Goal: Task Accomplishment & Management: Manage account settings

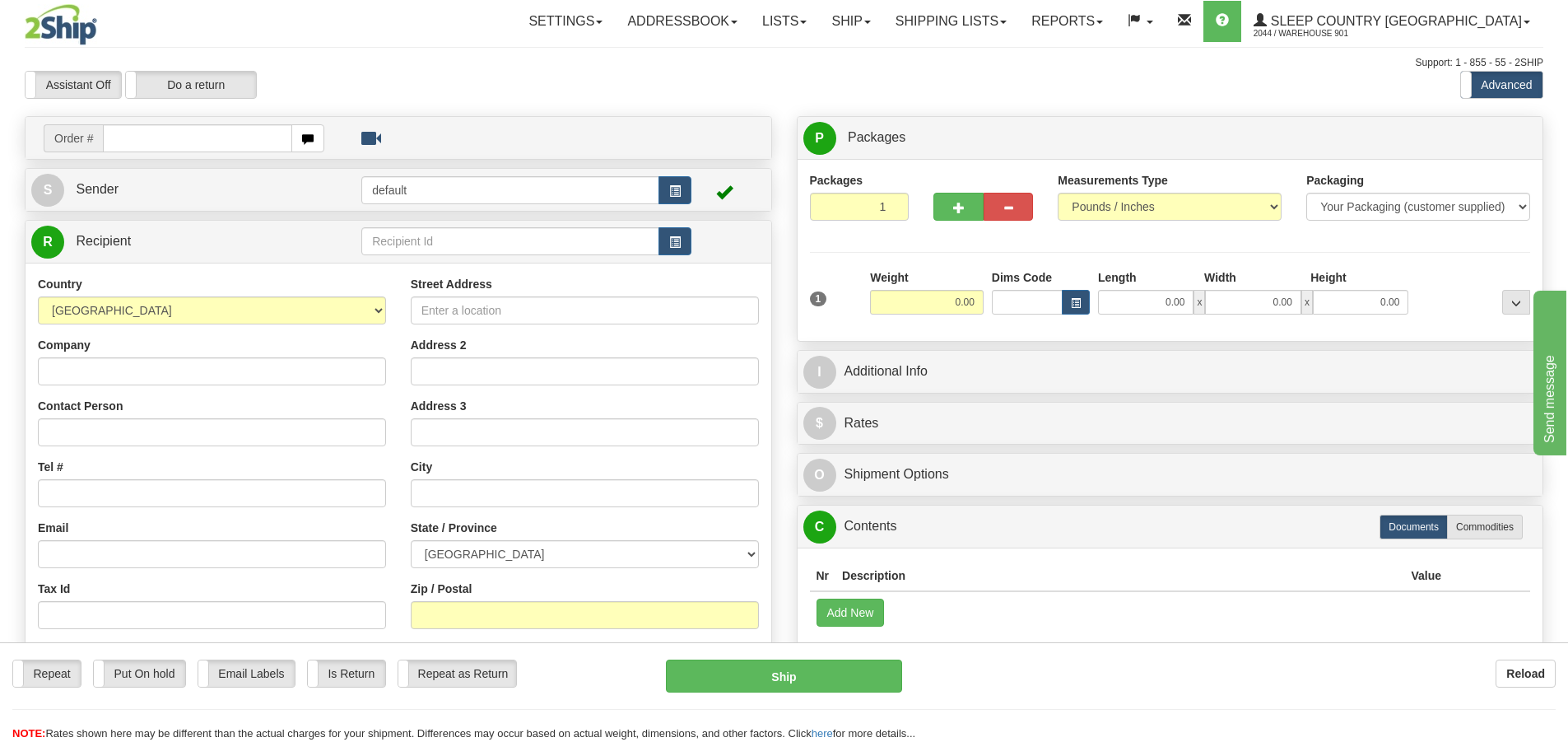
click at [115, 139] on input "text" at bounding box center [197, 138] width 189 height 28
type input "5900I042140"
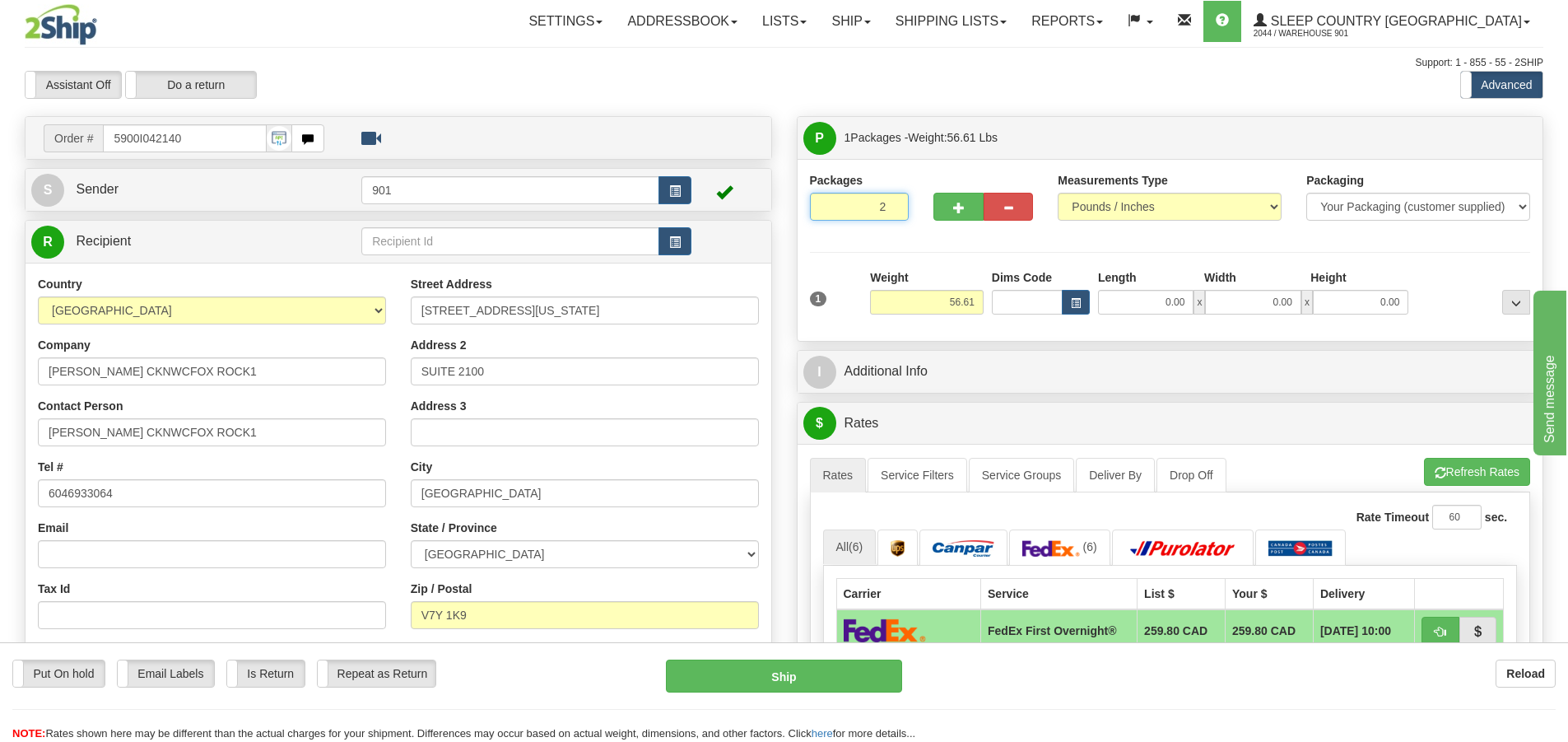
type input "2"
click at [891, 199] on input "2" at bounding box center [859, 206] width 99 height 28
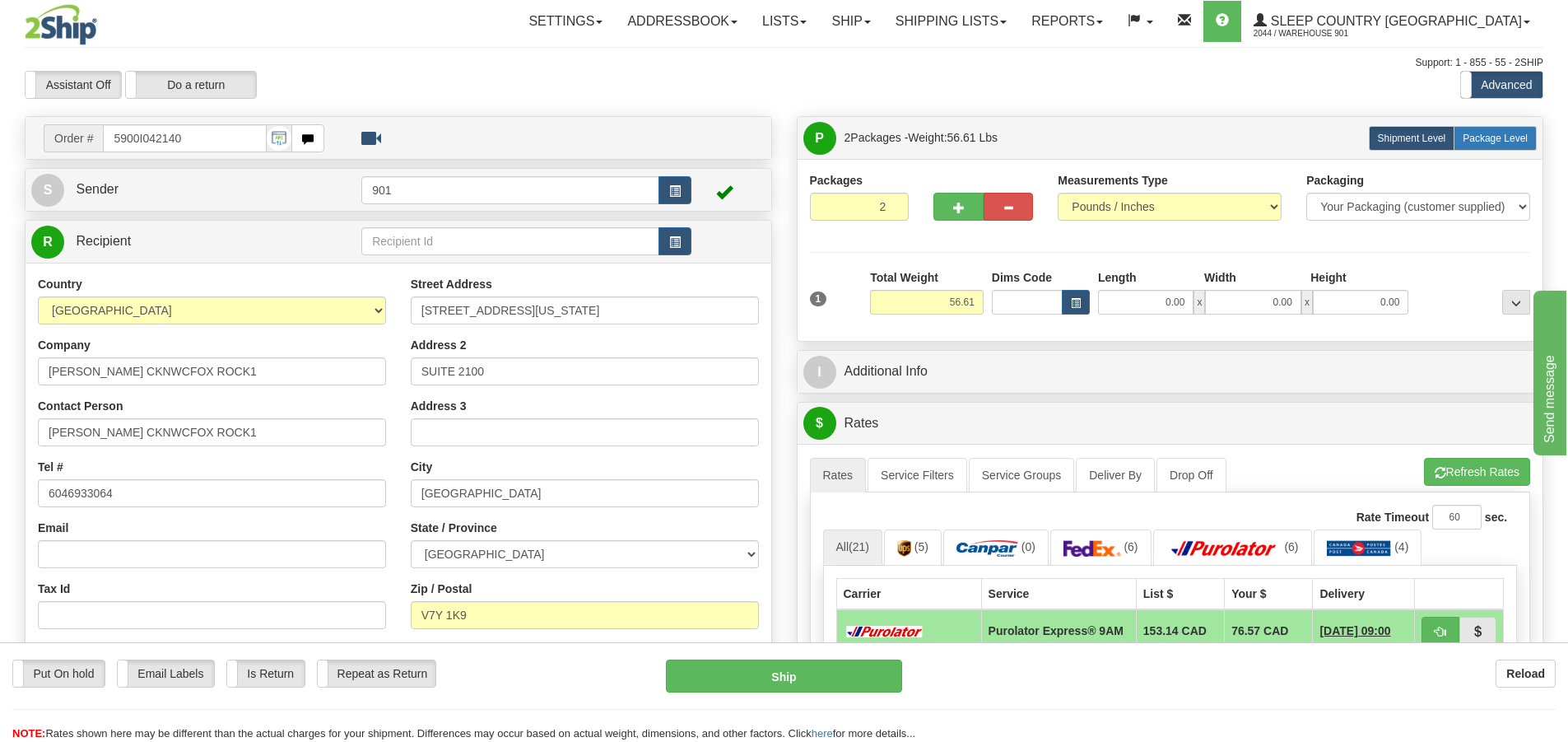
click at [1515, 138] on span "Package Level" at bounding box center [1495, 139] width 65 height 12
radio input "true"
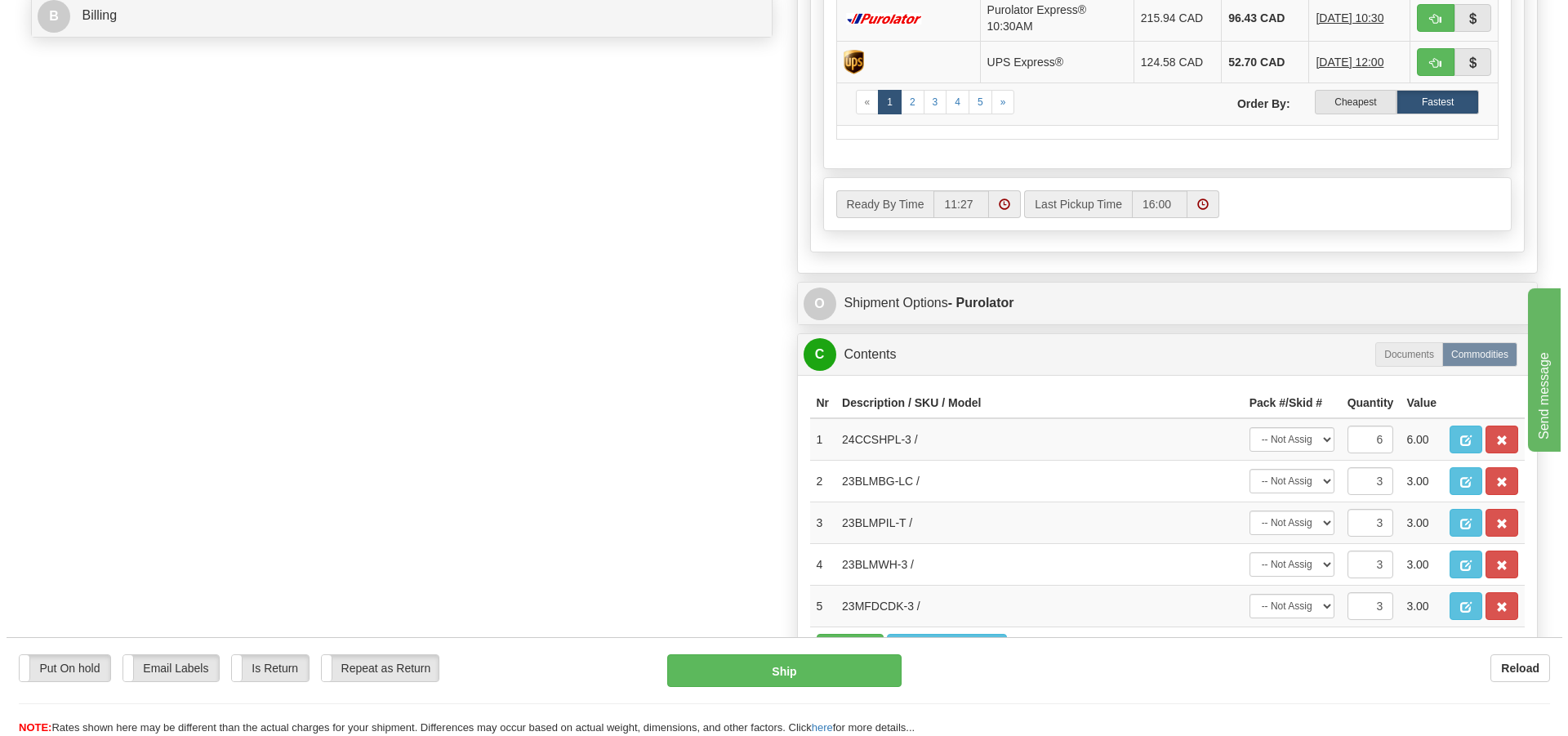
scroll to position [898, 0]
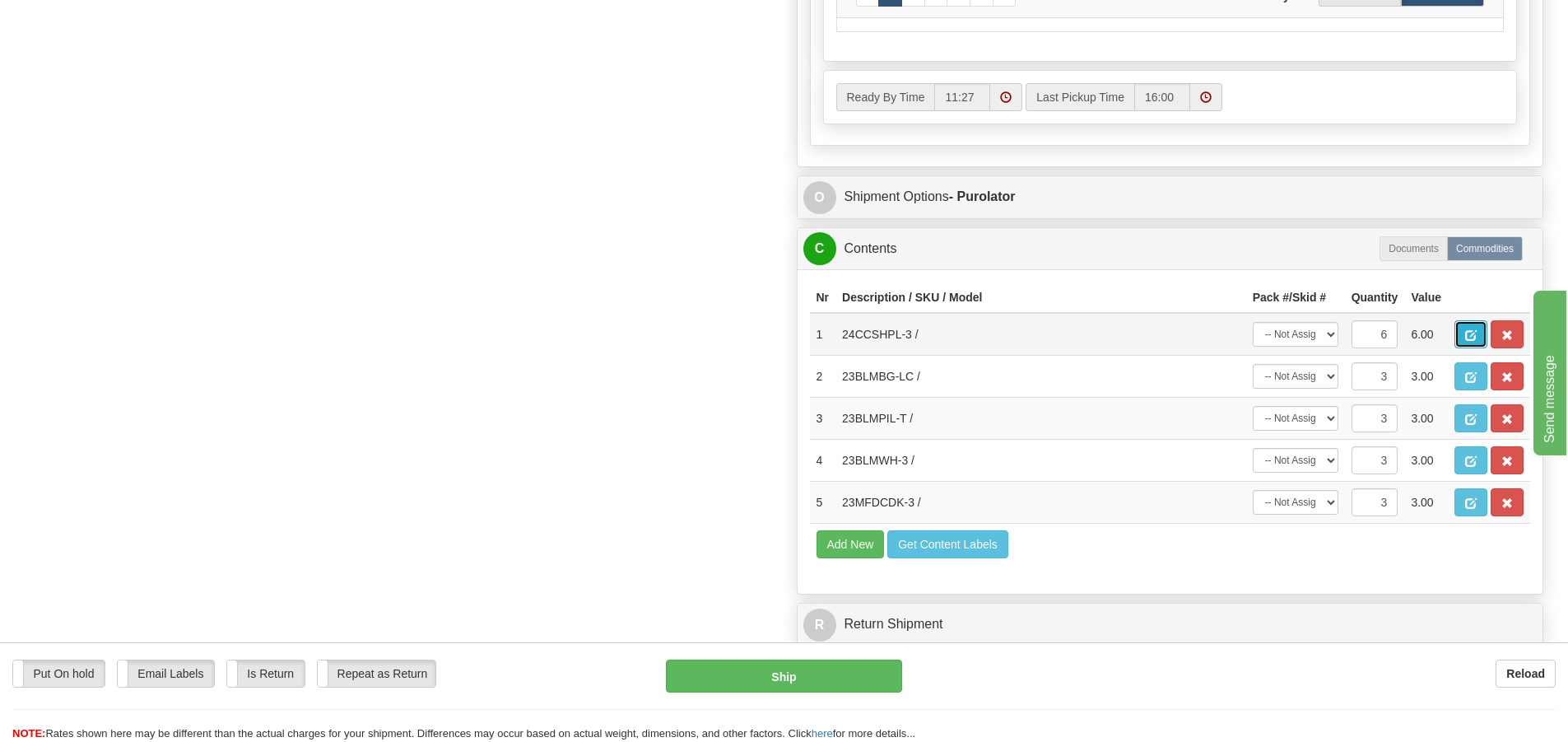
click at [1476, 341] on span "button" at bounding box center [1471, 335] width 12 height 11
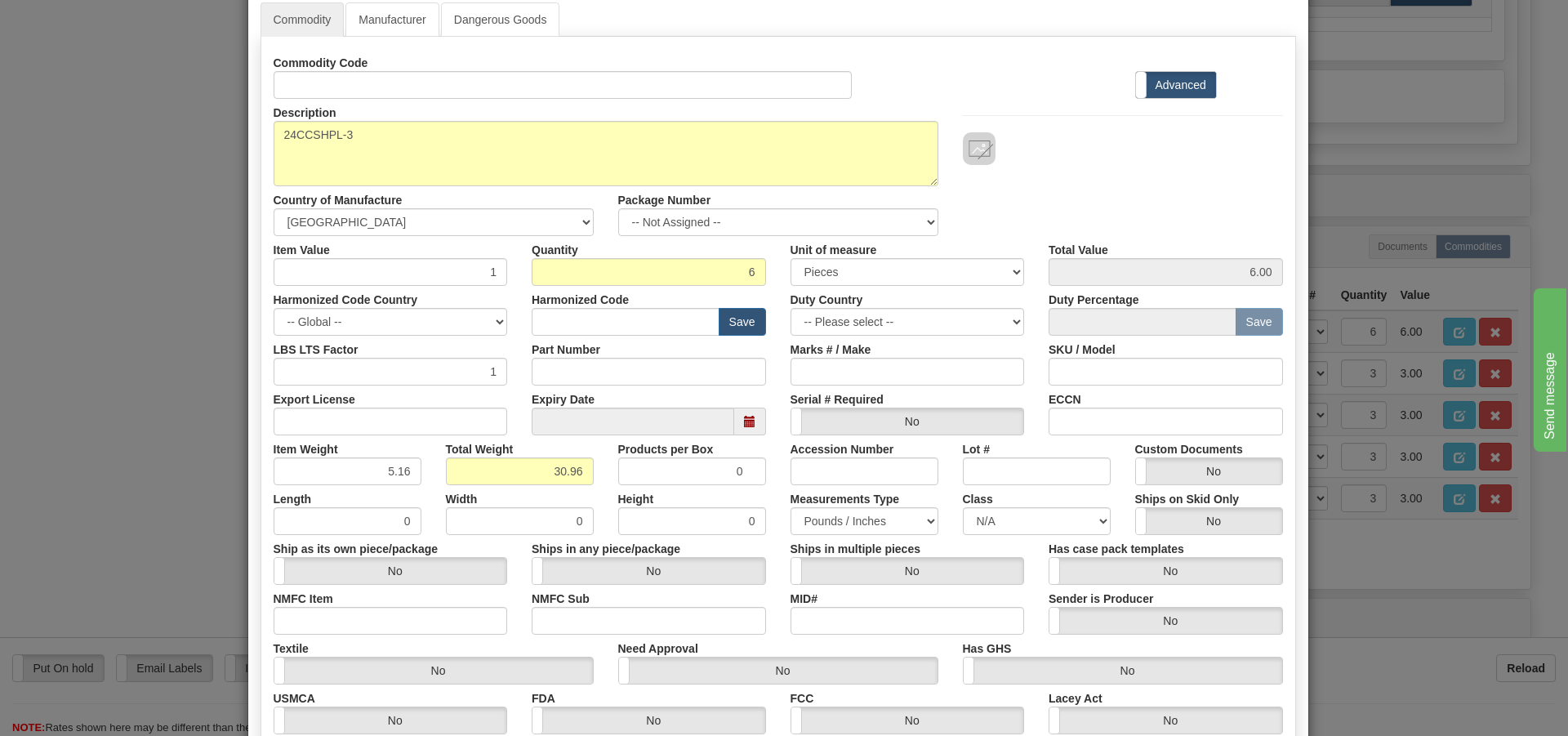
scroll to position [0, 0]
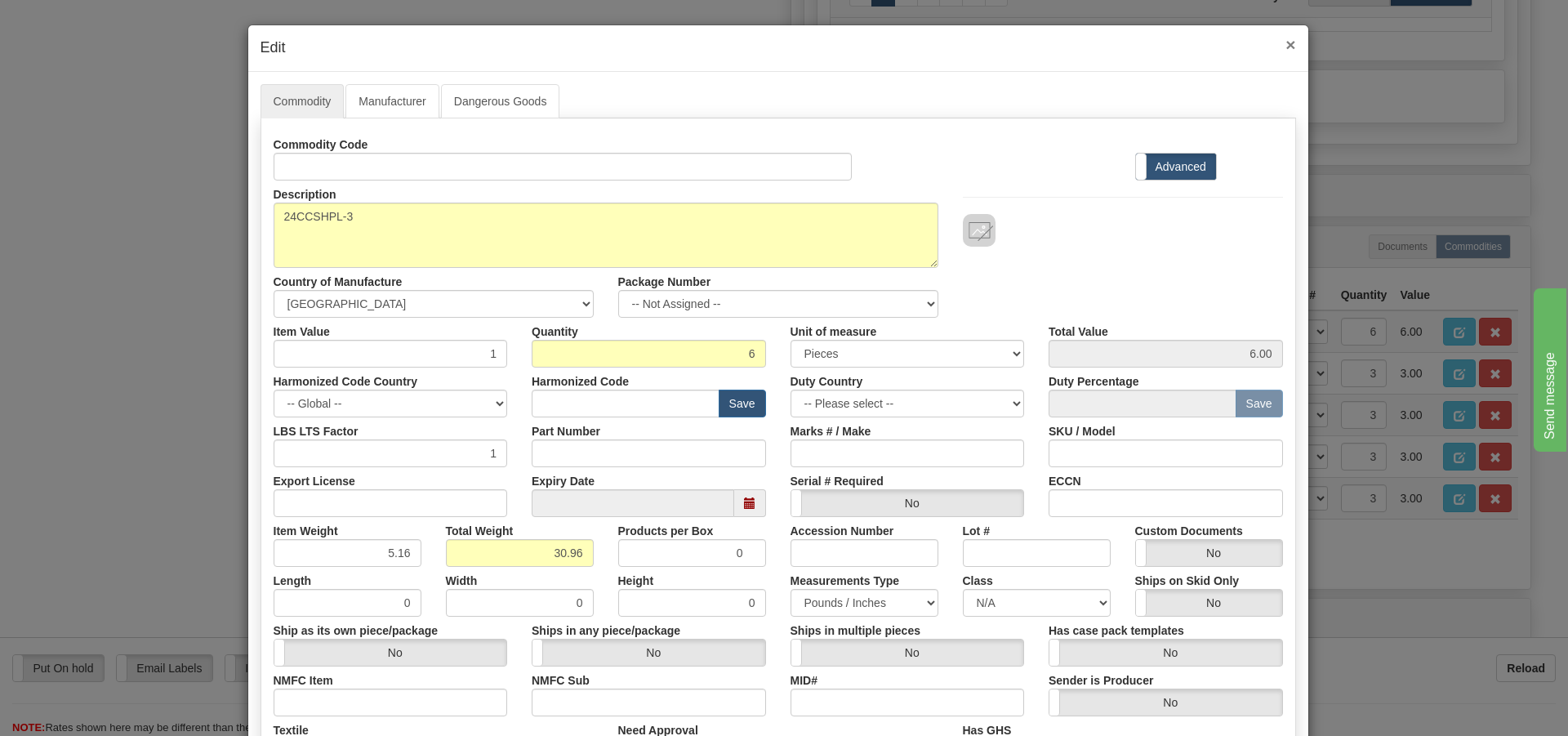
click at [1286, 50] on span "×" at bounding box center [1290, 44] width 10 height 19
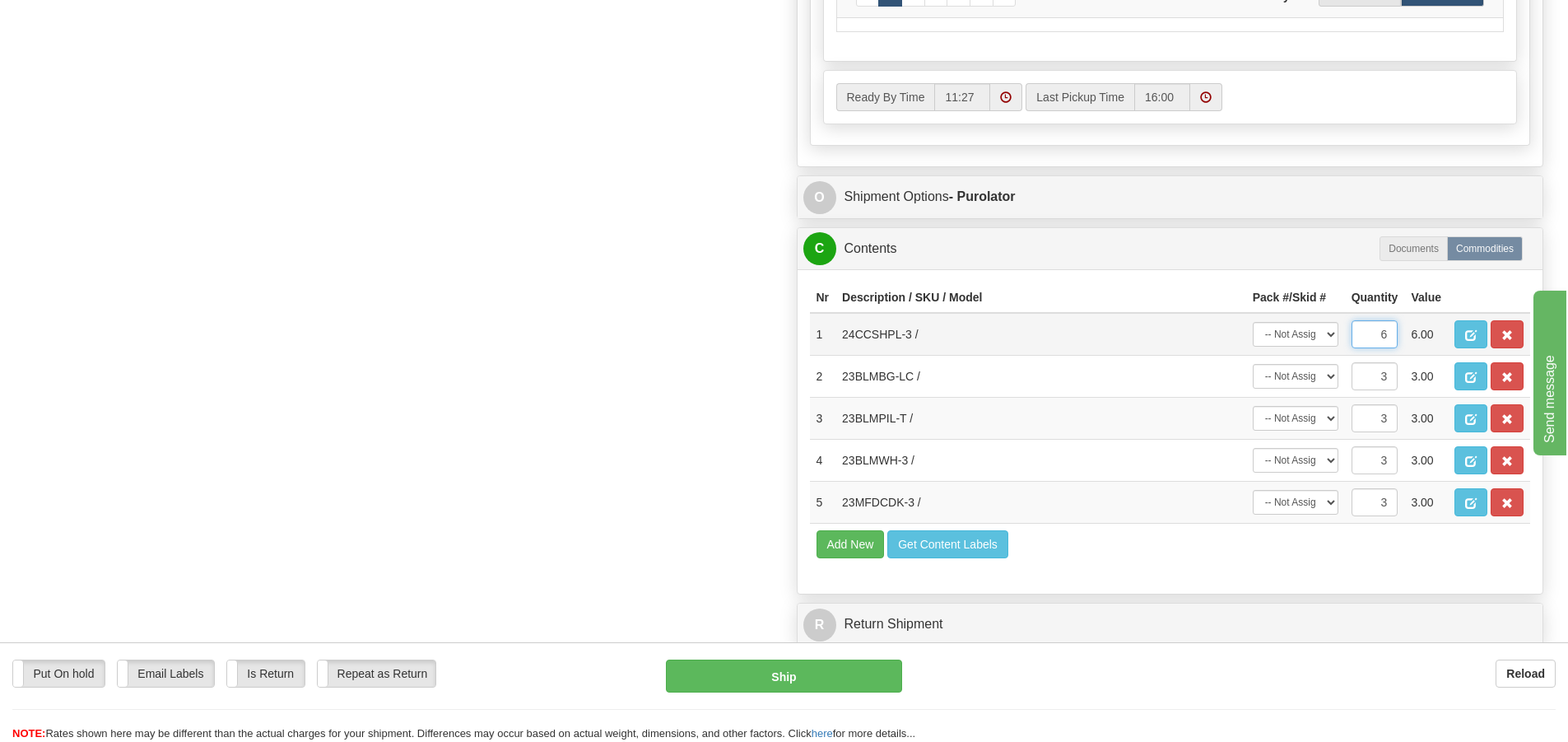
drag, startPoint x: 1391, startPoint y: 341, endPoint x: 1371, endPoint y: 350, distance: 21.9
click at [1371, 348] on input "6" at bounding box center [1374, 334] width 47 height 28
click at [1105, 541] on td "Add New Get Content Labels" at bounding box center [1169, 545] width 721 height 42
click at [854, 554] on button "Add New" at bounding box center [850, 544] width 68 height 28
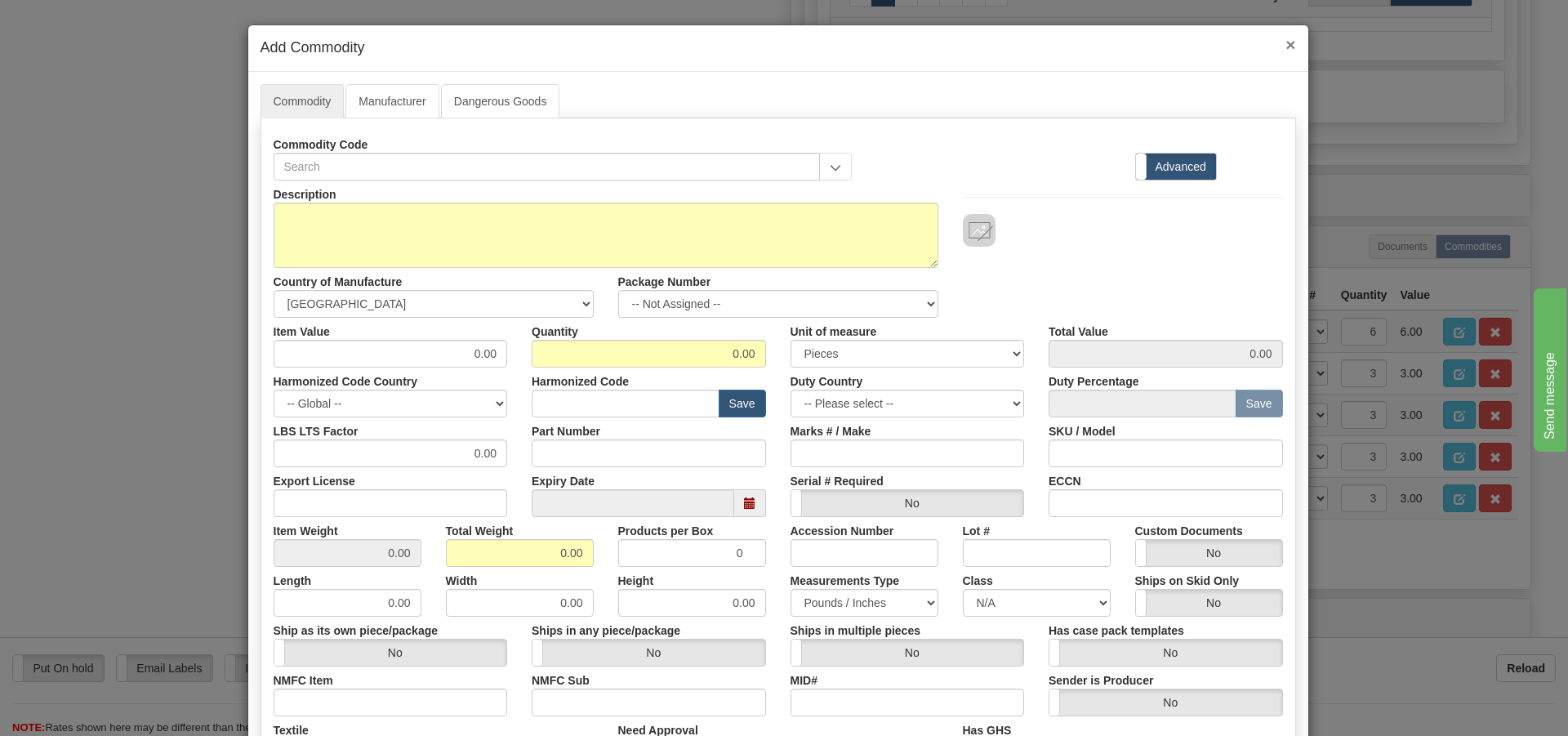
click at [1287, 44] on span "×" at bounding box center [1290, 44] width 10 height 19
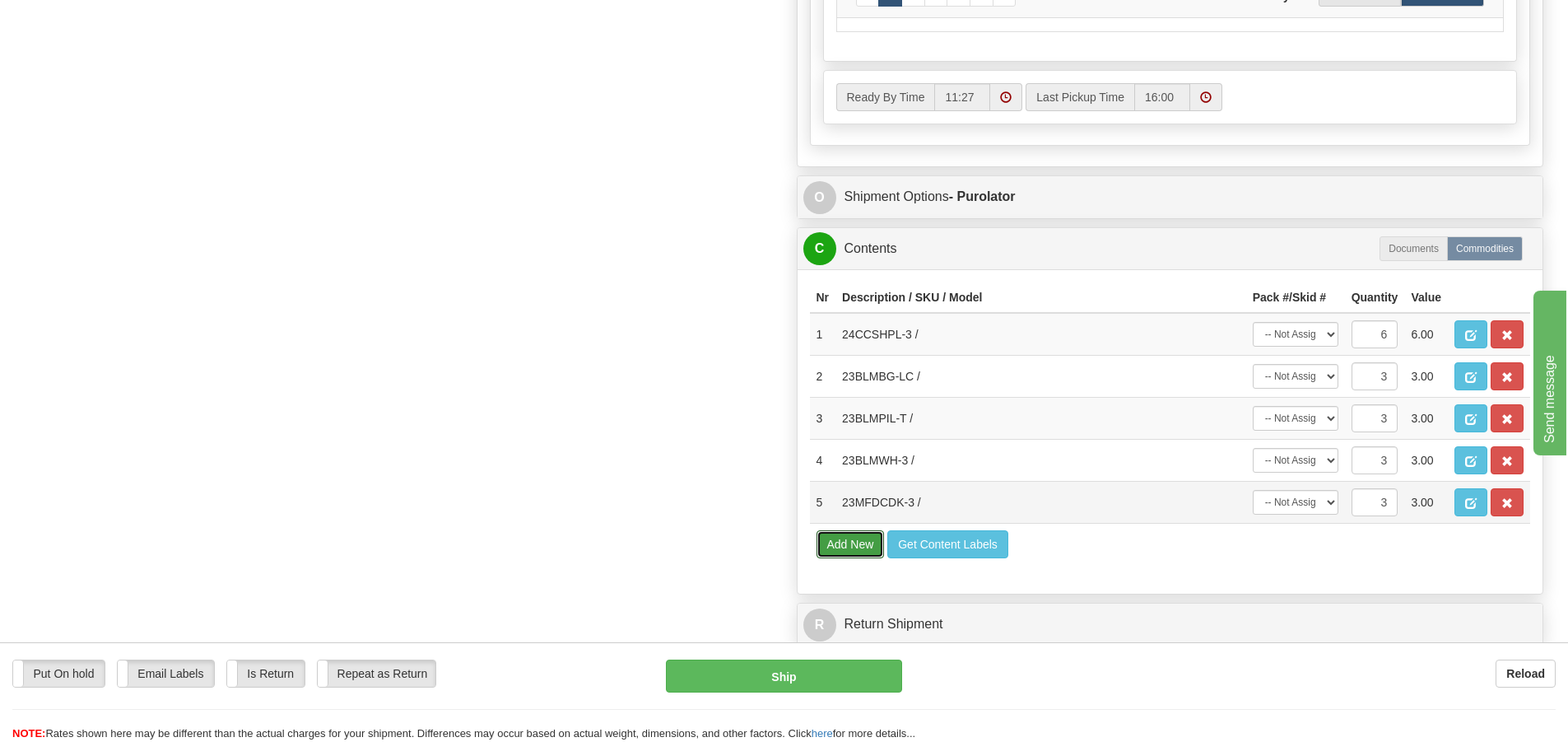
scroll to position [823, 0]
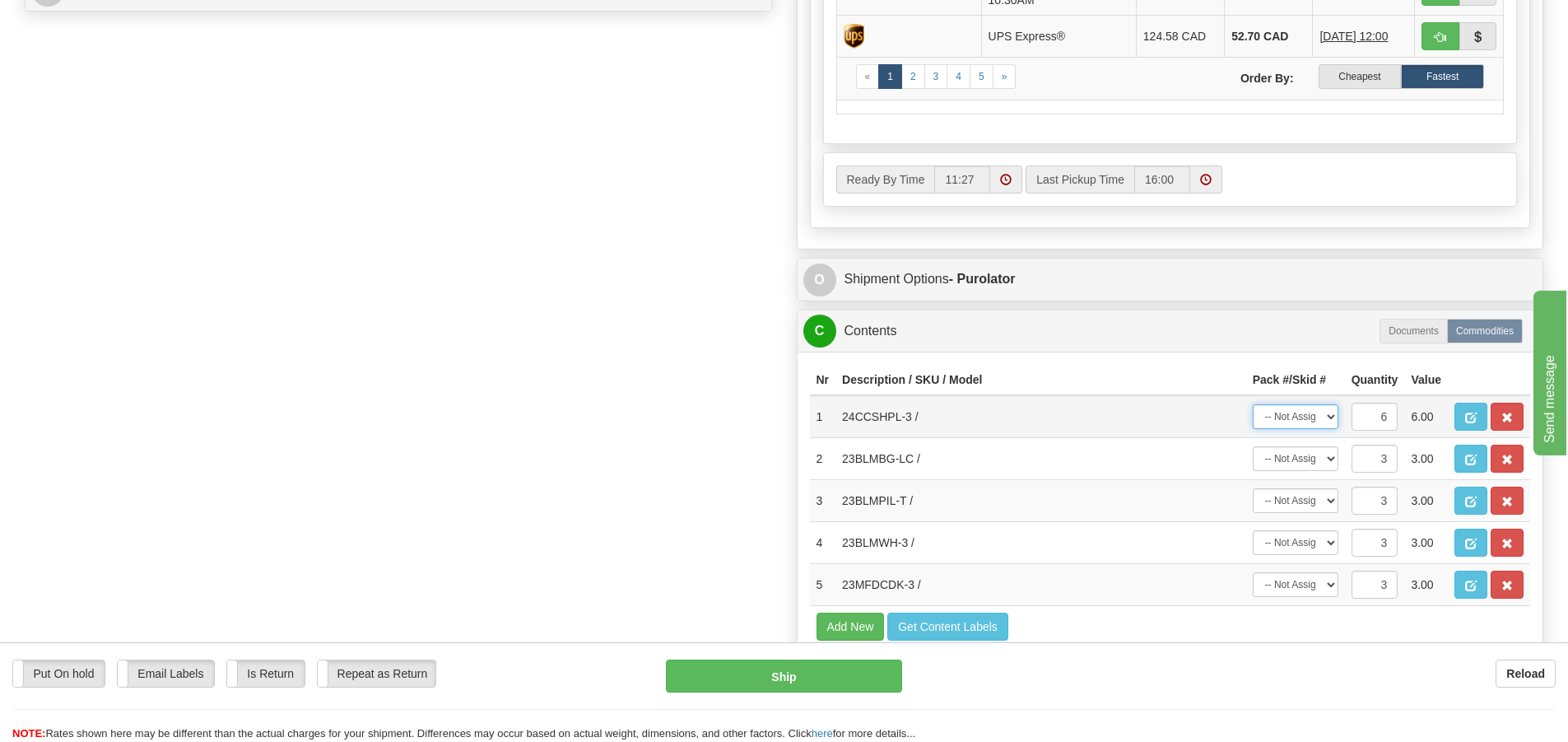
click at [1333, 421] on select "-- Not Assigned -- Package 1 Package 2 Split" at bounding box center [1295, 416] width 85 height 25
select select "SPLIT"
click at [1253, 409] on select "-- Not Assigned -- Package 1 Package 2 Split" at bounding box center [1295, 416] width 85 height 25
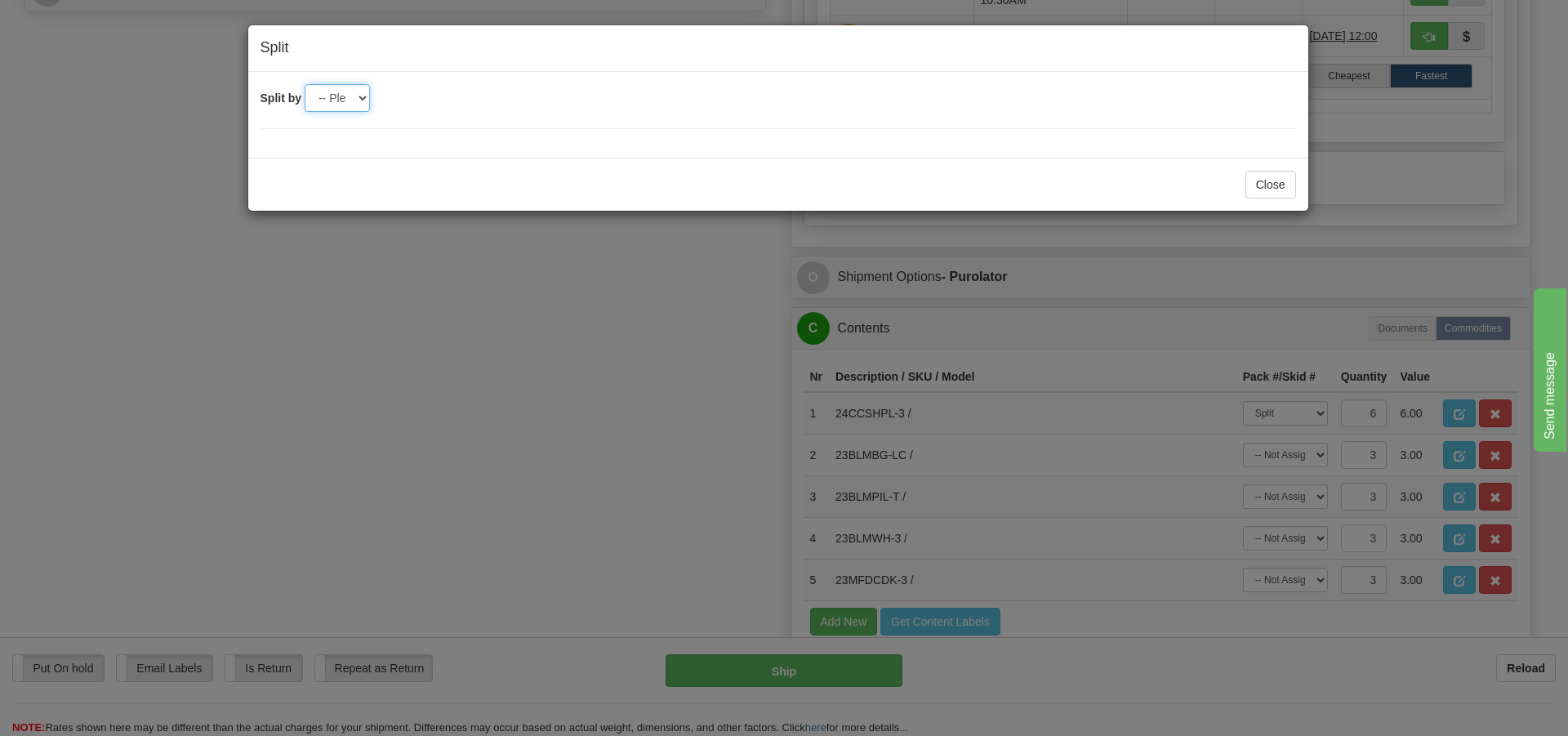
click at [362, 98] on select "-- Please select -- 2" at bounding box center [337, 97] width 65 height 28
select select "2"
click at [304, 84] on select "-- Please select -- 2" at bounding box center [337, 97] width 65 height 28
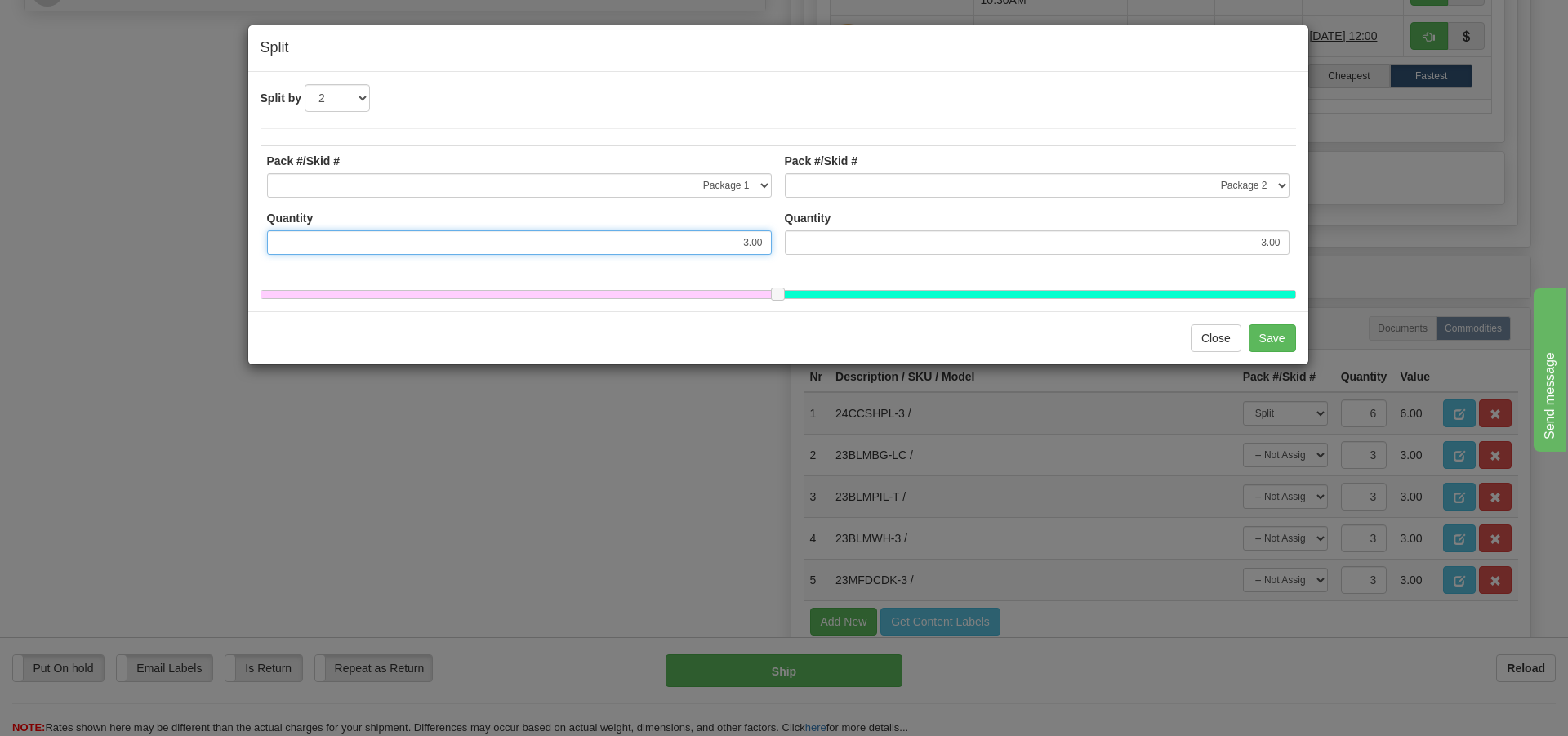
drag, startPoint x: 767, startPoint y: 241, endPoint x: 661, endPoint y: 237, distance: 106.1
click at [661, 237] on input "3.00" at bounding box center [519, 242] width 505 height 25
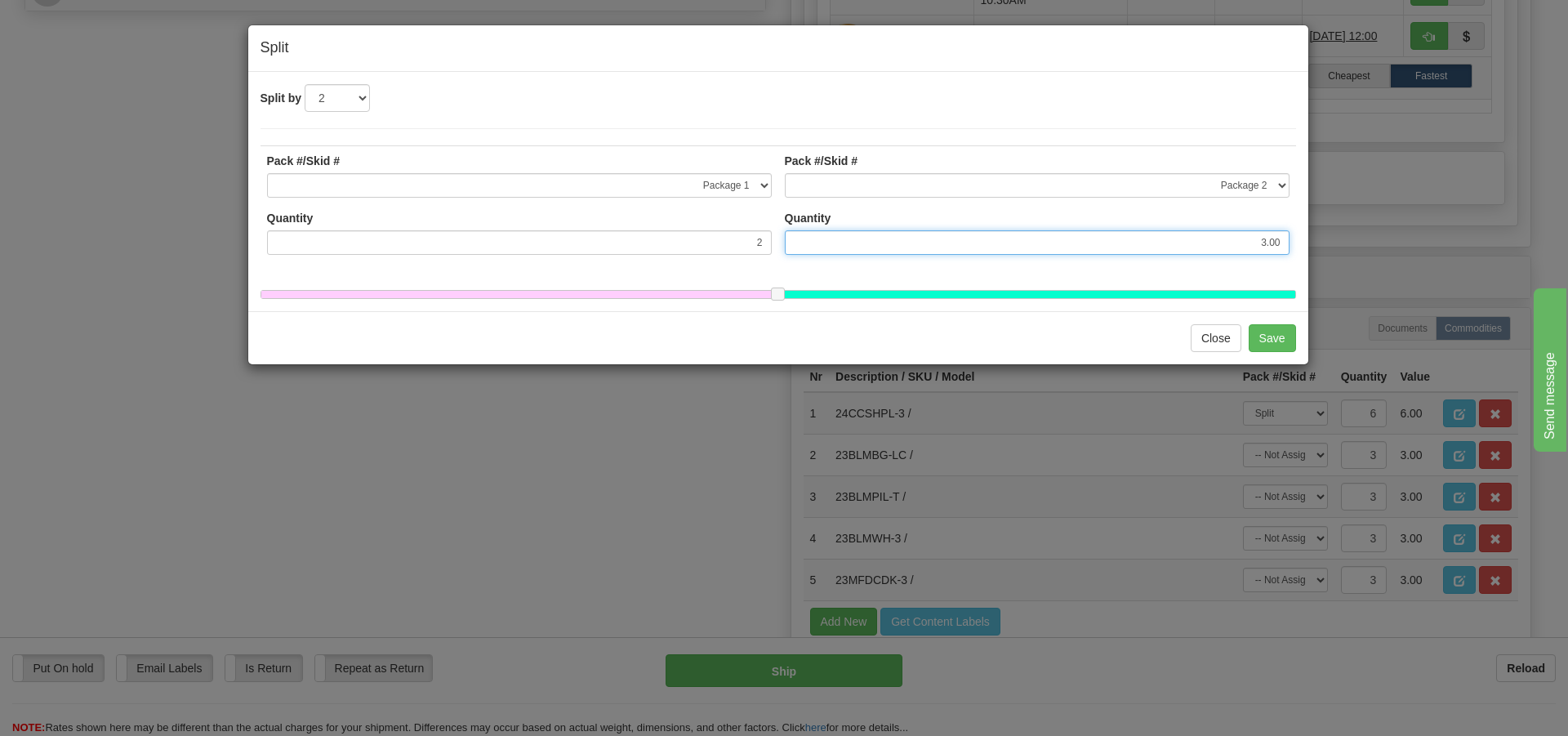
type input "2.00"
drag, startPoint x: 1285, startPoint y: 241, endPoint x: 1143, endPoint y: 233, distance: 142.2
click at [1143, 233] on input "4.00" at bounding box center [1036, 242] width 505 height 25
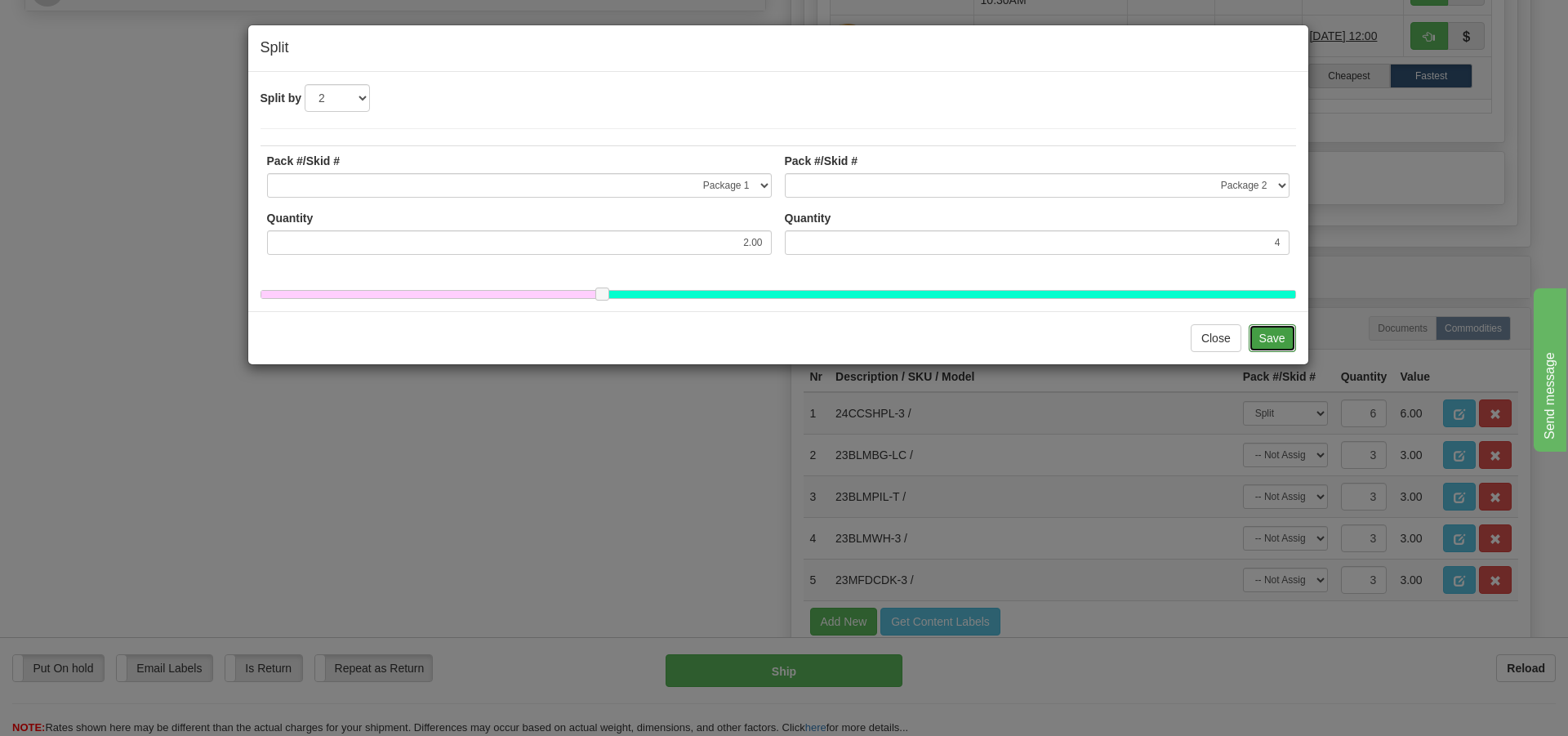
type input "4.00"
click at [1269, 350] on button "Save" at bounding box center [1273, 337] width 47 height 28
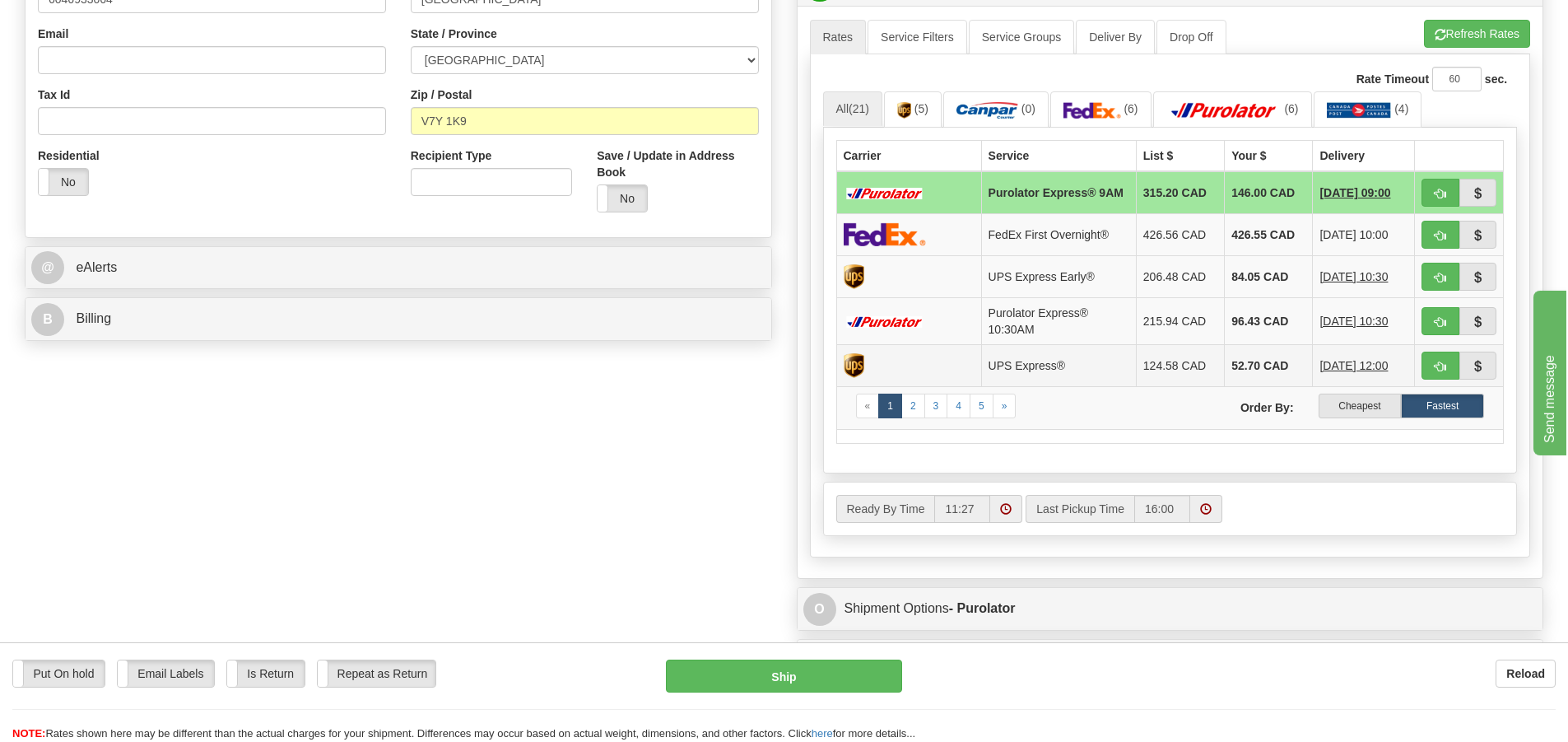
scroll to position [906, 0]
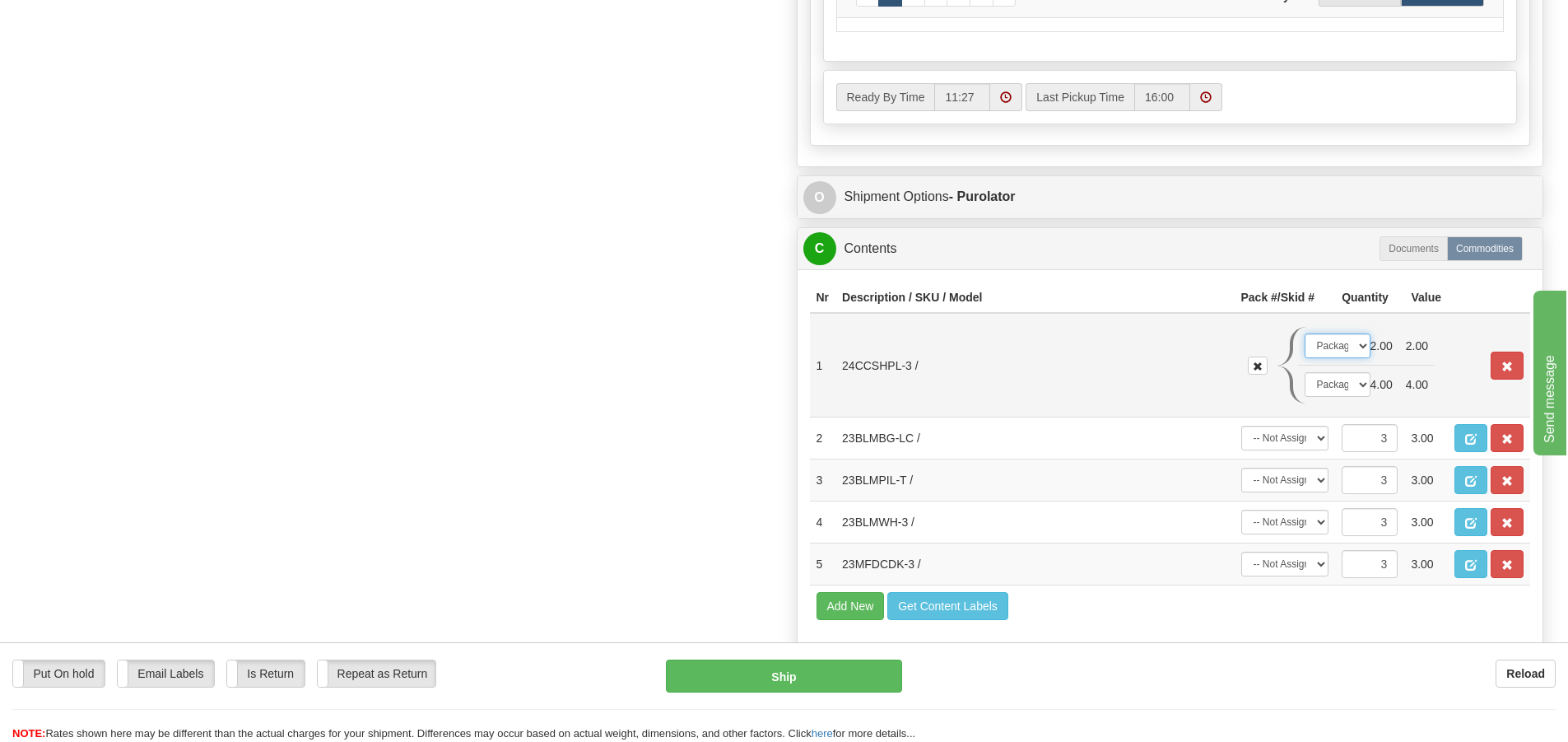
click at [1362, 350] on select "-- Not Assigned -- Package 1 Package 2" at bounding box center [1337, 345] width 65 height 25
click at [1304, 338] on select "-- Not Assigned -- Package 1 Package 2" at bounding box center [1337, 345] width 65 height 25
click at [1321, 444] on select "-- Not Assigned -- Package 1 Package 2 Split" at bounding box center [1284, 437] width 88 height 25
select select "0"
click at [1241, 431] on select "-- Not Assigned -- Package 1 Package 2 Split" at bounding box center [1284, 437] width 88 height 25
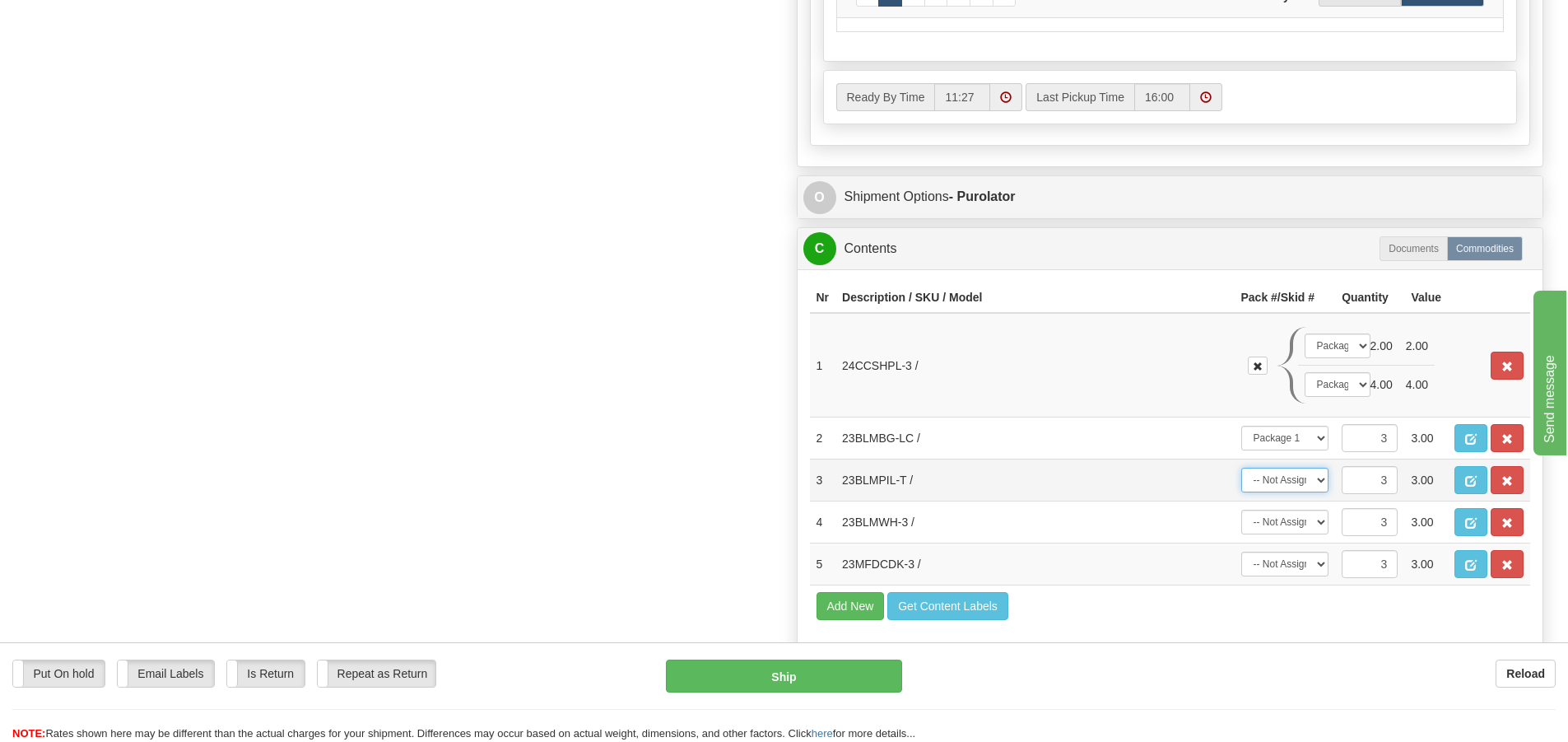
click at [1318, 483] on select "-- Not Assigned -- Package 1 Package 2 Split" at bounding box center [1284, 479] width 88 height 25
select select "0"
click at [1241, 472] on select "-- Not Assigned -- Package 1 Package 2 Split" at bounding box center [1284, 479] width 88 height 25
click at [1322, 521] on select "-- Not Assigned -- Package 1 Package 2 Split" at bounding box center [1284, 522] width 88 height 25
select select "0"
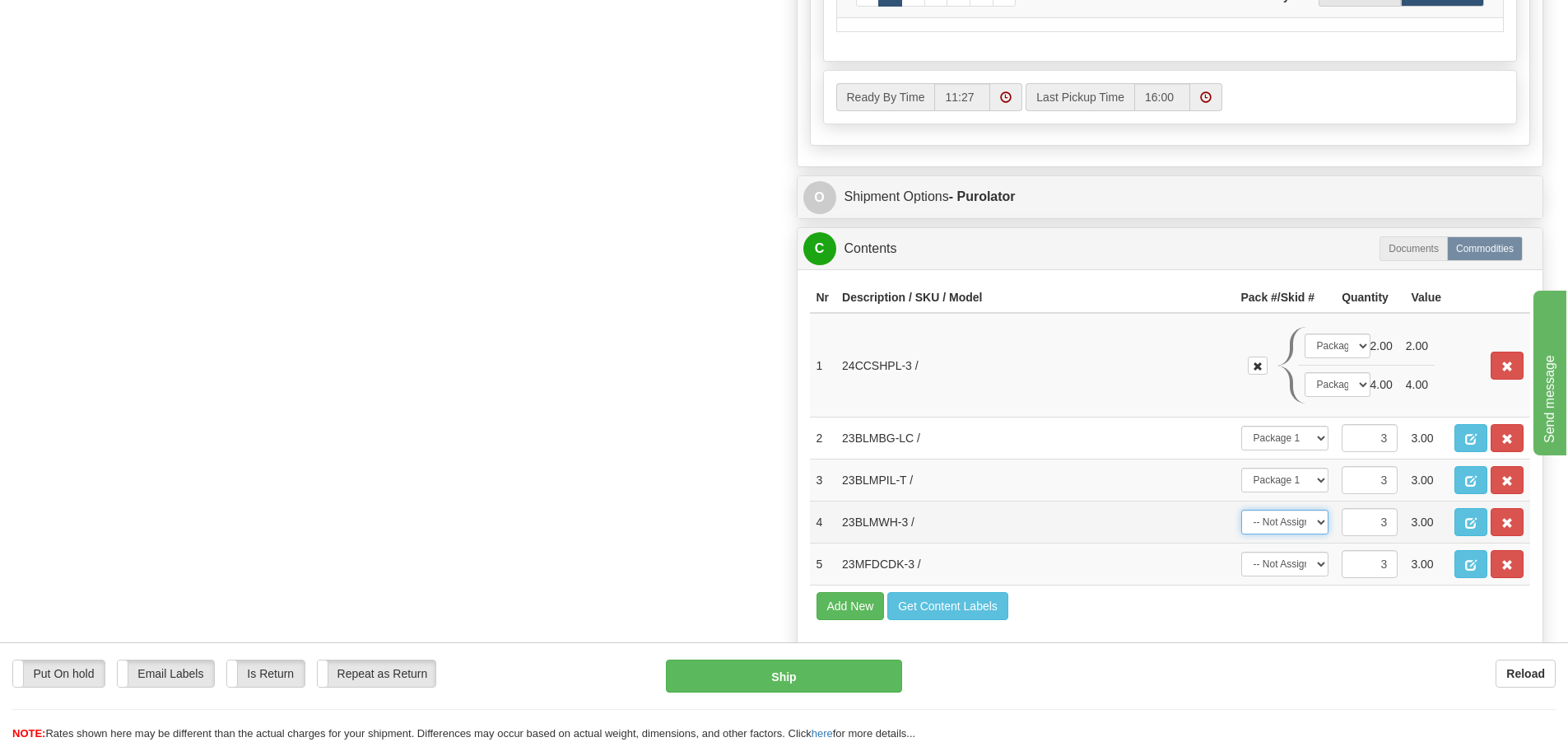
click at [1241, 515] on select "-- Not Assigned -- Package 1 Package 2 Split" at bounding box center [1284, 522] width 88 height 25
click at [1317, 568] on select "-- Not Assigned -- Package 1 Package 2 Split" at bounding box center [1284, 563] width 88 height 25
select select "0"
click at [1241, 556] on select "-- Not Assigned -- Package 1 Package 2 Split" at bounding box center [1284, 563] width 88 height 25
click at [1365, 390] on td "4.00" at bounding box center [1382, 384] width 36 height 39
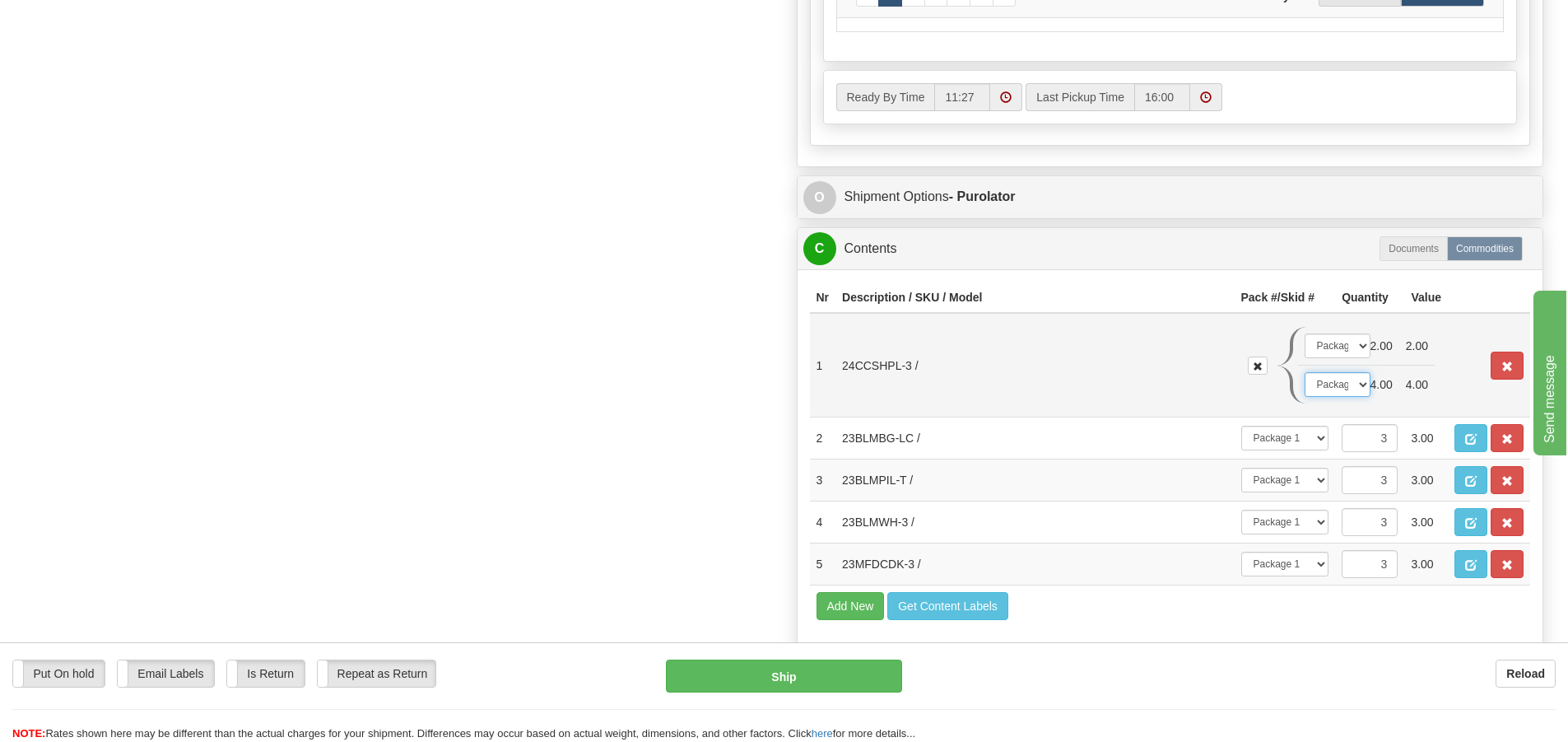
click at [1362, 394] on select "-- Not Assigned -- Package 1 Package 2" at bounding box center [1337, 384] width 65 height 25
click at [1304, 377] on select "-- Not Assigned -- Package 1 Package 2" at bounding box center [1337, 384] width 65 height 25
click at [1366, 350] on td "2.00" at bounding box center [1382, 345] width 36 height 39
click at [1362, 354] on select "-- Not Assigned -- Package 1 Package 2" at bounding box center [1337, 345] width 65 height 25
click at [1304, 338] on select "-- Not Assigned -- Package 1 Package 2" at bounding box center [1337, 345] width 65 height 25
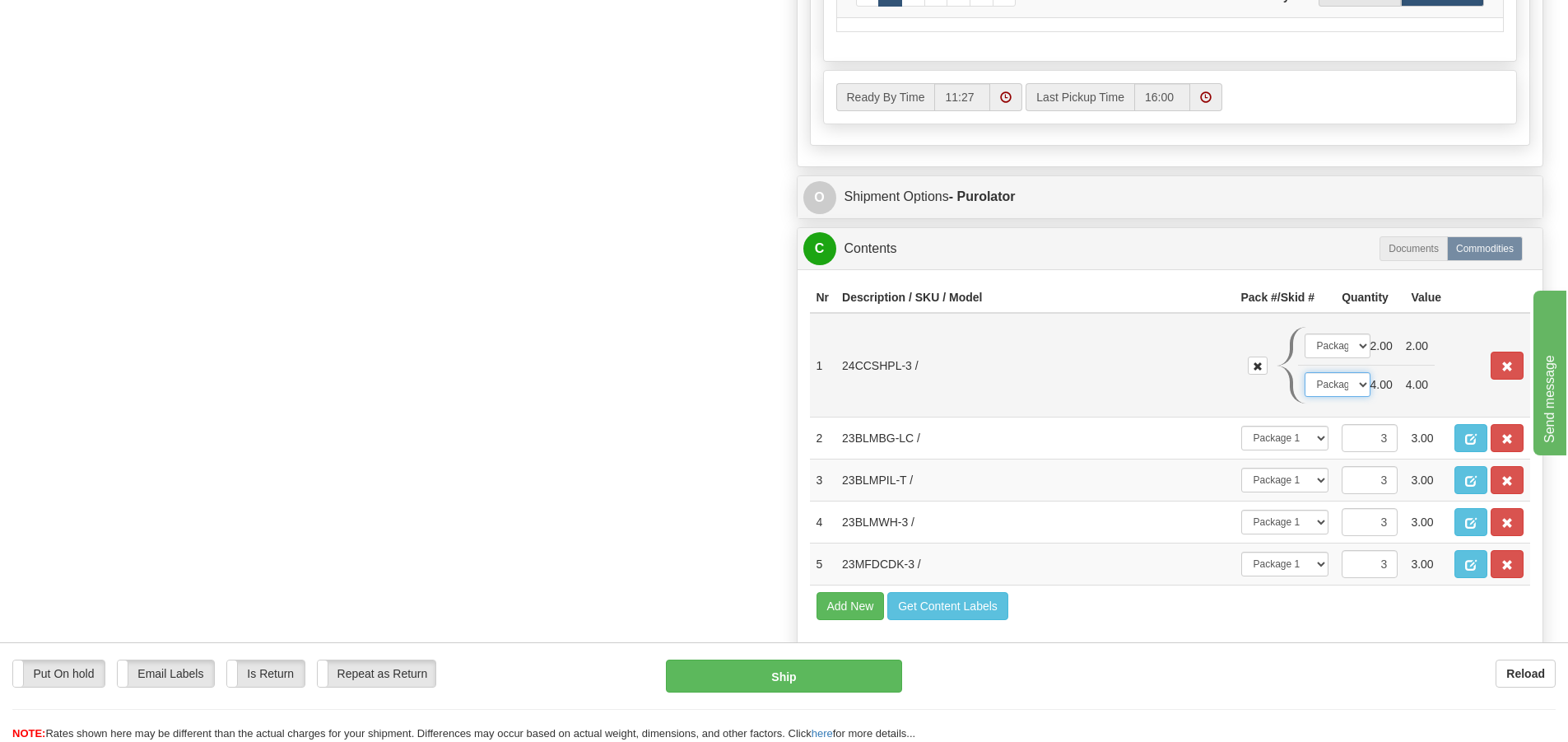
click at [1361, 389] on select "-- Not Assigned -- Package 1 Package 2" at bounding box center [1337, 384] width 65 height 25
click at [1304, 377] on select "-- Not Assigned -- Package 1 Package 2" at bounding box center [1337, 384] width 65 height 25
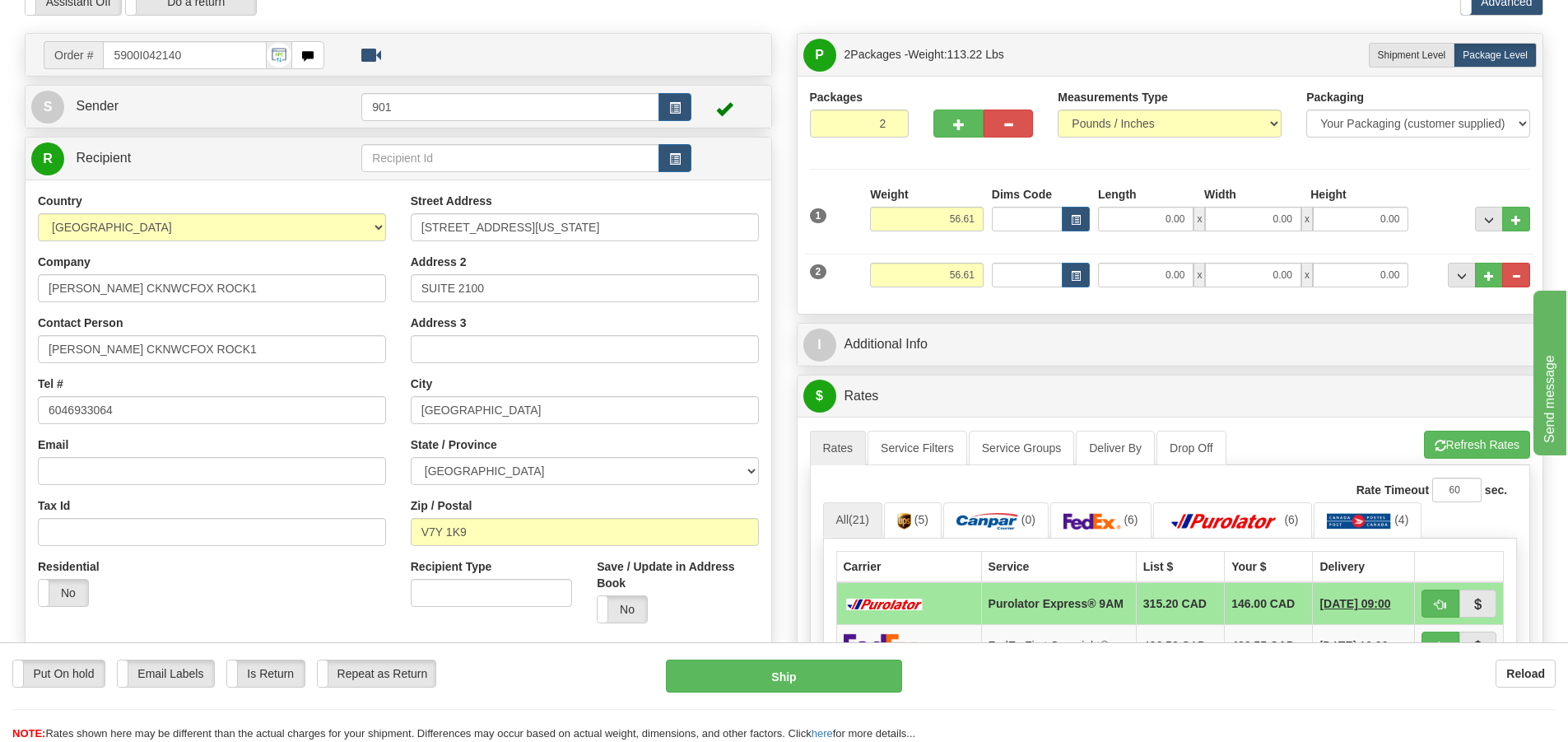
scroll to position [82, 0]
drag, startPoint x: 975, startPoint y: 219, endPoint x: 808, endPoint y: 229, distance: 167.3
click at [808, 229] on div "1 Weight 56.61 Dims Code x x" at bounding box center [1169, 215] width 729 height 59
type input "35.97"
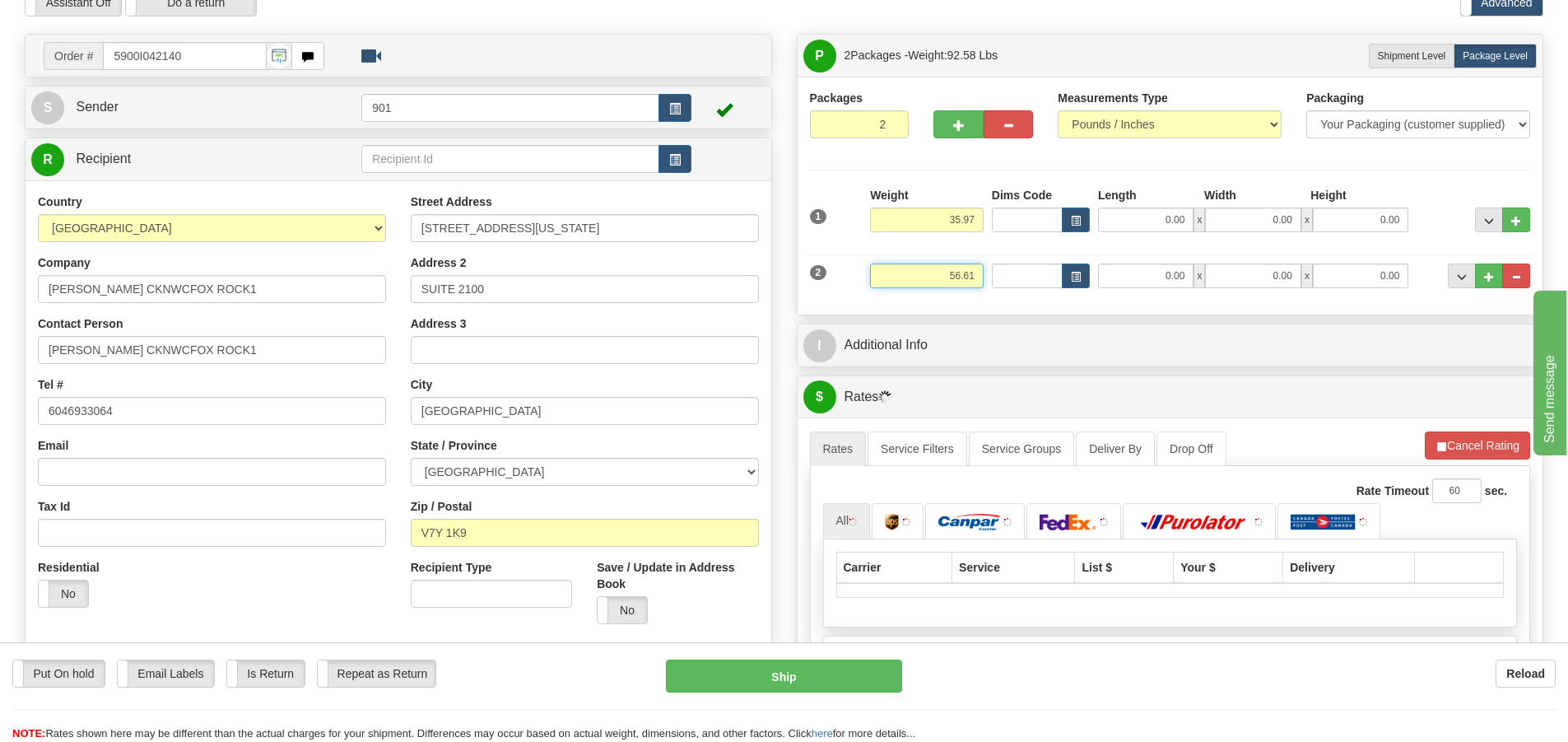
drag, startPoint x: 979, startPoint y: 275, endPoint x: 777, endPoint y: 246, distance: 204.1
click at [777, 34] on div "Order # 5900I042140" at bounding box center [784, 34] width 1543 height 0
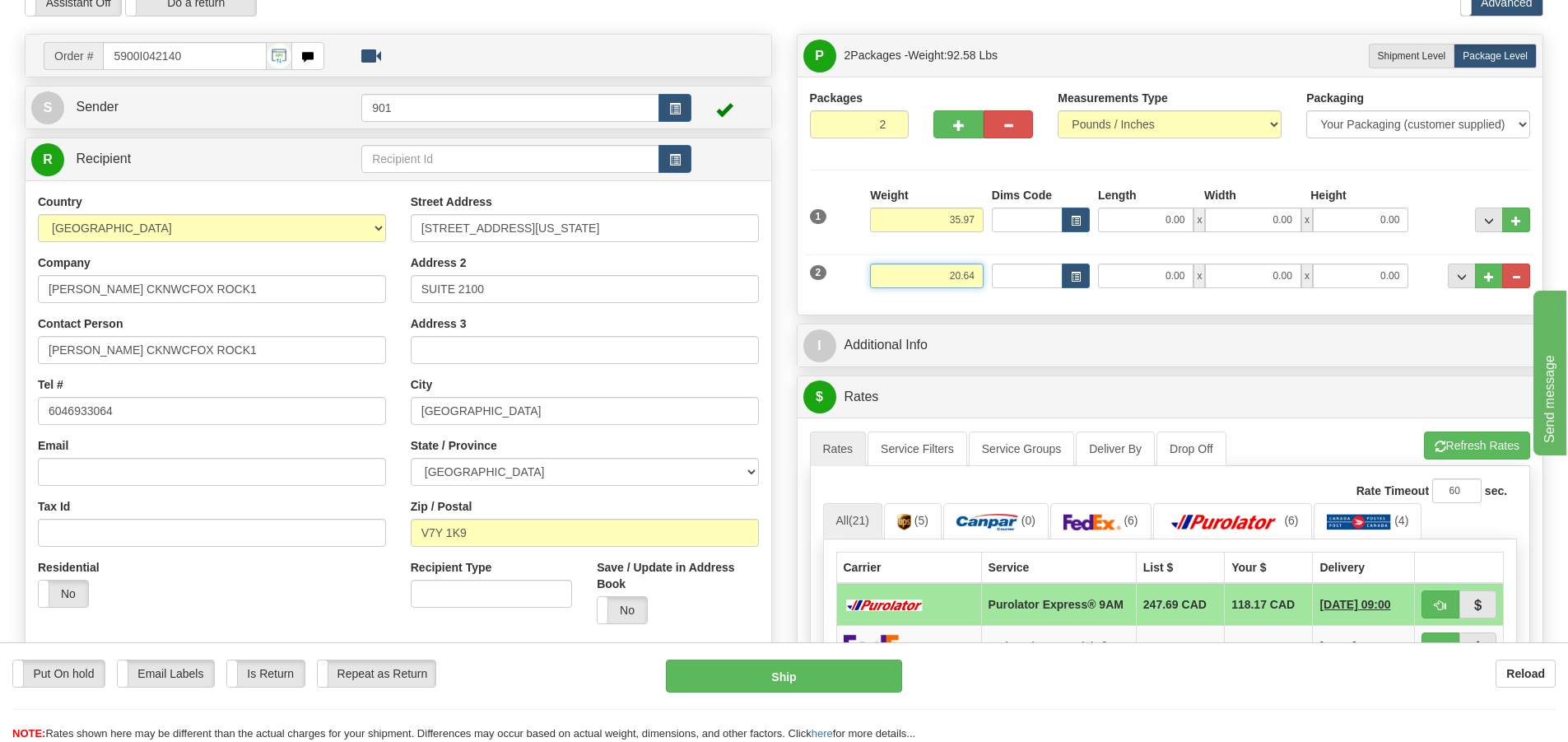
type input "20.64"
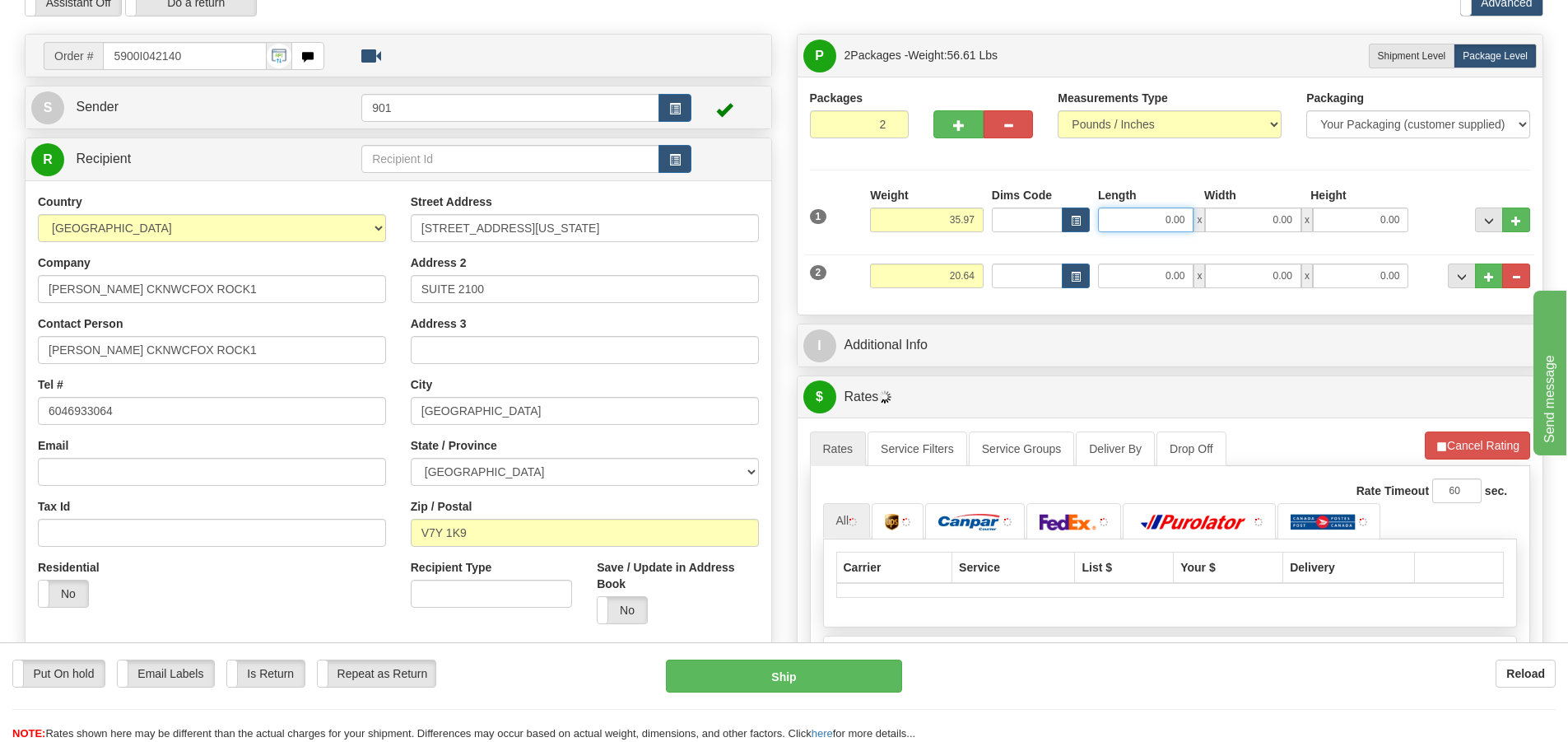
drag, startPoint x: 1189, startPoint y: 223, endPoint x: 1038, endPoint y: 216, distance: 151.2
click at [1038, 216] on div "Dims Code Length Width Height x" at bounding box center [1200, 209] width 425 height 46
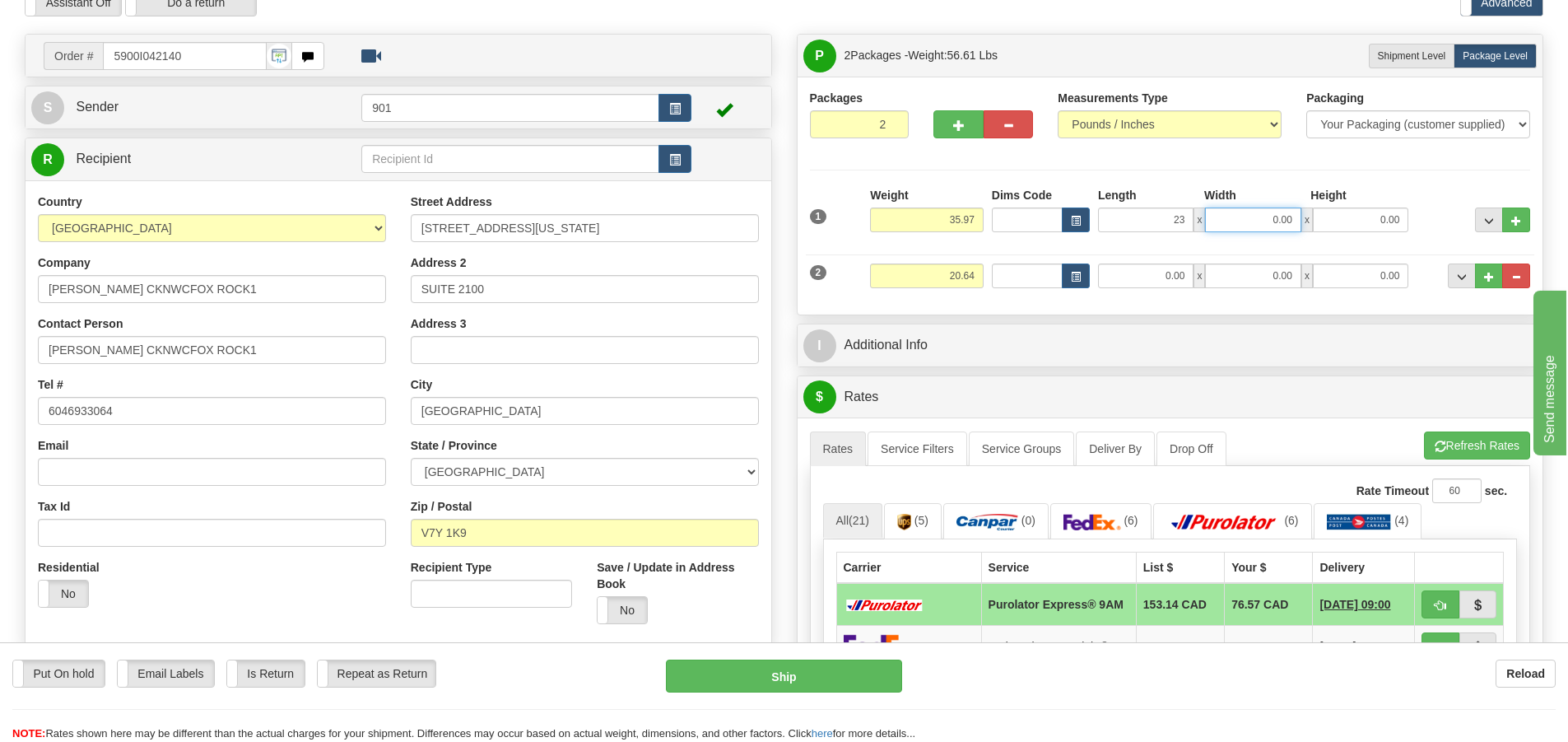
type input "23.00"
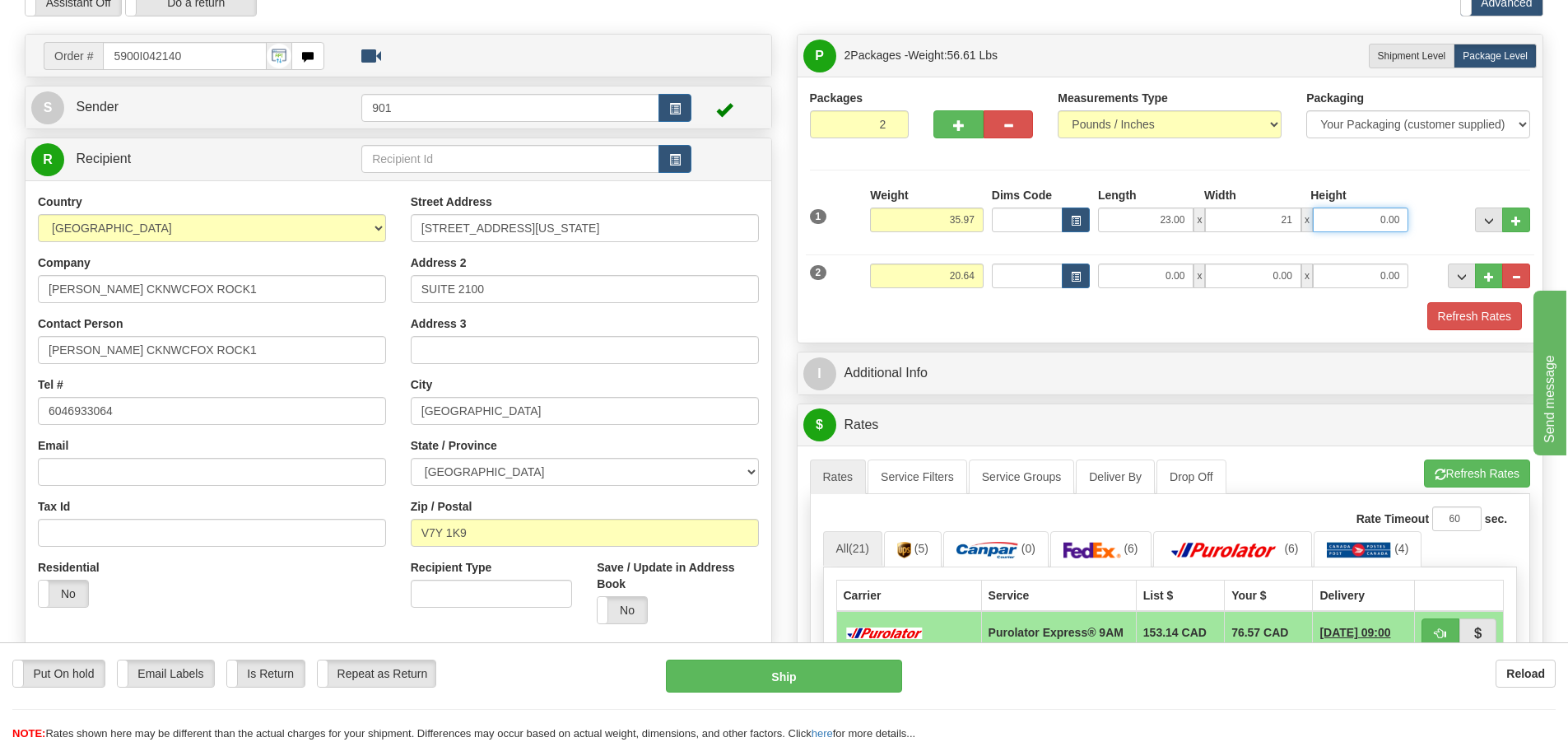
type input "21.00"
type input "18.00"
drag, startPoint x: 1187, startPoint y: 281, endPoint x: 1114, endPoint y: 273, distance: 73.4
click at [1114, 273] on input "0.00" at bounding box center [1146, 276] width 95 height 25
type input "23.00"
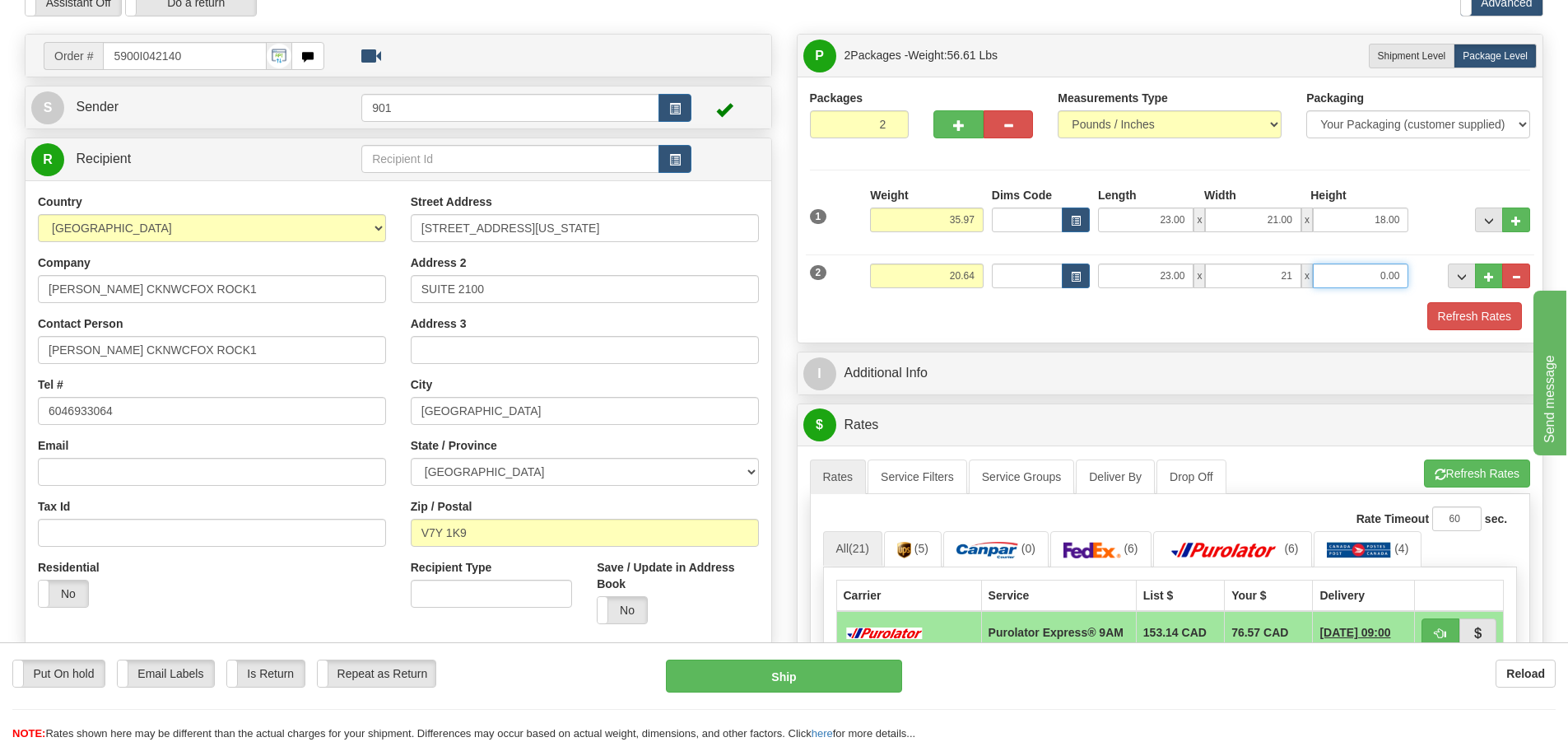
type input "21.00"
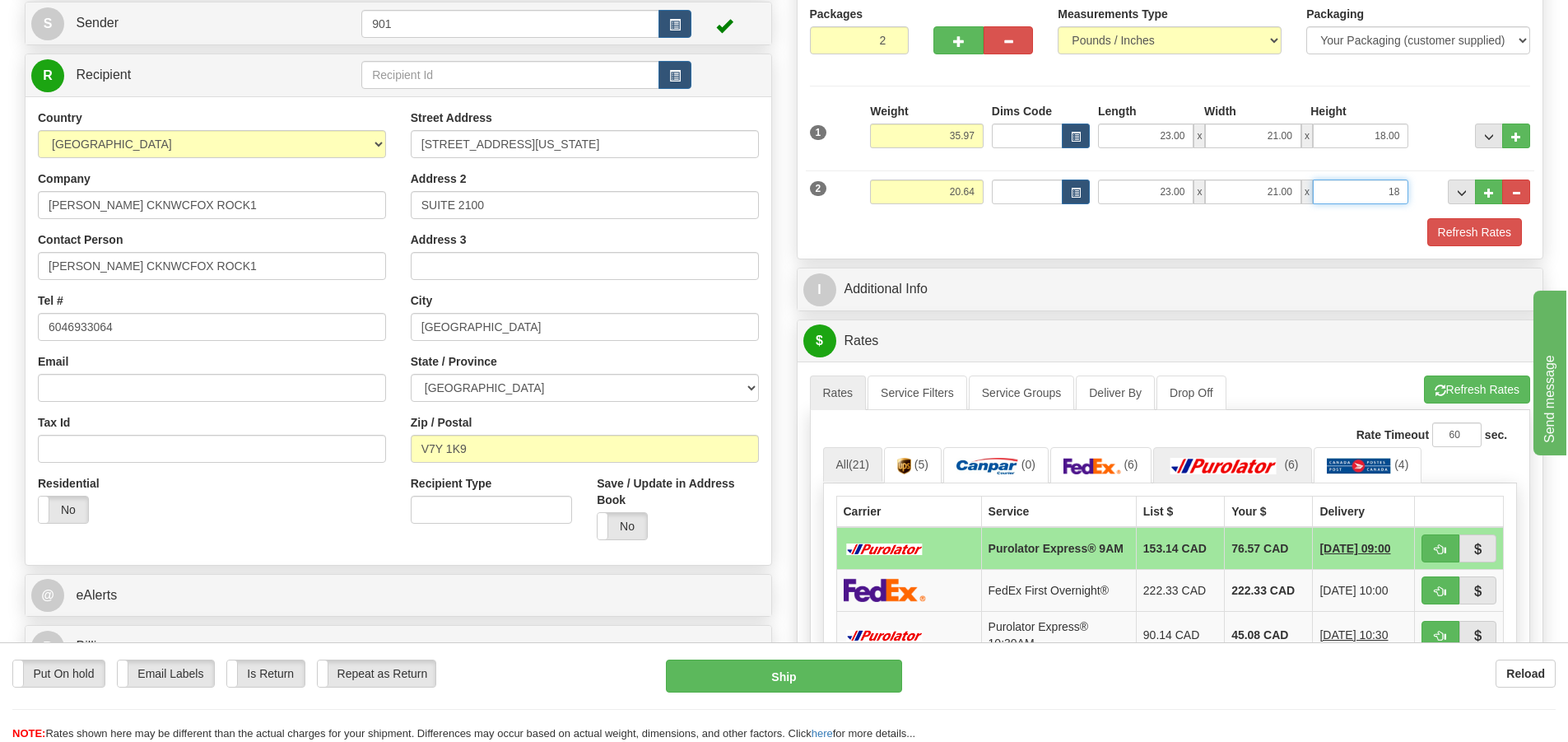
scroll to position [165, 0]
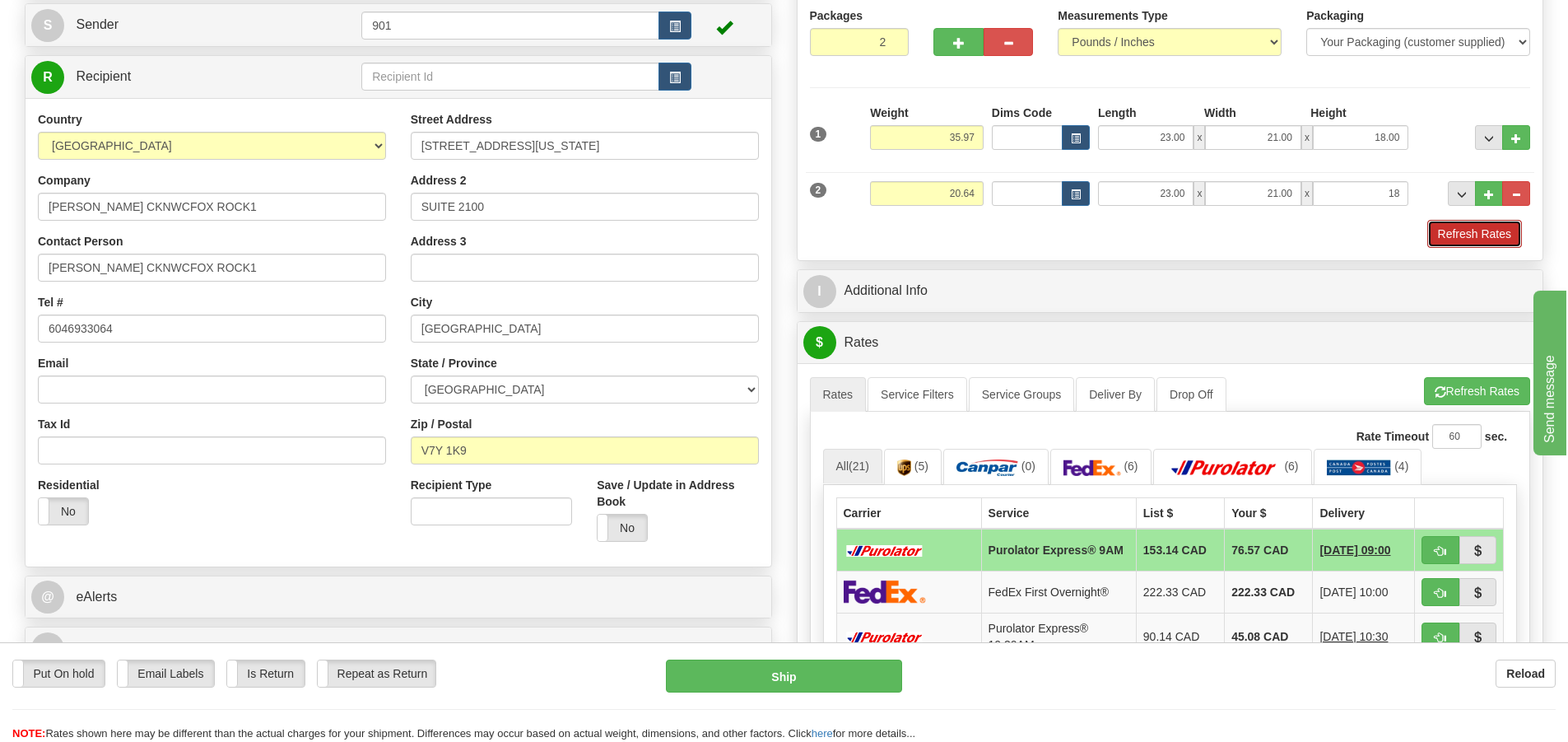
type input "18.00"
click at [1477, 229] on button "Refresh Rates" at bounding box center [1474, 234] width 94 height 28
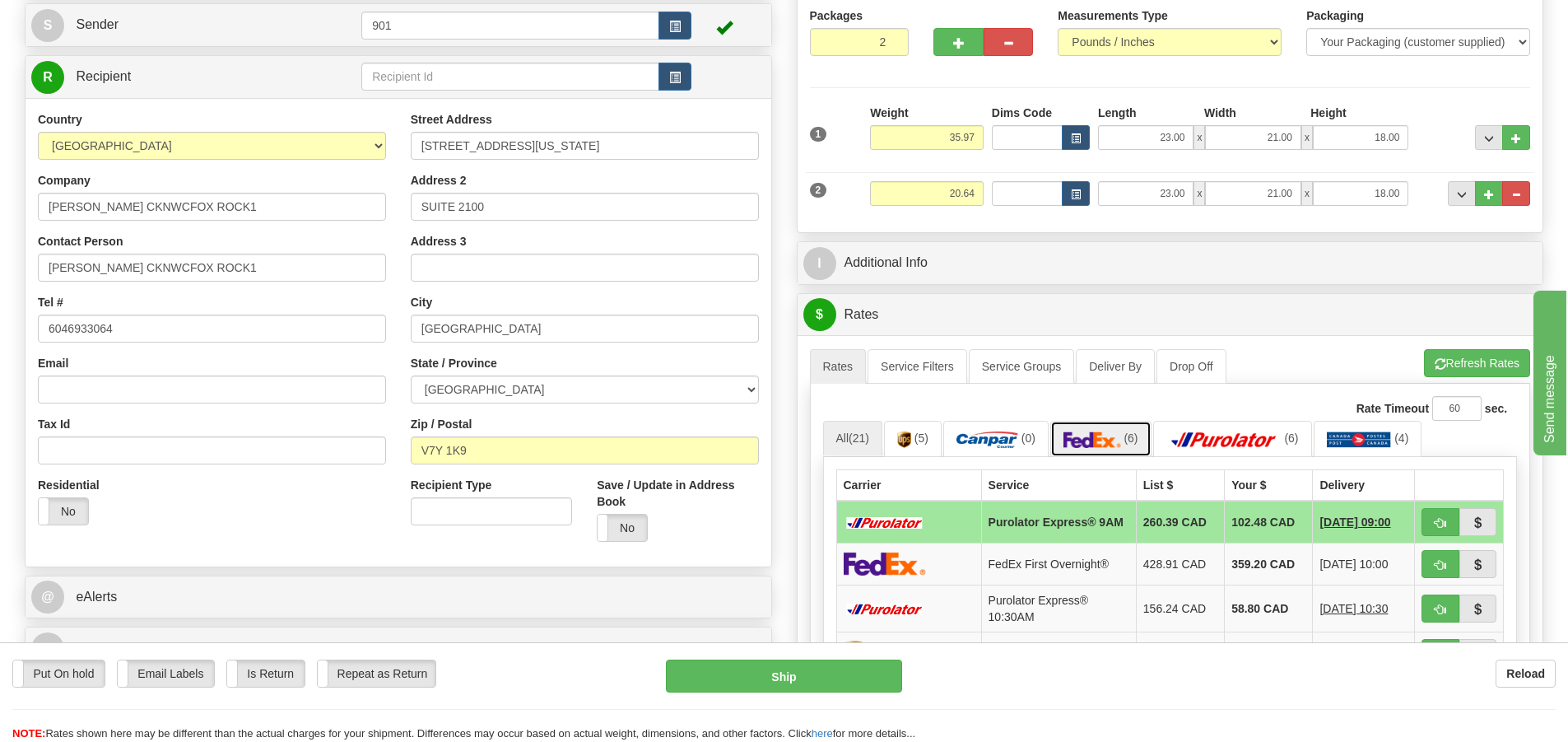
click at [1129, 442] on span "(6)" at bounding box center [1131, 437] width 14 height 13
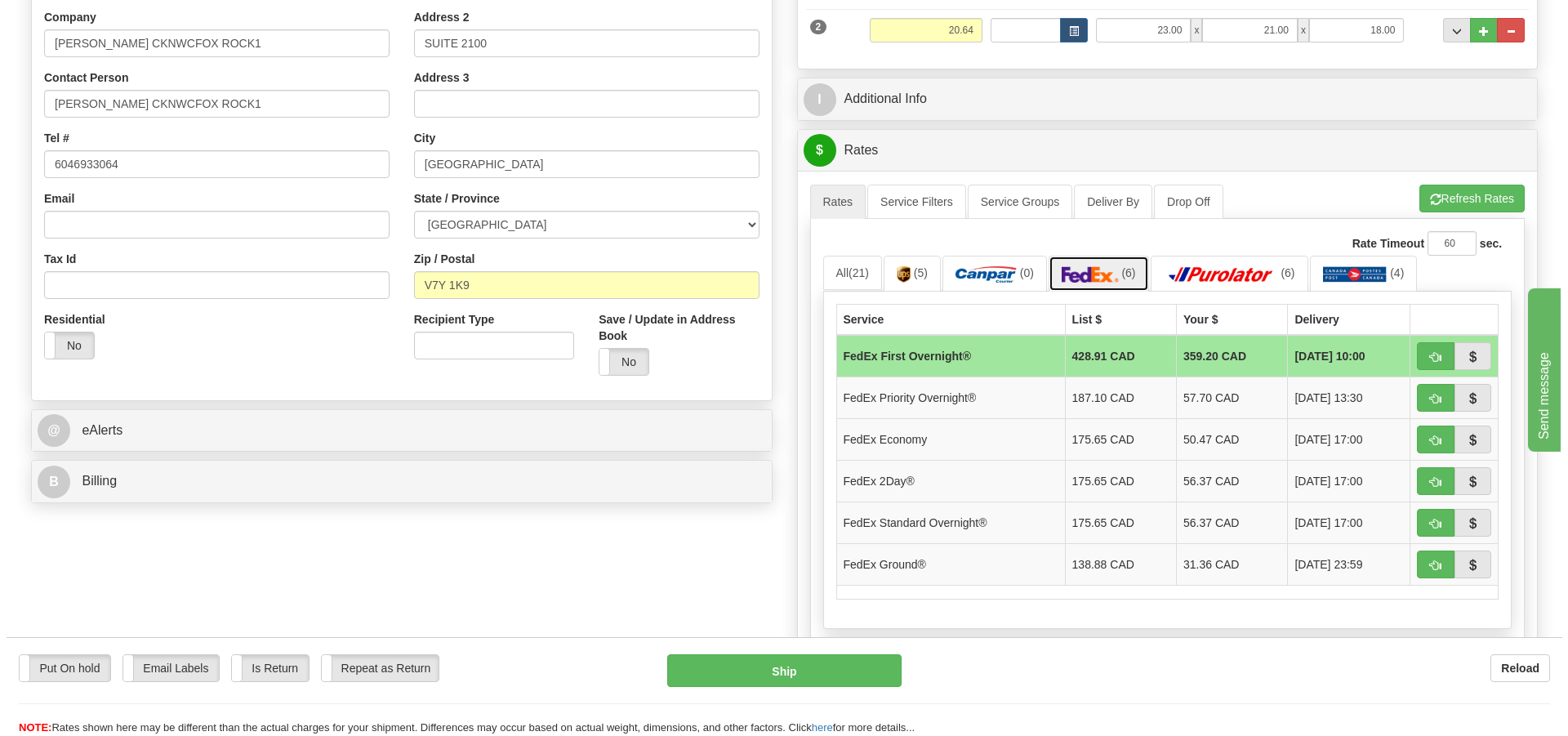
scroll to position [327, 0]
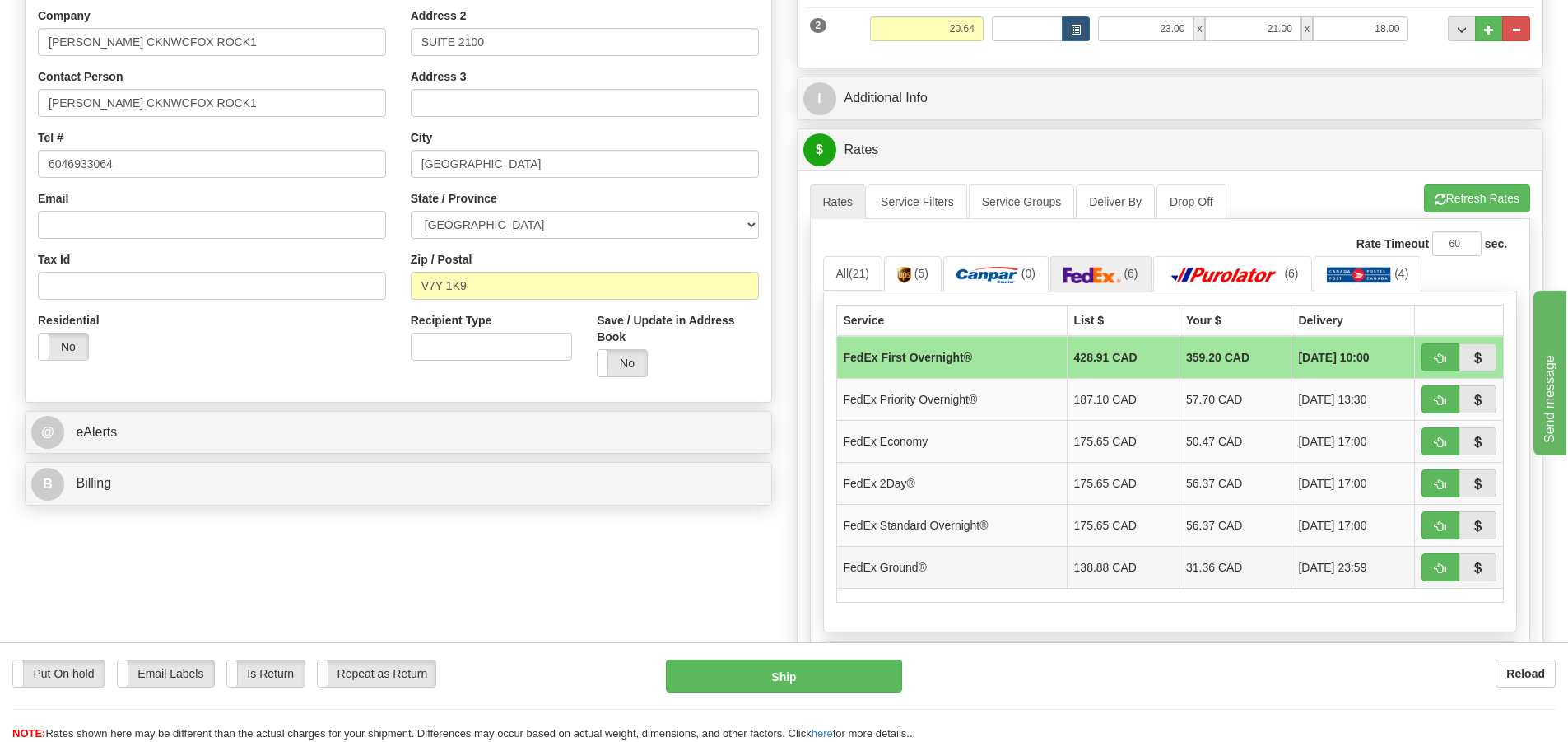
click at [1218, 568] on td "31.36 CAD" at bounding box center [1235, 566] width 112 height 42
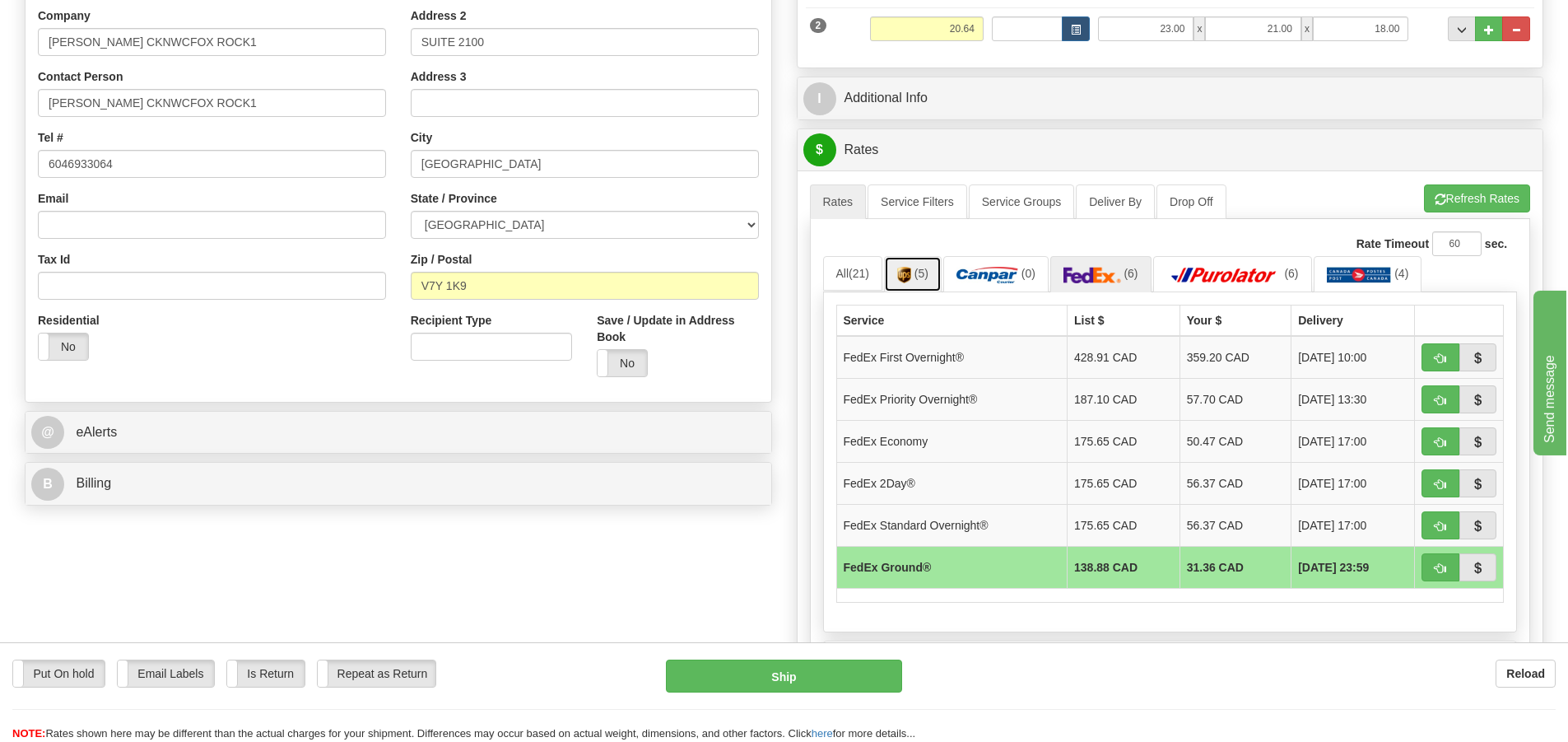
click at [928, 279] on span "(5)" at bounding box center [921, 273] width 14 height 13
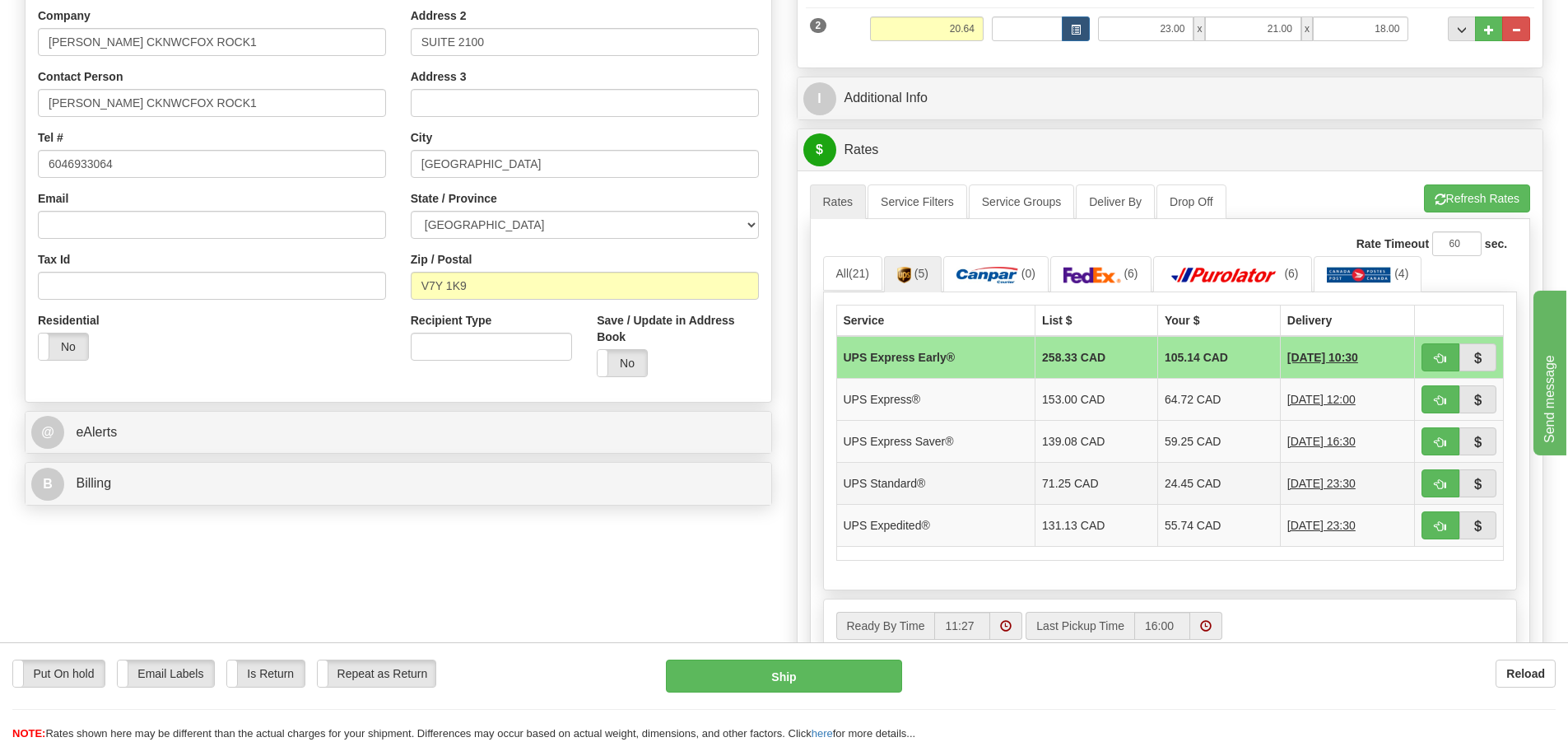
click at [1186, 492] on td "24.45 CAD" at bounding box center [1219, 482] width 123 height 42
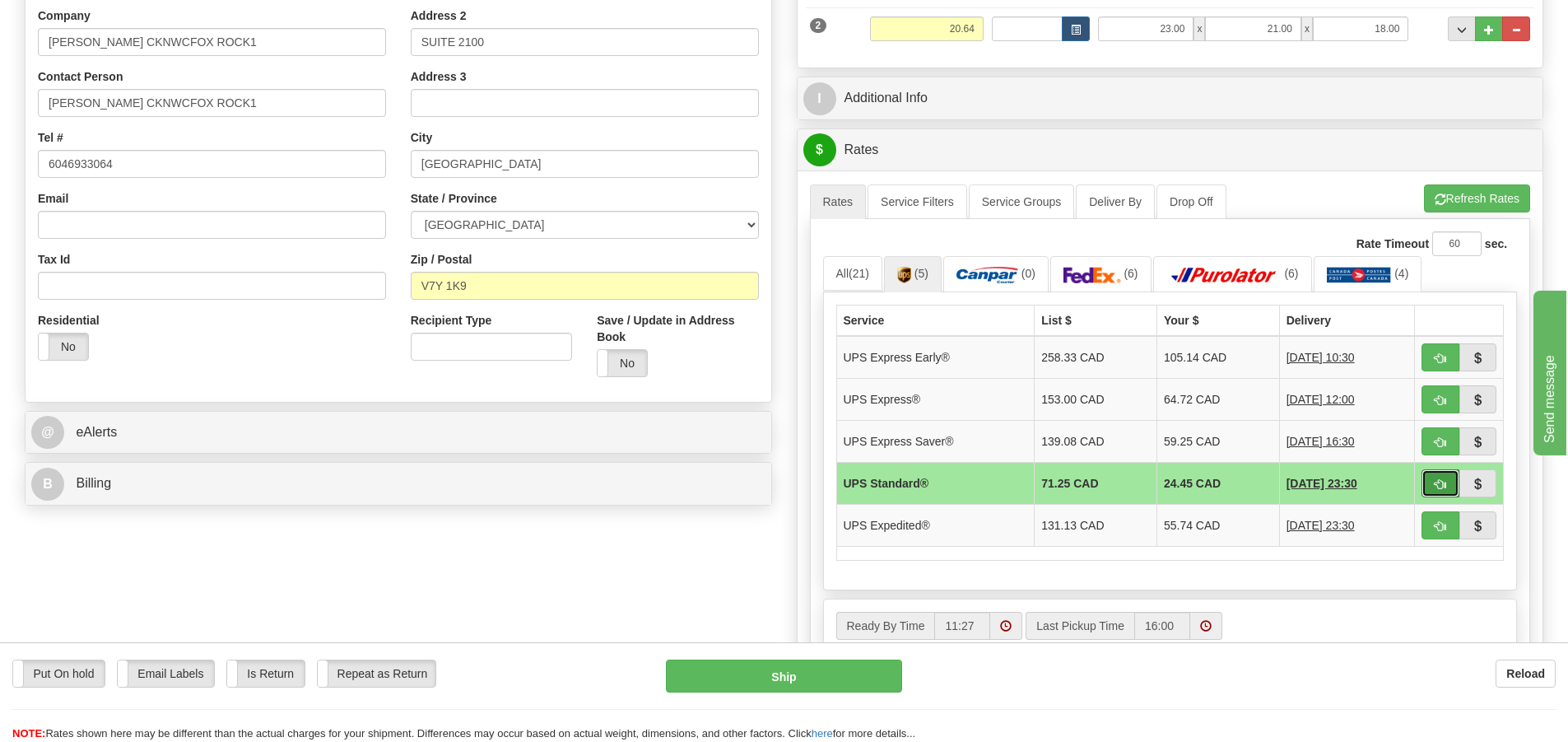
click at [1442, 484] on span "button" at bounding box center [1440, 484] width 12 height 11
type input "11"
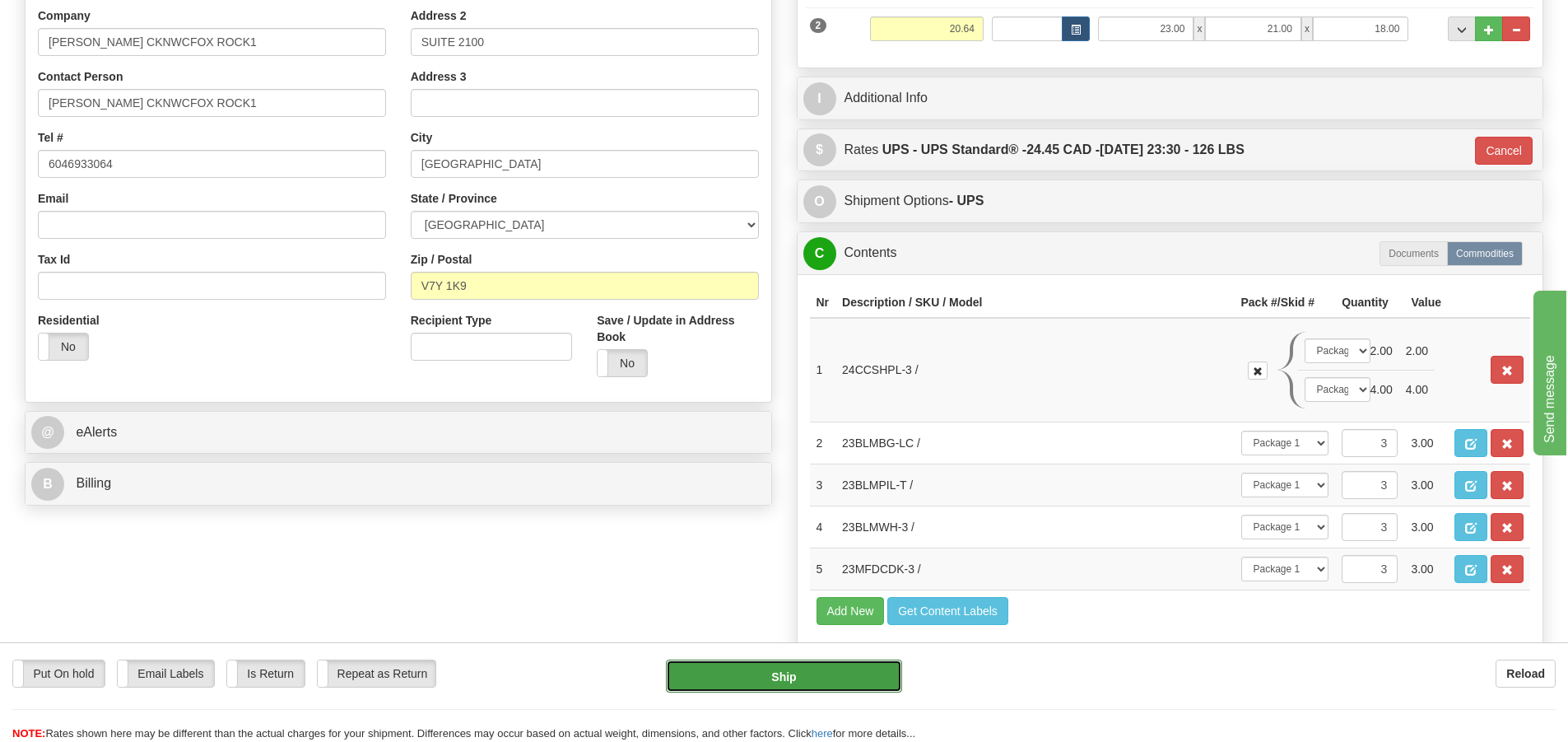
click at [797, 683] on button "Ship" at bounding box center [784, 676] width 236 height 33
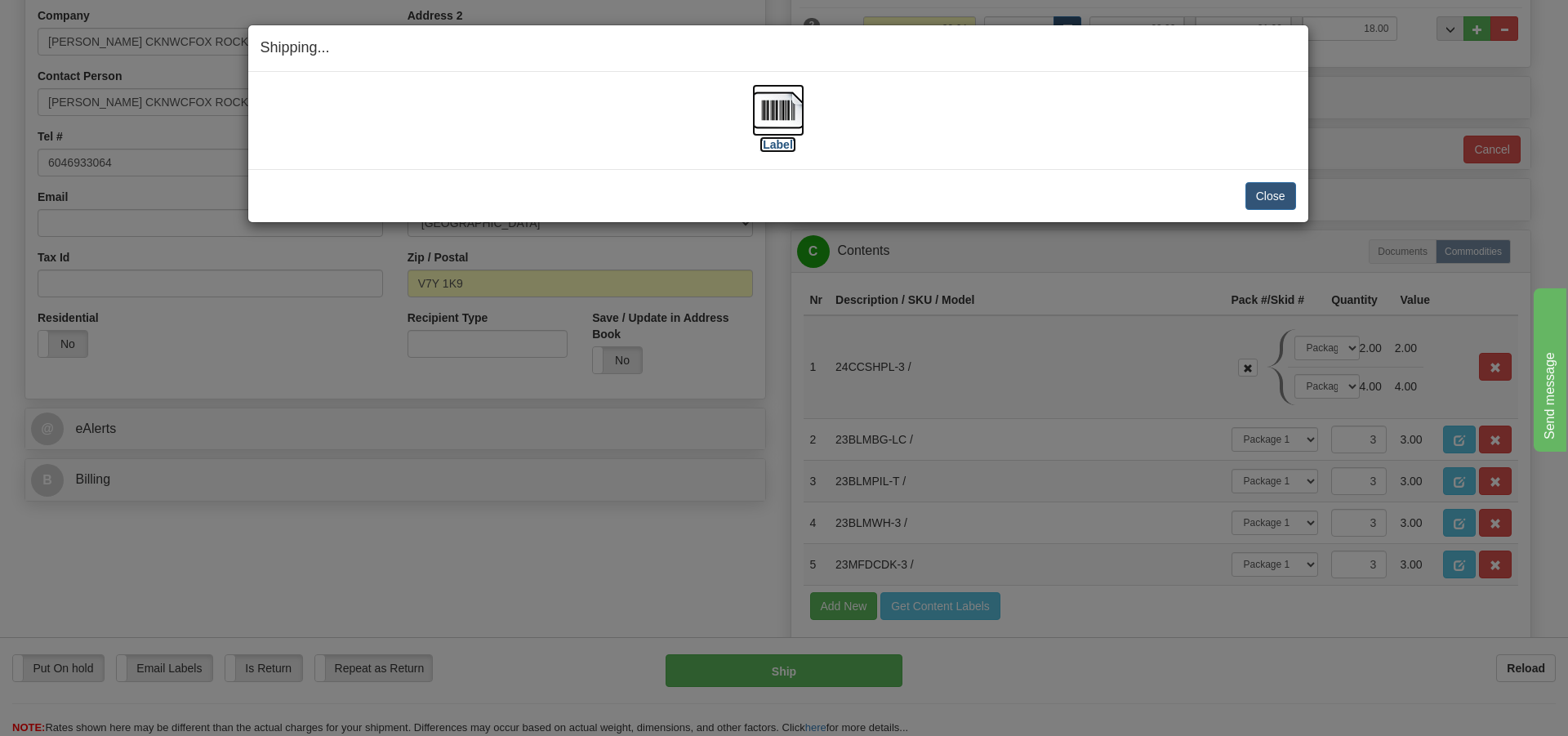
click at [785, 108] on img at bounding box center [778, 109] width 52 height 52
click at [1264, 196] on button "Close" at bounding box center [1270, 196] width 50 height 28
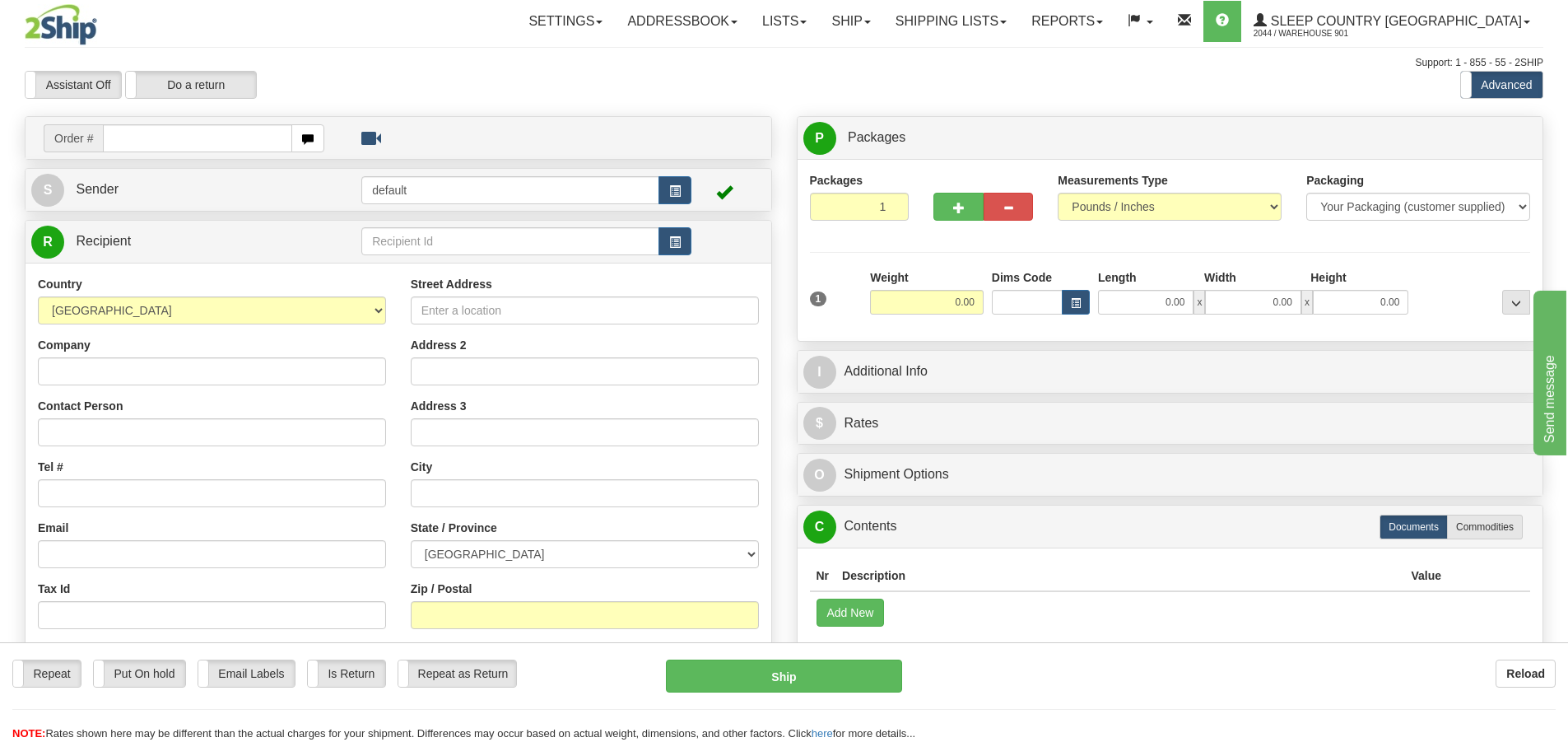
click at [122, 145] on input "text" at bounding box center [197, 138] width 189 height 28
type input "9"
type input "5900I043358"
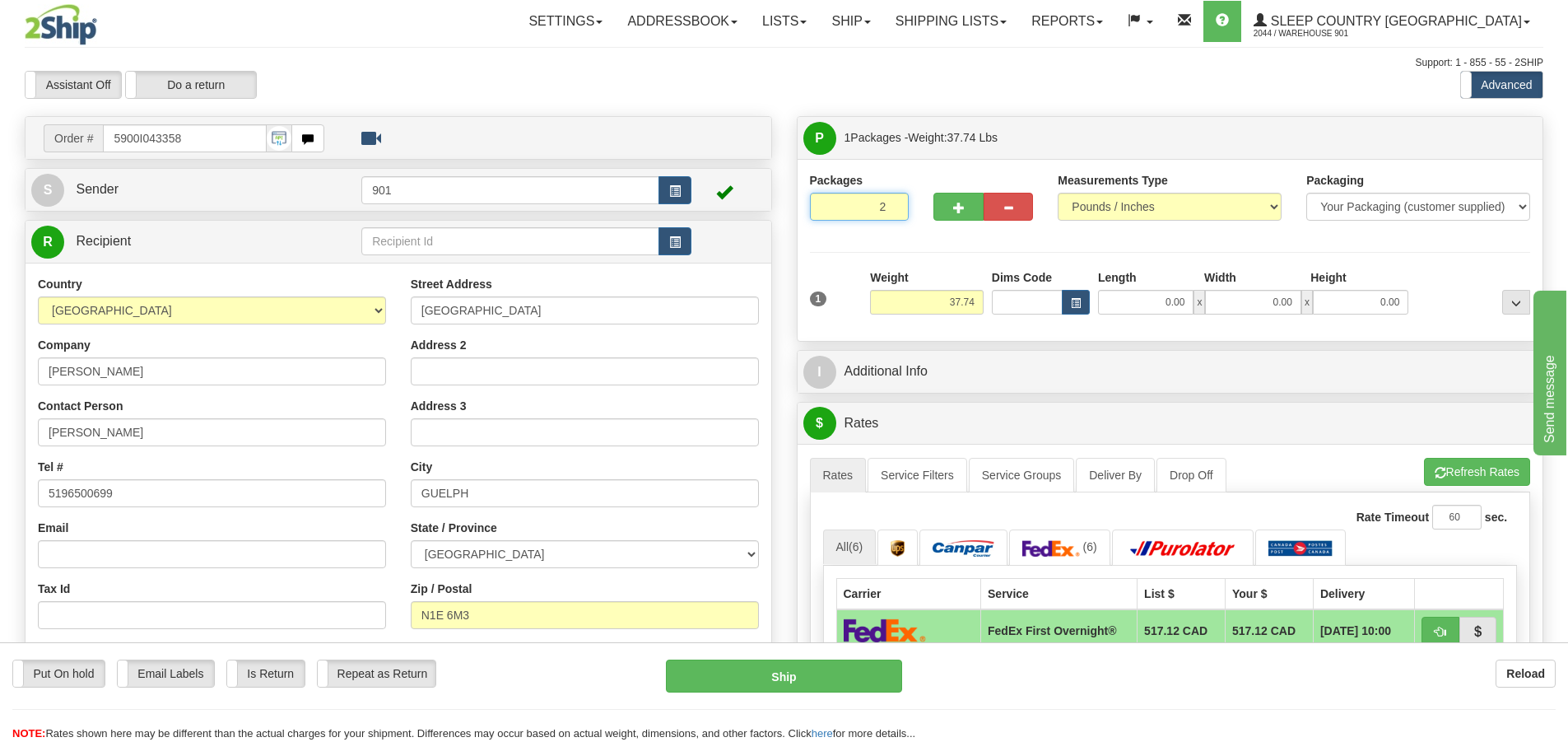
type input "2"
click at [897, 202] on input "2" at bounding box center [859, 206] width 99 height 28
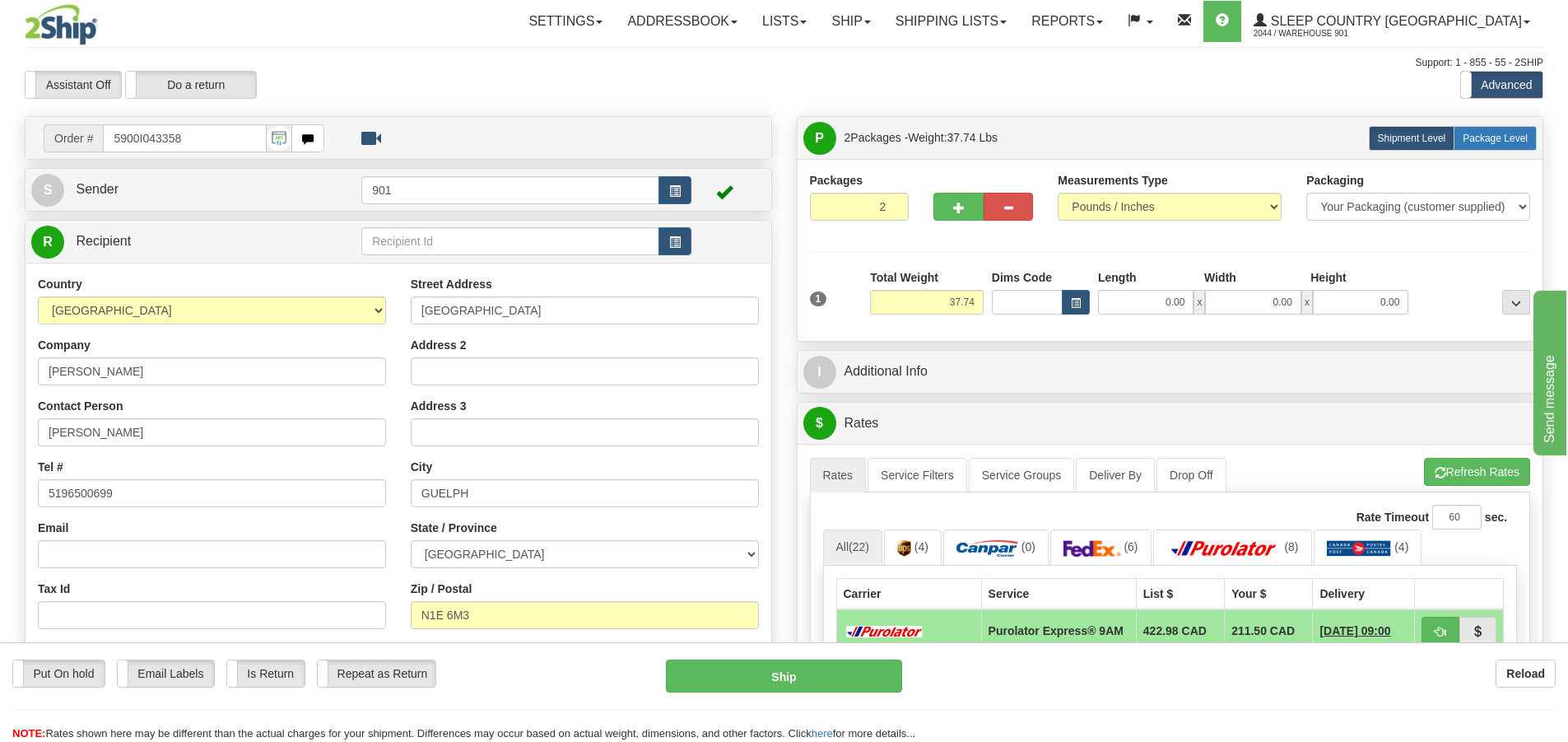
click at [1510, 134] on span "Package Level" at bounding box center [1495, 139] width 65 height 12
radio input "true"
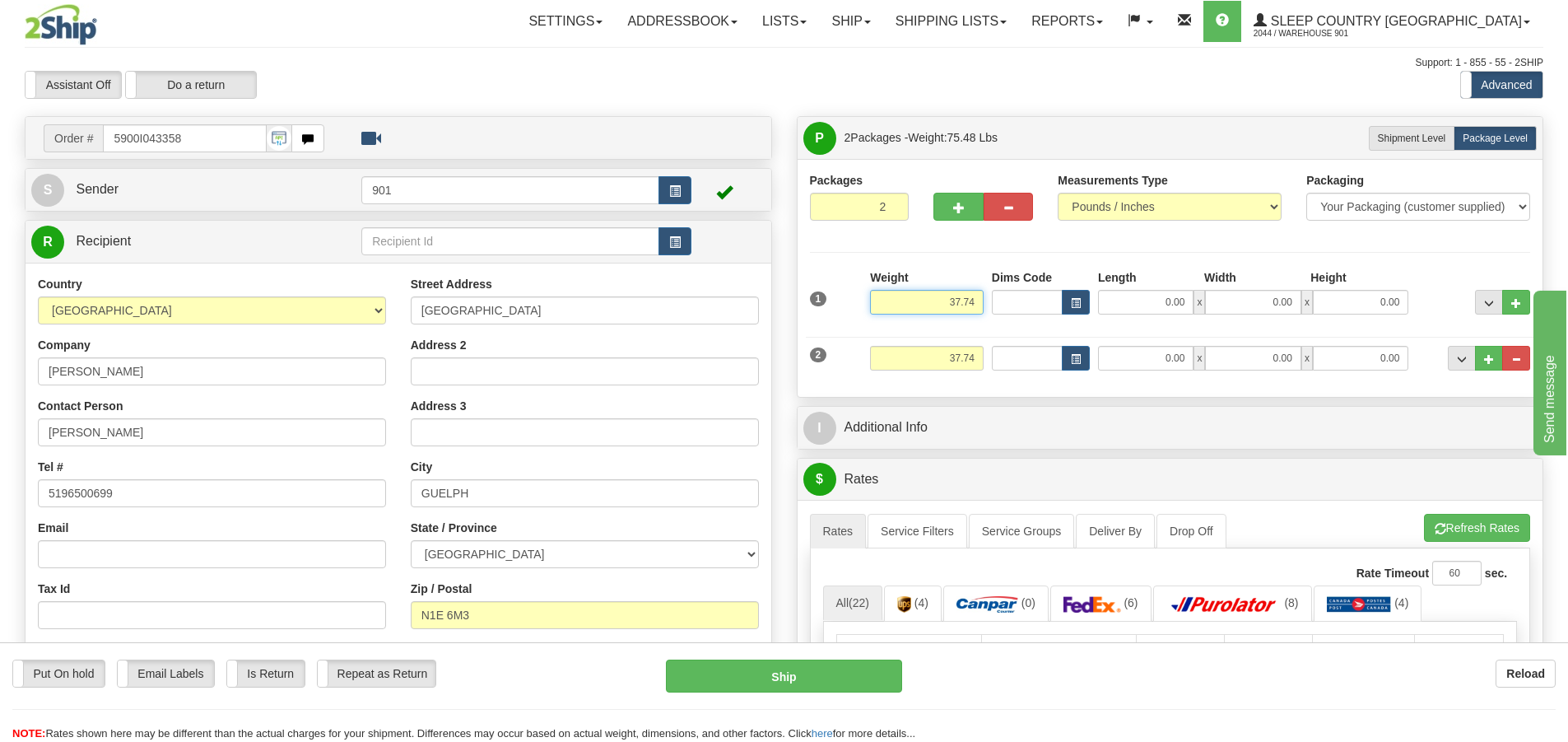
drag, startPoint x: 976, startPoint y: 302, endPoint x: 805, endPoint y: 301, distance: 171.0
click at [805, 301] on div "1 Weight 37.74 Dims Code x x" at bounding box center [1169, 298] width 729 height 59
type input "16.76"
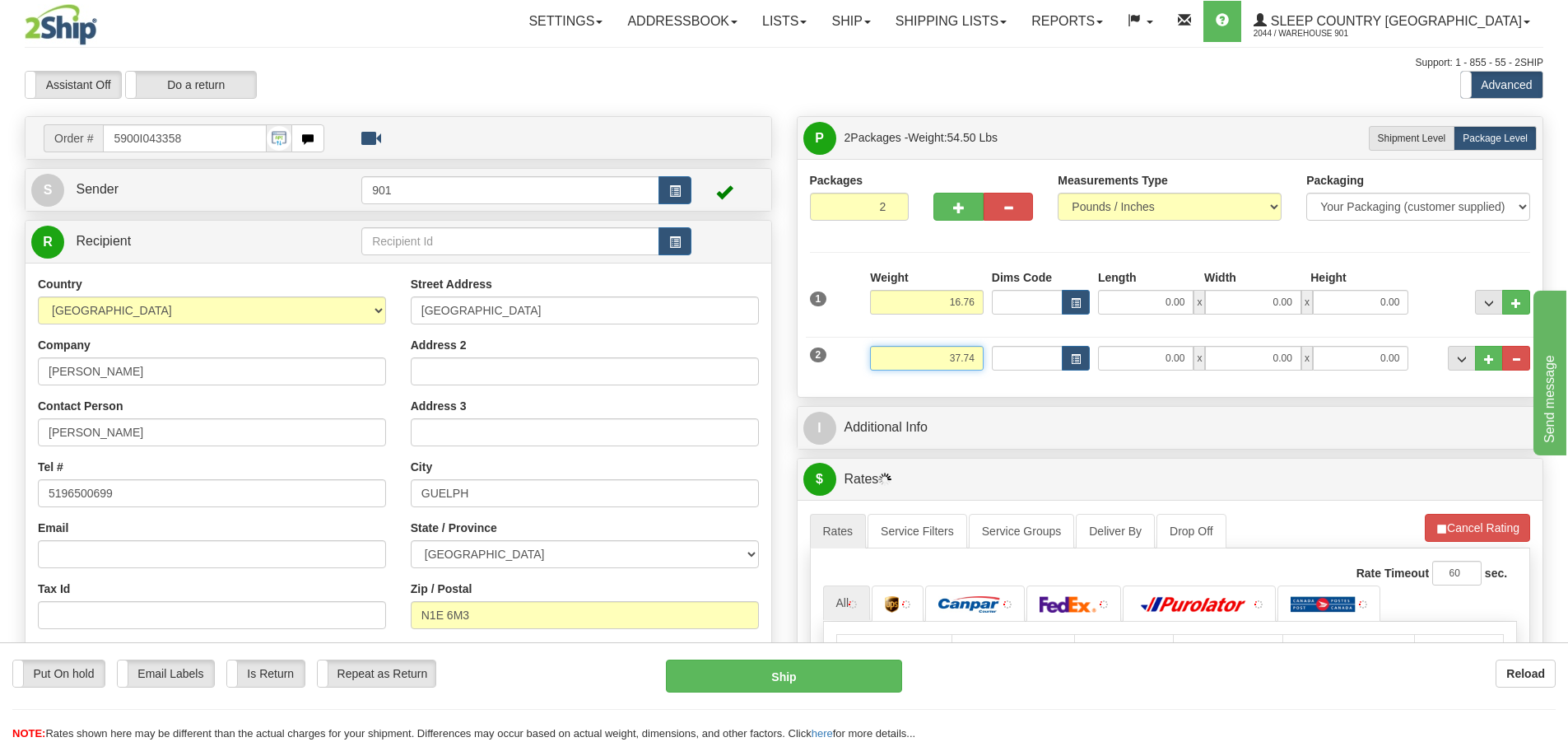
drag, startPoint x: 978, startPoint y: 358, endPoint x: 844, endPoint y: 357, distance: 134.0
click at [844, 357] on div "2 Weight 37.74 Dims Code Length Width Height" at bounding box center [1169, 356] width 729 height 56
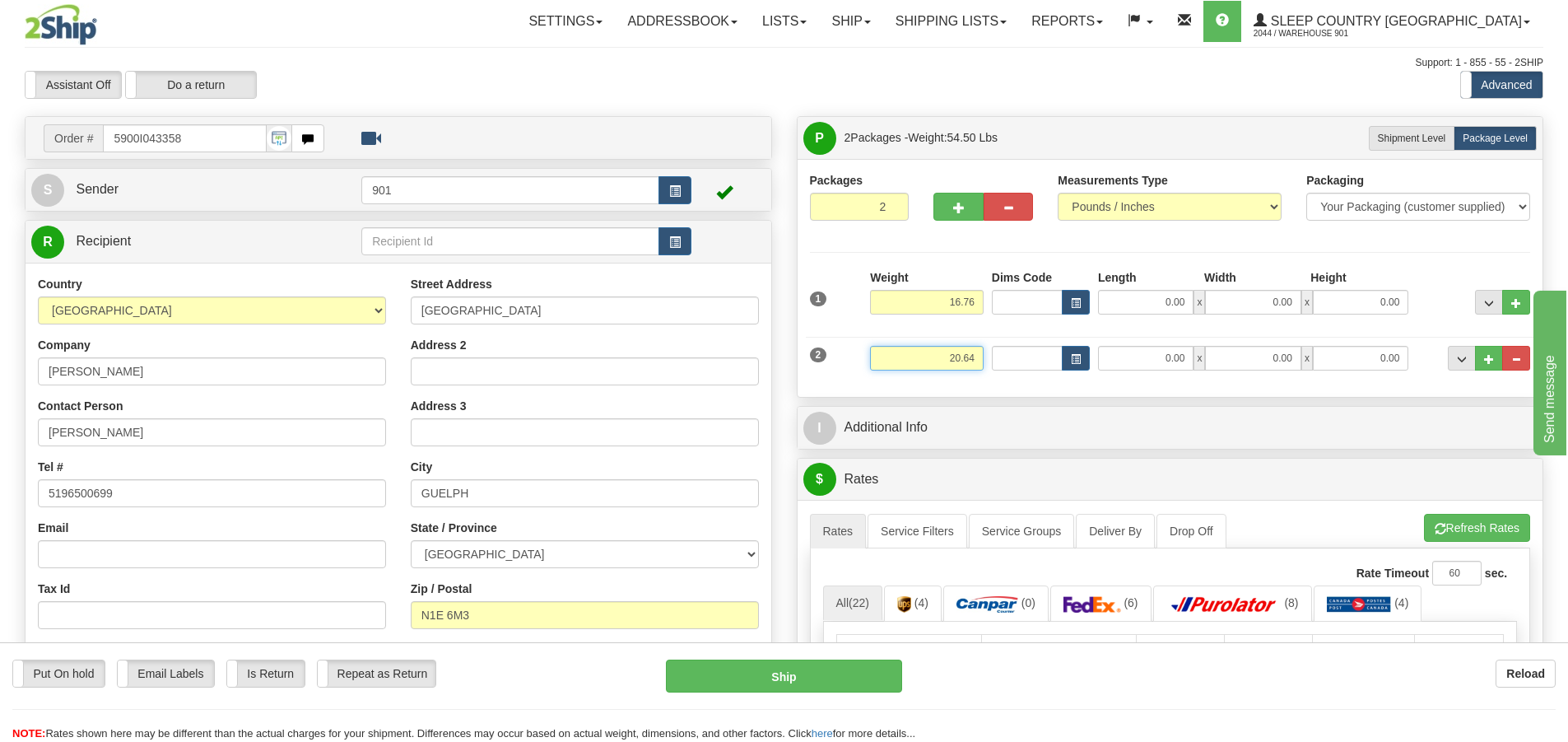
type input "20.64"
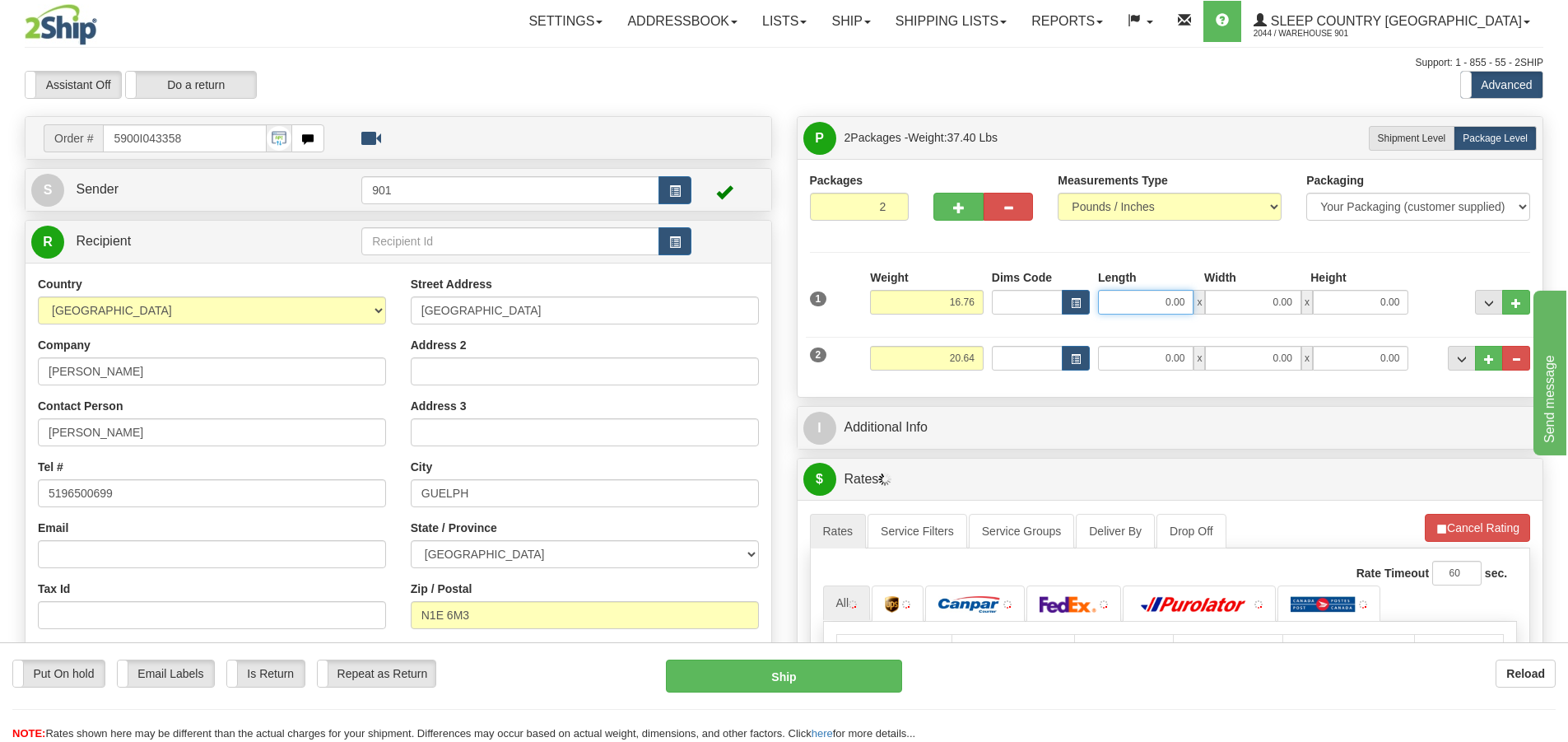
drag, startPoint x: 1190, startPoint y: 307, endPoint x: 1096, endPoint y: 295, distance: 94.8
click at [1096, 295] on div "0.00 x 0.00 x 0.00" at bounding box center [1253, 302] width 318 height 25
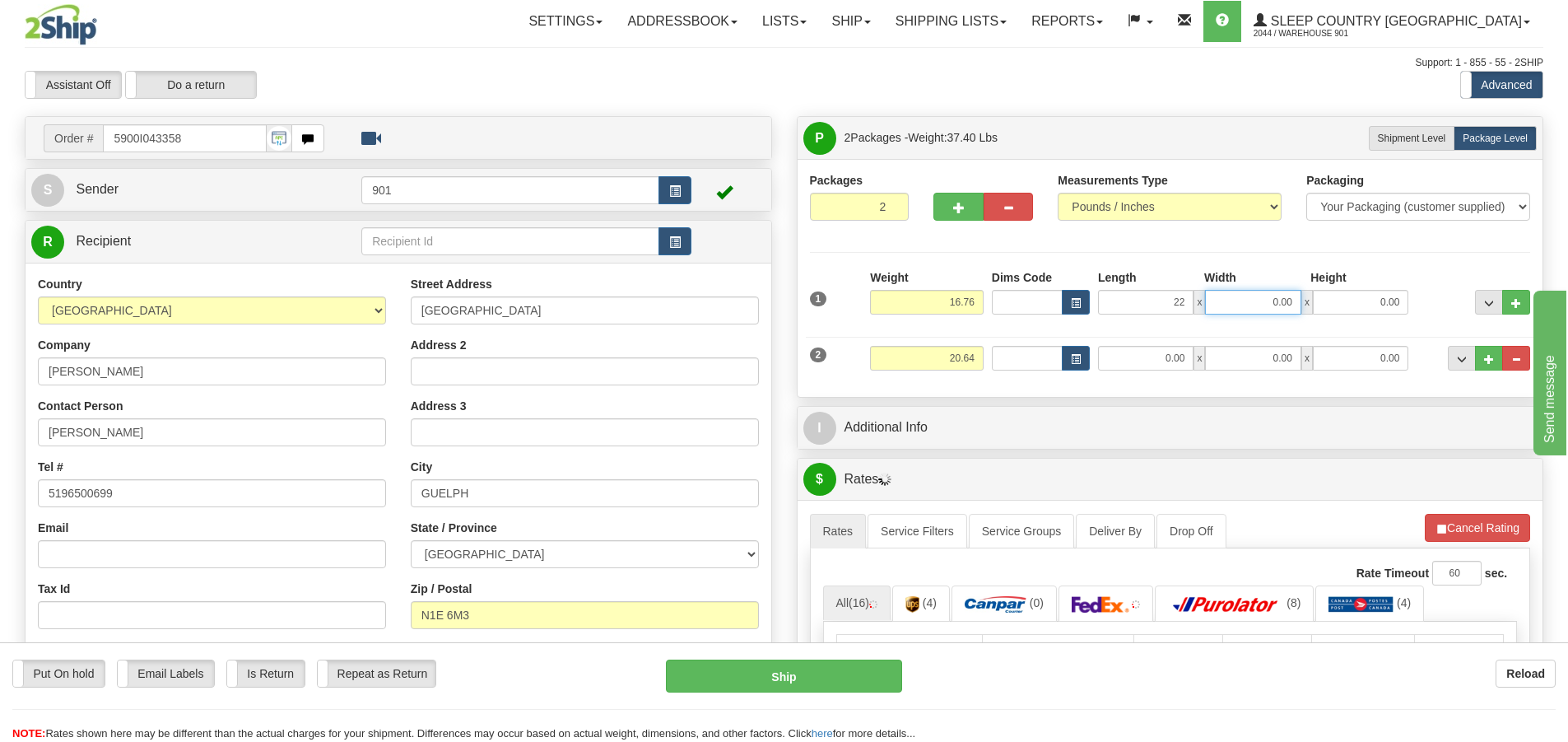
type input "22.00"
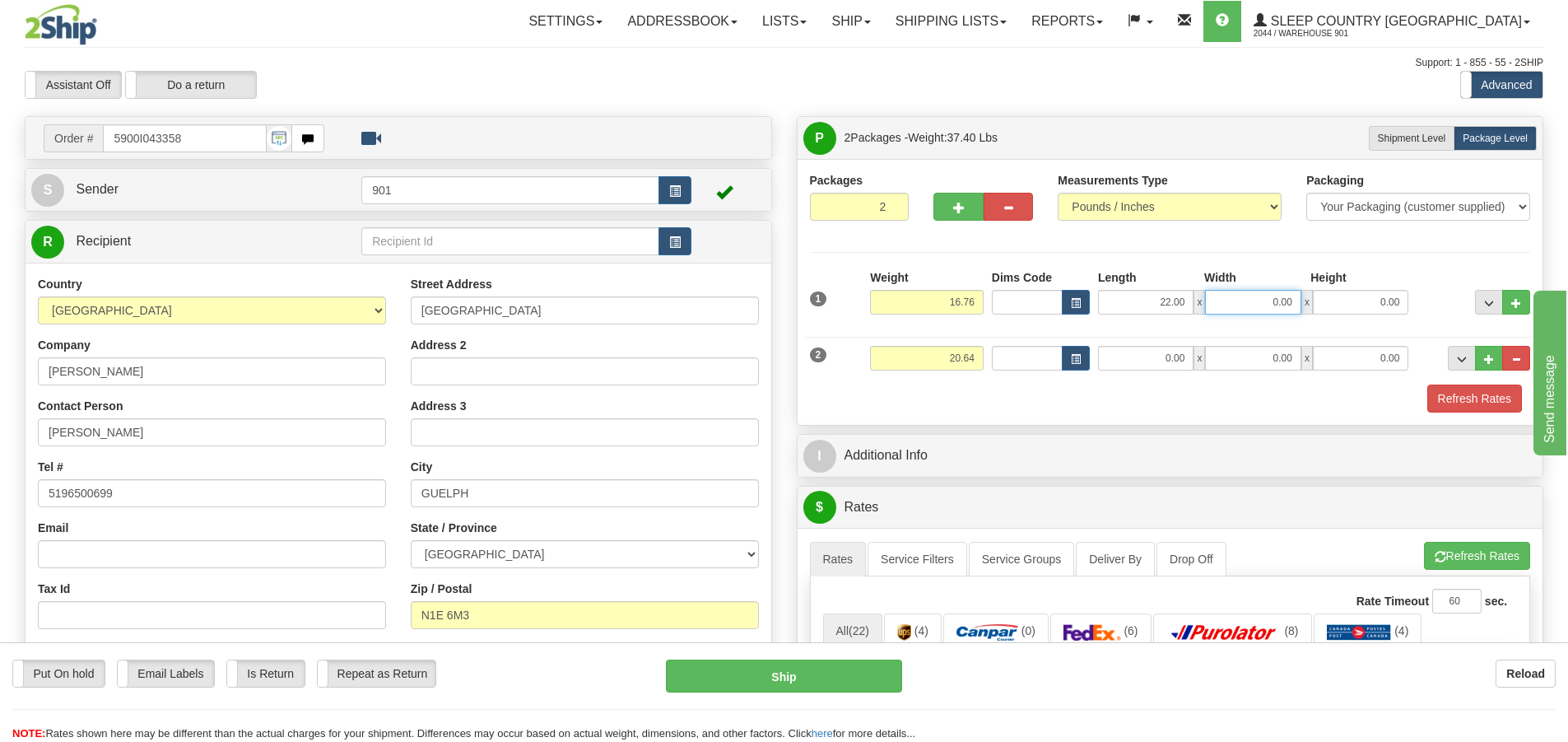
type input "4"
type input "16.00"
type input "12.00"
type input "23.00"
type input "21.00"
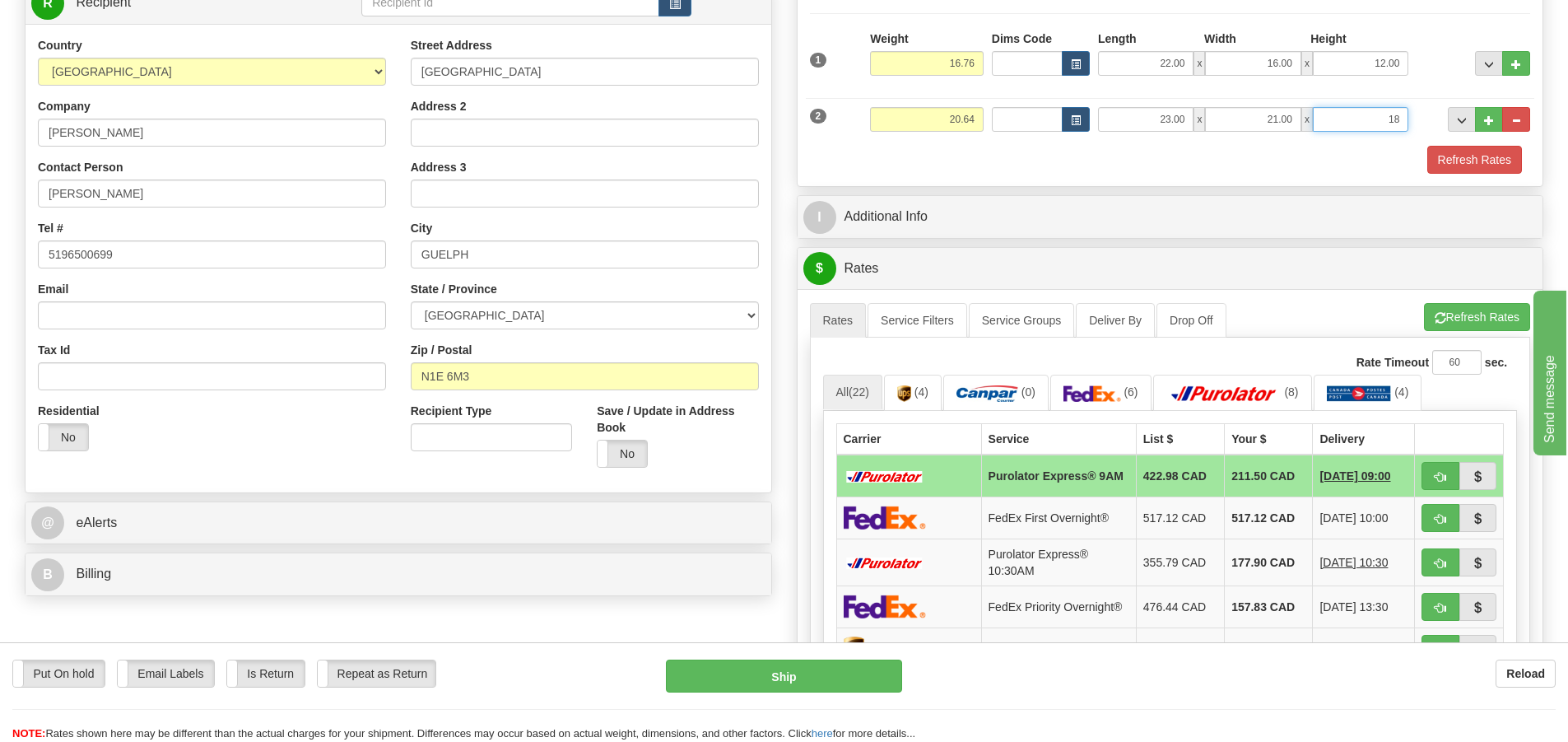
scroll to position [247, 0]
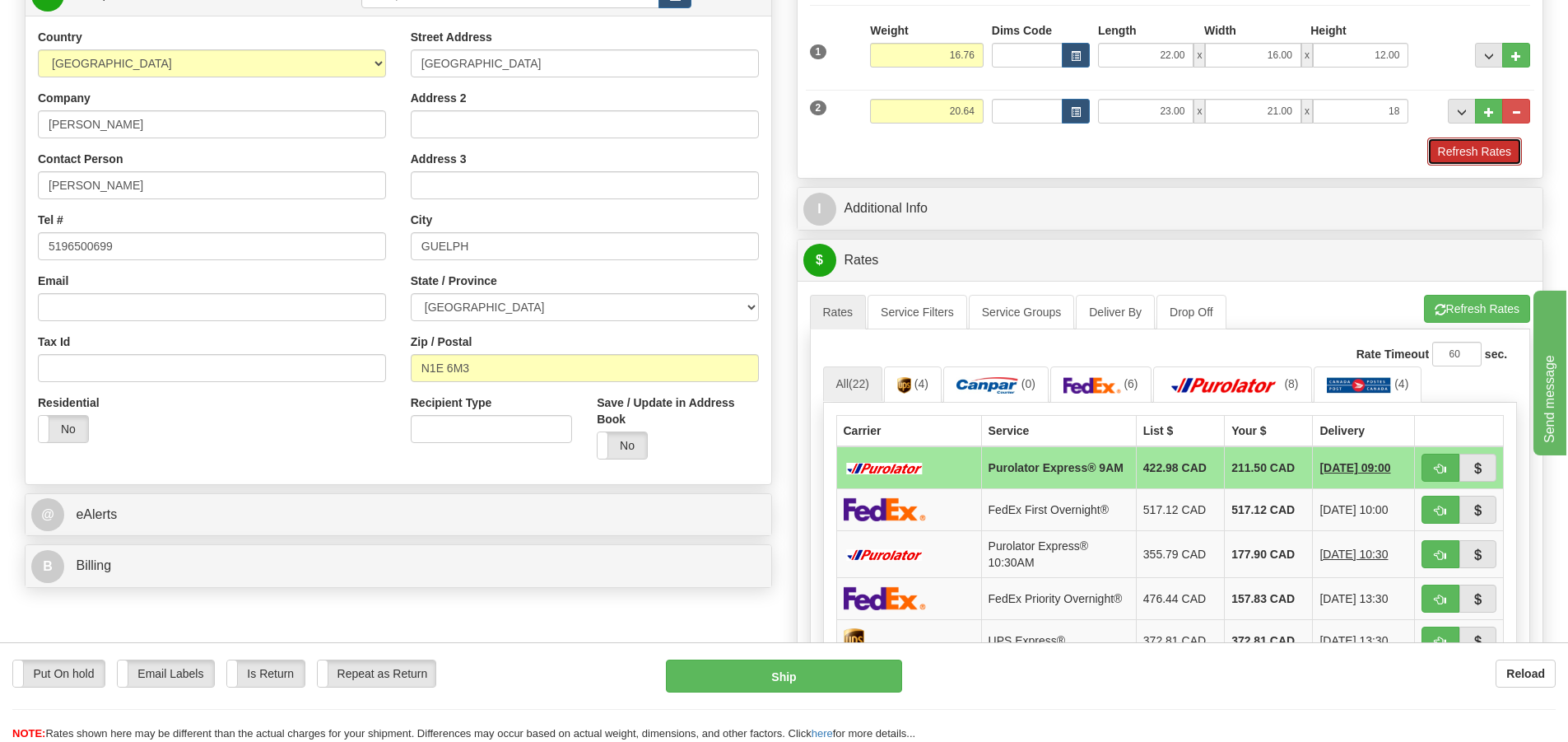
type input "18.00"
click at [1443, 153] on button "Refresh Rates" at bounding box center [1474, 152] width 94 height 28
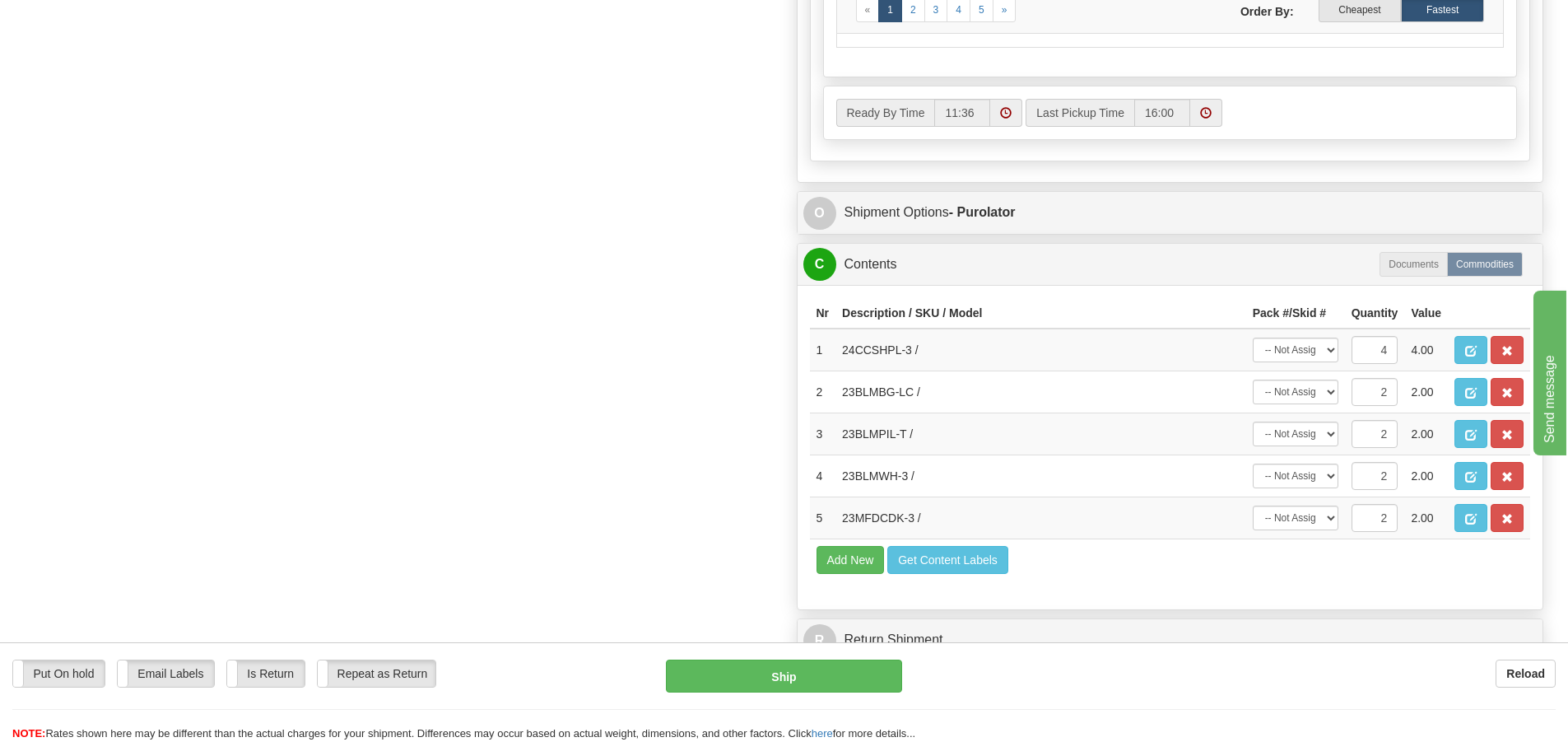
scroll to position [988, 0]
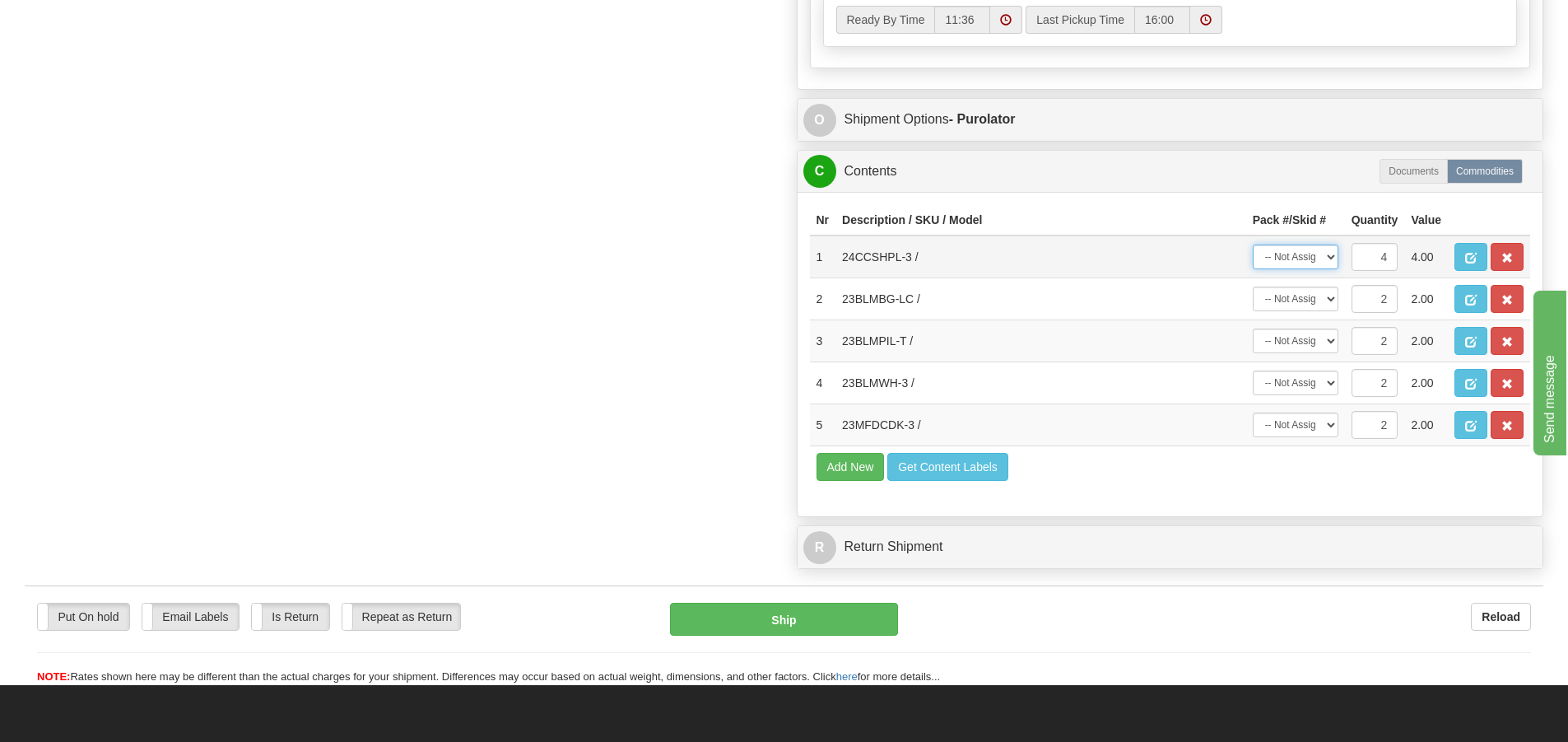
click at [1329, 260] on select "-- Not Assigned -- Package 1 Package 2 Split" at bounding box center [1295, 256] width 85 height 25
select select "1"
click at [1253, 249] on select "-- Not Assigned -- Package 1 Package 2 Split" at bounding box center [1295, 256] width 85 height 25
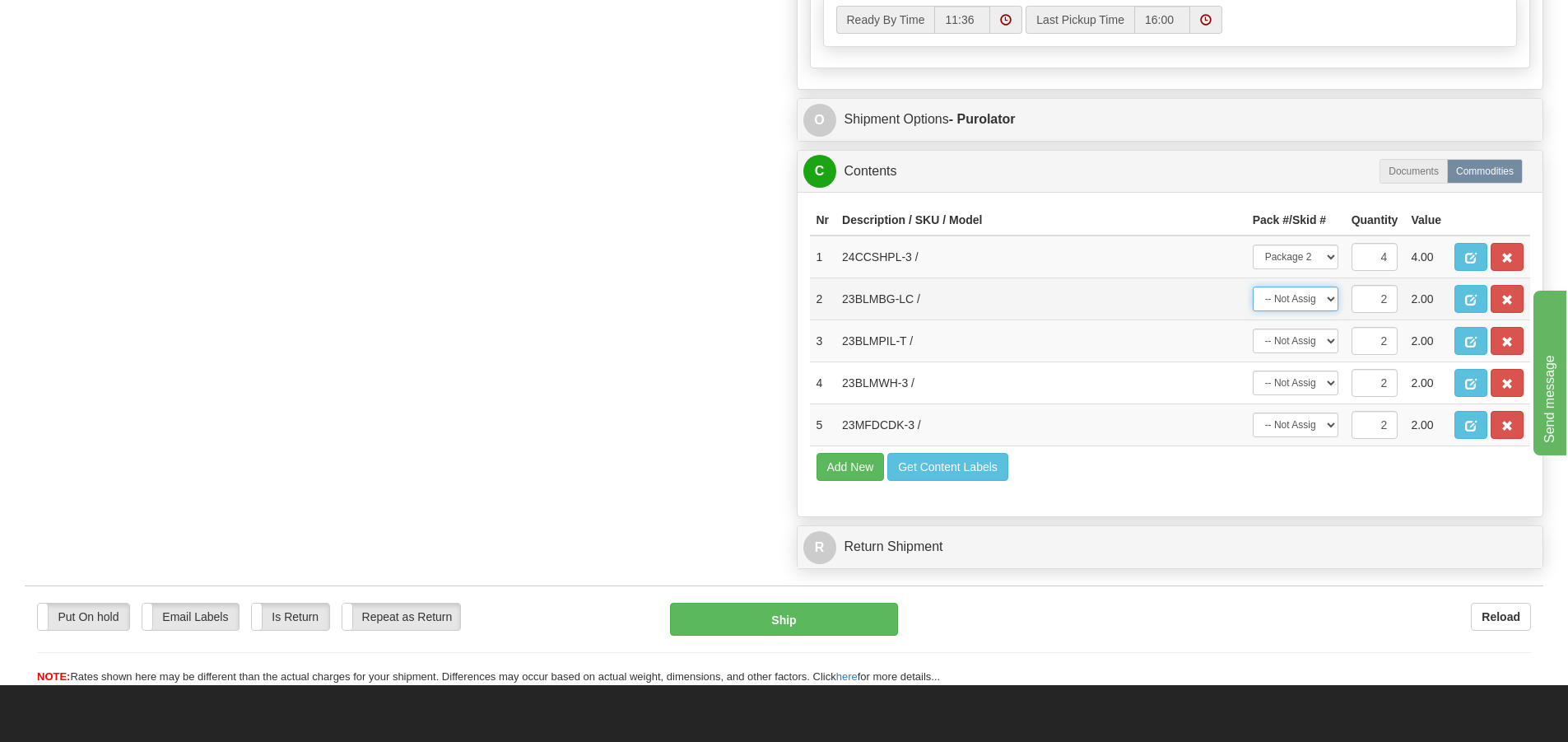
click at [1331, 303] on select "-- Not Assigned -- Package 1 Package 2 Split" at bounding box center [1295, 299] width 85 height 25
select select "0"
click at [1253, 292] on select "-- Not Assigned -- Package 1 Package 2 Split" at bounding box center [1295, 299] width 85 height 25
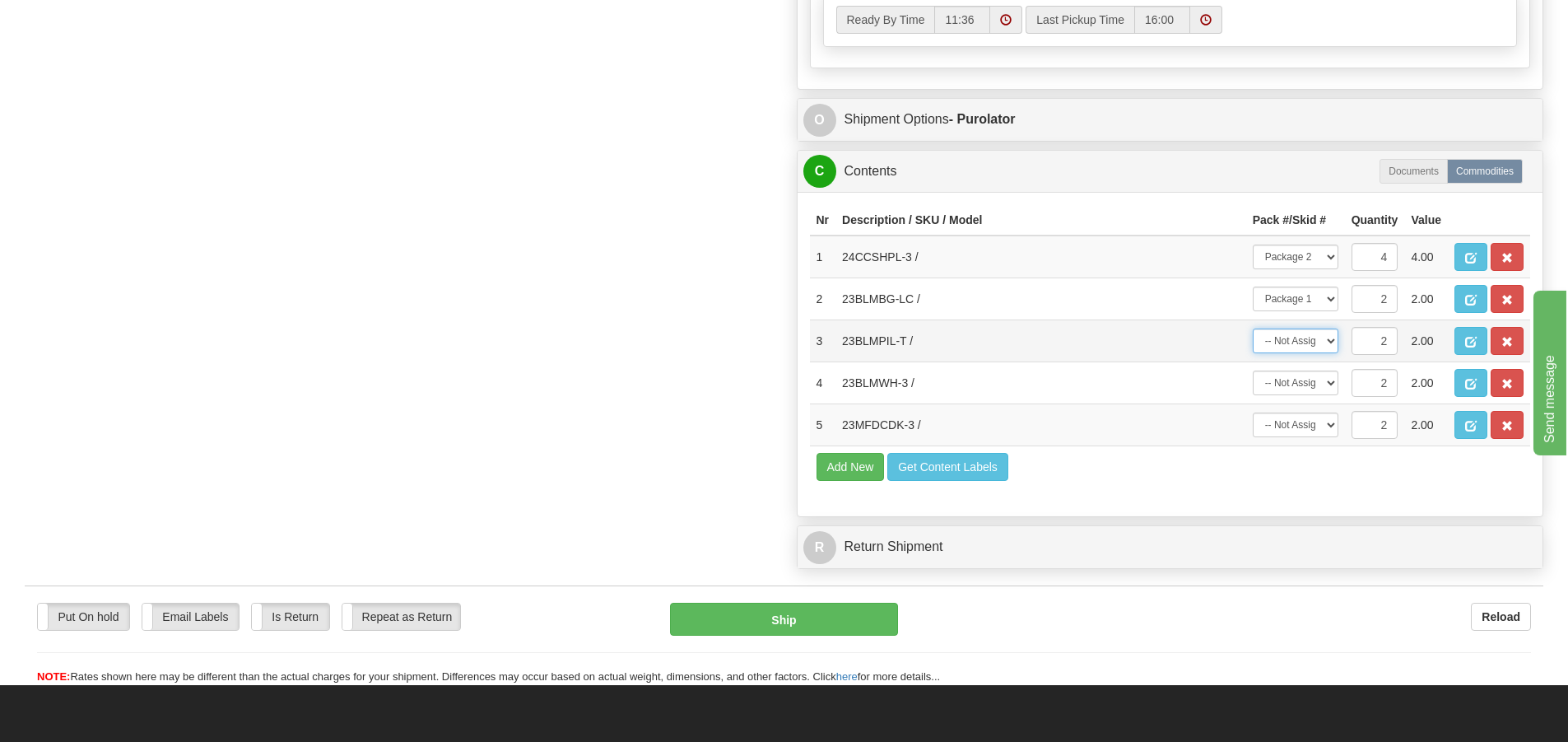
click at [1330, 345] on select "-- Not Assigned -- Package 1 Package 2 Split" at bounding box center [1295, 340] width 85 height 25
select select "0"
click at [1253, 333] on select "-- Not Assigned -- Package 1 Package 2 Split" at bounding box center [1295, 340] width 85 height 25
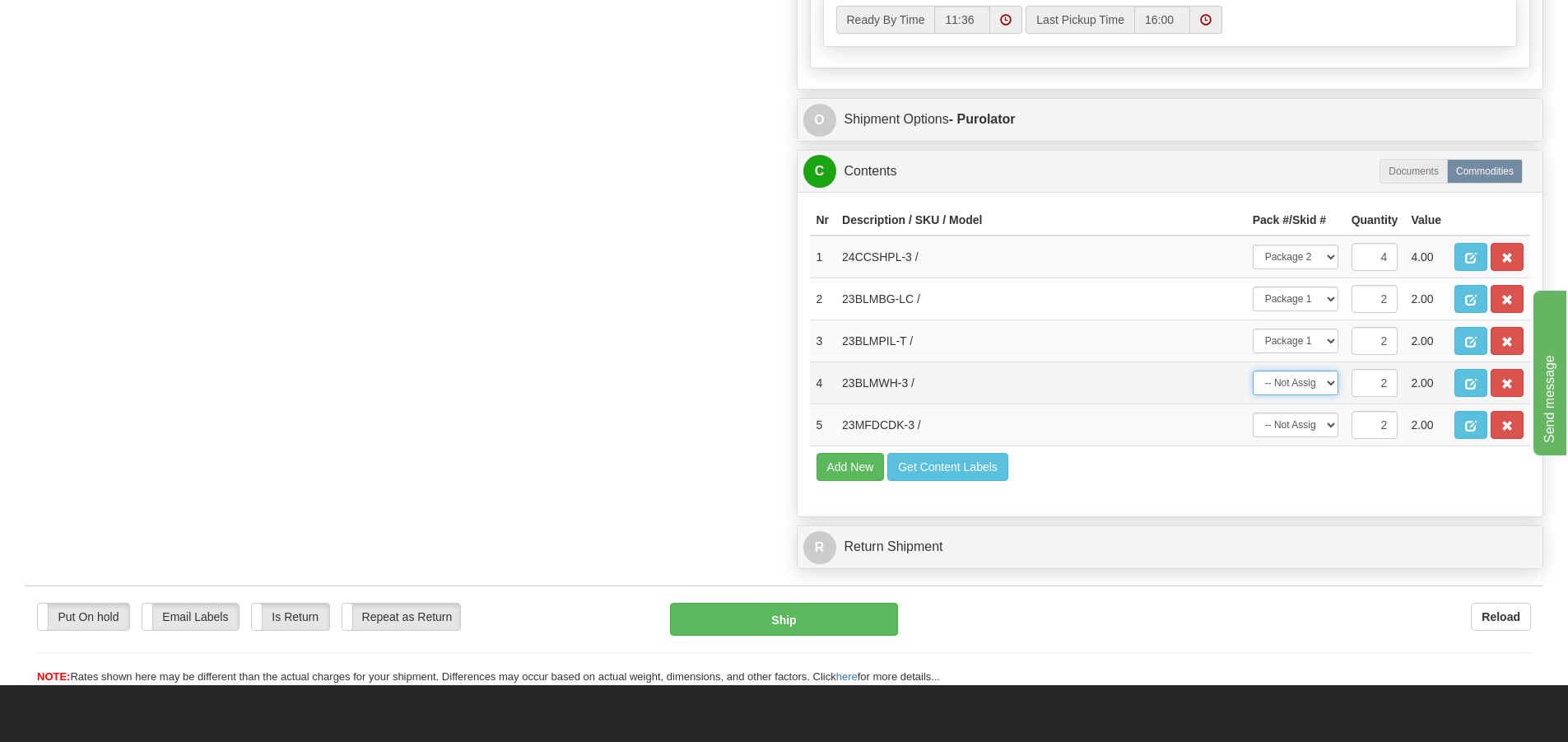
click at [1332, 386] on select "-- Not Assigned -- Package 1 Package 2 Split" at bounding box center [1295, 382] width 85 height 25
select select "0"
click at [1253, 375] on select "-- Not Assigned -- Package 1 Package 2 Split" at bounding box center [1295, 382] width 85 height 25
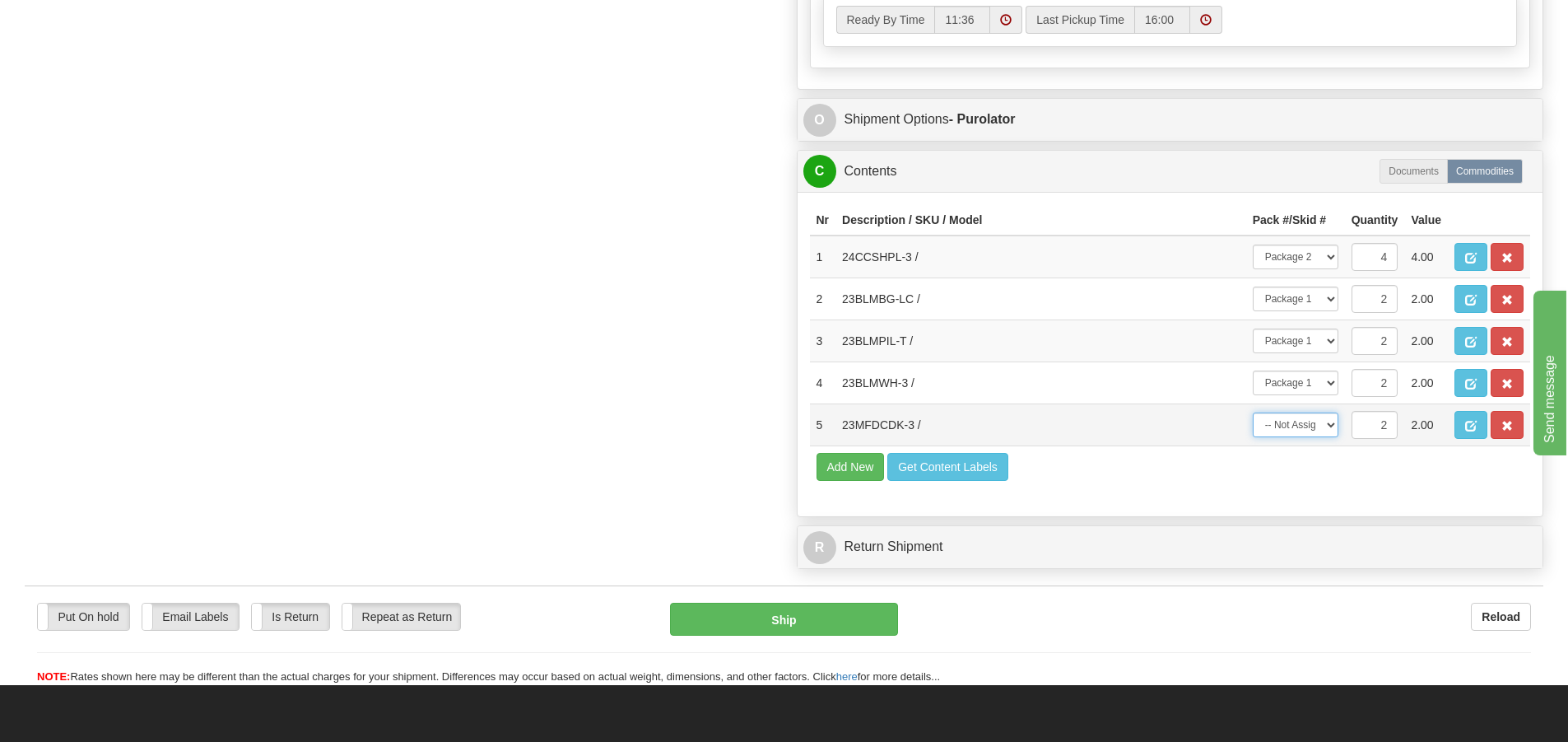
click at [1332, 429] on select "-- Not Assigned -- Package 1 Package 2 Split" at bounding box center [1295, 425] width 85 height 25
select select "0"
click at [1253, 418] on select "-- Not Assigned -- Package 1 Package 2 Split" at bounding box center [1295, 425] width 85 height 25
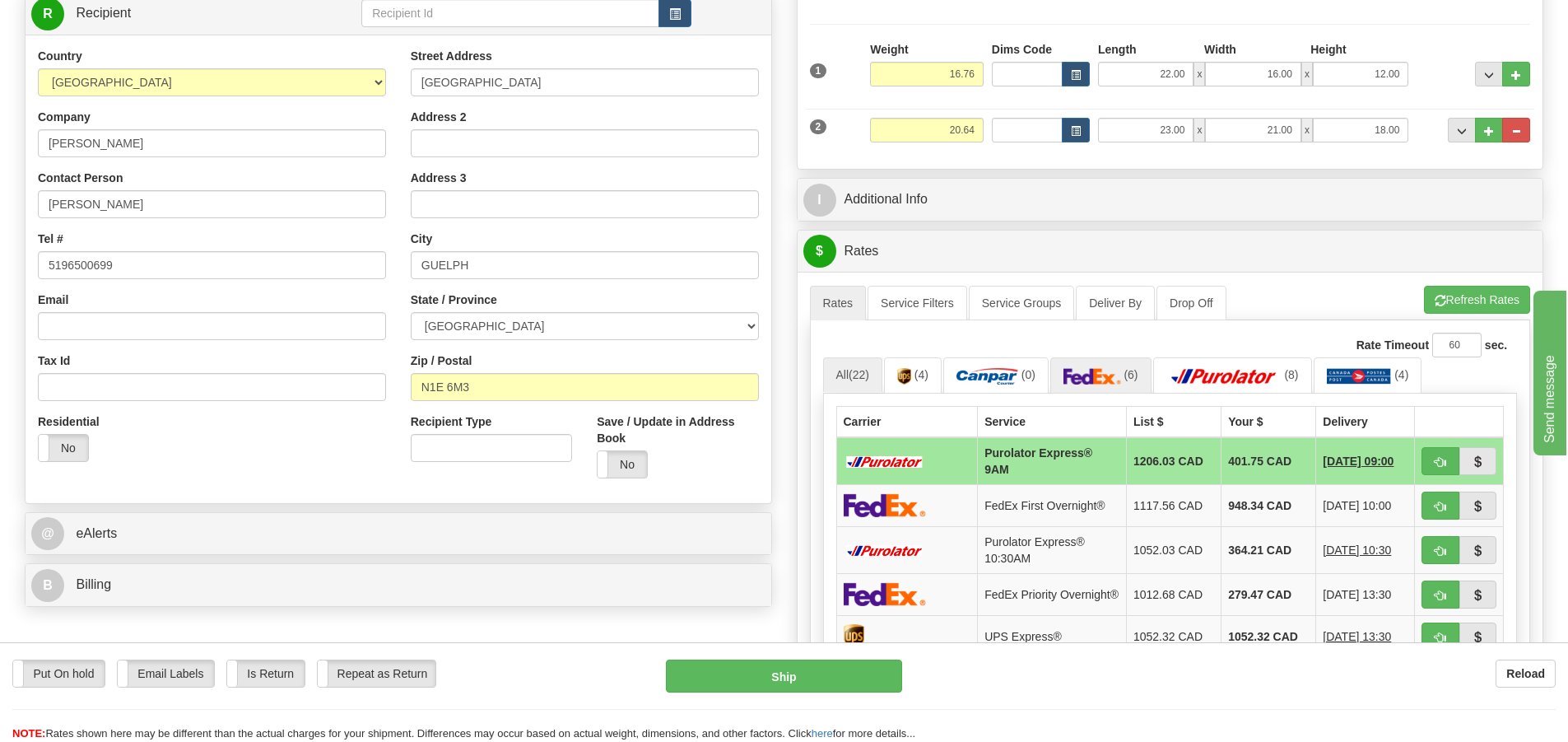
scroll to position [247, 0]
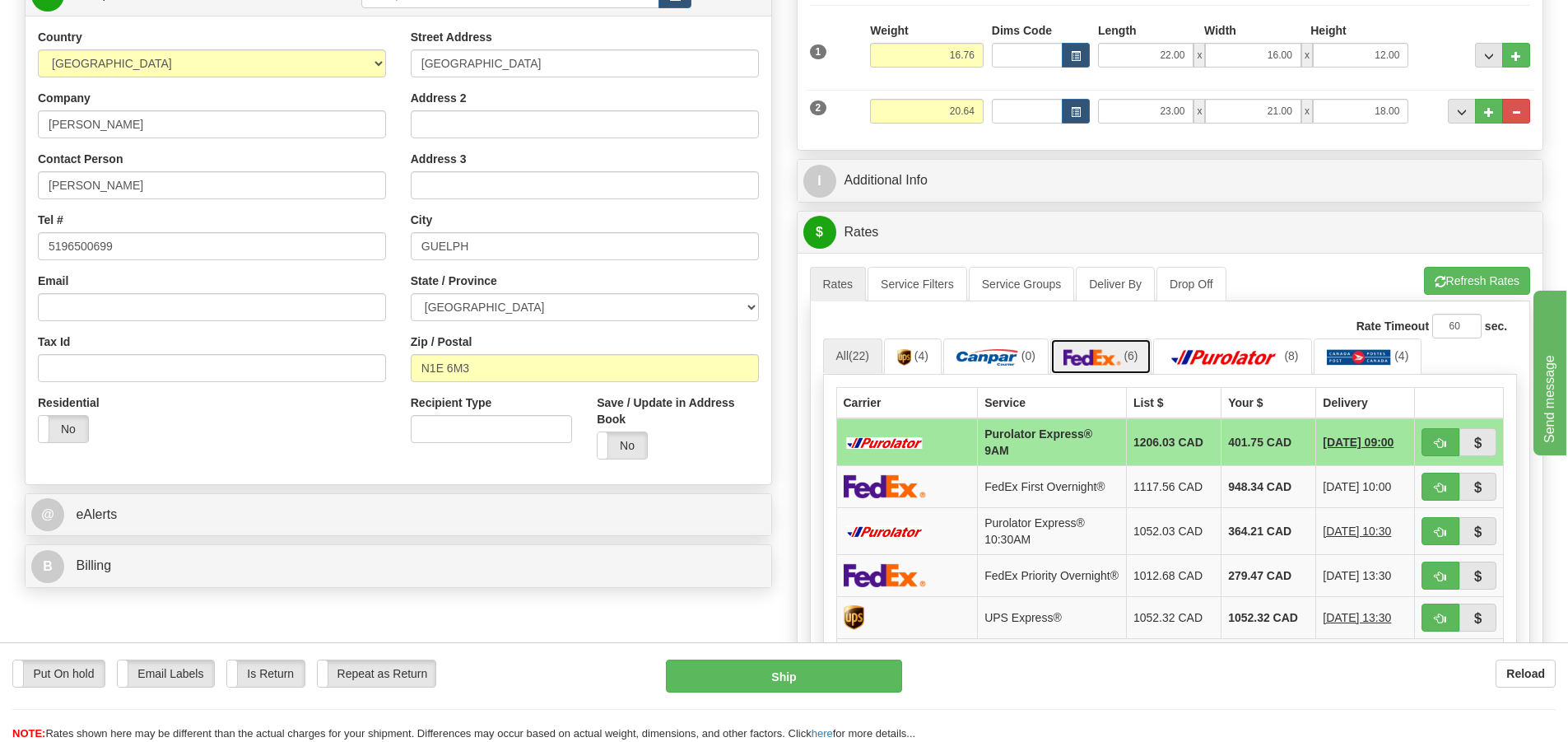
click at [1108, 355] on img at bounding box center [1092, 357] width 58 height 17
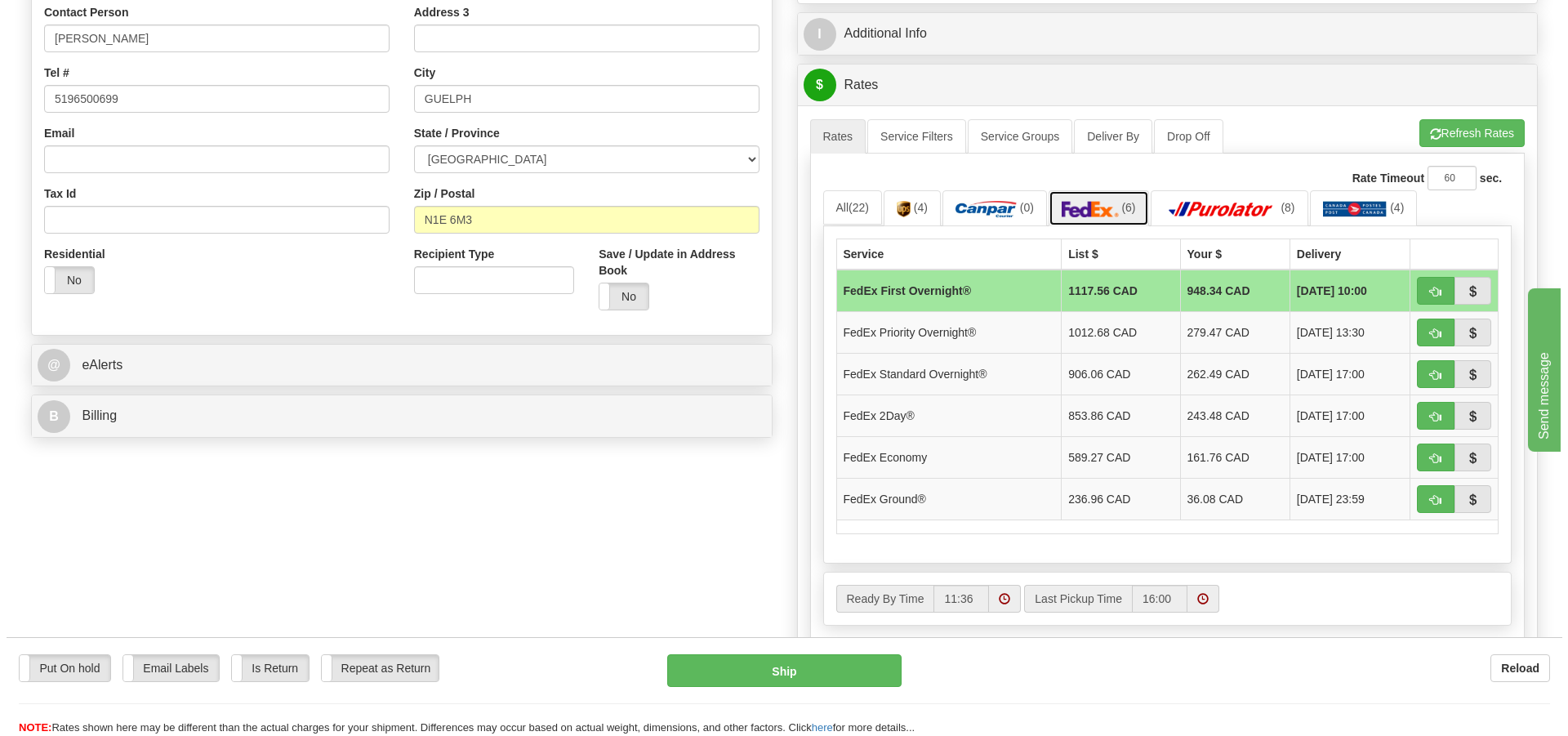
scroll to position [408, 0]
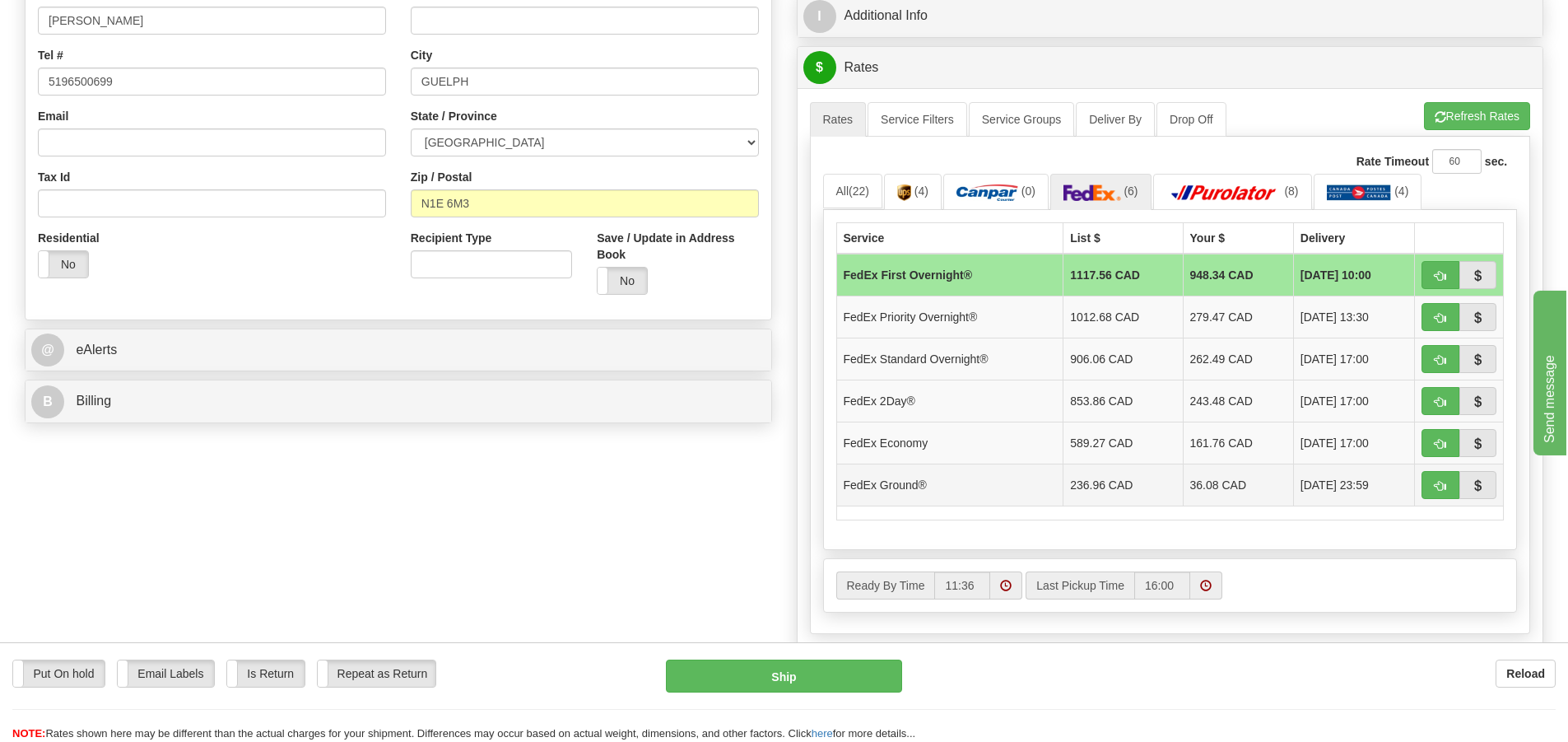
click at [1211, 486] on td "36.08 CAD" at bounding box center [1237, 484] width 110 height 42
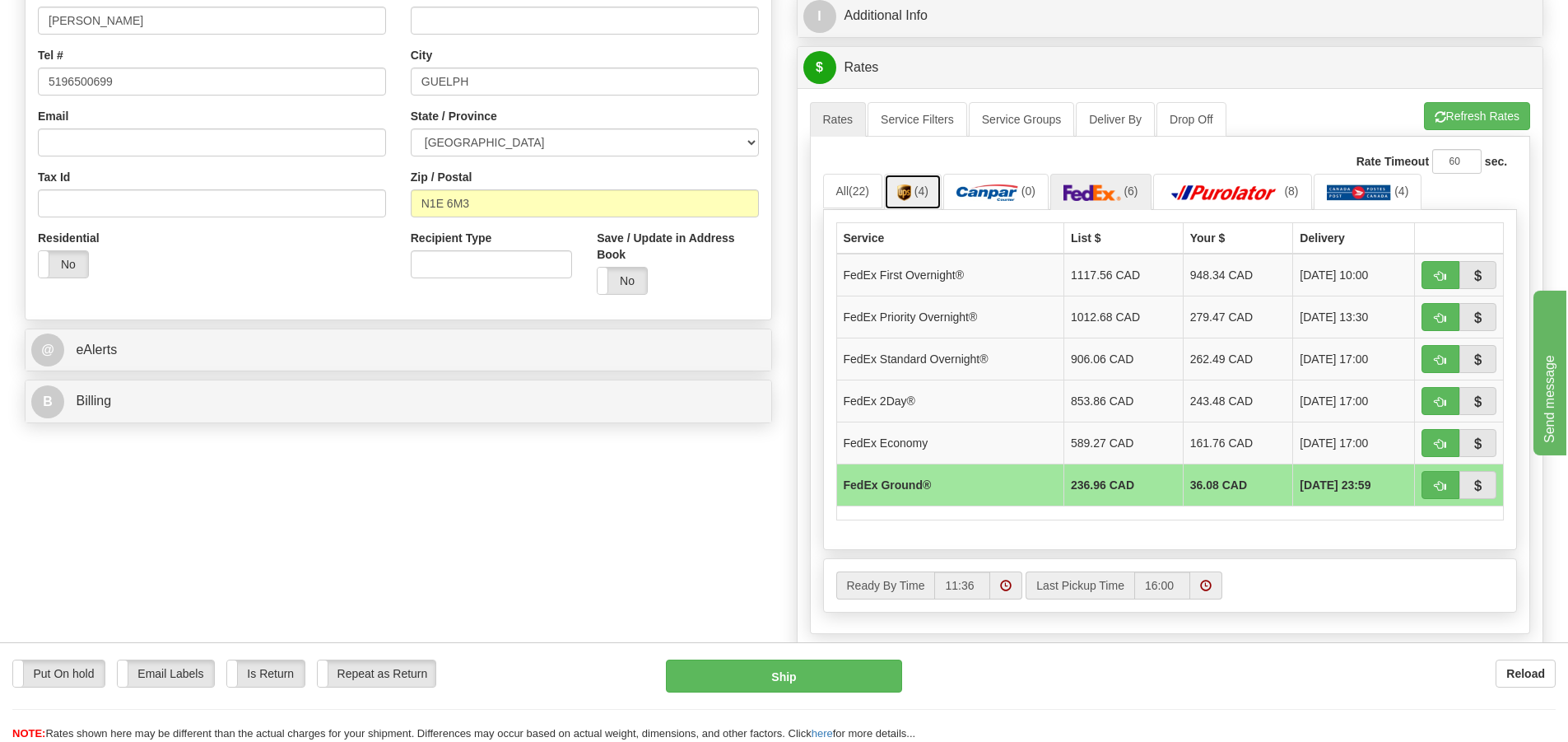
click at [932, 189] on link "(4)" at bounding box center [912, 191] width 58 height 36
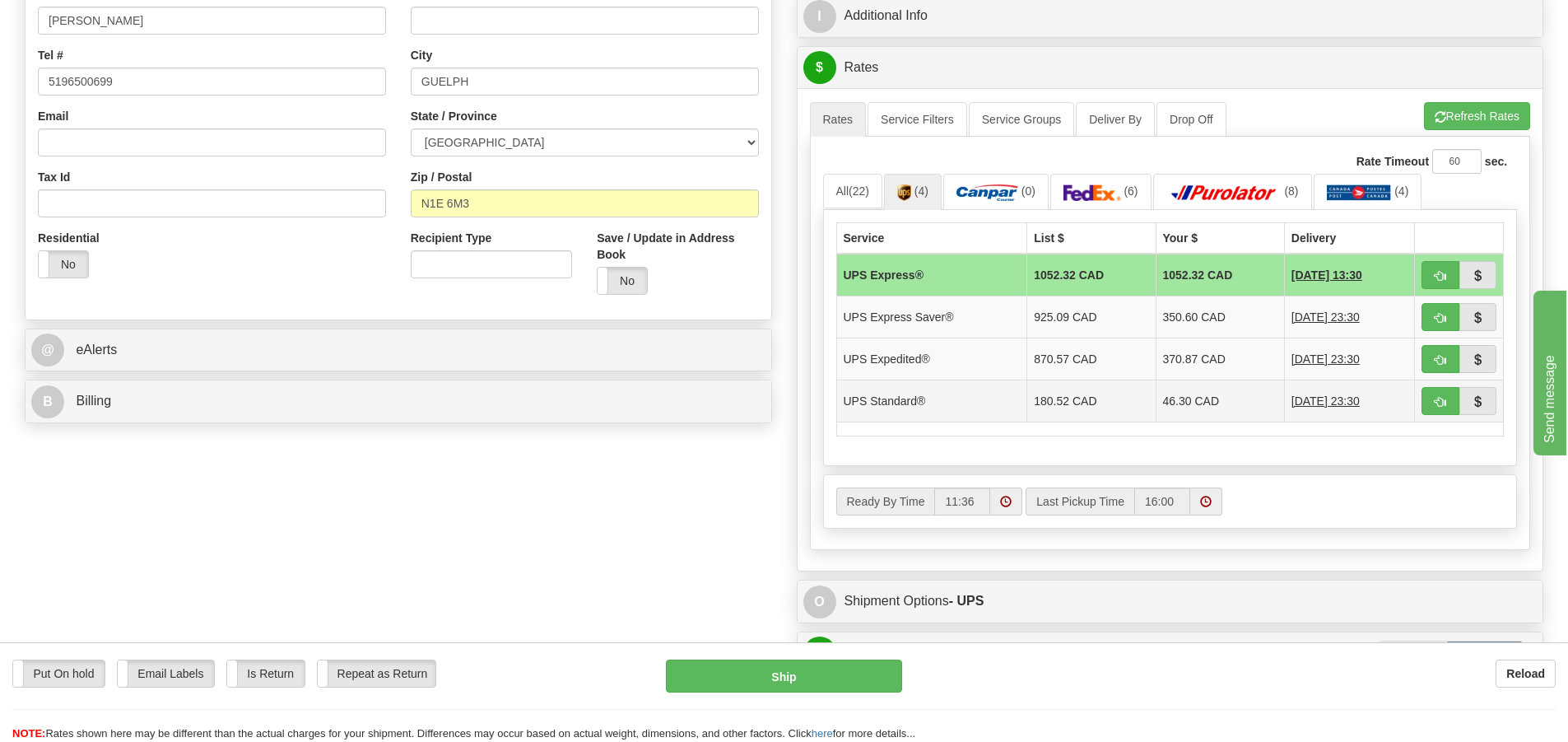
click at [1206, 409] on td "46.30 CAD" at bounding box center [1219, 401] width 128 height 42
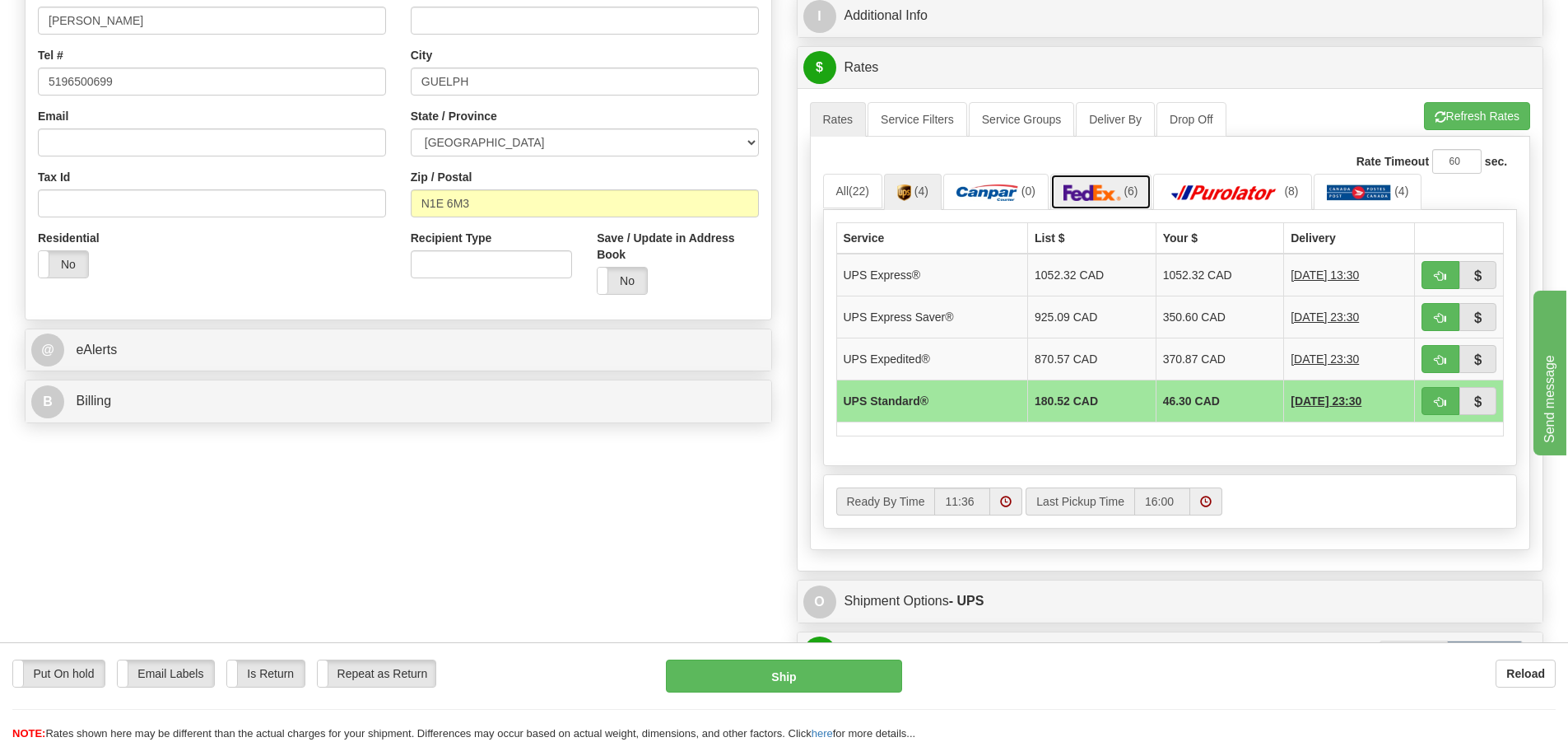
click at [1111, 195] on img at bounding box center [1092, 192] width 58 height 17
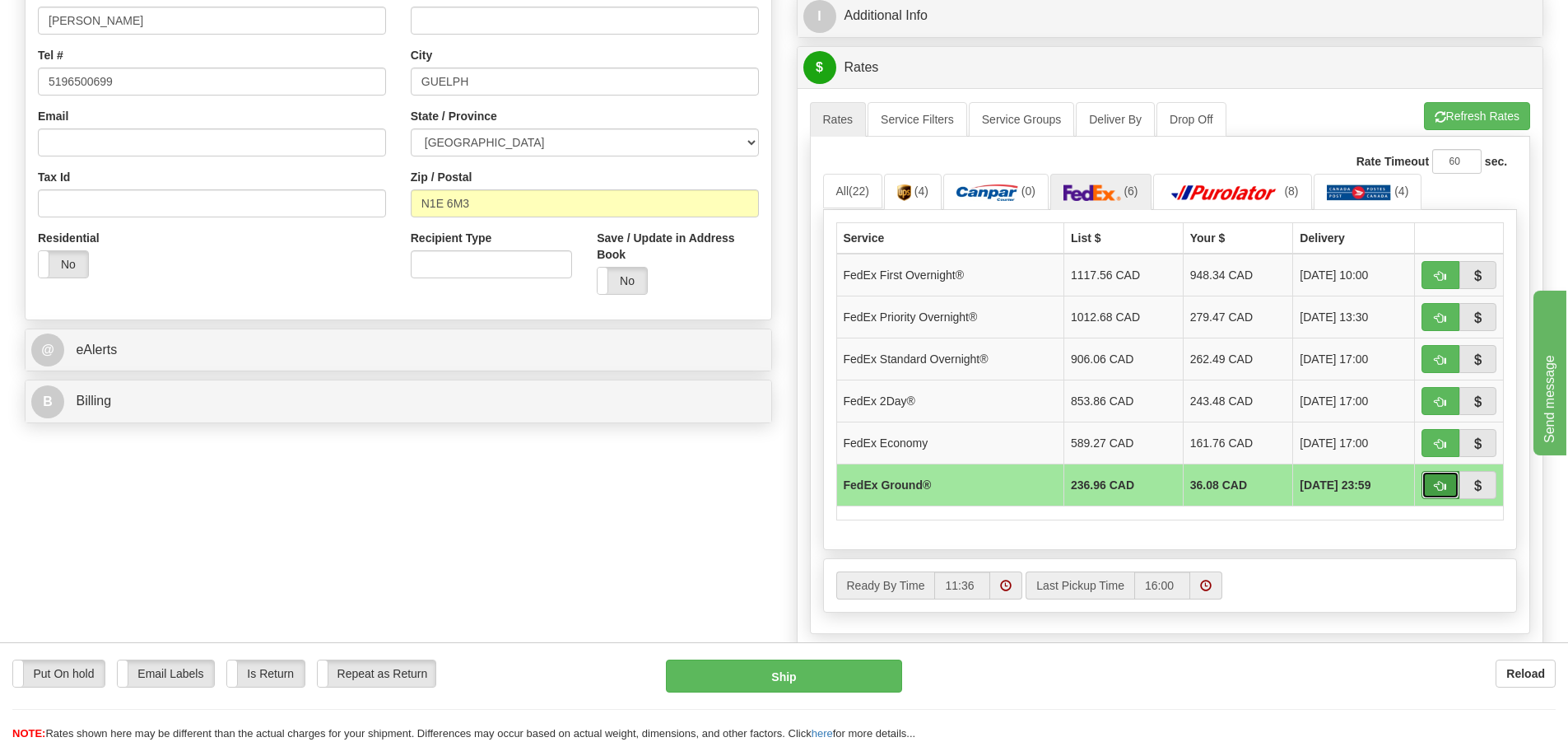
click at [1435, 491] on span "button" at bounding box center [1440, 486] width 12 height 11
type input "92"
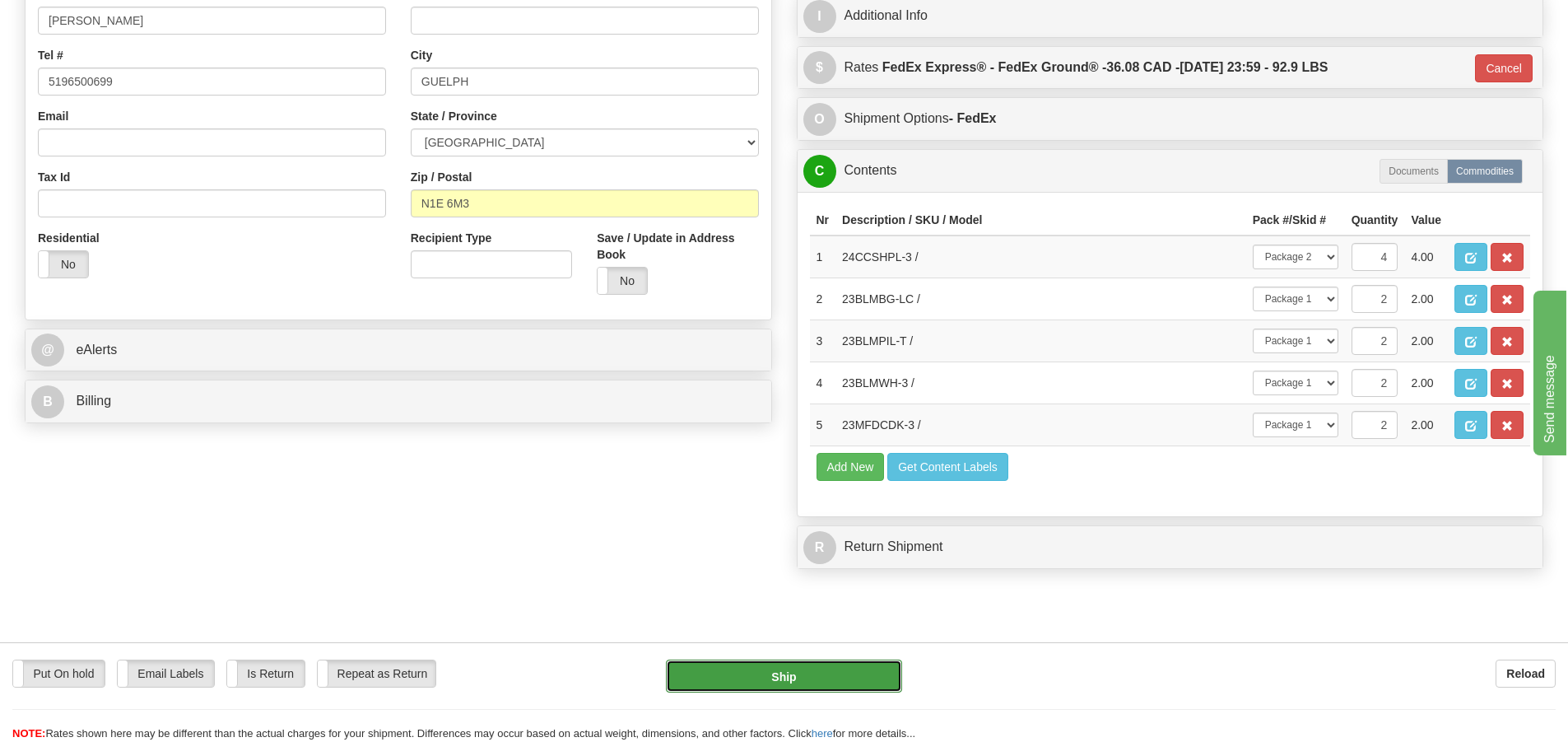
click at [784, 680] on button "Ship" at bounding box center [784, 676] width 236 height 33
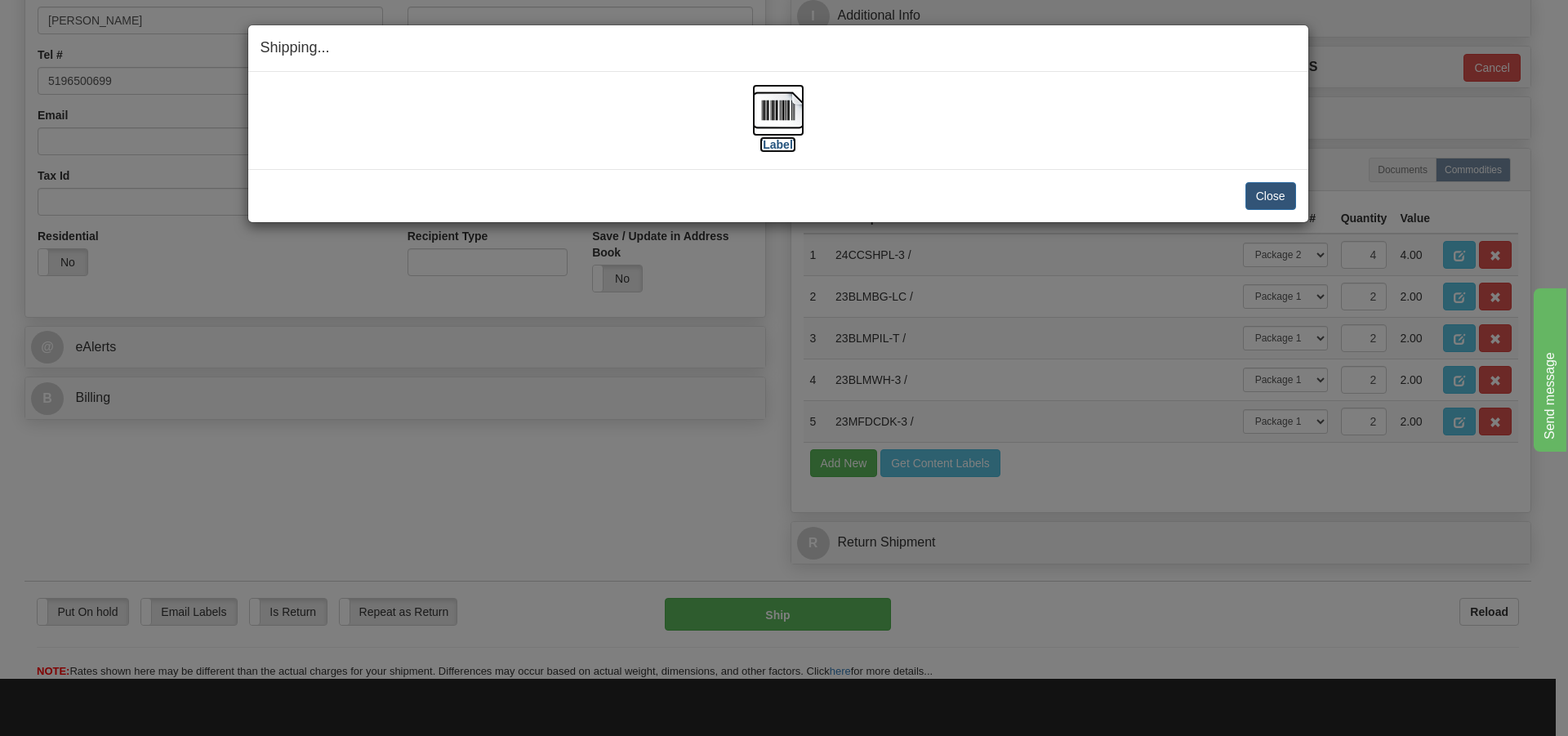
click at [789, 120] on img at bounding box center [778, 109] width 52 height 52
click at [1279, 195] on button "Close" at bounding box center [1270, 196] width 50 height 28
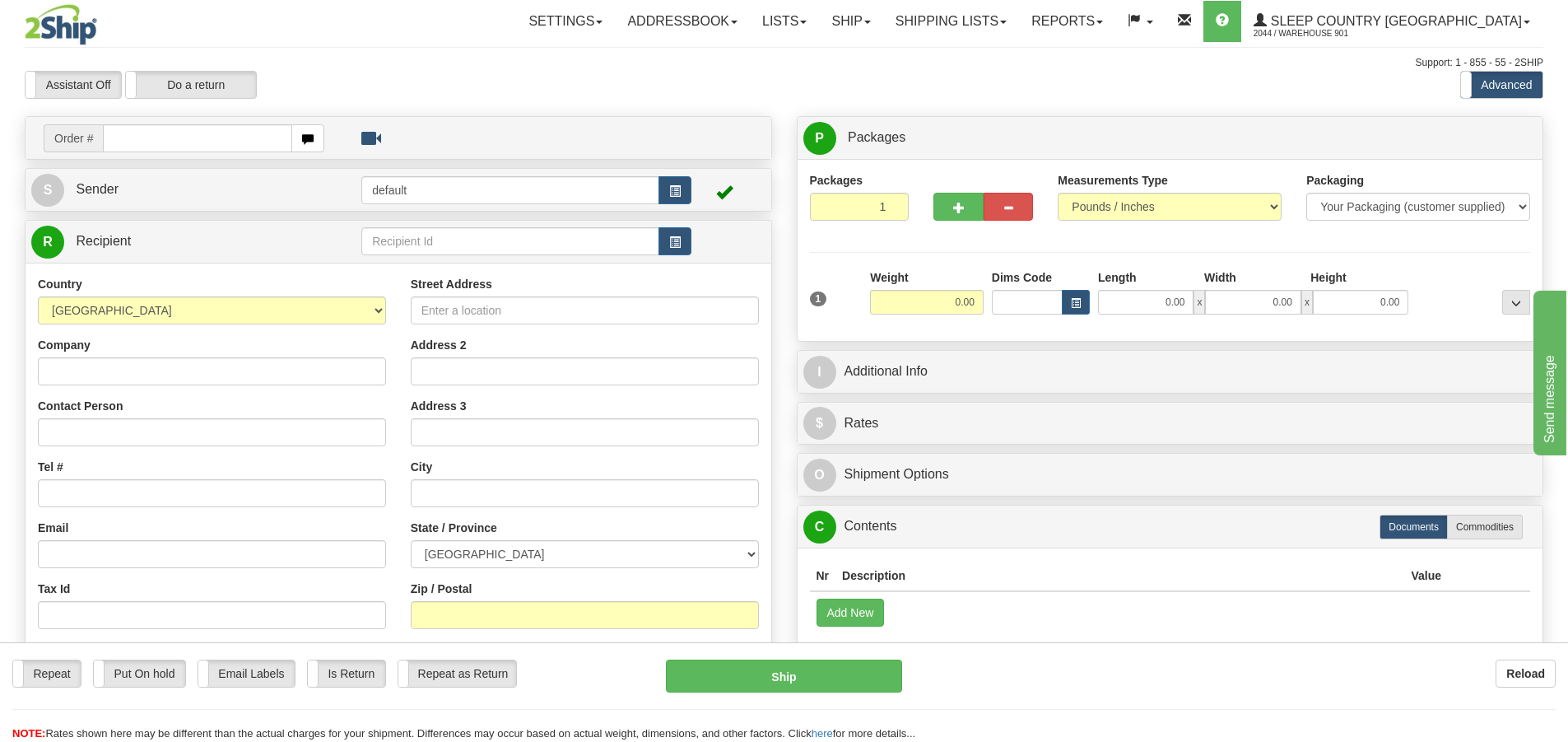
click at [115, 140] on input "text" at bounding box center [197, 138] width 189 height 28
type input "5900I043436"
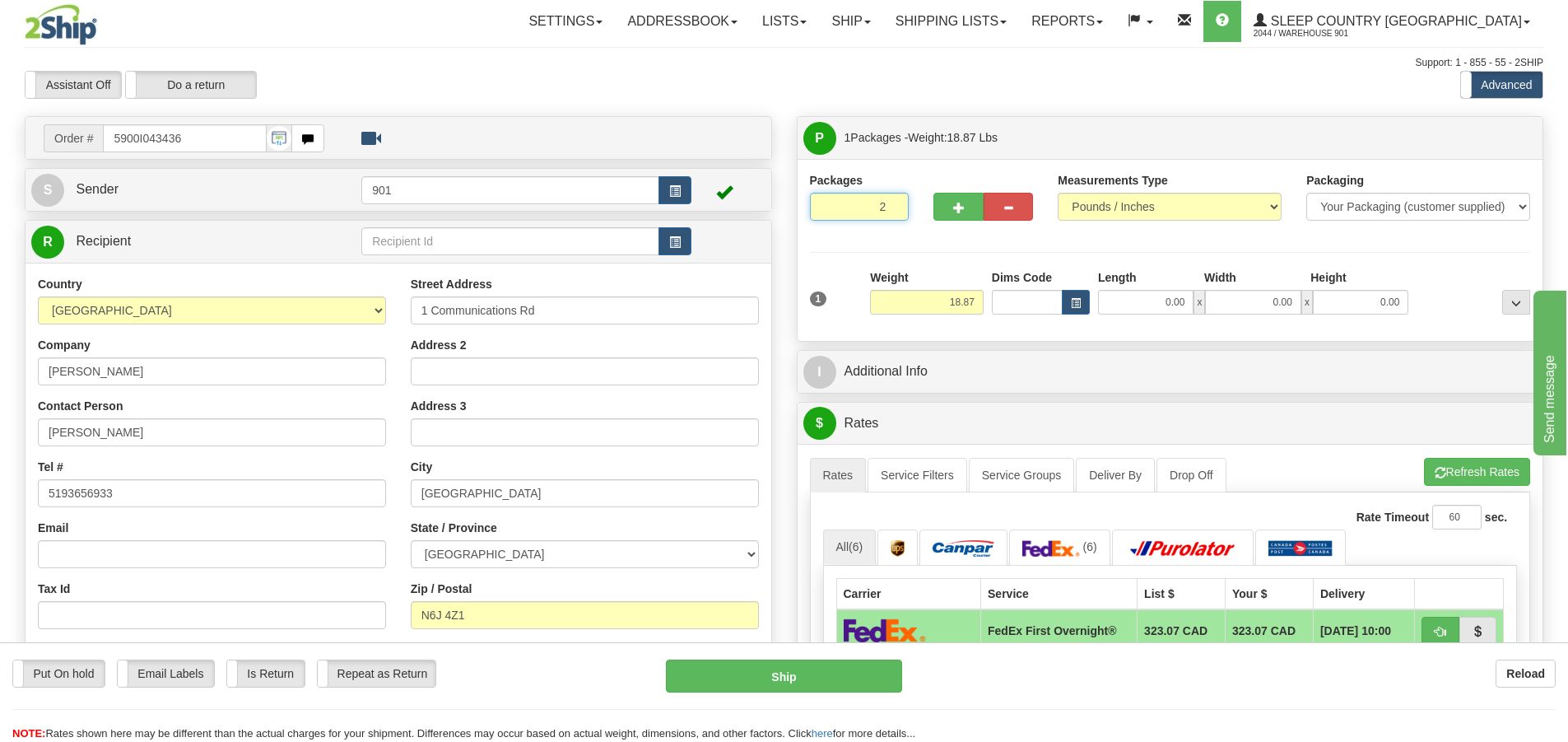
type input "2"
click at [893, 205] on input "2" at bounding box center [859, 206] width 99 height 28
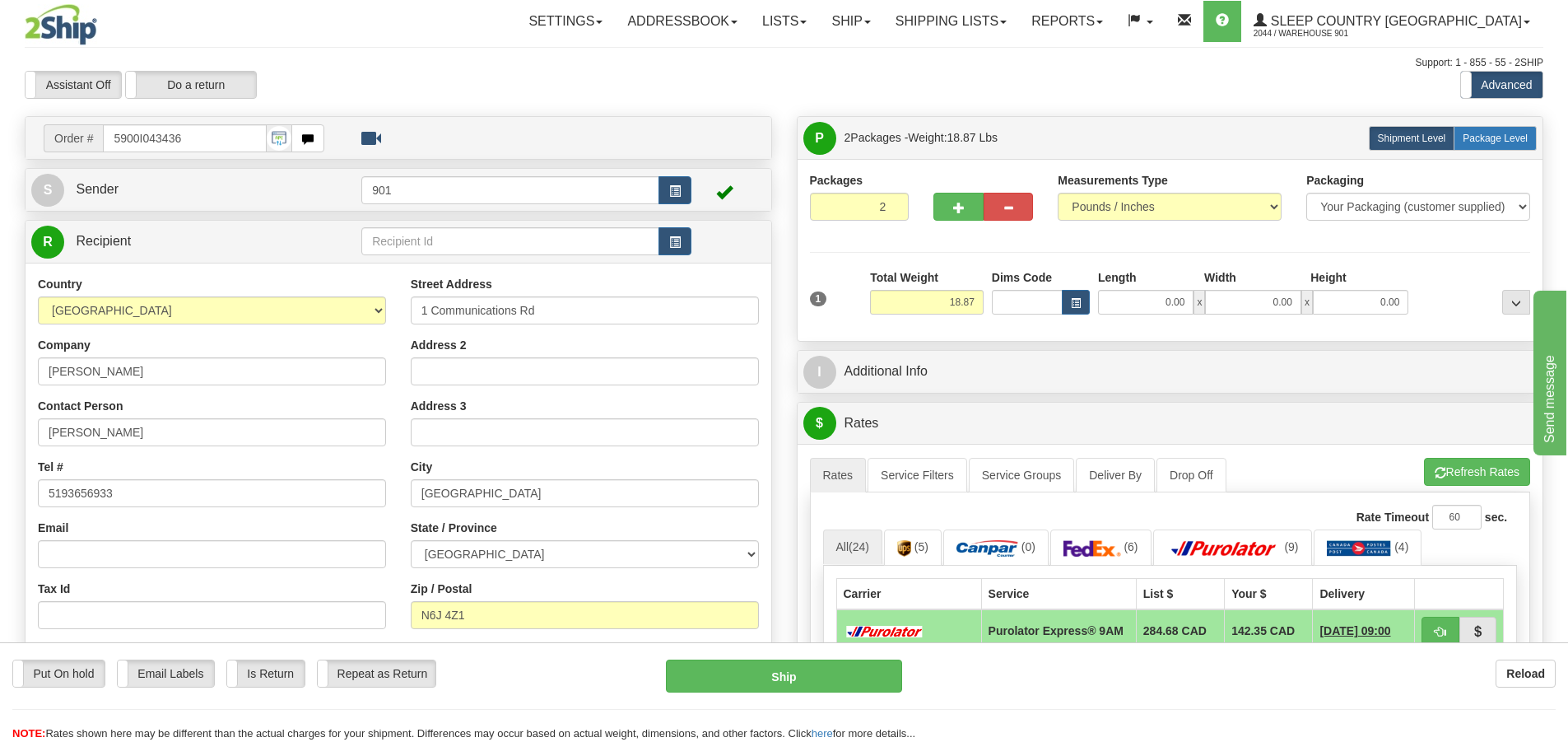
click at [1490, 137] on span "Package Level" at bounding box center [1495, 139] width 65 height 12
radio input "true"
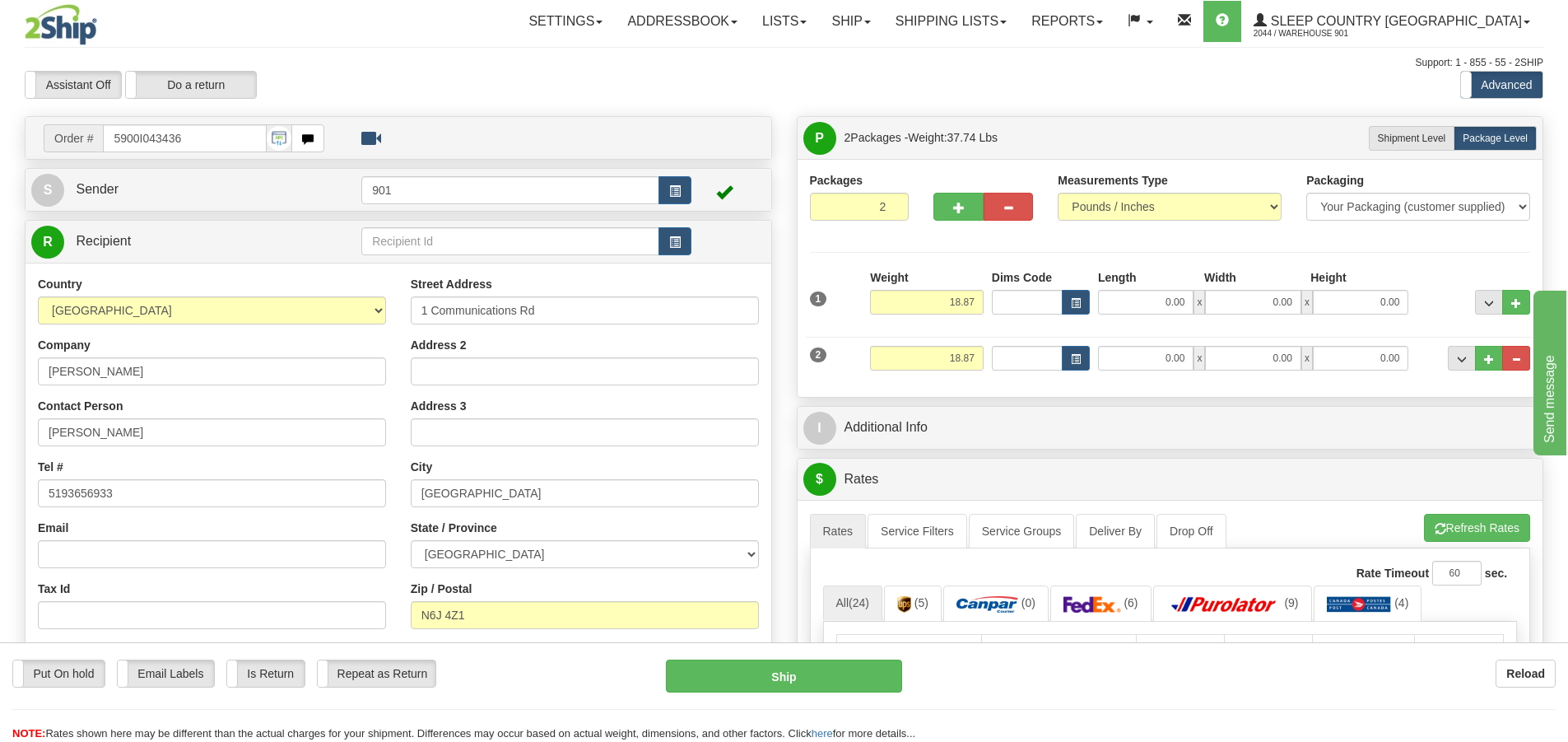
drag, startPoint x: 984, startPoint y: 303, endPoint x: 945, endPoint y: 305, distance: 39.1
click at [945, 305] on div "Weight 18.87" at bounding box center [926, 298] width 122 height 58
type input "14.00"
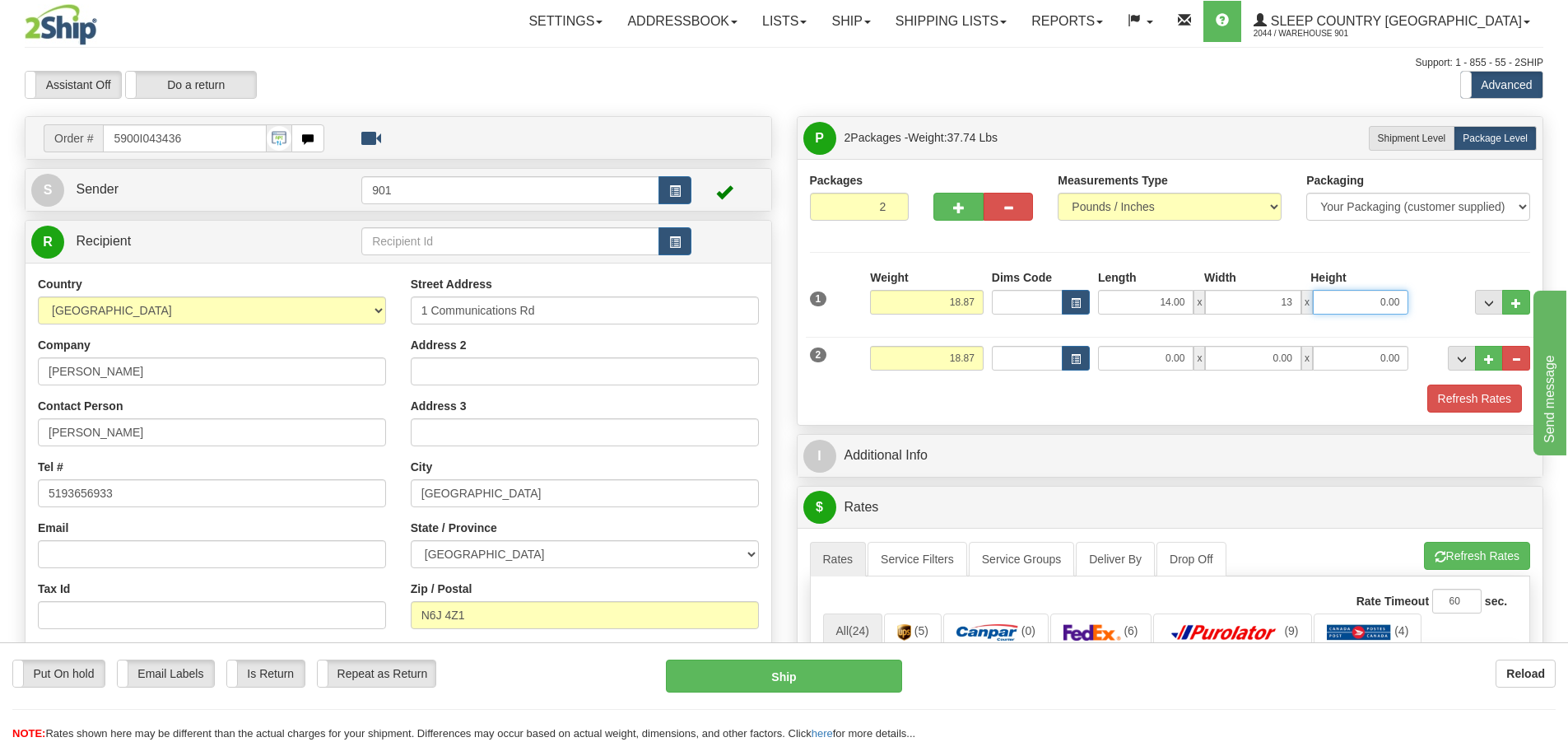
type input "13.00"
type input "12.00"
type input "10.32"
type input "21.00"
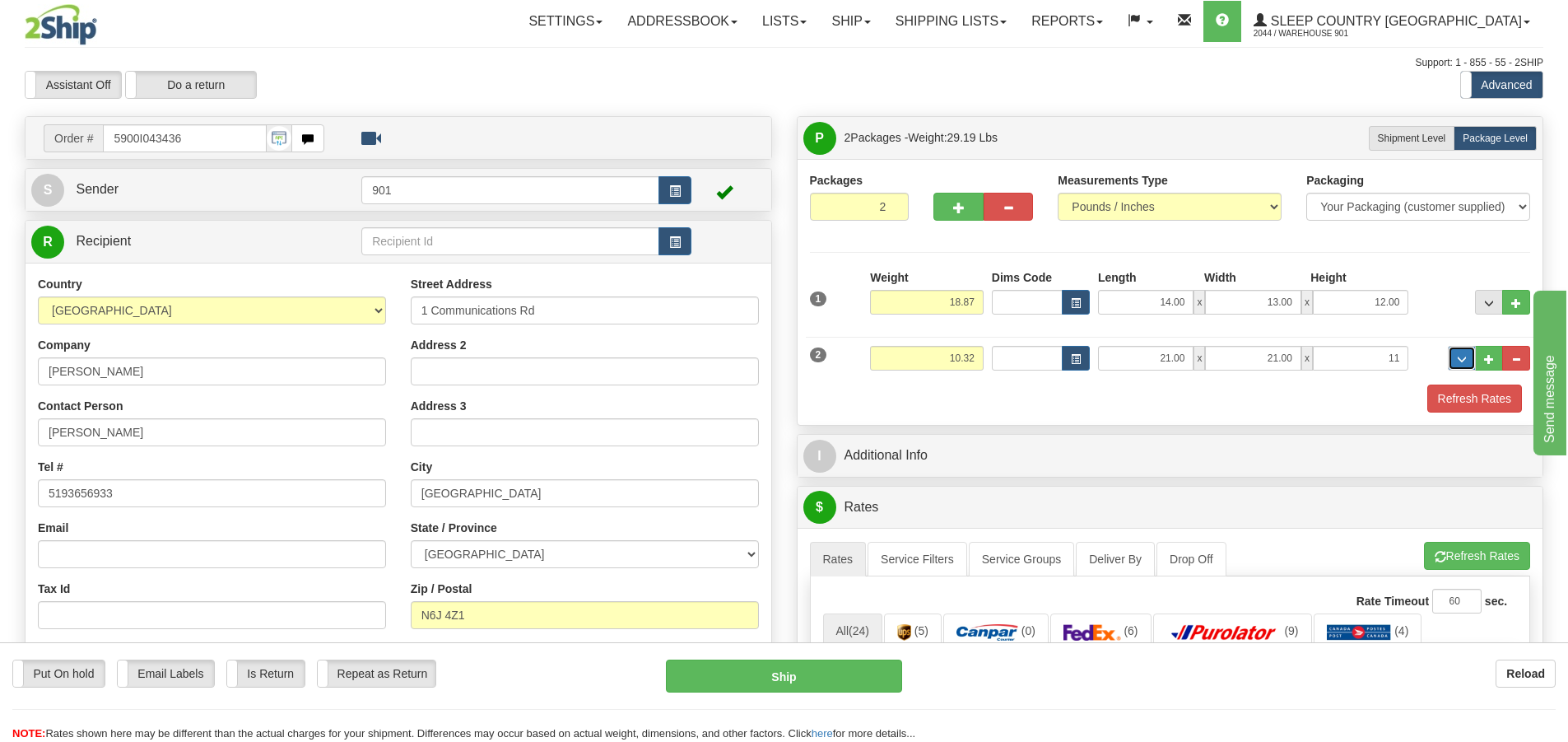
type input "11.00"
click at [1474, 394] on button "Refresh Rates" at bounding box center [1474, 398] width 94 height 28
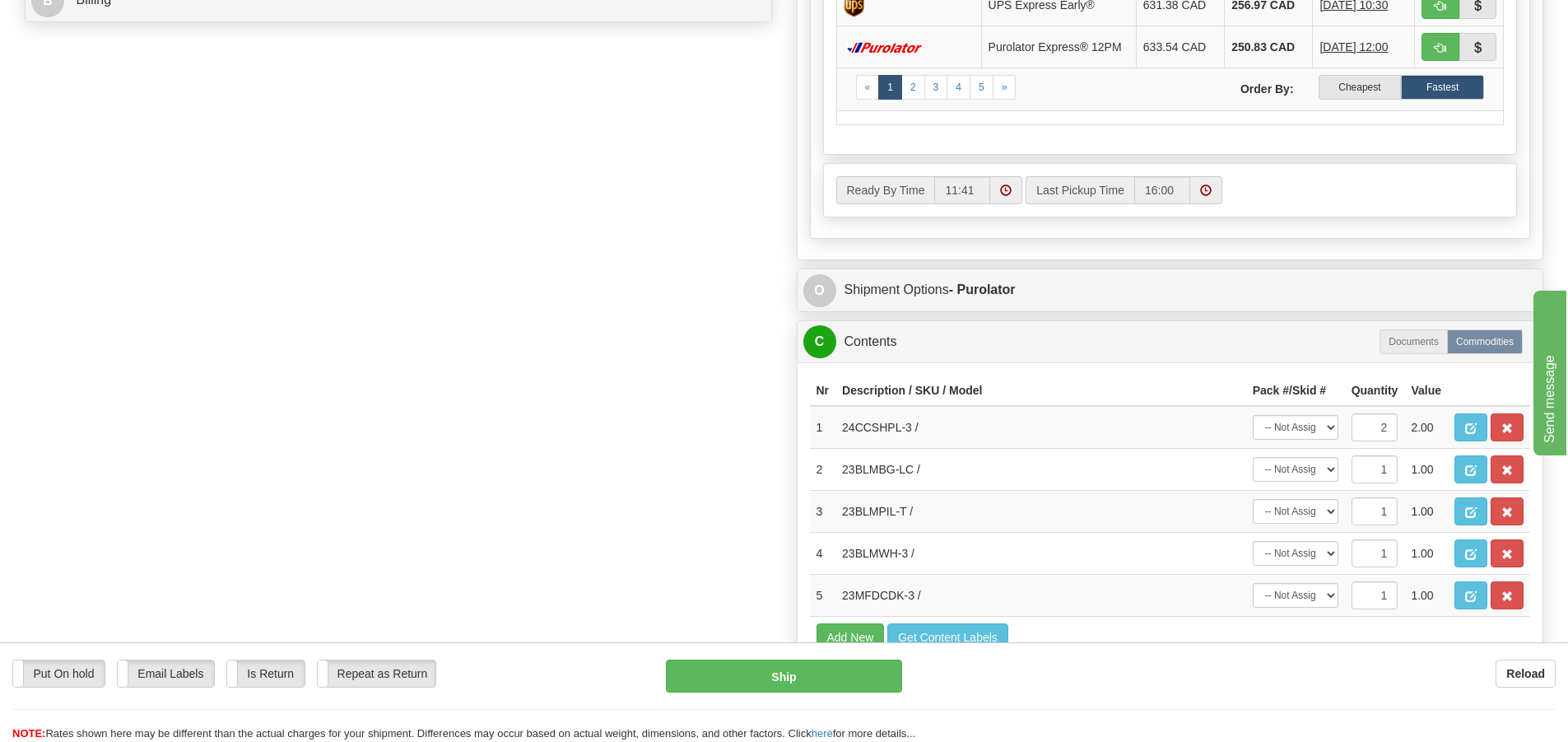
scroll to position [823, 0]
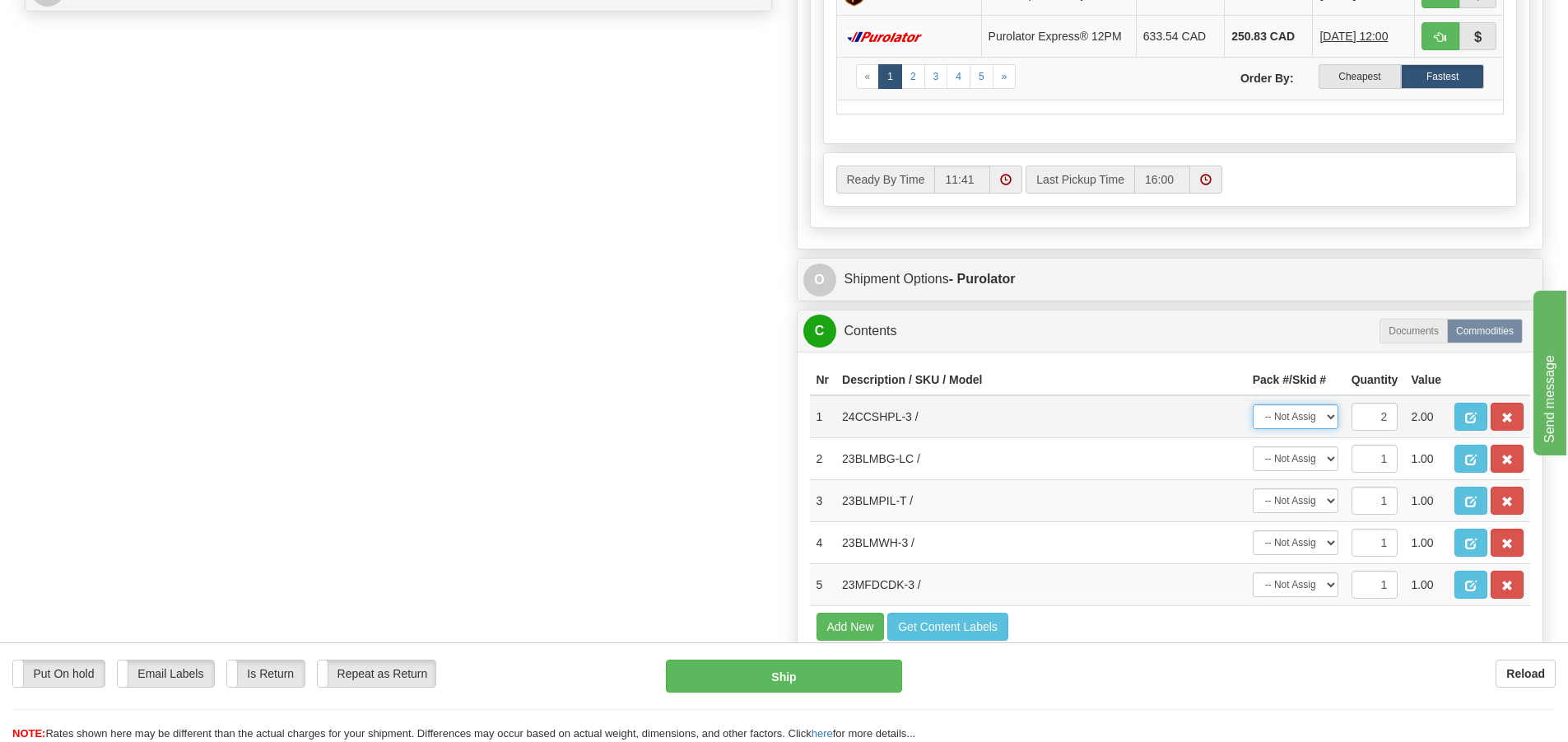
click at [1329, 423] on select "-- Not Assigned -- Package 1 Package 2 Split" at bounding box center [1295, 416] width 85 height 25
select select "1"
click at [1253, 409] on select "-- Not Assigned -- Package 1 Package 2 Split" at bounding box center [1295, 416] width 85 height 25
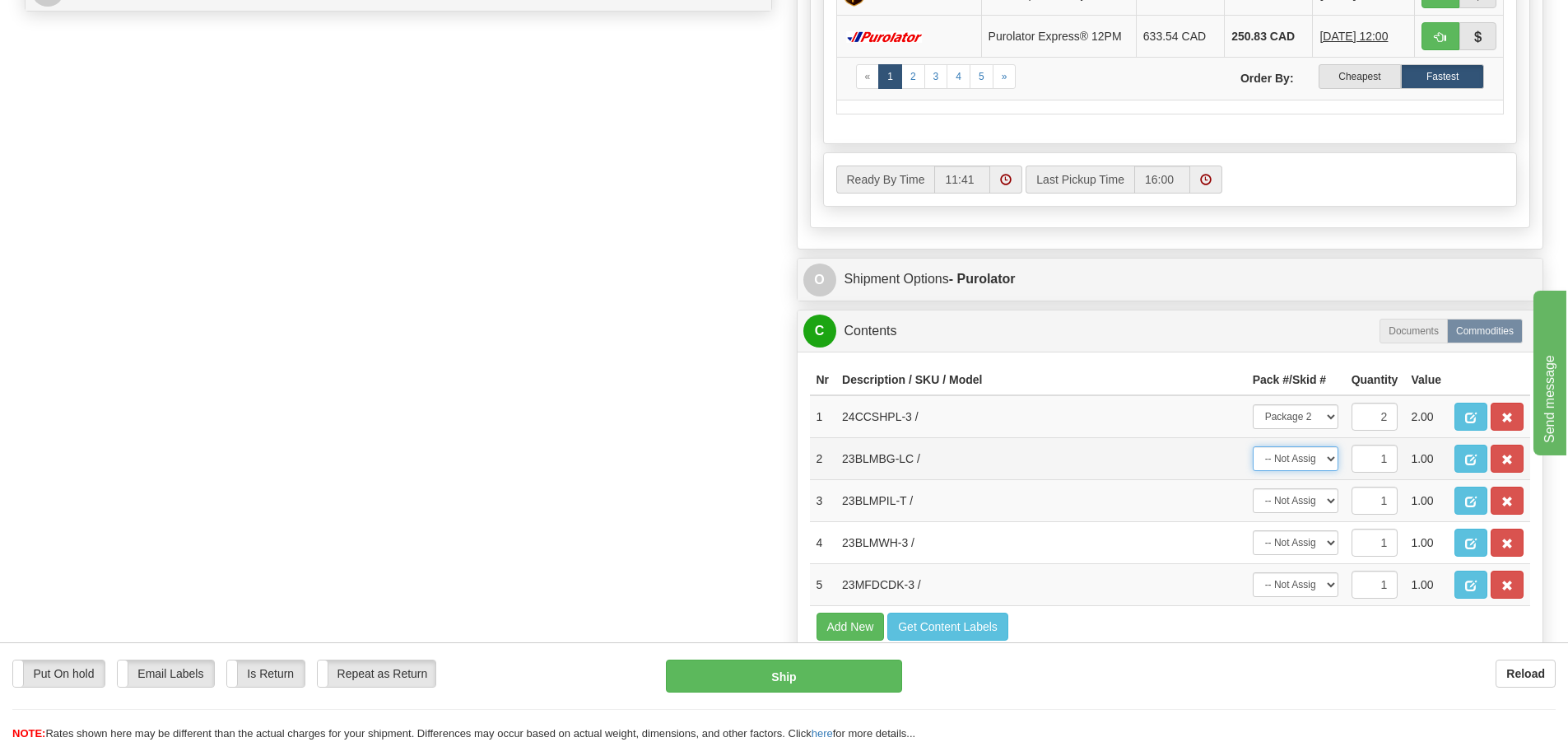
click at [1335, 469] on select "-- Not Assigned -- Package 1 Package 2" at bounding box center [1295, 458] width 85 height 25
select select "0"
click at [1253, 451] on select "-- Not Assigned -- Package 1 Package 2" at bounding box center [1295, 458] width 85 height 25
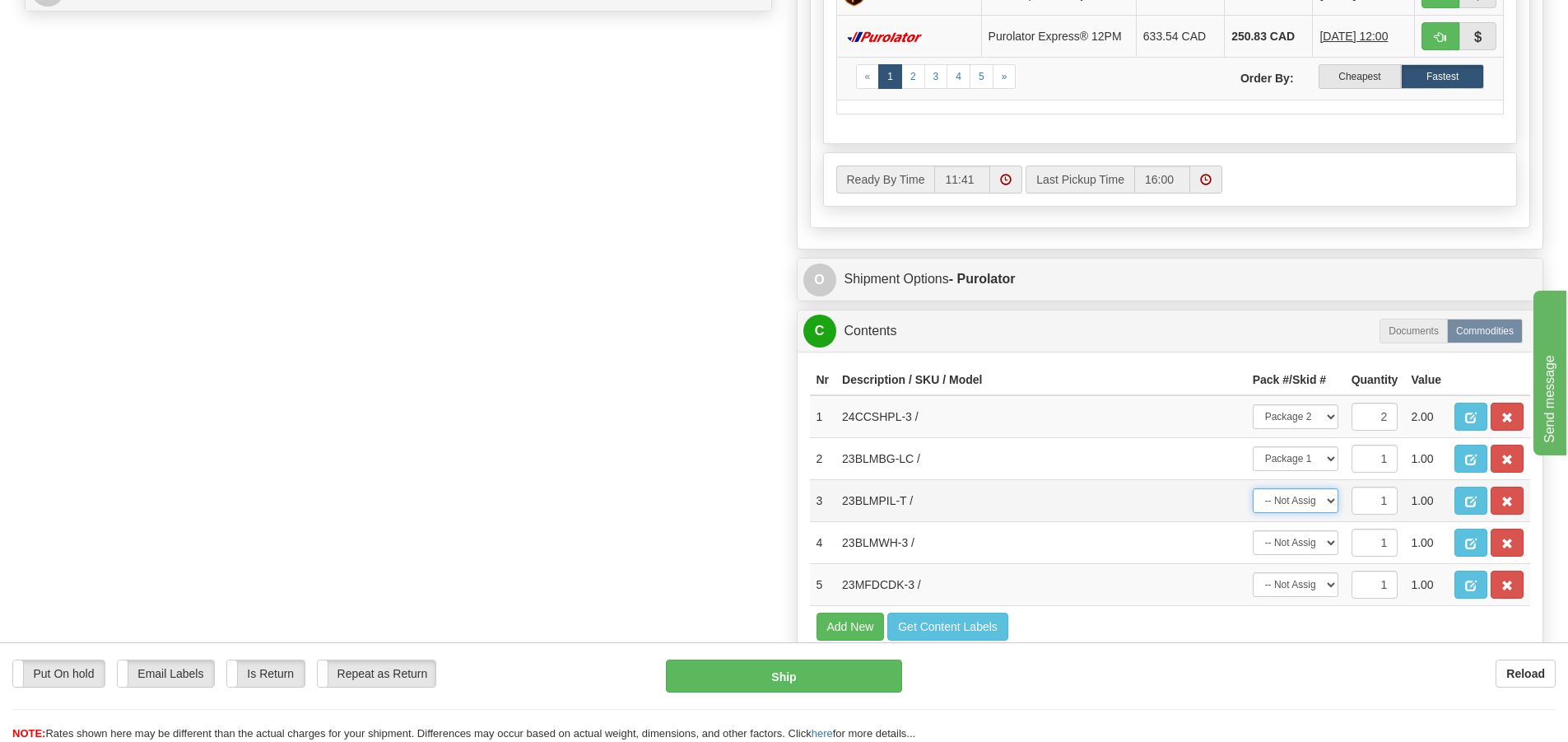
click at [1329, 503] on select "-- Not Assigned -- Package 1 Package 2" at bounding box center [1295, 500] width 85 height 25
select select "0"
click at [1253, 493] on select "-- Not Assigned -- Package 1 Package 2" at bounding box center [1295, 500] width 85 height 25
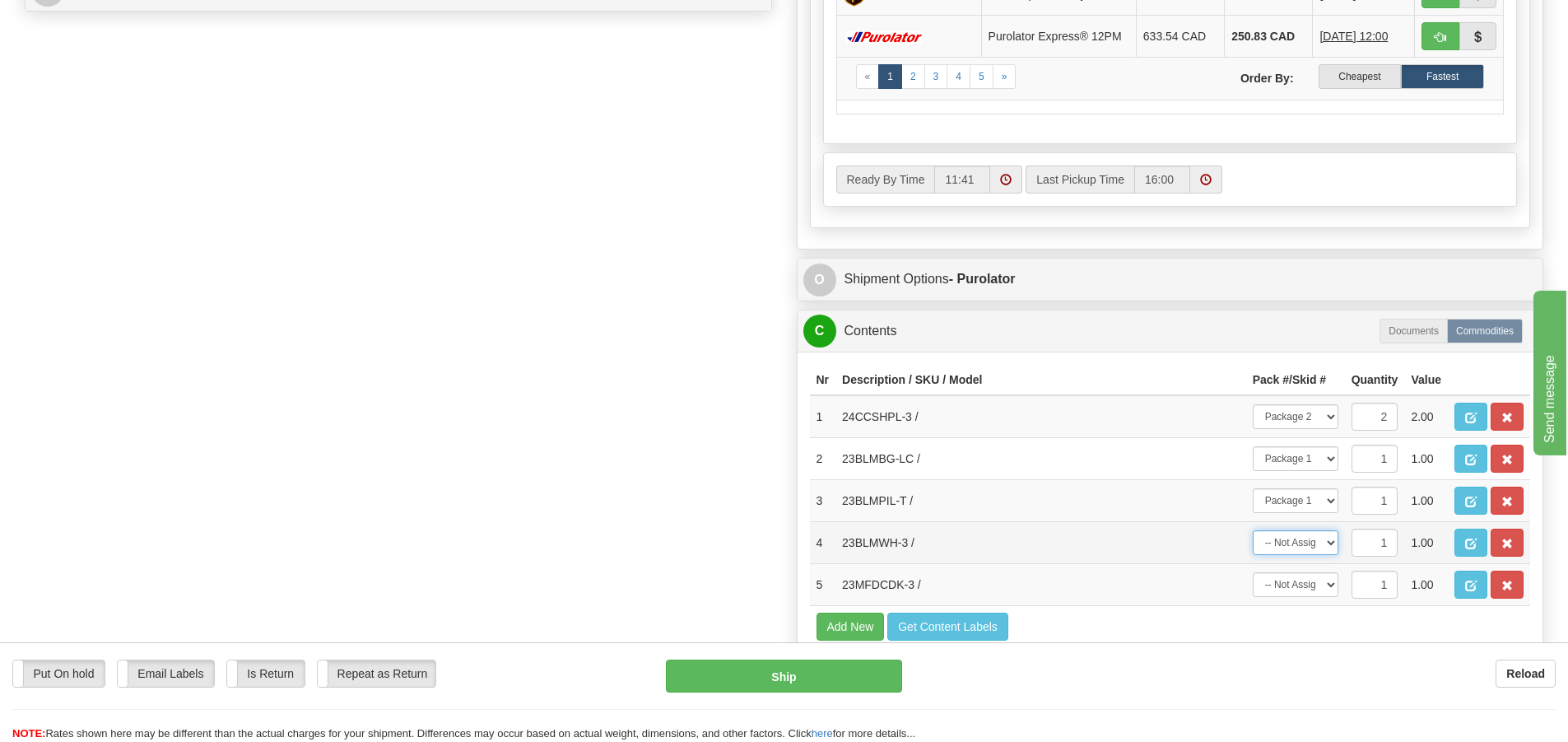
click at [1327, 548] on select "-- Not Assigned -- Package 1 Package 2" at bounding box center [1295, 542] width 85 height 25
select select "0"
click at [1253, 535] on select "-- Not Assigned -- Package 1 Package 2" at bounding box center [1295, 542] width 85 height 25
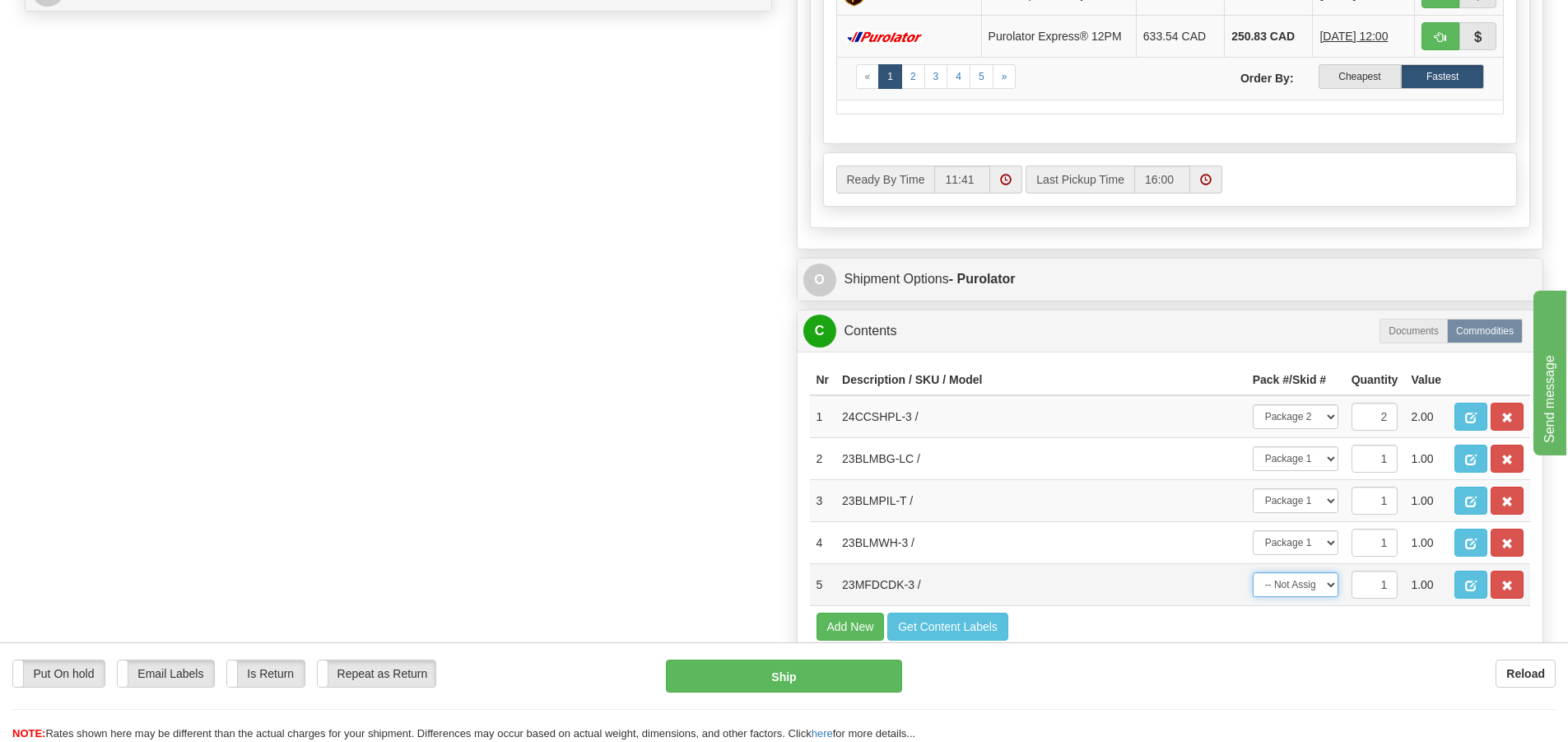
click at [1332, 591] on select "-- Not Assigned -- Package 1 Package 2" at bounding box center [1295, 584] width 85 height 25
select select "0"
click at [1253, 577] on select "-- Not Assigned -- Package 1 Package 2" at bounding box center [1295, 584] width 85 height 25
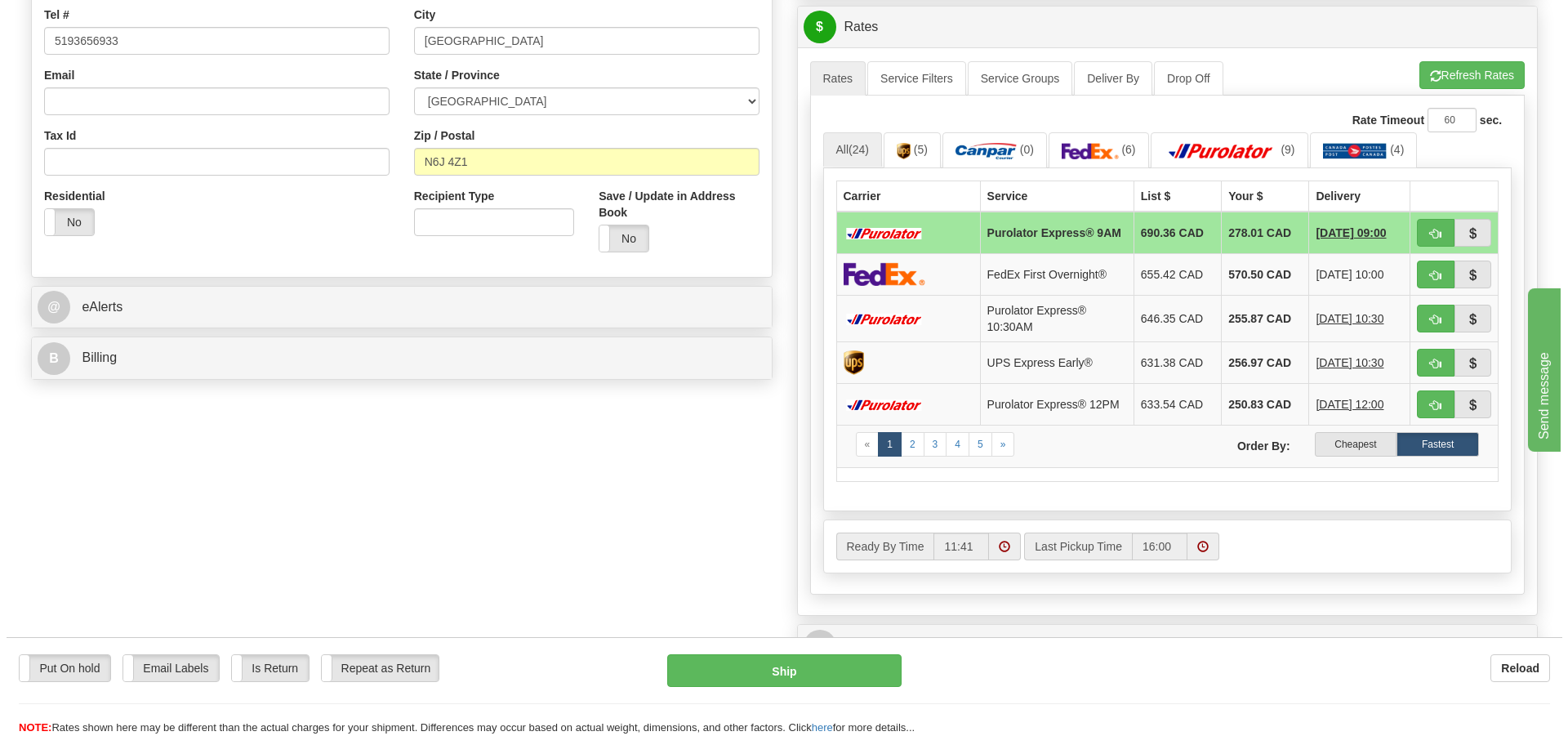
scroll to position [408, 0]
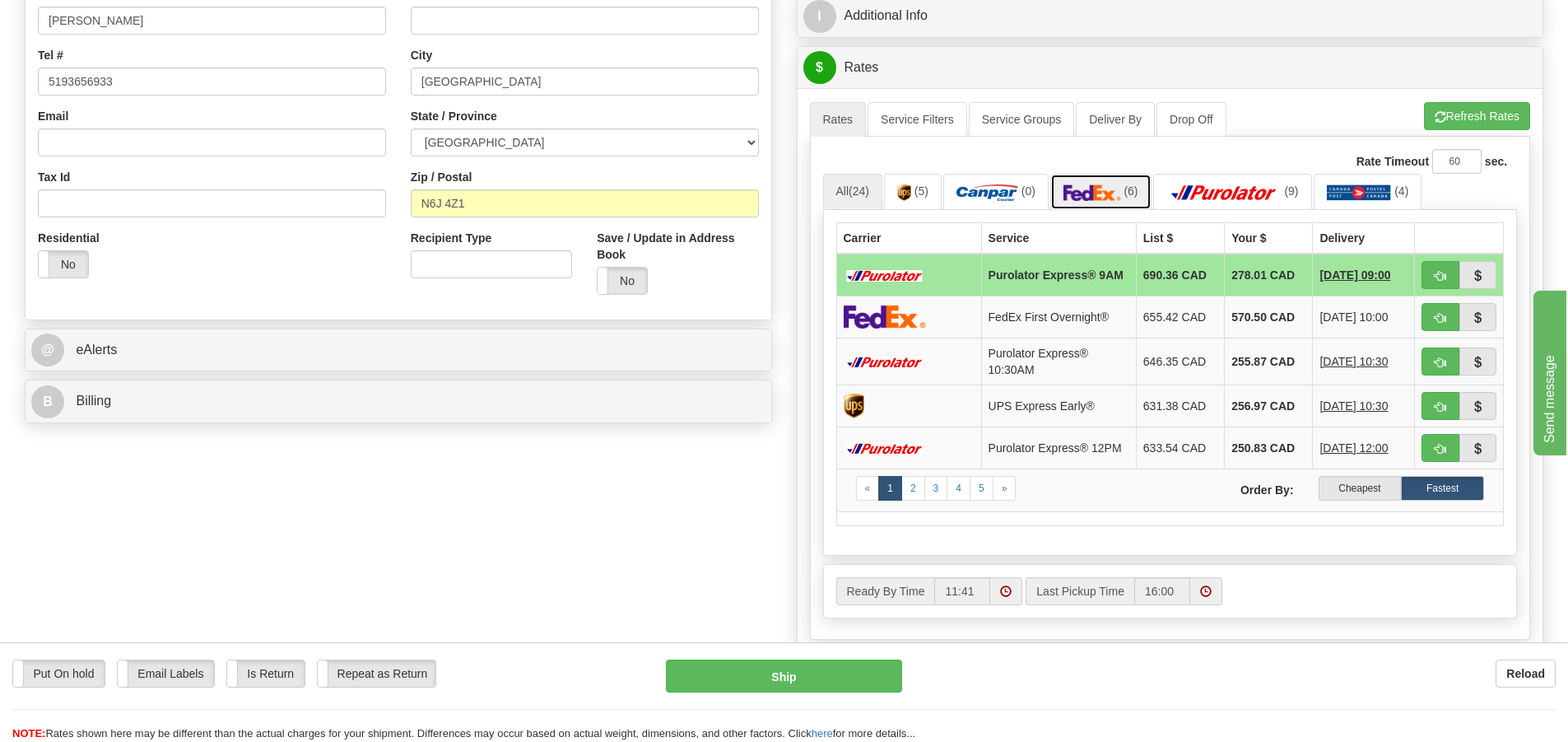
click at [1094, 191] on img at bounding box center [1092, 192] width 58 height 17
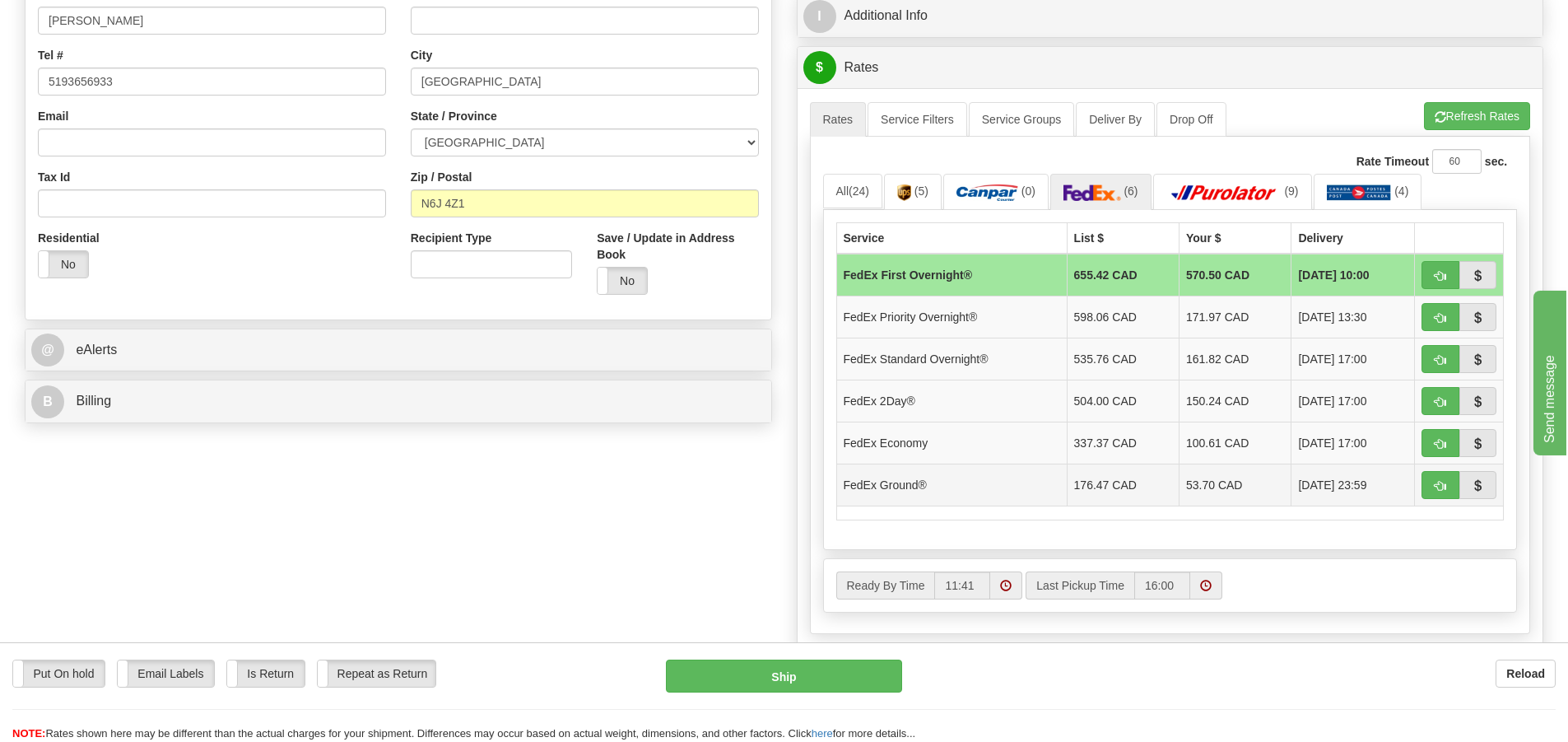
click at [1191, 490] on td "53.70 CAD" at bounding box center [1235, 484] width 112 height 42
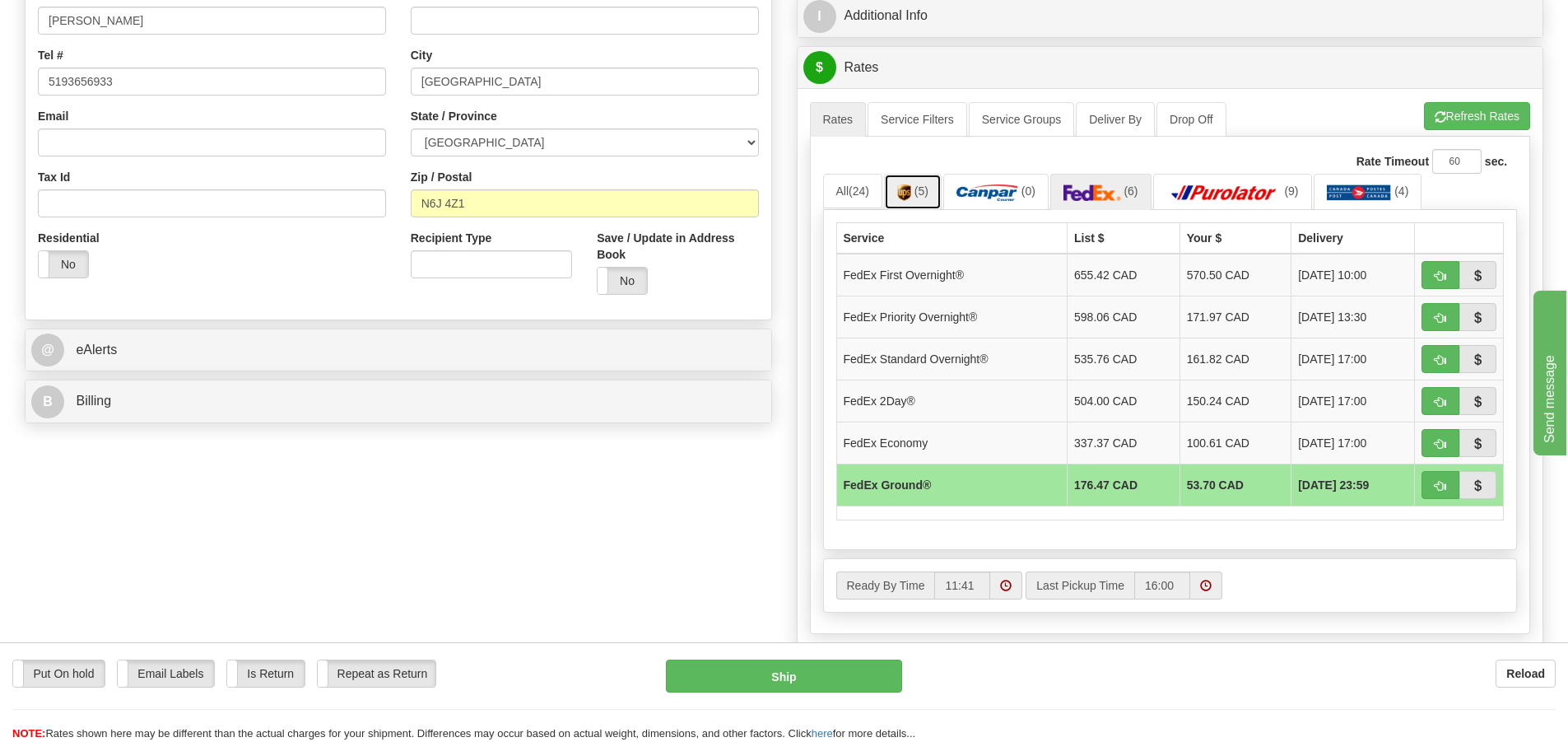
click at [916, 192] on link "(5)" at bounding box center [912, 191] width 58 height 36
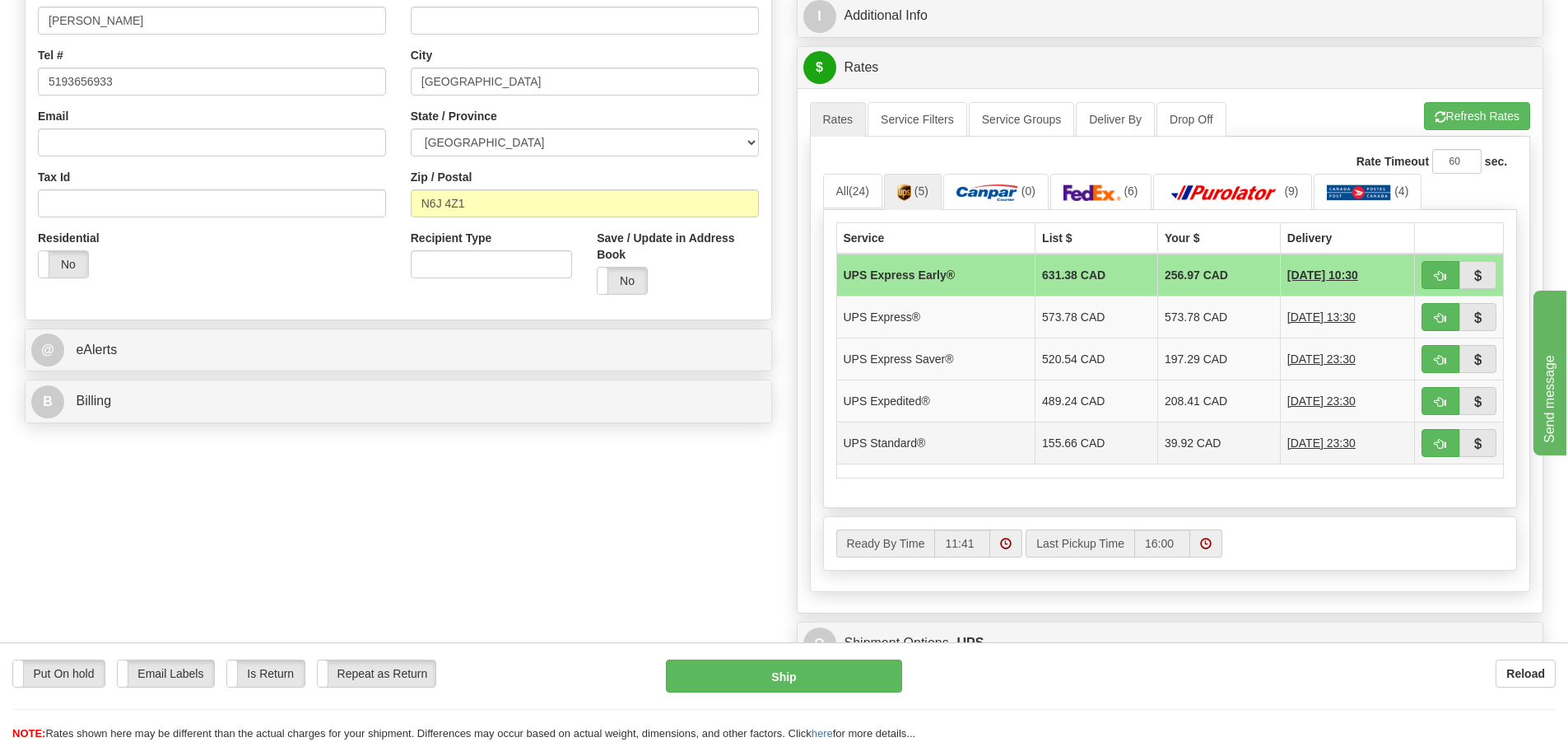
click at [1186, 449] on td "39.92 CAD" at bounding box center [1219, 442] width 123 height 42
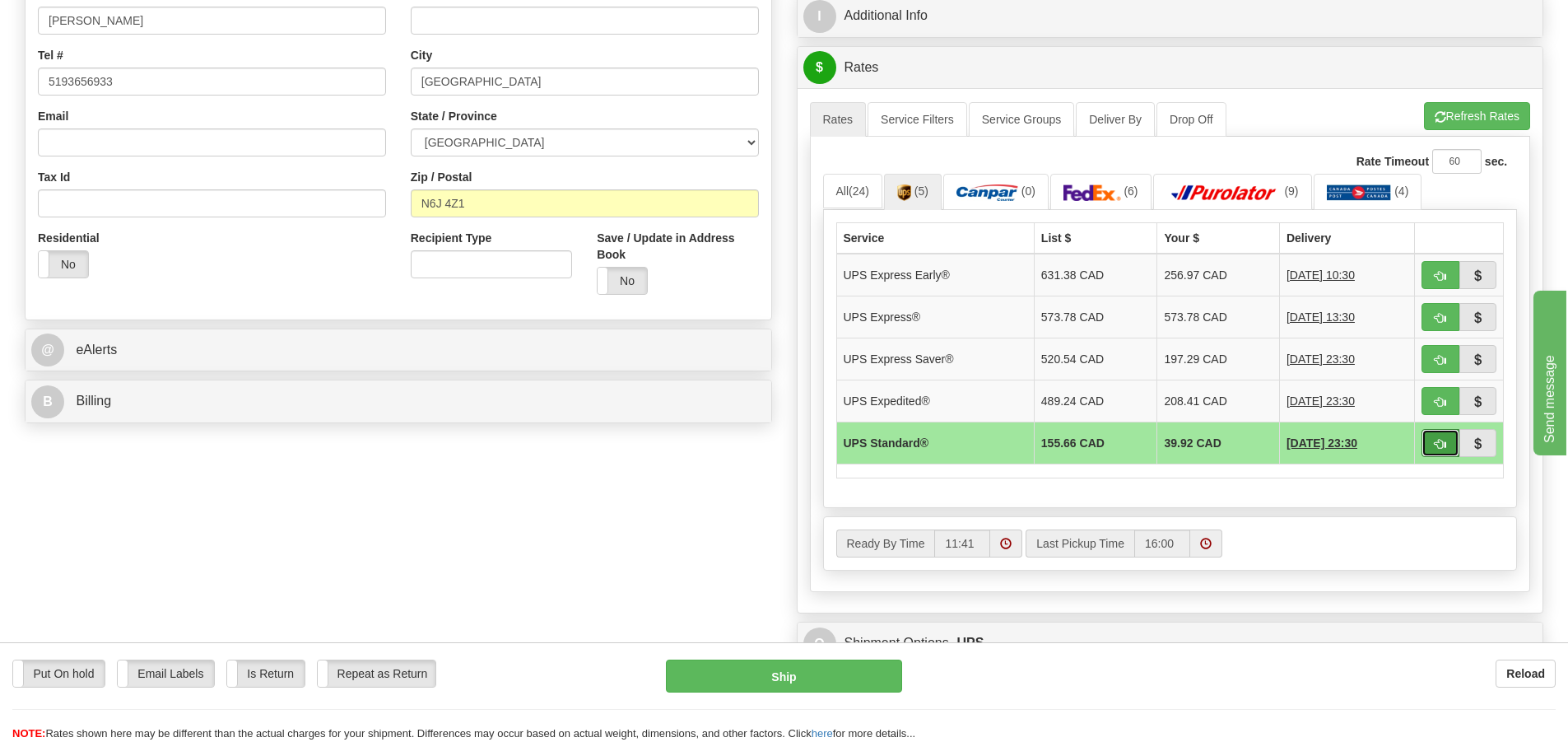
click at [1440, 444] on span "button" at bounding box center [1440, 443] width 12 height 11
type input "11"
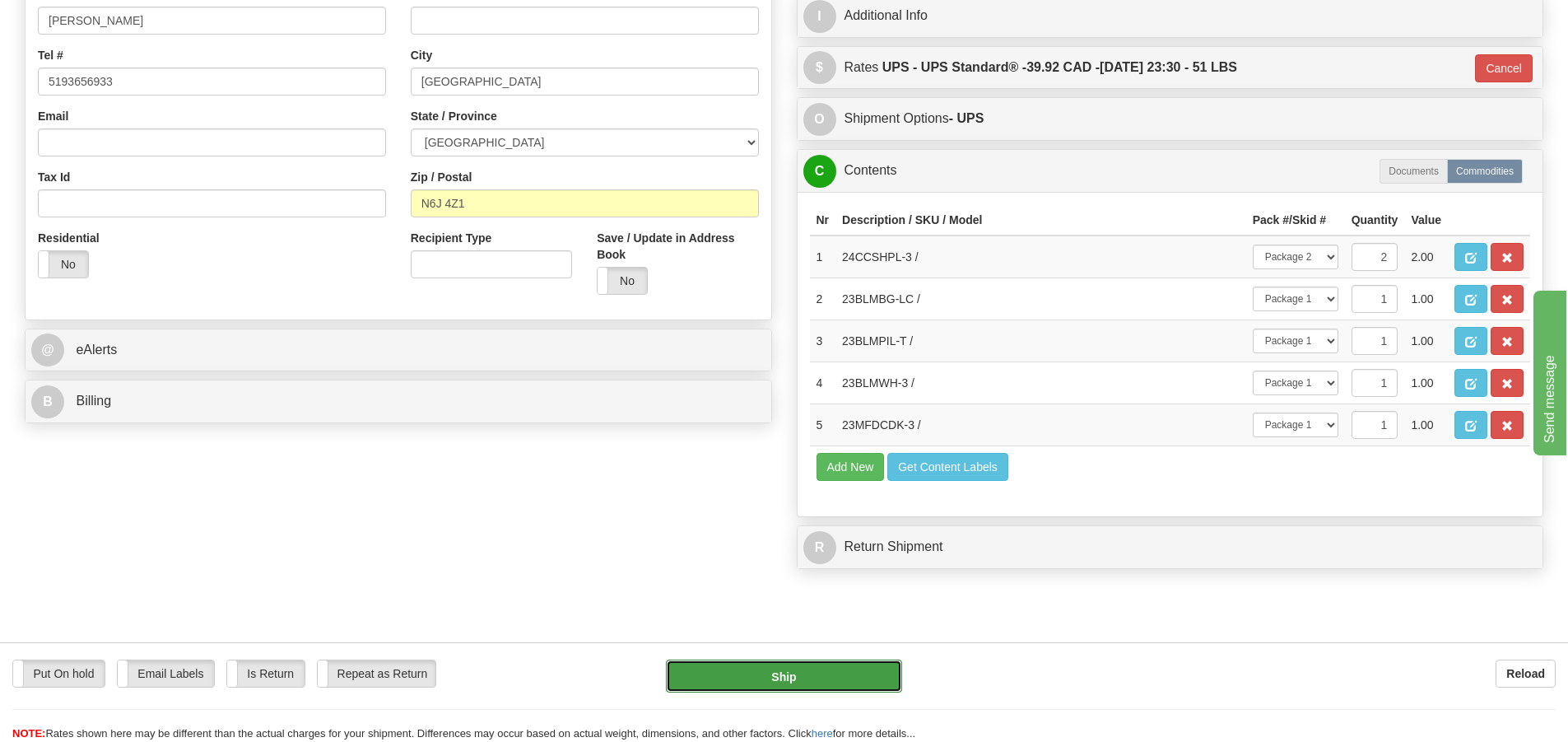
click at [815, 675] on button "Ship" at bounding box center [784, 676] width 236 height 33
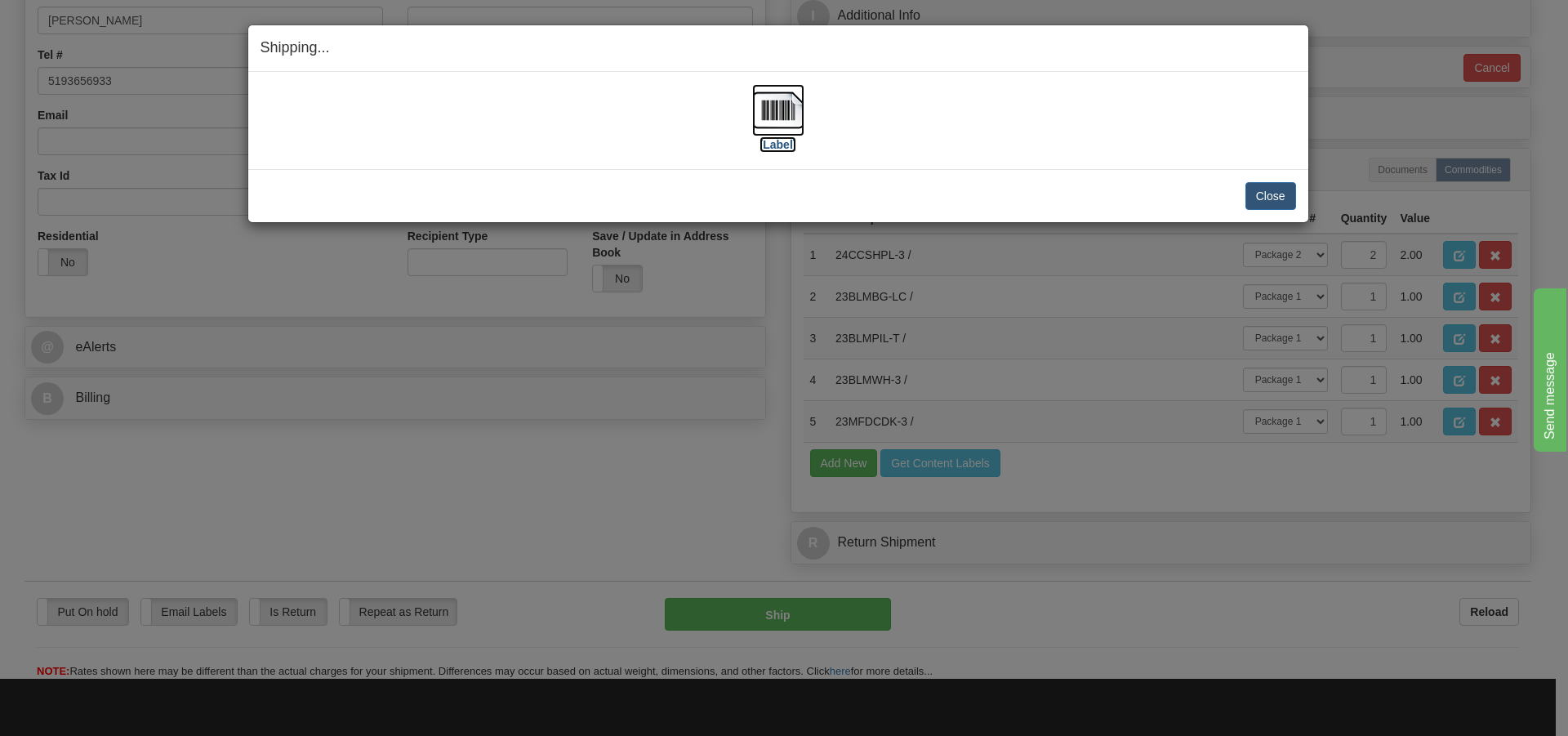
click at [796, 103] on img at bounding box center [778, 109] width 52 height 52
click at [1271, 195] on button "Close" at bounding box center [1270, 196] width 50 height 28
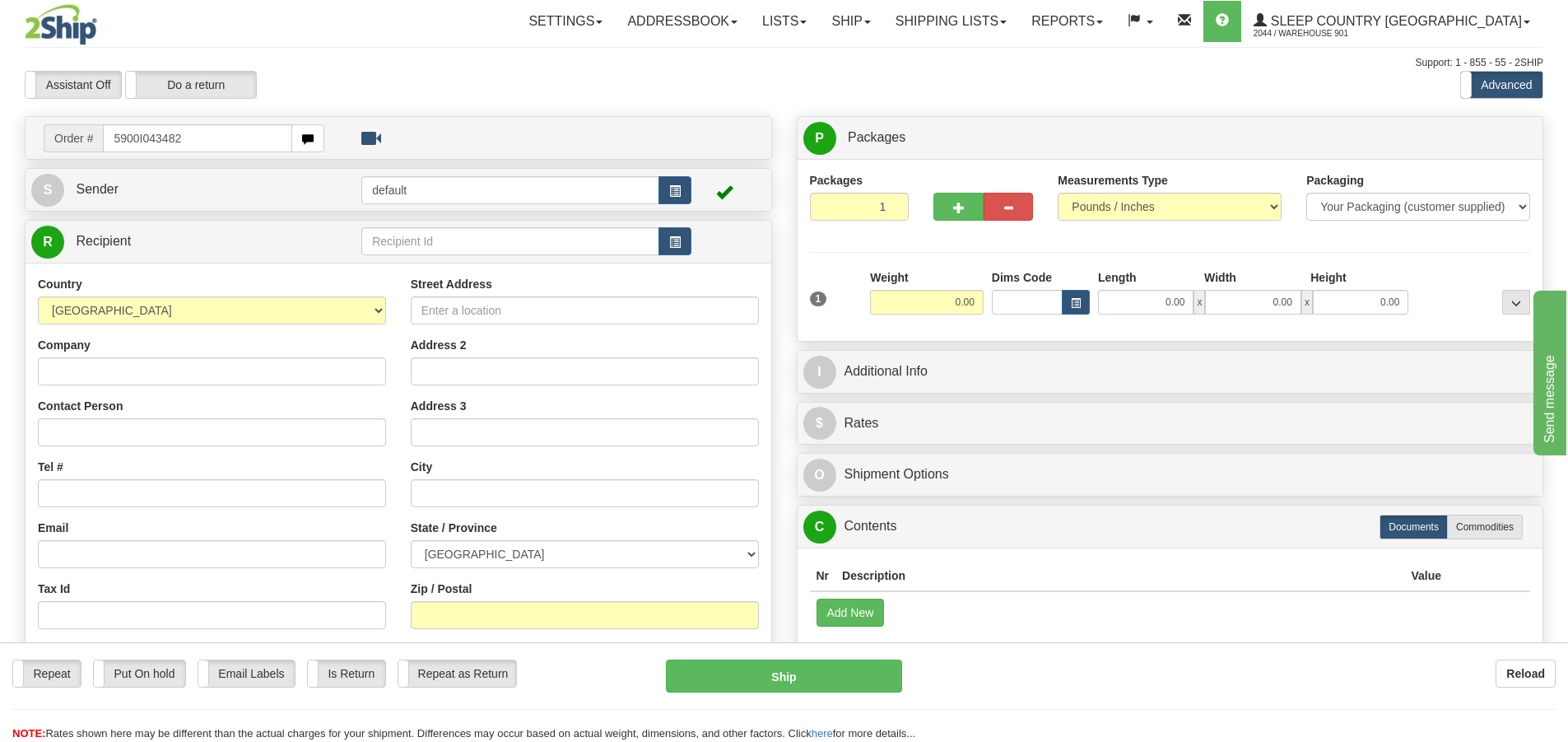
type input "5900I043482"
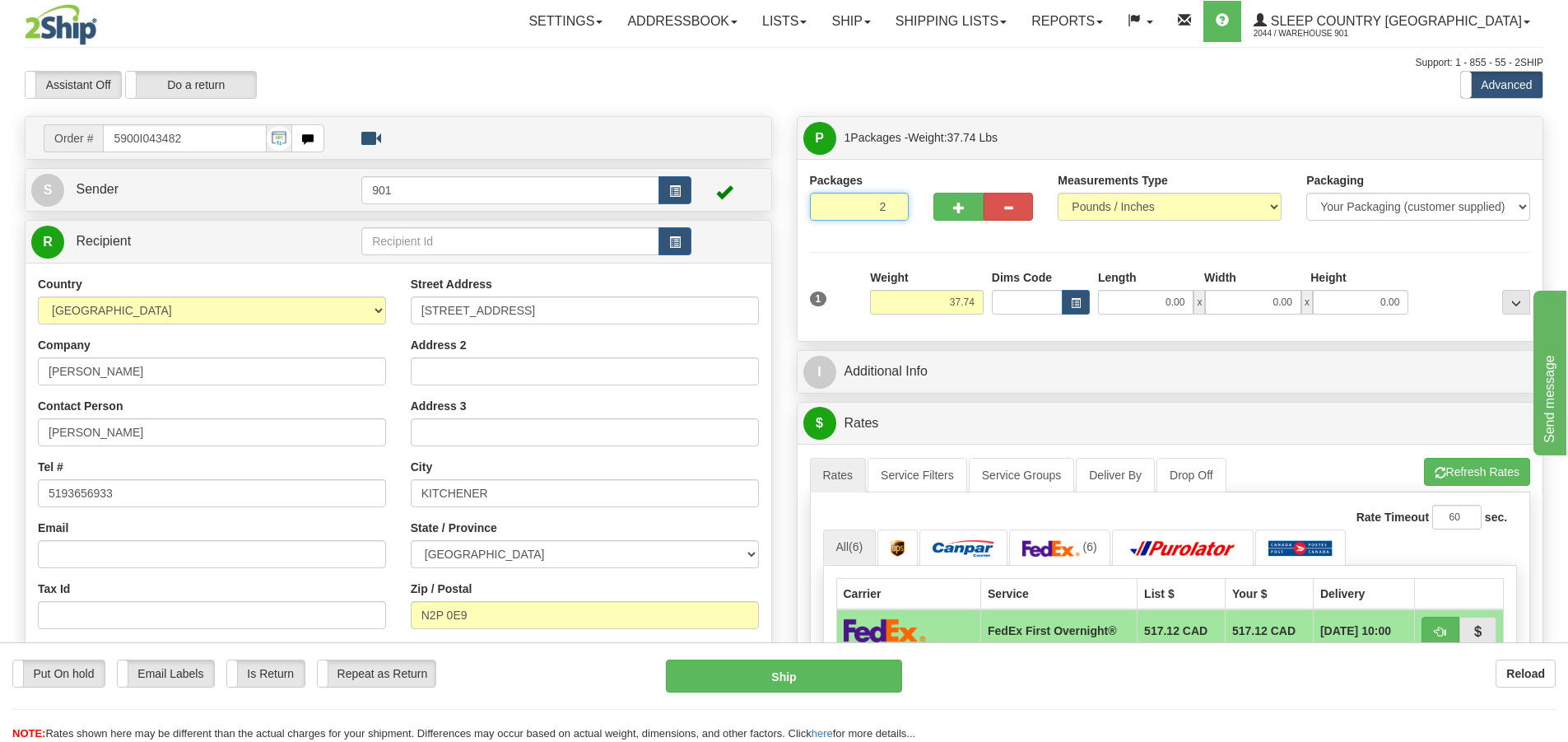
type input "2"
click at [892, 205] on input "2" at bounding box center [859, 206] width 99 height 28
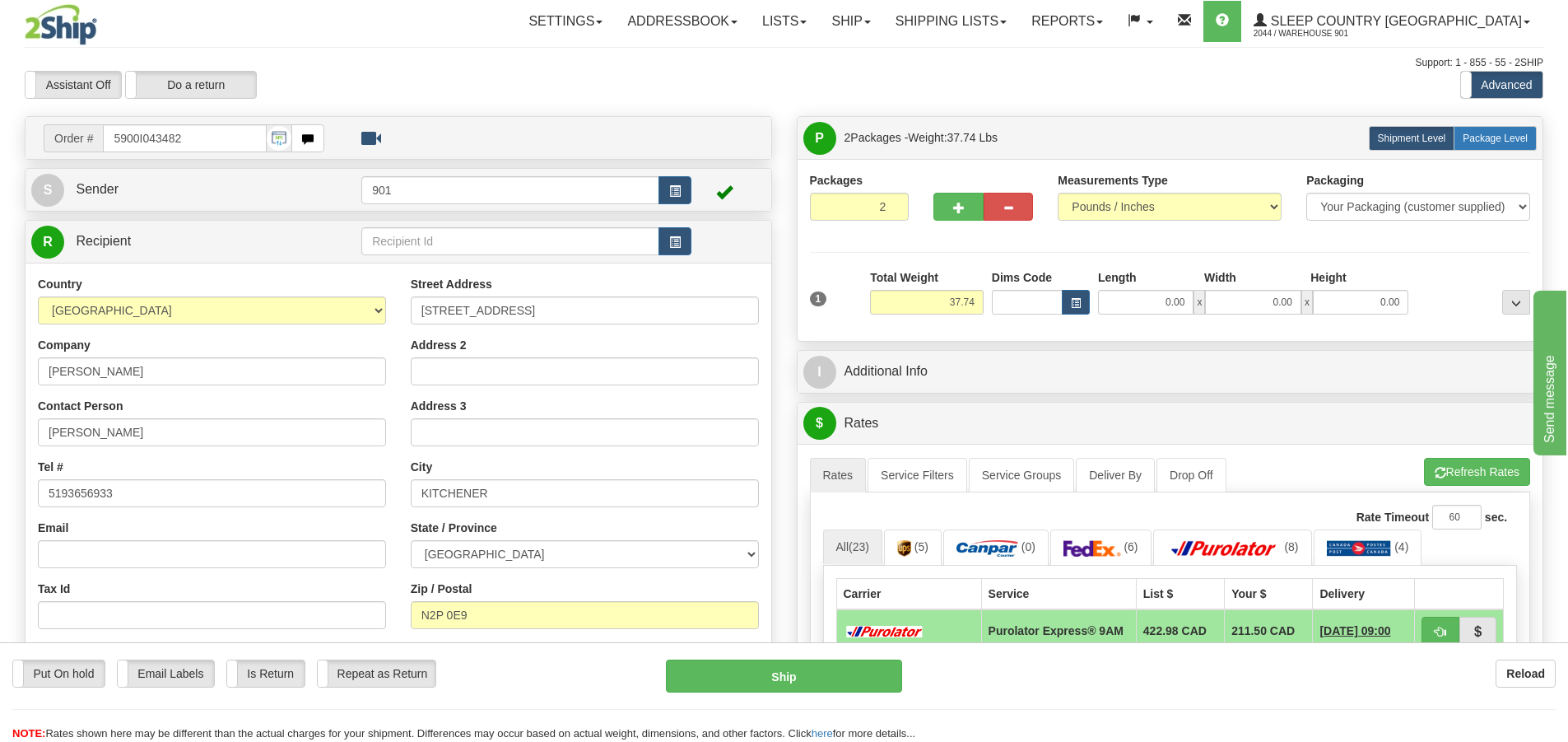
click at [1503, 141] on span "Package Level" at bounding box center [1495, 139] width 65 height 12
radio input "true"
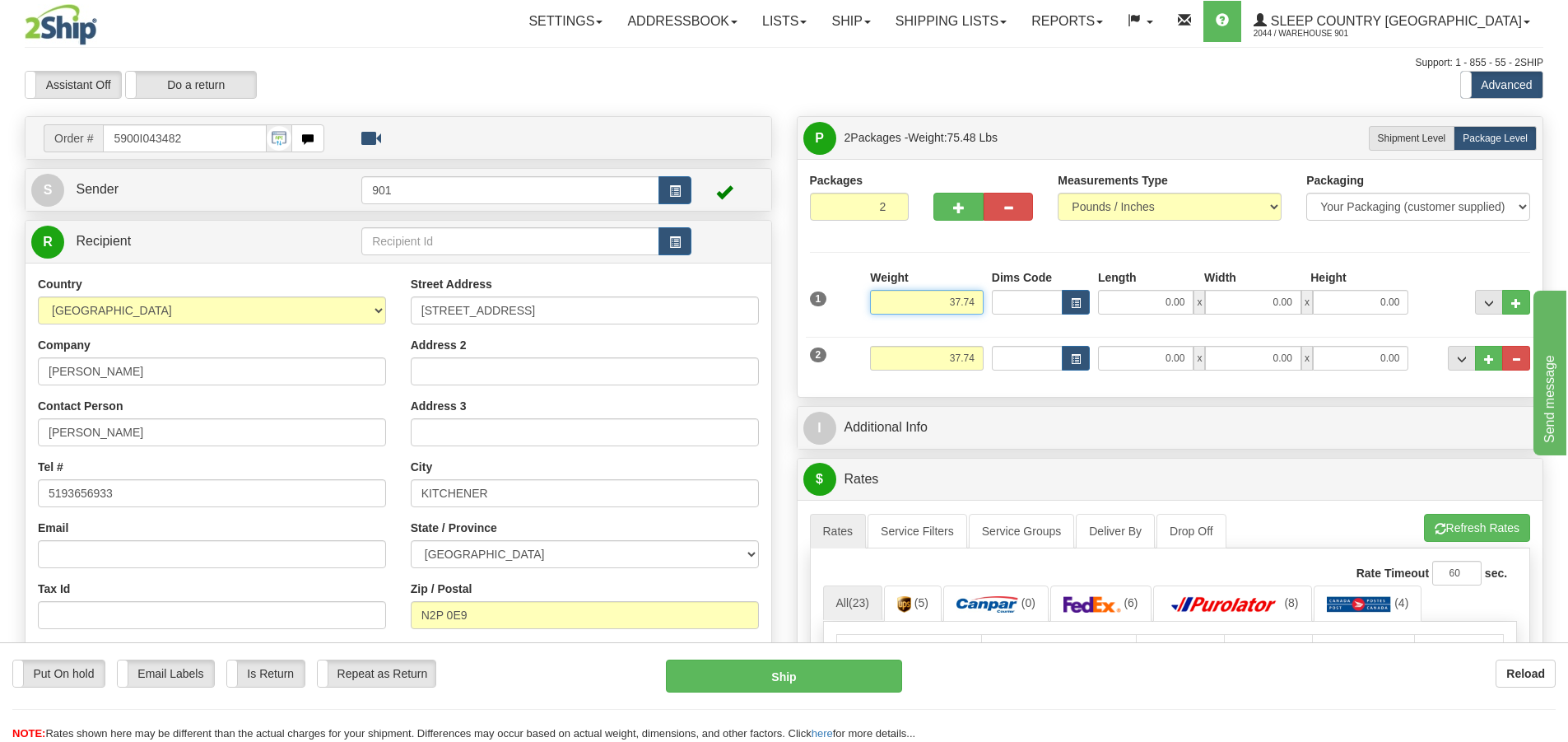
drag, startPoint x: 977, startPoint y: 305, endPoint x: 797, endPoint y: 306, distance: 180.0
click at [797, 306] on div "Packages 2 2 Measurements Type" at bounding box center [1170, 278] width 746 height 238
type input "17.10"
type input "21.00"
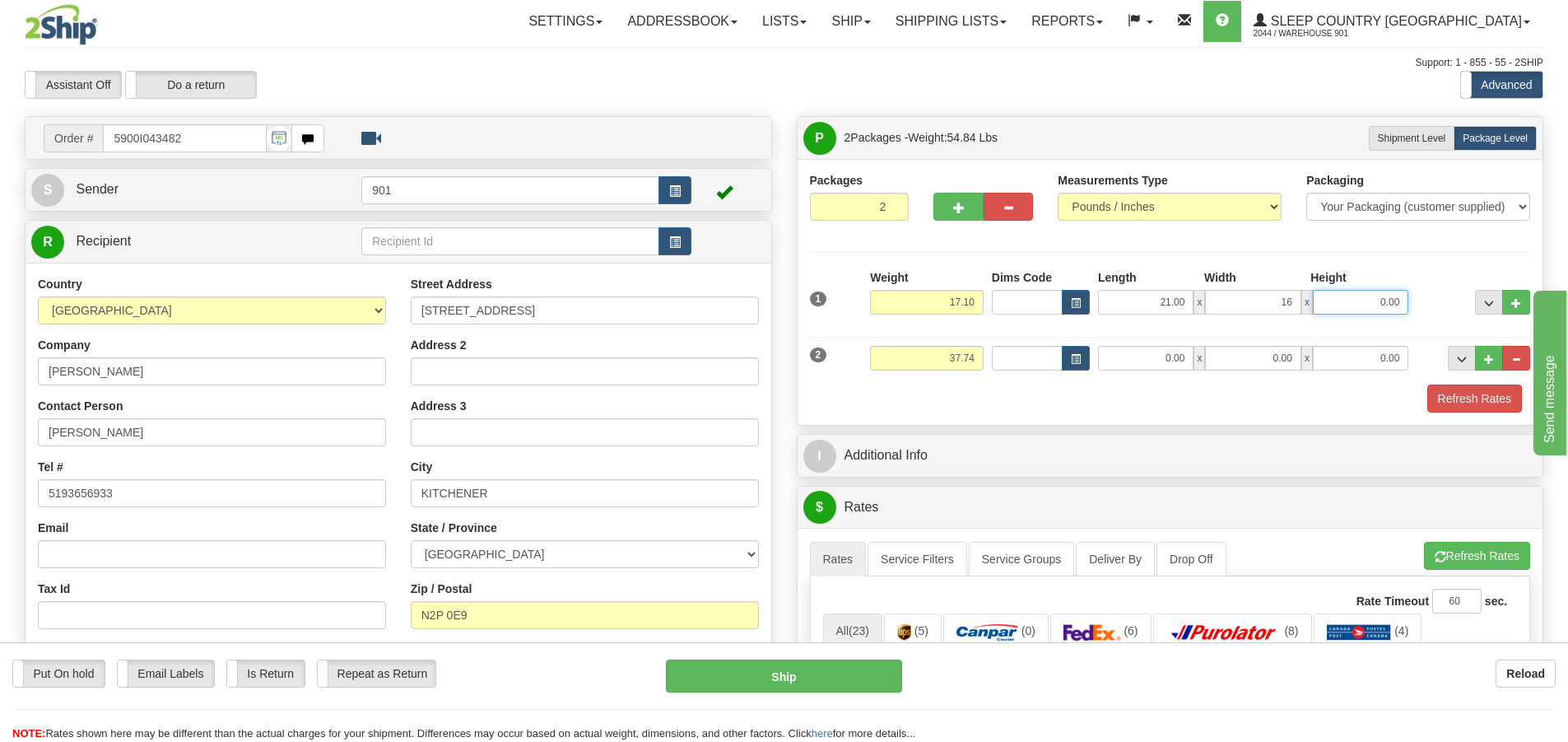
type input "16.00"
type input "20.64"
type input "23.00"
type input "21.00"
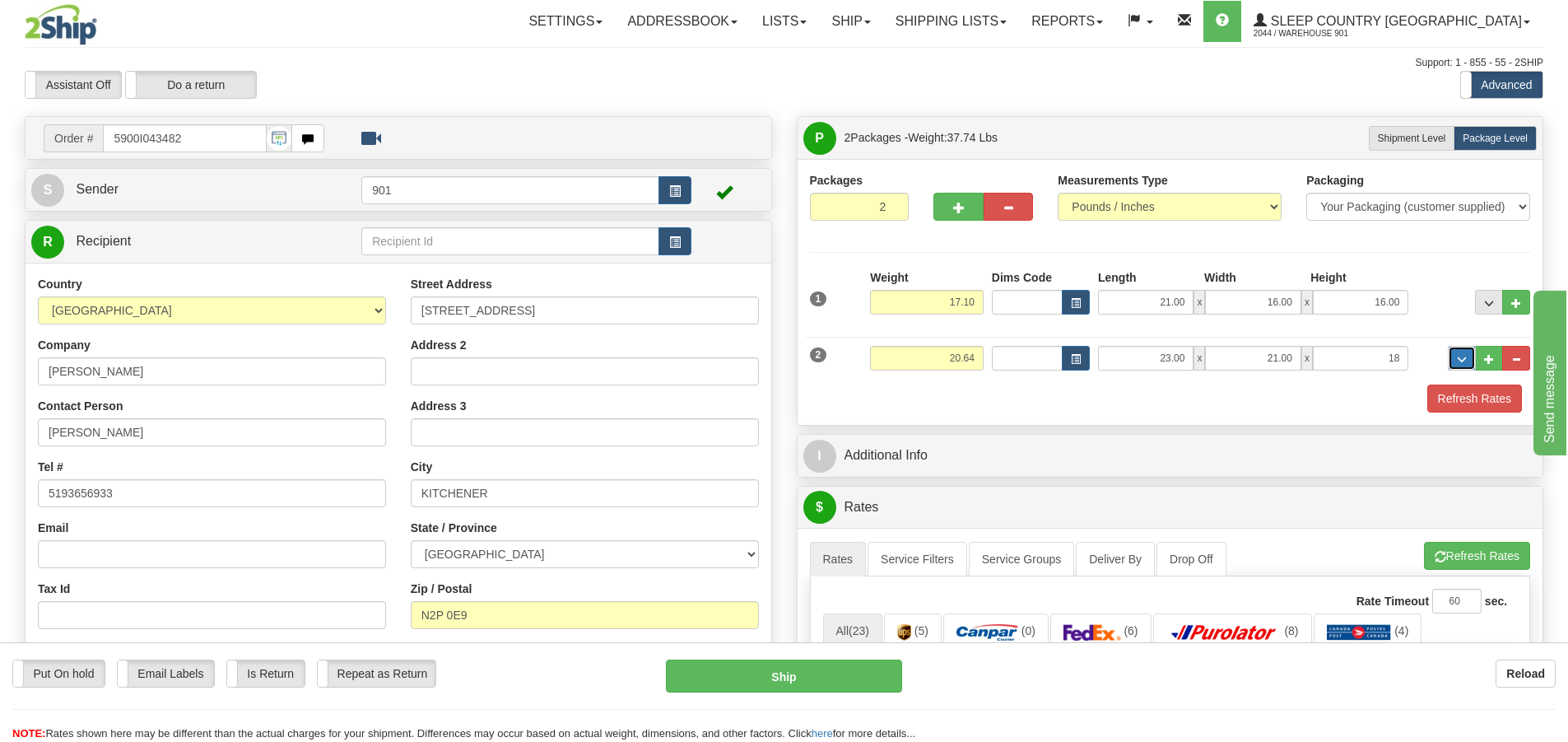
type input "18.00"
click at [1446, 399] on button "Refresh Rates" at bounding box center [1474, 398] width 94 height 28
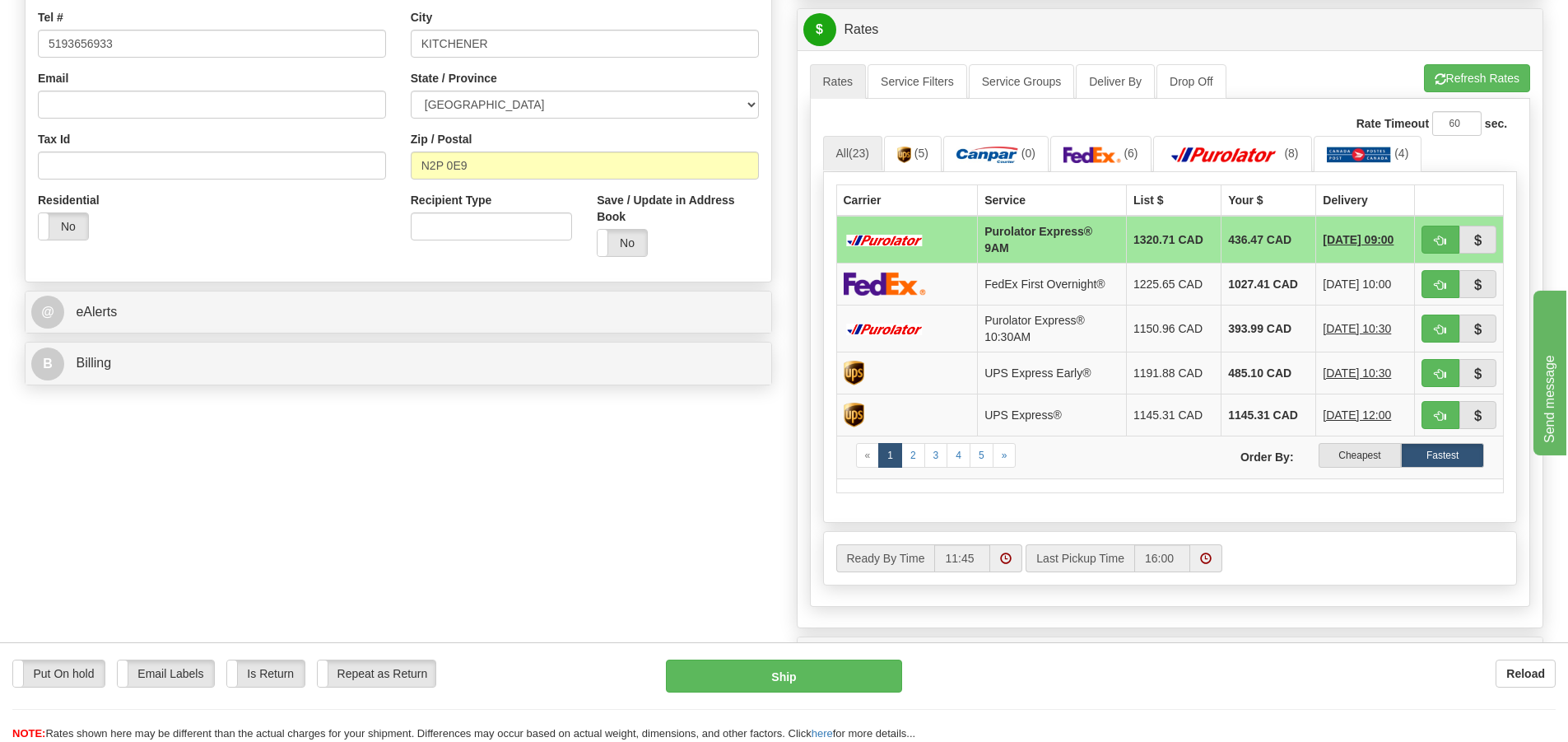
scroll to position [412, 0]
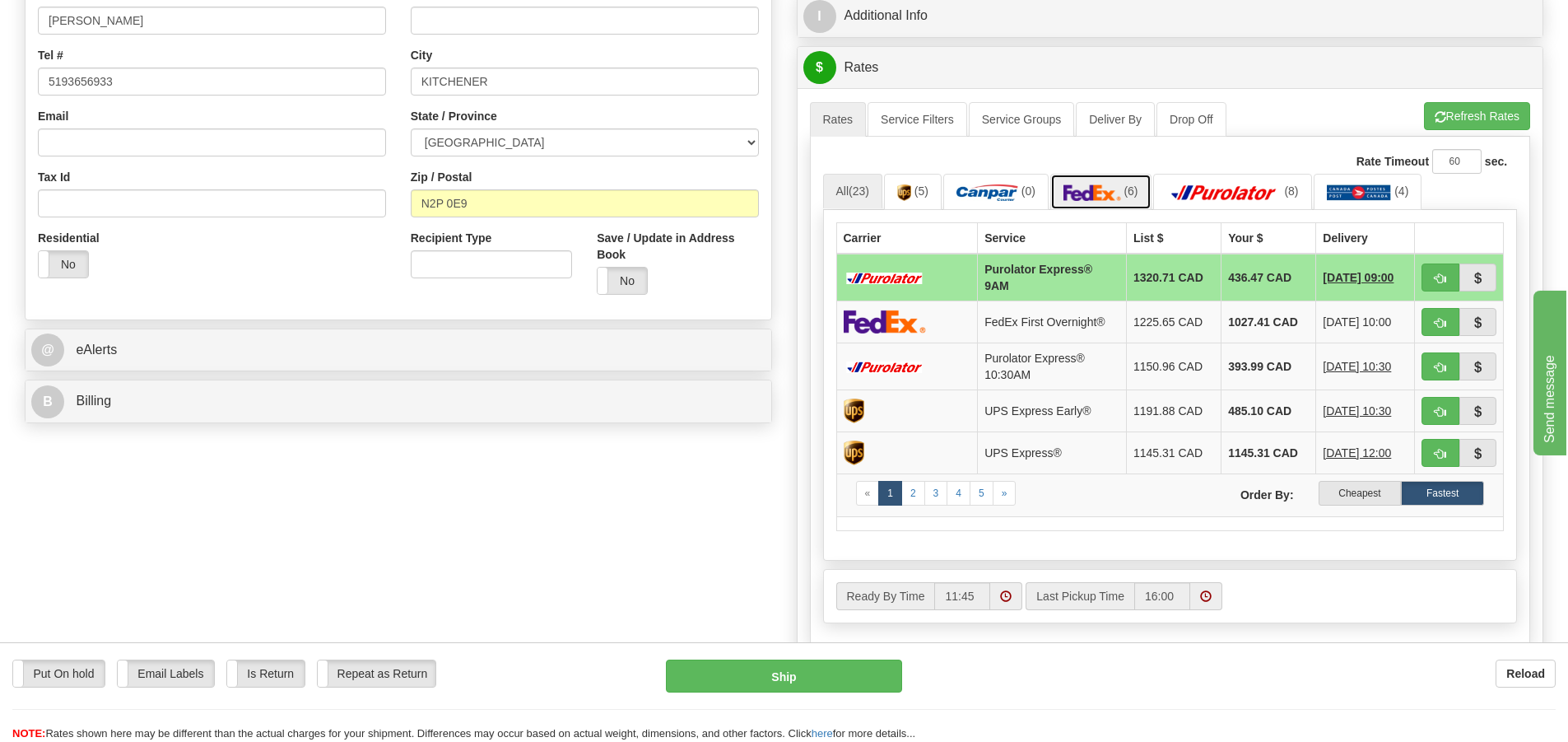
click at [1118, 188] on img at bounding box center [1092, 192] width 58 height 17
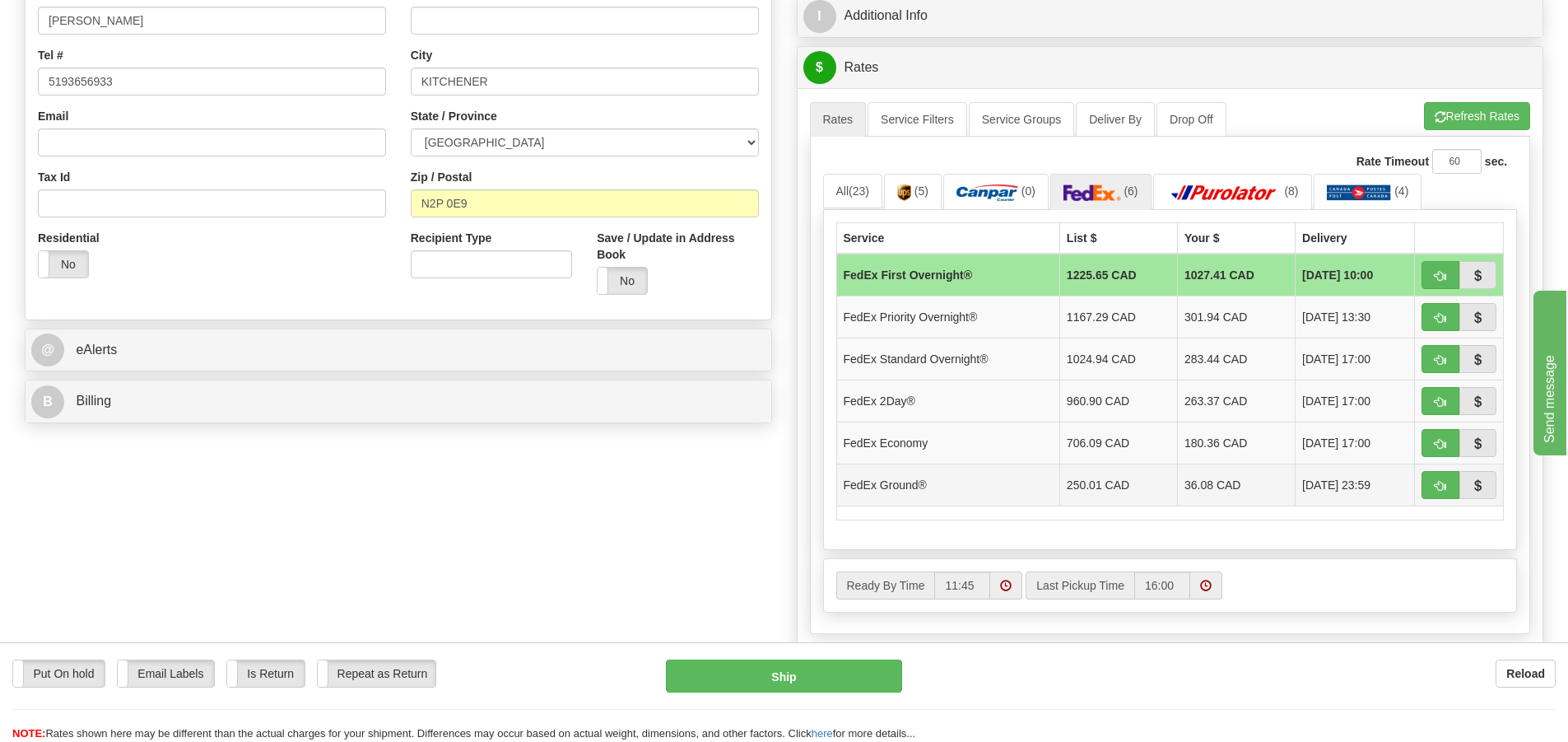
click at [1180, 486] on td "36.08 CAD" at bounding box center [1236, 484] width 118 height 42
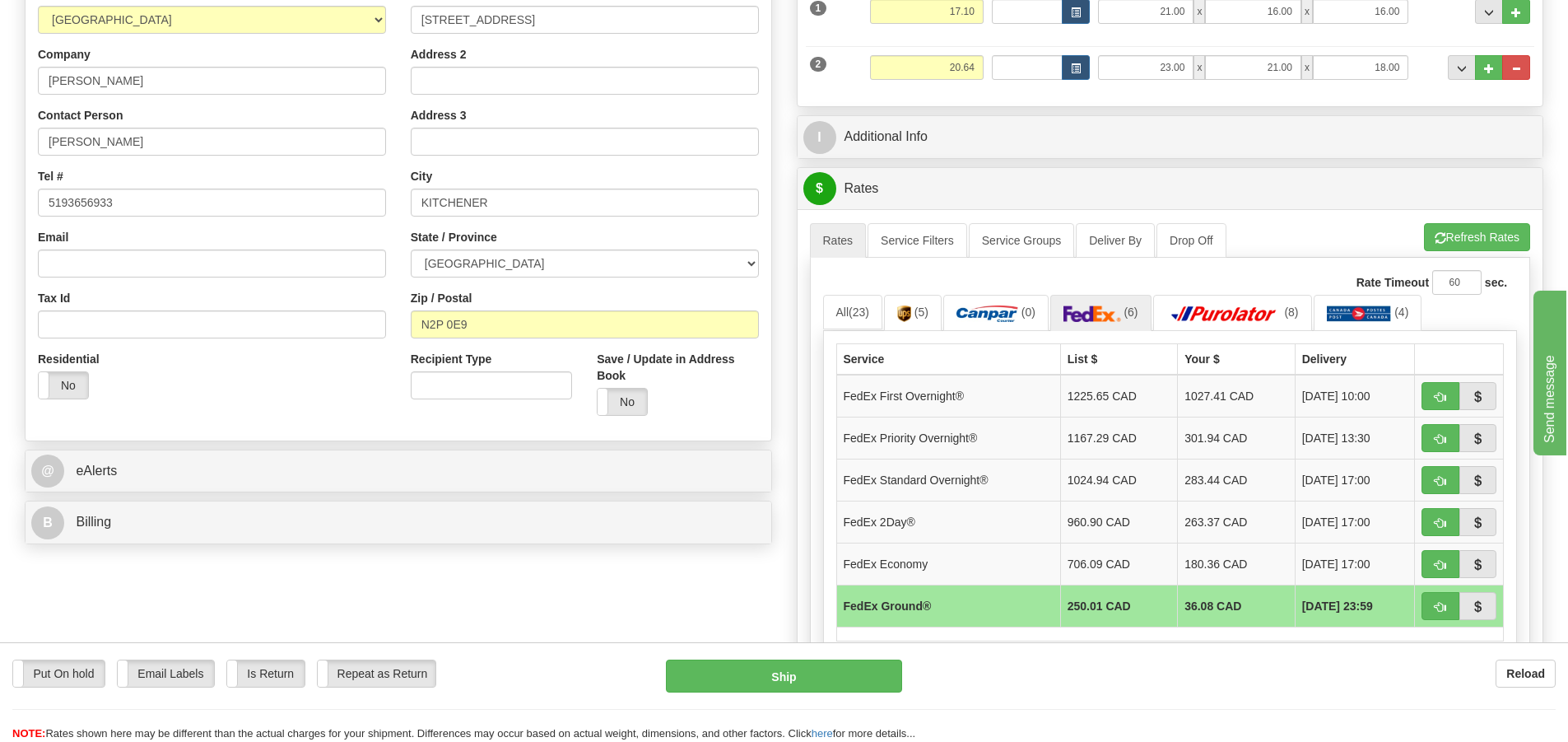
scroll to position [247, 0]
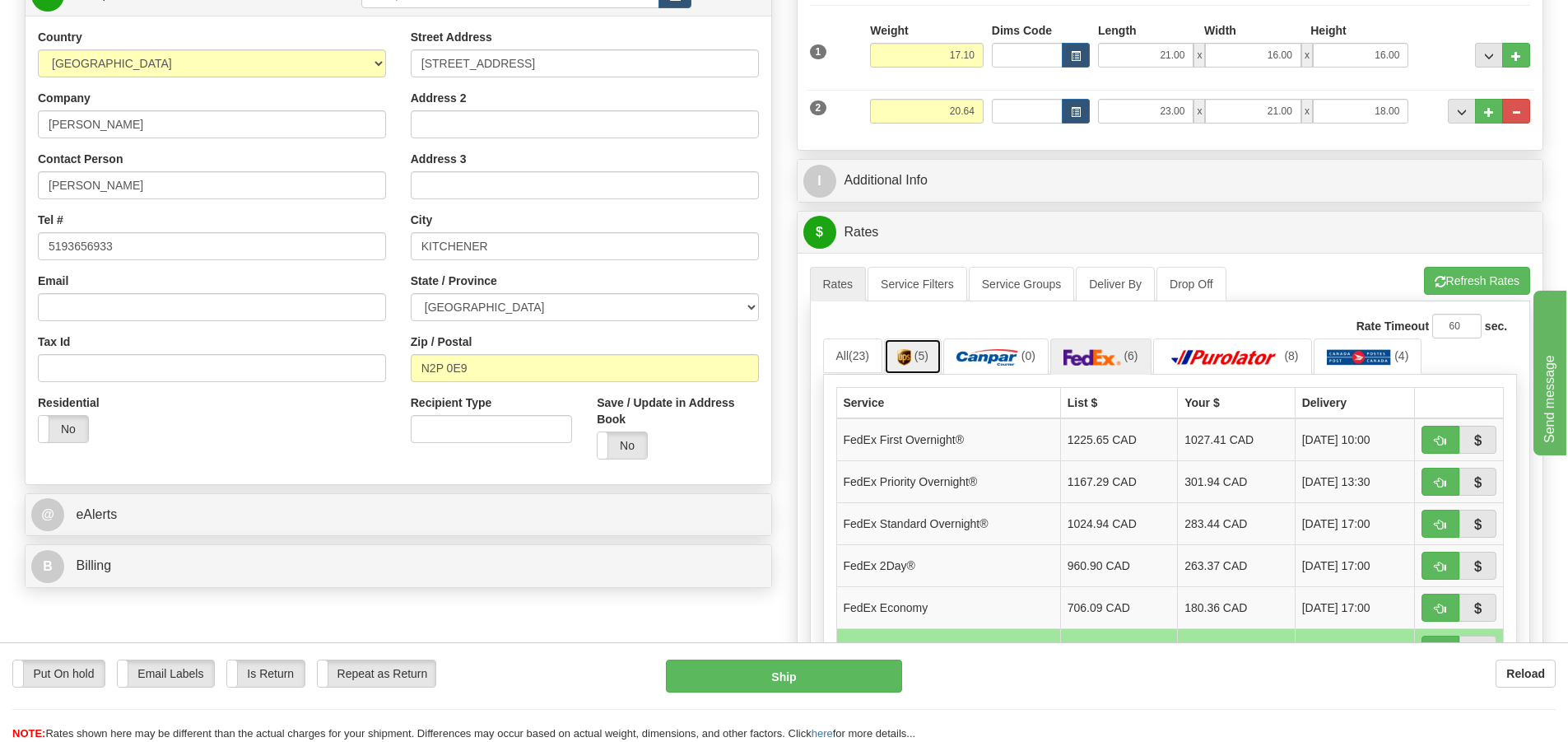
click at [930, 363] on link "(5)" at bounding box center [912, 356] width 58 height 36
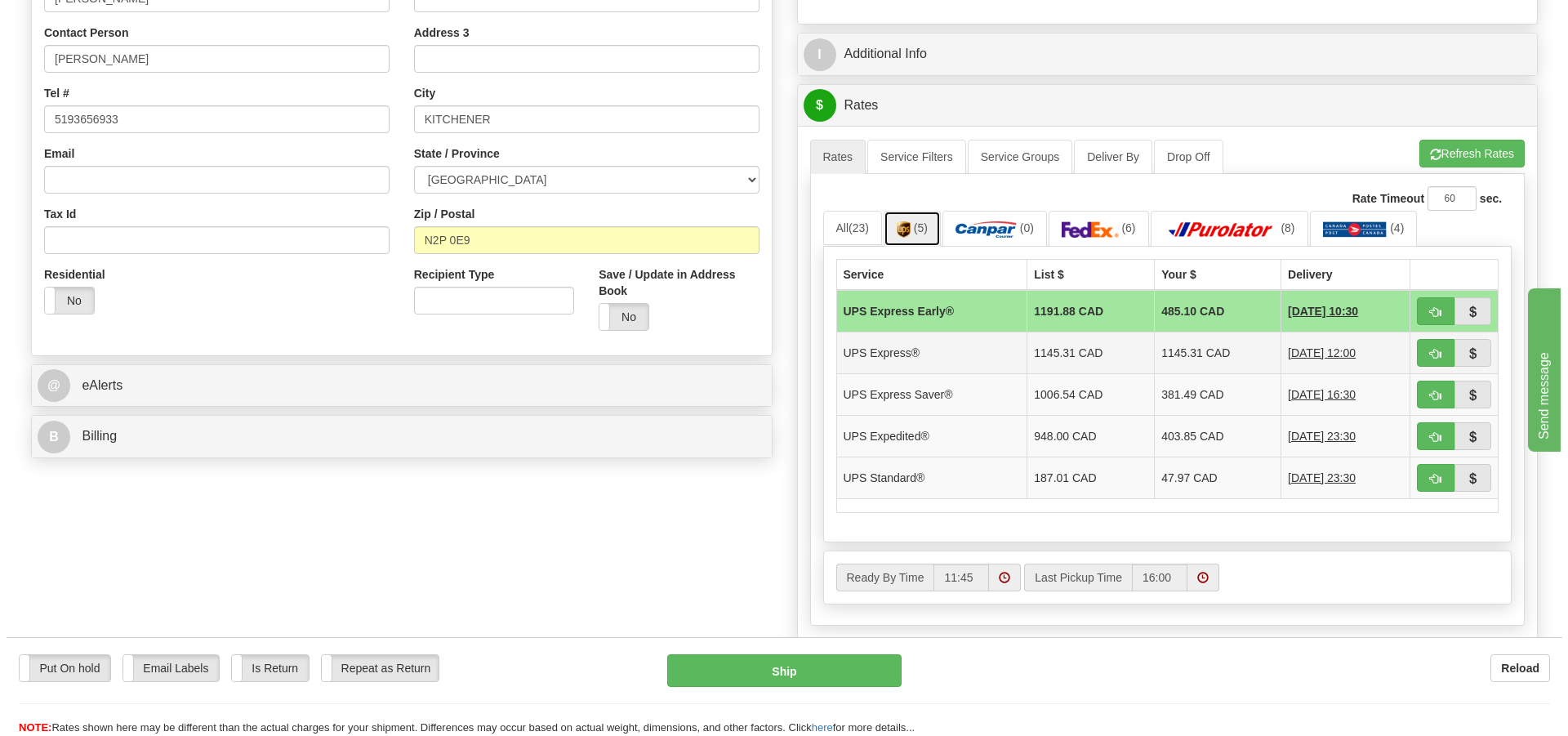
scroll to position [408, 0]
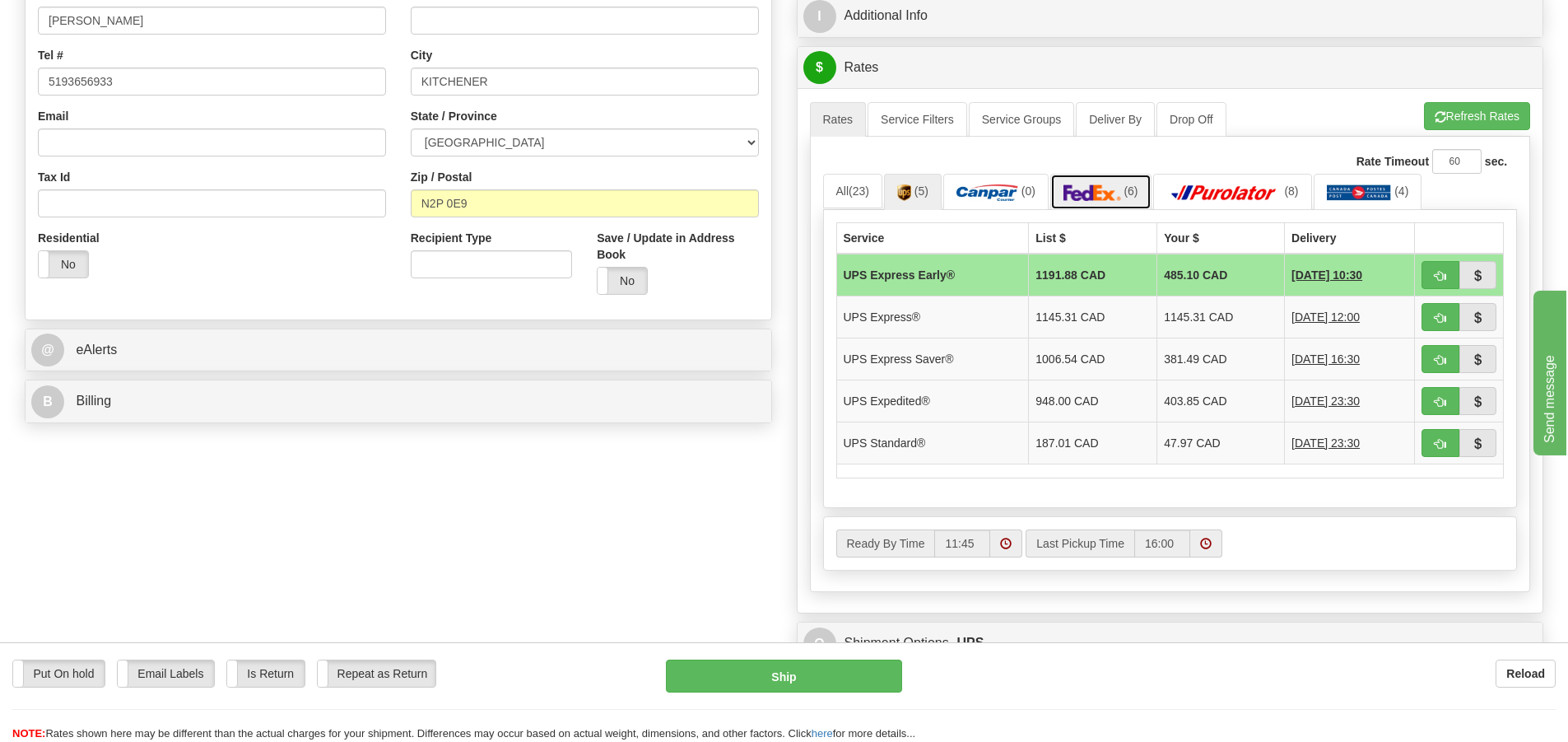
click at [1095, 190] on img at bounding box center [1092, 192] width 58 height 17
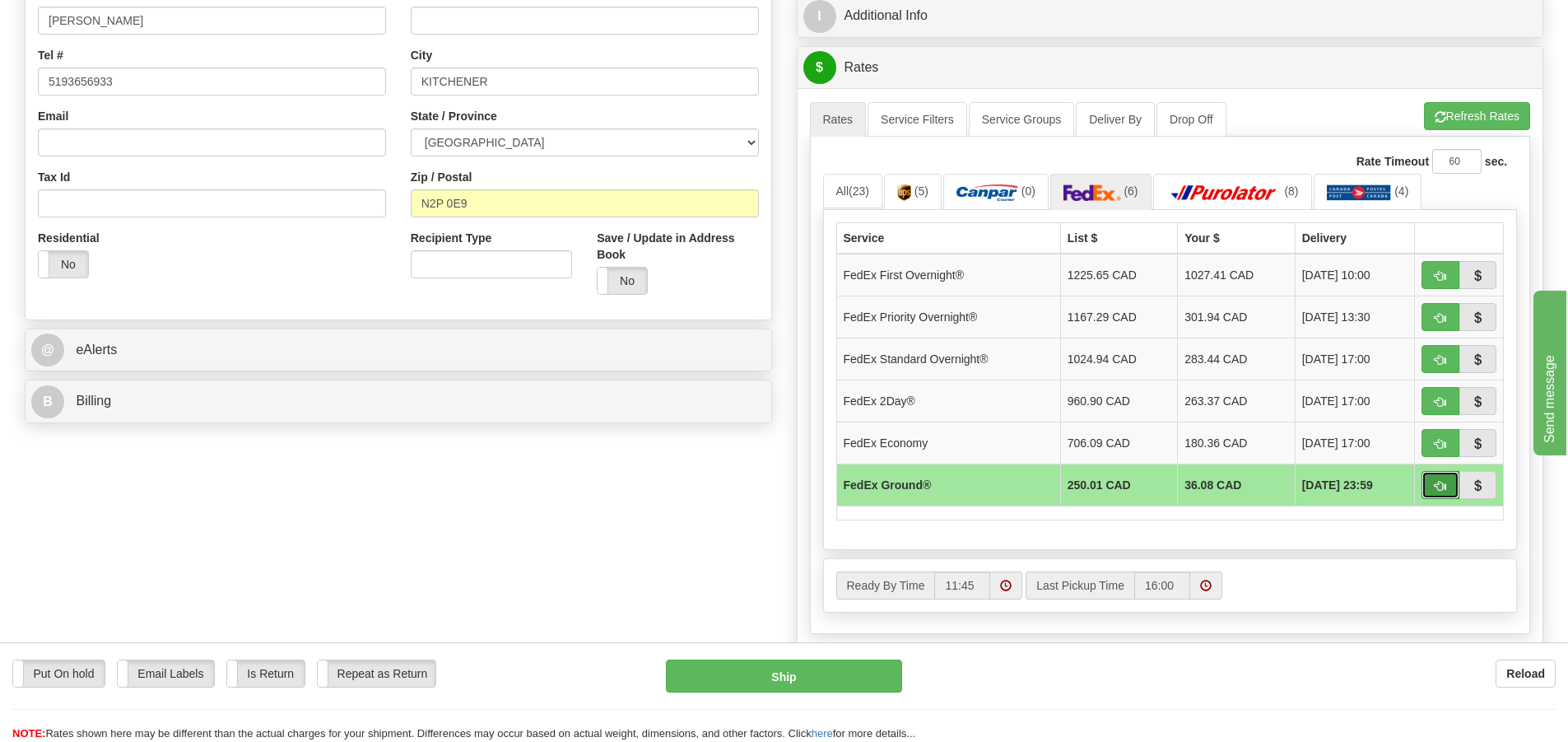
click at [1435, 487] on span "button" at bounding box center [1440, 486] width 12 height 11
type input "92"
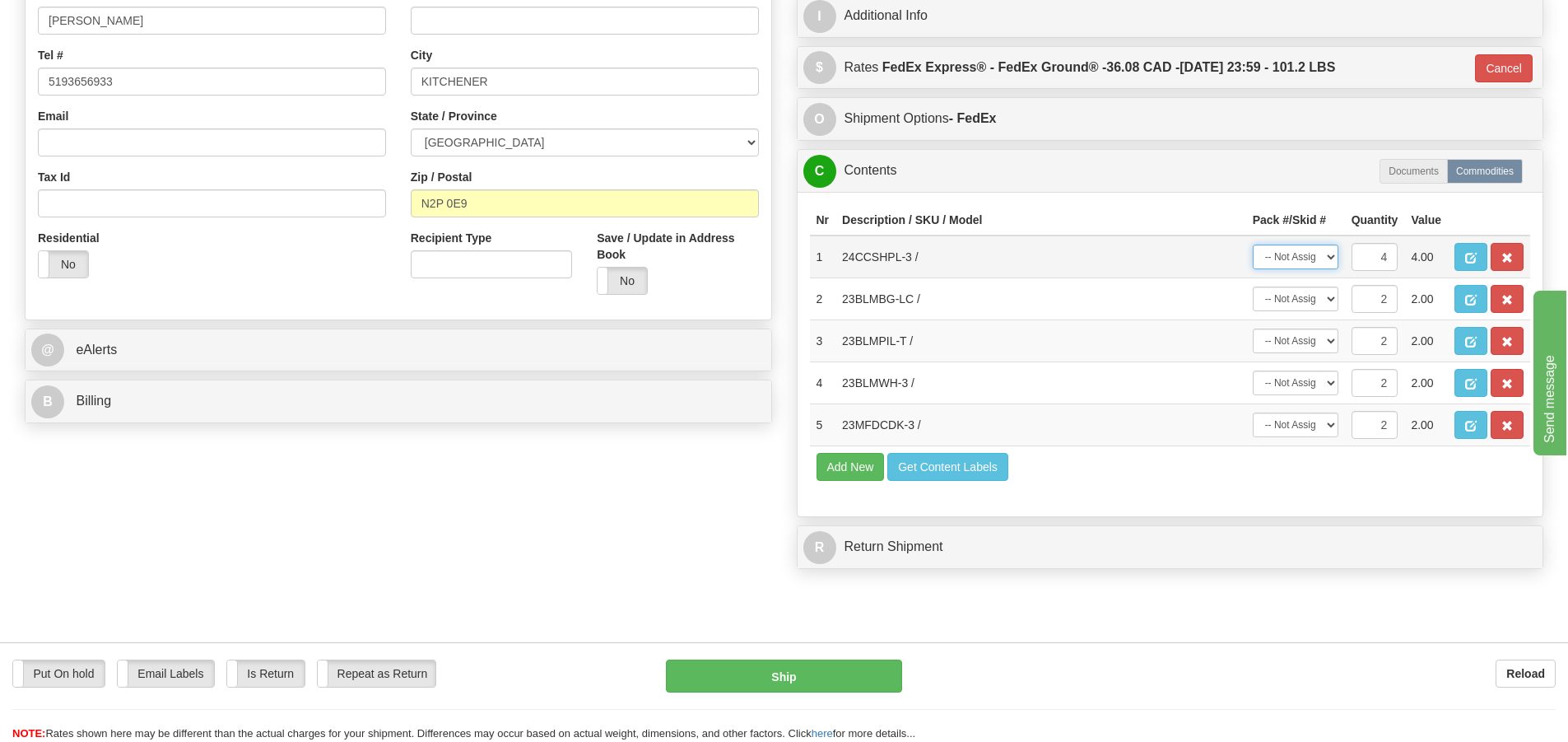
click at [1332, 258] on select "-- Not Assigned -- Package 1 Package 2 Split" at bounding box center [1295, 256] width 85 height 25
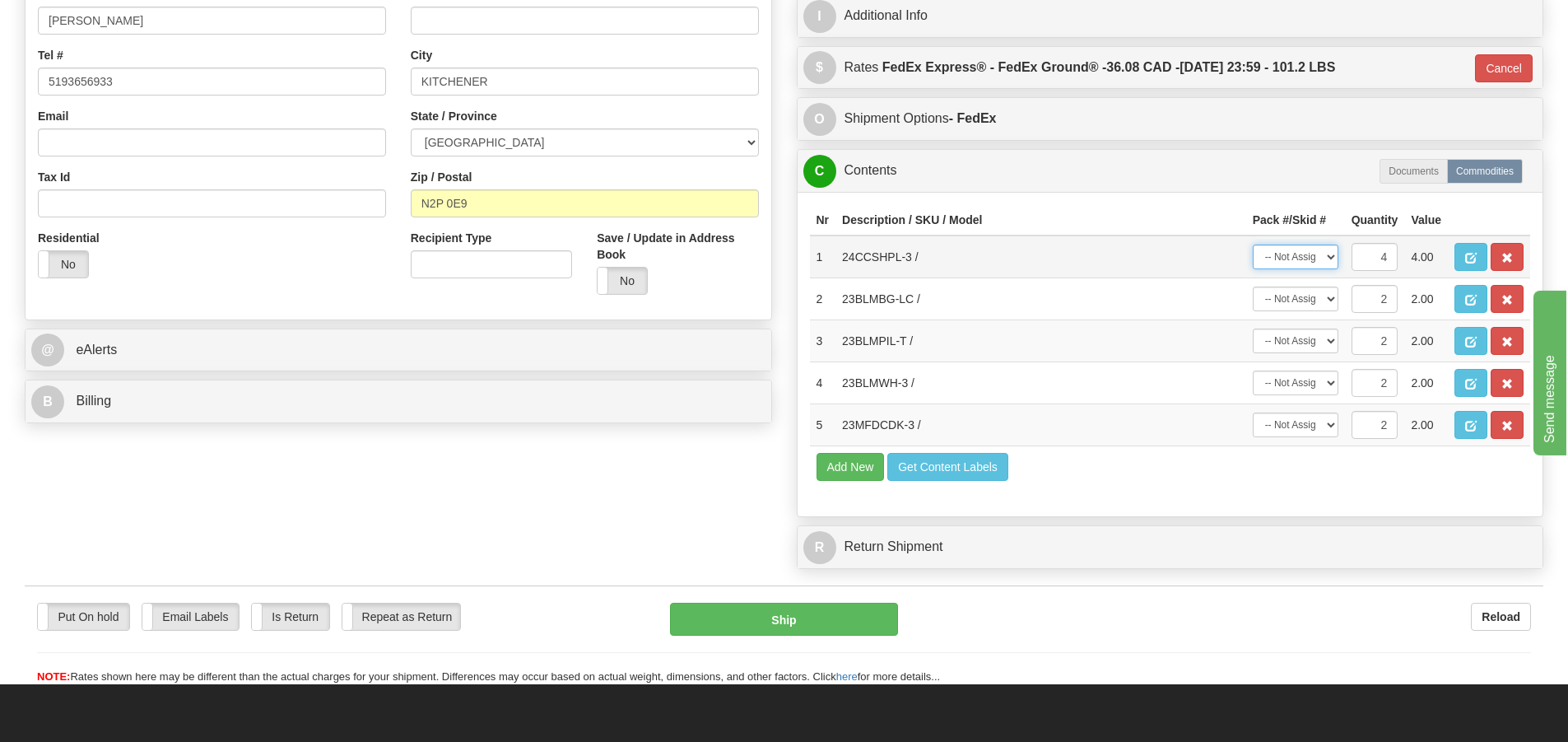
select select "1"
click at [1253, 244] on select "-- Not Assigned -- Package 1 Package 2 Split" at bounding box center [1295, 256] width 85 height 25
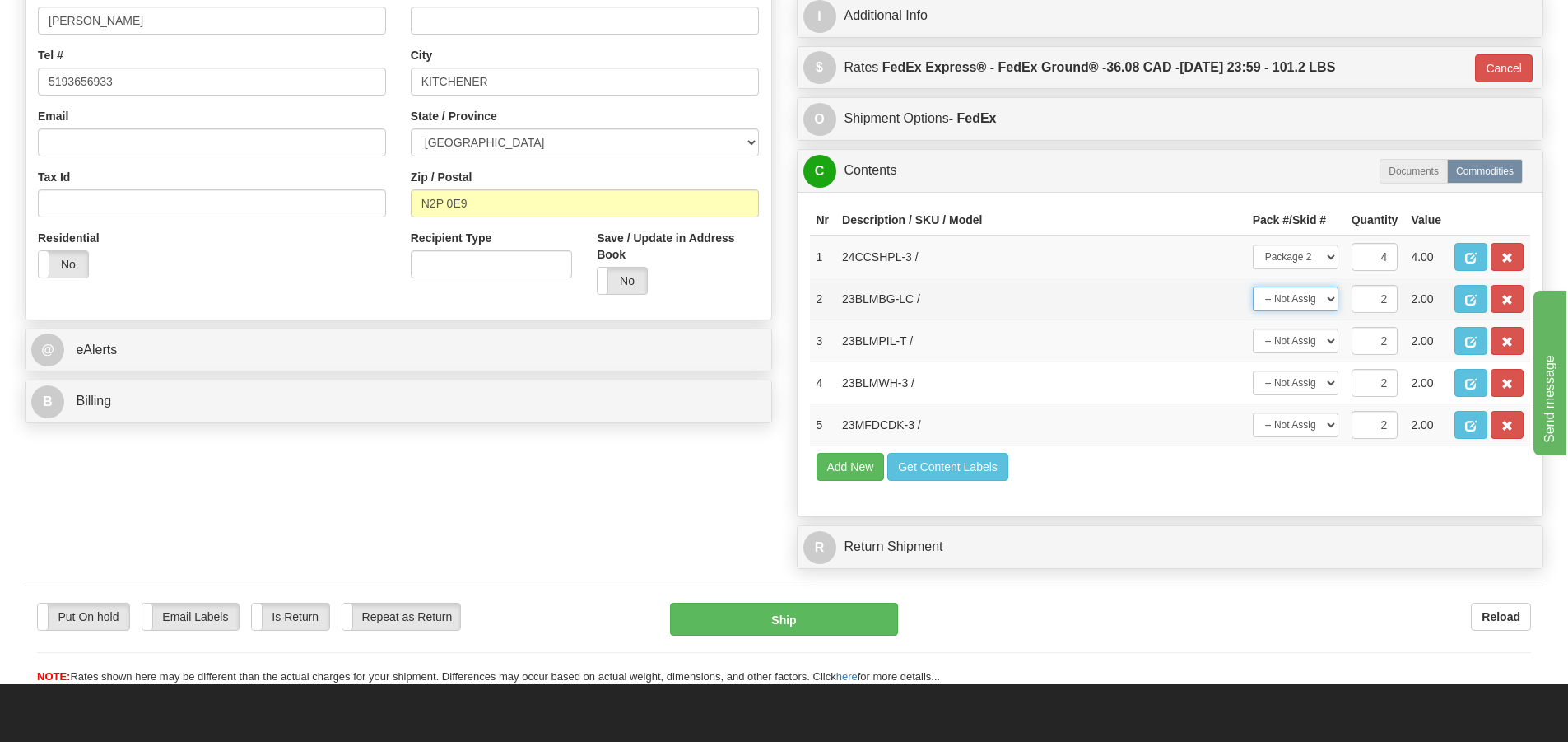
click at [1334, 302] on select "-- Not Assigned -- Package 1 Package 2 Split" at bounding box center [1295, 299] width 85 height 25
select select "0"
click at [1253, 287] on select "-- Not Assigned -- Package 1 Package 2 Split" at bounding box center [1295, 299] width 85 height 25
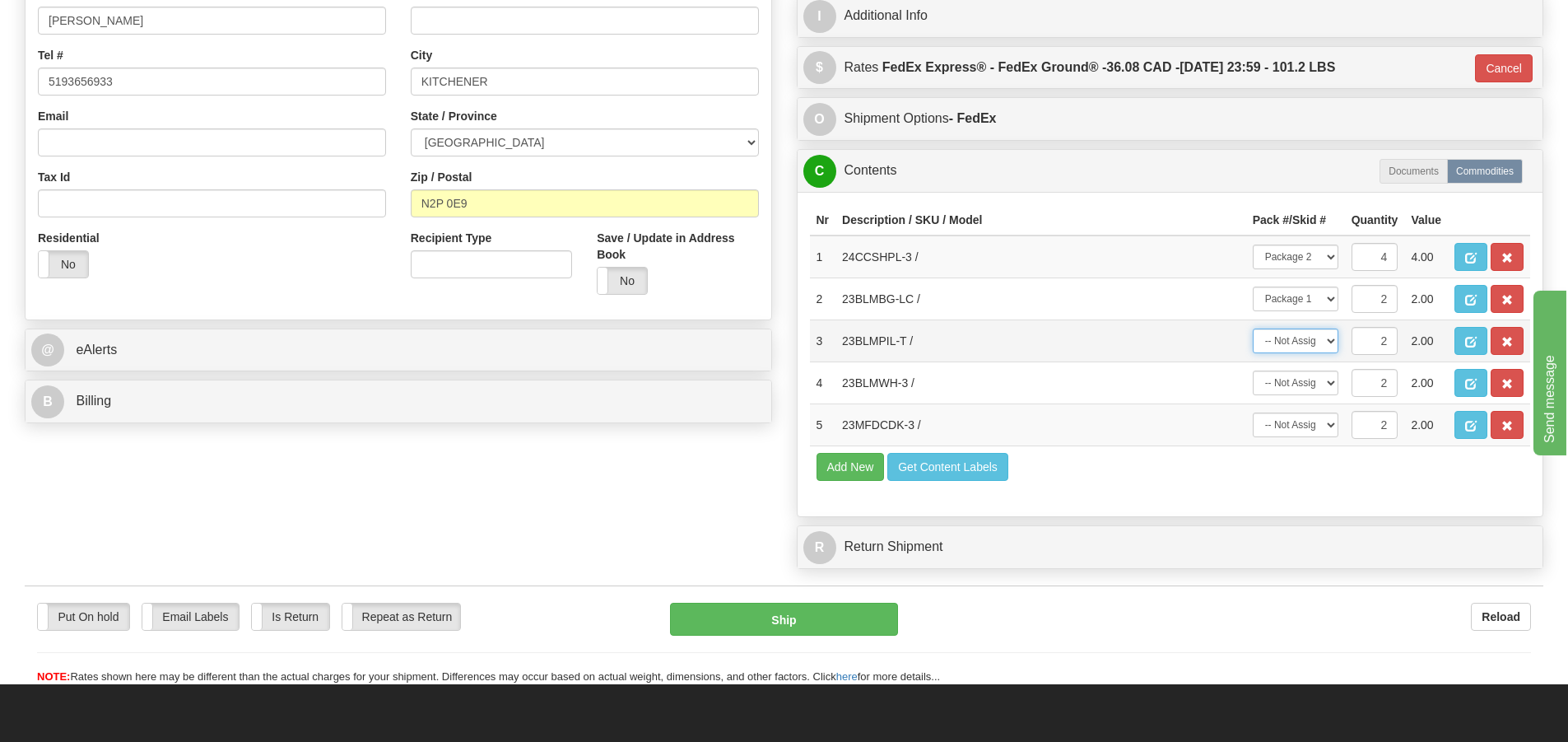
click at [1325, 342] on select "-- Not Assigned -- Package 1 Package 2 Split" at bounding box center [1295, 340] width 85 height 25
select select "0"
click at [1253, 328] on select "-- Not Assigned -- Package 1 Package 2 Split" at bounding box center [1295, 340] width 85 height 25
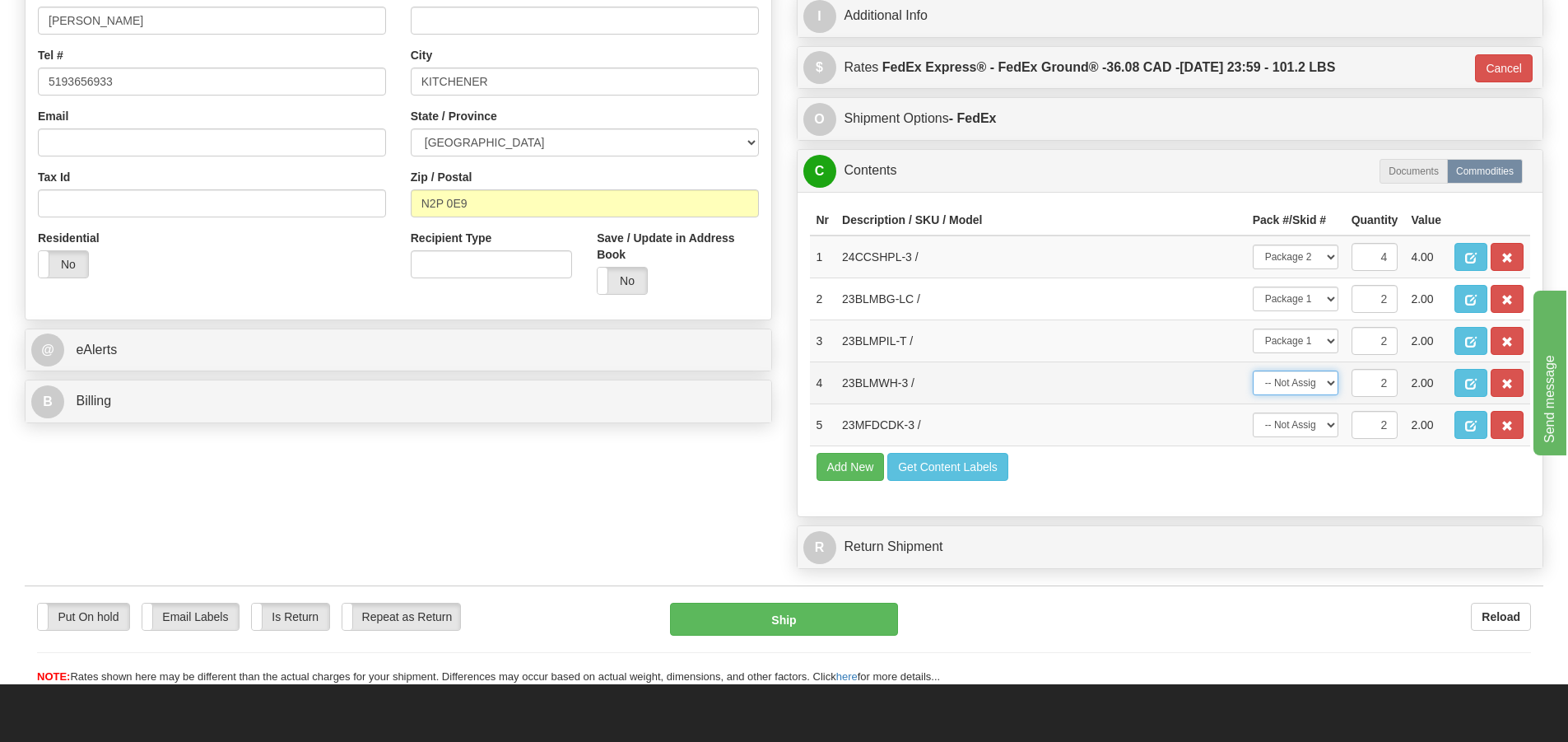
click at [1327, 385] on select "-- Not Assigned -- Package 1 Package 2 Split" at bounding box center [1295, 382] width 85 height 25
select select "0"
click at [1253, 370] on select "-- Not Assigned -- Package 1 Package 2 Split" at bounding box center [1295, 382] width 85 height 25
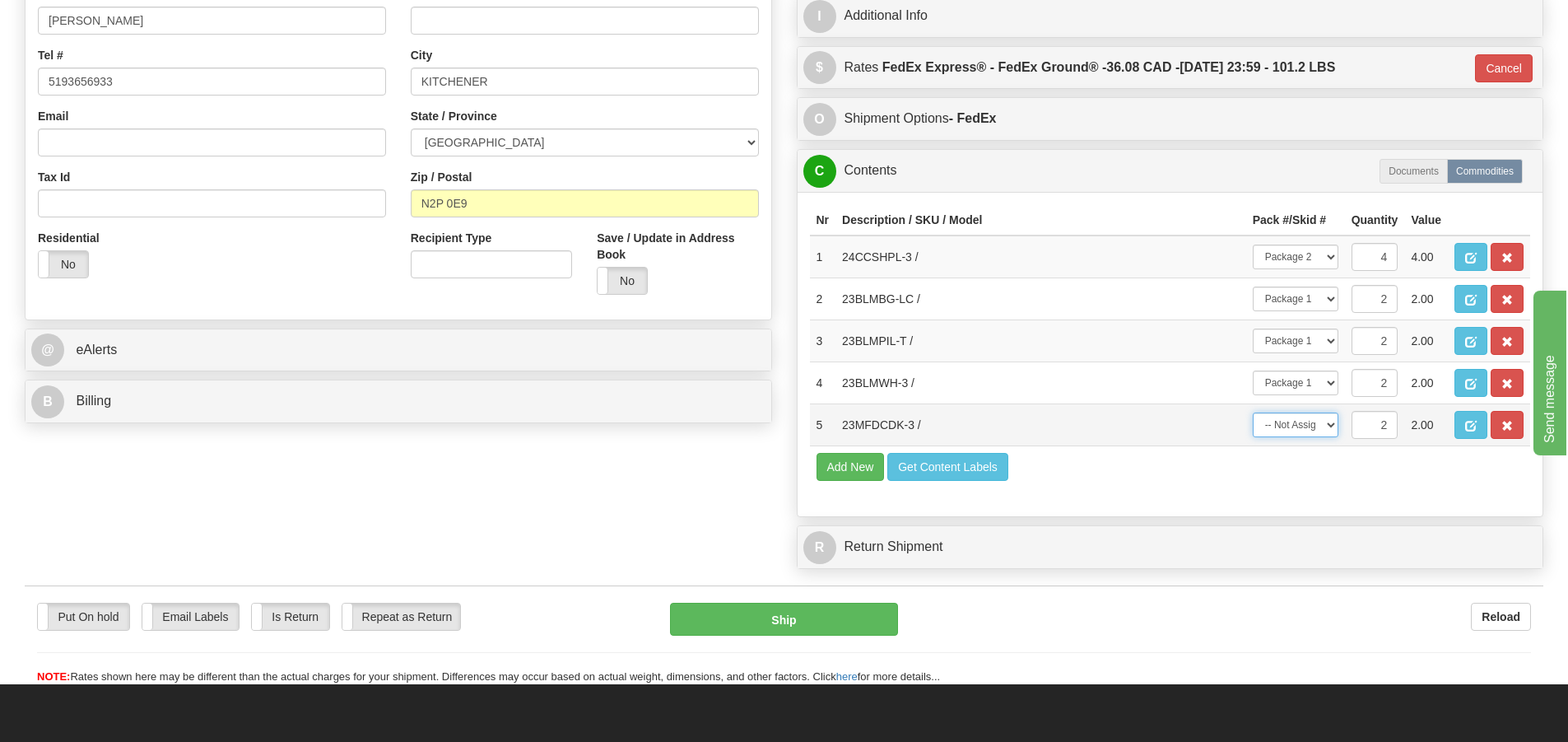
click at [1330, 424] on select "-- Not Assigned -- Package 1 Package 2 Split" at bounding box center [1295, 425] width 85 height 25
select select "0"
click at [1253, 413] on select "-- Not Assigned -- Package 1 Package 2 Split" at bounding box center [1295, 425] width 85 height 25
click at [804, 621] on button "Ship" at bounding box center [784, 618] width 228 height 33
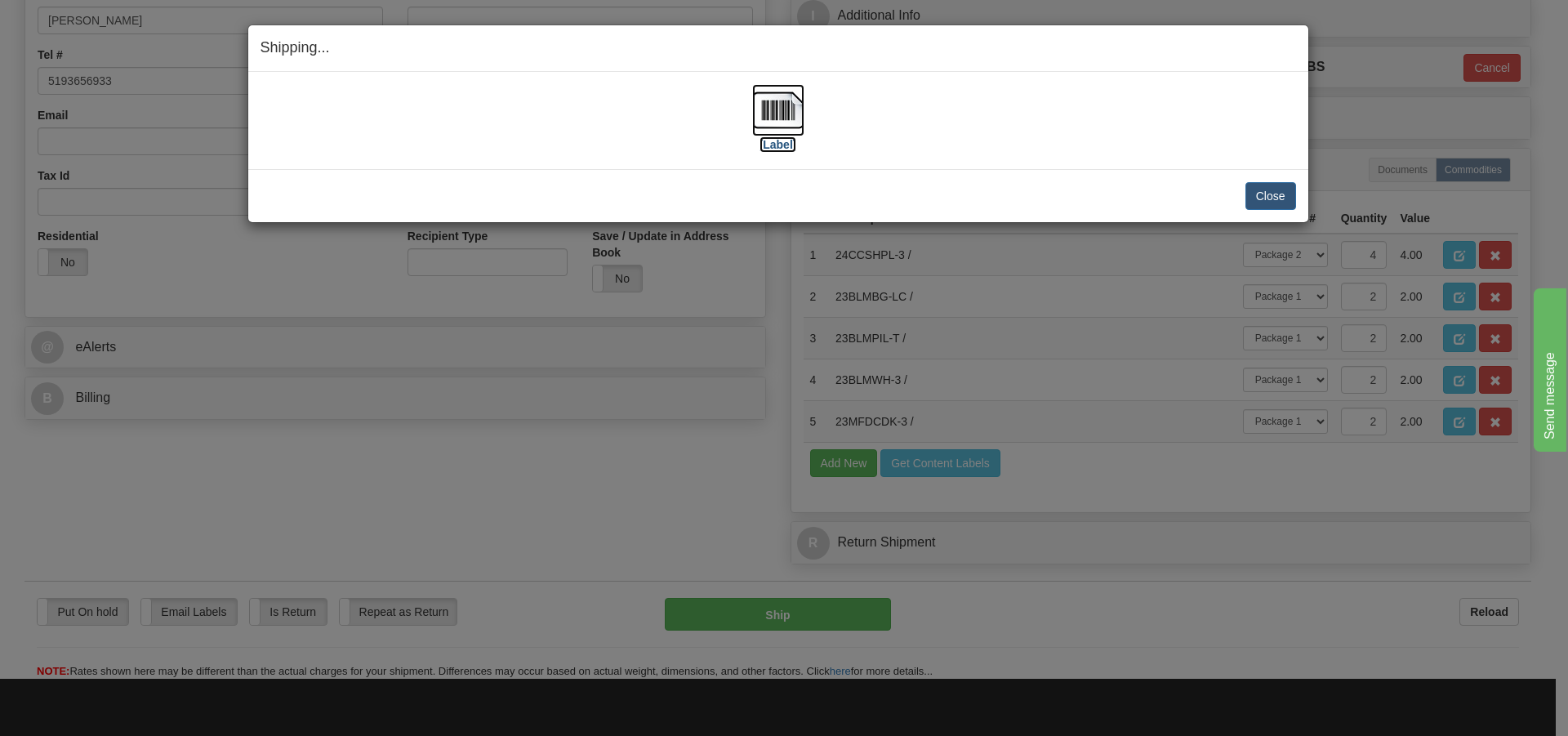
click at [785, 118] on img at bounding box center [778, 109] width 52 height 52
click at [1269, 189] on button "Close" at bounding box center [1270, 196] width 50 height 28
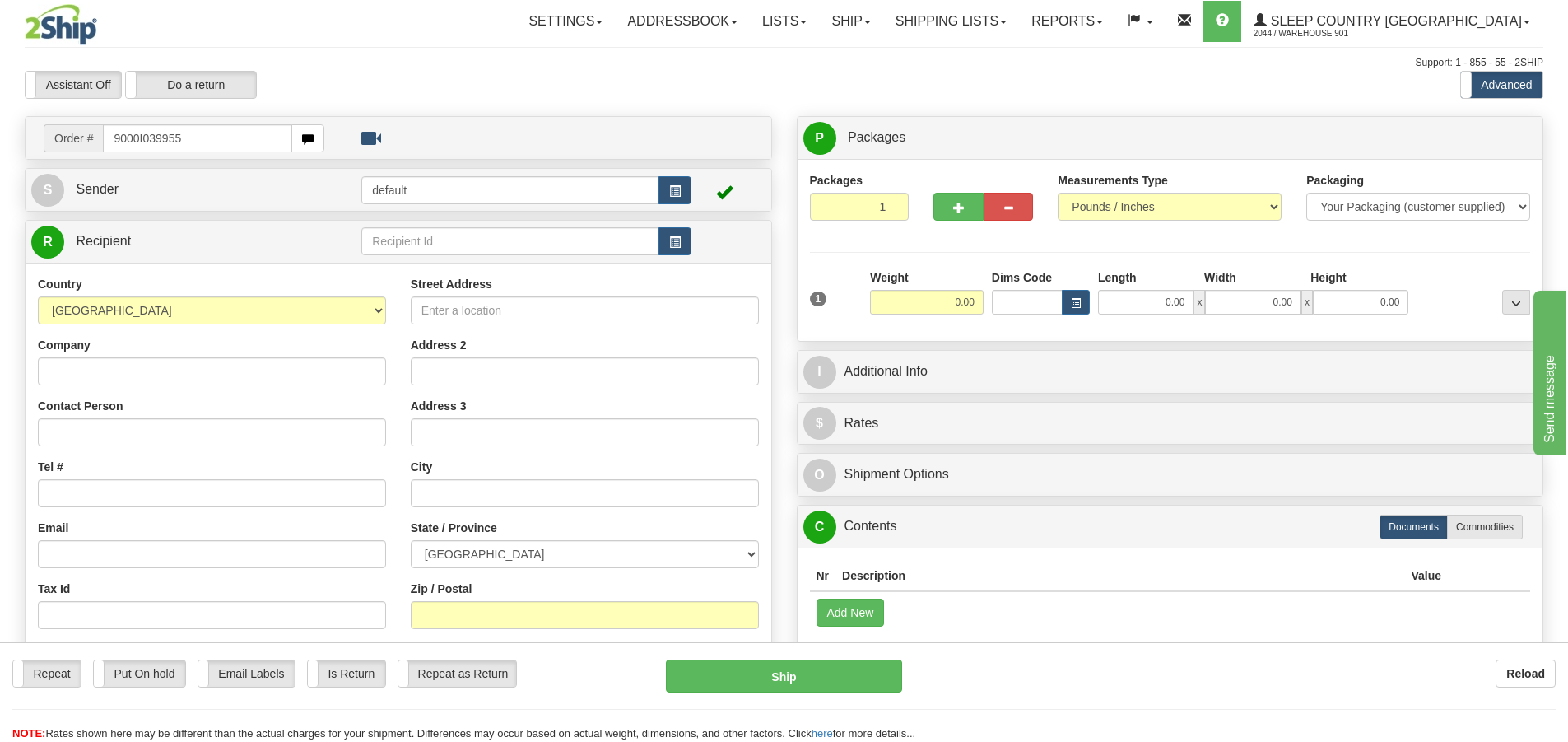
type input "9000I039955"
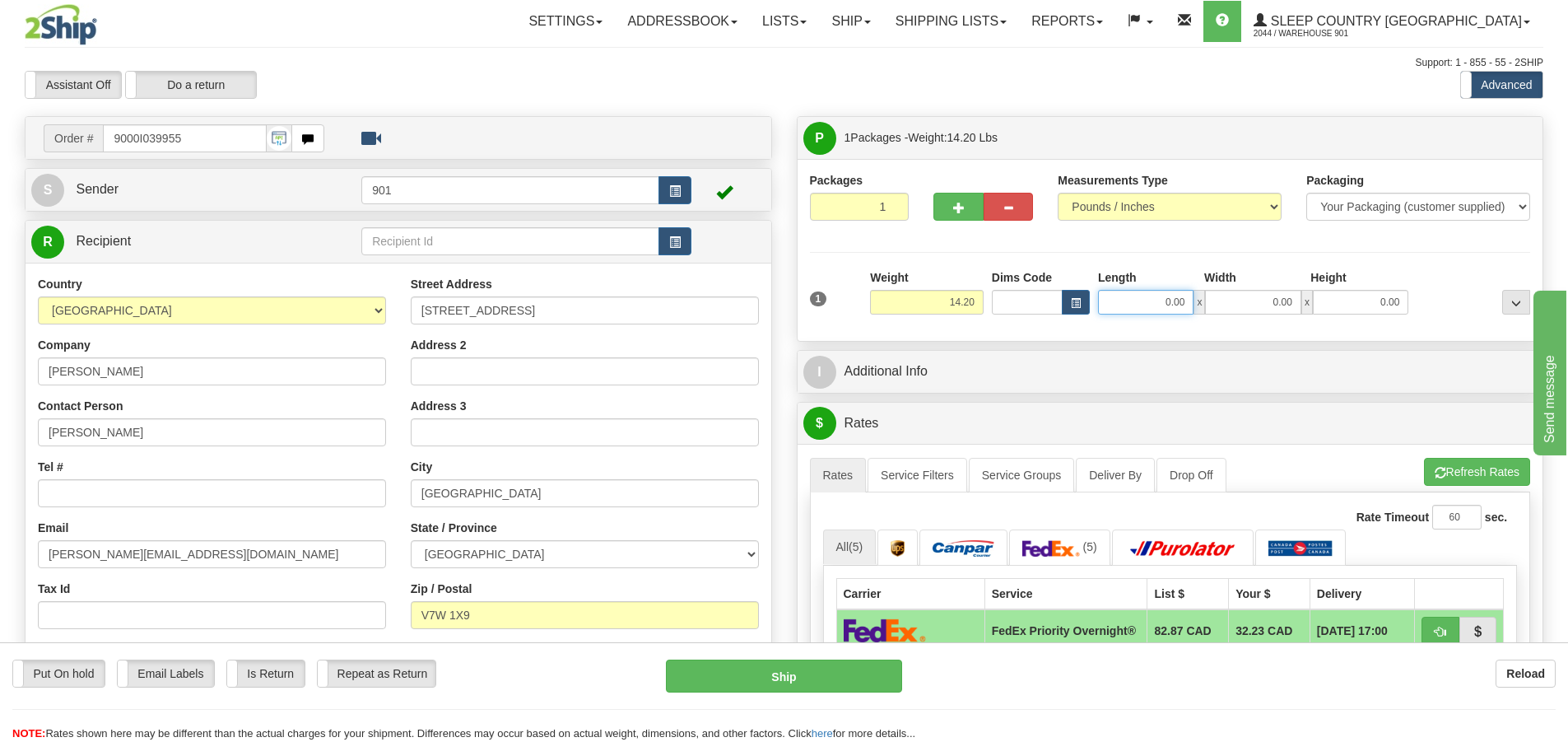
drag, startPoint x: 1193, startPoint y: 306, endPoint x: 950, endPoint y: 306, distance: 243.0
click at [950, 306] on div "1 Weight 14.20 Dims Code x x" at bounding box center [1169, 298] width 729 height 59
type input "20.00"
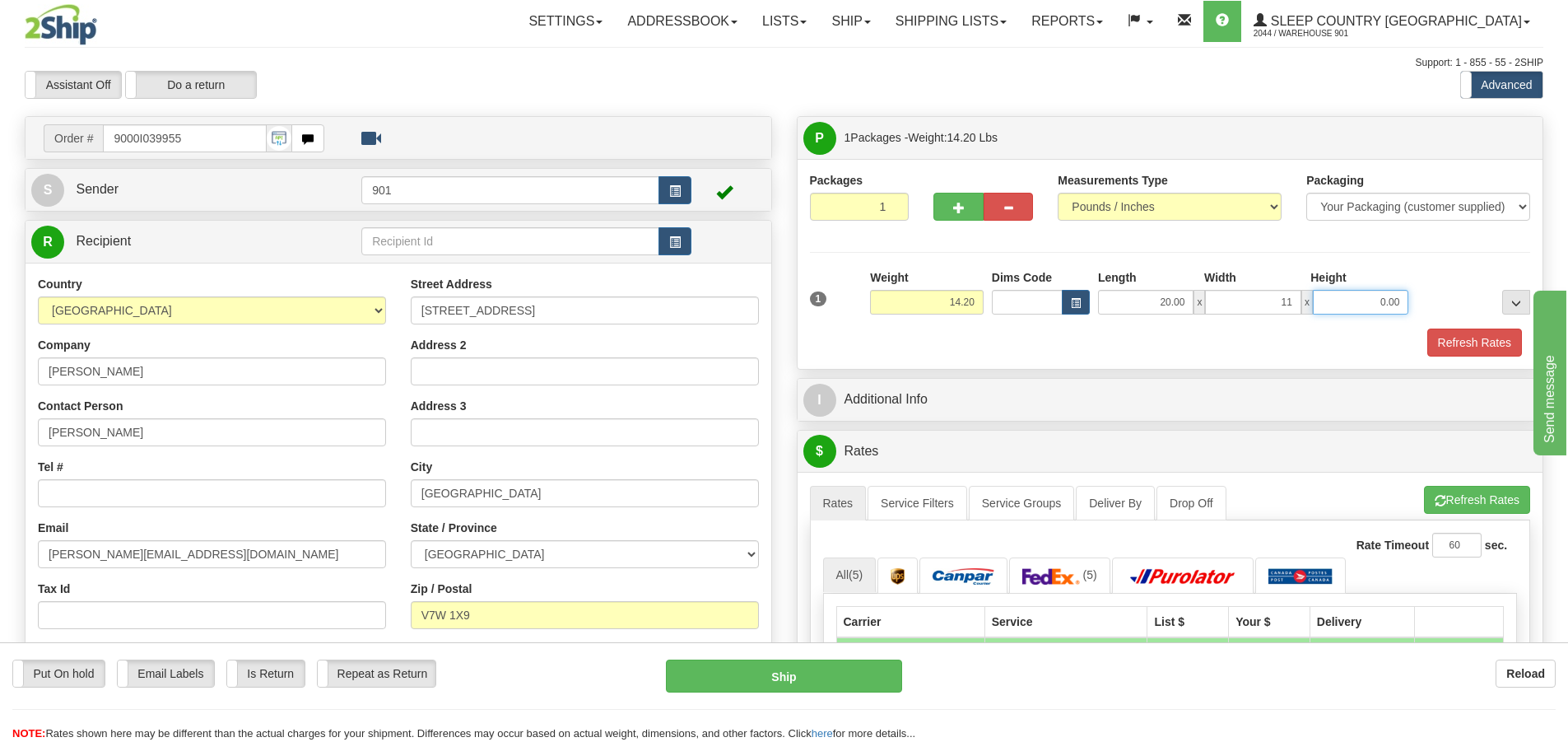
type input "11.00"
click at [1441, 339] on button "Refresh Rates" at bounding box center [1474, 342] width 94 height 28
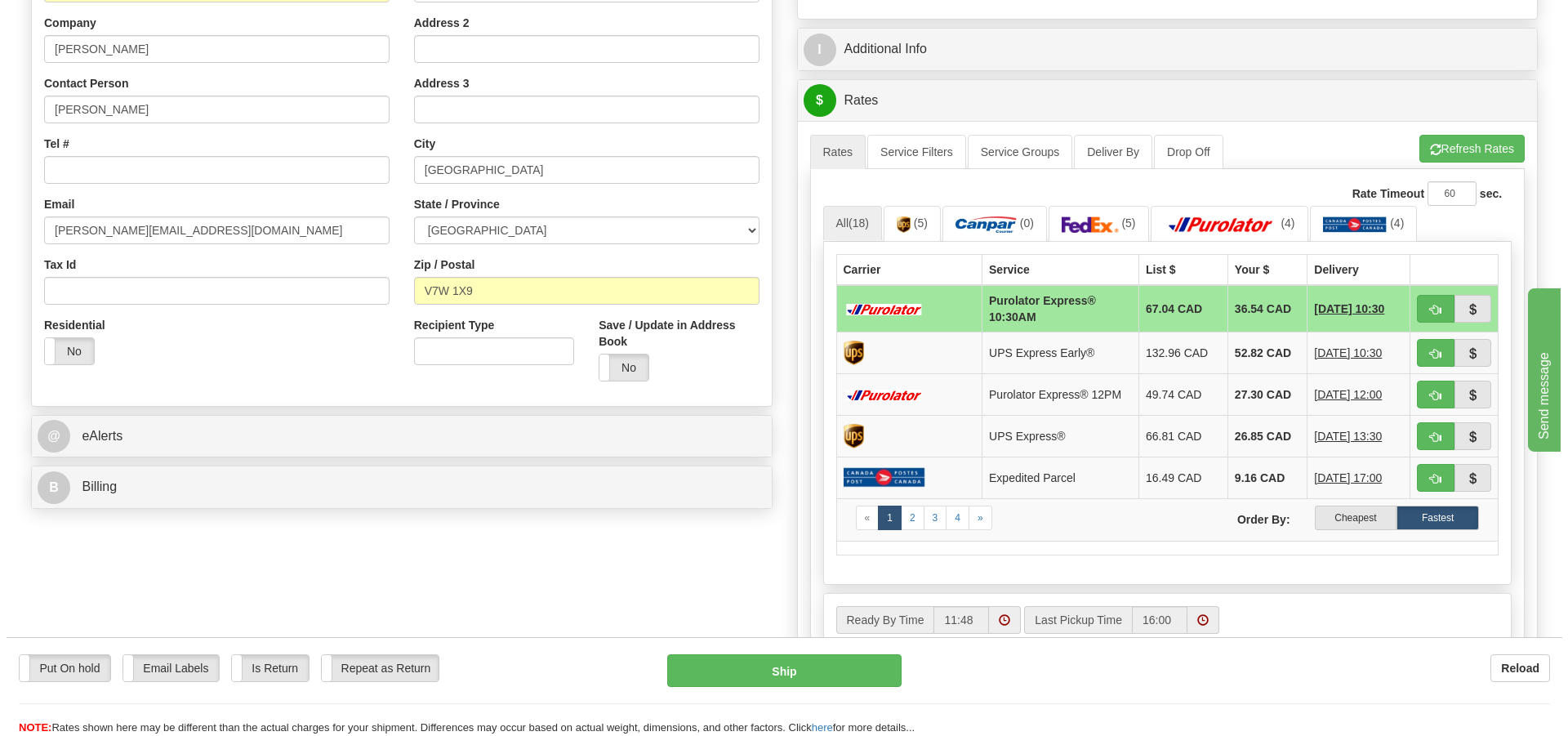
scroll to position [327, 0]
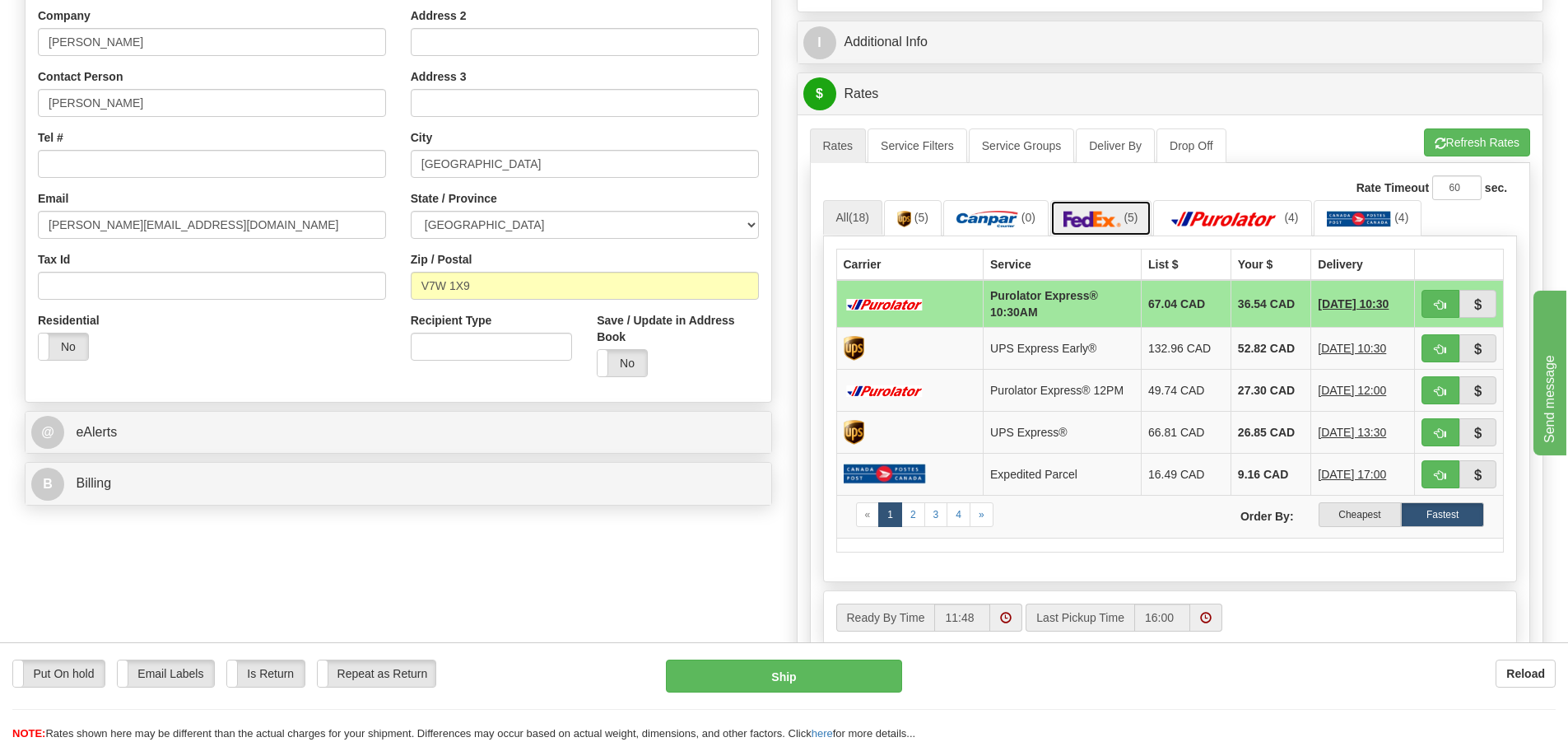
click at [1108, 210] on img at bounding box center [1092, 218] width 58 height 17
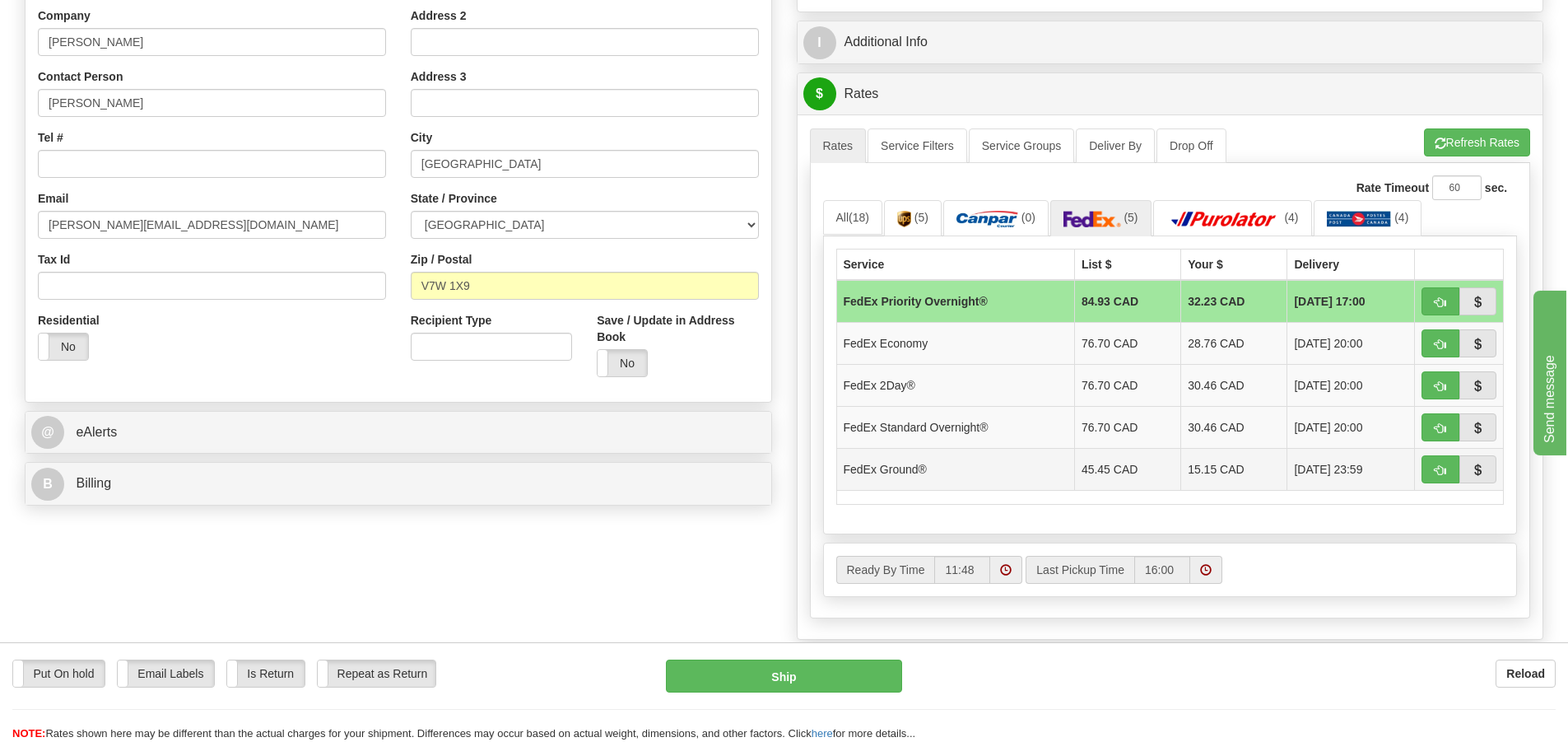
click at [1181, 474] on td "15.15 CAD" at bounding box center [1234, 468] width 106 height 42
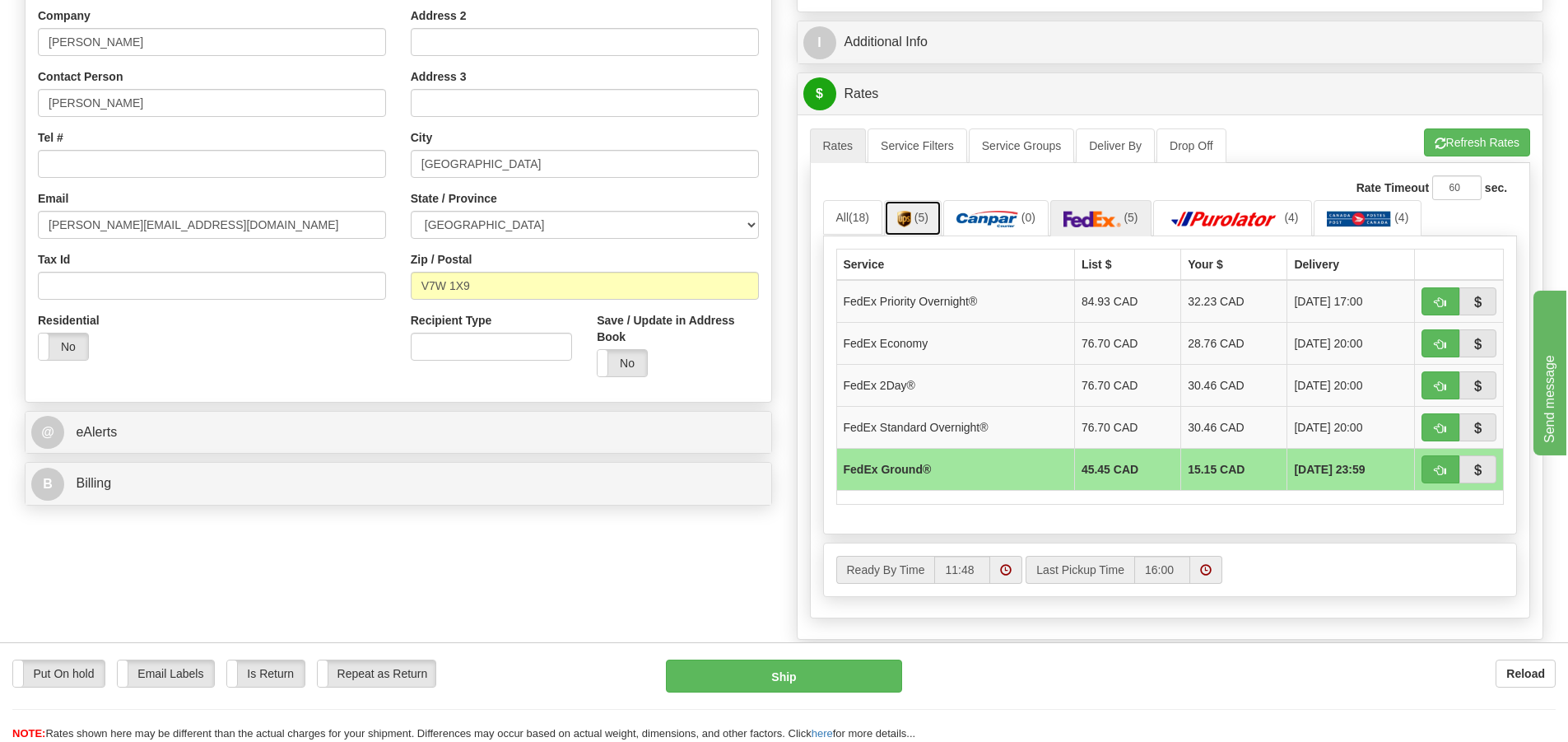
click at [920, 218] on span "(5)" at bounding box center [921, 216] width 14 height 13
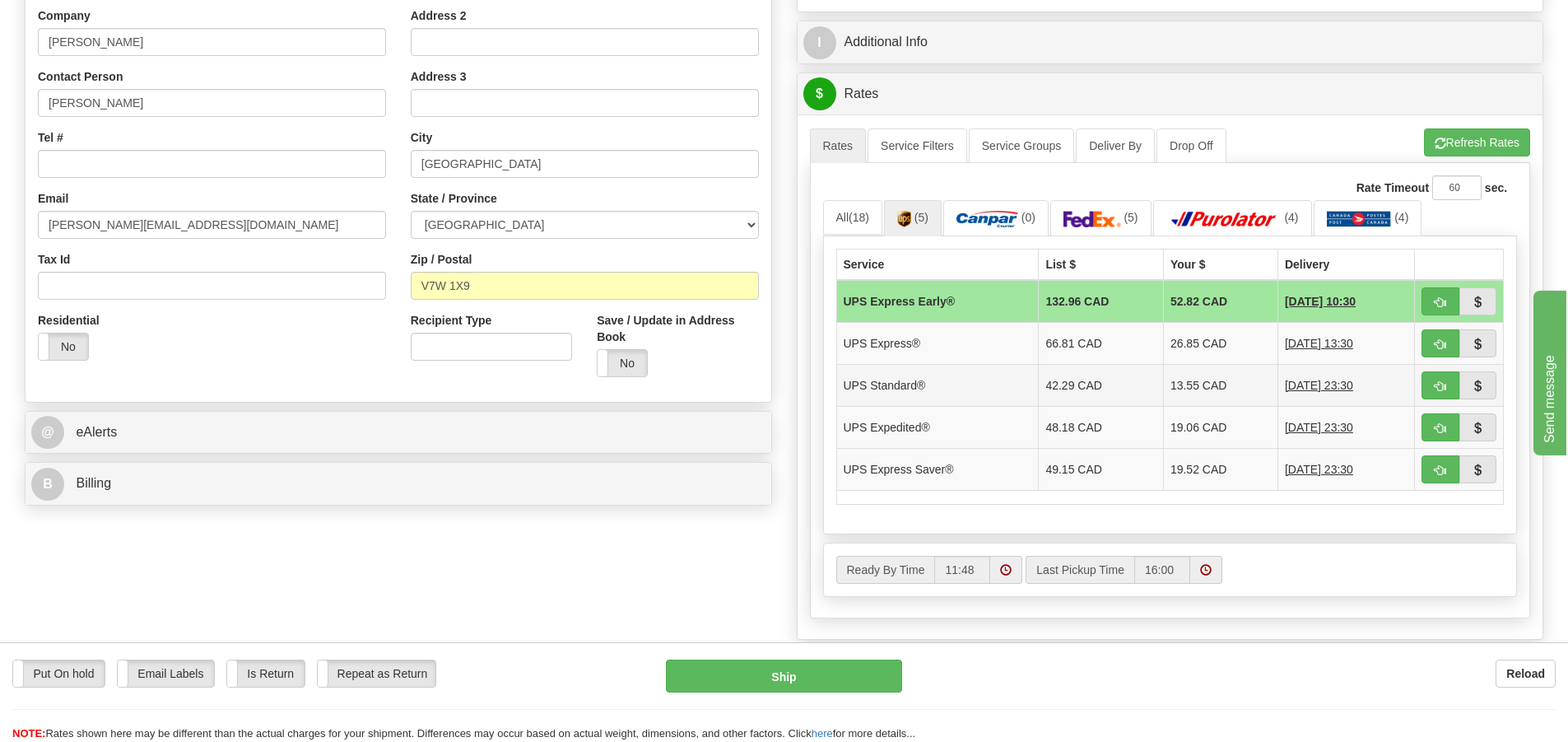
click at [1177, 382] on td "13.55 CAD" at bounding box center [1219, 385] width 114 height 42
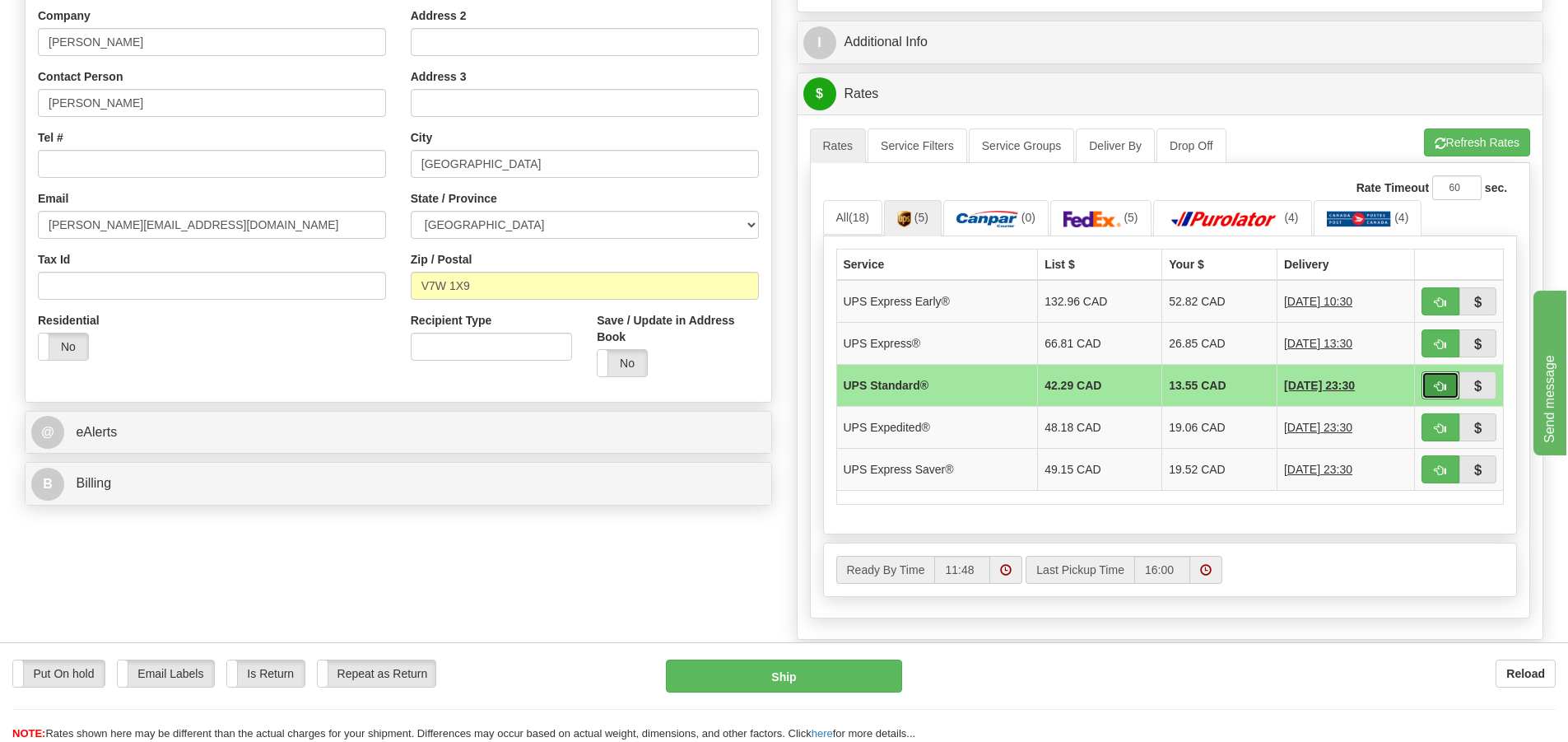
click at [1425, 386] on button "button" at bounding box center [1440, 385] width 38 height 28
type input "11"
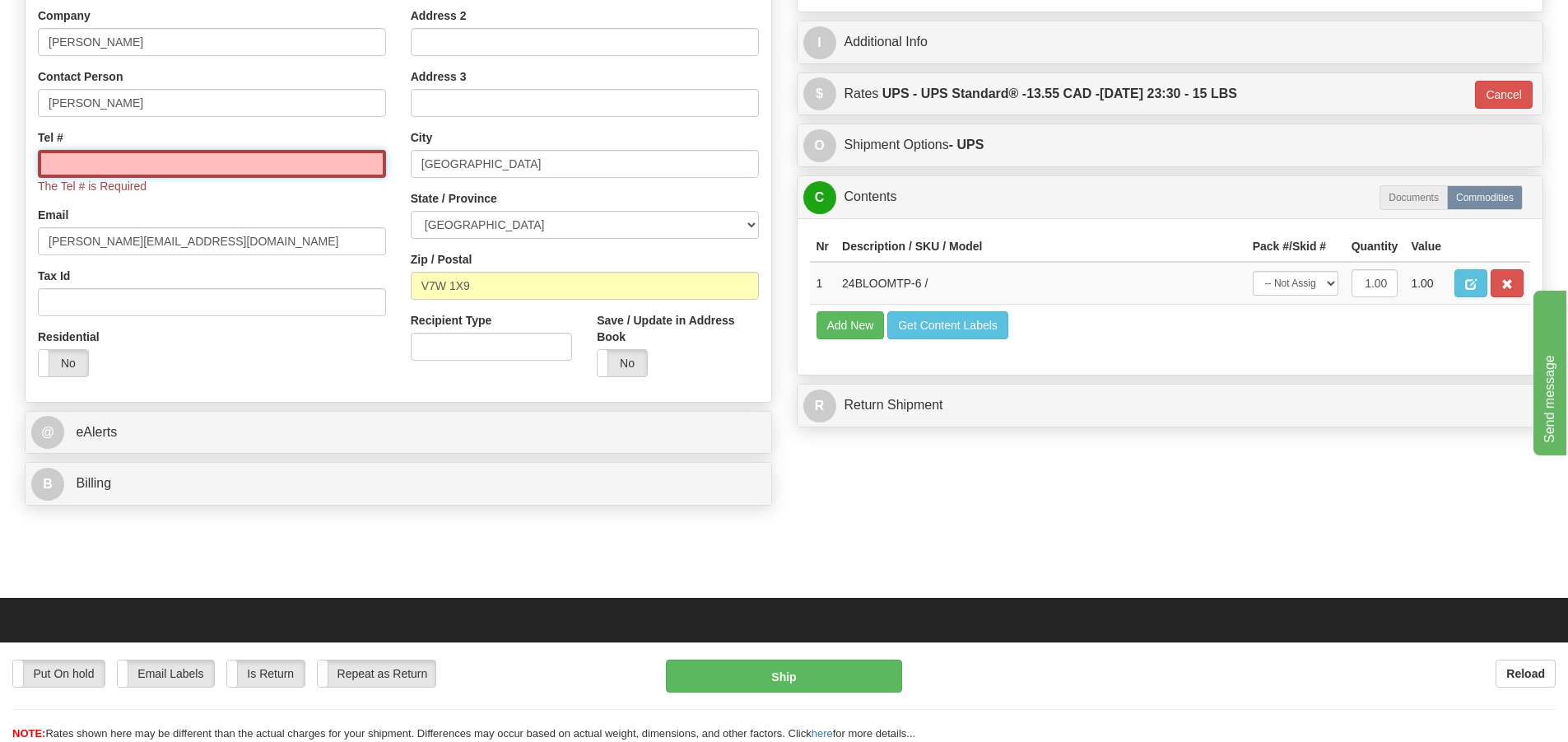
click at [193, 167] on input "Tel #" at bounding box center [211, 164] width 348 height 28
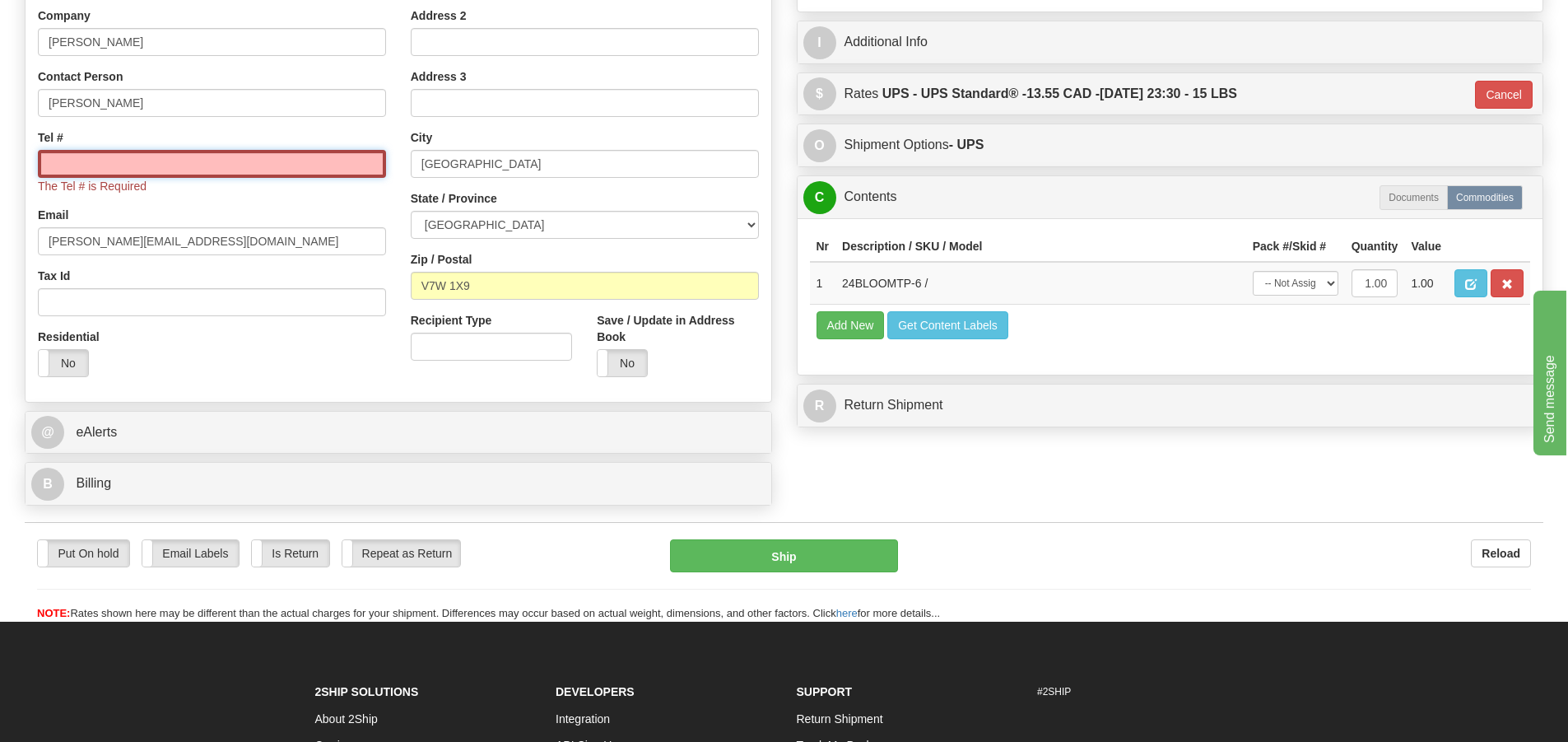
paste input "604 880-3062"
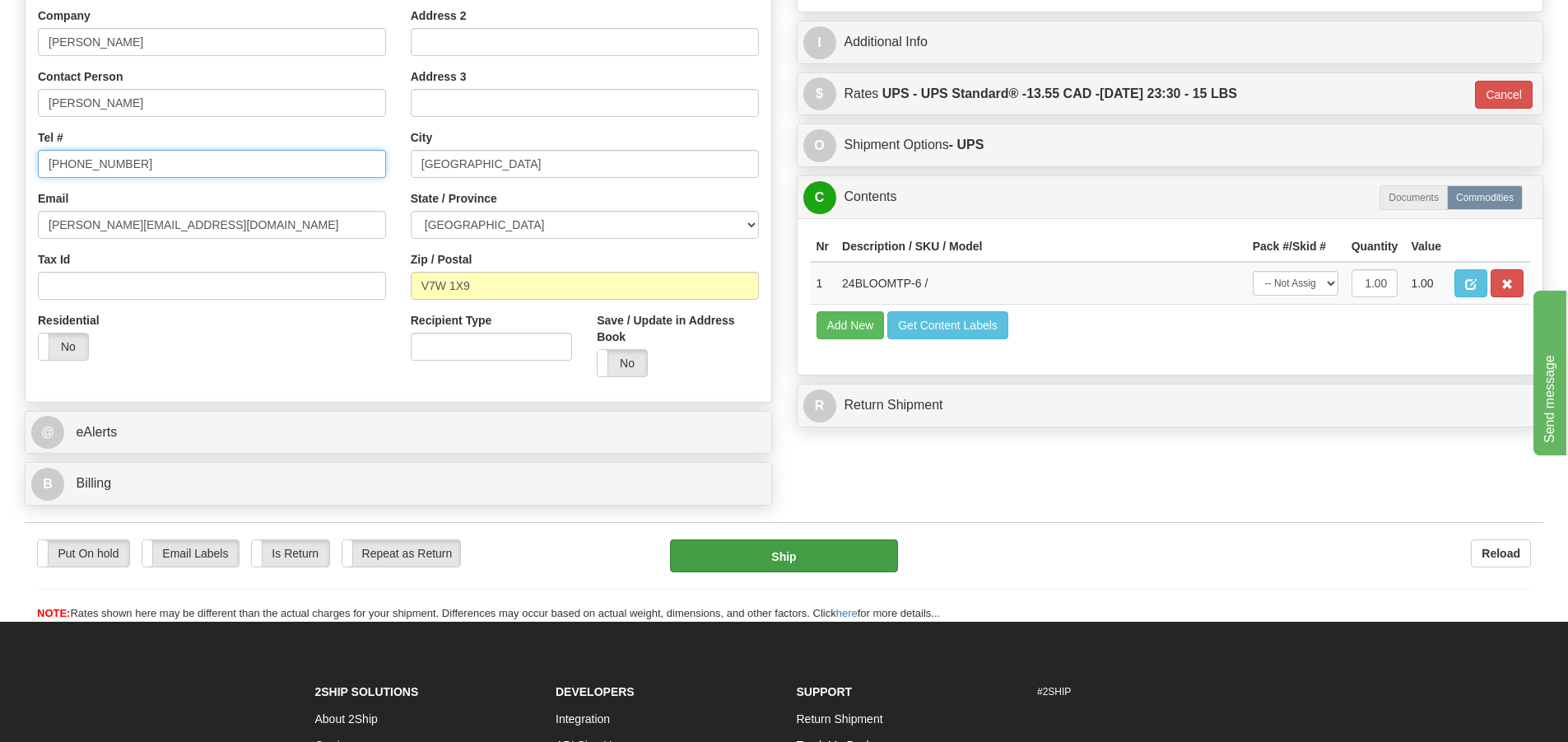
type input "604 880-3062"
click at [814, 561] on button "Ship" at bounding box center [784, 555] width 228 height 33
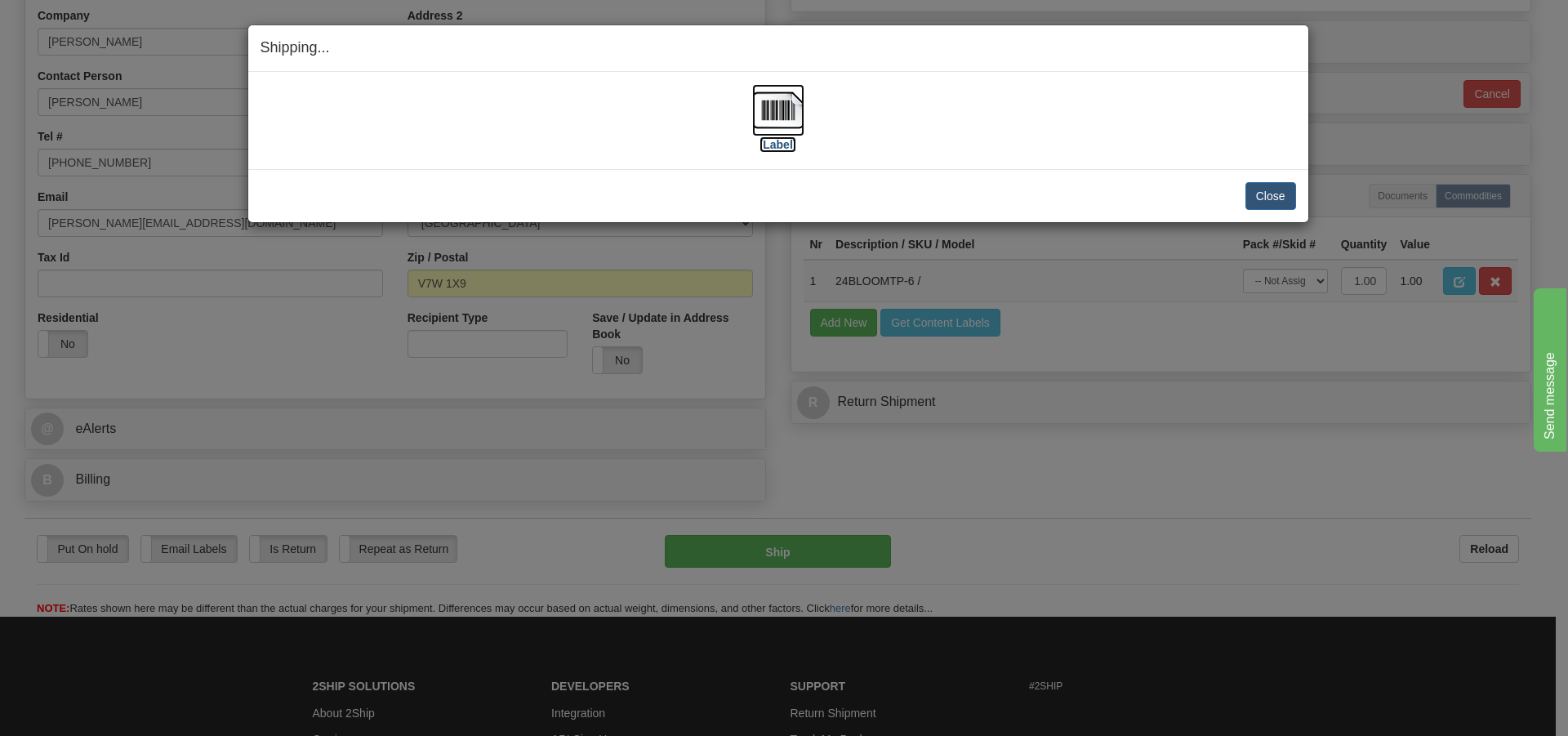
click at [754, 112] on img at bounding box center [778, 109] width 52 height 52
click at [1283, 197] on button "Close" at bounding box center [1270, 196] width 50 height 28
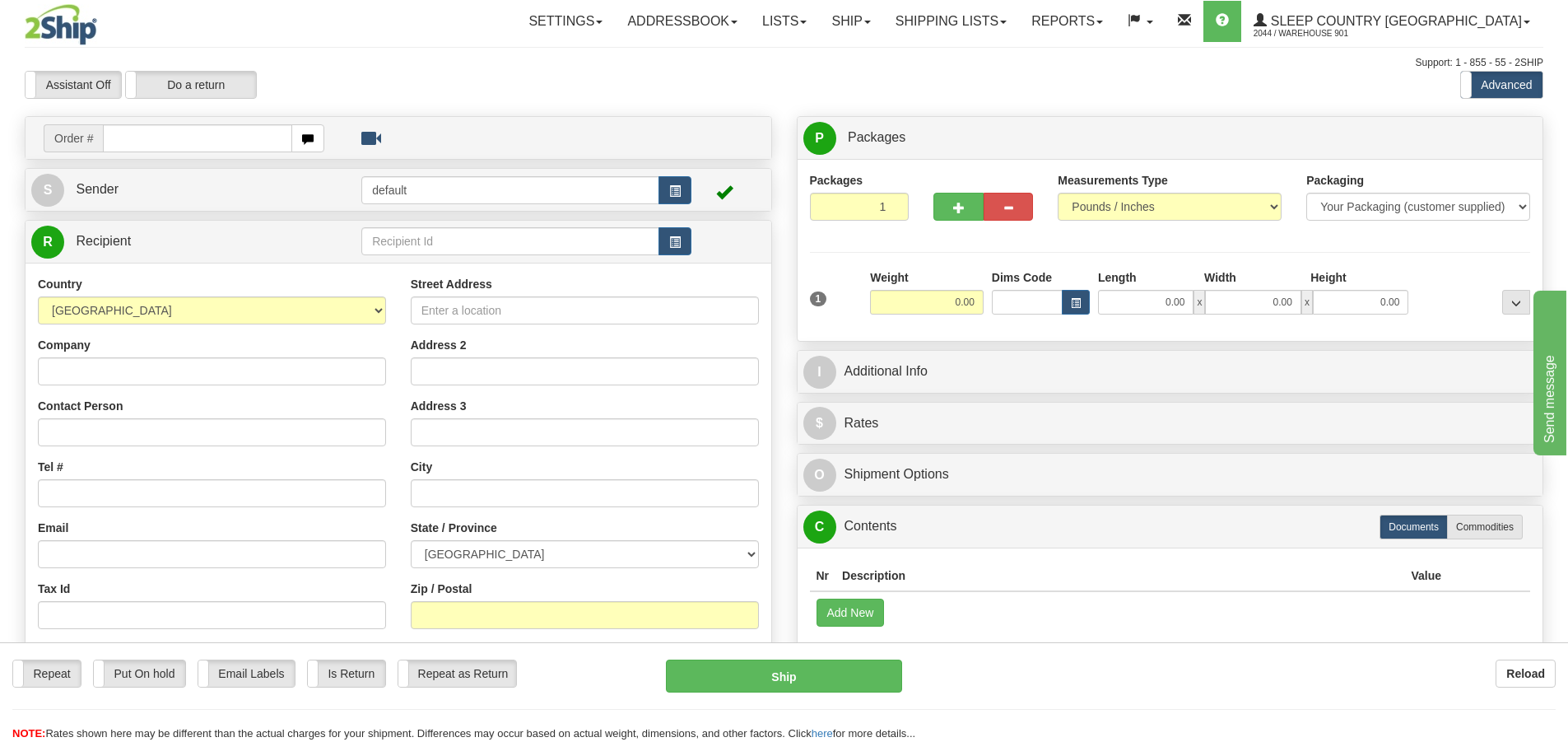
click at [118, 144] on input "text" at bounding box center [197, 138] width 189 height 28
type input "9000I041347"
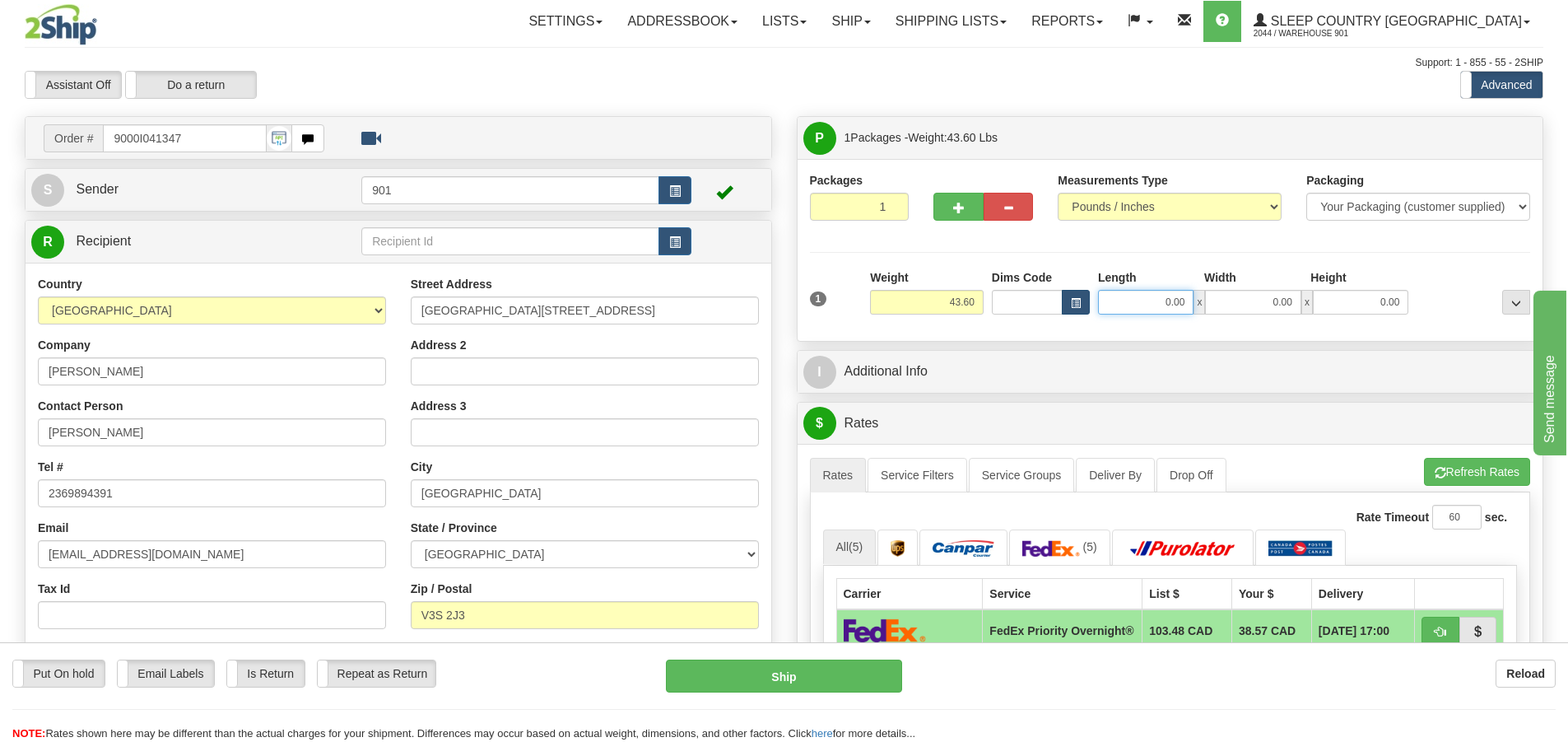
drag, startPoint x: 1186, startPoint y: 304, endPoint x: 1071, endPoint y: 304, distance: 115.0
click at [1071, 304] on div "Dims Code Length Width Height x" at bounding box center [1200, 292] width 425 height 46
type input "42.00"
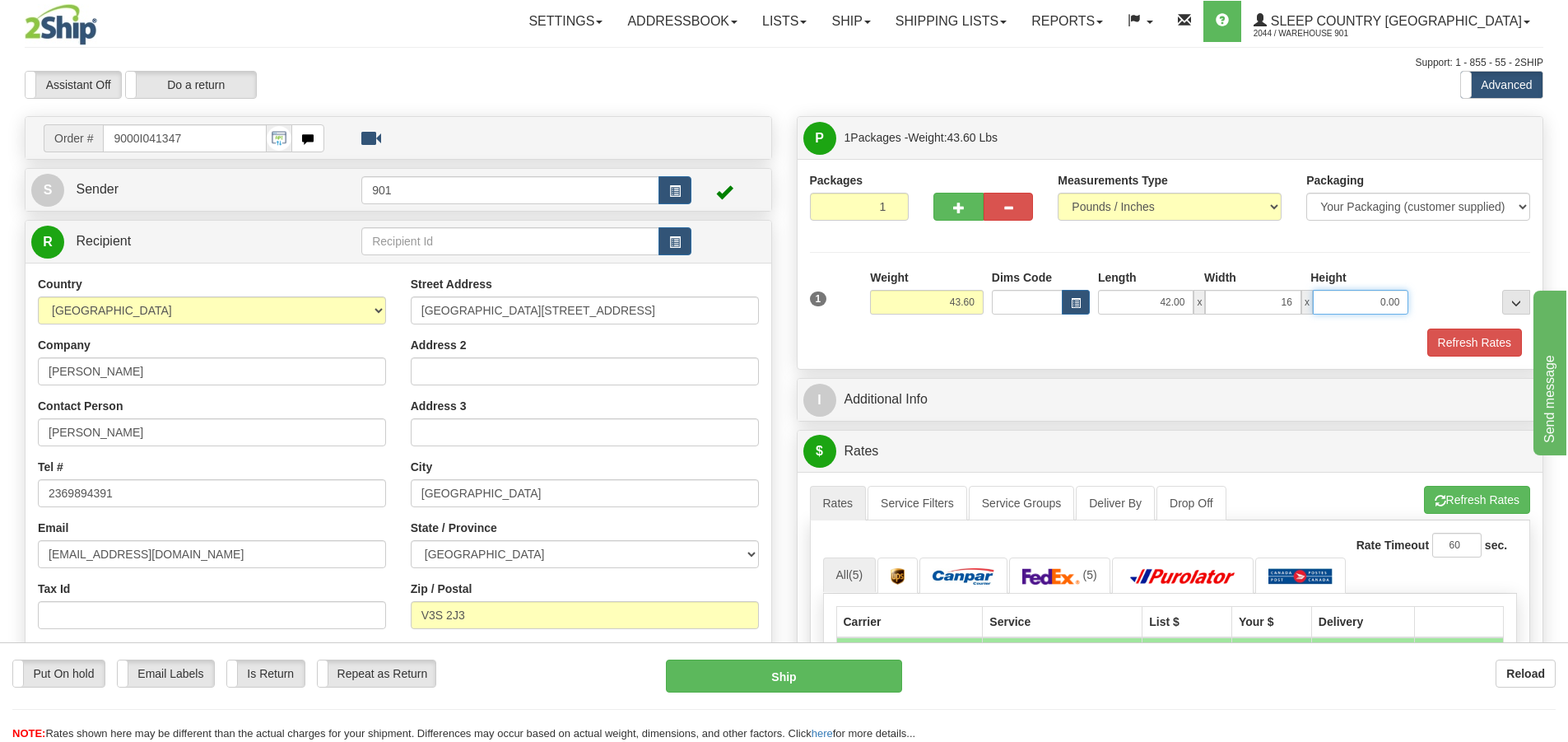
type input "16.00"
click at [1462, 348] on button "Refresh Rates" at bounding box center [1474, 342] width 94 height 28
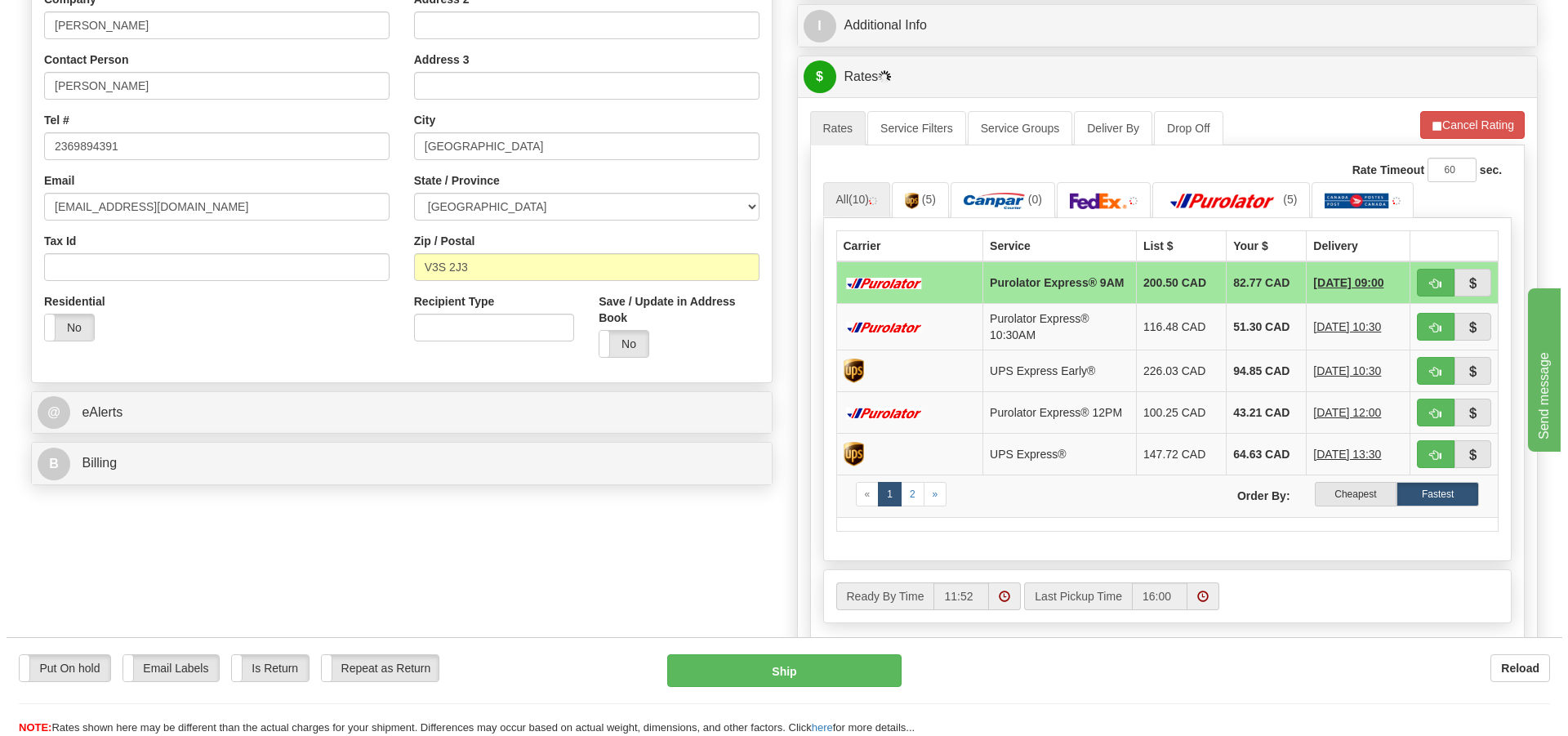
scroll to position [408, 0]
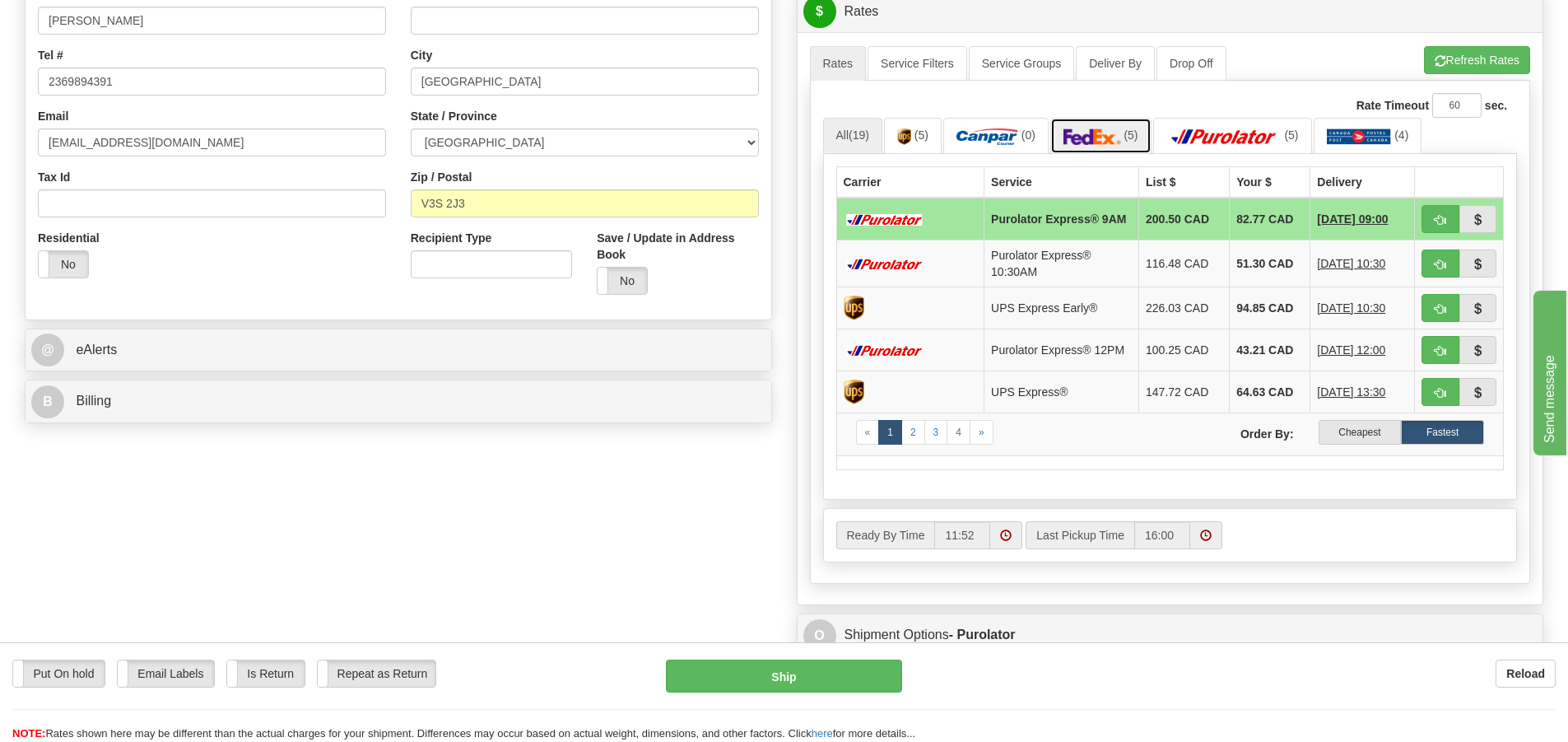
click at [1088, 134] on img at bounding box center [1092, 136] width 58 height 17
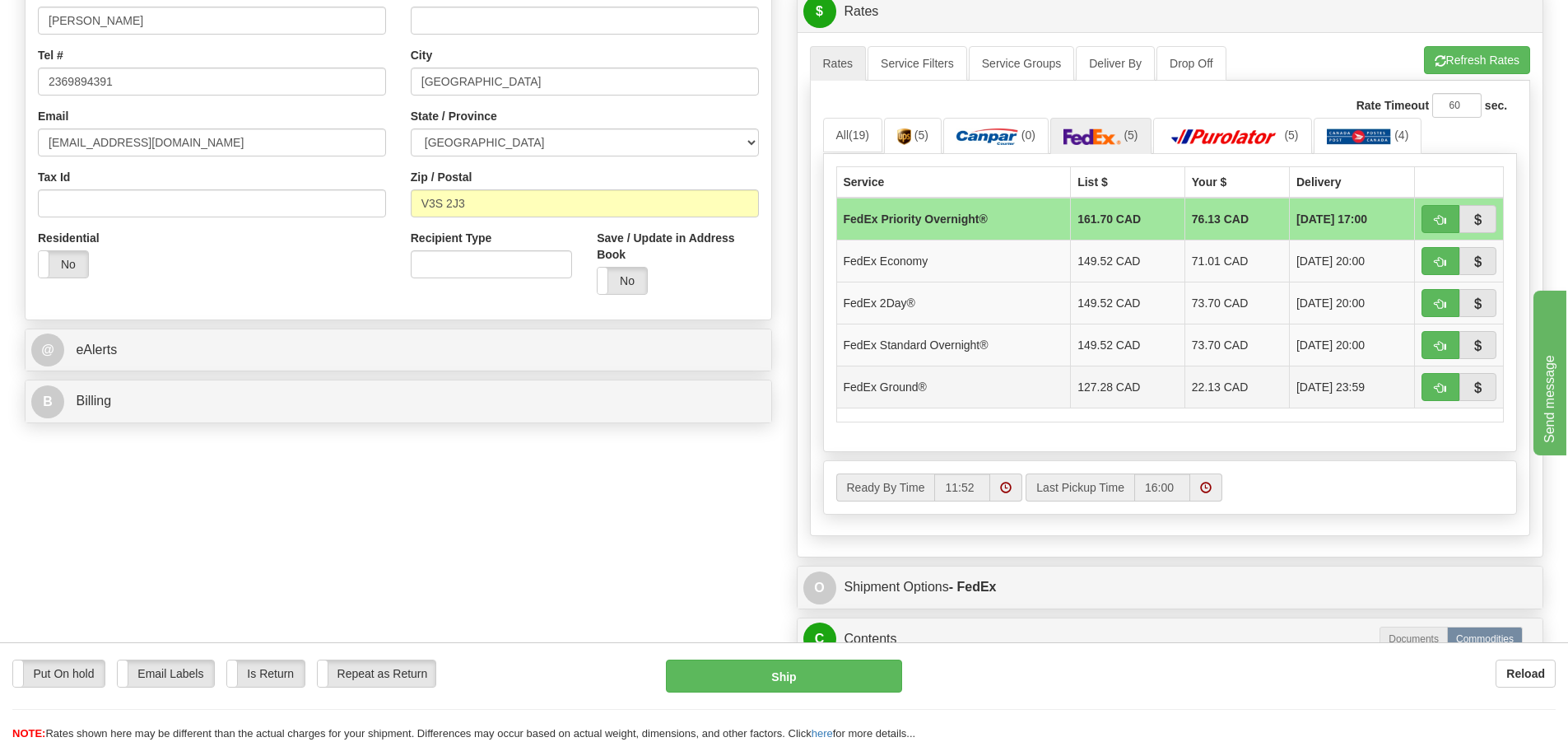
click at [1191, 390] on td "22.13 CAD" at bounding box center [1236, 386] width 104 height 42
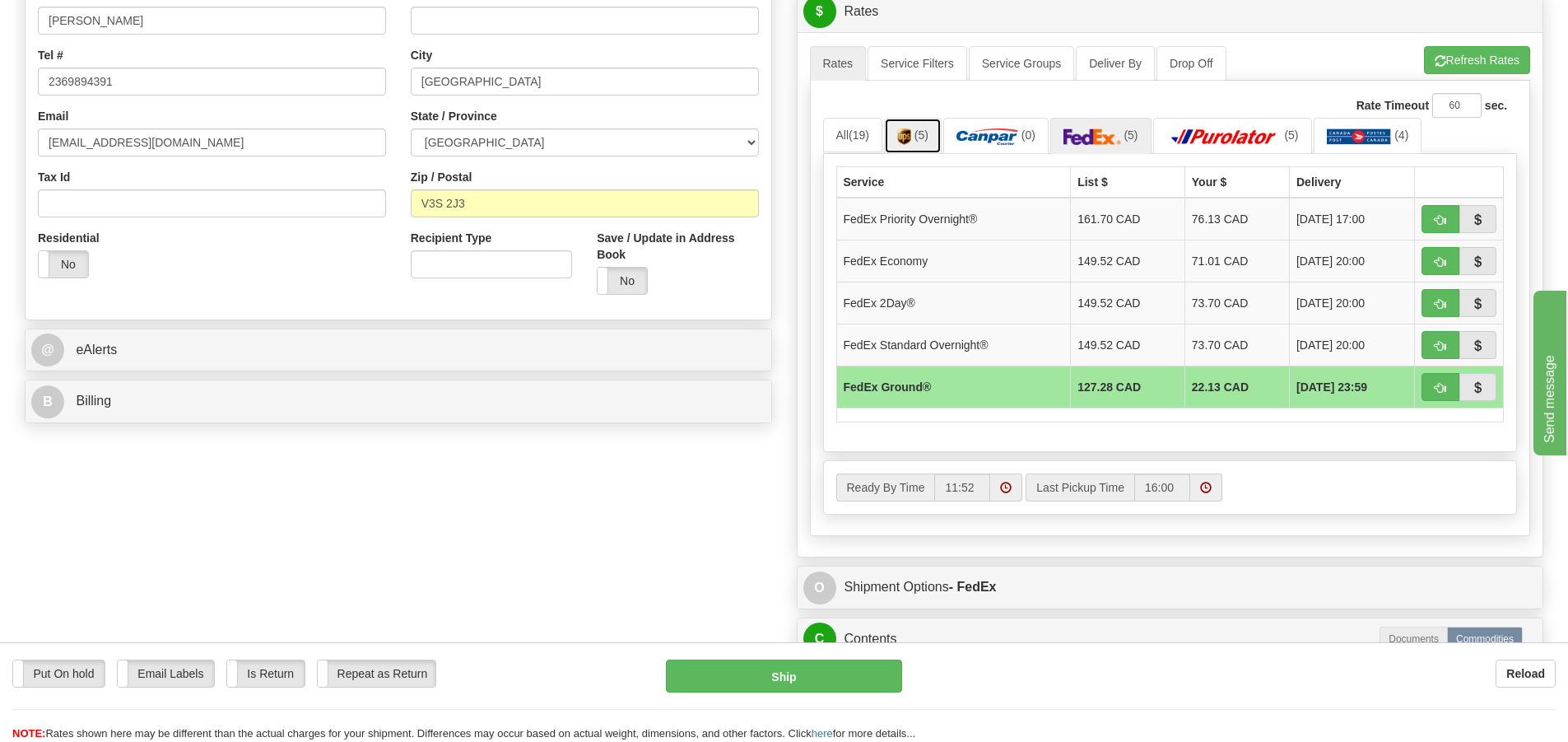
click at [925, 137] on span "(5)" at bounding box center [921, 134] width 14 height 13
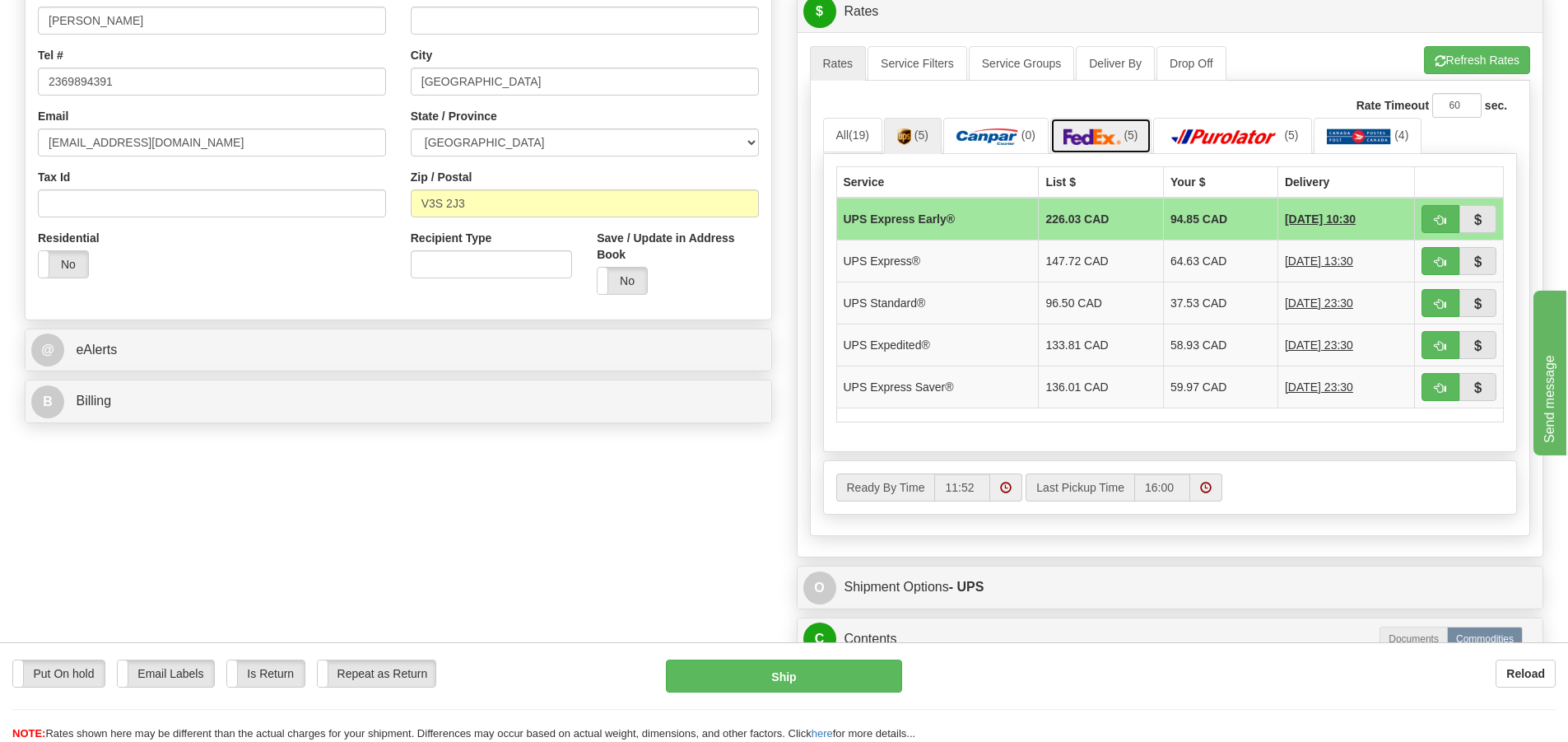
click at [1105, 136] on img at bounding box center [1092, 136] width 58 height 17
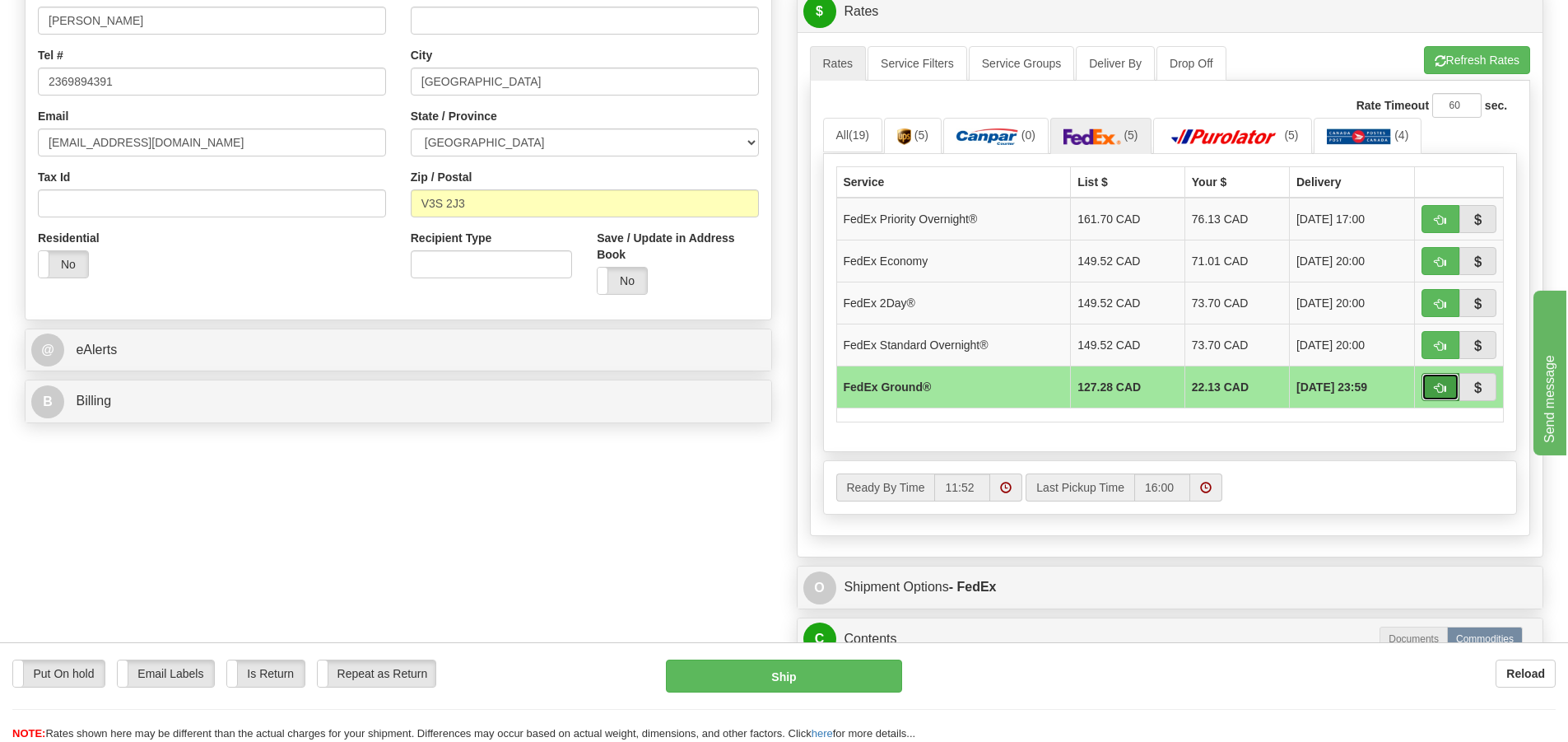
click at [1434, 387] on span "button" at bounding box center [1440, 388] width 12 height 11
type input "92"
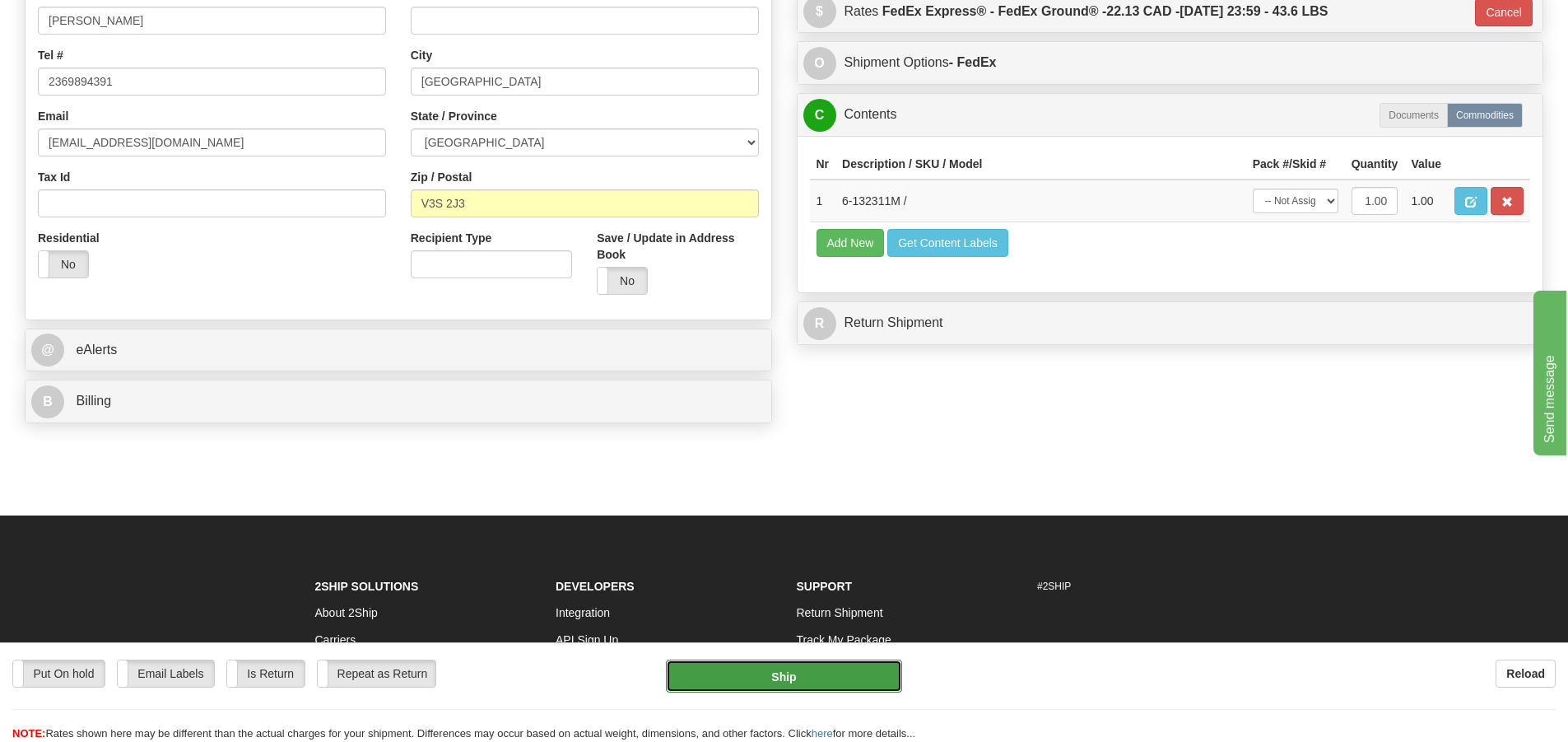
click at [802, 679] on button "Ship" at bounding box center [784, 676] width 236 height 33
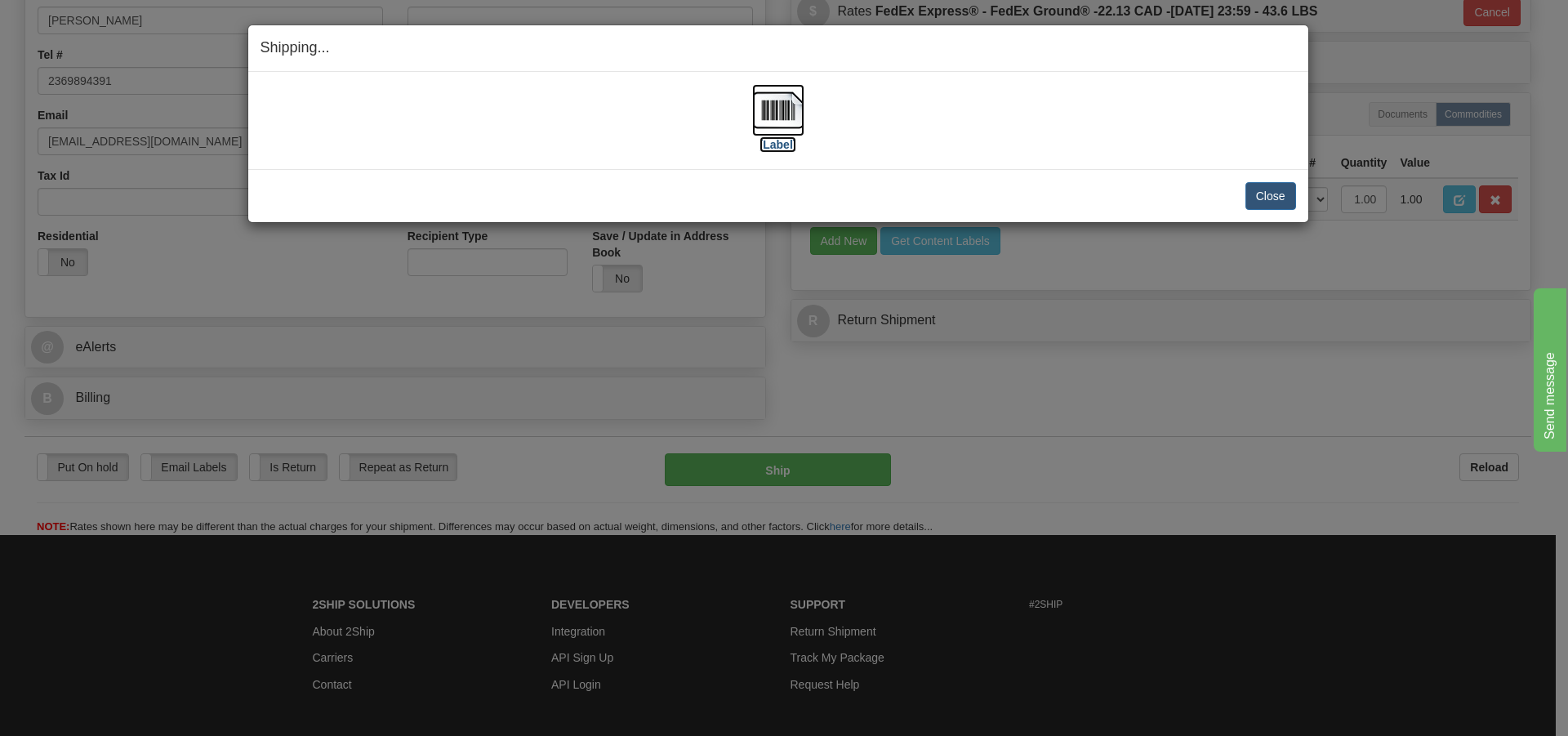
click at [787, 123] on img at bounding box center [778, 109] width 52 height 52
click at [1274, 193] on button "Close" at bounding box center [1270, 196] width 50 height 28
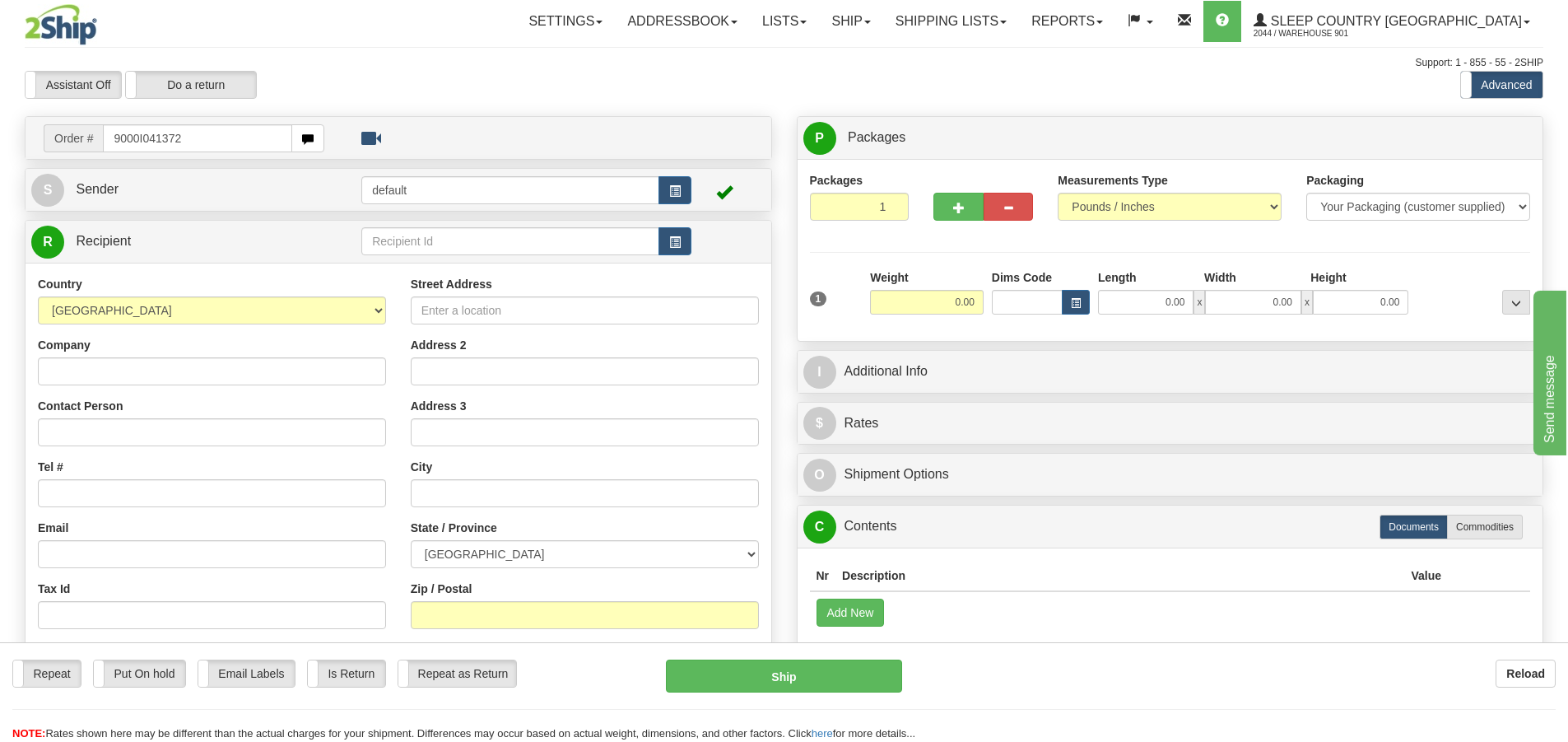
type input "9000I041372"
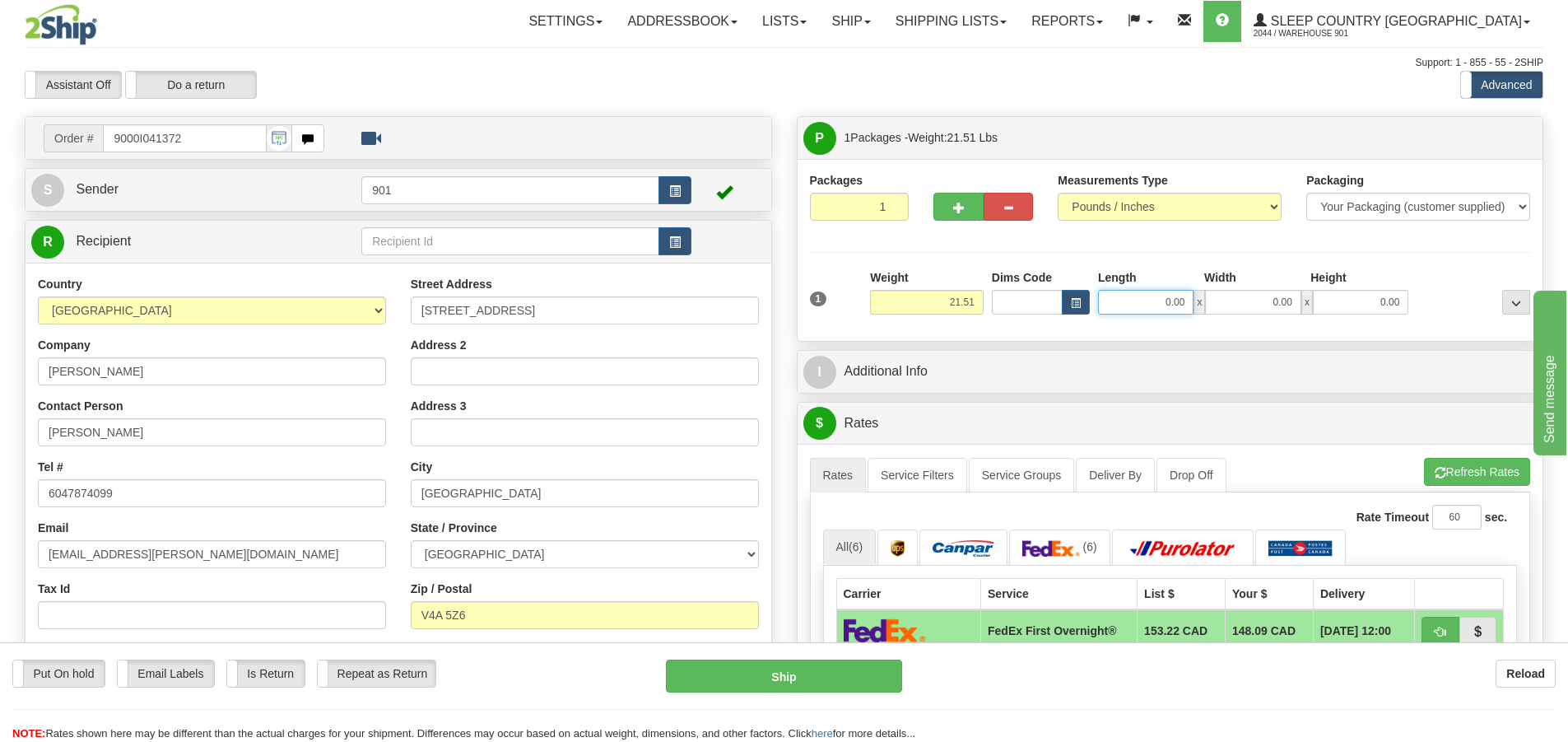
drag, startPoint x: 1186, startPoint y: 303, endPoint x: 843, endPoint y: 303, distance: 343.0
click at [843, 303] on div "1 Weight 21.51 Dims Code x x" at bounding box center [1169, 298] width 729 height 59
type input "24.00"
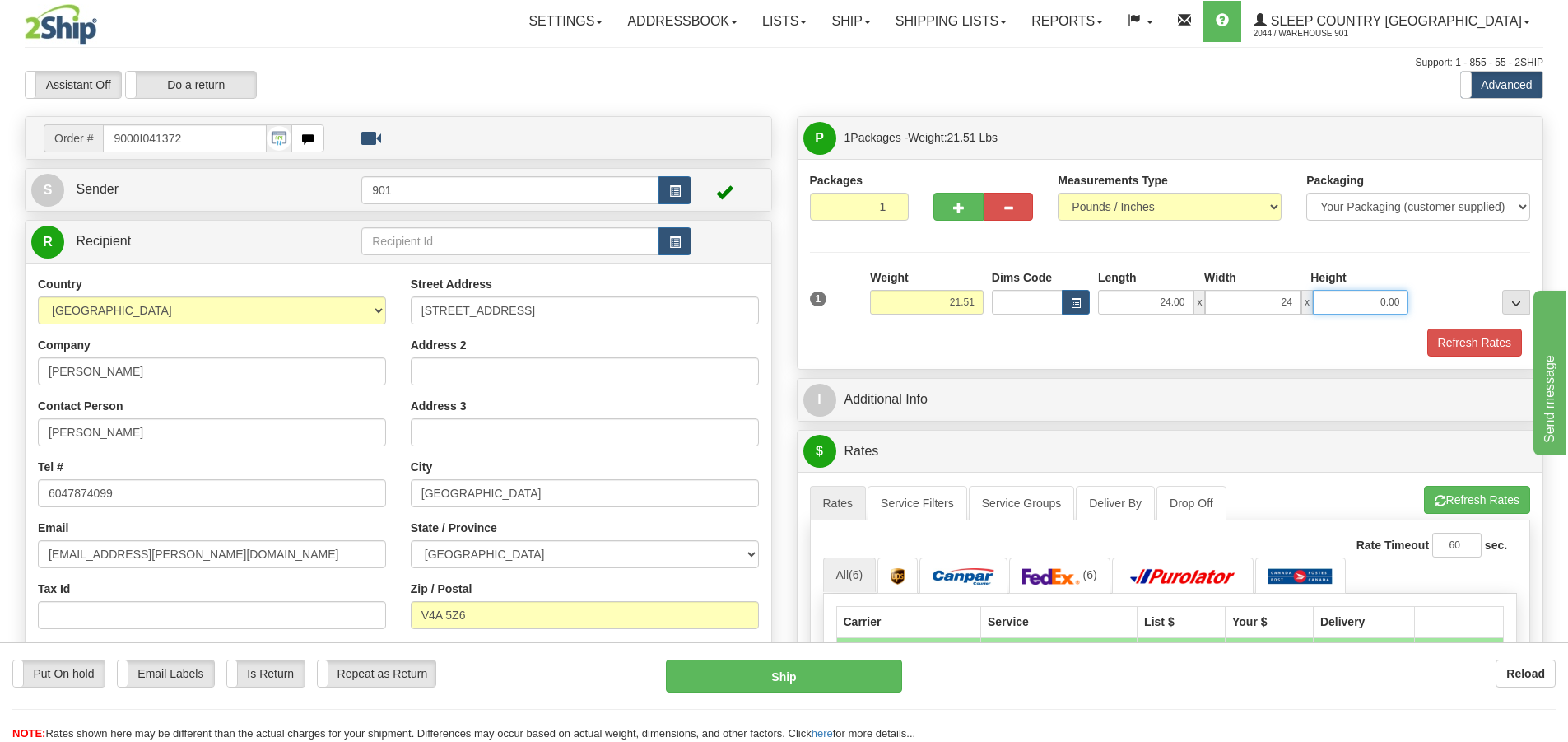
type input "24.00"
type input "20.00"
click at [1469, 345] on button "Refresh Rates" at bounding box center [1474, 342] width 94 height 28
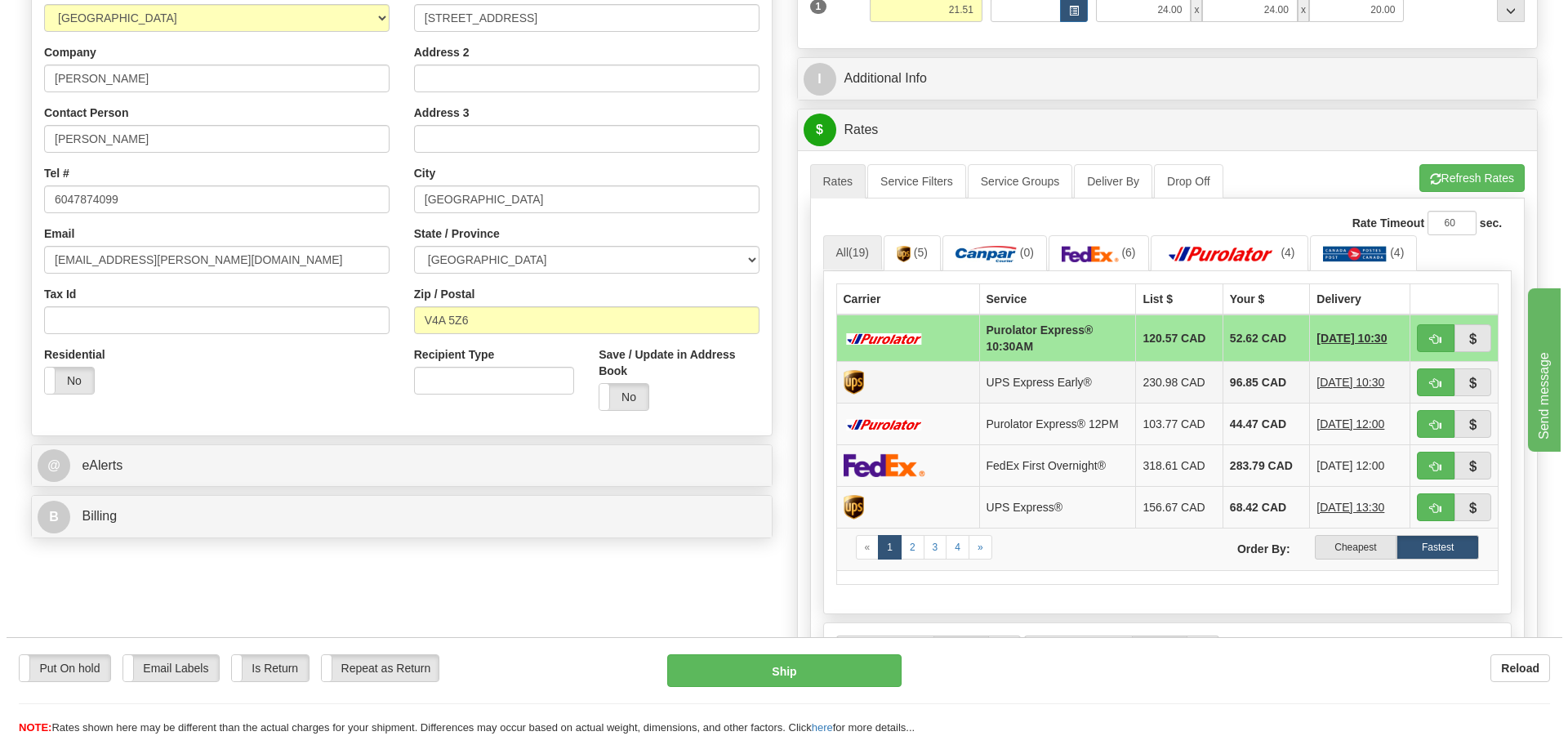
scroll to position [327, 0]
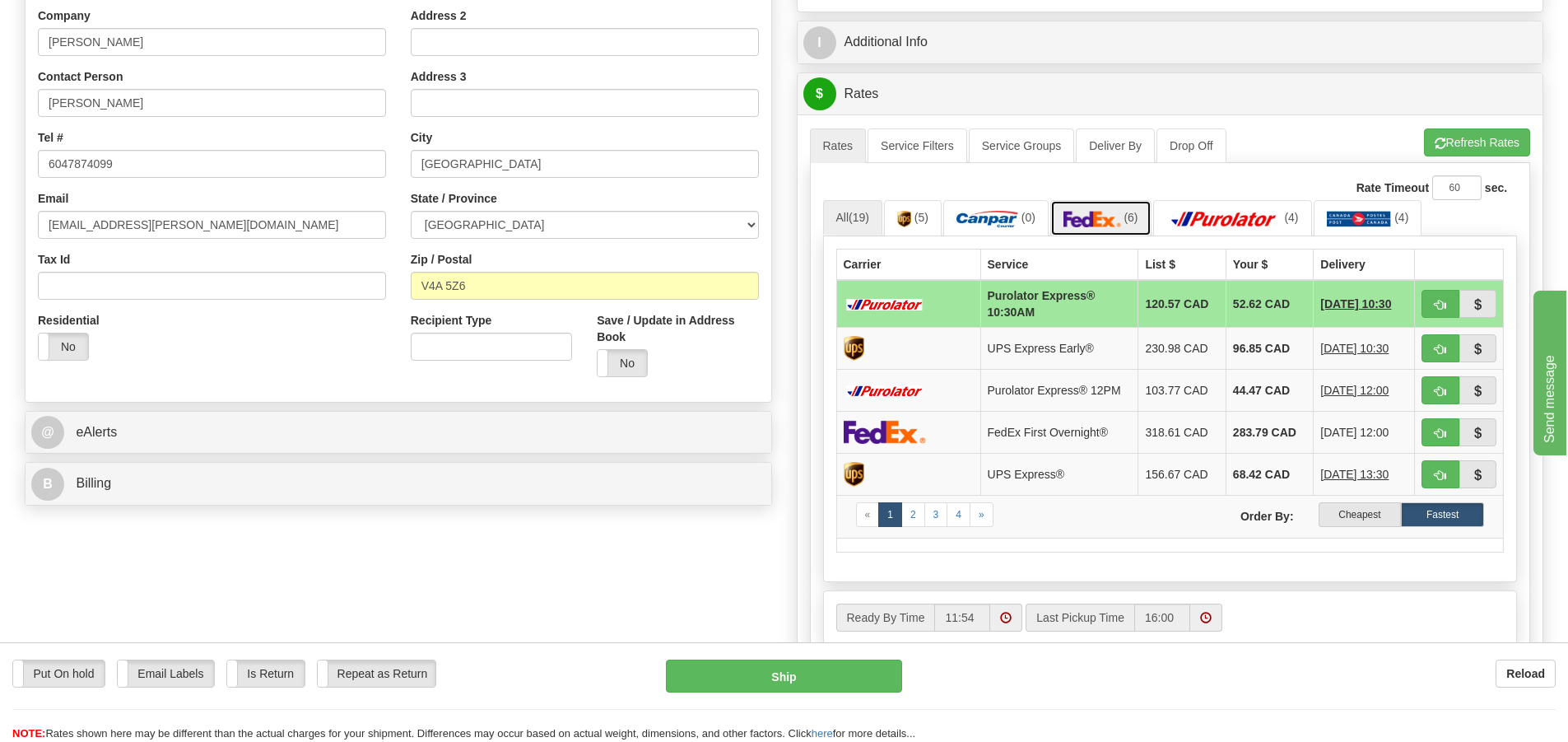
click at [1125, 213] on link "(6)" at bounding box center [1101, 218] width 101 height 36
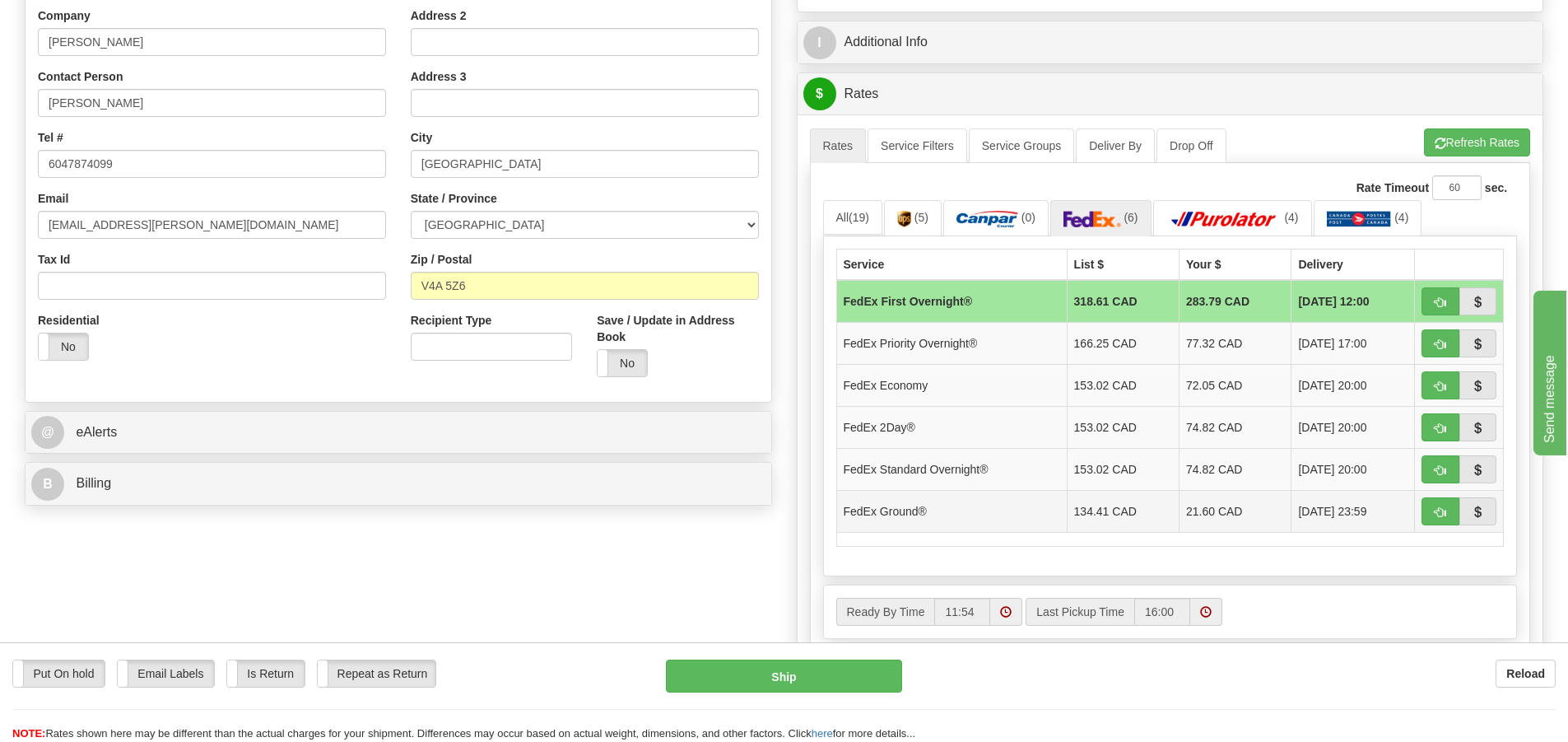
click at [1199, 516] on td "21.60 CAD" at bounding box center [1235, 511] width 112 height 42
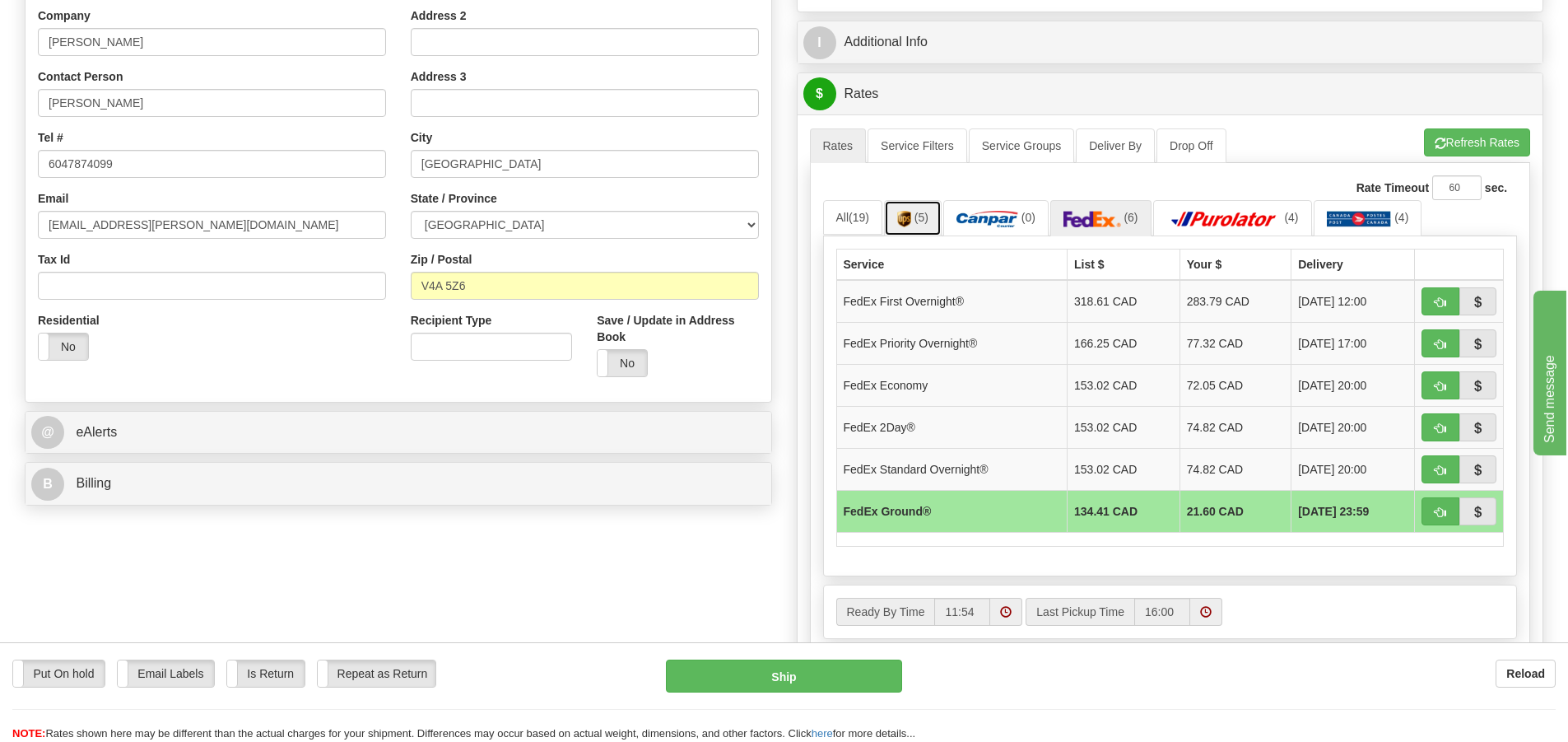
click at [917, 227] on link "(5)" at bounding box center [912, 218] width 58 height 36
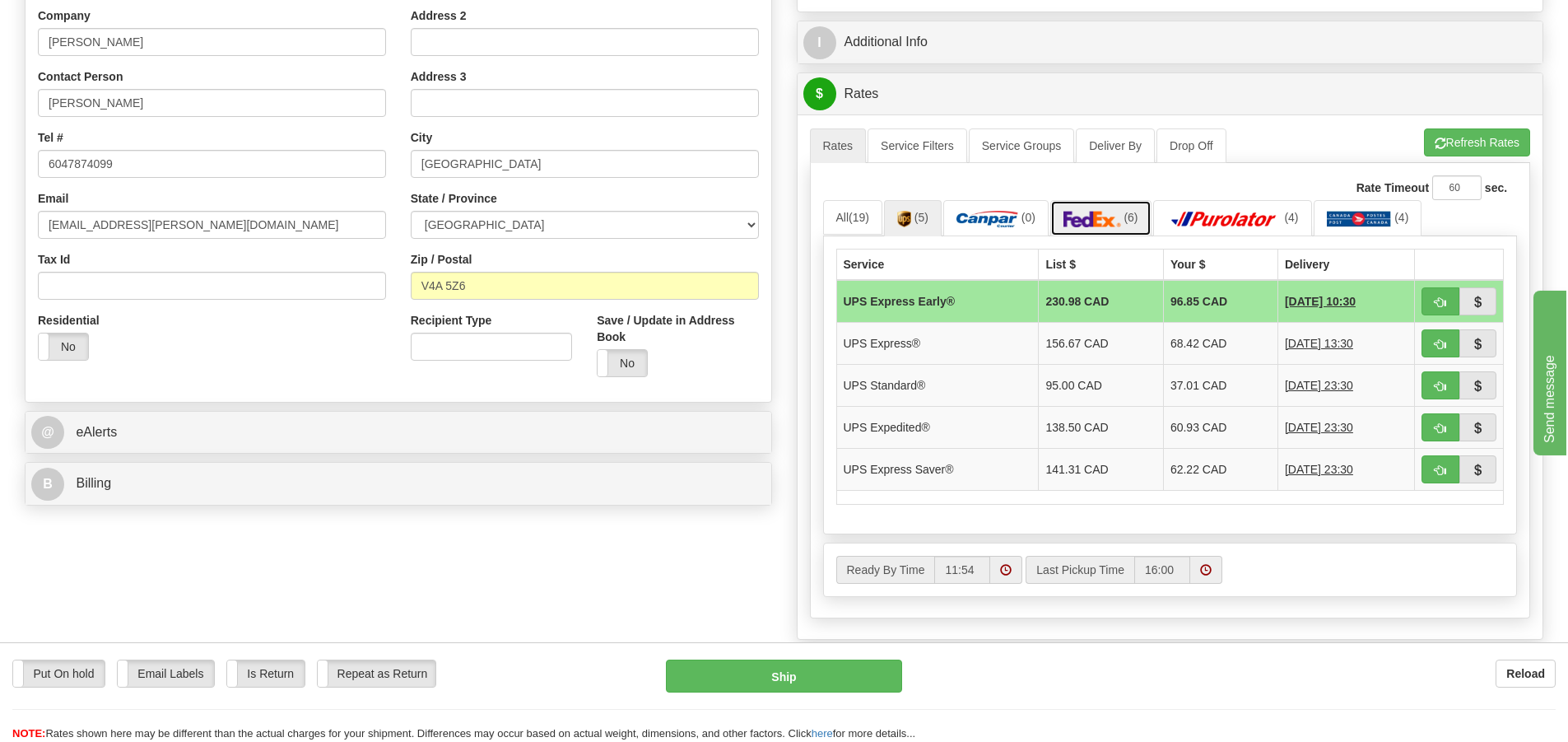
click at [1115, 226] on img at bounding box center [1092, 218] width 58 height 17
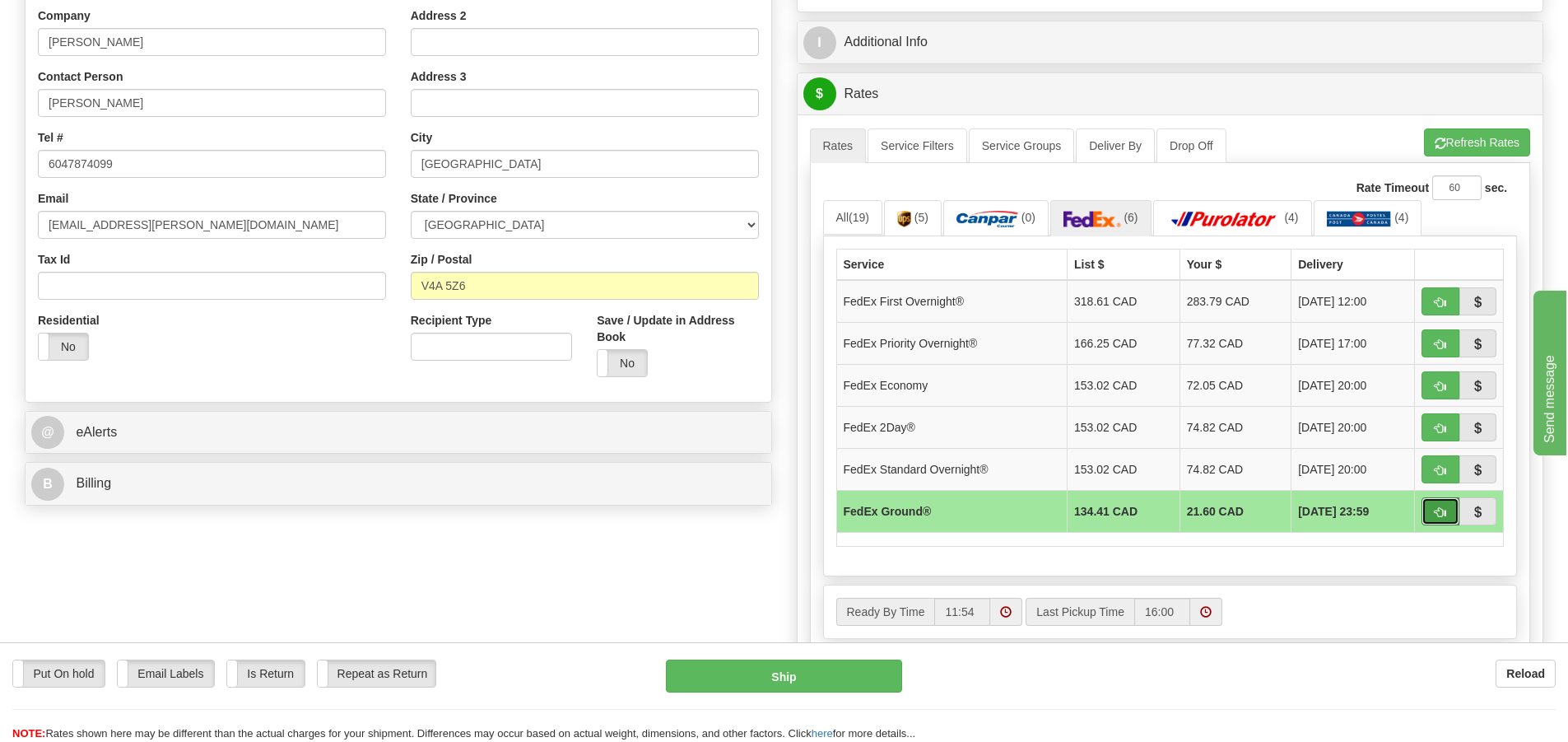
click at [1436, 507] on span "button" at bounding box center [1440, 512] width 12 height 11
type input "92"
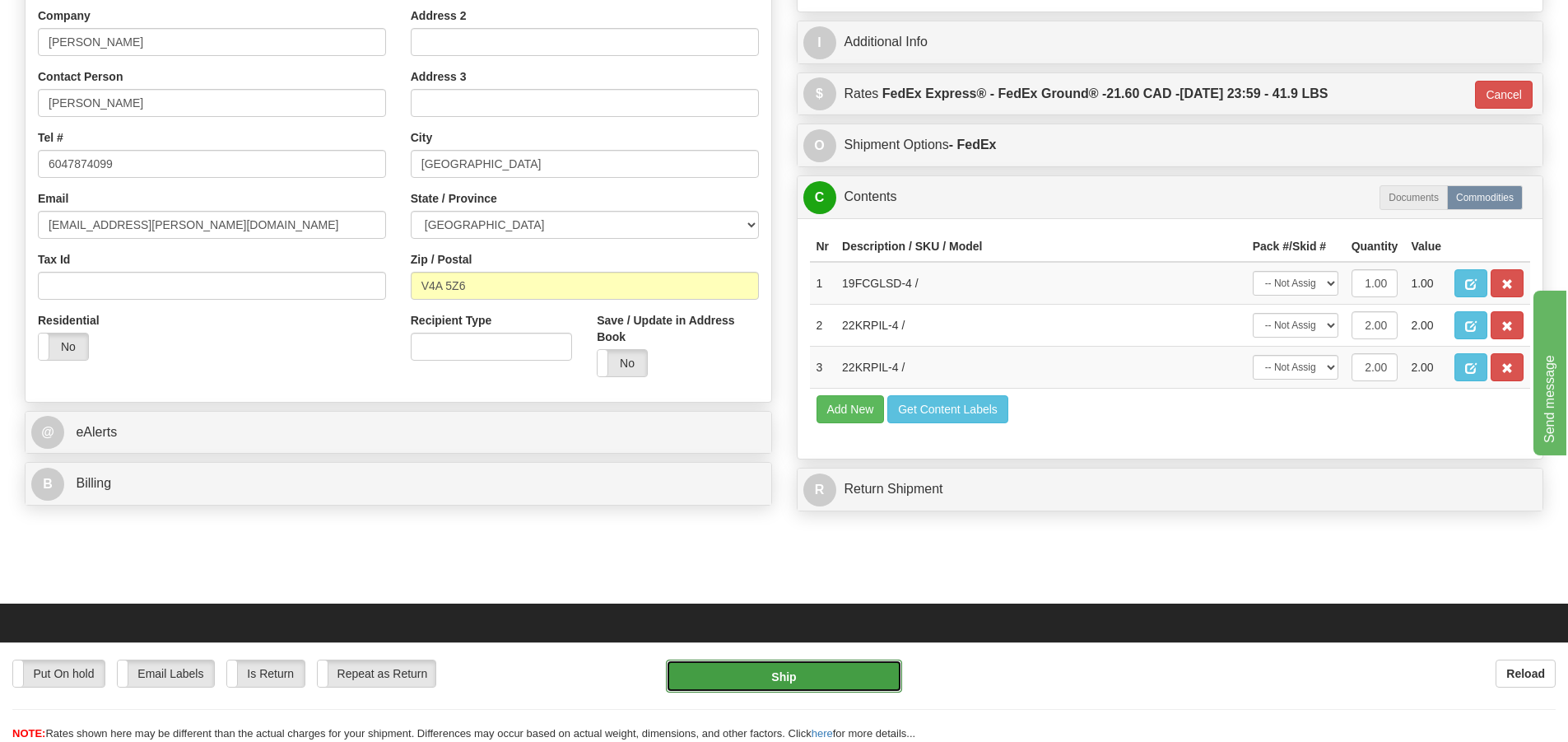
click at [789, 683] on button "Ship" at bounding box center [784, 676] width 236 height 33
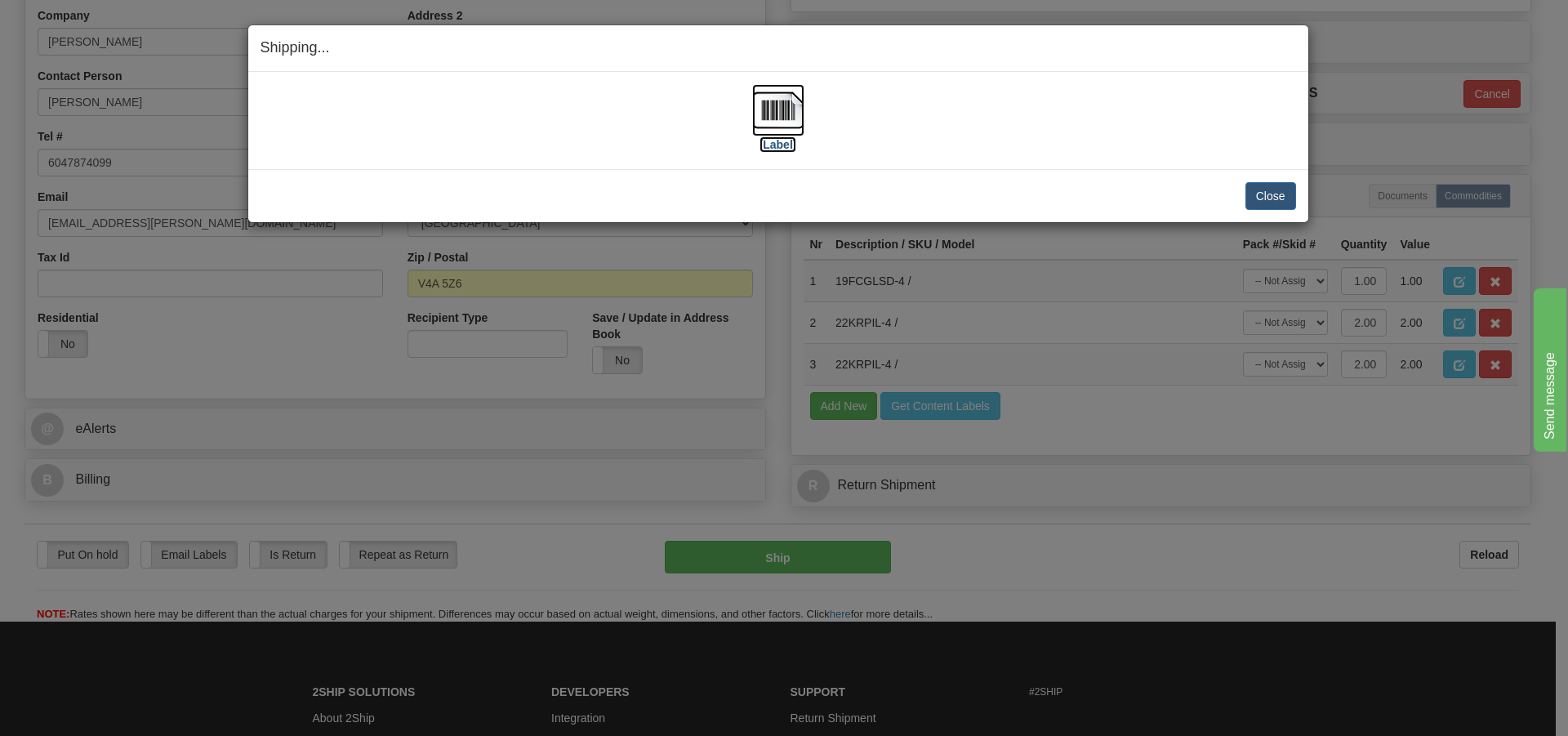
click at [788, 127] on img at bounding box center [778, 109] width 52 height 52
click at [1273, 196] on button "Close" at bounding box center [1270, 196] width 50 height 28
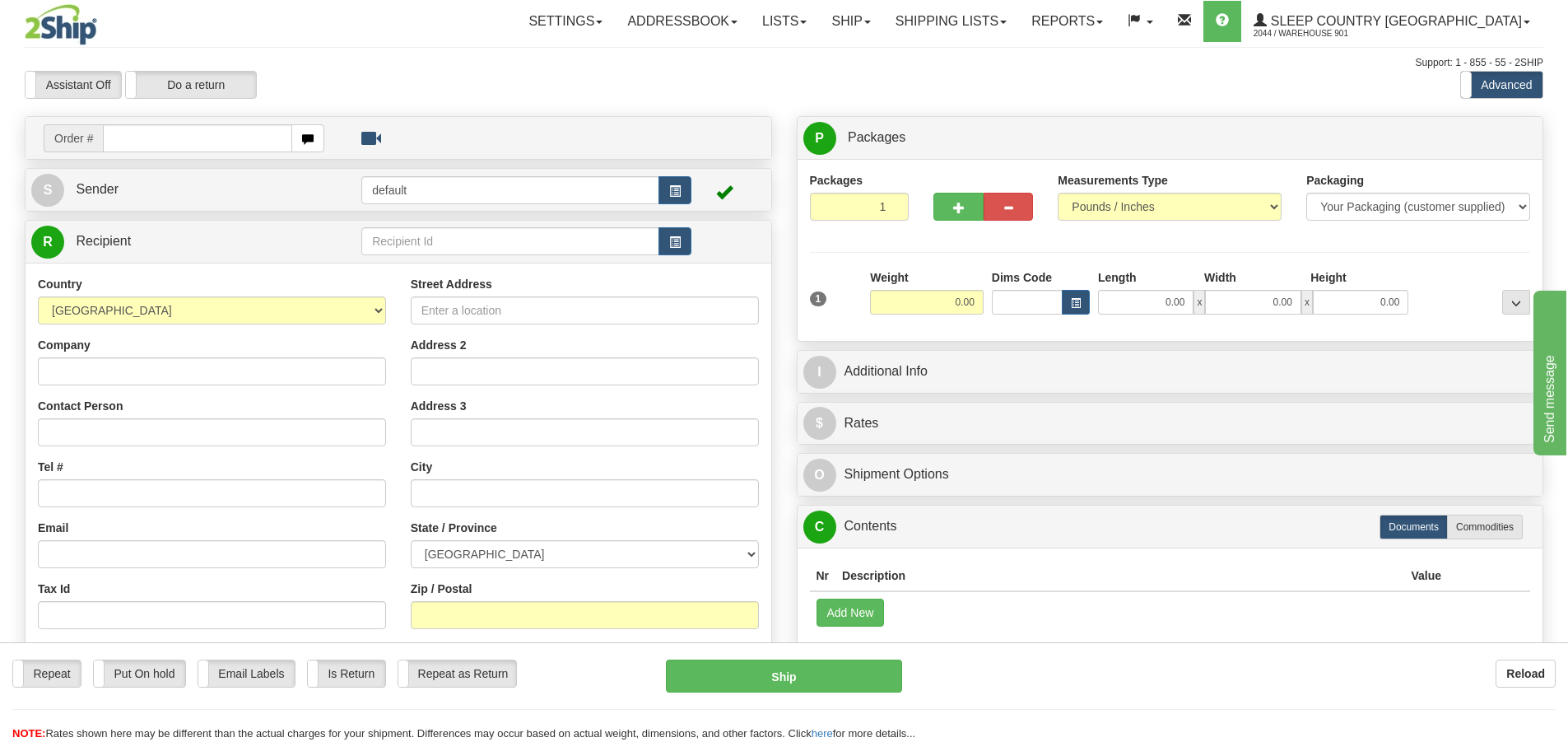
click at [112, 143] on input "text" at bounding box center [197, 138] width 189 height 28
type input "9000I041446"
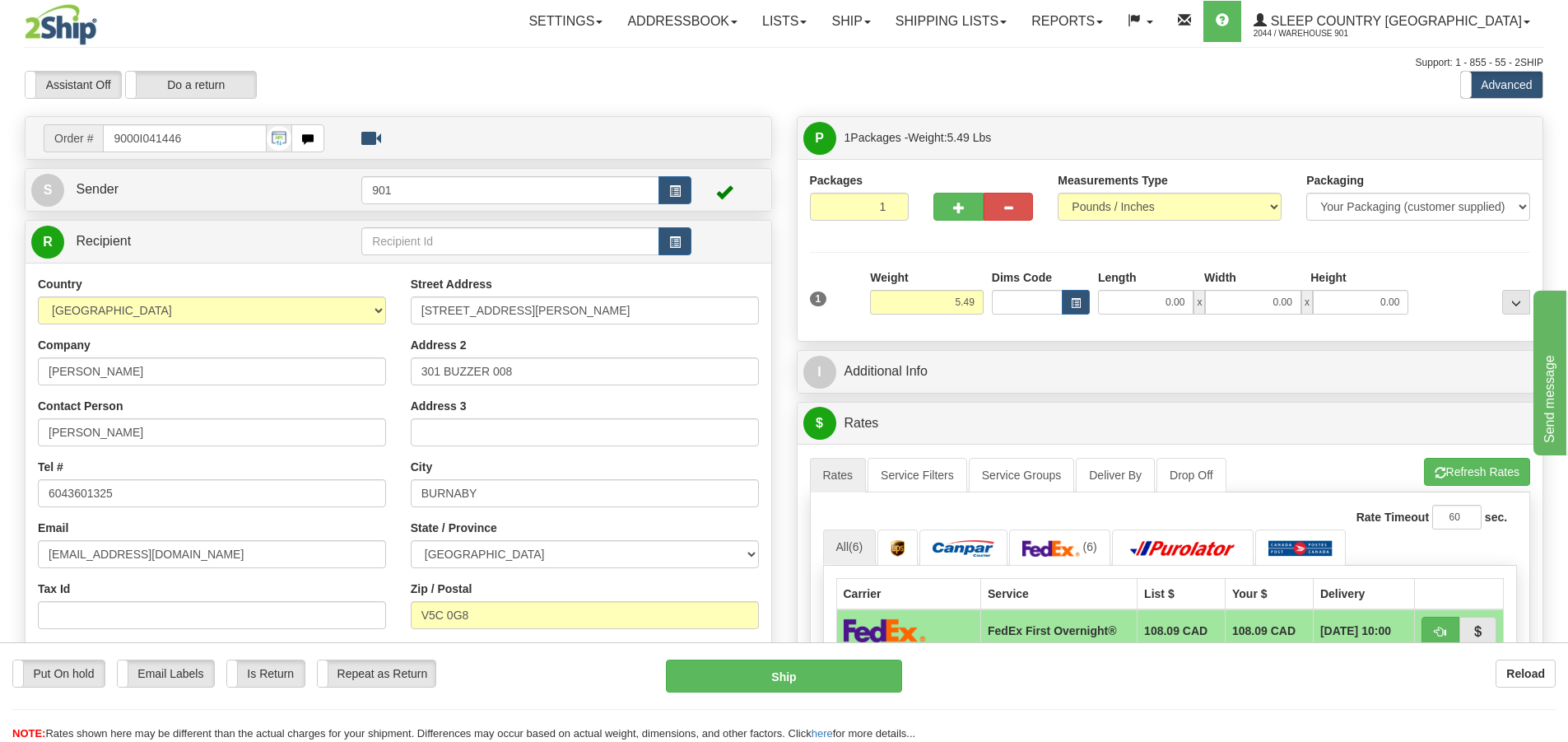
click at [1191, 299] on div "0.00 x 0.00 x 0.00" at bounding box center [1253, 302] width 310 height 25
drag, startPoint x: 1183, startPoint y: 302, endPoint x: 1159, endPoint y: 311, distance: 25.6
click at [1159, 311] on input "0.00" at bounding box center [1146, 302] width 95 height 25
type input "17.00"
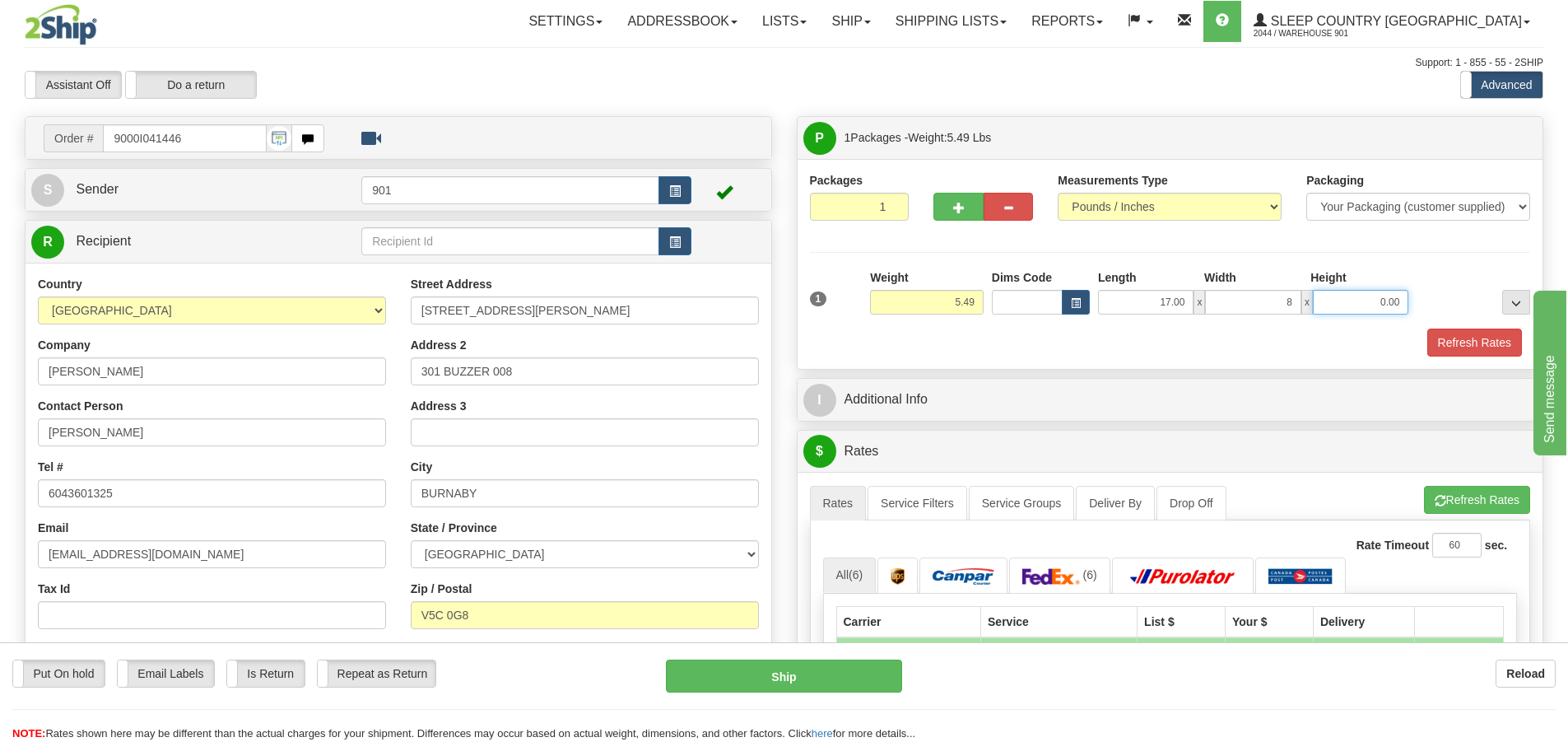
type input "8.00"
click at [1449, 345] on button "Refresh Rates" at bounding box center [1474, 342] width 94 height 28
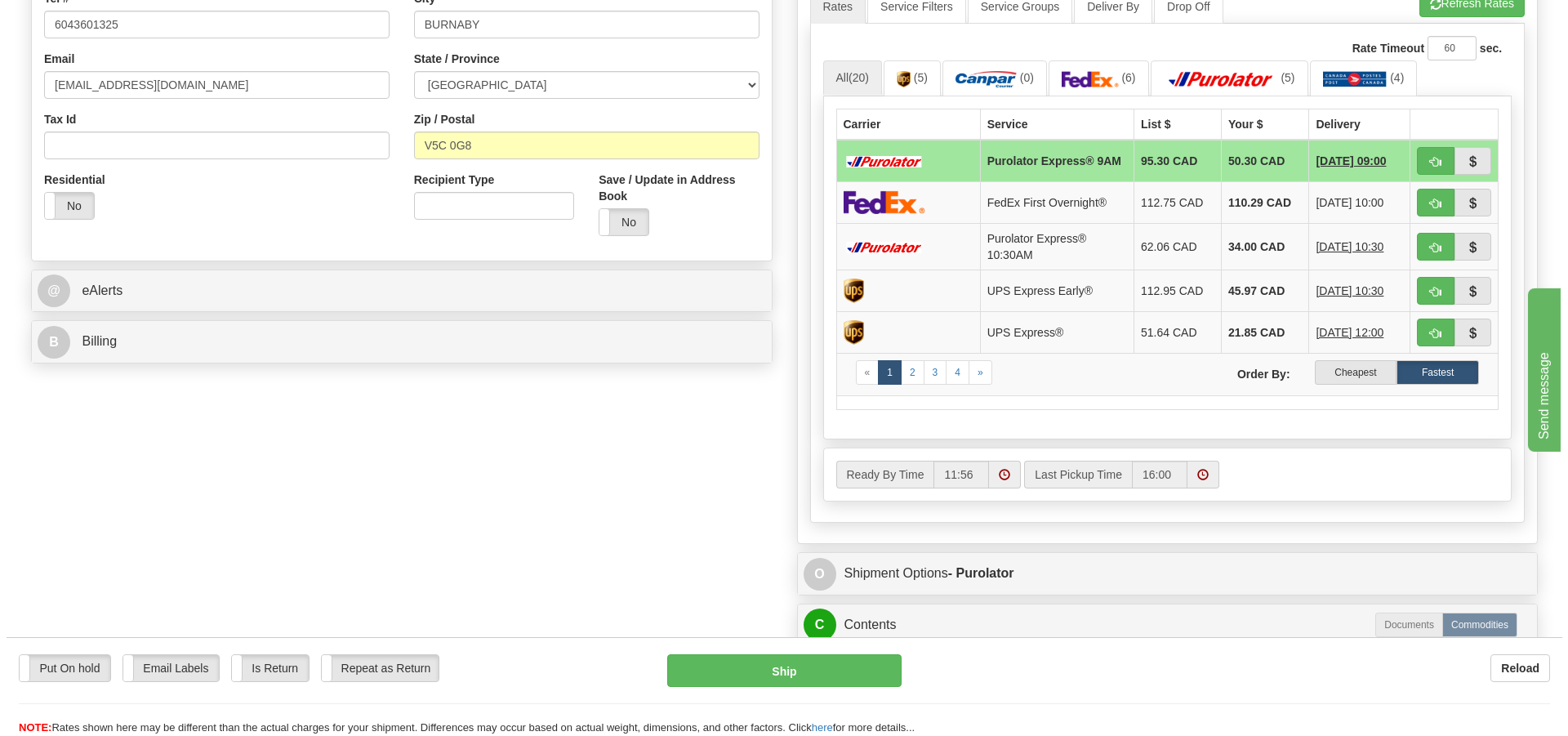
scroll to position [490, 0]
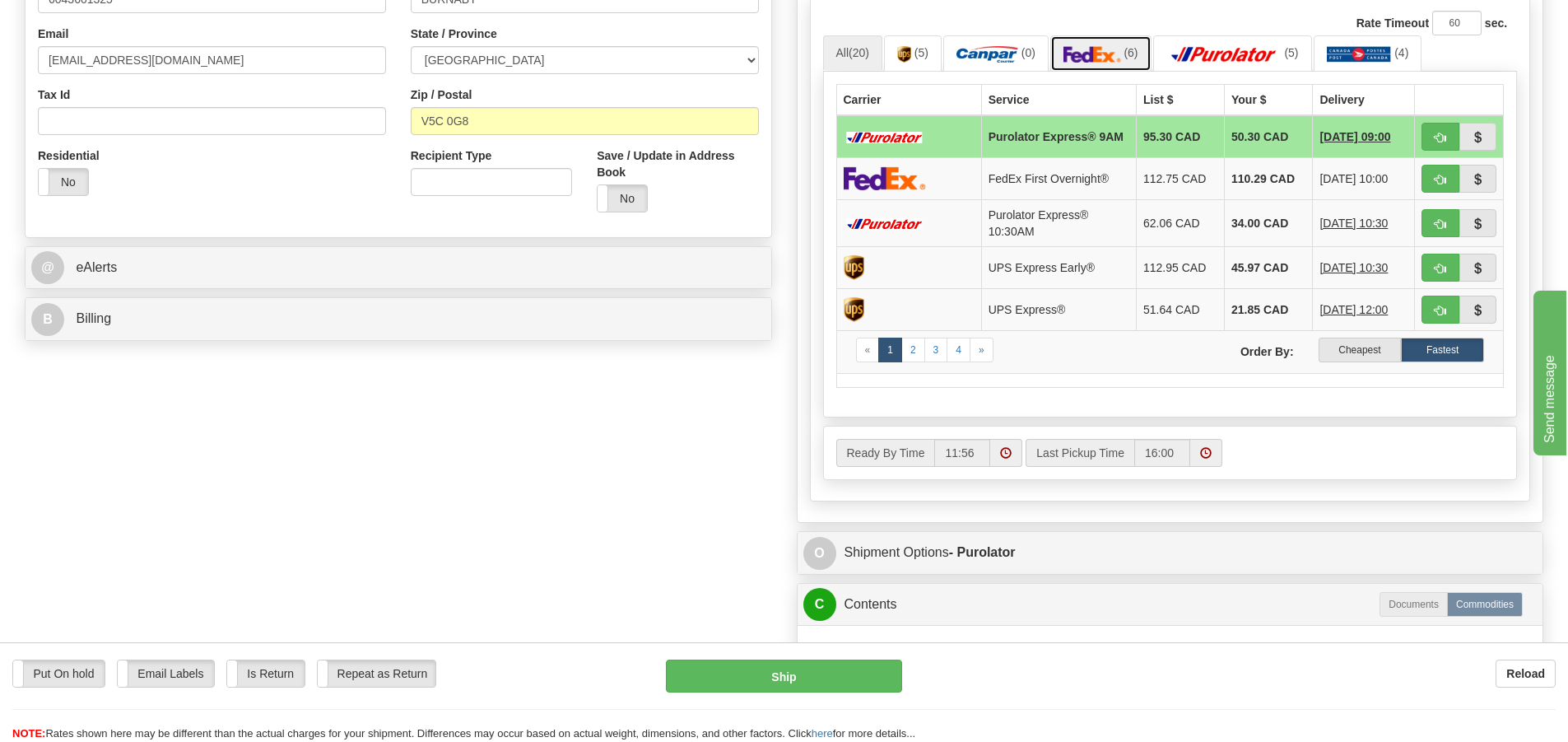
click at [1094, 56] on img at bounding box center [1092, 54] width 58 height 17
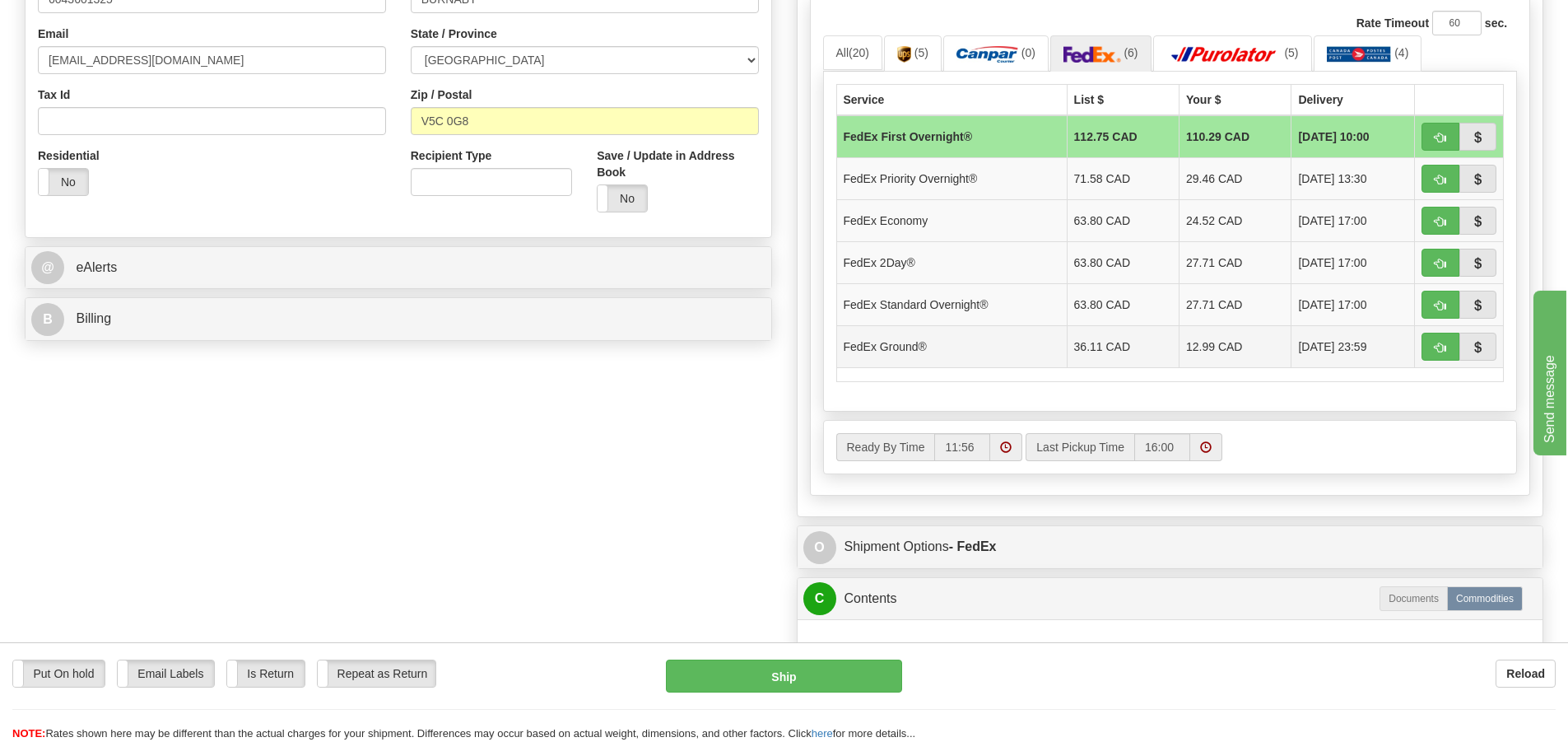
click at [1217, 341] on td "12.99 CAD" at bounding box center [1235, 346] width 112 height 42
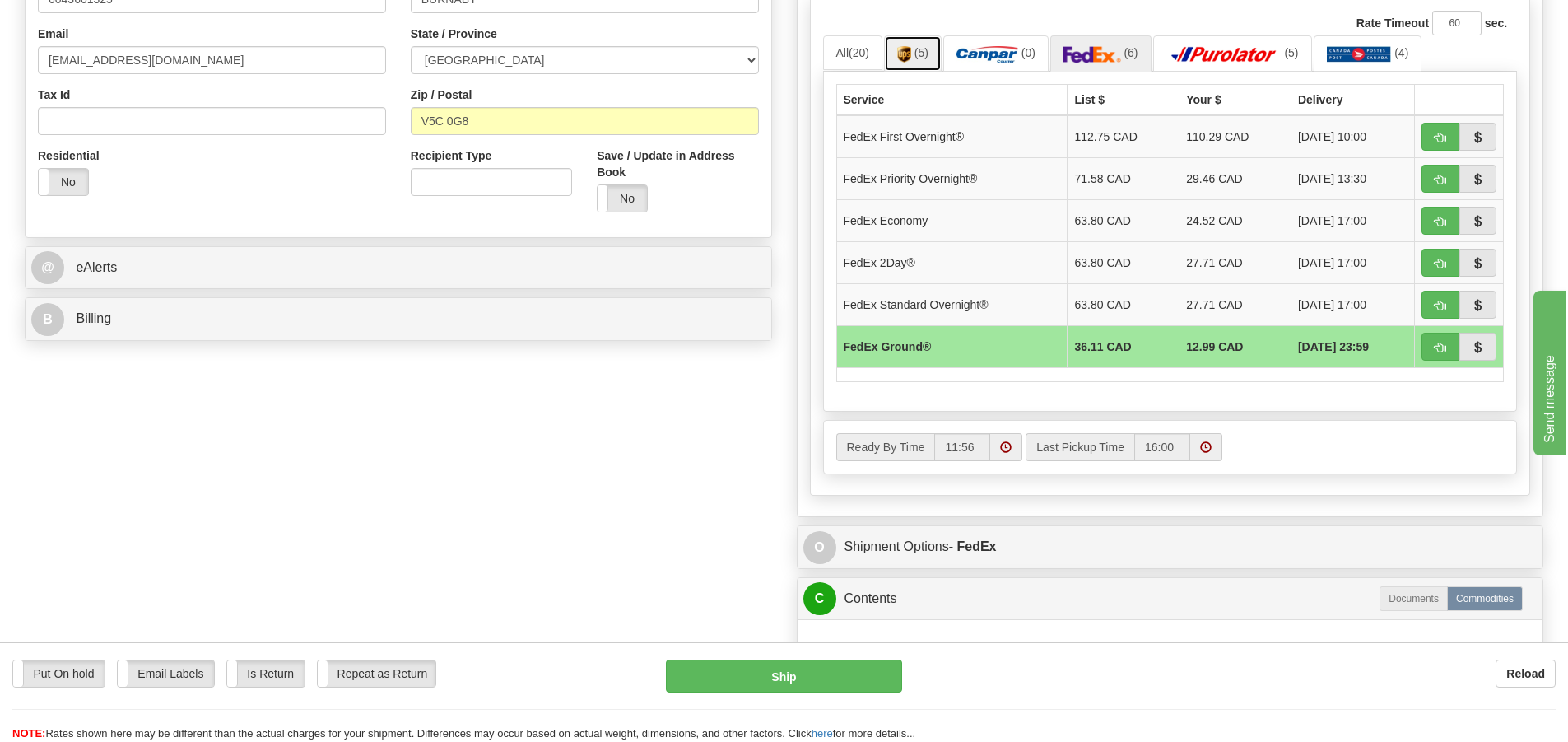
click at [922, 63] on link "(5)" at bounding box center [912, 54] width 58 height 36
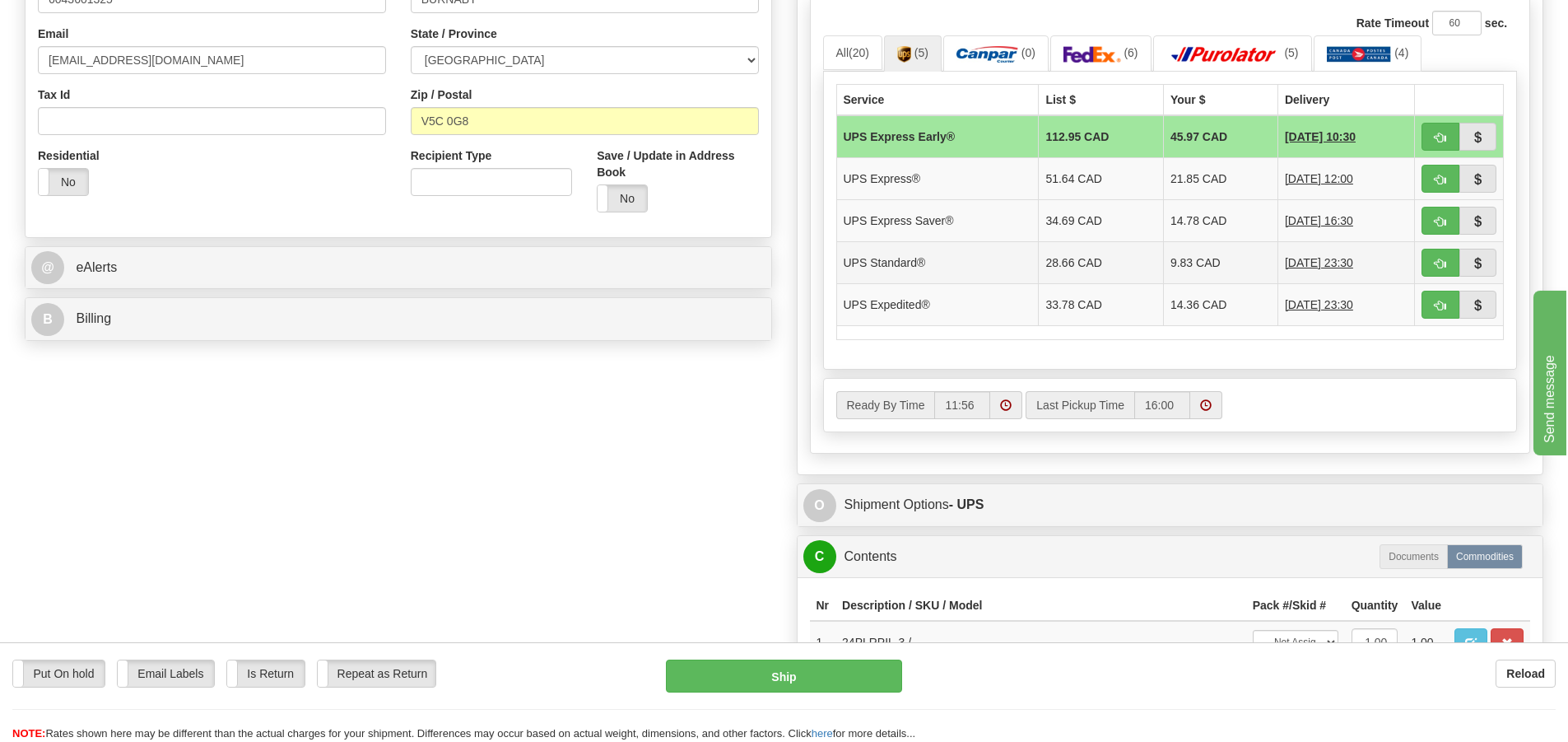
click at [1182, 263] on td "9.83 CAD" at bounding box center [1219, 262] width 114 height 42
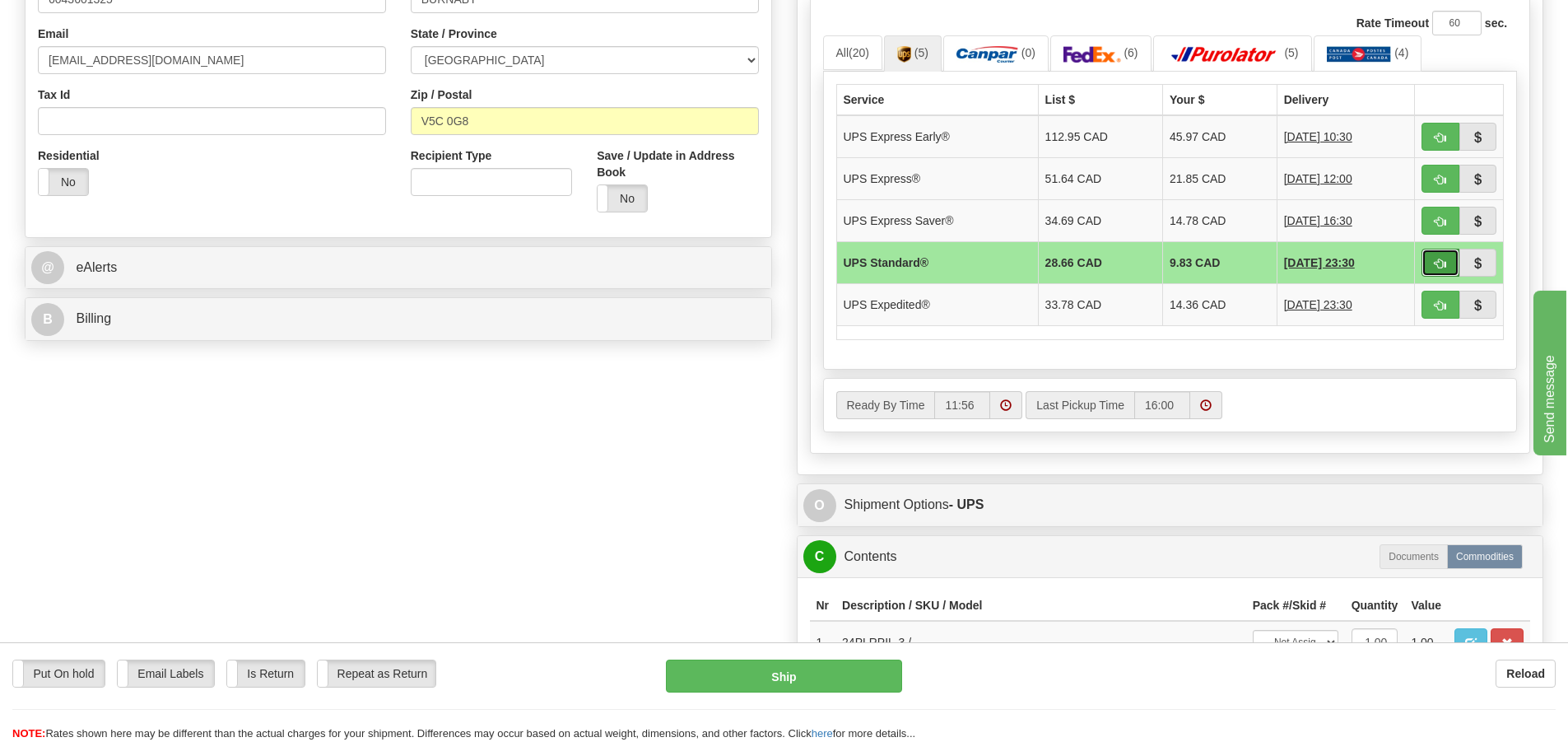
click at [1436, 260] on span "button" at bounding box center [1440, 264] width 12 height 11
type input "11"
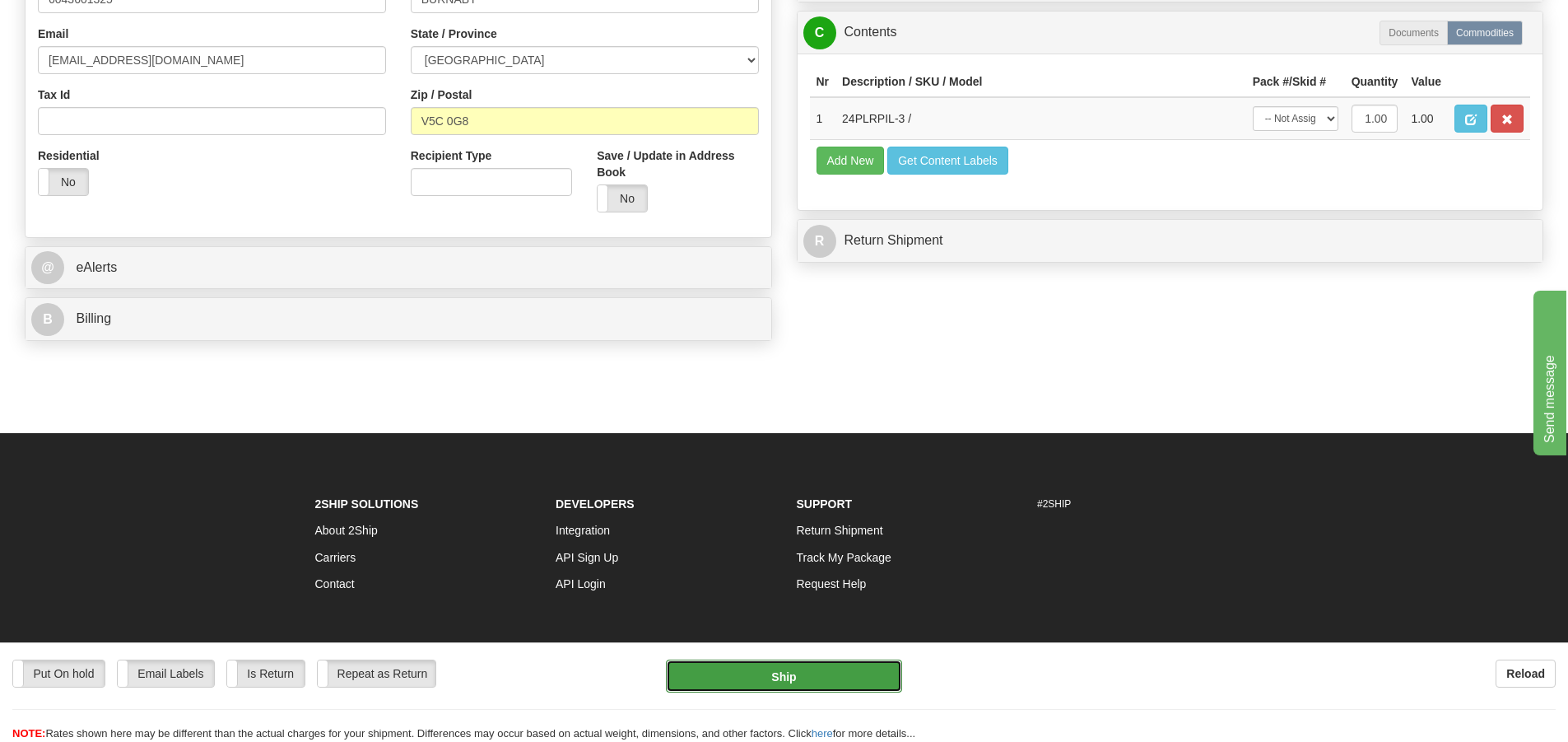
click at [790, 673] on button "Ship" at bounding box center [784, 676] width 236 height 33
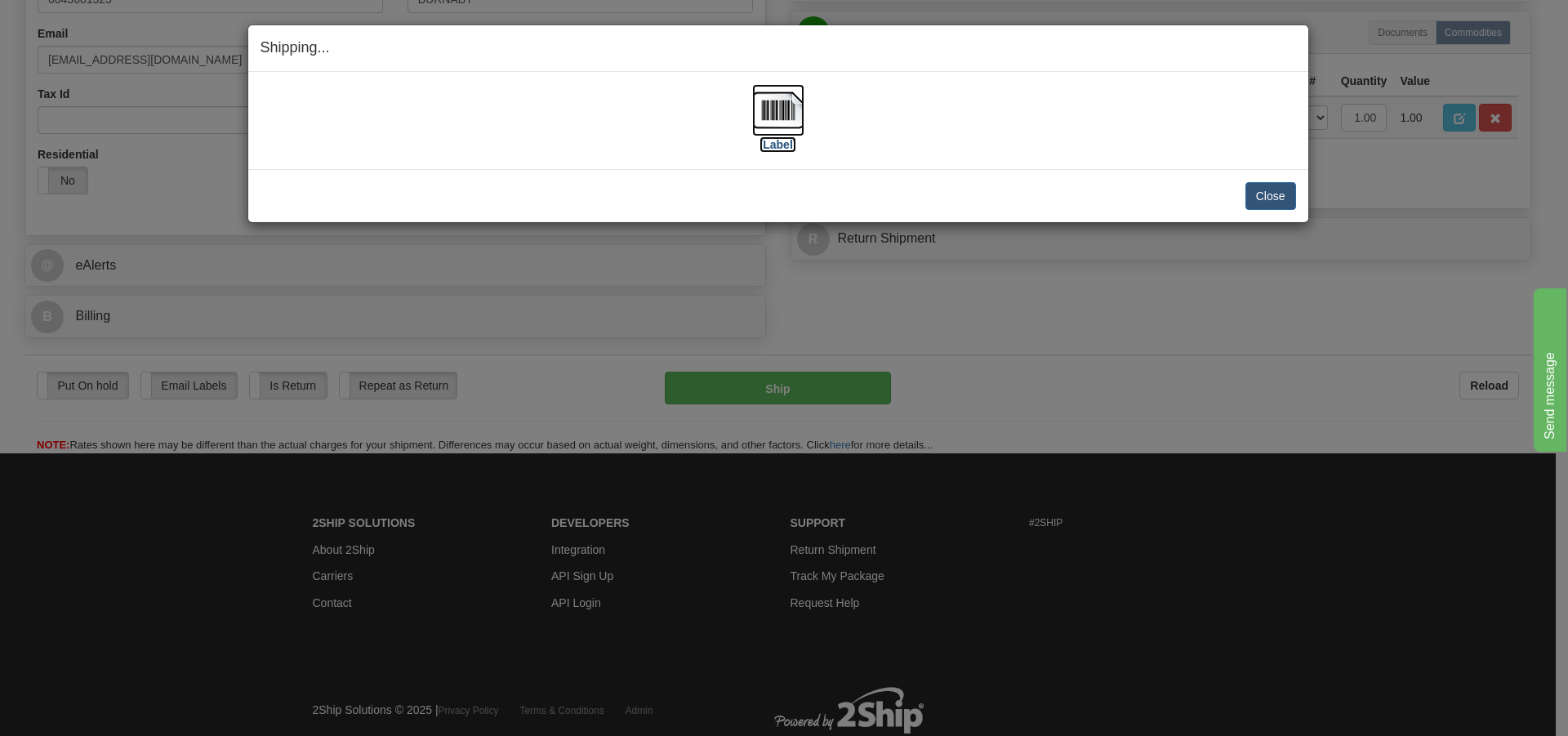
click at [763, 114] on img at bounding box center [778, 109] width 52 height 52
click at [1258, 192] on button "Close" at bounding box center [1270, 196] width 50 height 28
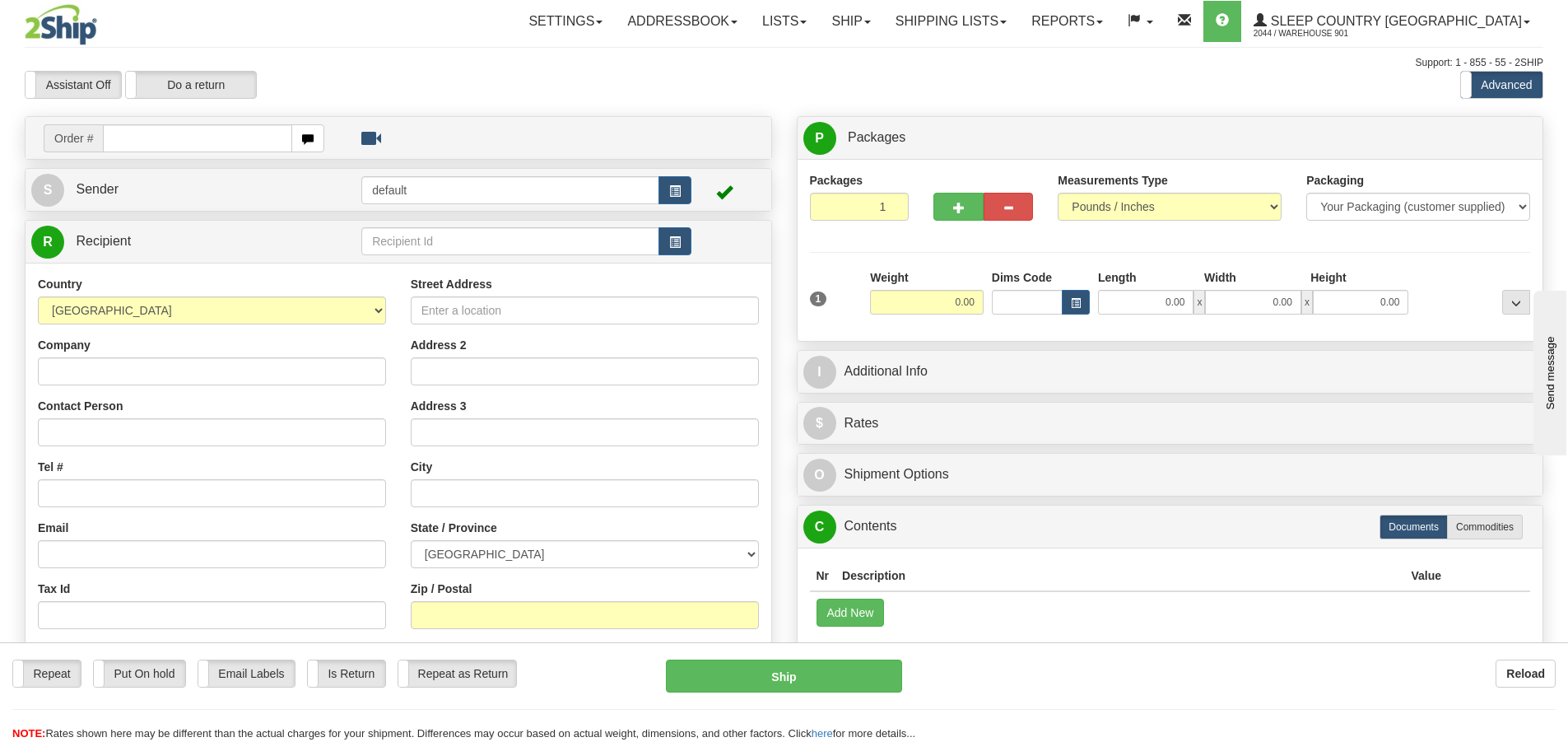
click at [127, 144] on input "text" at bounding box center [197, 138] width 189 height 28
type input "9000I041627"
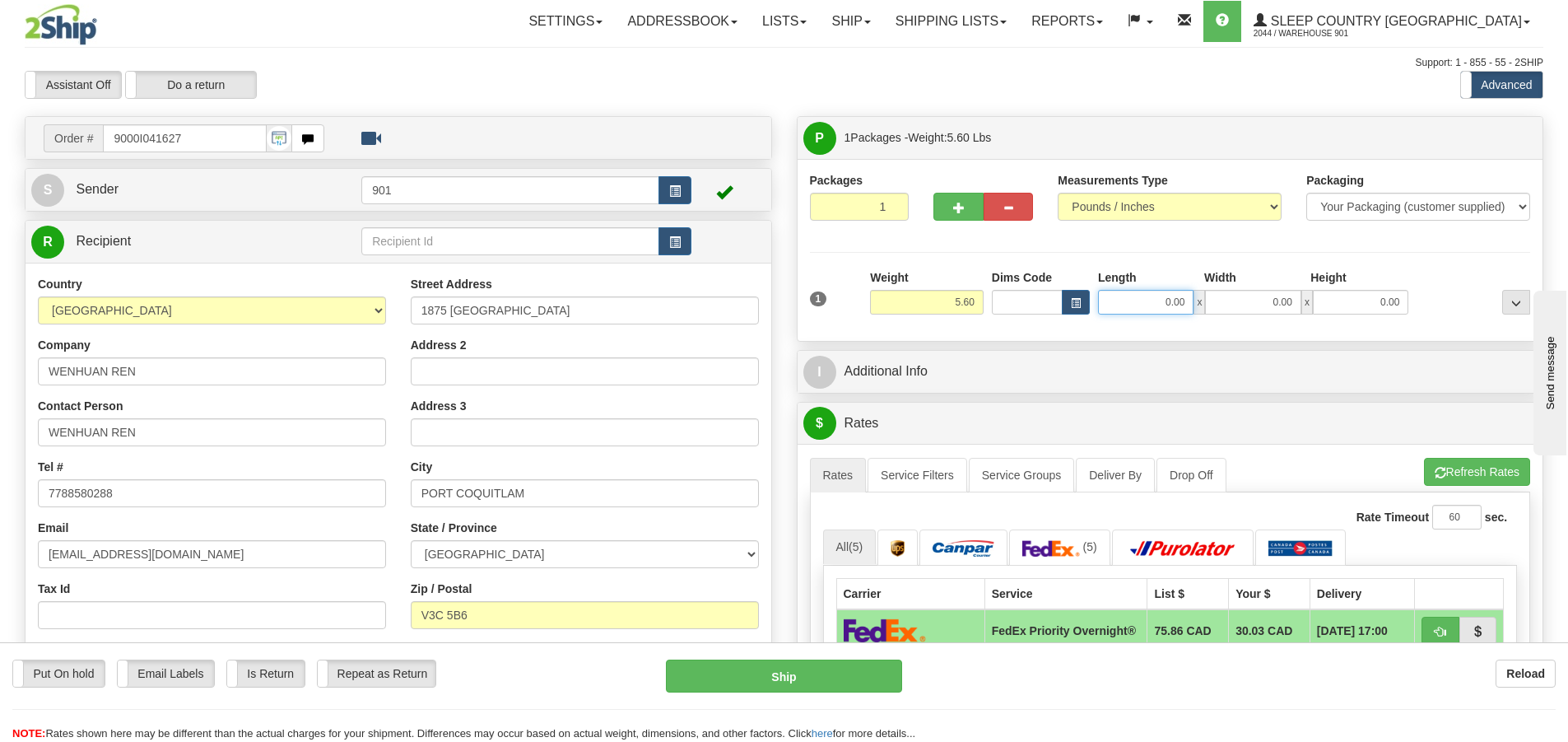
drag, startPoint x: 1186, startPoint y: 303, endPoint x: 1031, endPoint y: 319, distance: 155.8
click at [1031, 319] on div "1 Weight 5.60 Dims Code 0.00" at bounding box center [1169, 298] width 729 height 59
type input "21.00"
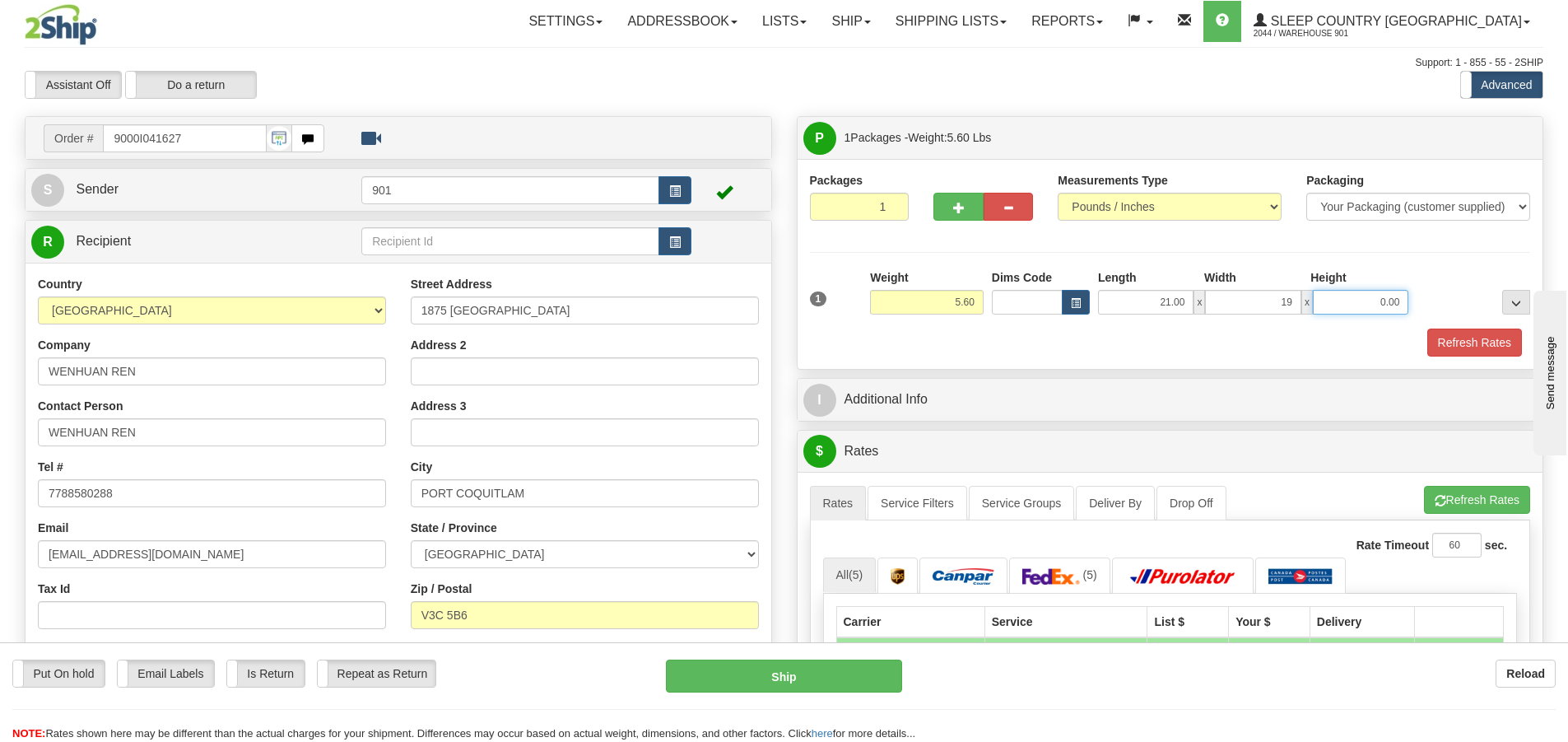
type input "19.00"
type input "6.00"
click at [1465, 345] on button "Refresh Rates" at bounding box center [1474, 342] width 94 height 28
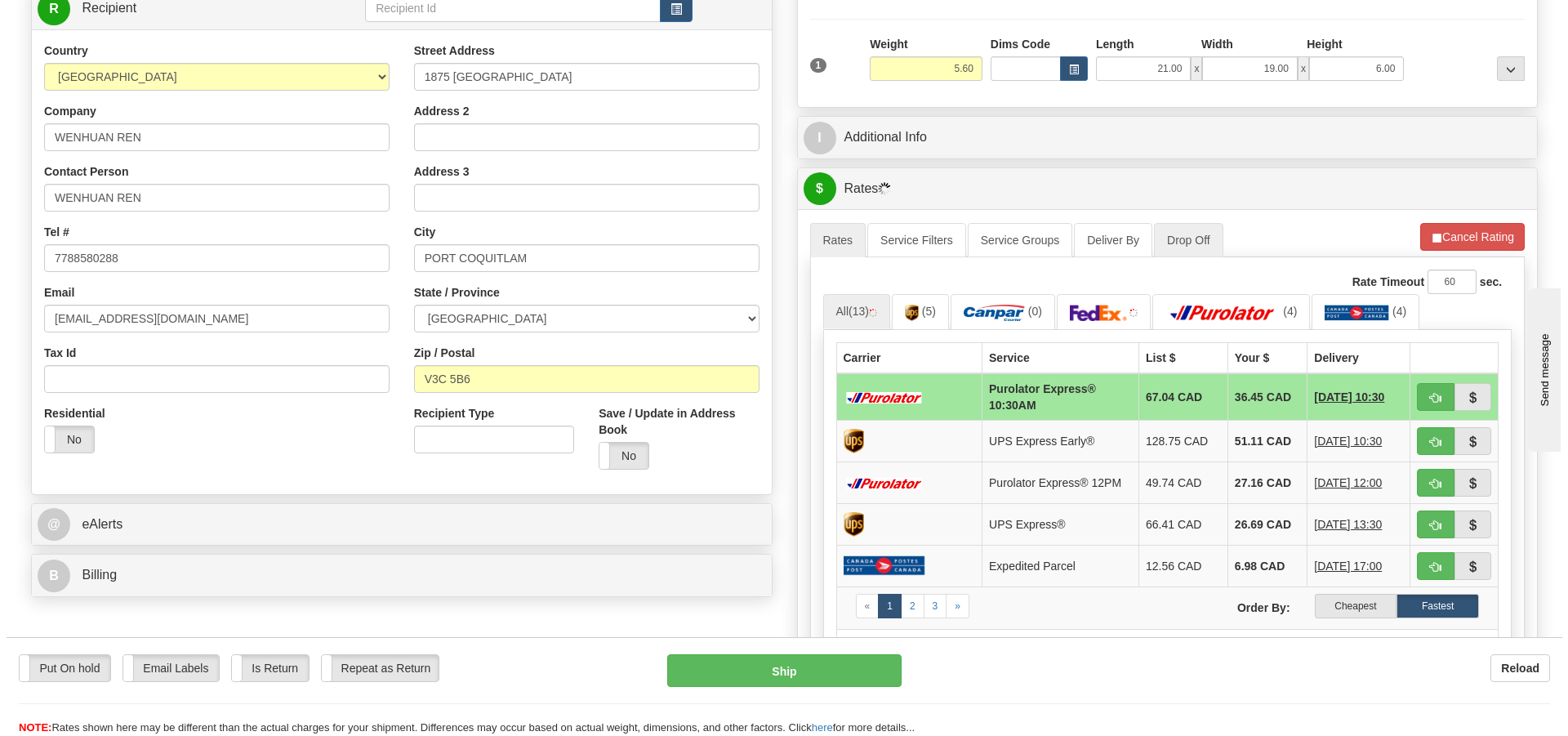
scroll to position [245, 0]
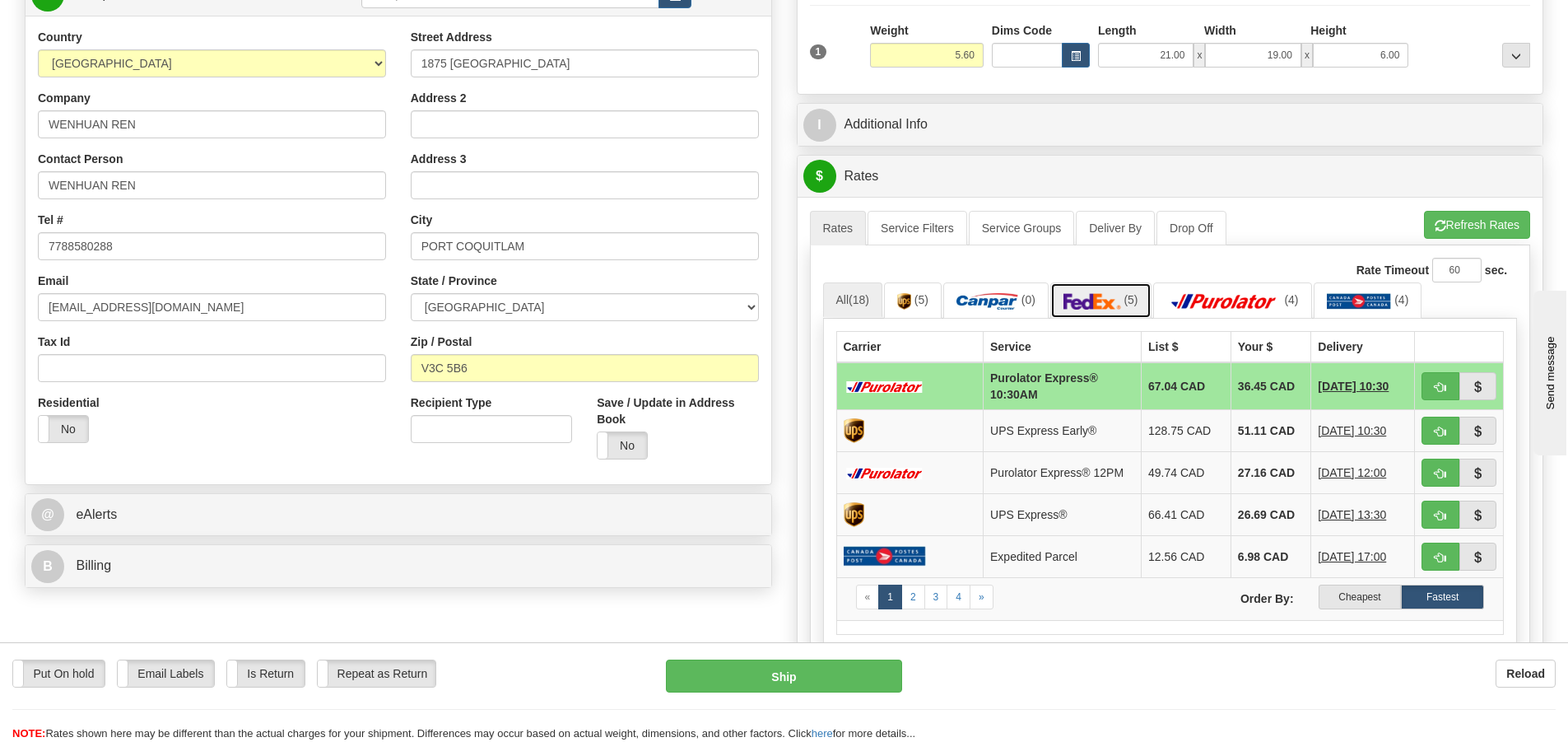
click at [1080, 298] on img at bounding box center [1092, 301] width 58 height 17
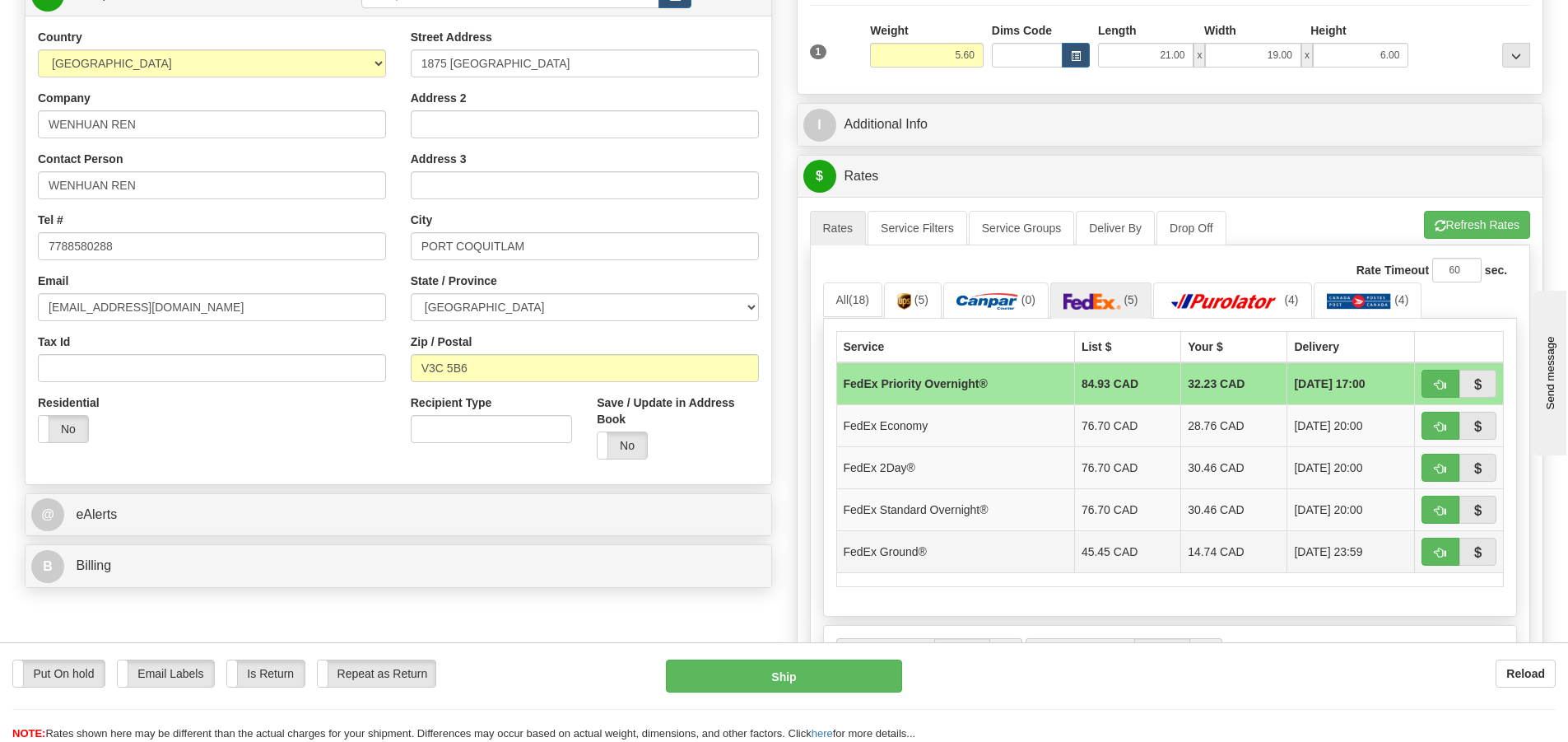
click at [1202, 556] on td "14.74 CAD" at bounding box center [1234, 551] width 106 height 42
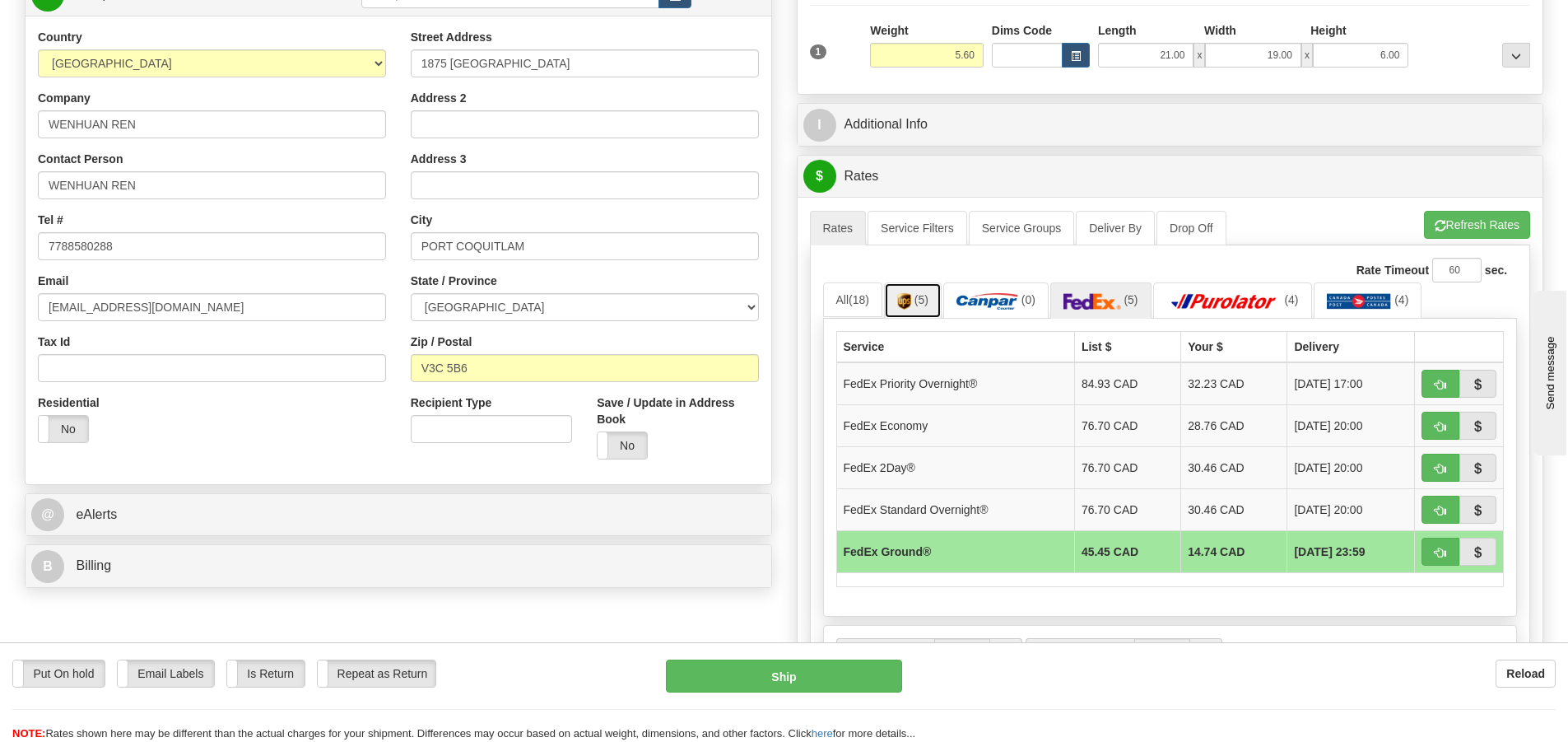
click at [931, 303] on link "(5)" at bounding box center [912, 301] width 58 height 36
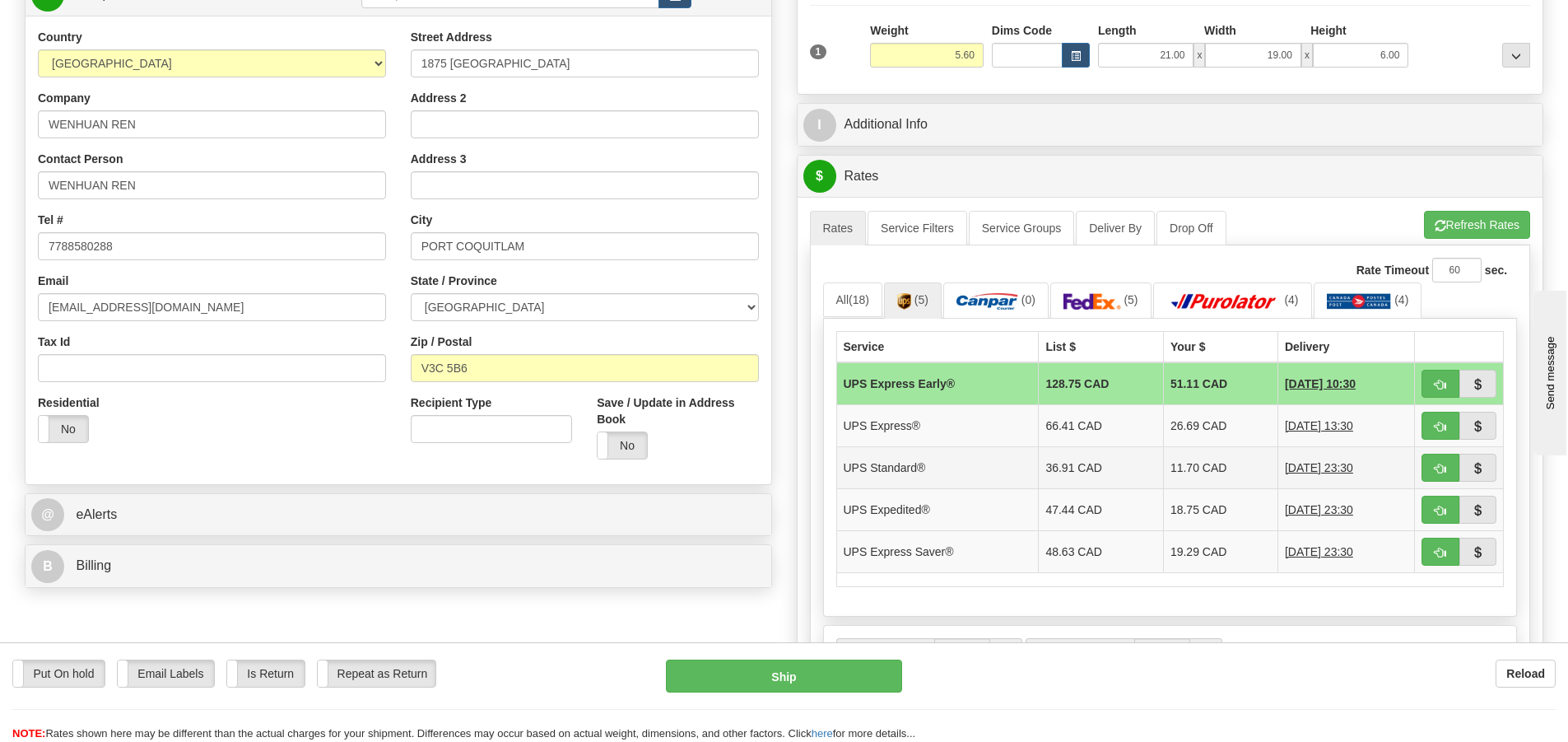
click at [1191, 470] on td "11.70 CAD" at bounding box center [1219, 467] width 114 height 42
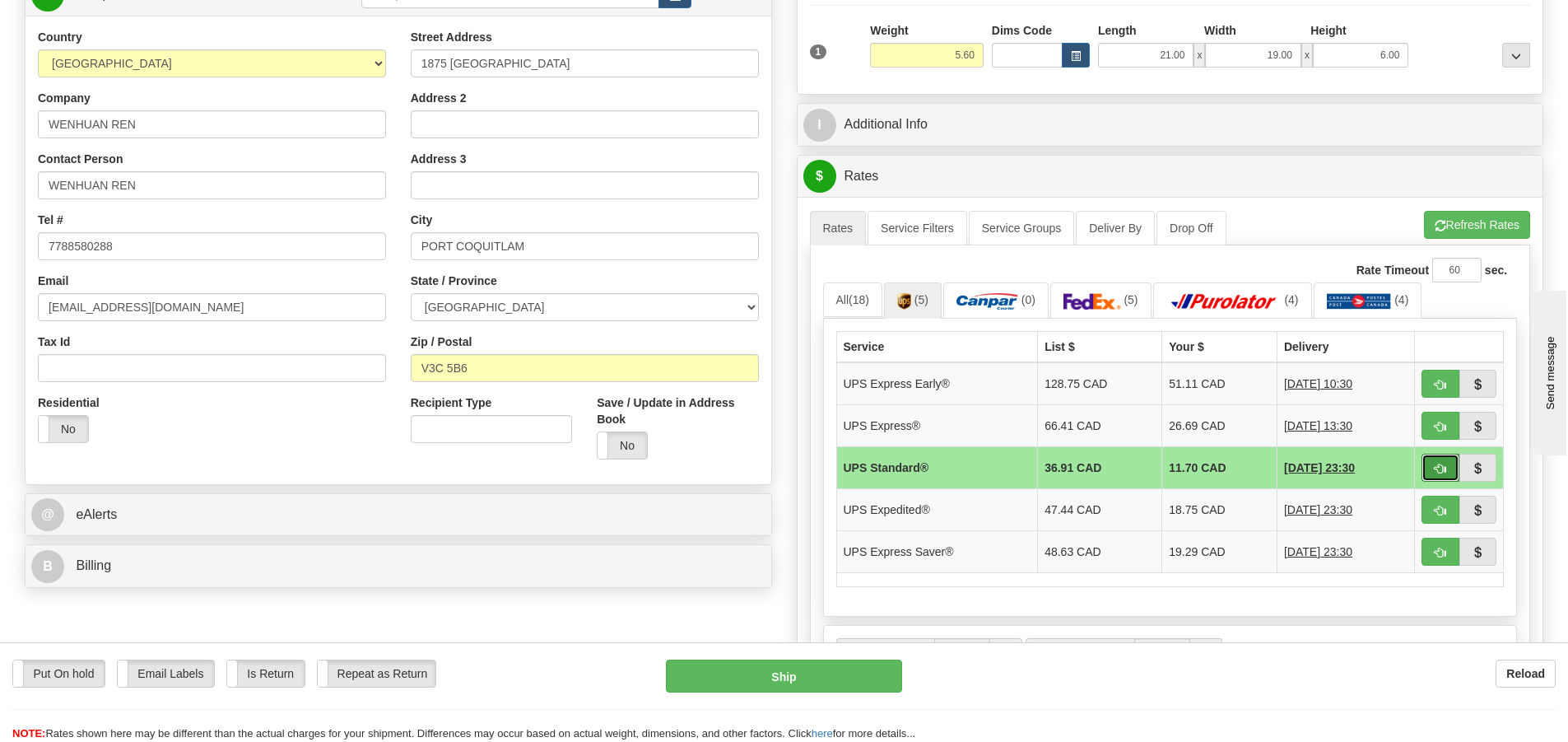
click at [1437, 463] on span "button" at bounding box center [1440, 468] width 12 height 11
type input "11"
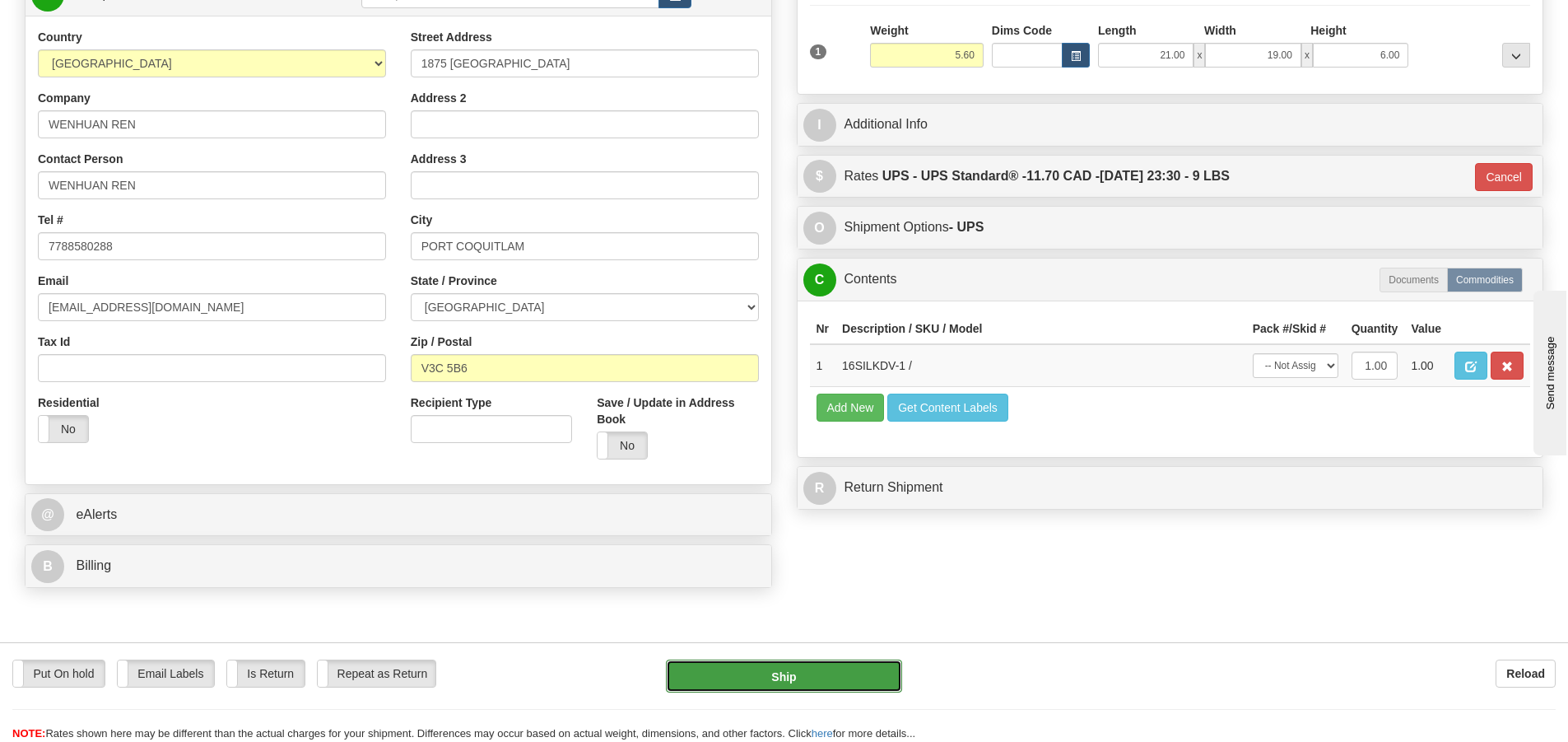
click at [812, 678] on button "Ship" at bounding box center [784, 676] width 236 height 33
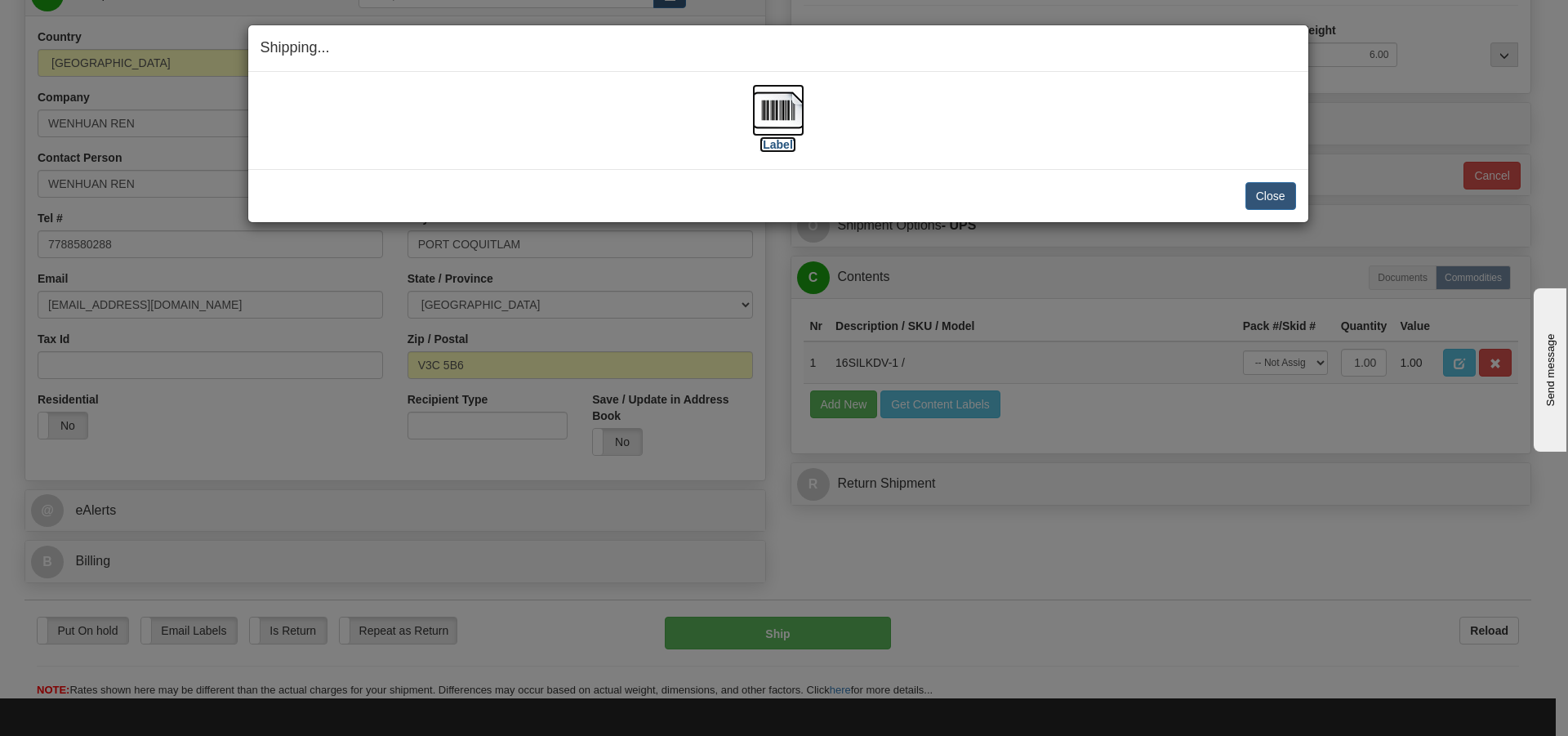
click at [774, 113] on img at bounding box center [778, 109] width 52 height 52
click at [1283, 195] on button "Close" at bounding box center [1270, 196] width 50 height 28
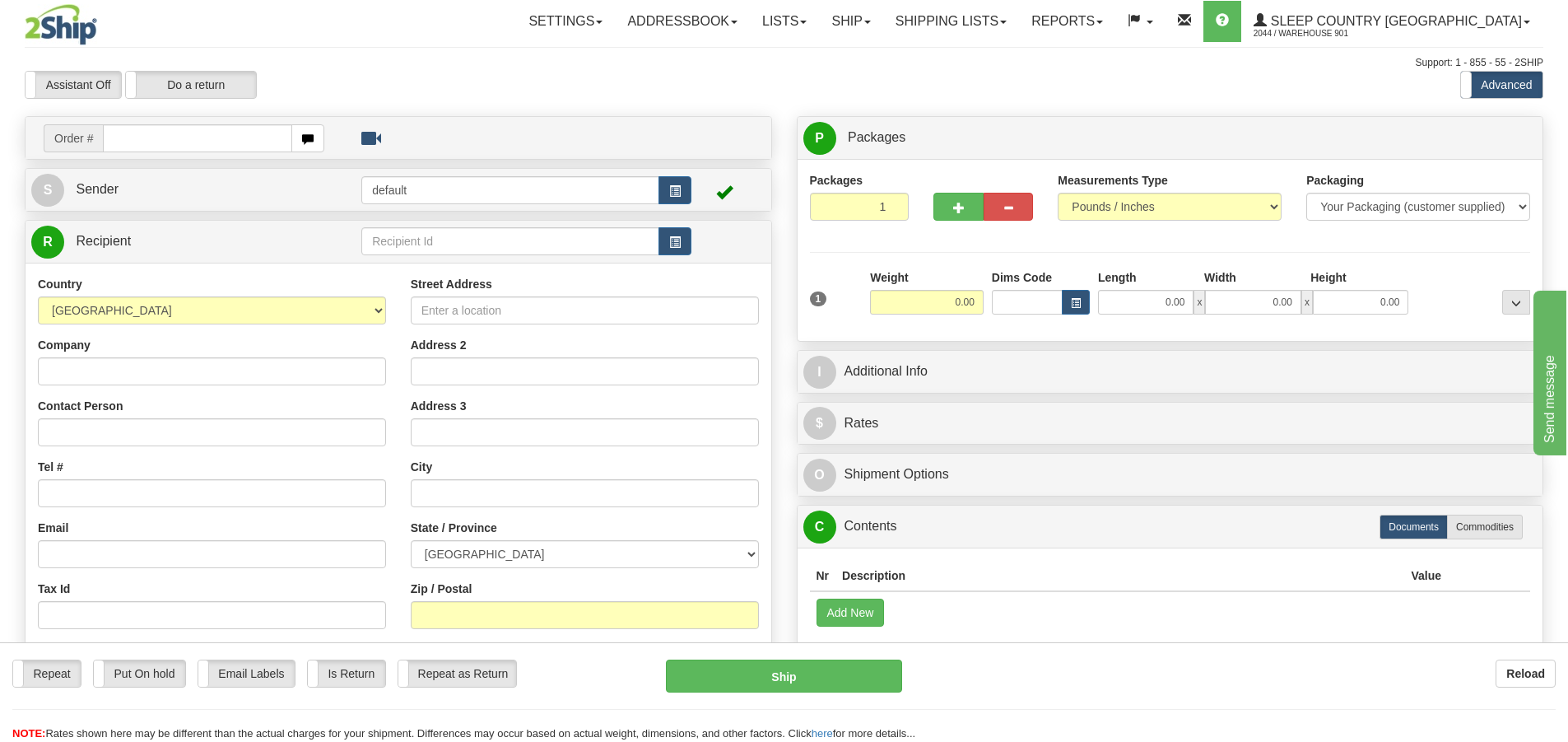
click at [115, 137] on input "text" at bounding box center [197, 138] width 189 height 28
type input "9000I041660"
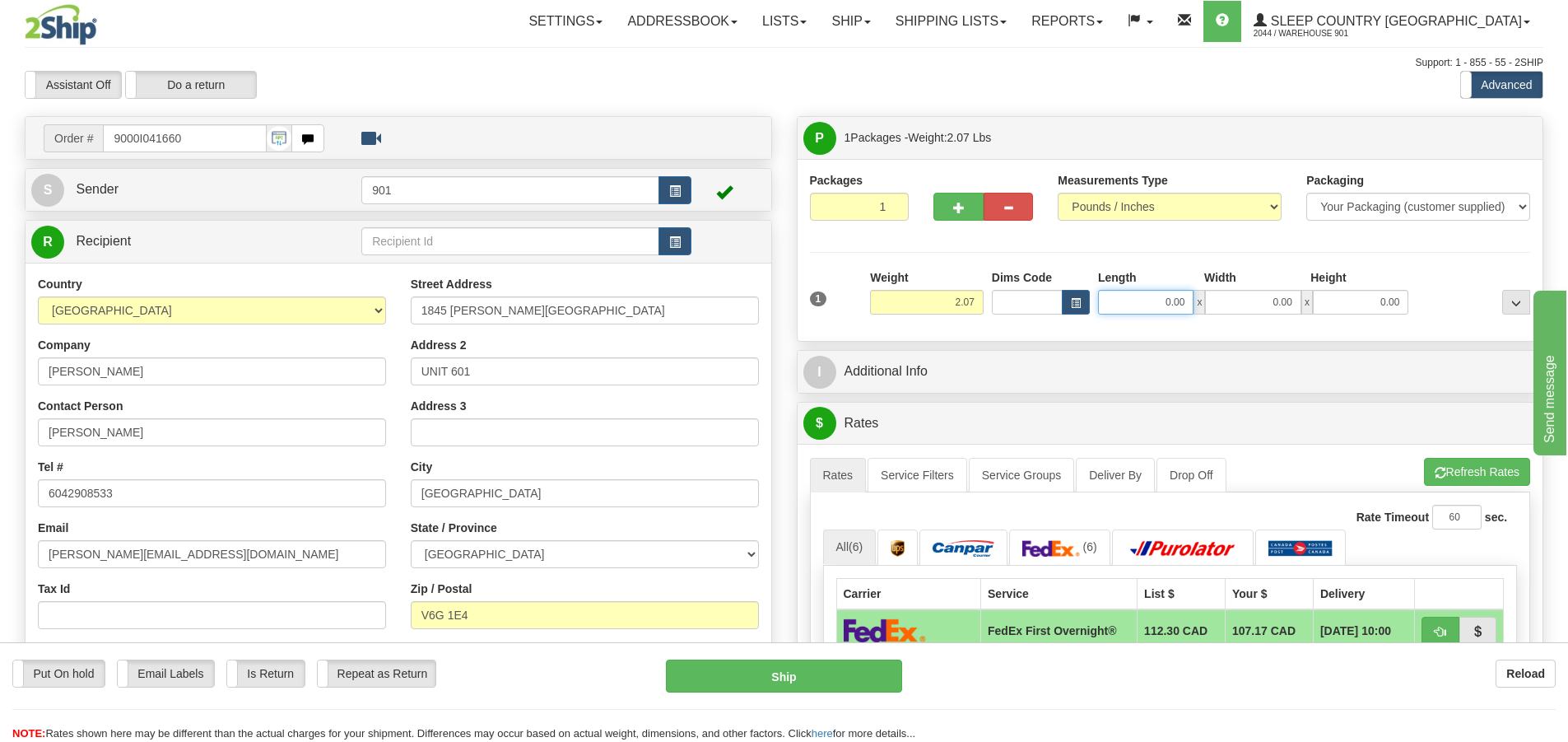
drag, startPoint x: 1183, startPoint y: 302, endPoint x: 1138, endPoint y: 313, distance: 46.3
click at [1138, 313] on input "0.00" at bounding box center [1146, 302] width 95 height 25
type input "14.00"
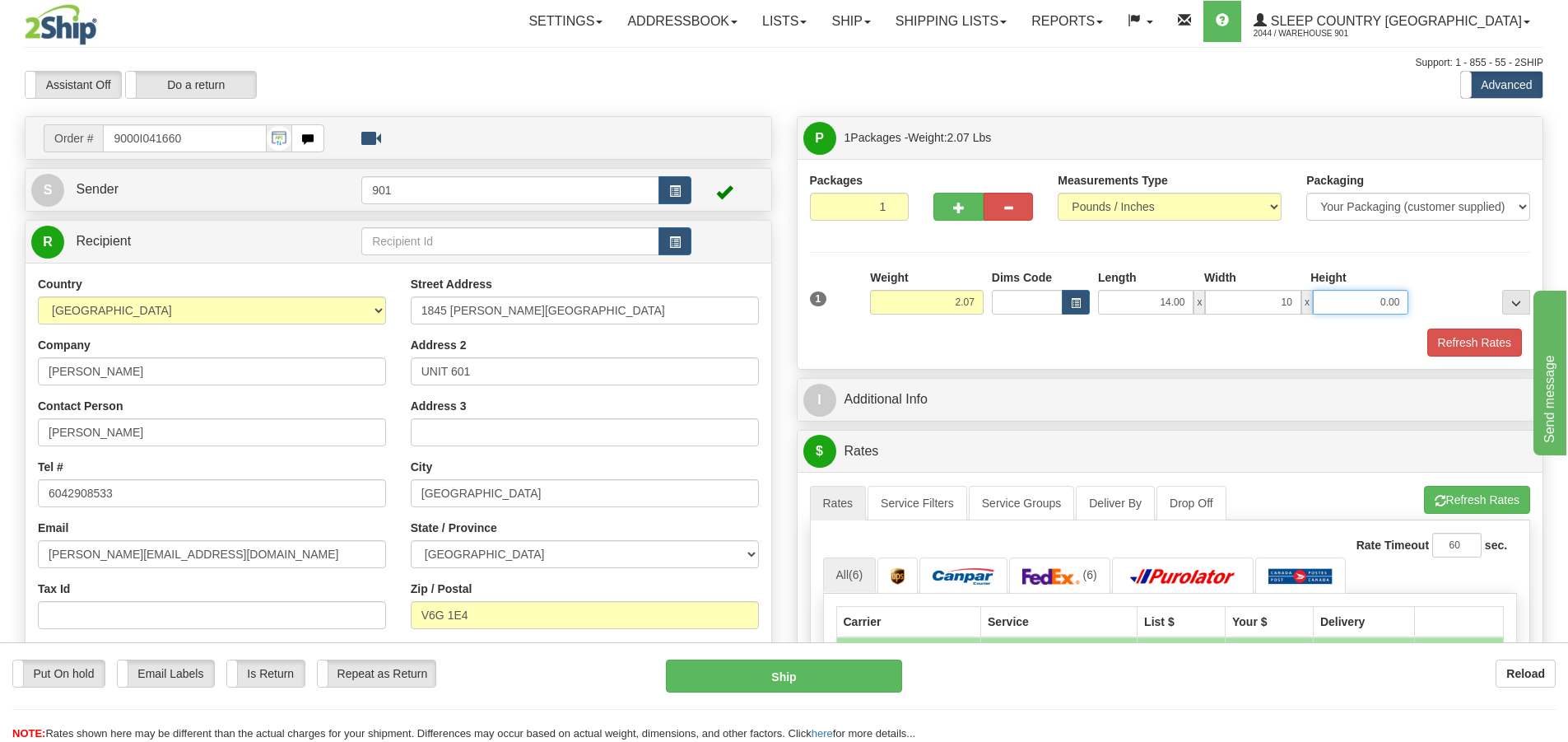
type input "10.00"
type input "3.00"
click at [1467, 337] on button "Refresh Rates" at bounding box center [1474, 342] width 94 height 28
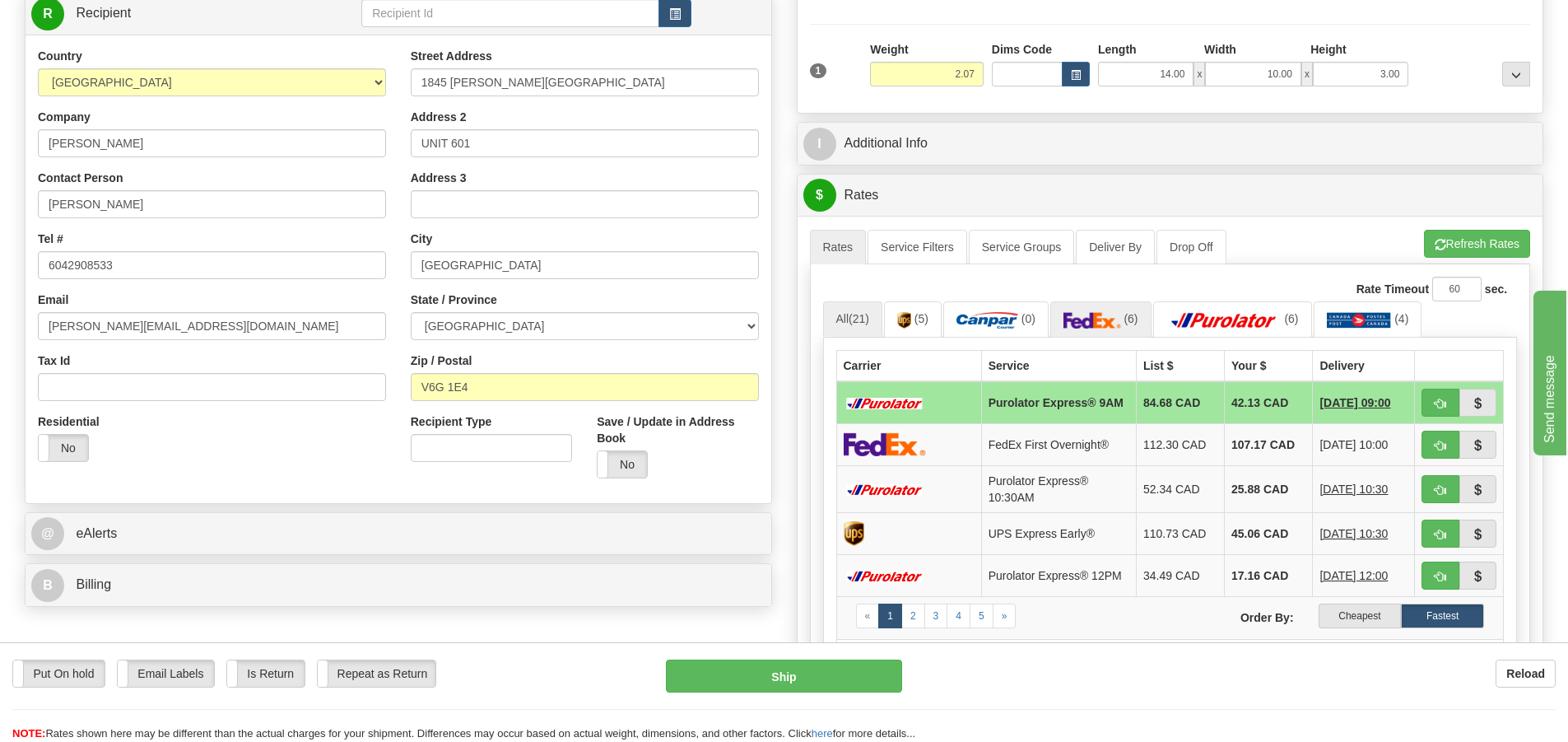
scroll to position [247, 0]
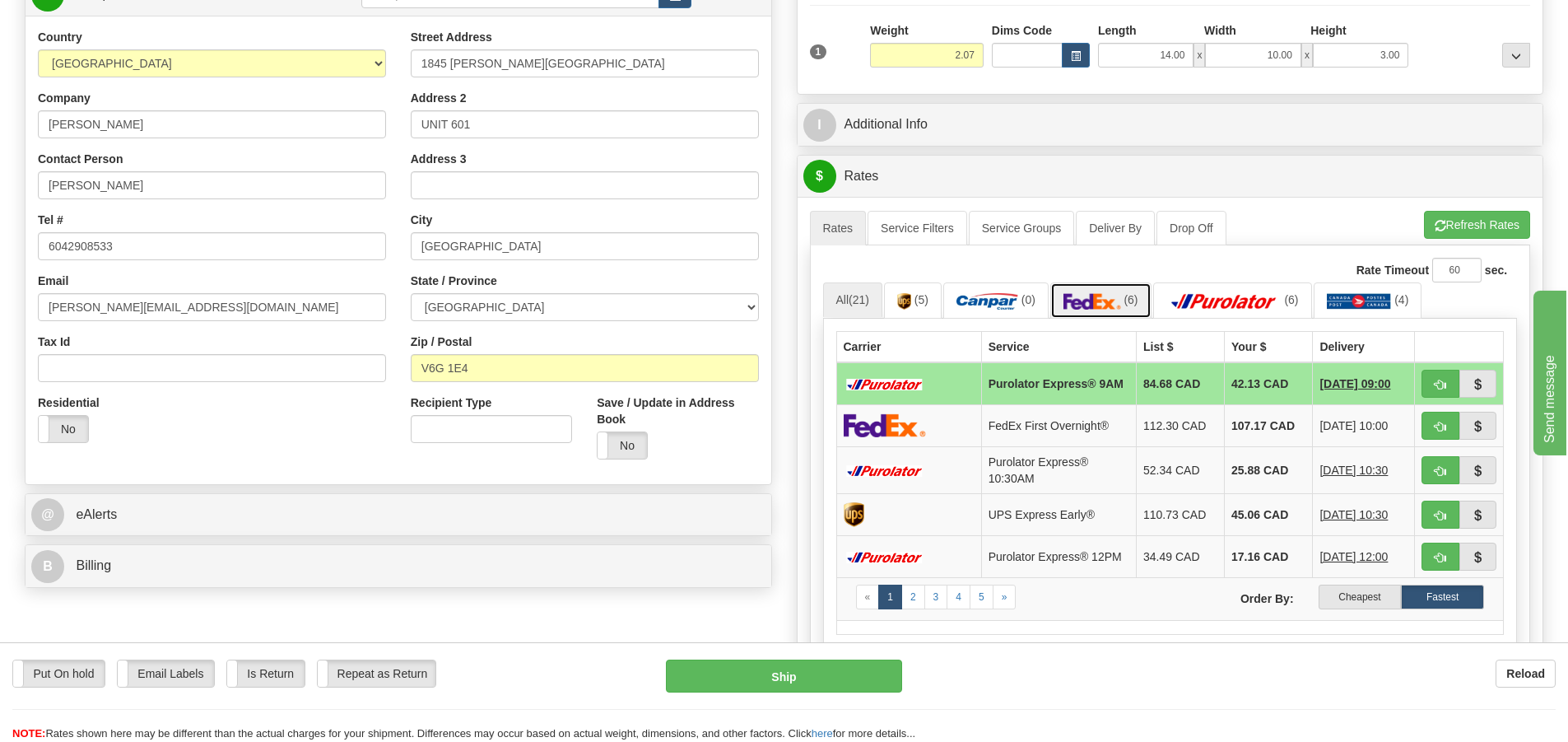
click at [1124, 306] on link "(6)" at bounding box center [1101, 301] width 101 height 36
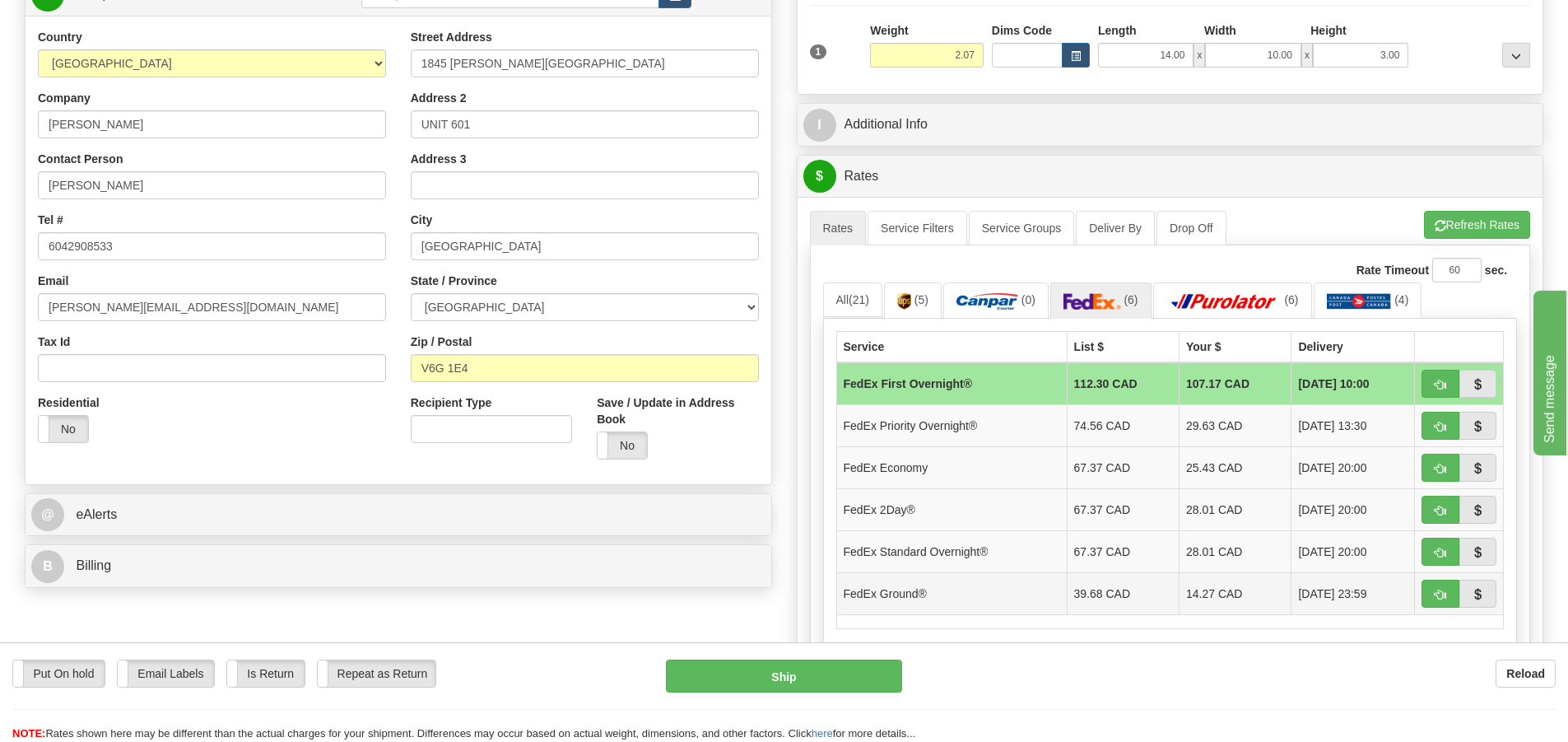
click at [1191, 588] on td "14.27 CAD" at bounding box center [1235, 593] width 112 height 42
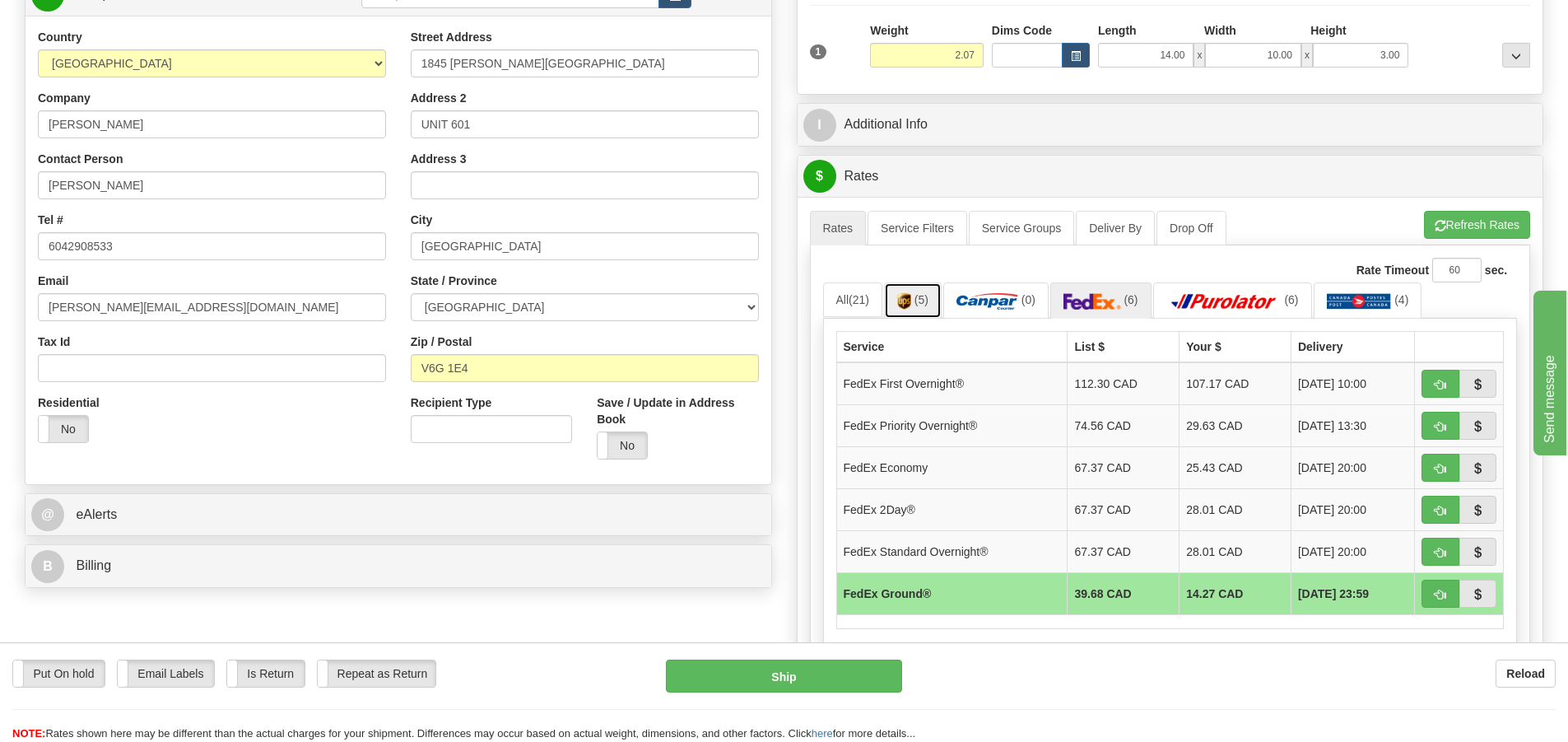
click at [919, 299] on span "(5)" at bounding box center [921, 299] width 14 height 13
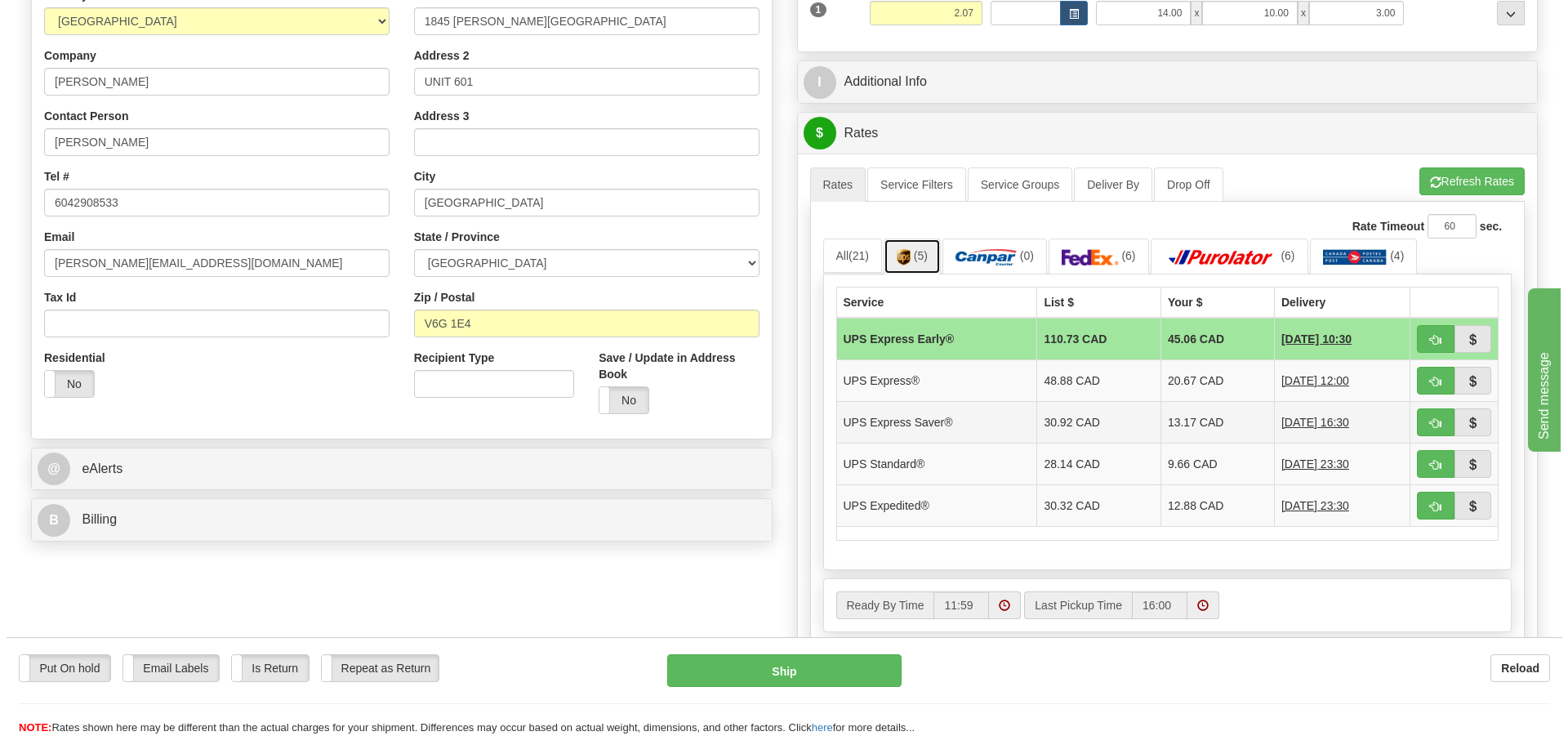
scroll to position [327, 0]
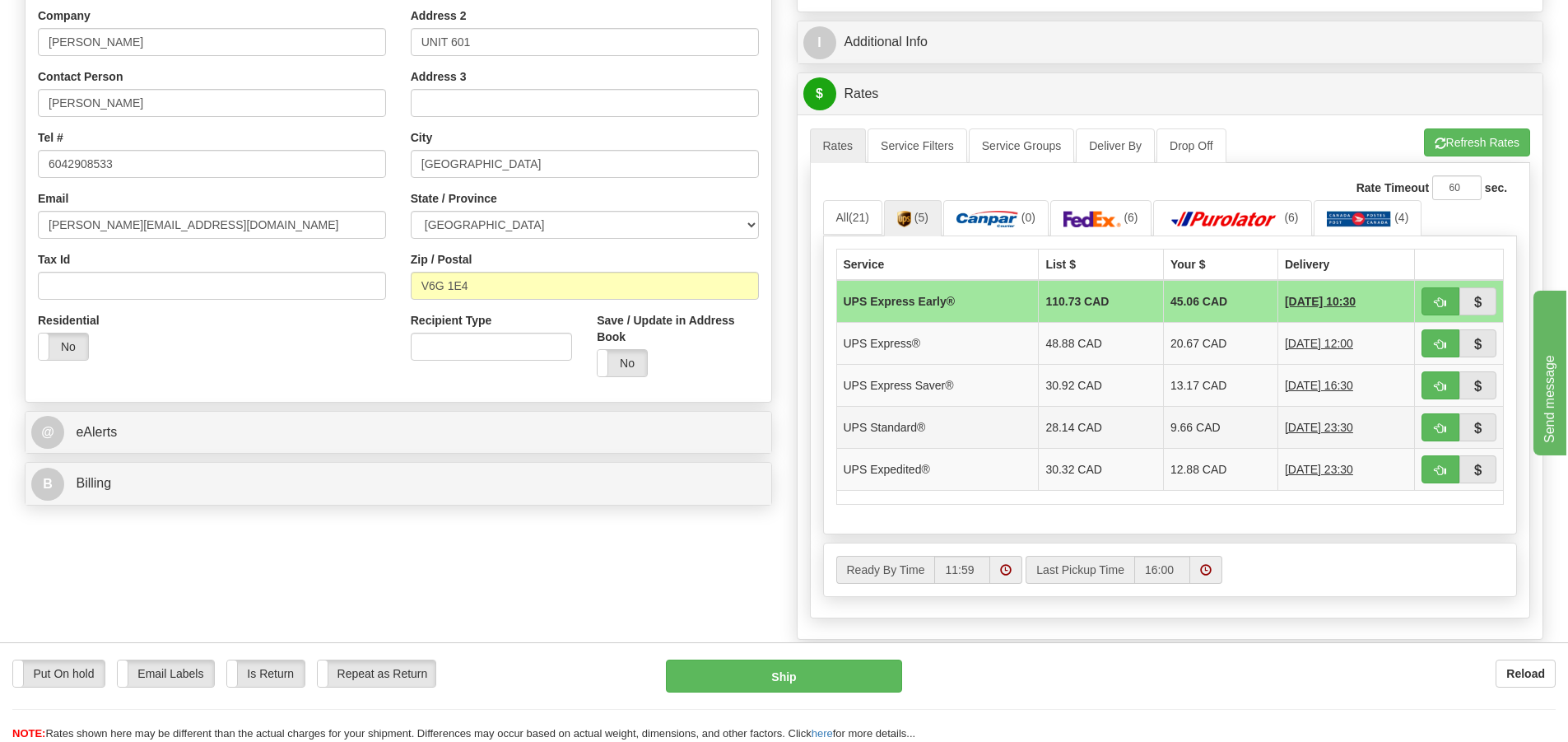
click at [1174, 424] on td "9.66 CAD" at bounding box center [1219, 427] width 114 height 42
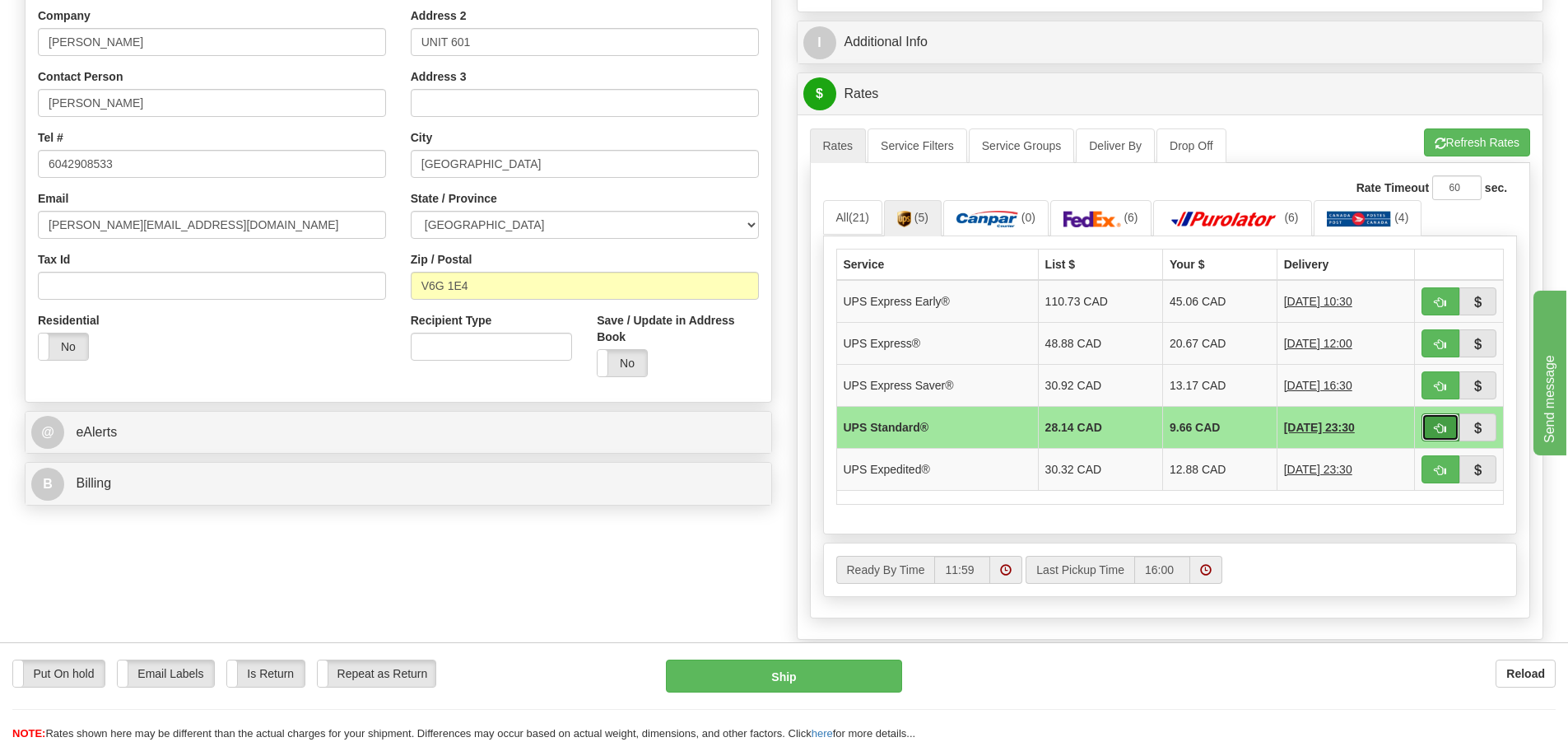
click at [1430, 426] on button "button" at bounding box center [1440, 428] width 38 height 28
type input "11"
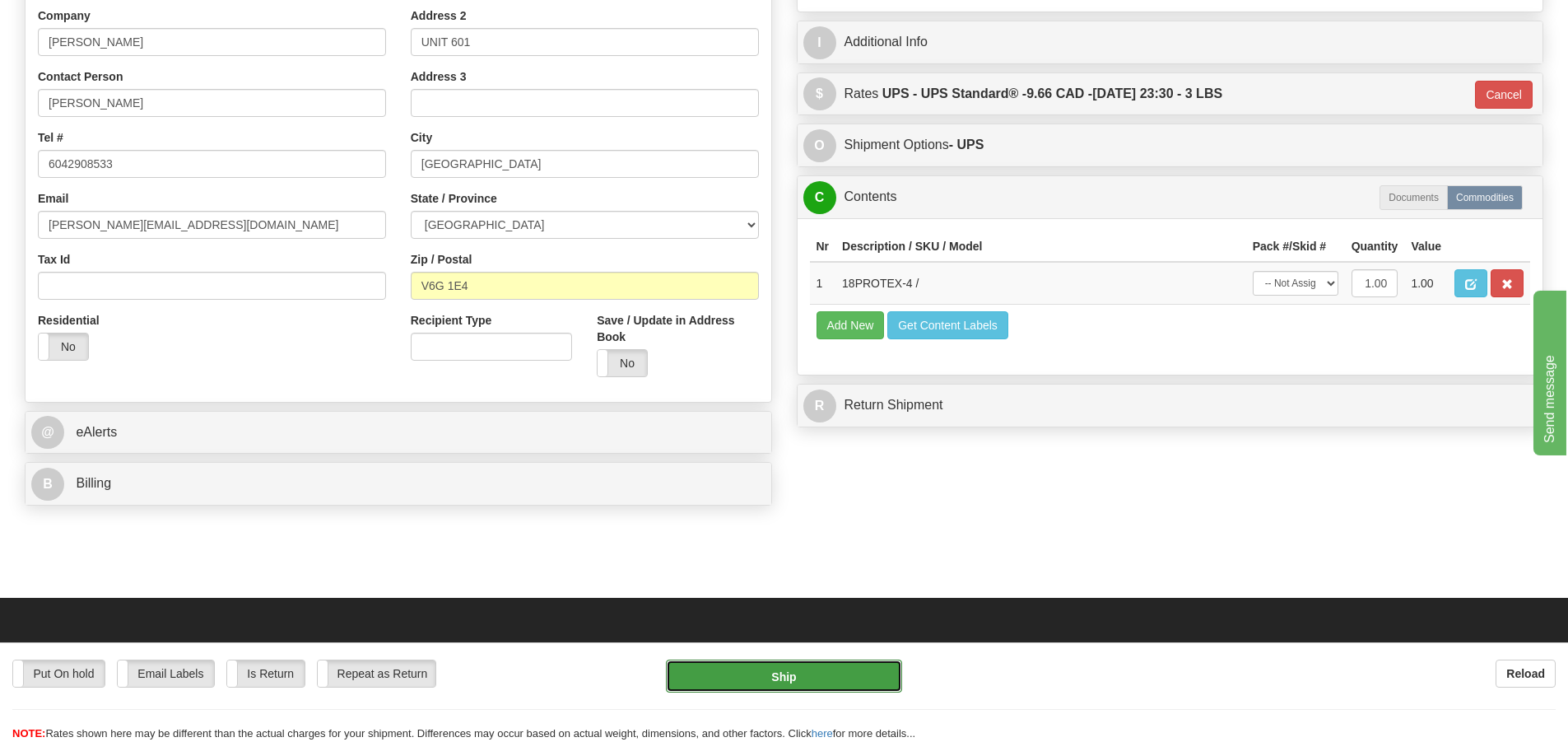
click at [762, 675] on button "Ship" at bounding box center [784, 676] width 236 height 33
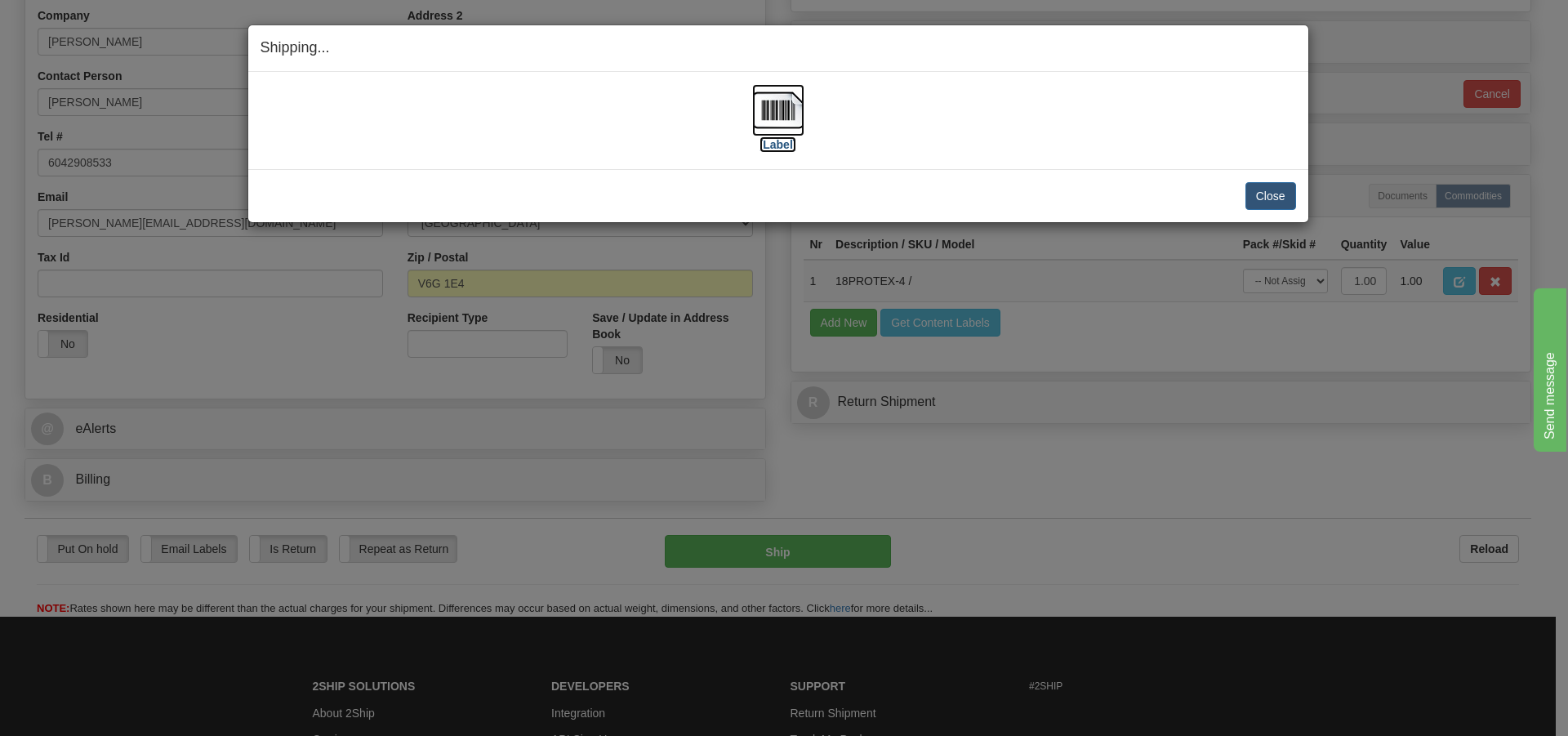
click at [782, 116] on img at bounding box center [778, 109] width 52 height 52
click at [1267, 196] on button "Close" at bounding box center [1270, 196] width 50 height 28
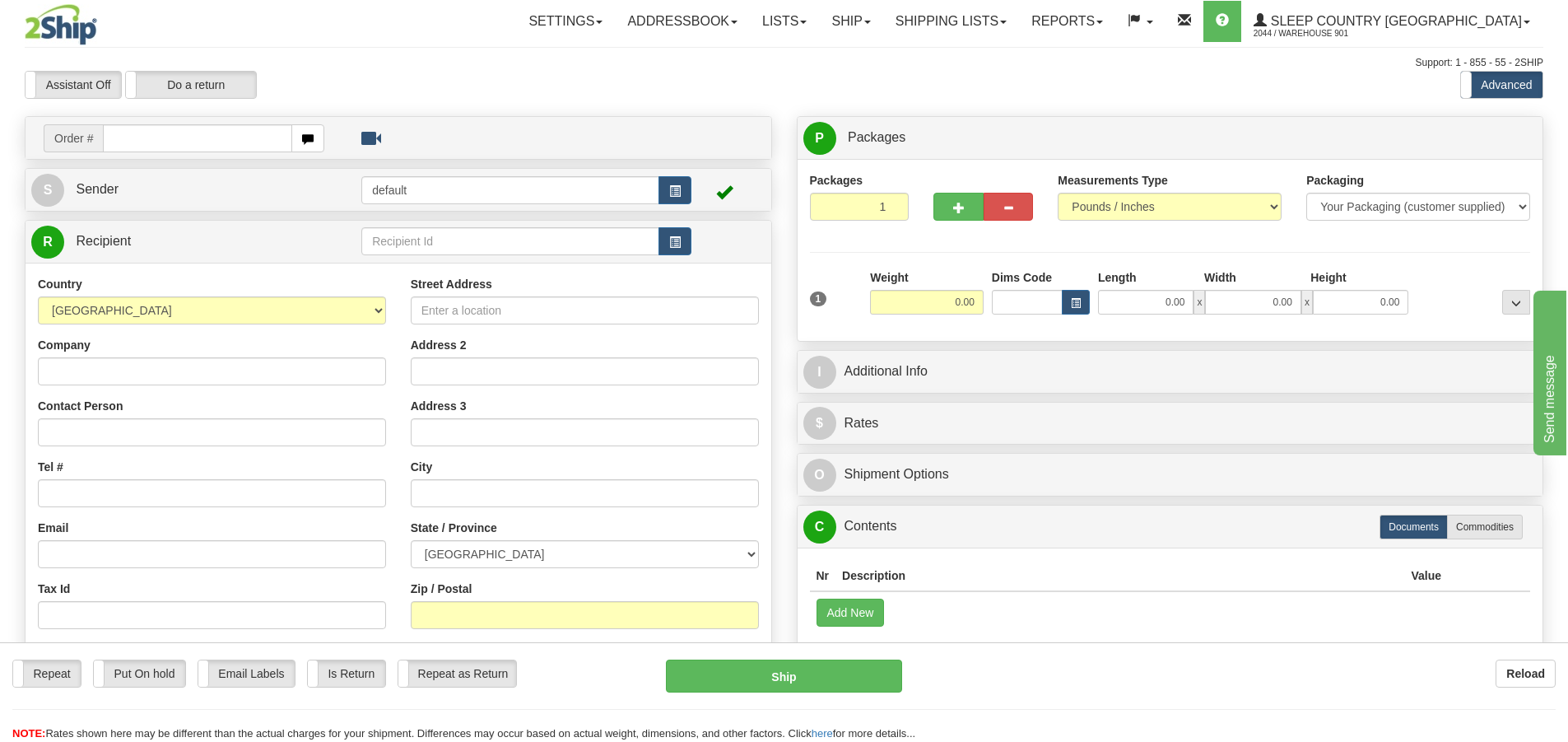
click at [112, 141] on input "text" at bounding box center [197, 138] width 189 height 28
type input "9000I041683"
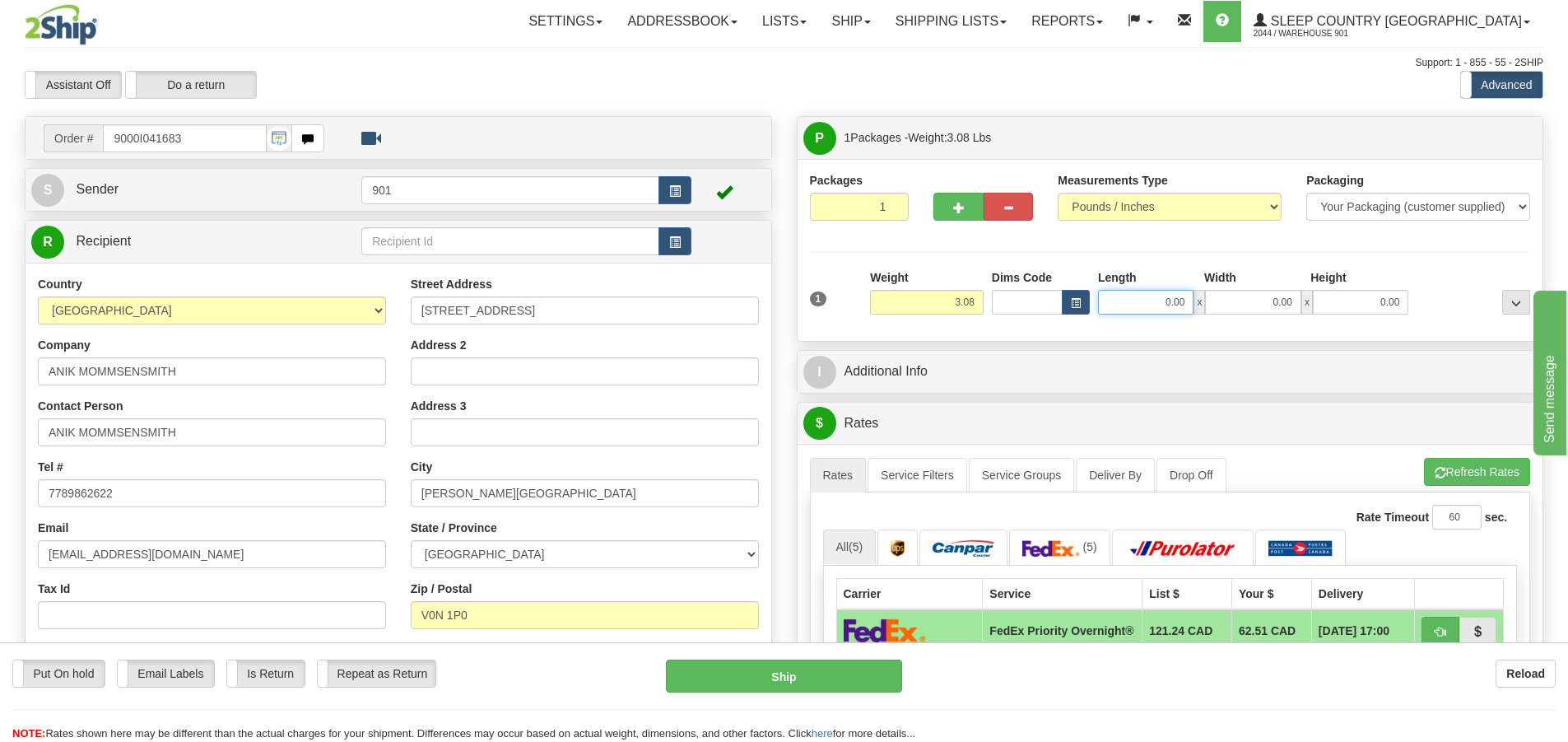
drag, startPoint x: 1188, startPoint y: 306, endPoint x: 1116, endPoint y: 309, distance: 72.1
click at [1116, 309] on input "0.00" at bounding box center [1146, 302] width 95 height 25
type input "10.00"
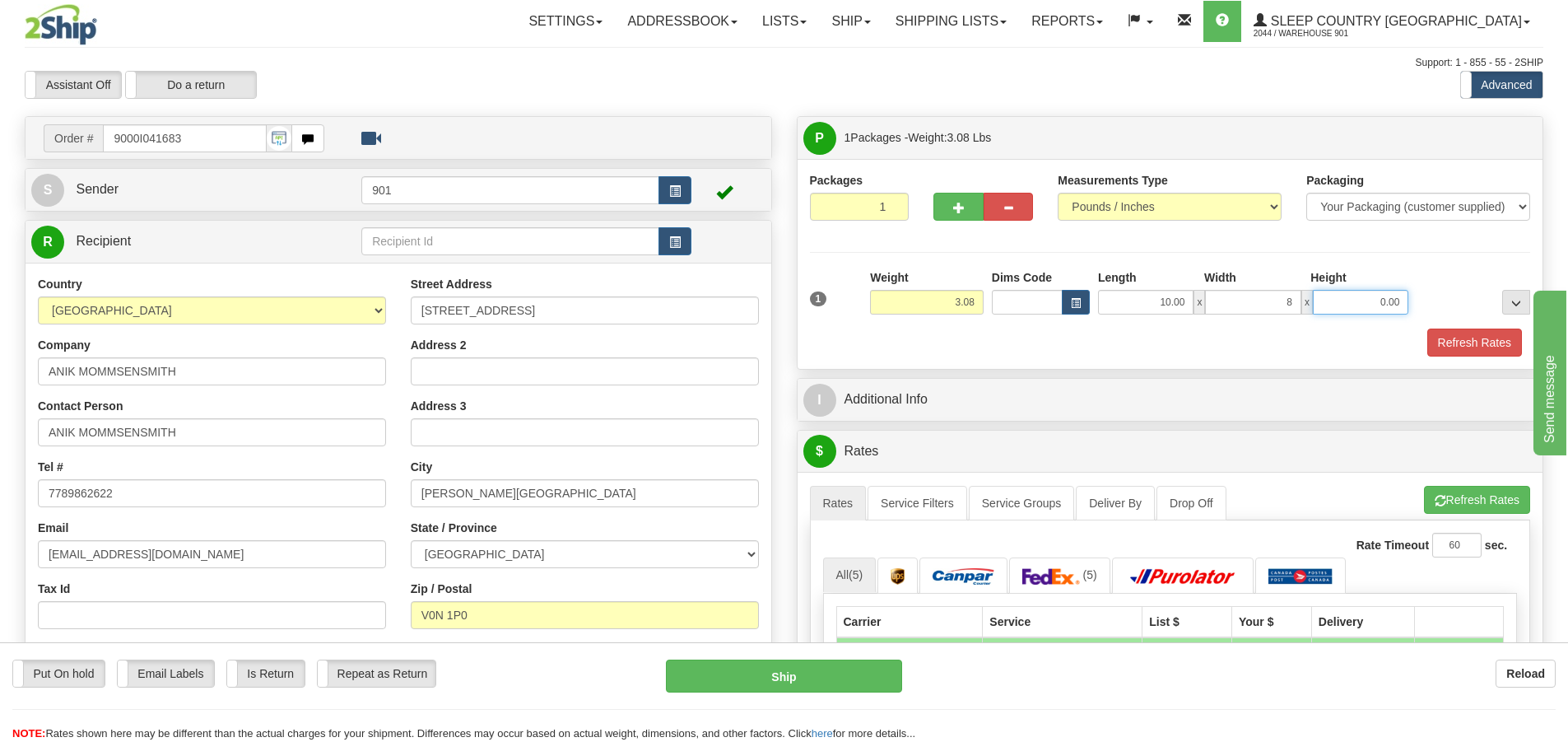
type input "8.00"
click at [1469, 342] on button "Refresh Rates" at bounding box center [1474, 342] width 94 height 28
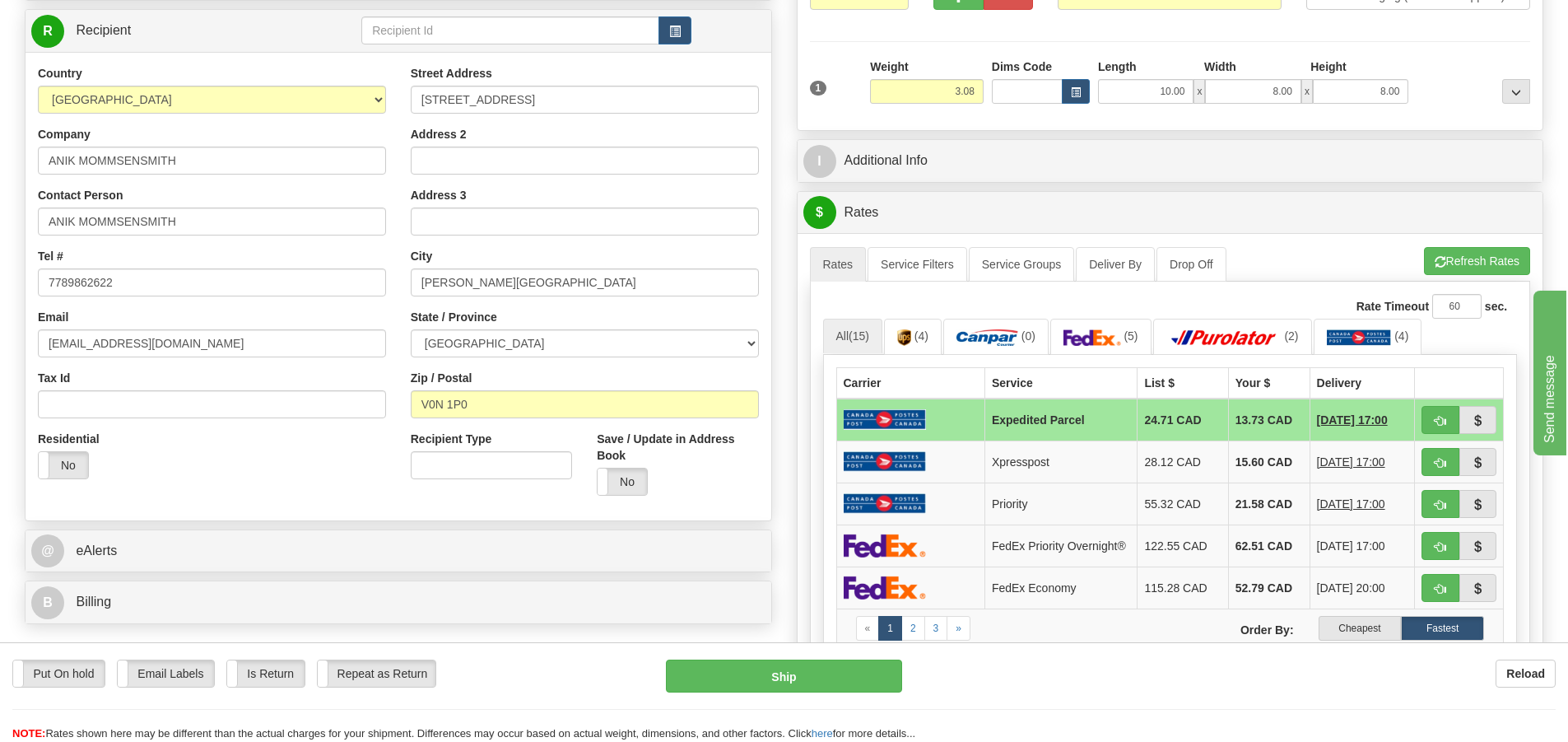
scroll to position [247, 0]
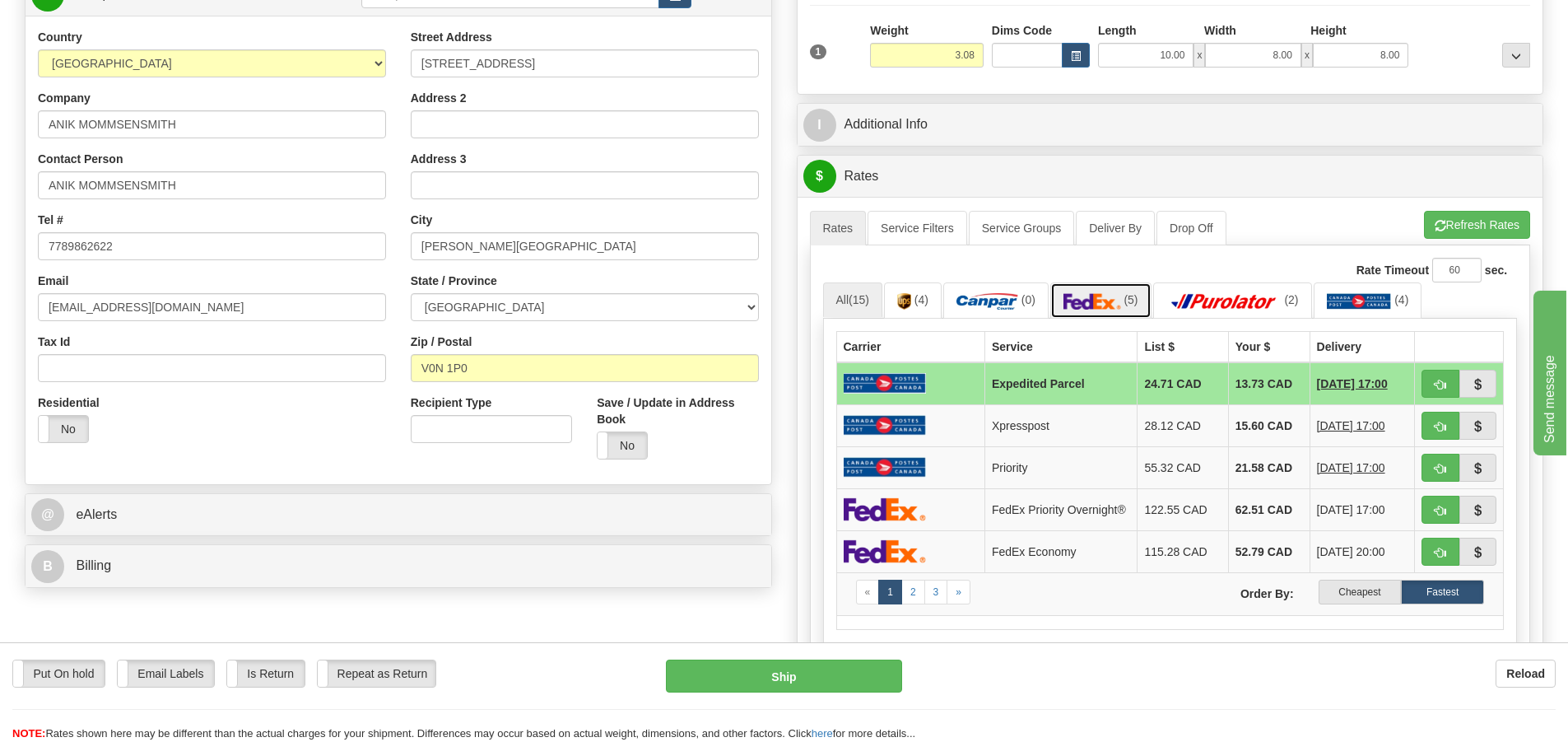
click at [1085, 300] on img at bounding box center [1092, 301] width 58 height 17
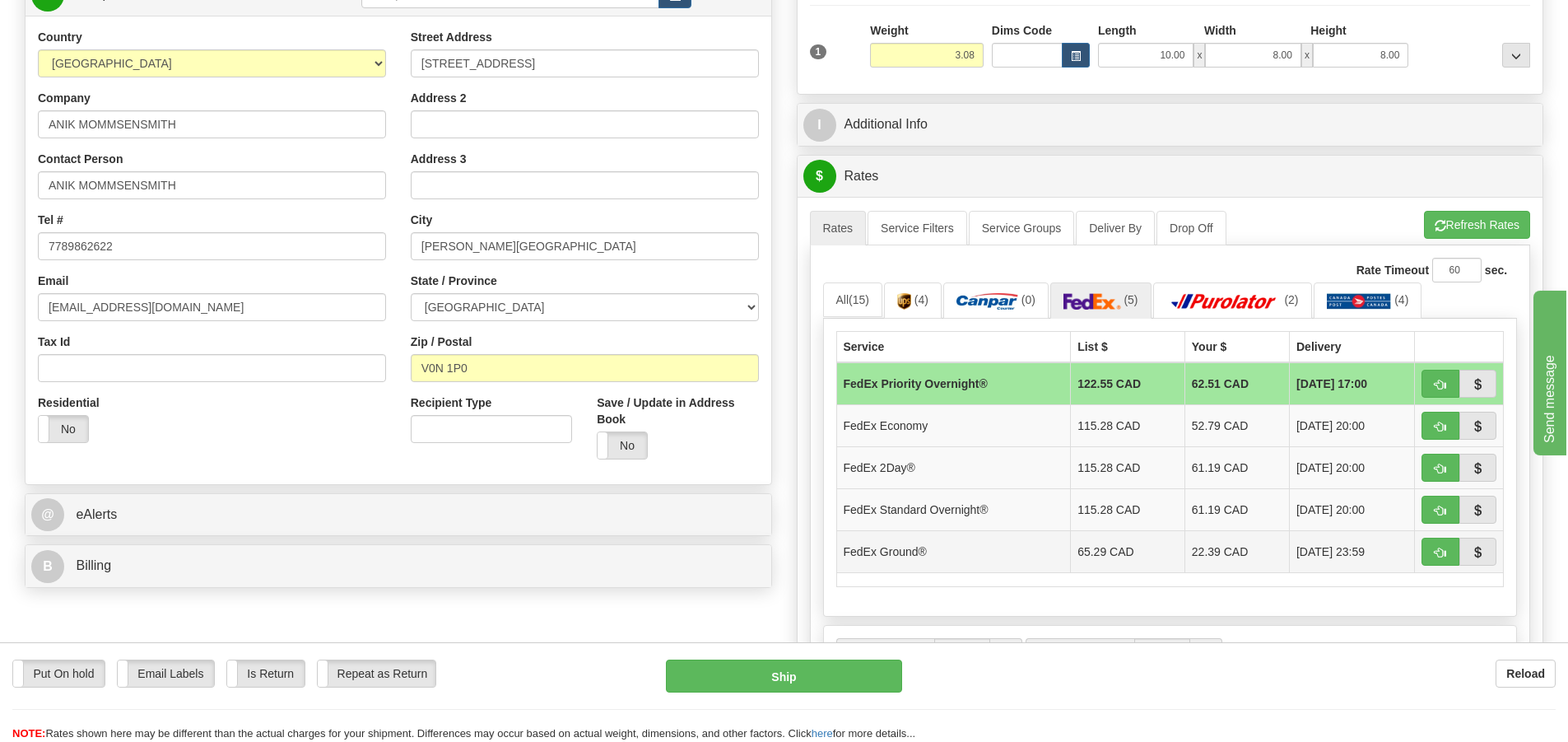
click at [1192, 552] on td "22.39 CAD" at bounding box center [1236, 551] width 104 height 42
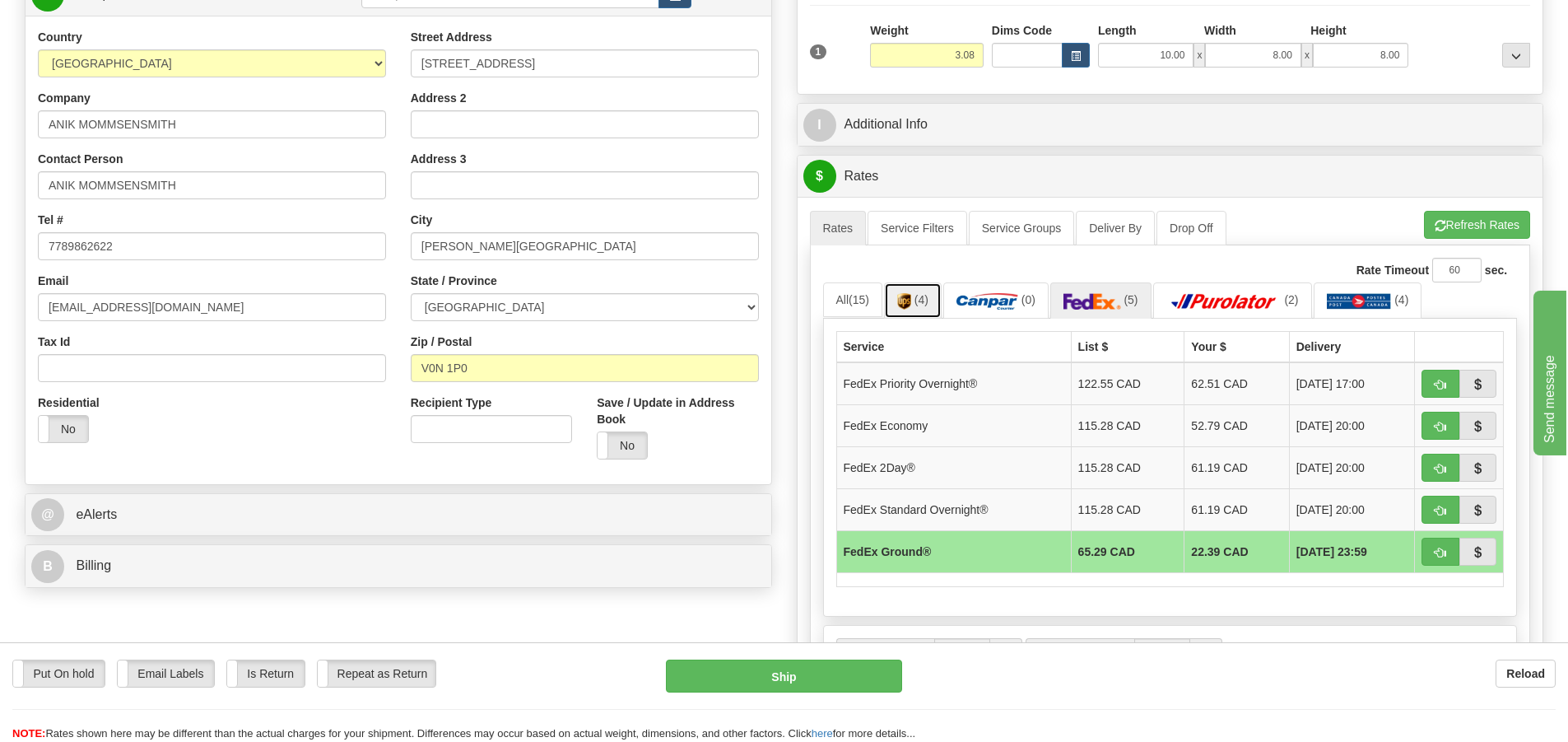
click at [916, 298] on link "(4)" at bounding box center [912, 301] width 58 height 36
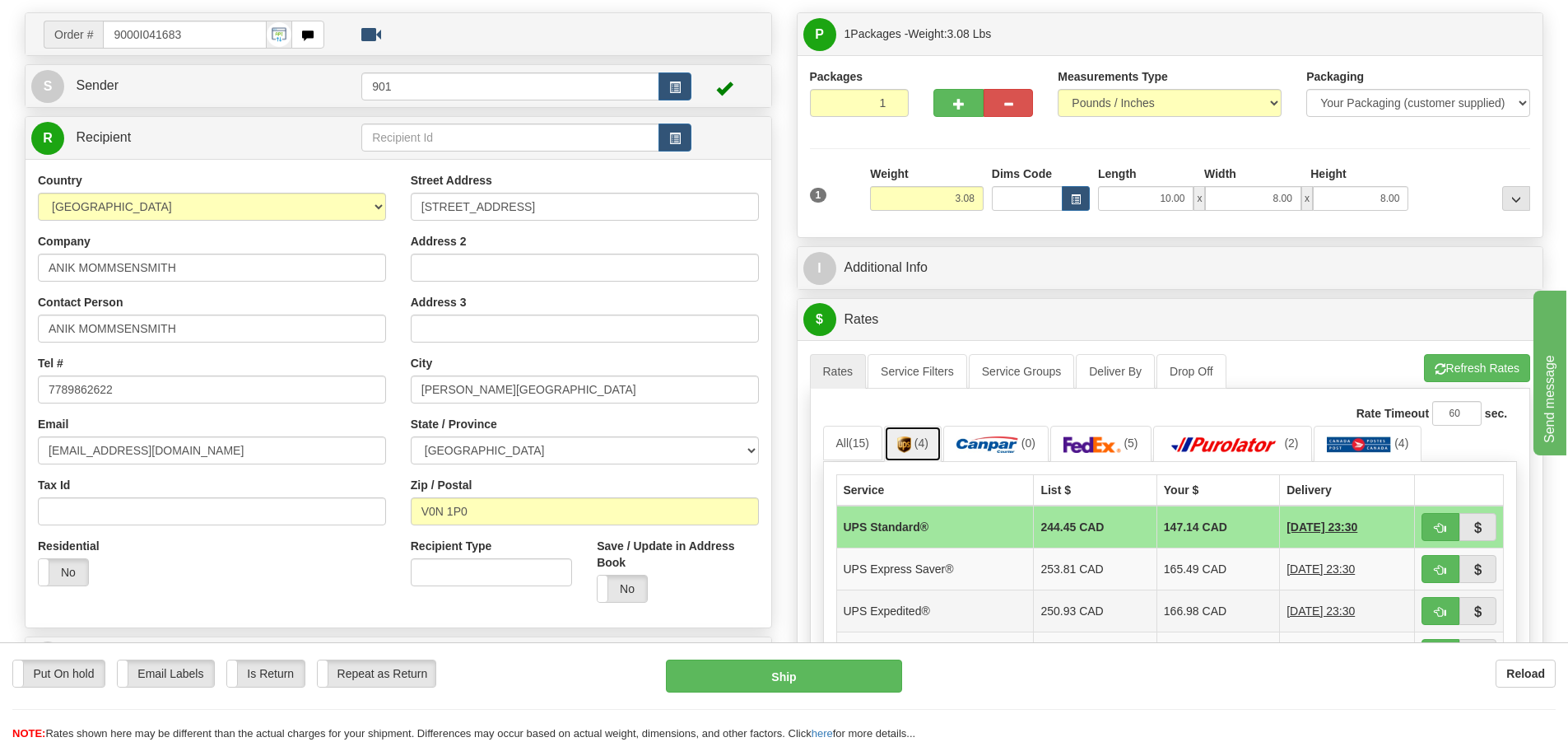
scroll to position [82, 0]
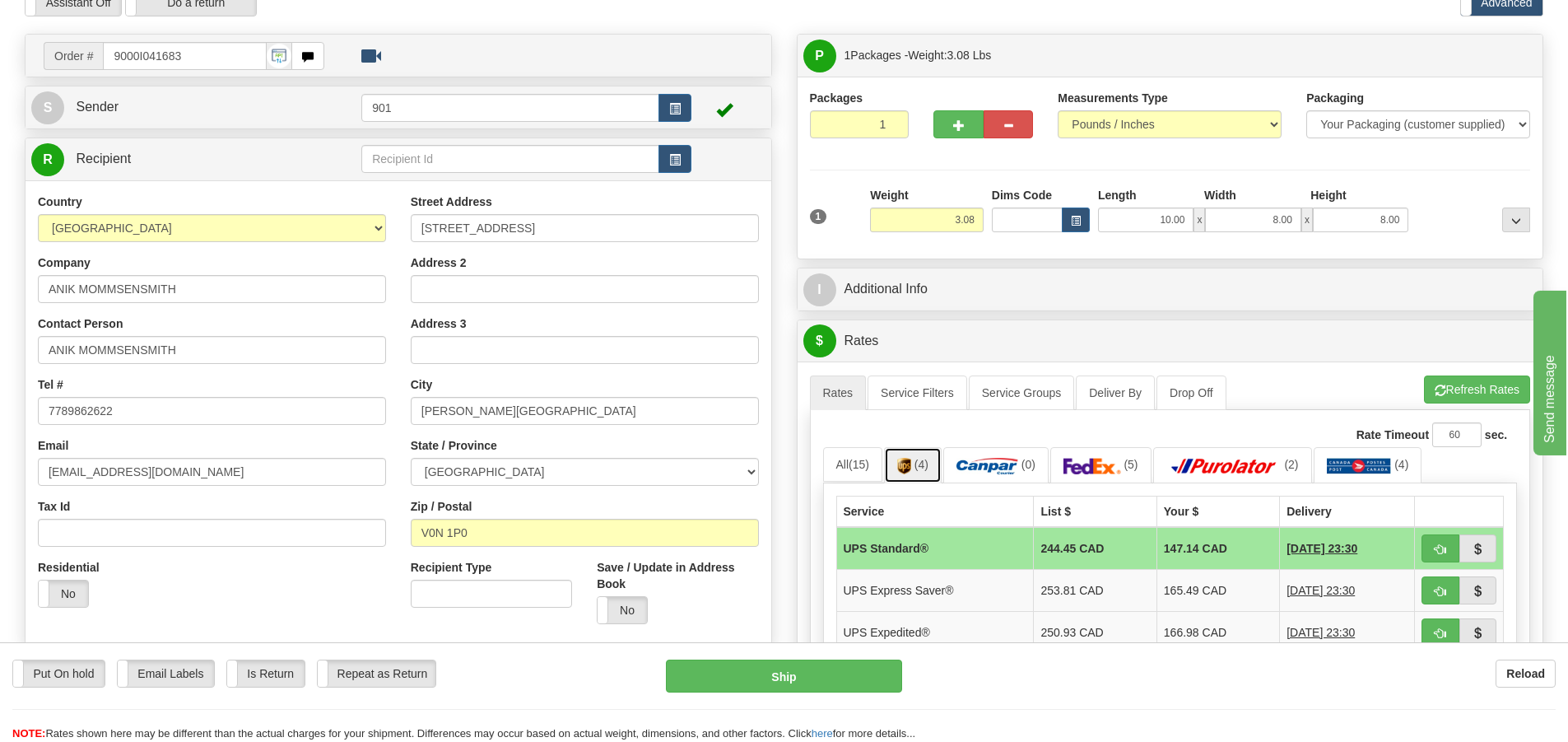
click at [916, 459] on link "(4)" at bounding box center [912, 465] width 58 height 36
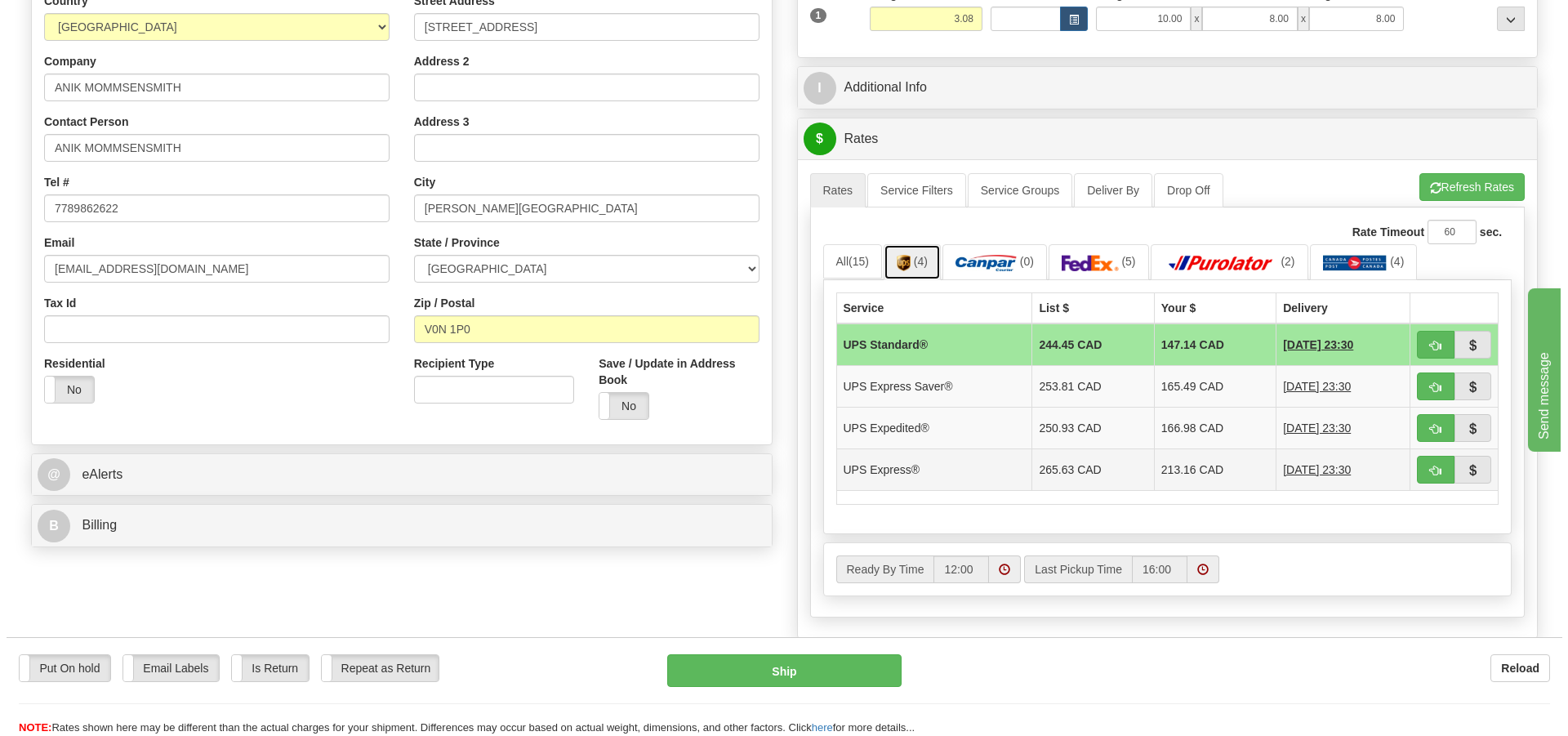
scroll to position [245, 0]
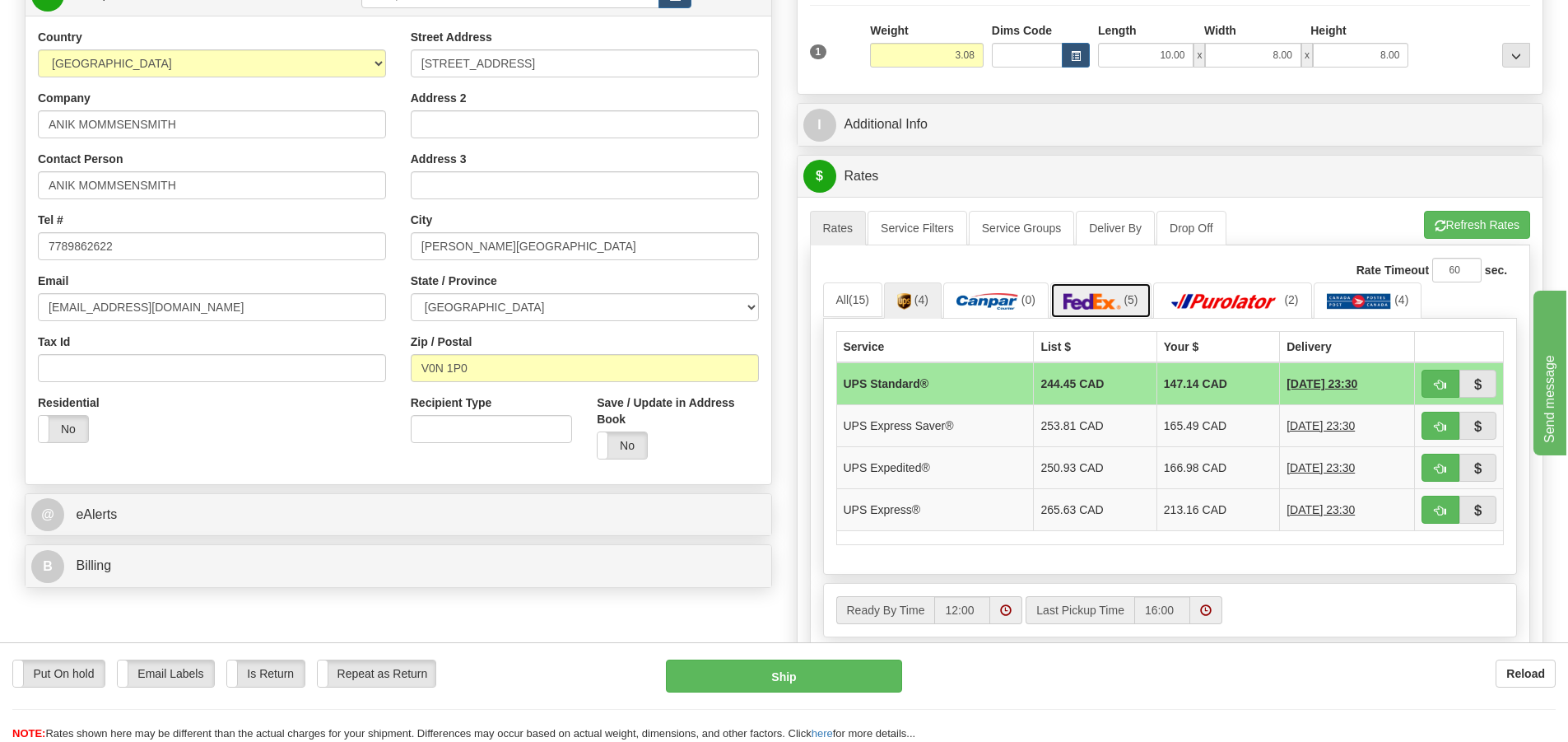
click at [1091, 302] on img at bounding box center [1092, 301] width 58 height 17
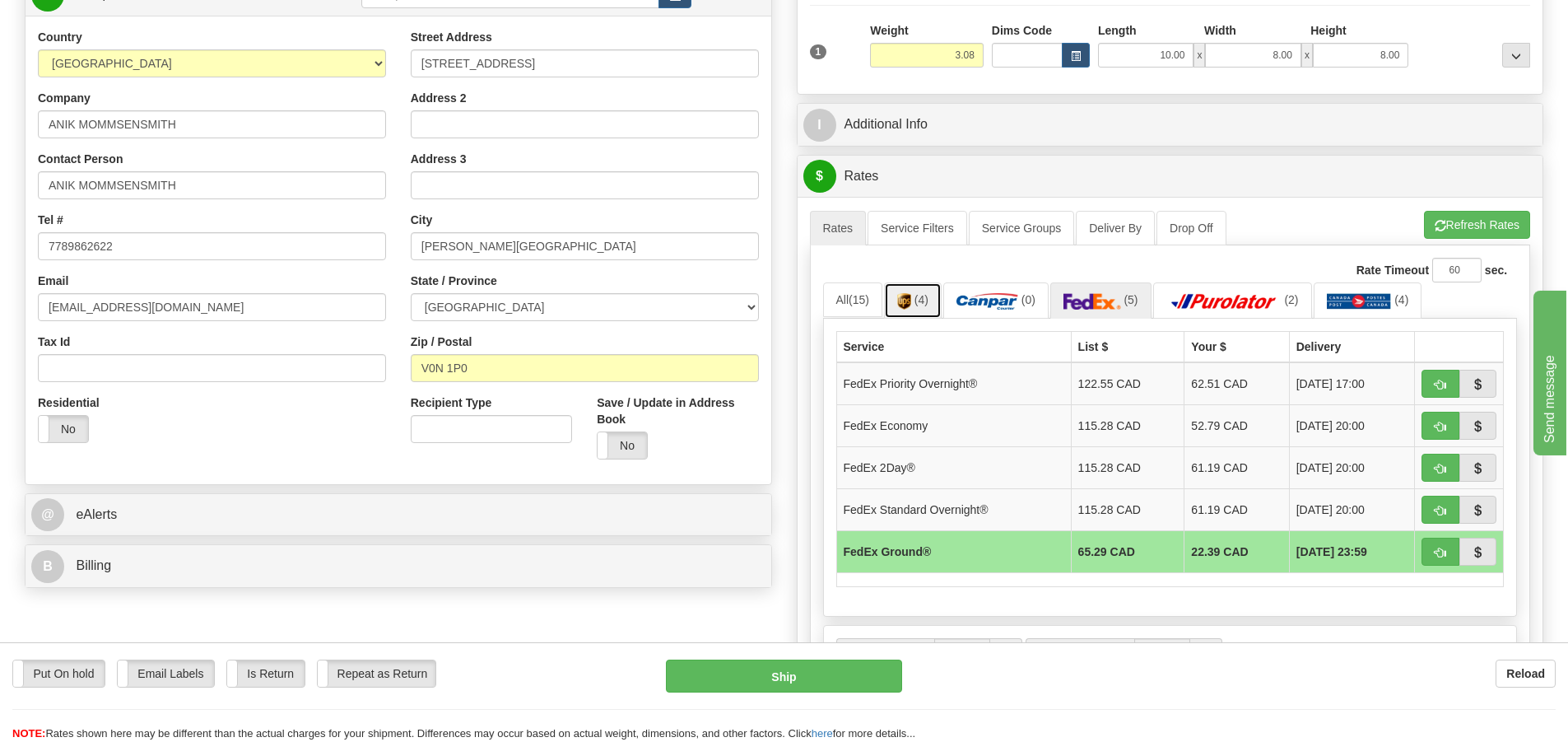
click at [919, 308] on link "(4)" at bounding box center [912, 301] width 58 height 36
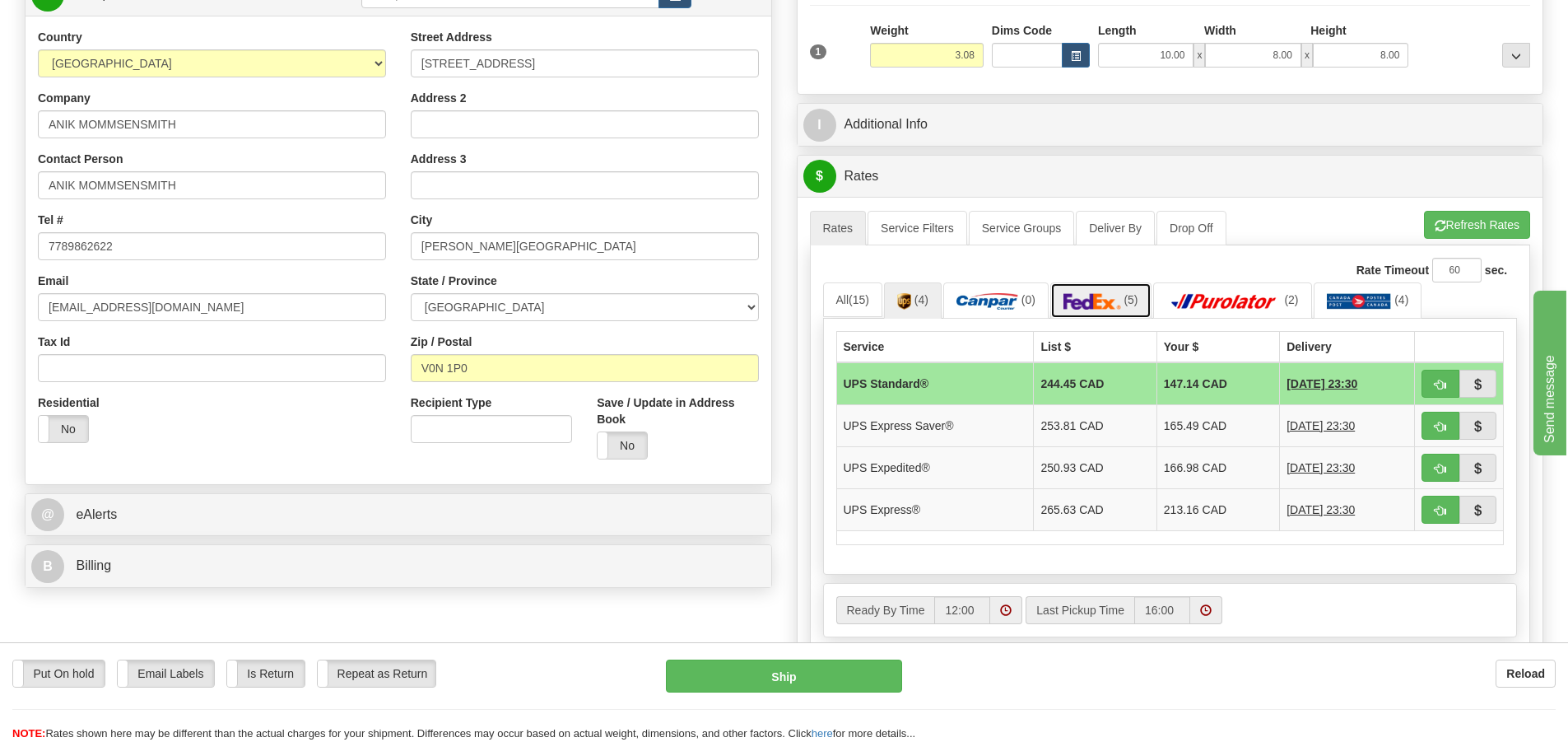
click at [1071, 298] on img at bounding box center [1092, 301] width 58 height 17
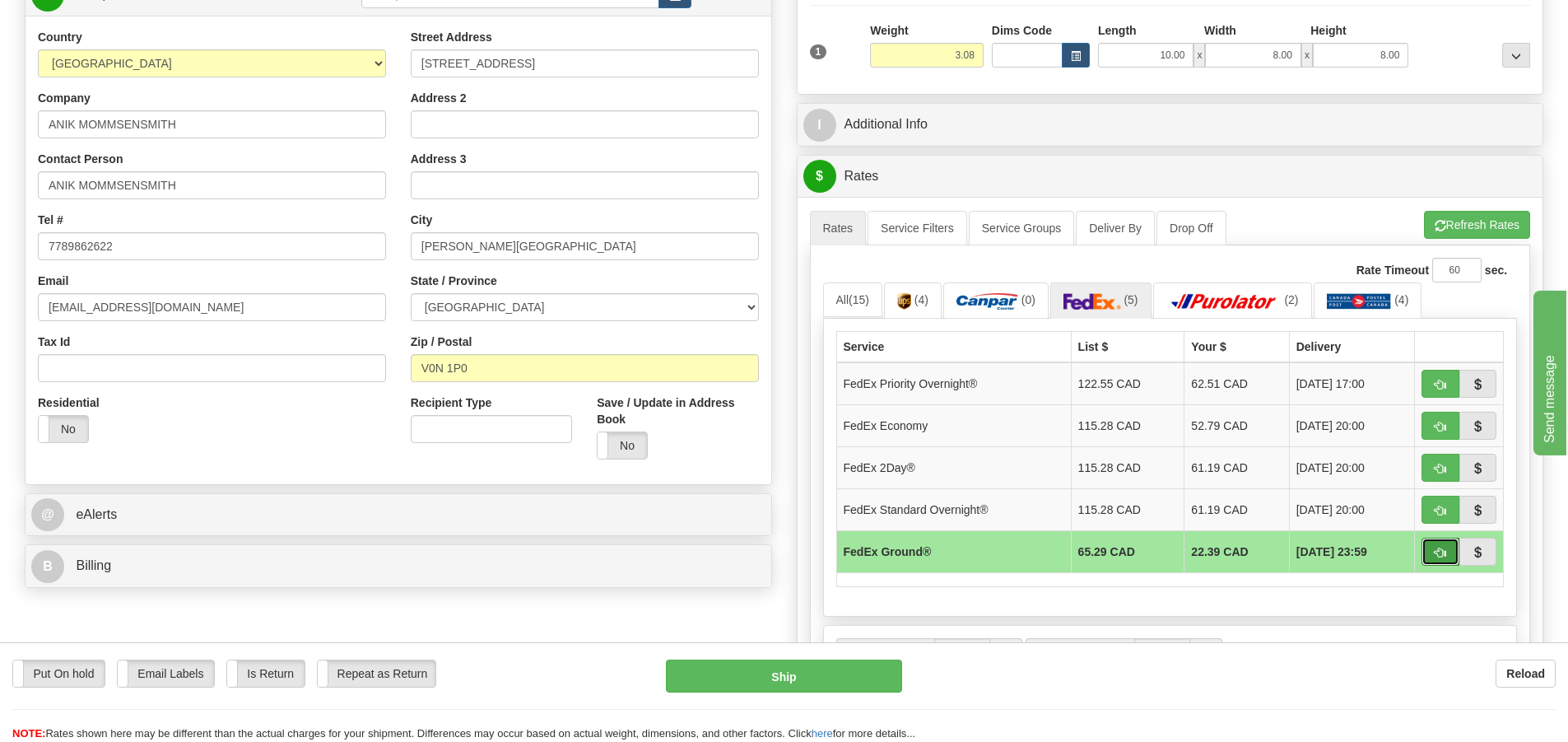
click at [1438, 554] on span "button" at bounding box center [1440, 553] width 12 height 11
type input "92"
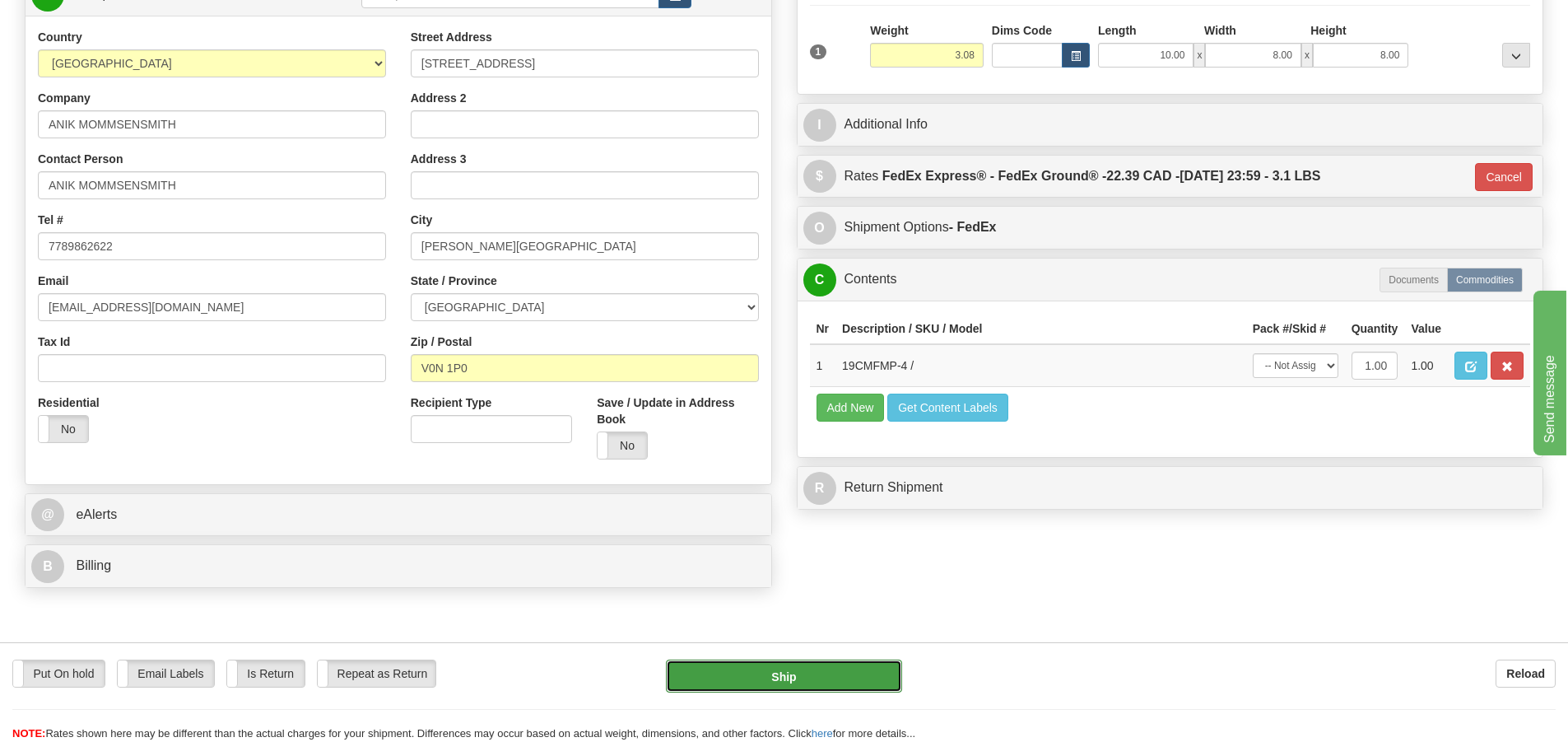
click at [835, 675] on button "Ship" at bounding box center [784, 676] width 236 height 33
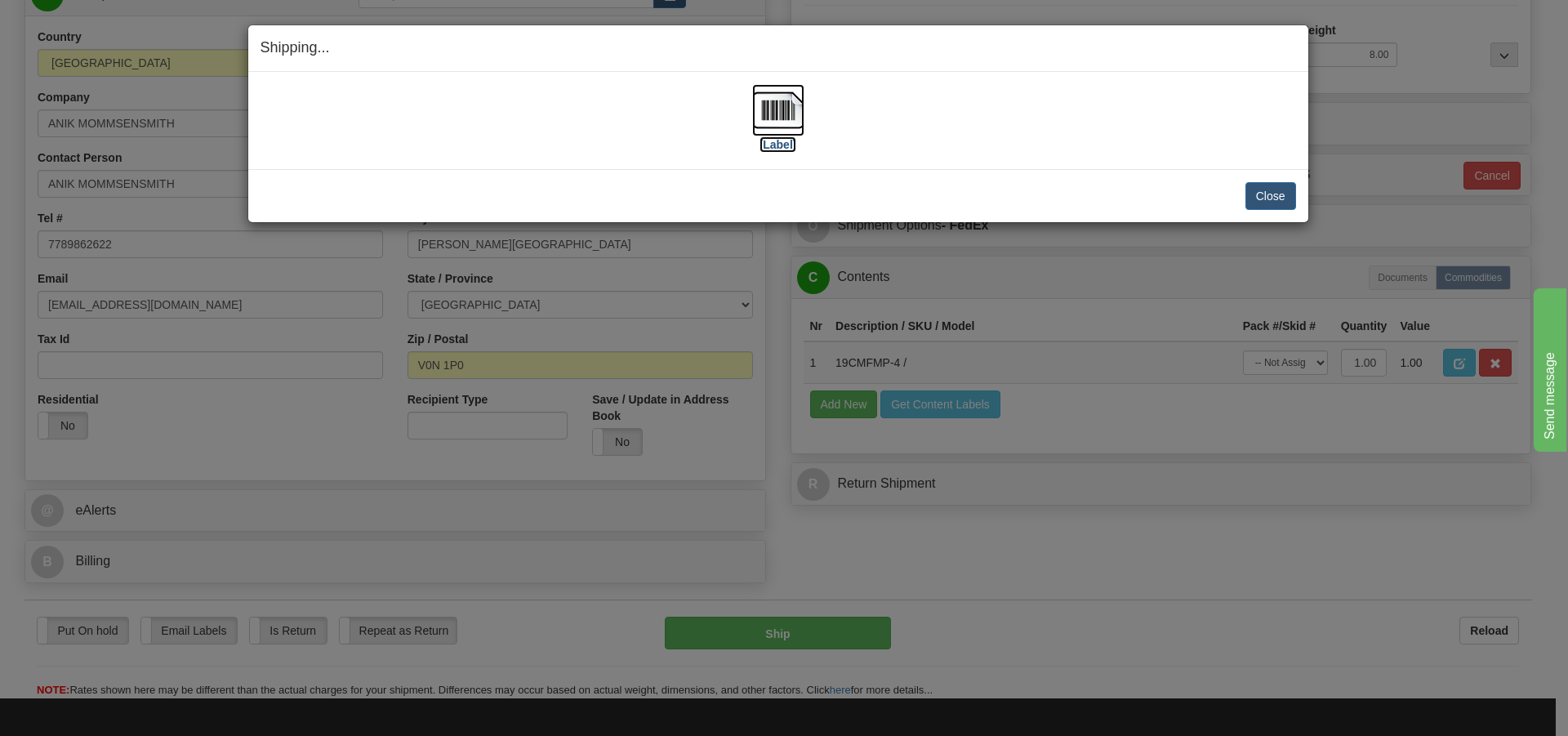
click at [771, 110] on img at bounding box center [778, 109] width 52 height 52
click at [1272, 199] on button "Close" at bounding box center [1270, 196] width 50 height 28
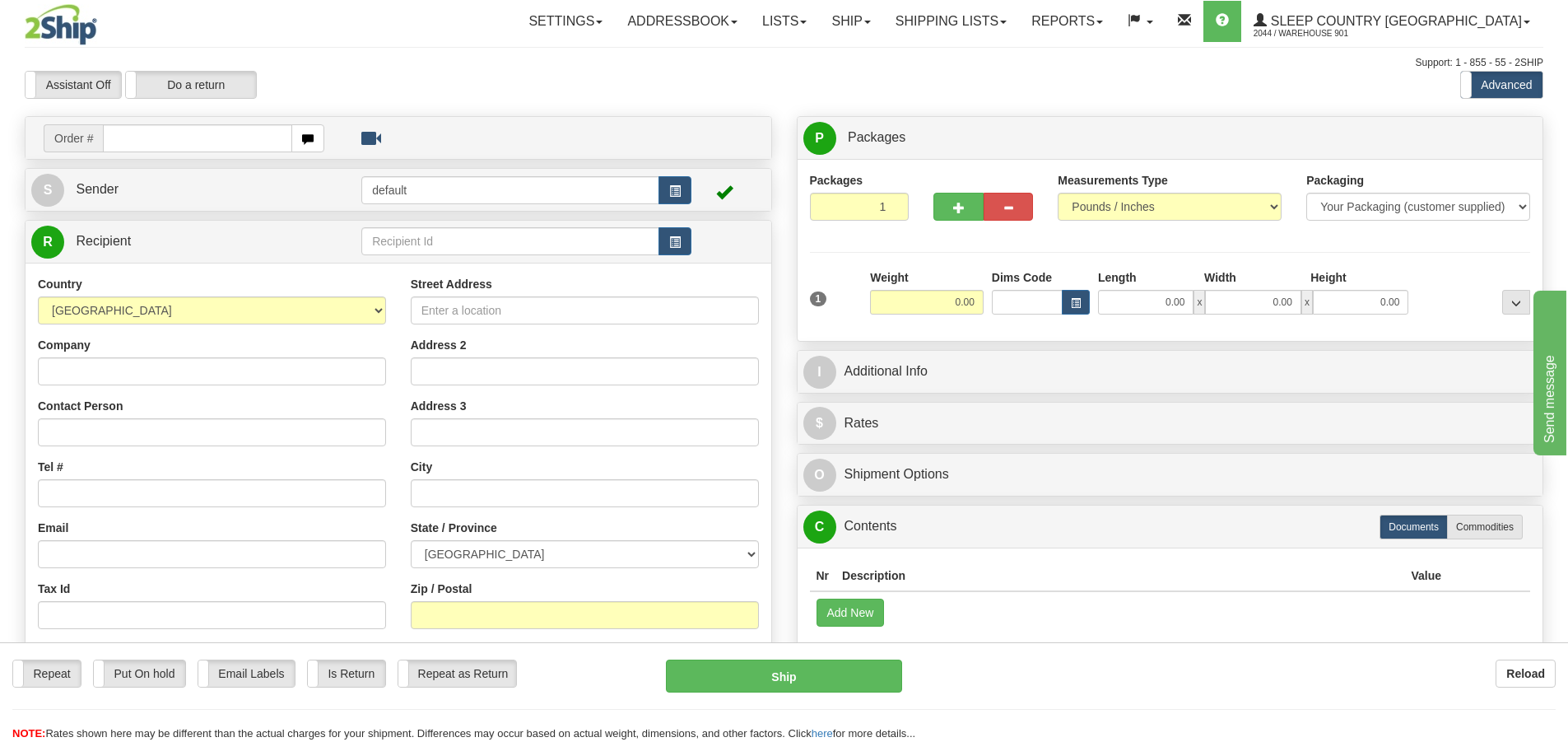
click at [118, 141] on input "text" at bounding box center [197, 138] width 189 height 28
type input "9000I041693"
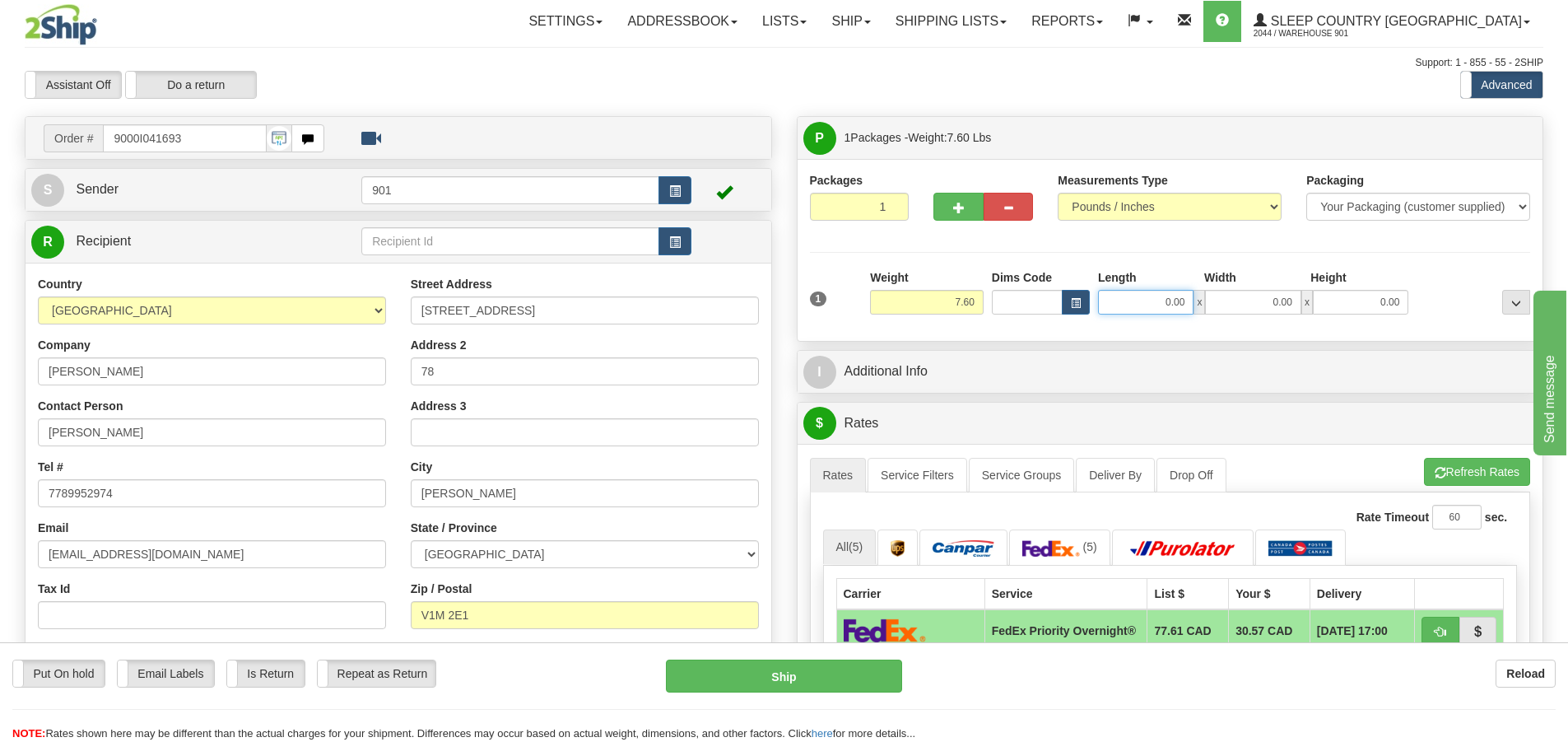
drag, startPoint x: 1186, startPoint y: 305, endPoint x: 1118, endPoint y: 303, distance: 68.0
click at [1118, 303] on input "0.00" at bounding box center [1146, 302] width 95 height 25
type input "13.00"
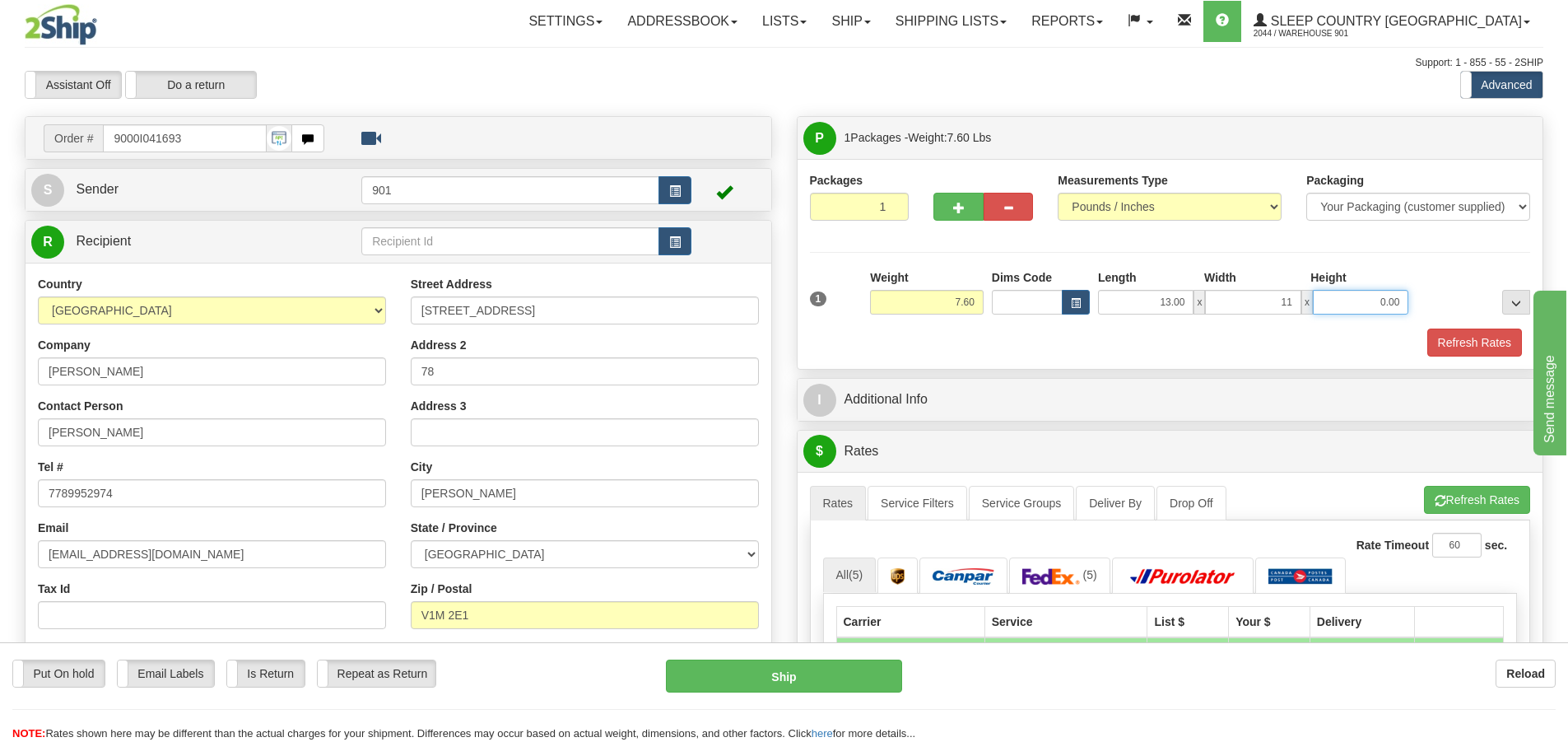
type input "11.00"
type input "5.00"
click at [1456, 341] on button "Refresh Rates" at bounding box center [1474, 342] width 94 height 28
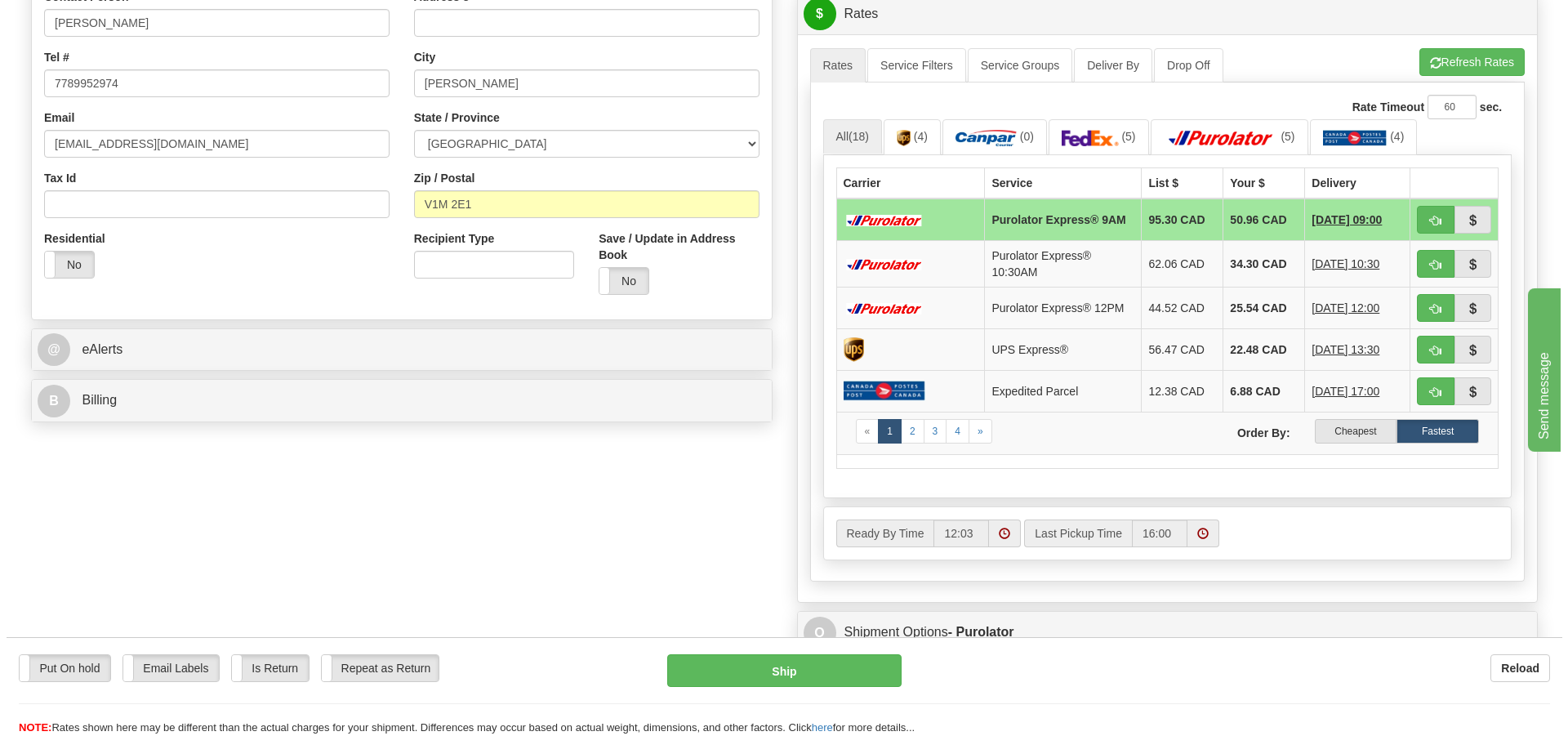
scroll to position [408, 0]
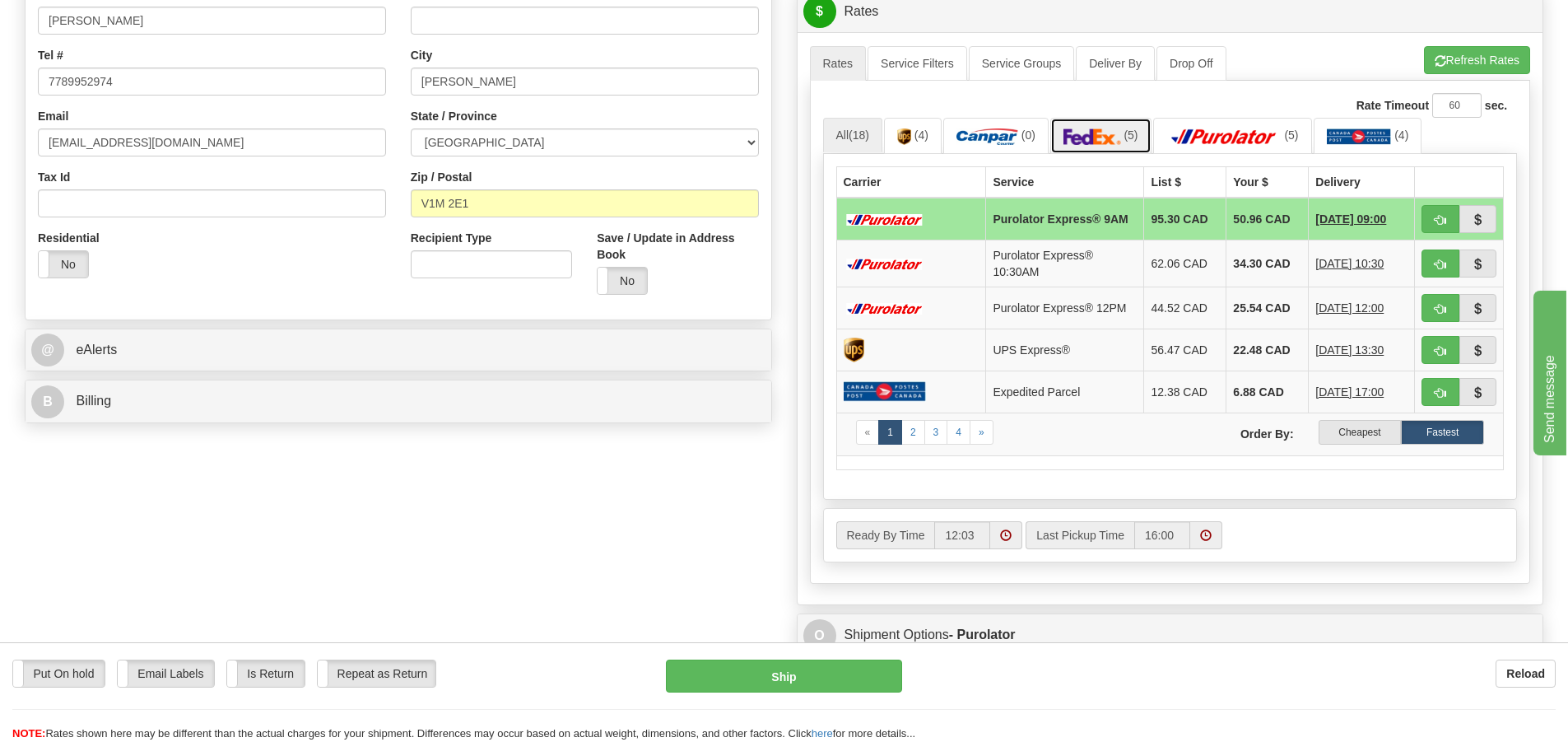
click at [1109, 138] on img at bounding box center [1092, 136] width 58 height 17
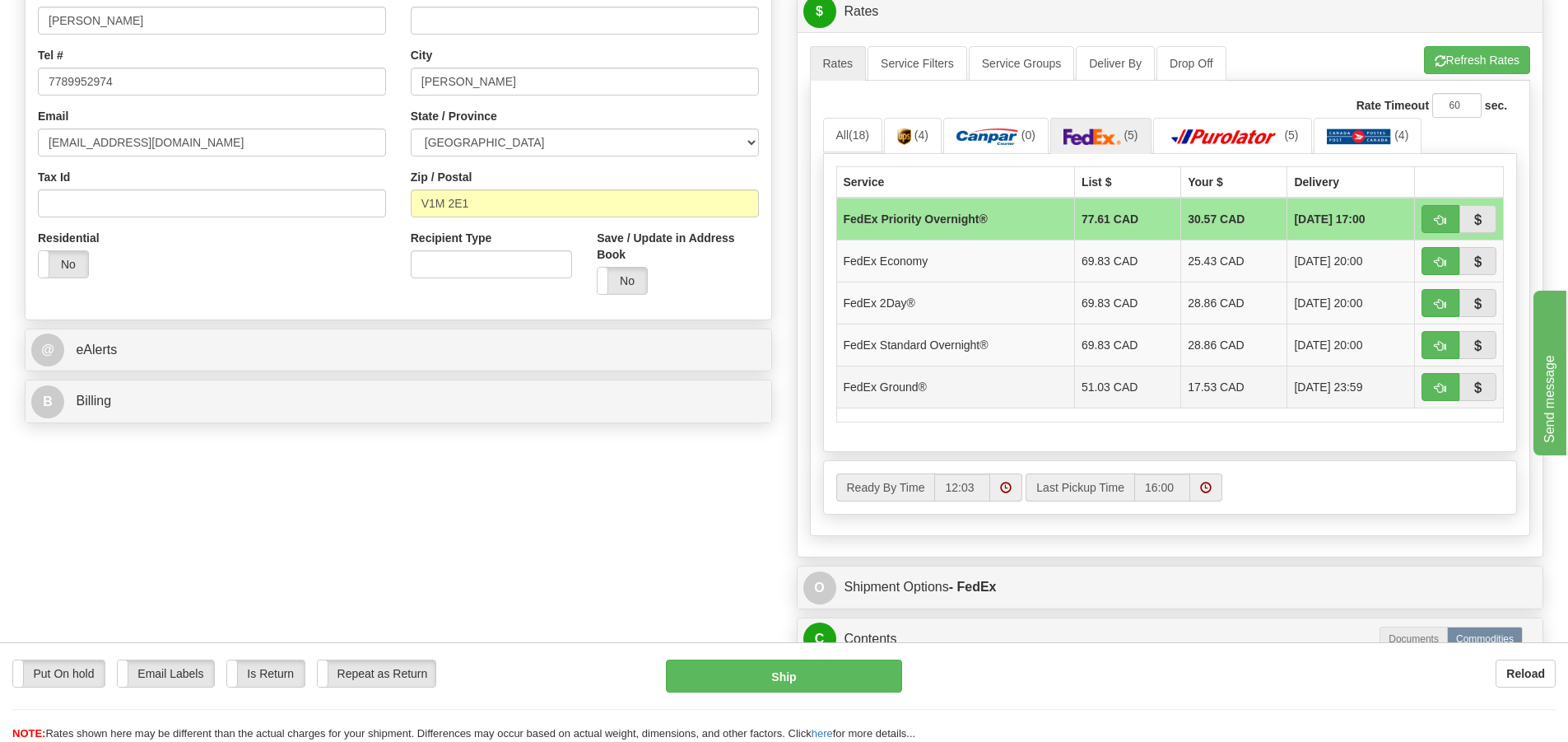
click at [1201, 384] on td "17.53 CAD" at bounding box center [1234, 386] width 106 height 42
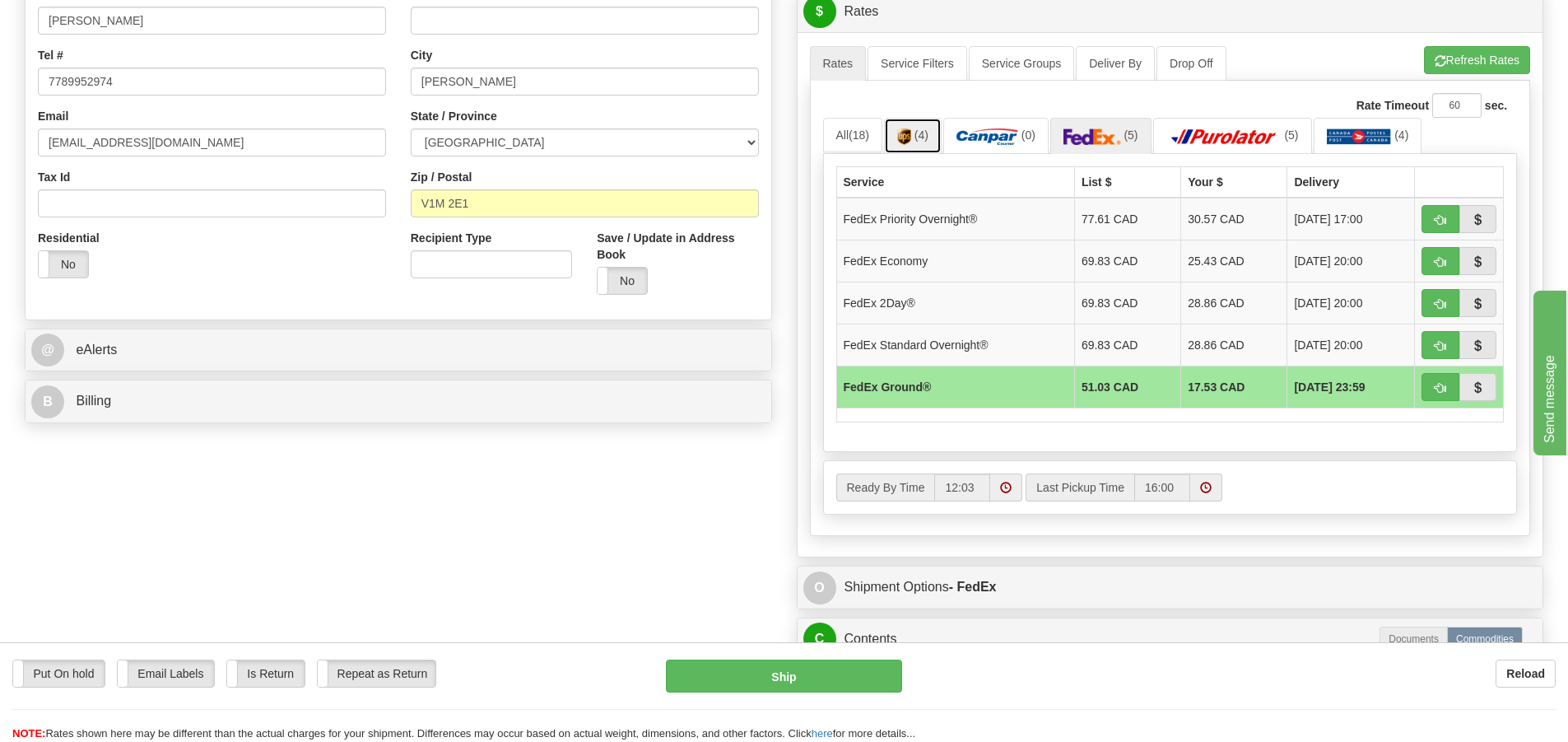
click at [925, 144] on link "(4)" at bounding box center [912, 136] width 58 height 36
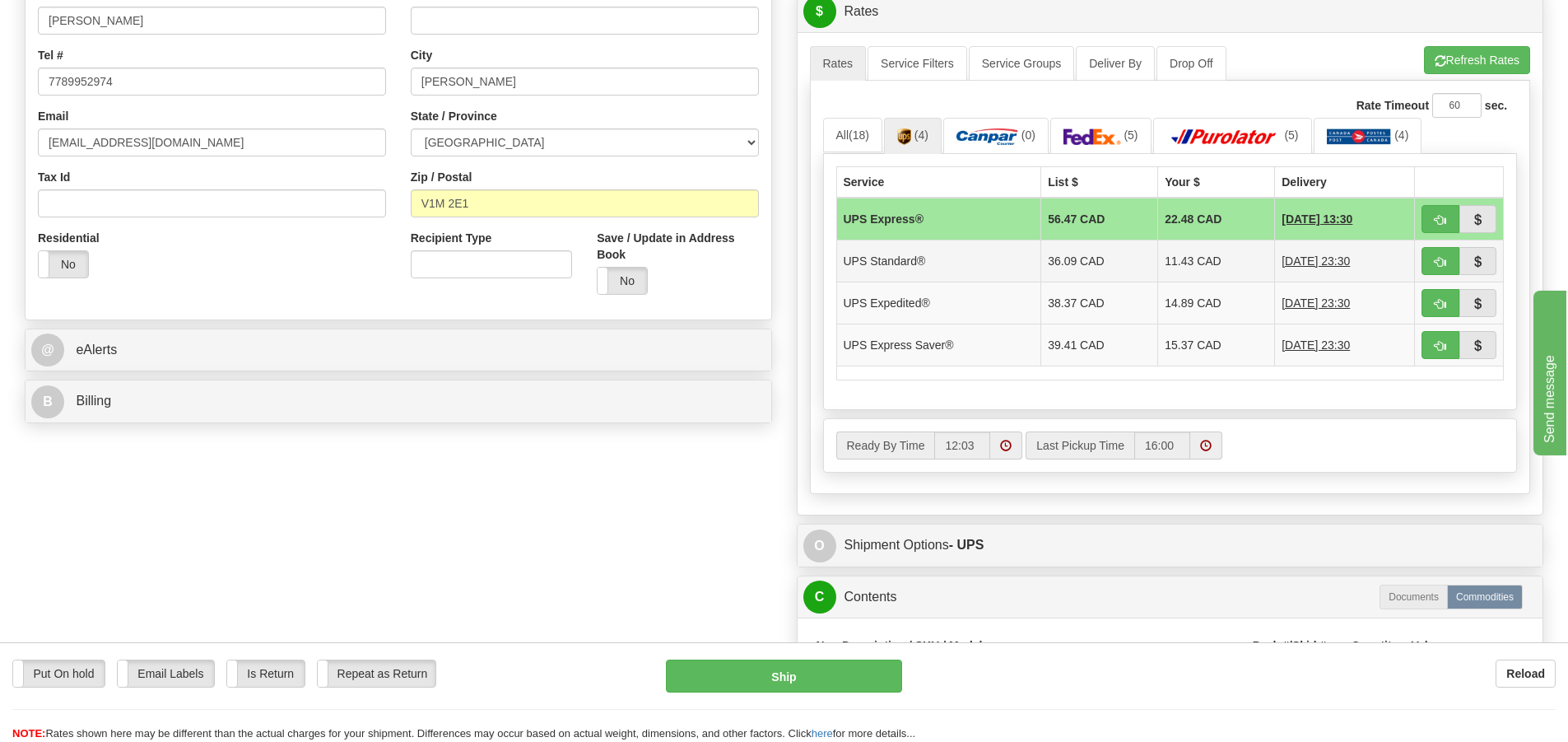
click at [1207, 247] on td "11.43 CAD" at bounding box center [1216, 260] width 117 height 42
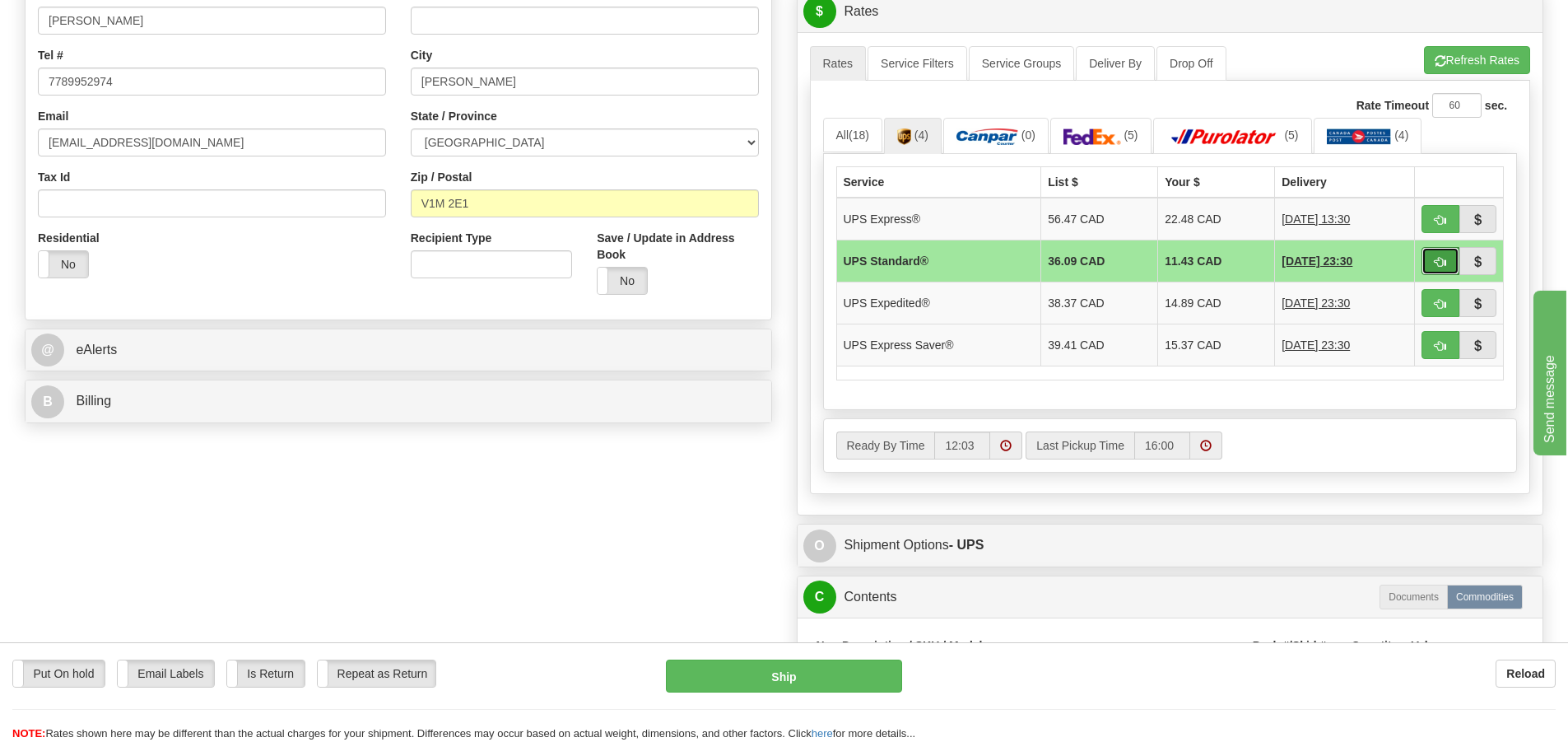
click at [1445, 262] on span "button" at bounding box center [1440, 262] width 12 height 11
type input "11"
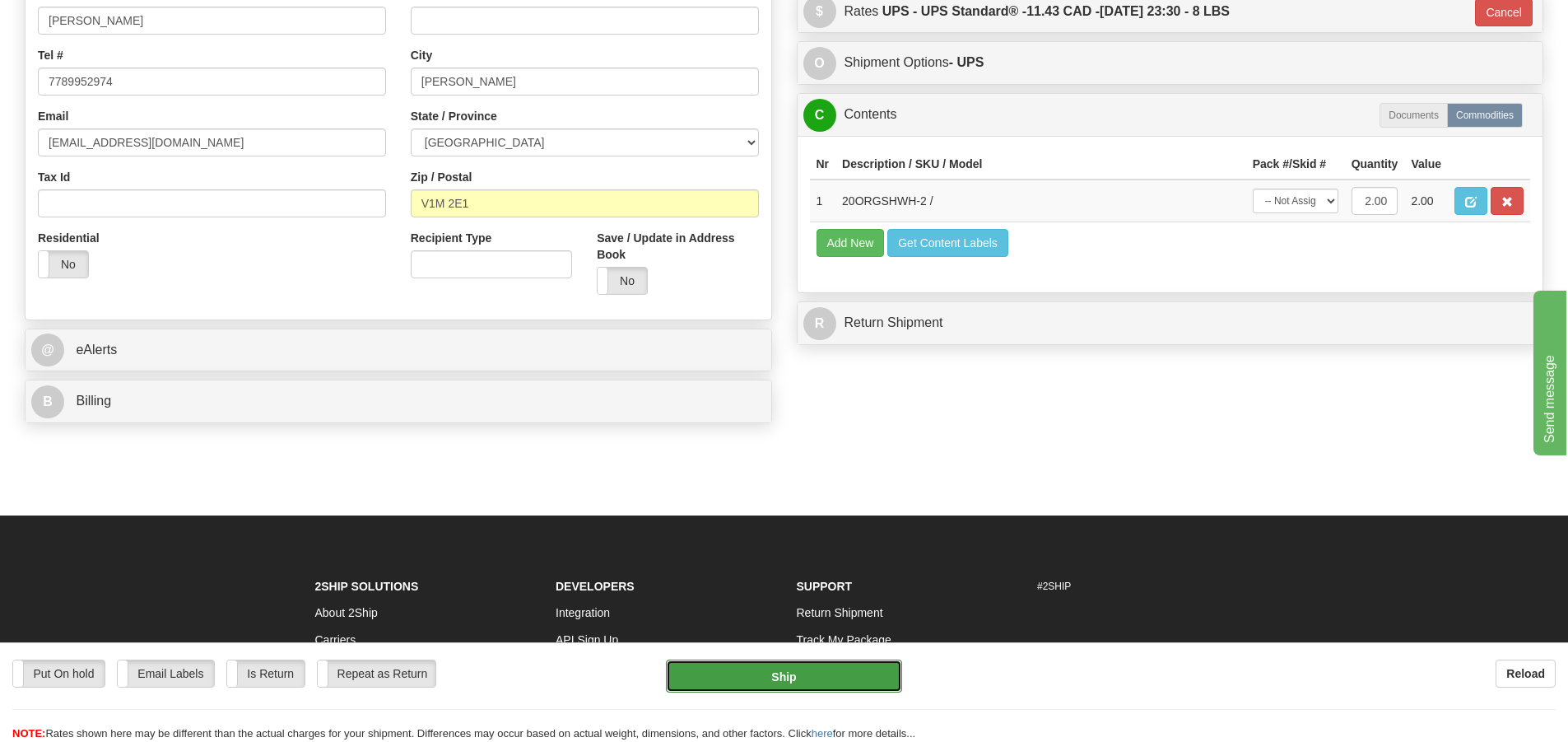
click at [824, 675] on button "Ship" at bounding box center [784, 676] width 236 height 33
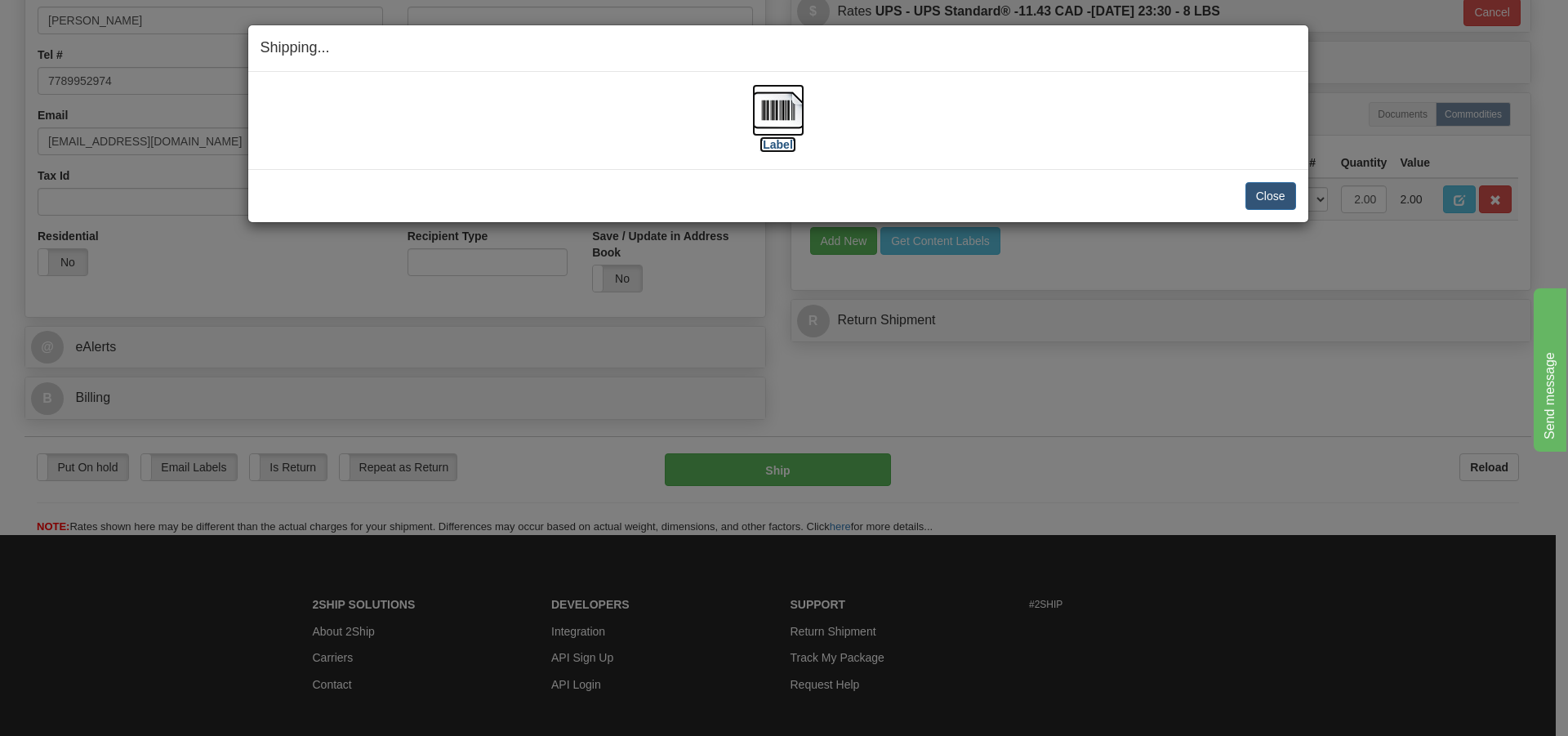
click at [771, 123] on img at bounding box center [778, 109] width 52 height 52
click at [1271, 197] on button "Close" at bounding box center [1270, 196] width 50 height 28
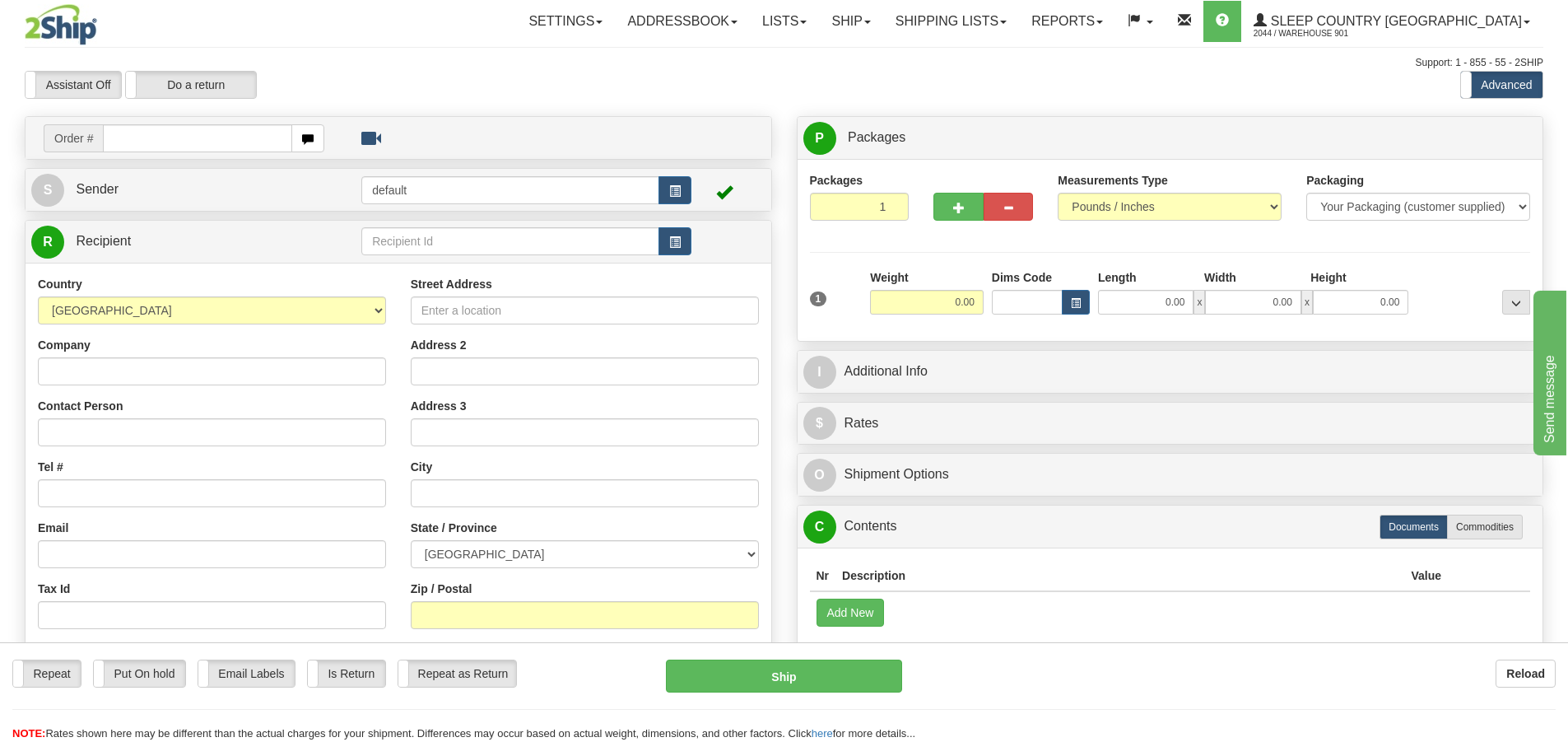
click at [117, 138] on input "text" at bounding box center [197, 138] width 189 height 28
type input "9000I043114"
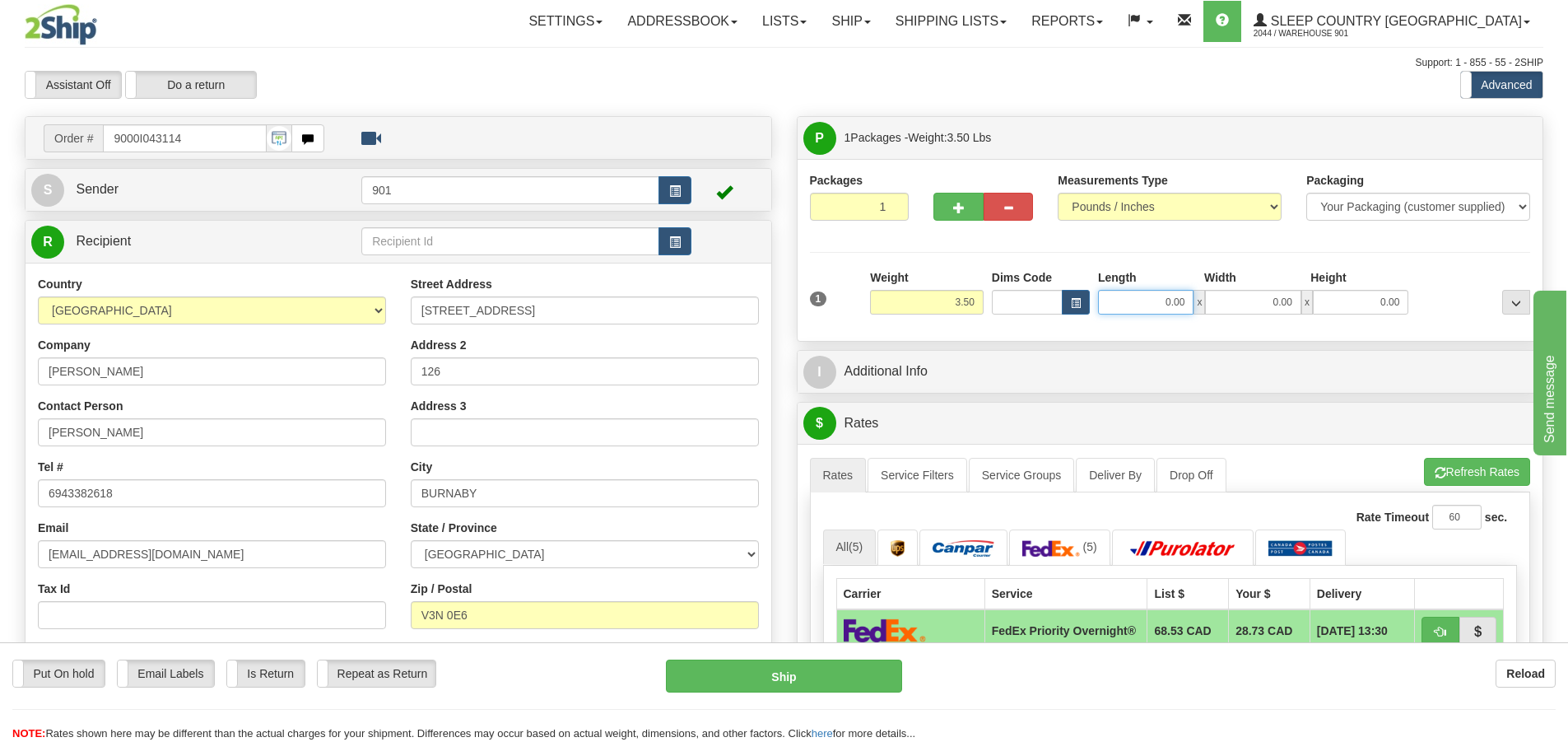
drag, startPoint x: 1187, startPoint y: 304, endPoint x: 940, endPoint y: 305, distance: 247.0
click at [940, 305] on div "1 Weight 3.50 Dims Code 0.00" at bounding box center [1169, 298] width 729 height 59
type input "23.00"
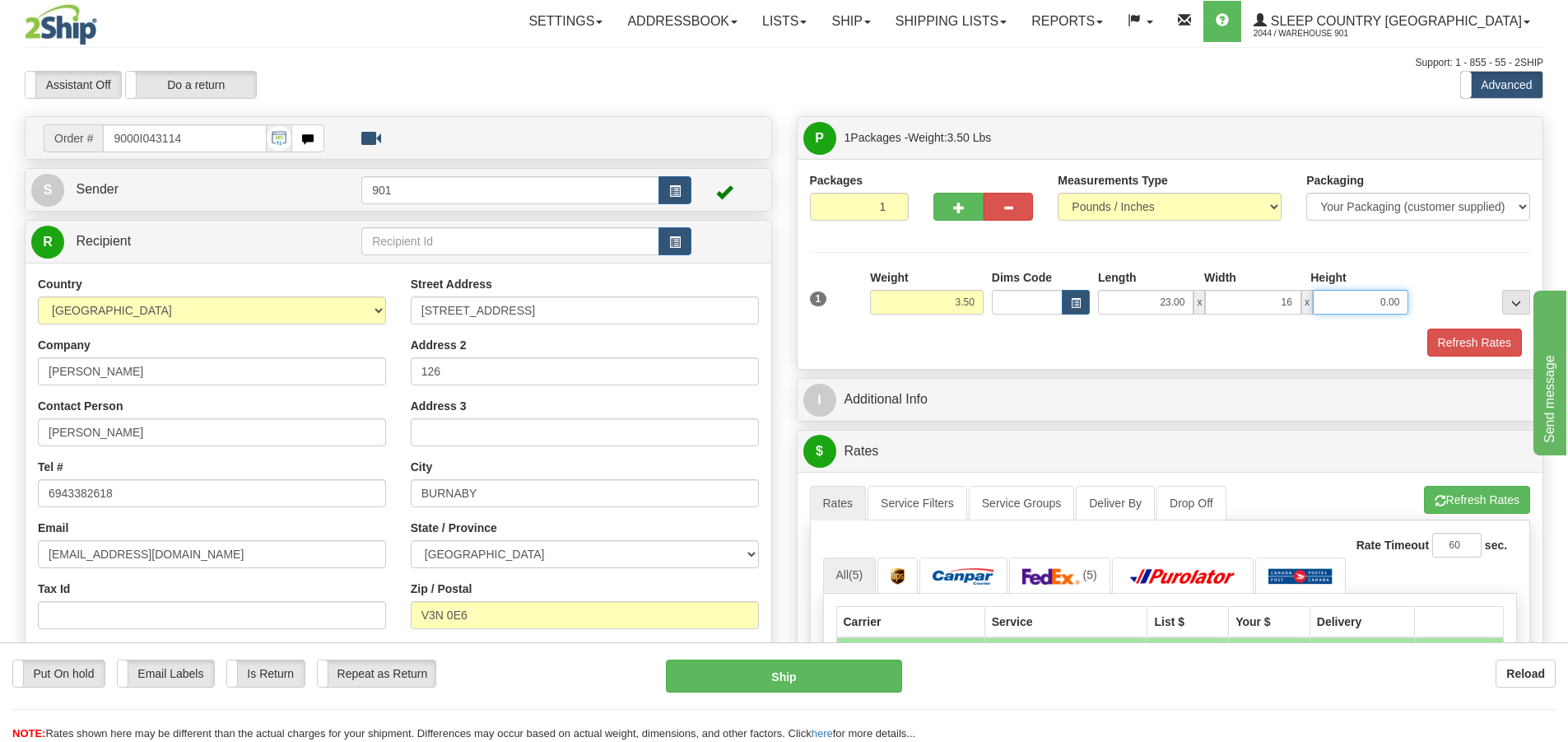
type input "16.00"
type input "5.00"
click at [1465, 336] on button "Refresh Rates" at bounding box center [1474, 342] width 94 height 28
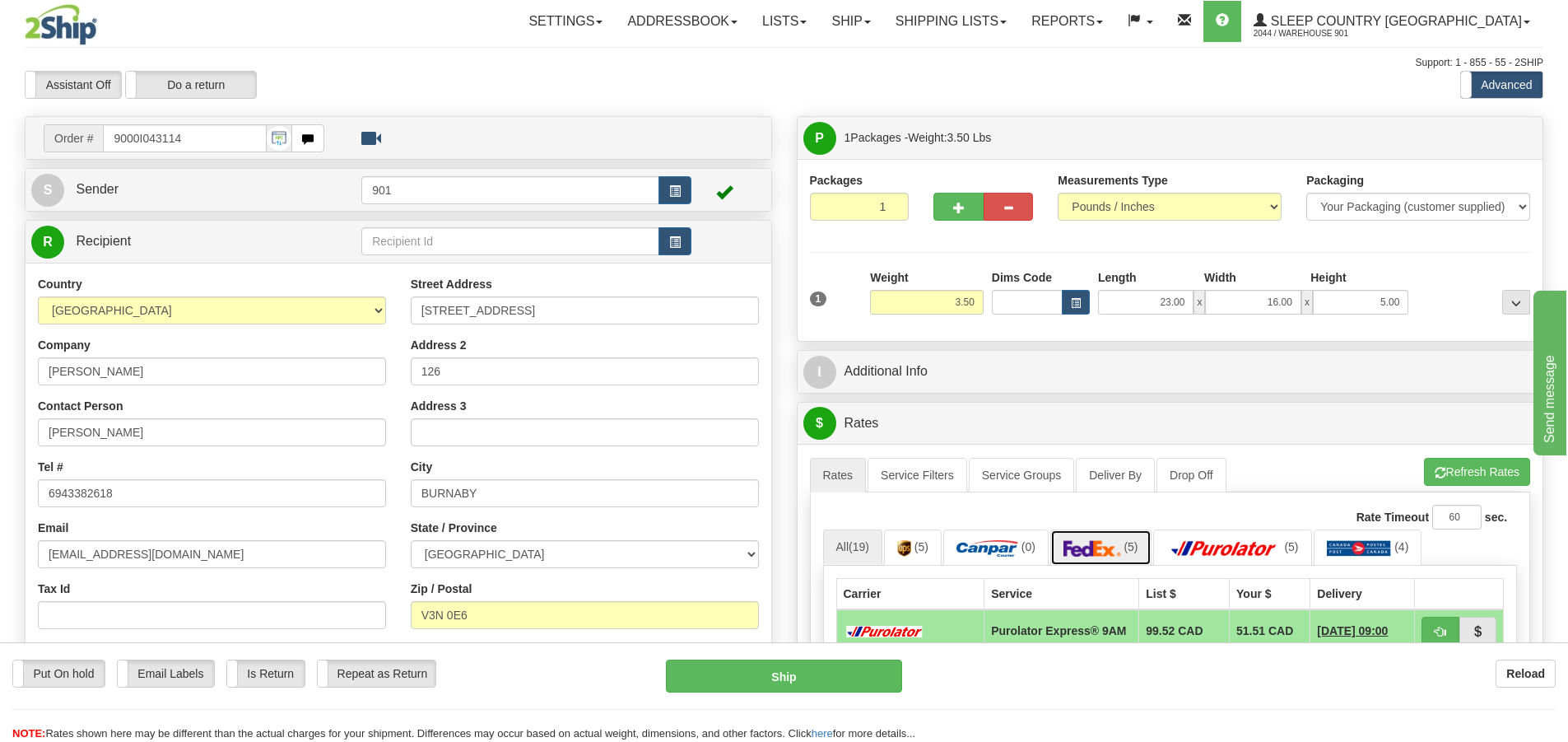
click at [1101, 538] on link "(5)" at bounding box center [1101, 548] width 101 height 36
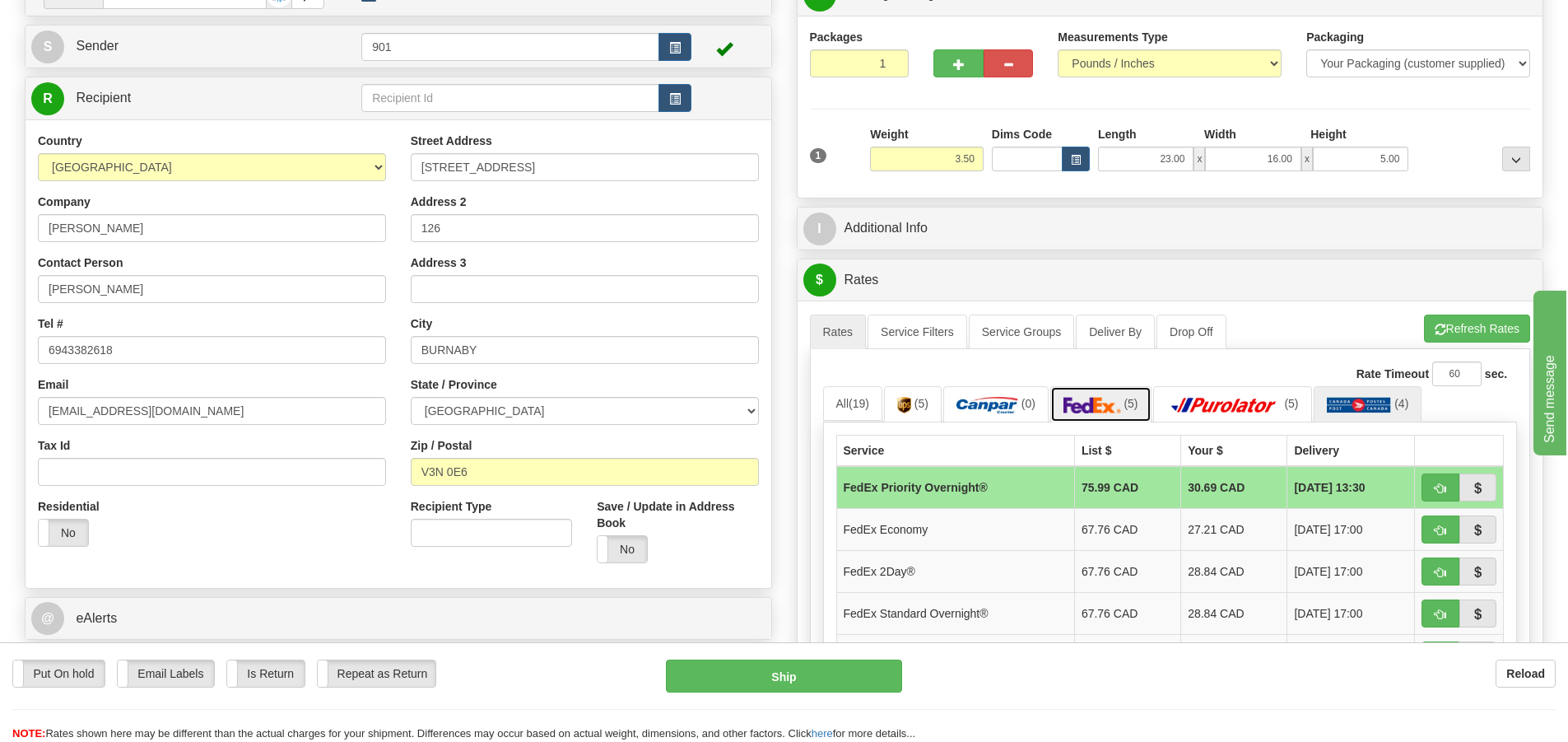
scroll to position [165, 0]
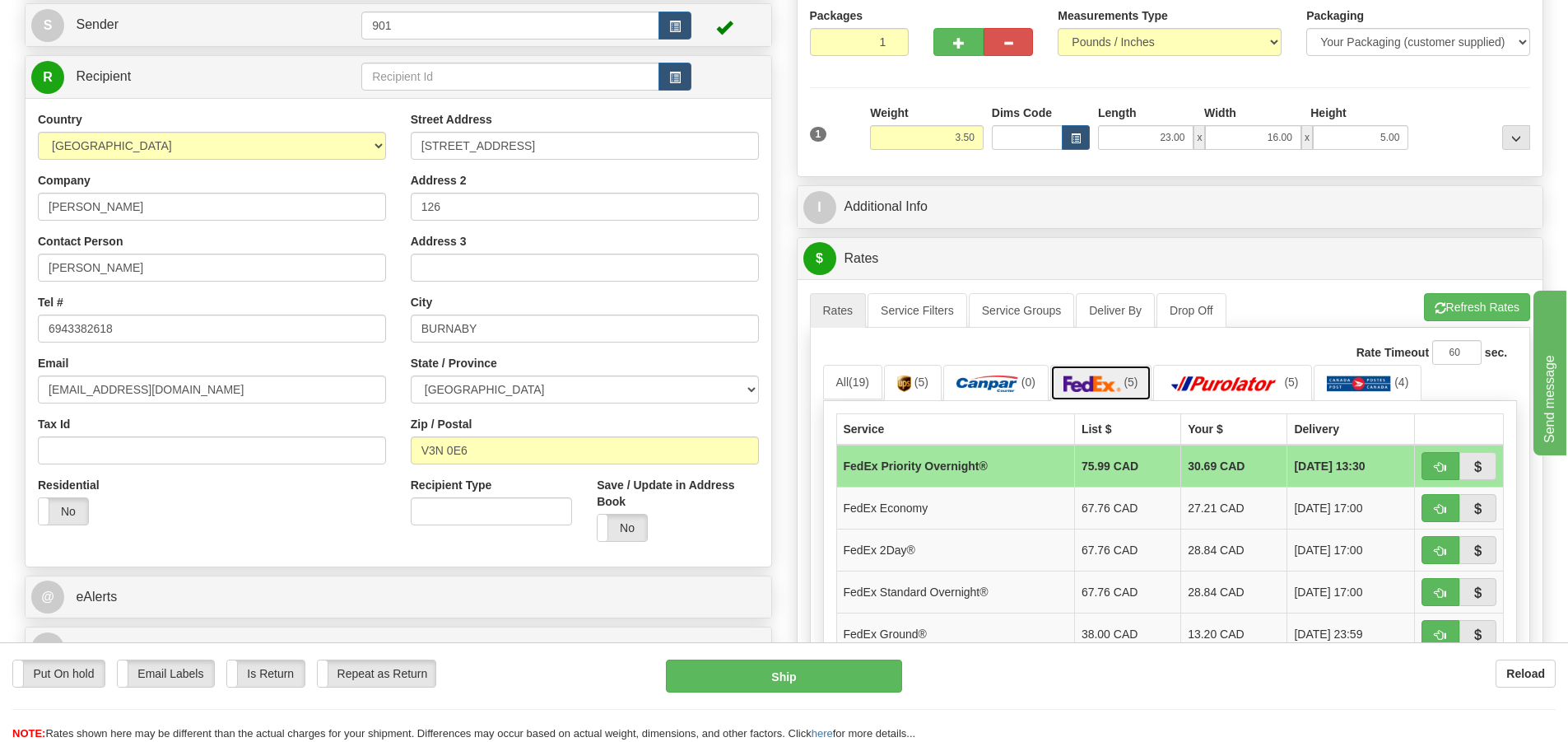
click at [1085, 386] on img at bounding box center [1092, 383] width 58 height 17
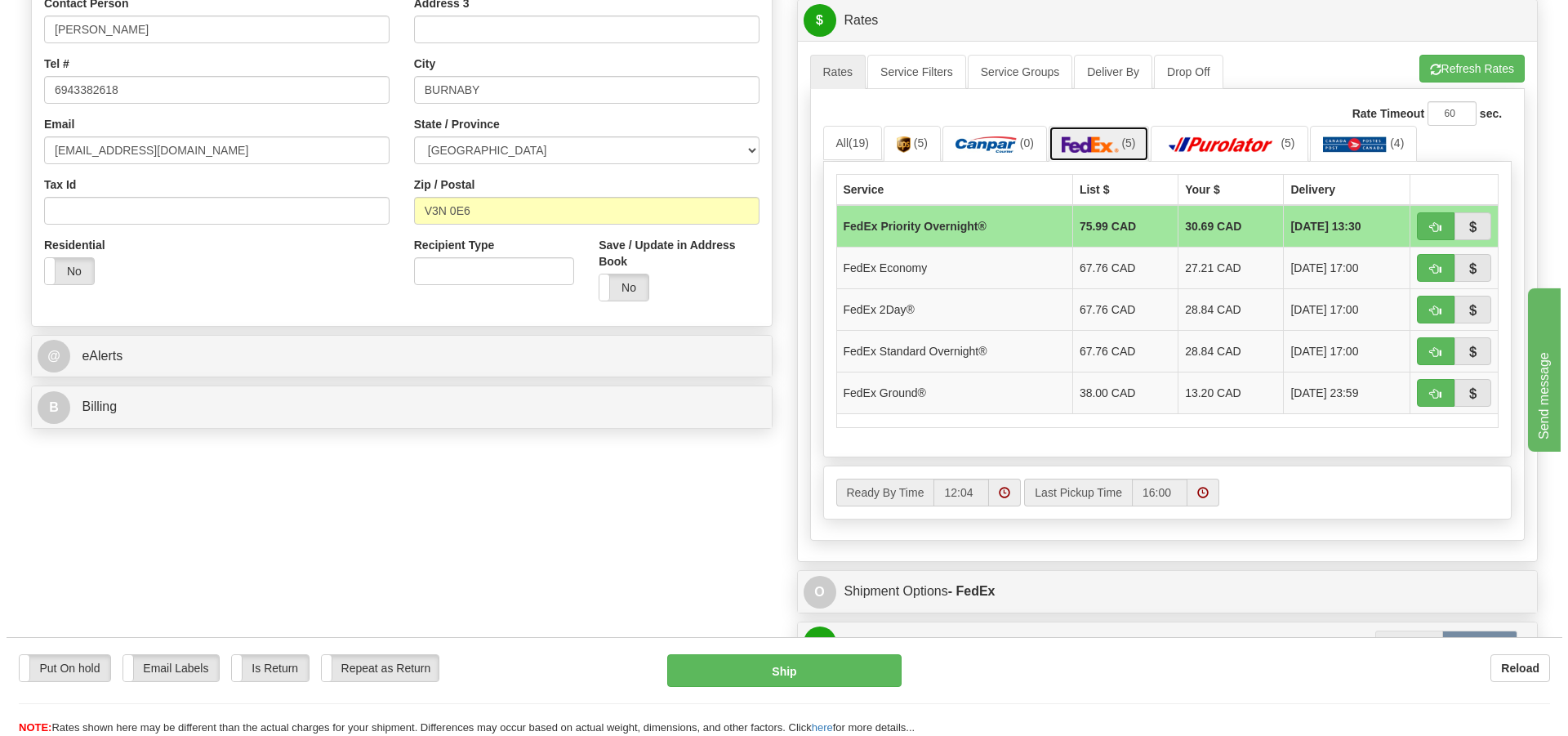
scroll to position [408, 0]
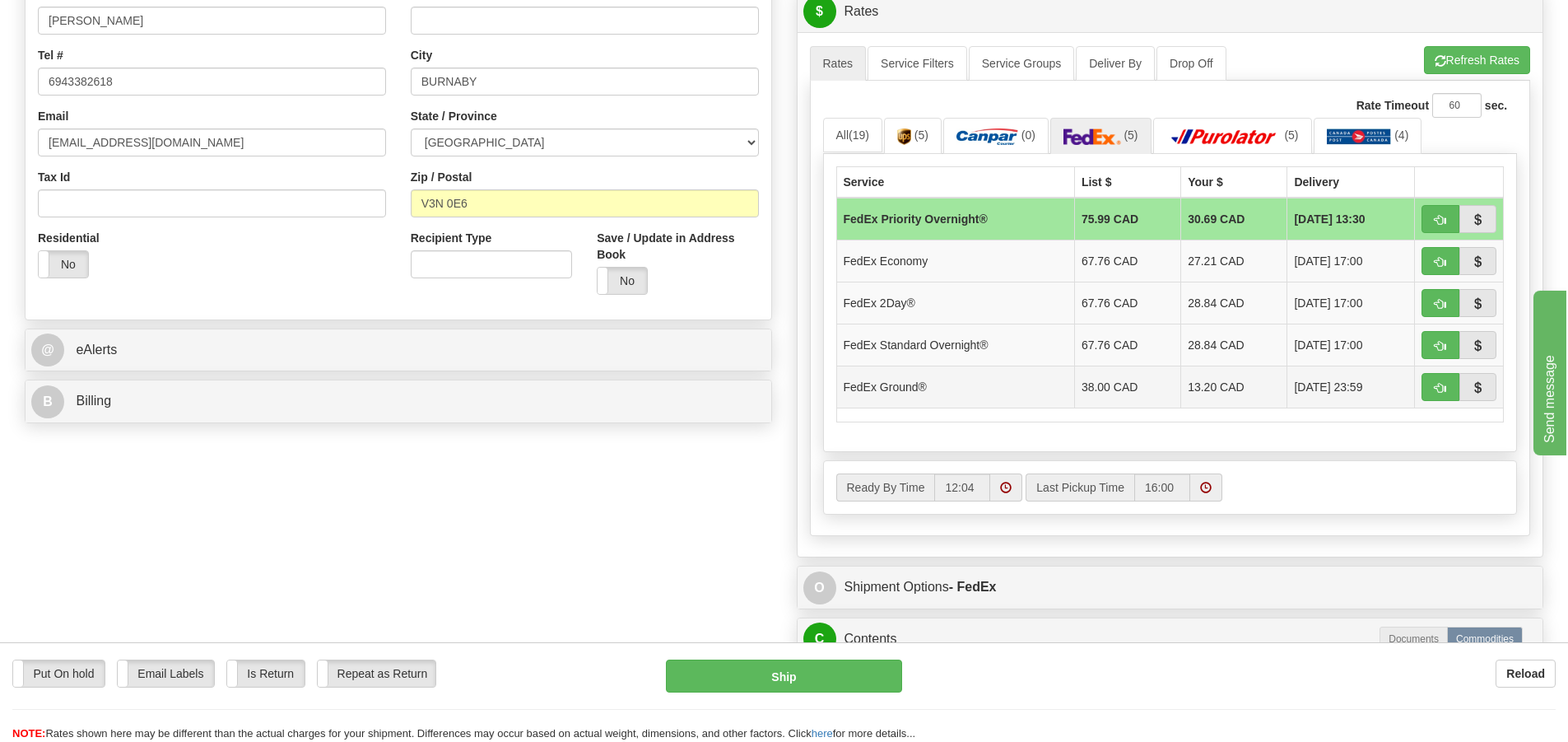
click at [1211, 391] on td "13.20 CAD" at bounding box center [1234, 386] width 106 height 42
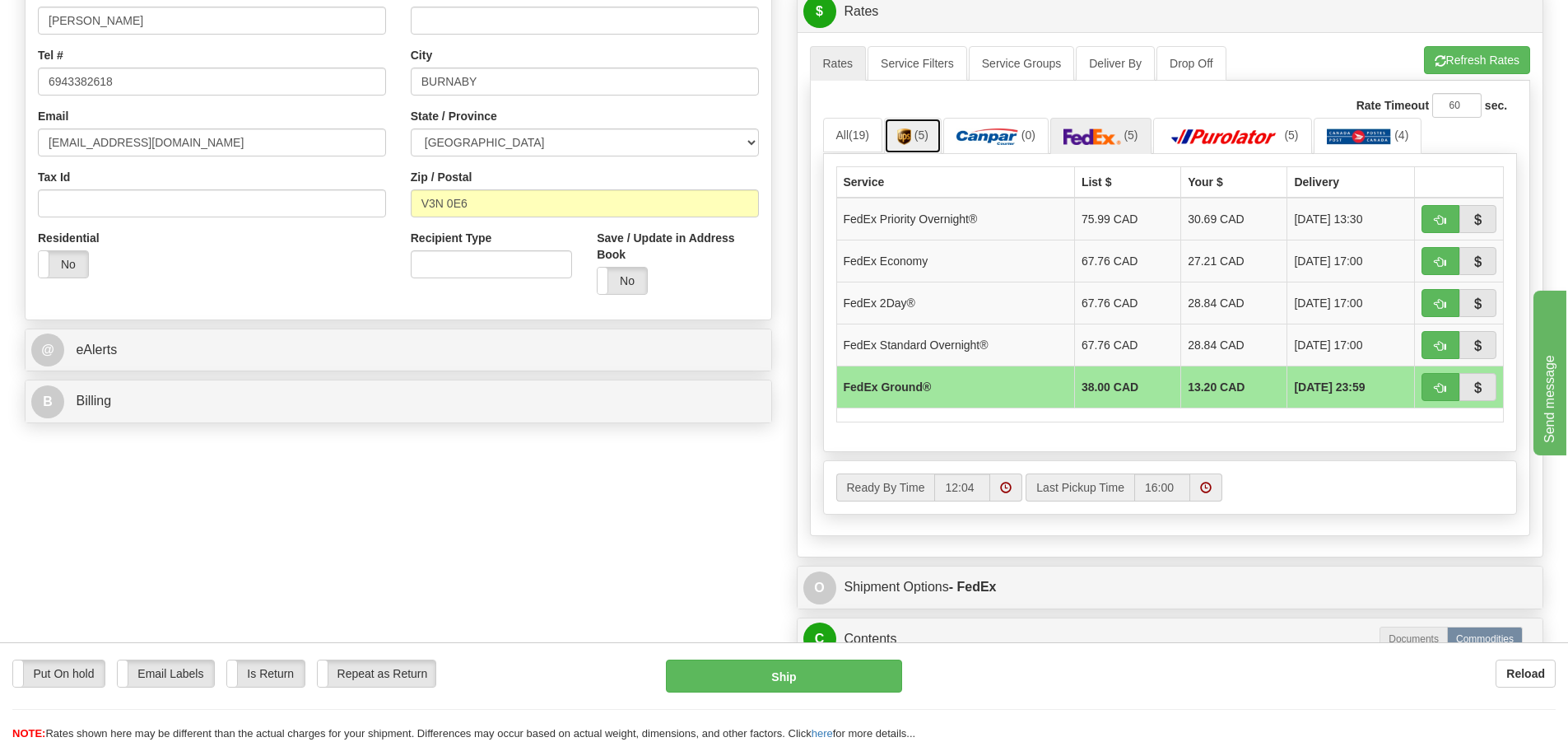
click at [928, 140] on span "(5)" at bounding box center [921, 134] width 14 height 13
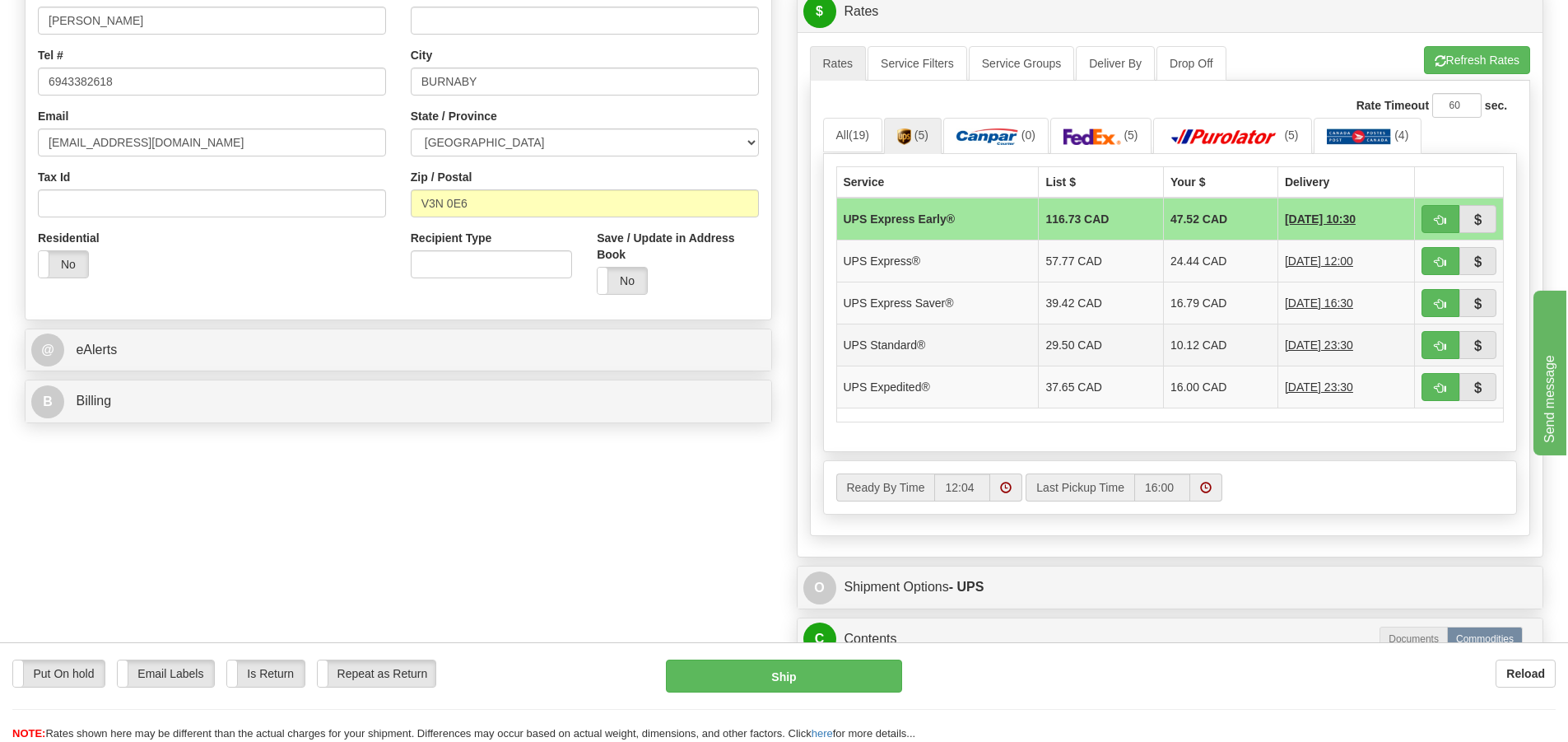
click at [1186, 345] on td "10.12 CAD" at bounding box center [1219, 344] width 114 height 42
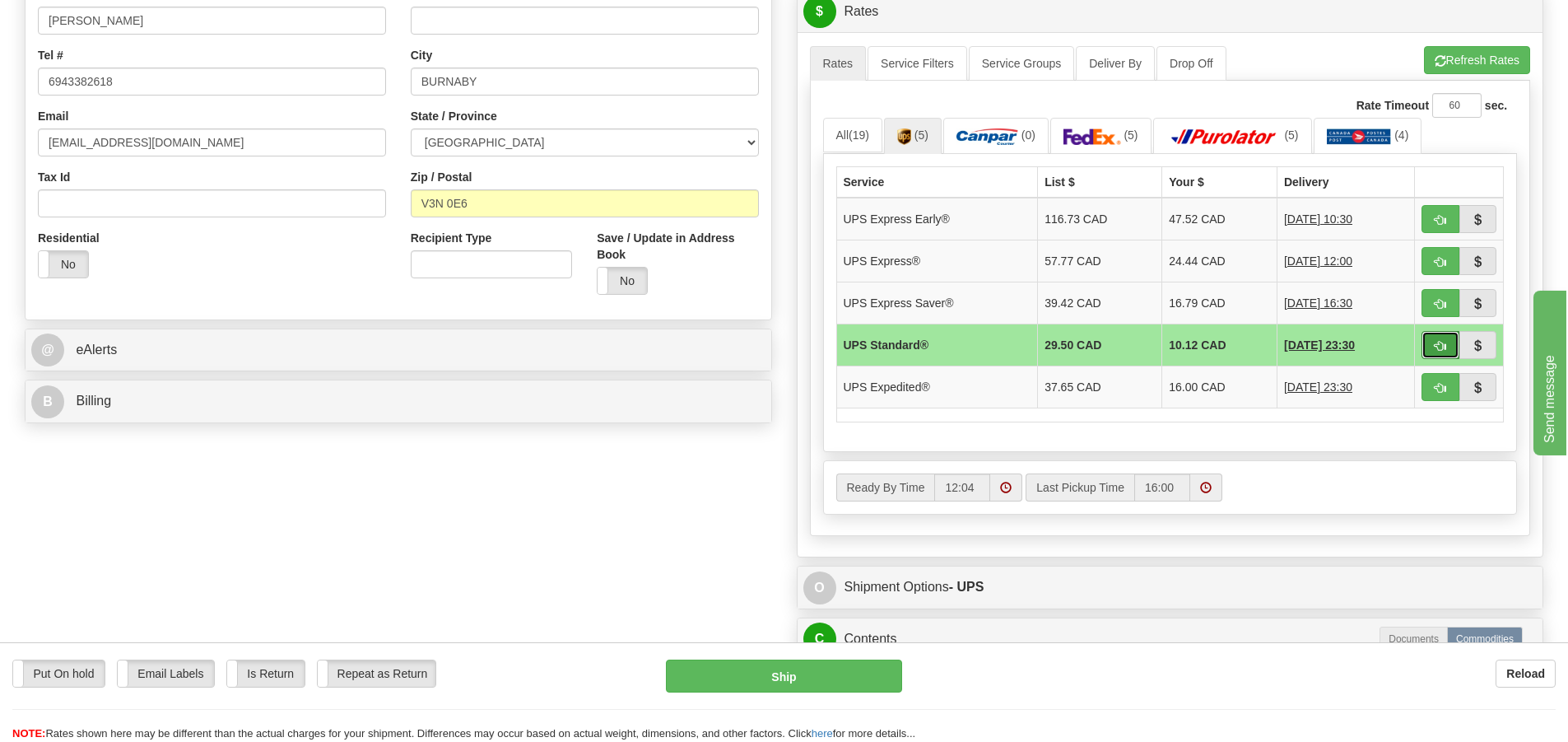
click at [1438, 345] on span "button" at bounding box center [1440, 346] width 12 height 11
type input "11"
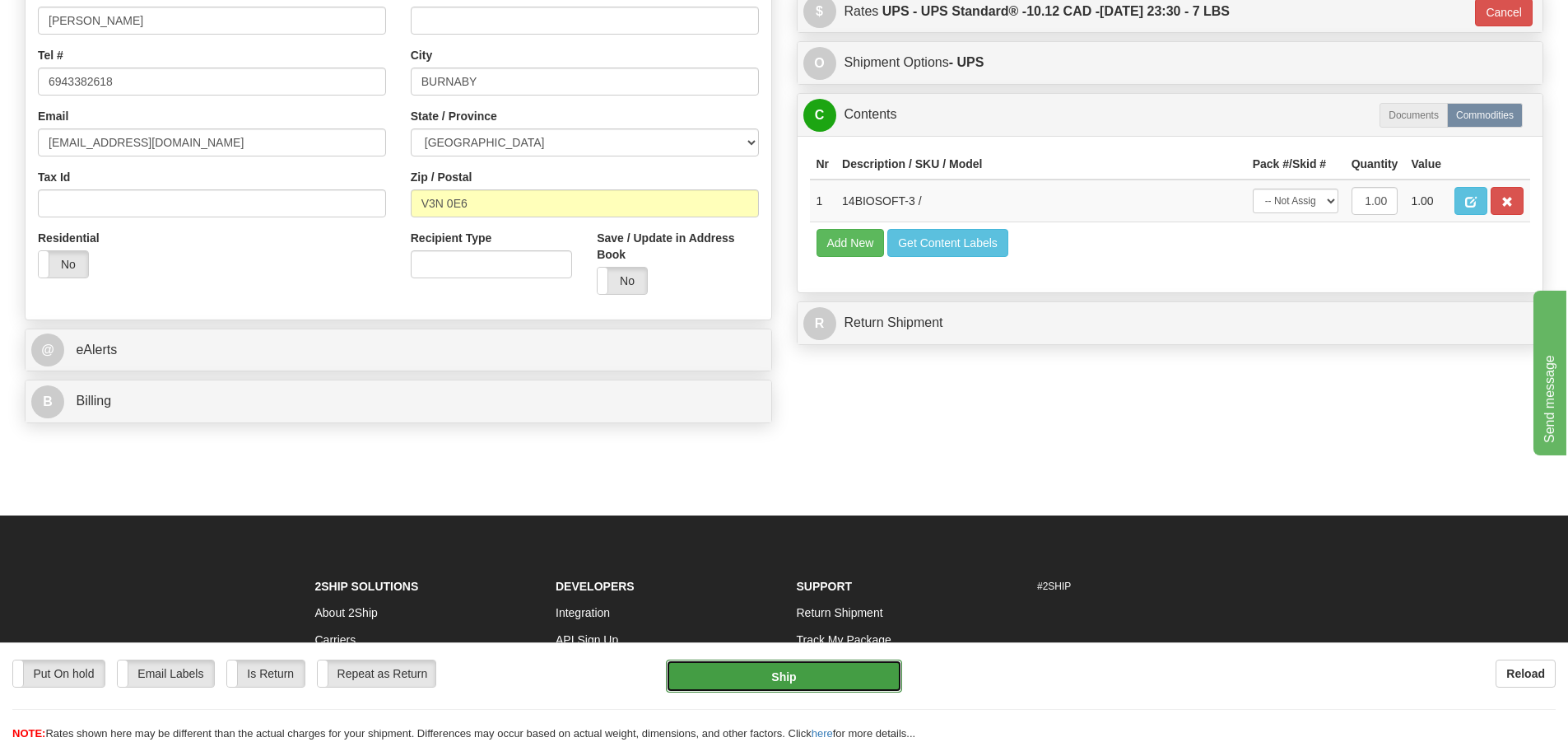
click at [785, 670] on button "Ship" at bounding box center [784, 676] width 236 height 33
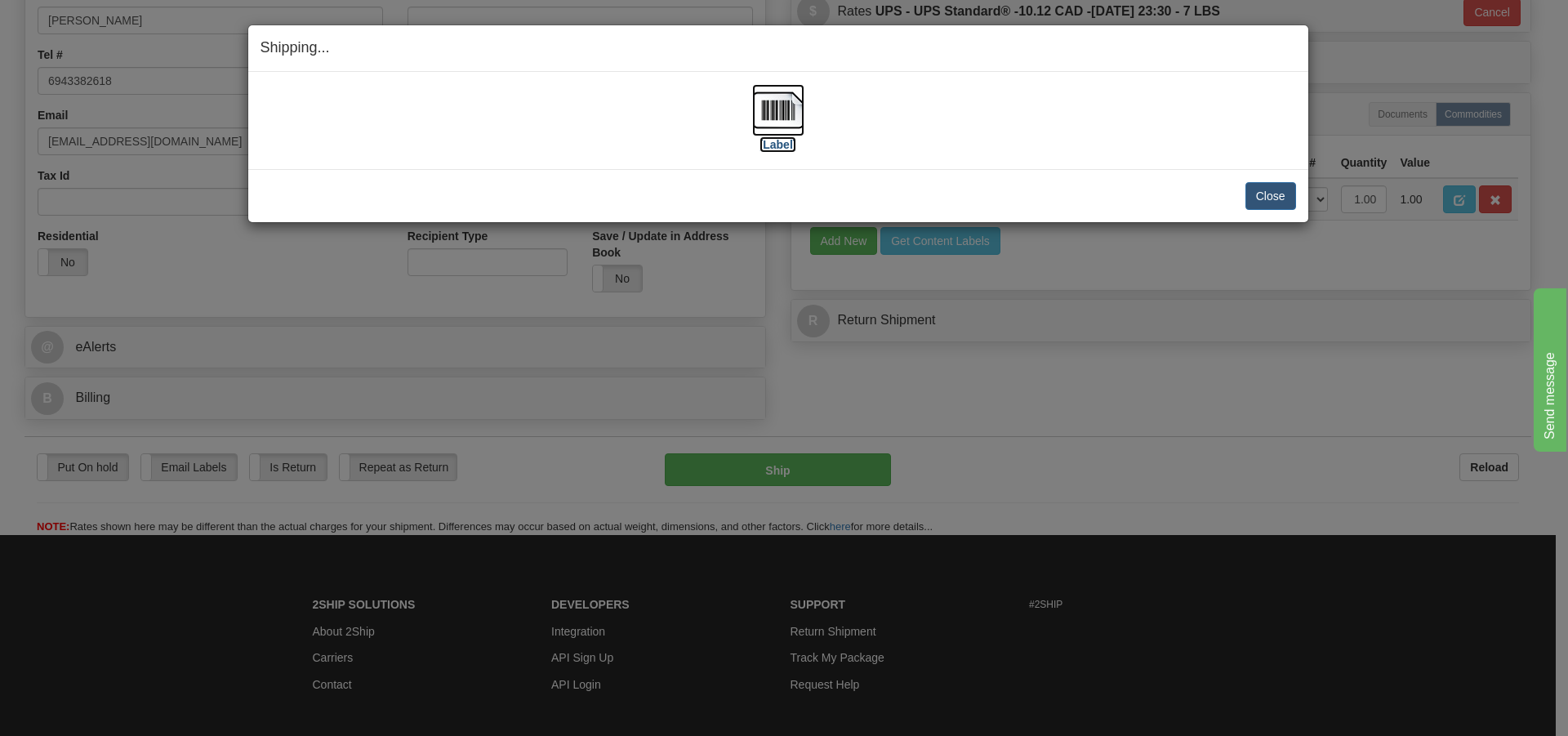
click at [758, 110] on img at bounding box center [778, 109] width 52 height 52
click at [1280, 201] on button "Close" at bounding box center [1270, 196] width 50 height 28
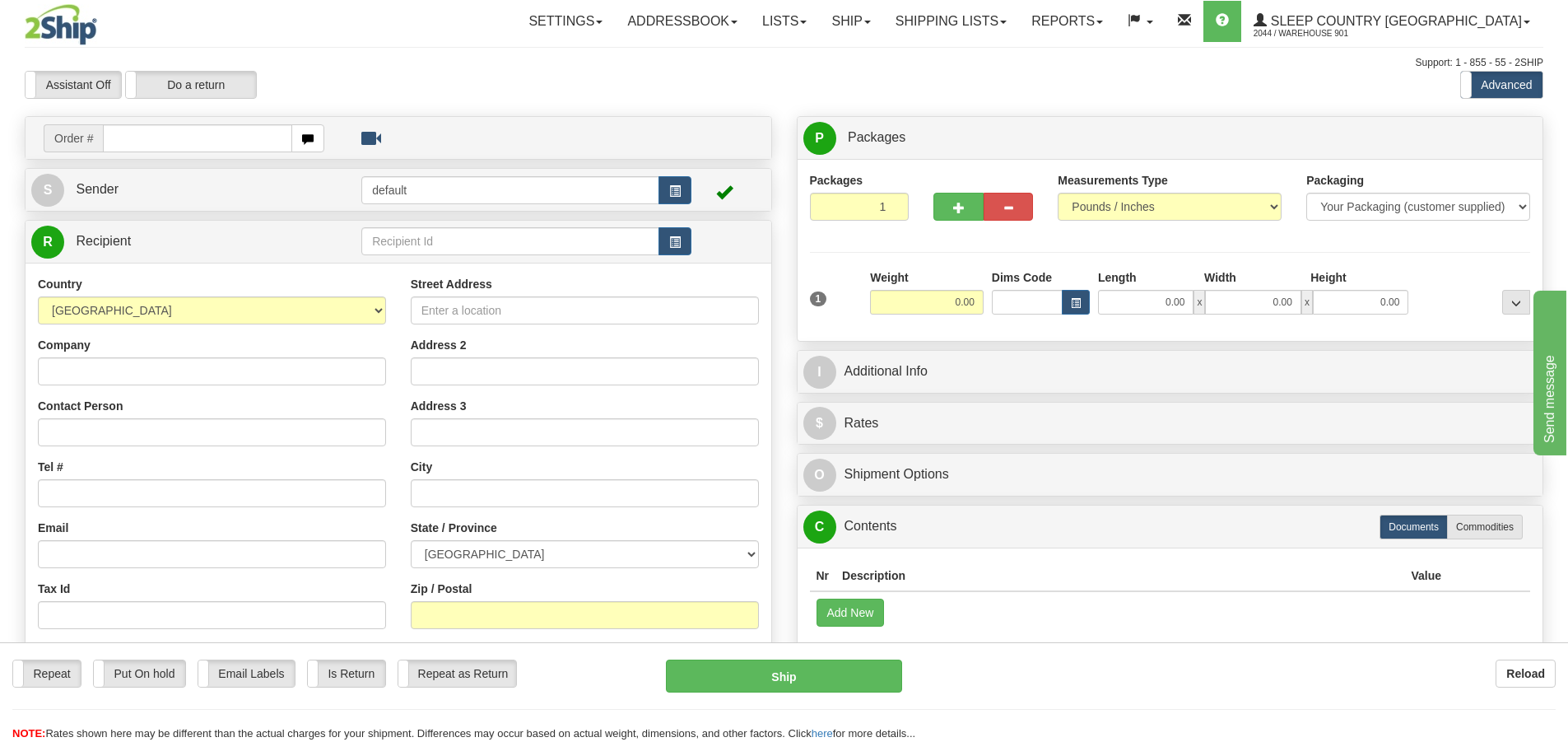
click at [109, 137] on input "text" at bounding box center [197, 138] width 189 height 28
type input "9000I044324"
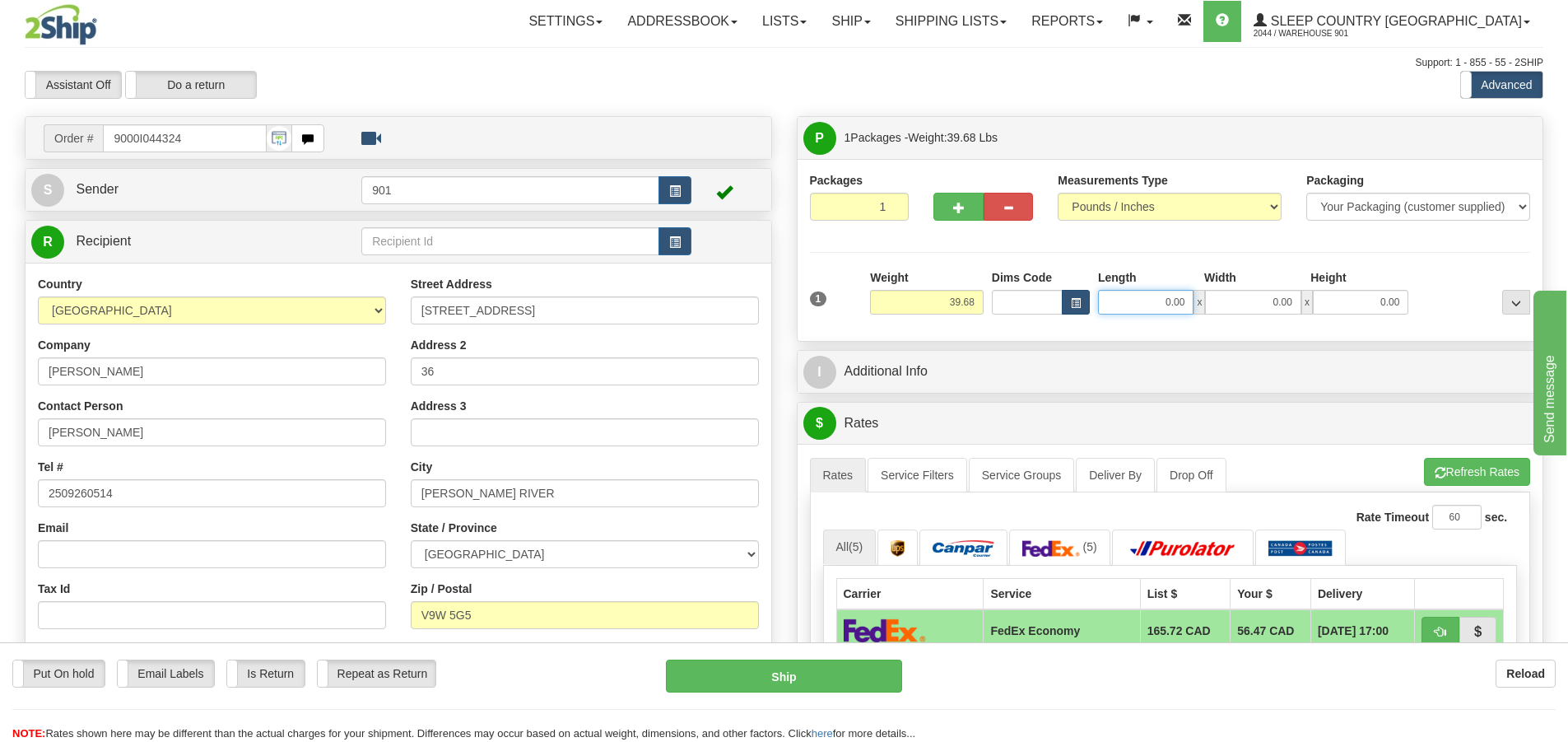
drag, startPoint x: 1190, startPoint y: 305, endPoint x: 1062, endPoint y: 303, distance: 128.0
click at [1062, 303] on div "Dims Code Length Width Height x" at bounding box center [1200, 292] width 425 height 46
type input "1"
type input "79.00"
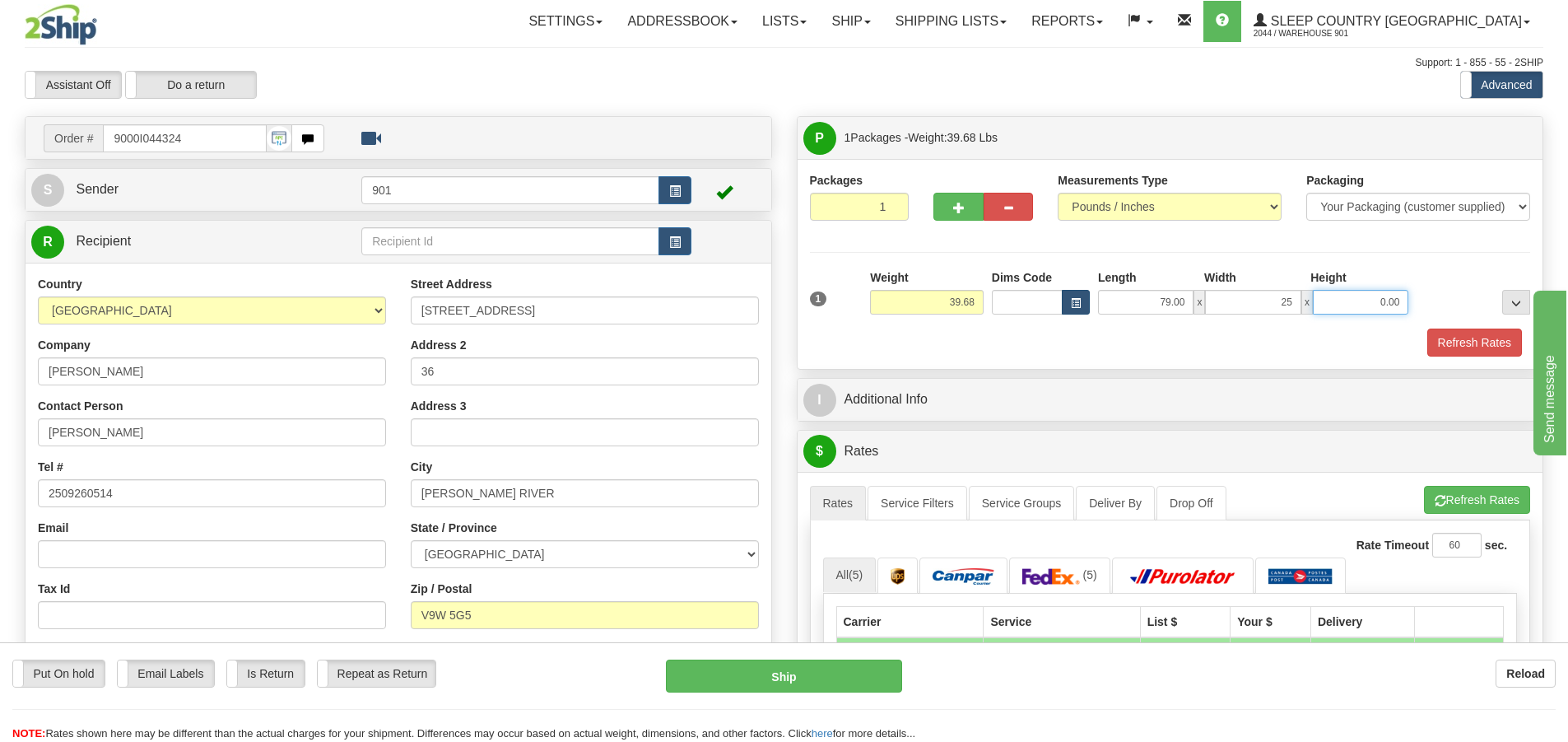
type input "25.00"
type input "4.00"
click at [1453, 336] on button "Refresh Rates" at bounding box center [1474, 342] width 94 height 28
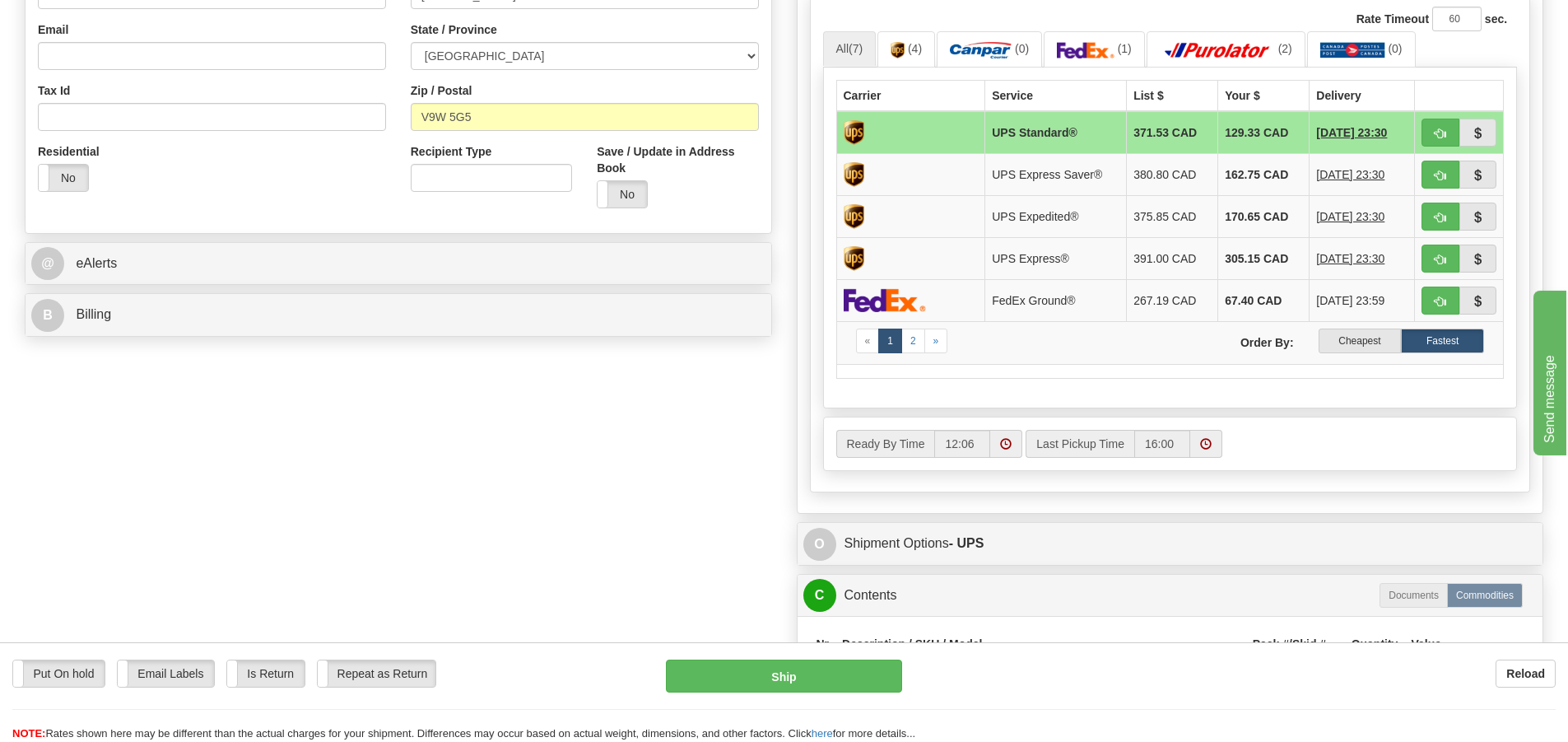
scroll to position [494, 0]
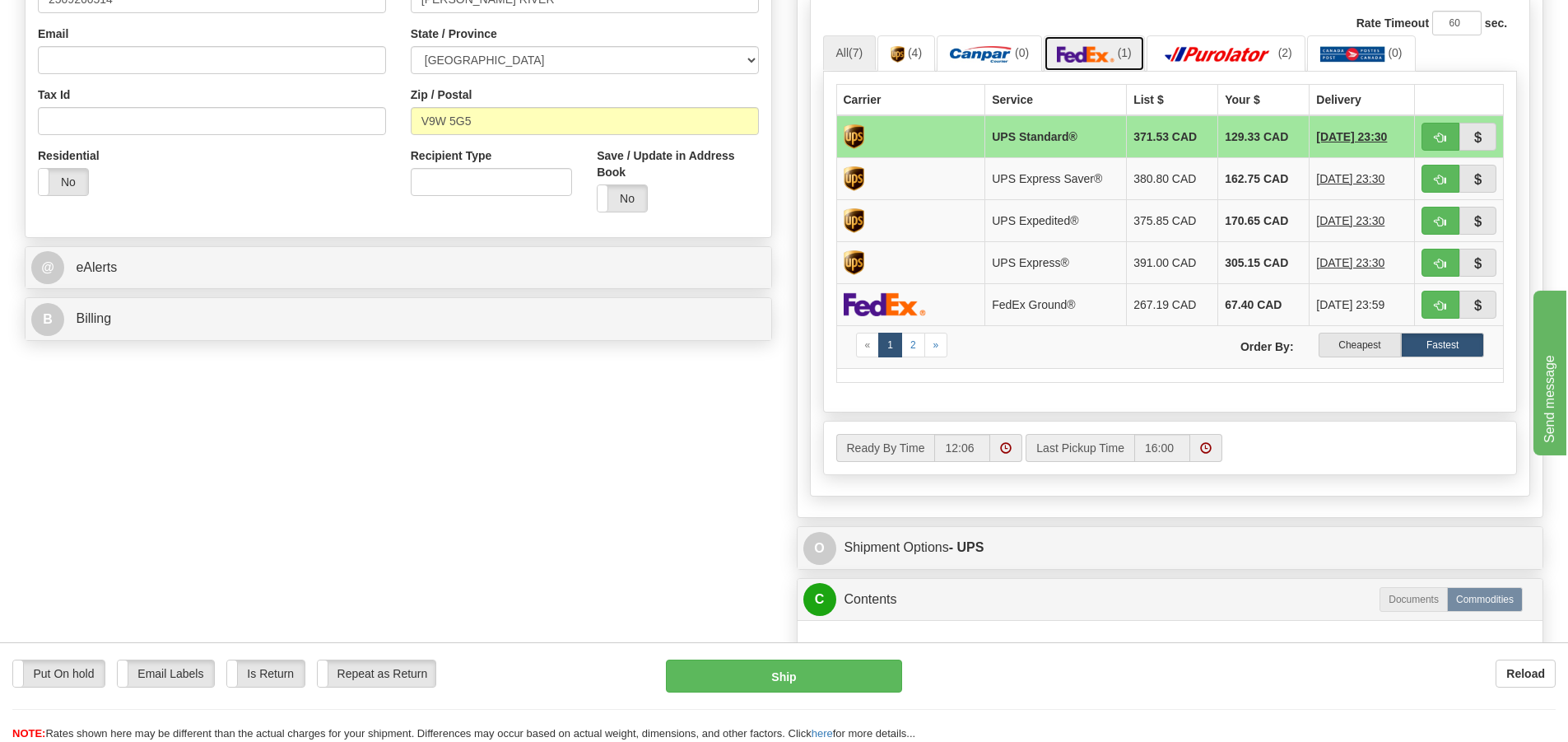
click at [1114, 54] on img at bounding box center [1085, 54] width 58 height 17
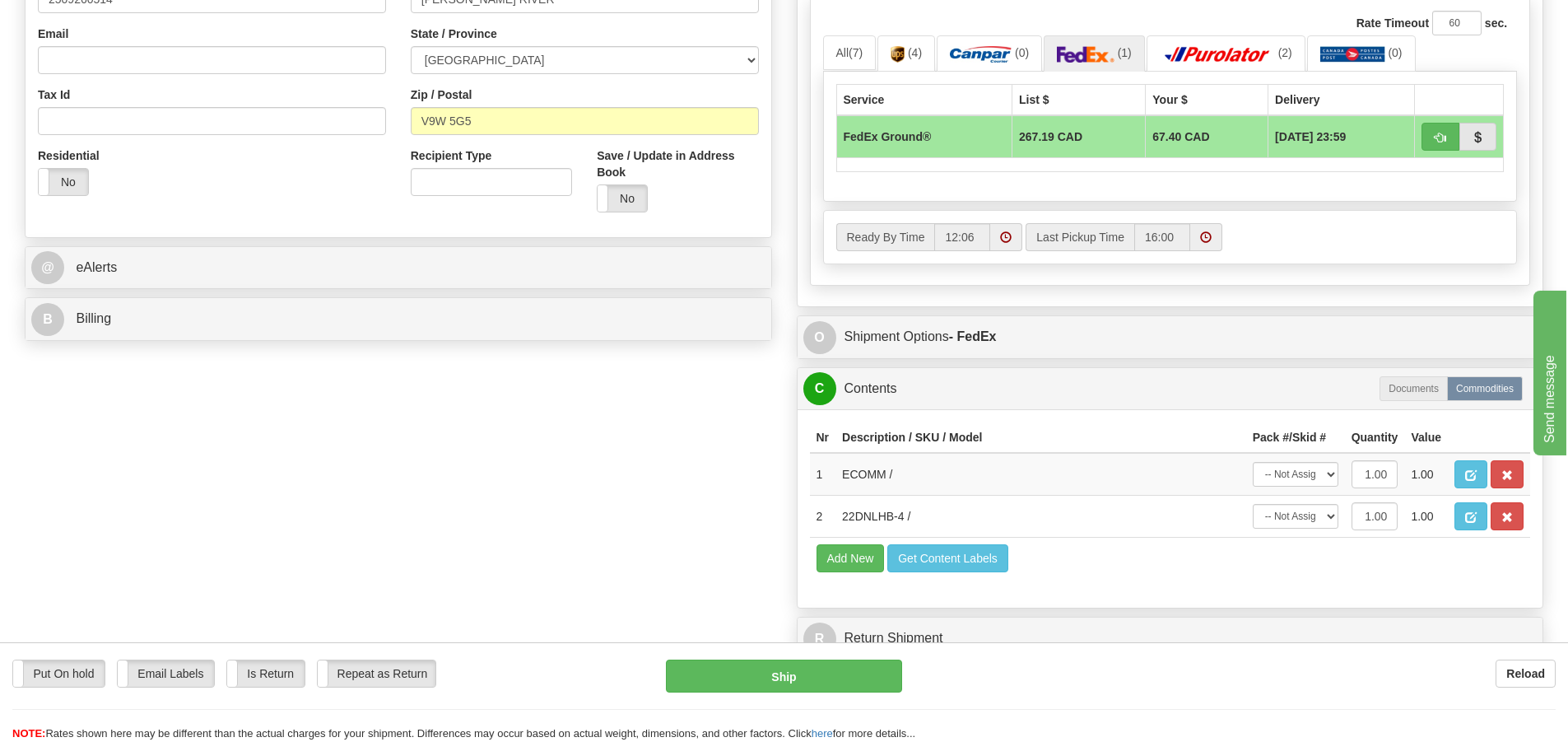
click at [1114, 141] on td "267.19 CAD" at bounding box center [1079, 136] width 133 height 43
click at [920, 62] on link "(4)" at bounding box center [906, 54] width 58 height 36
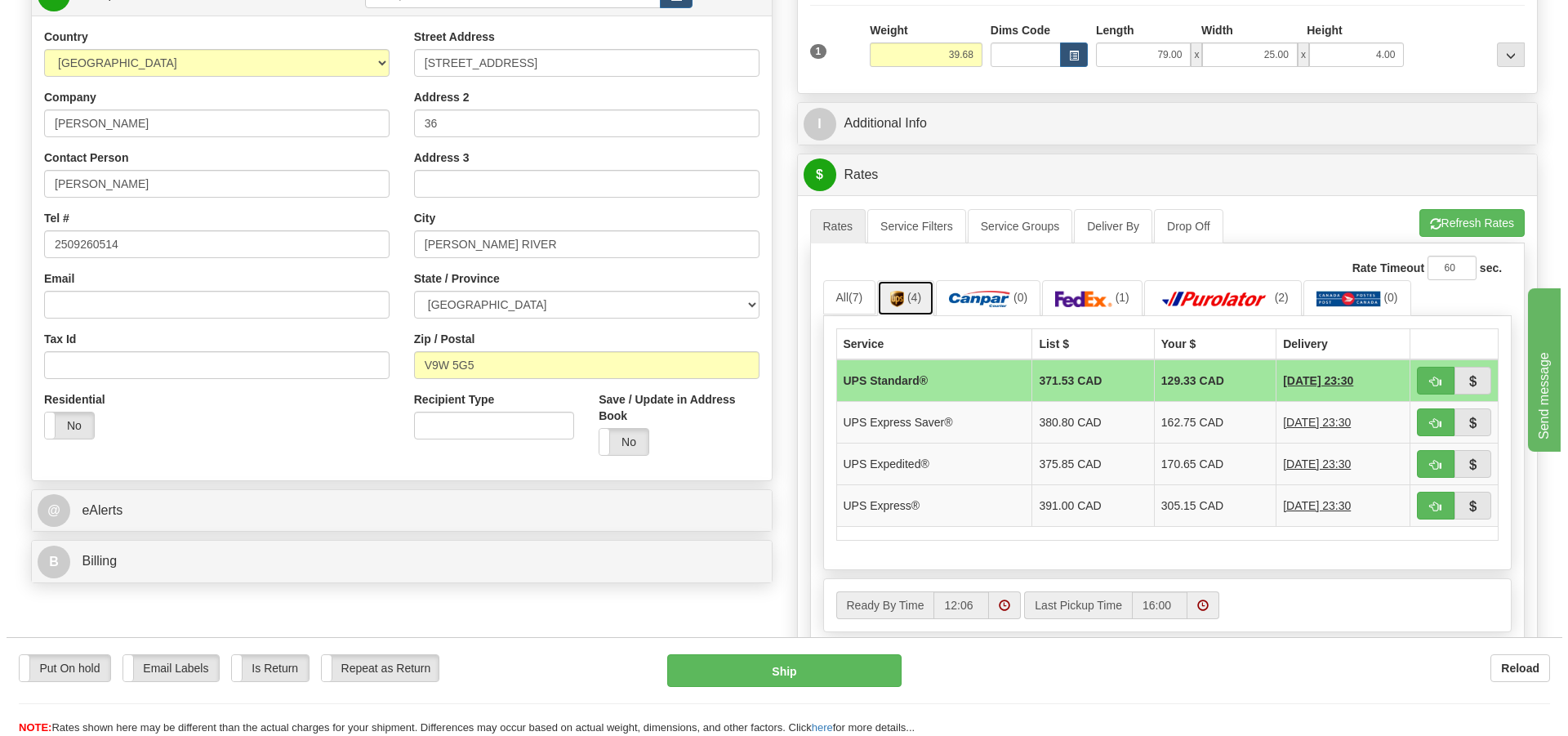
scroll to position [327, 0]
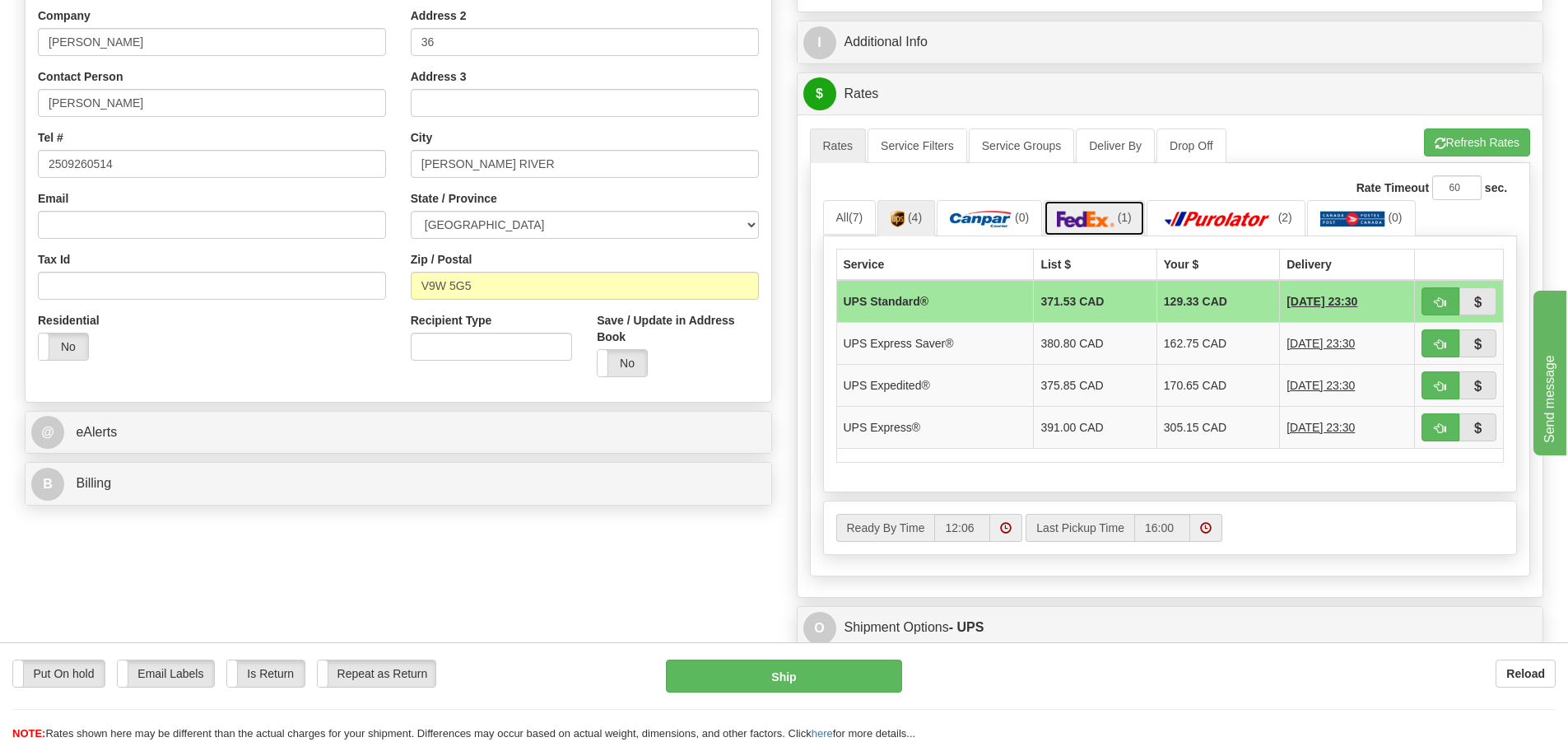
click at [1099, 214] on img at bounding box center [1085, 218] width 58 height 17
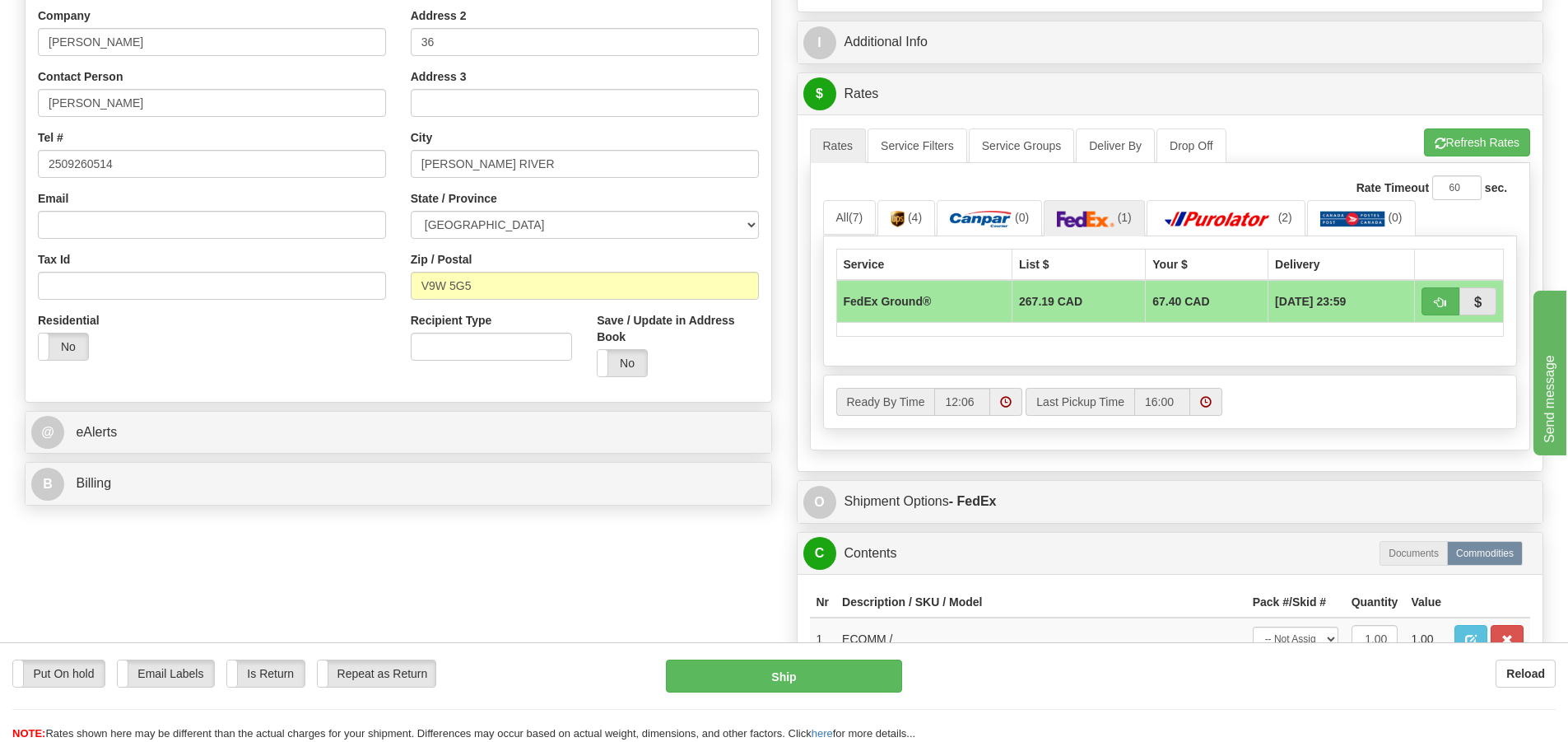
click at [1116, 307] on td "267.19 CAD" at bounding box center [1079, 301] width 133 height 43
click at [1438, 303] on span "button" at bounding box center [1440, 303] width 12 height 11
type input "92"
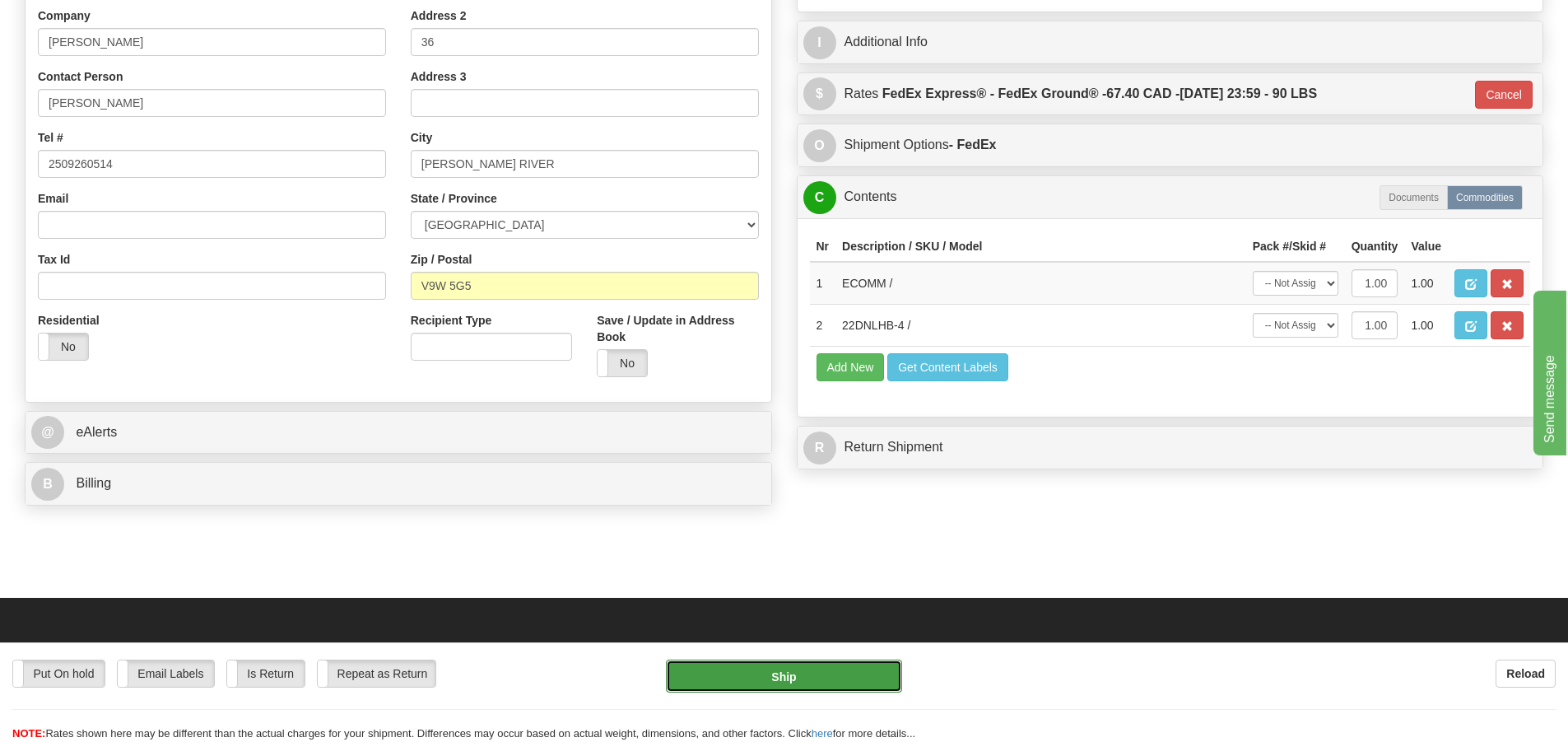
click at [789, 677] on button "Ship" at bounding box center [784, 676] width 236 height 33
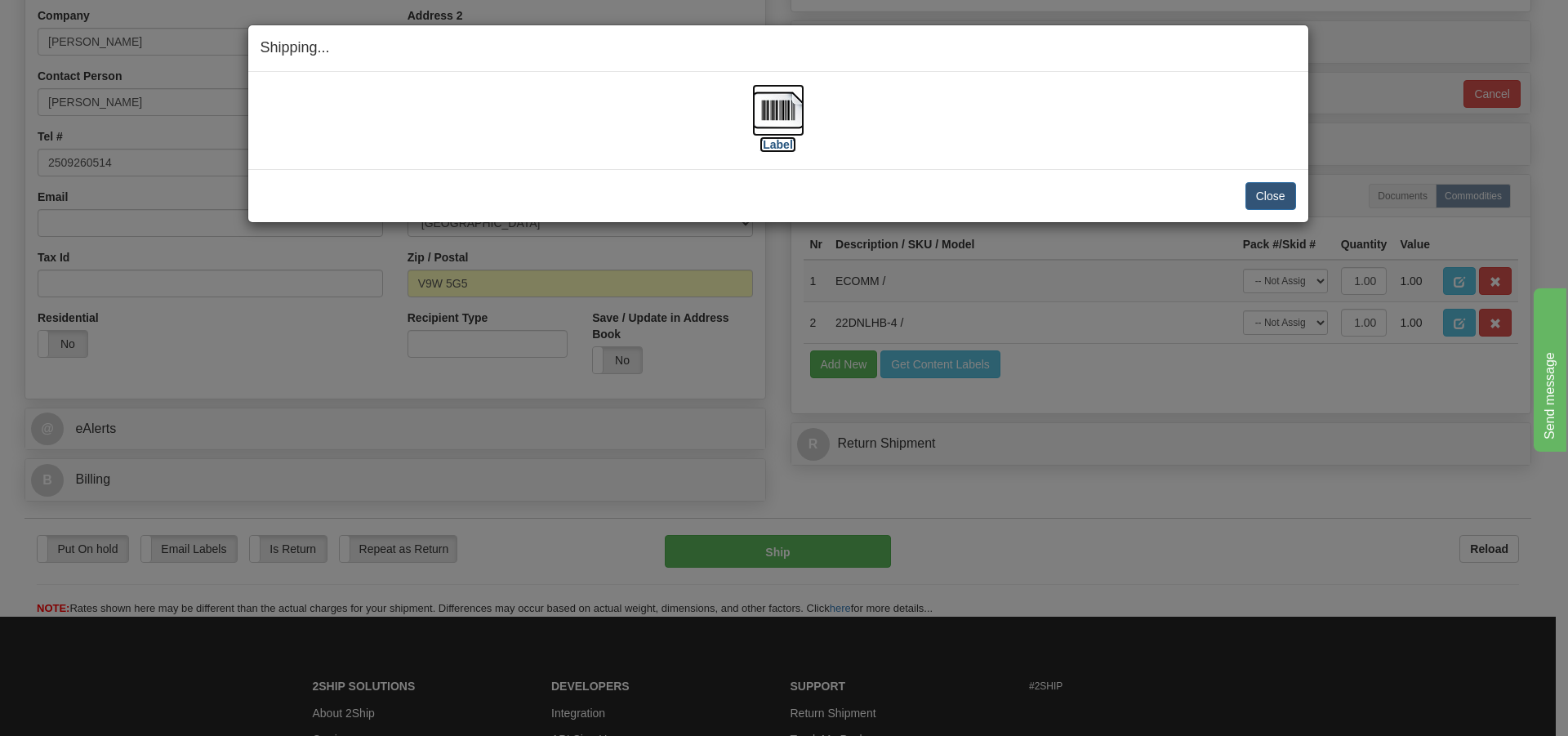
click at [775, 122] on img at bounding box center [778, 109] width 52 height 52
click at [1275, 197] on button "Close" at bounding box center [1270, 196] width 50 height 28
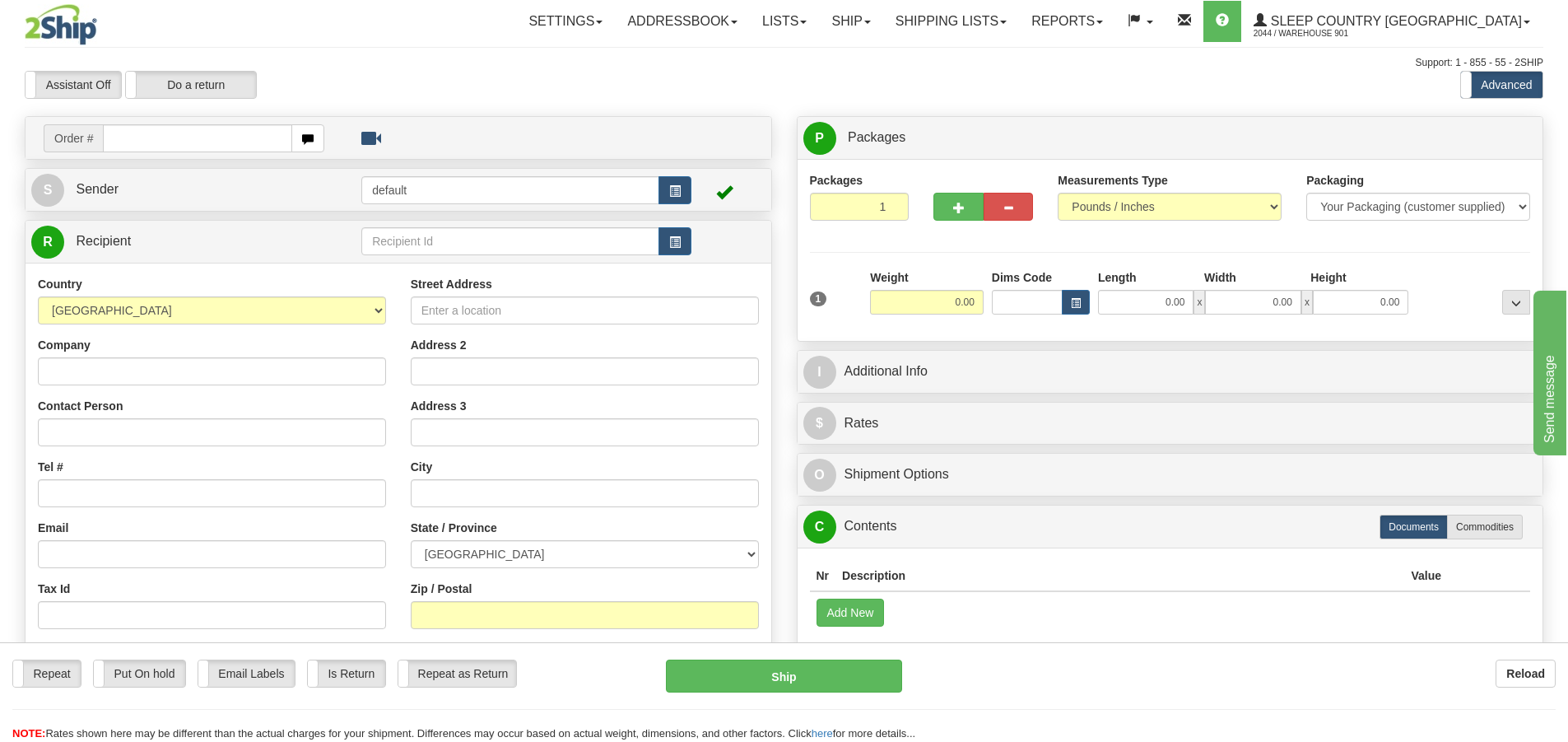
click at [125, 143] on input "text" at bounding box center [197, 138] width 189 height 28
type input "9000I044443"
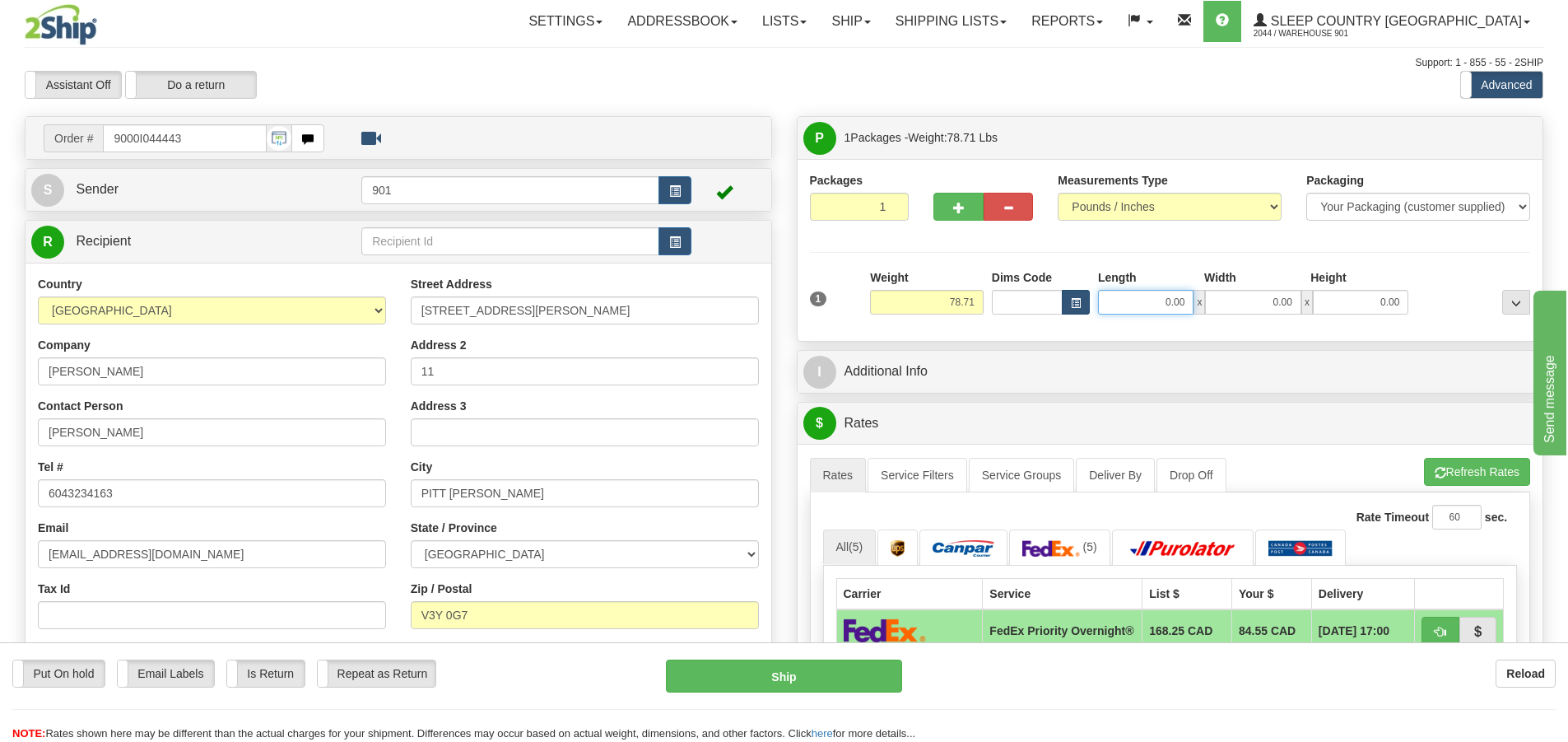
drag, startPoint x: 1191, startPoint y: 304, endPoint x: 1065, endPoint y: 297, distance: 126.2
click at [1065, 297] on div "Dims Code Length Width Height x" at bounding box center [1200, 292] width 425 height 46
type input "43.00"
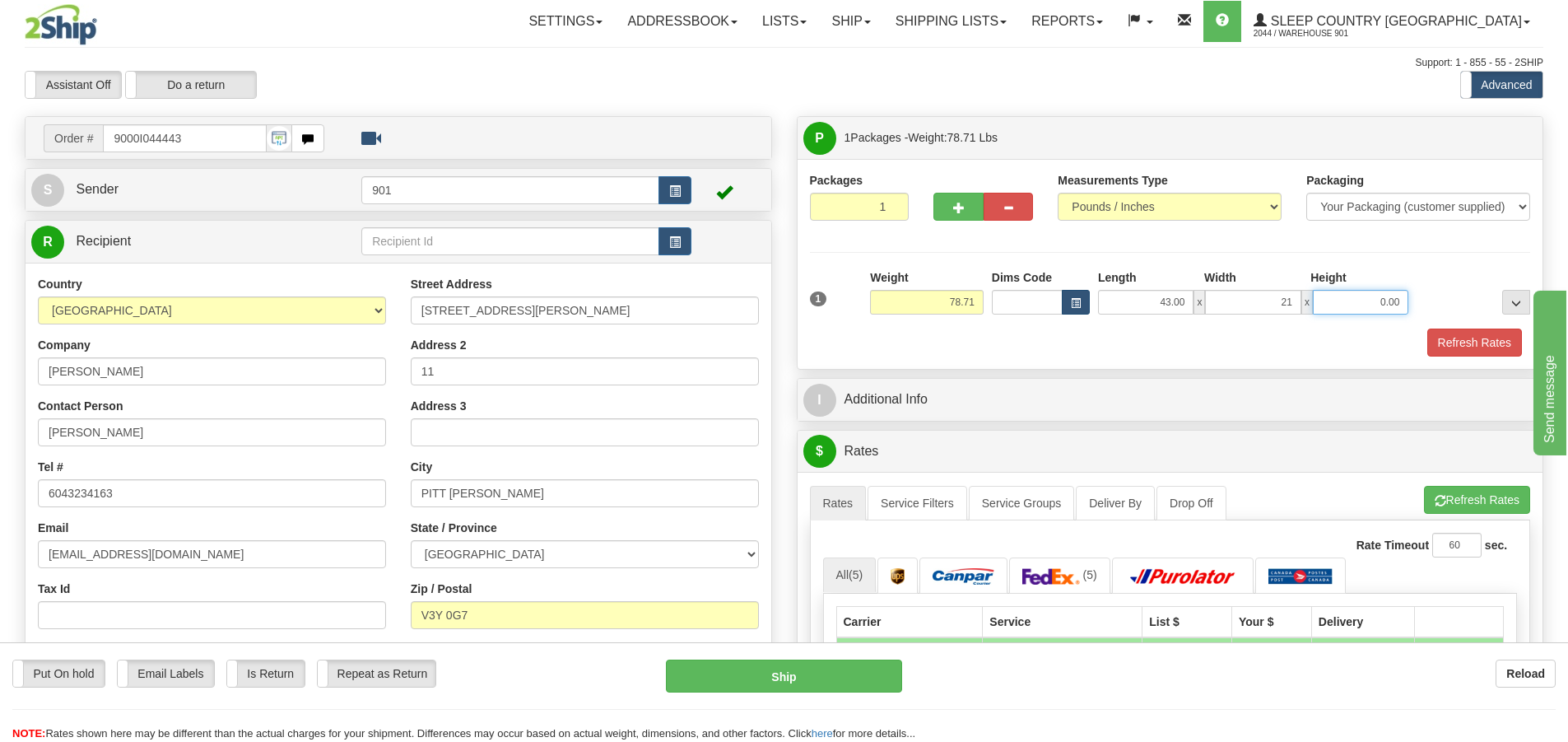
type input "21.00"
click at [1472, 345] on button "Refresh Rates" at bounding box center [1474, 342] width 94 height 28
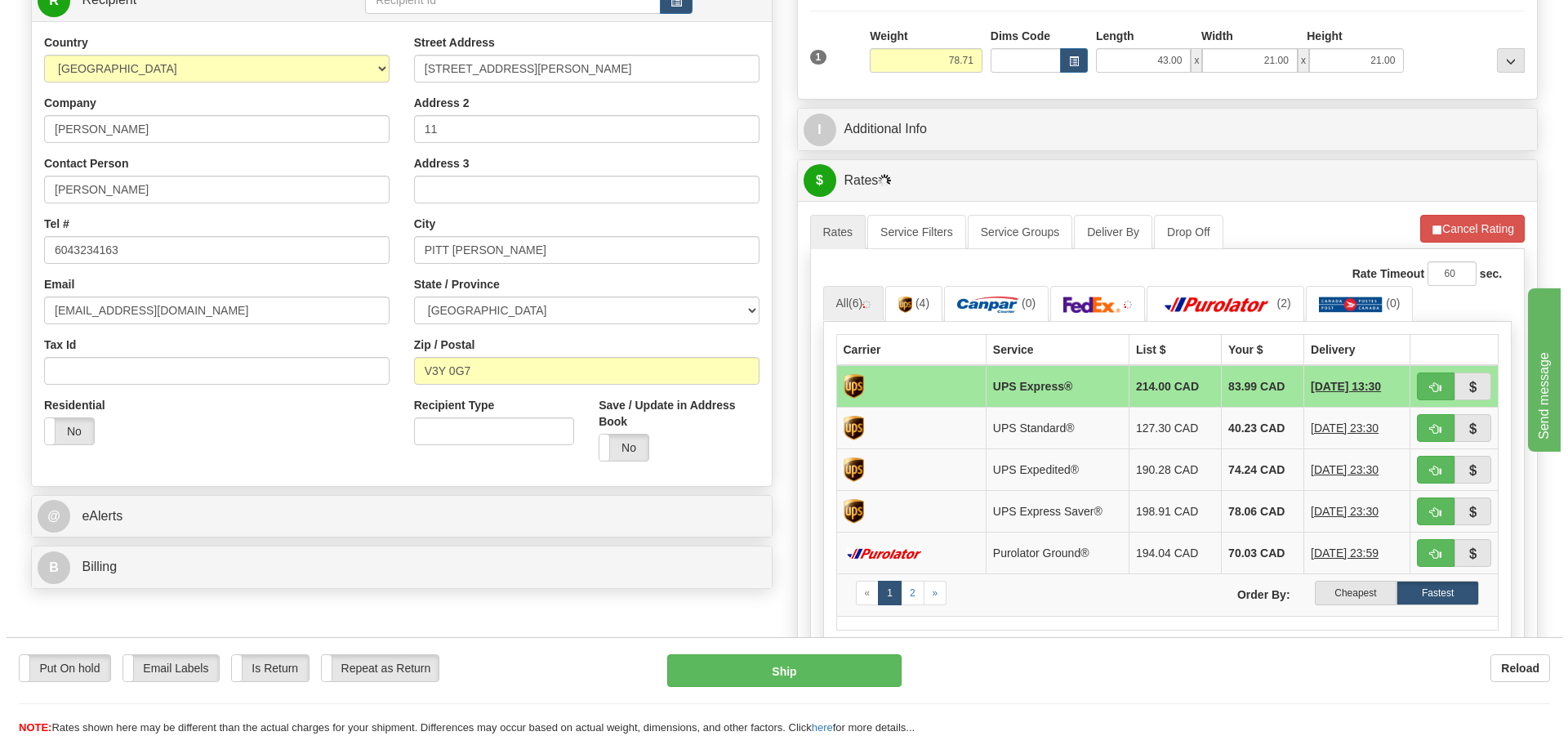
scroll to position [245, 0]
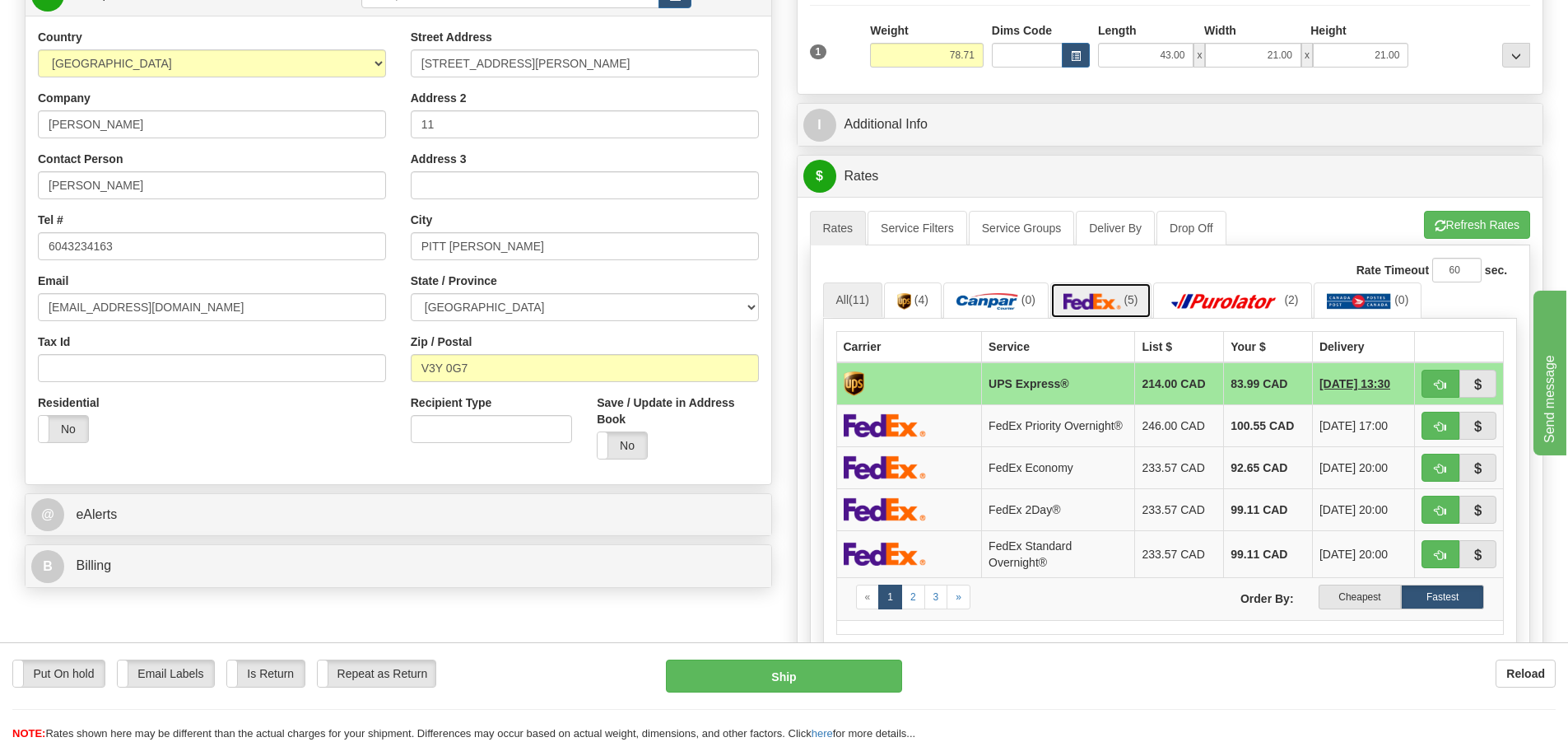
click at [1094, 303] on img at bounding box center [1092, 301] width 58 height 17
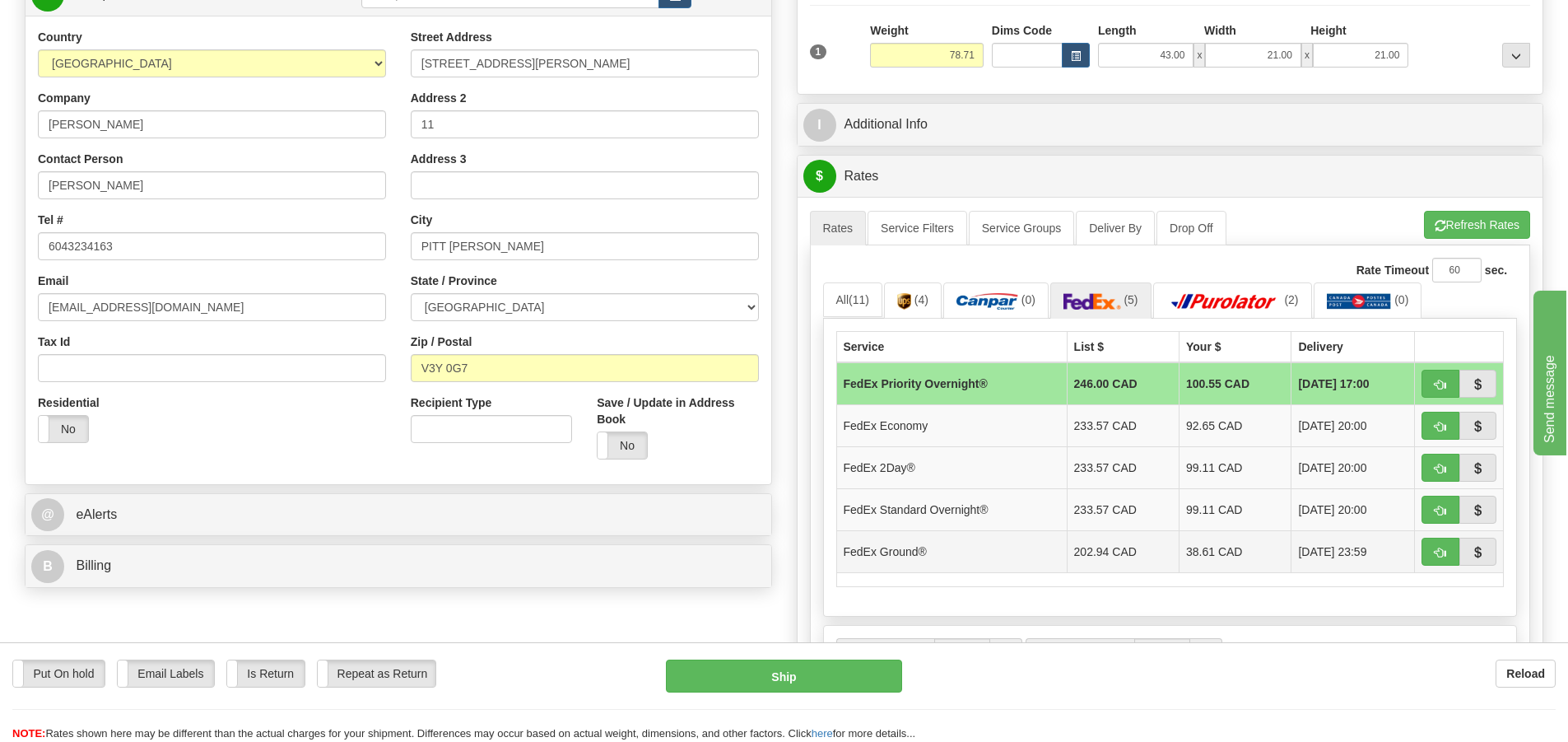
click at [1179, 554] on td "38.61 CAD" at bounding box center [1235, 551] width 112 height 42
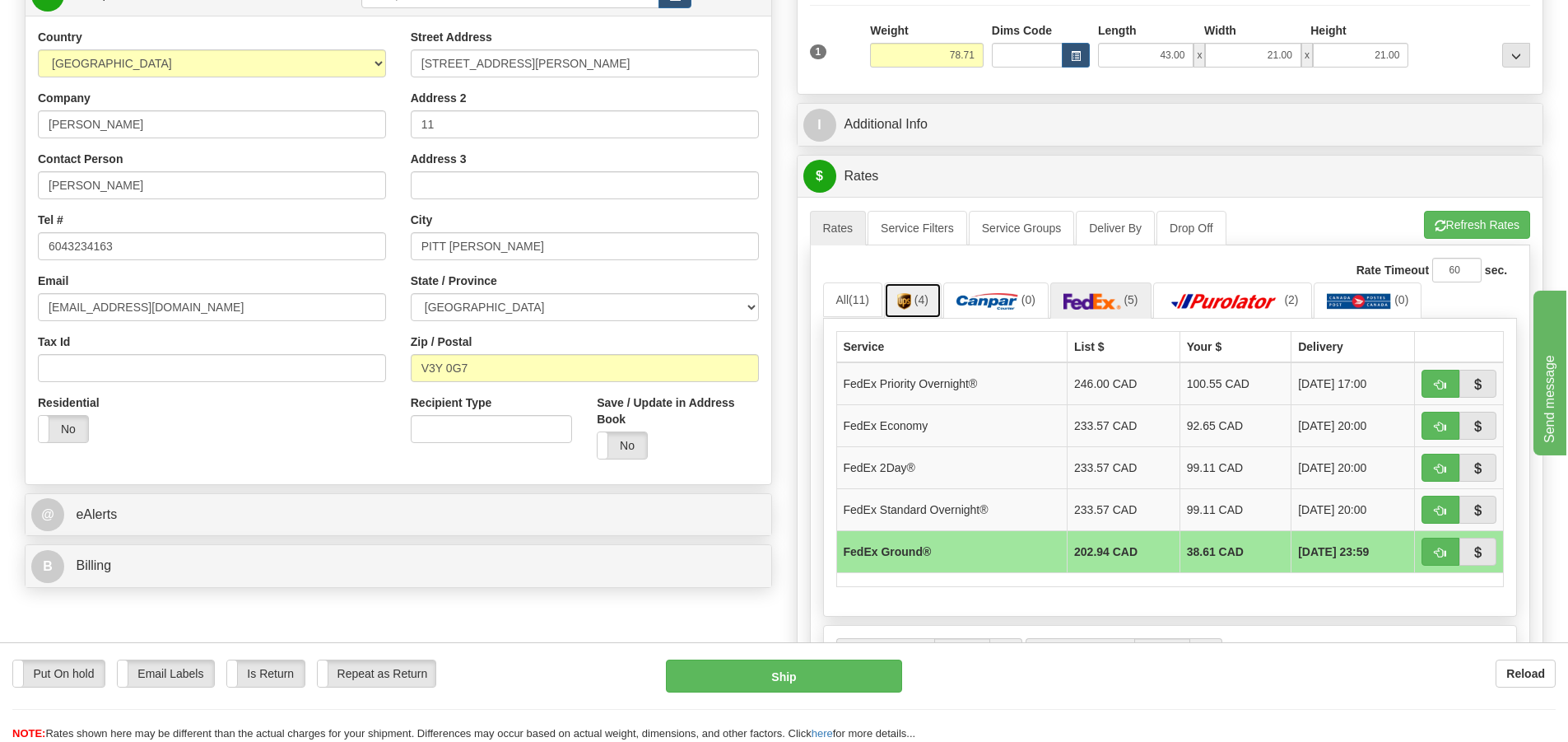
click at [917, 300] on span "(4)" at bounding box center [921, 299] width 14 height 13
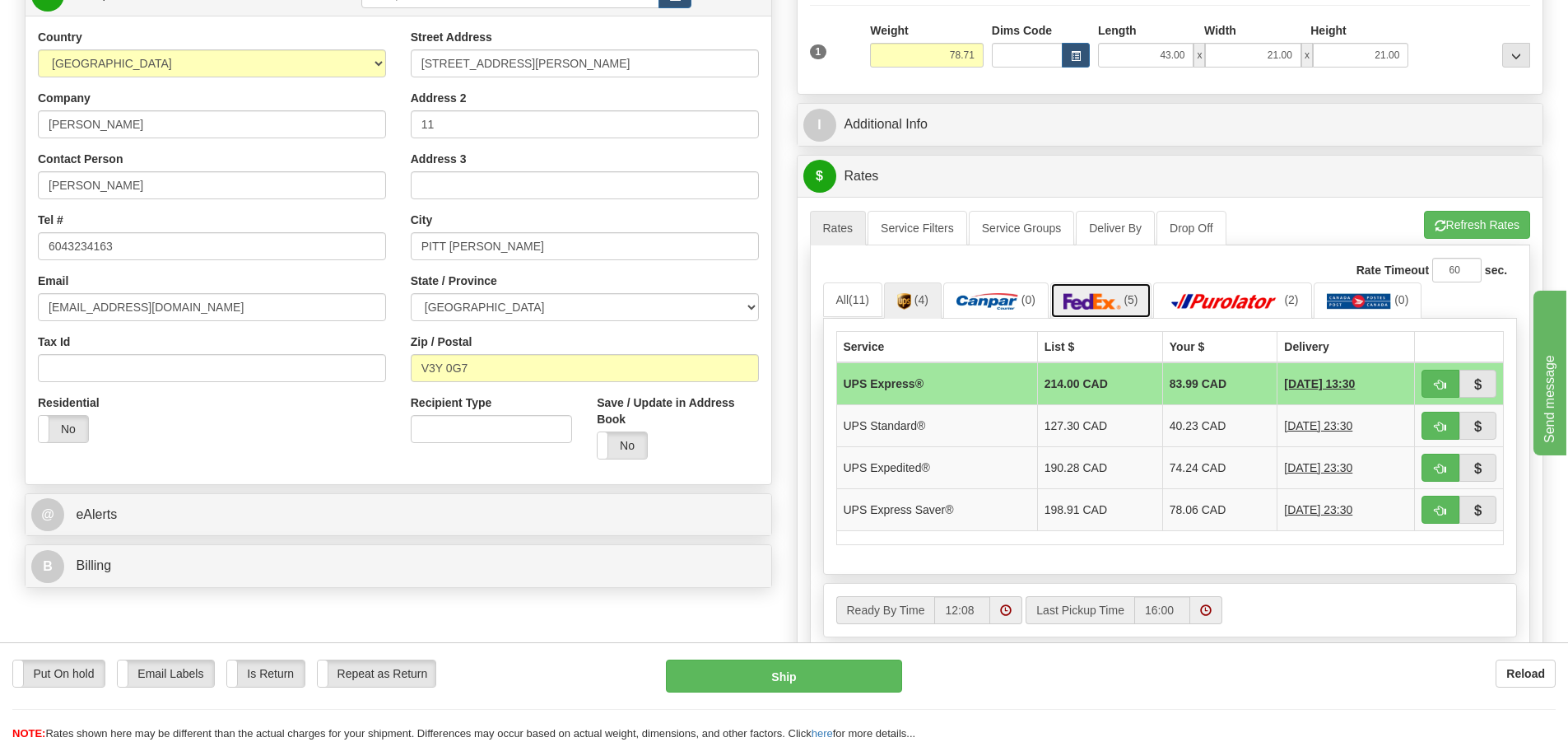
click at [1081, 303] on img at bounding box center [1092, 301] width 58 height 17
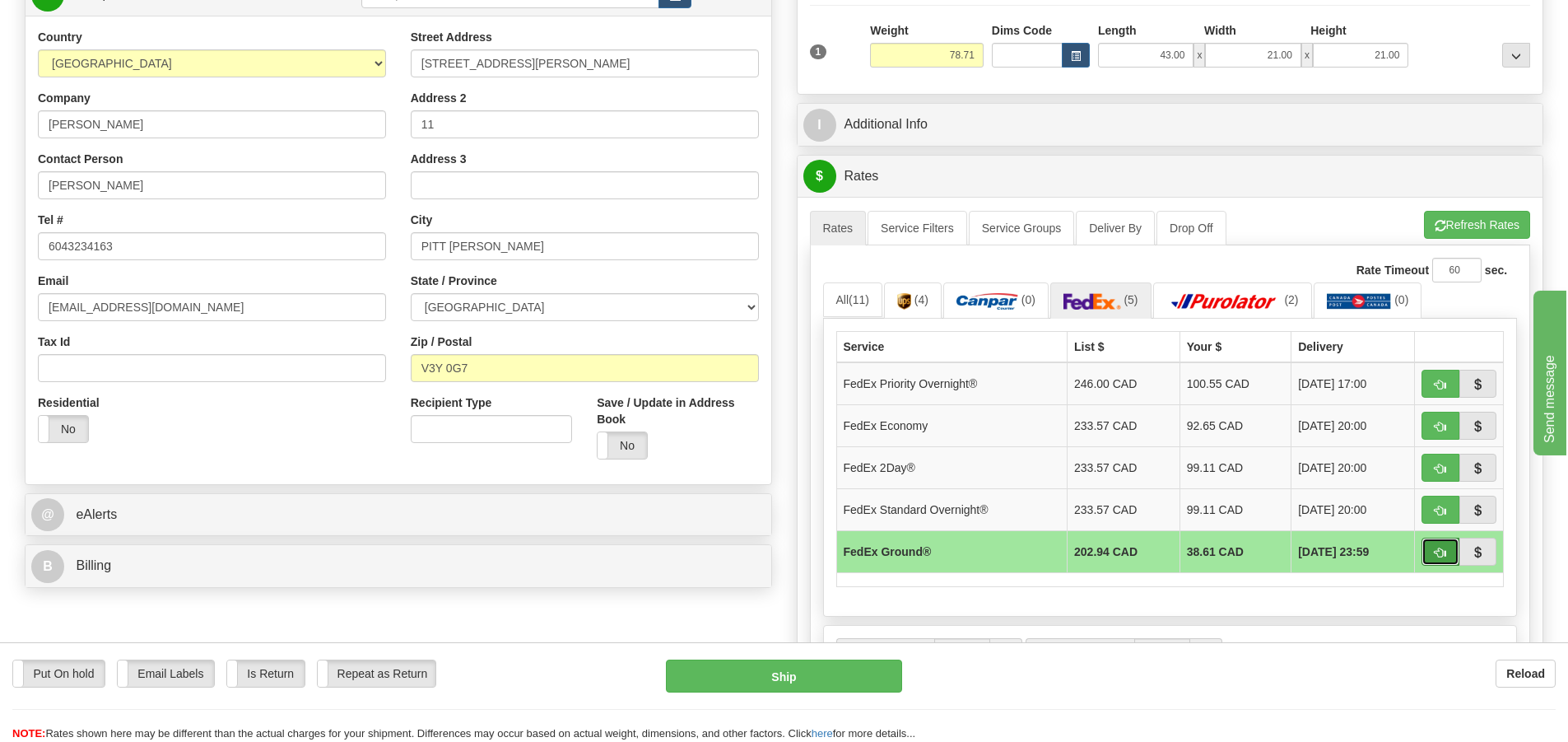
click at [1436, 553] on span "button" at bounding box center [1440, 553] width 12 height 11
type input "92"
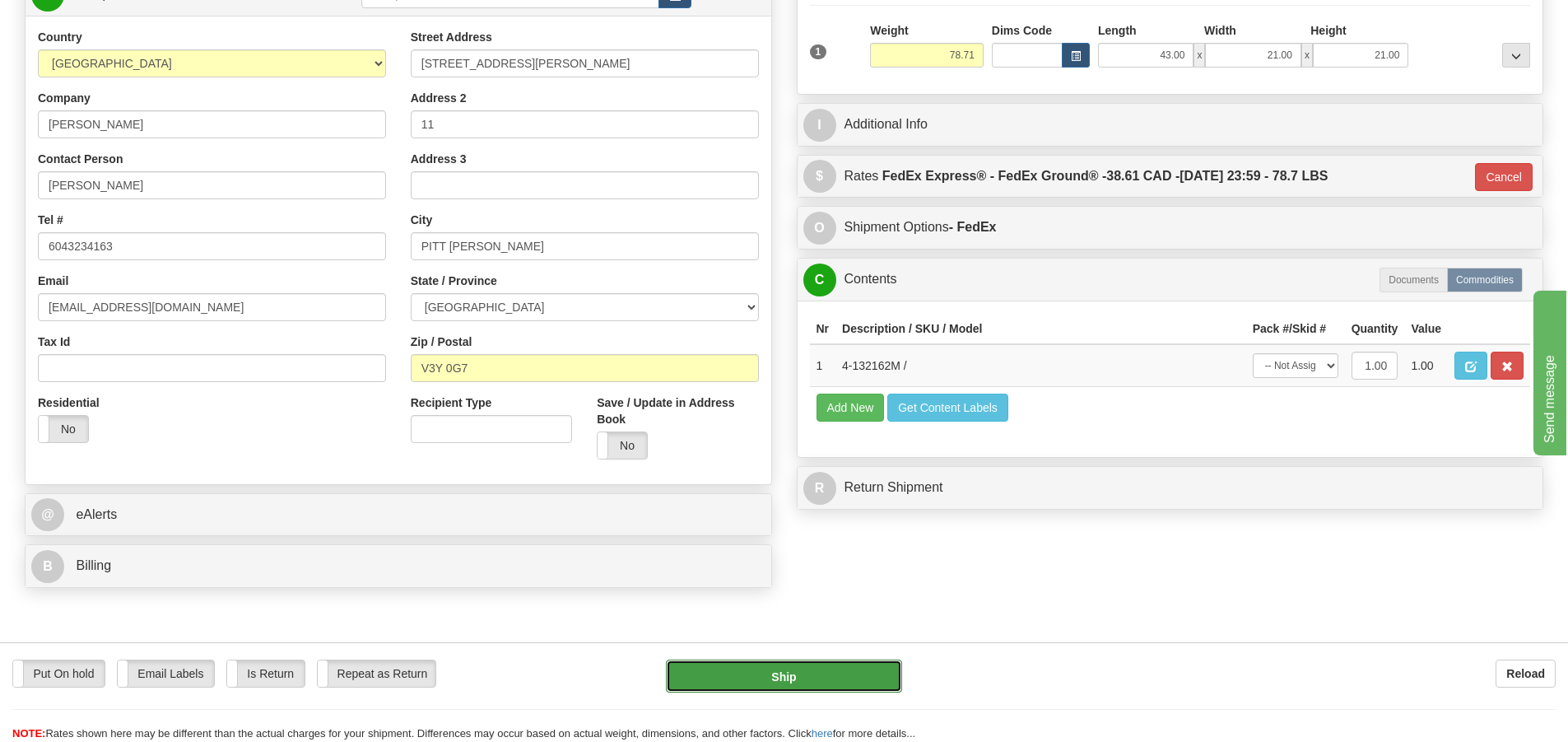
click at [839, 678] on button "Ship" at bounding box center [784, 676] width 236 height 33
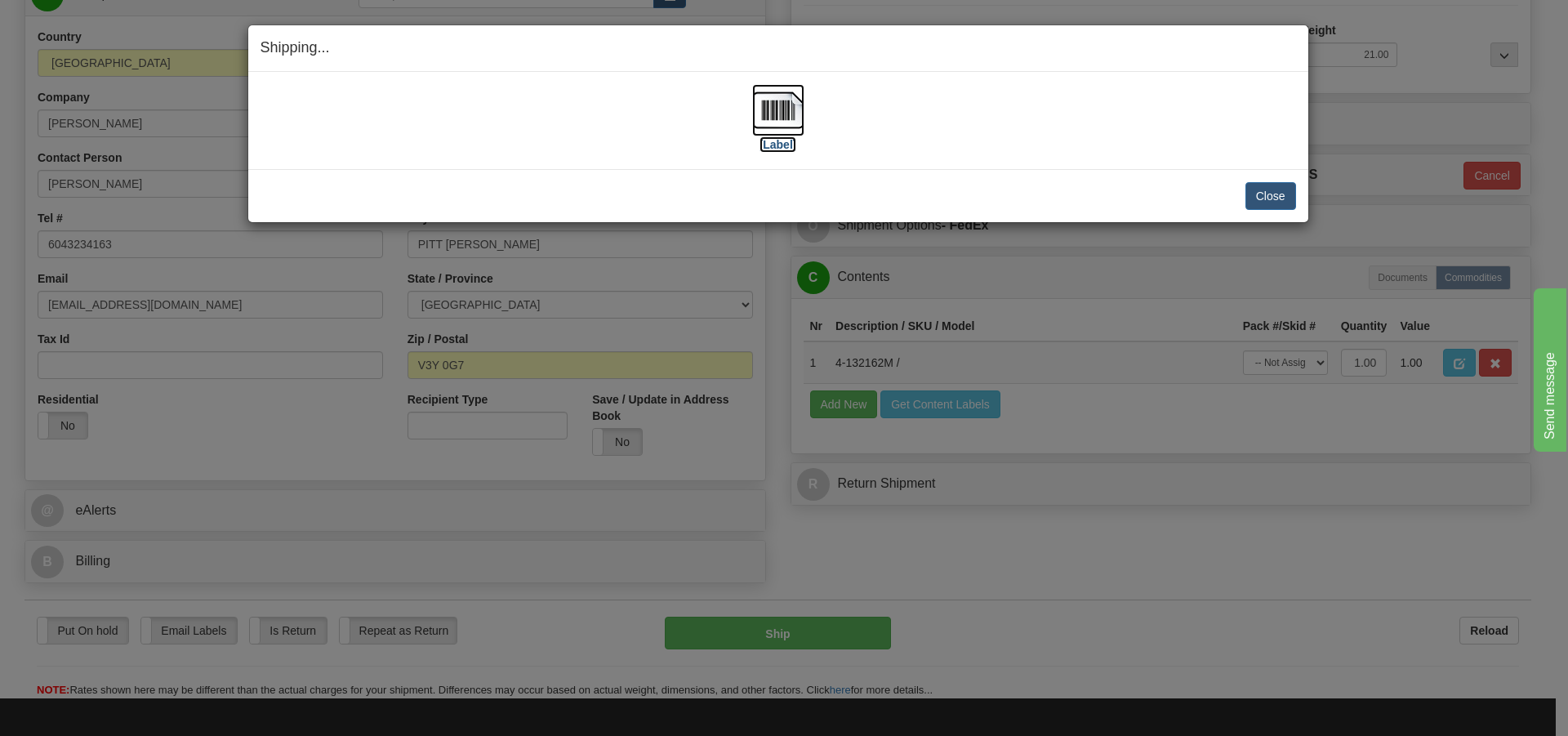
click at [790, 124] on img at bounding box center [778, 109] width 52 height 52
click at [1269, 197] on button "Close" at bounding box center [1270, 196] width 50 height 28
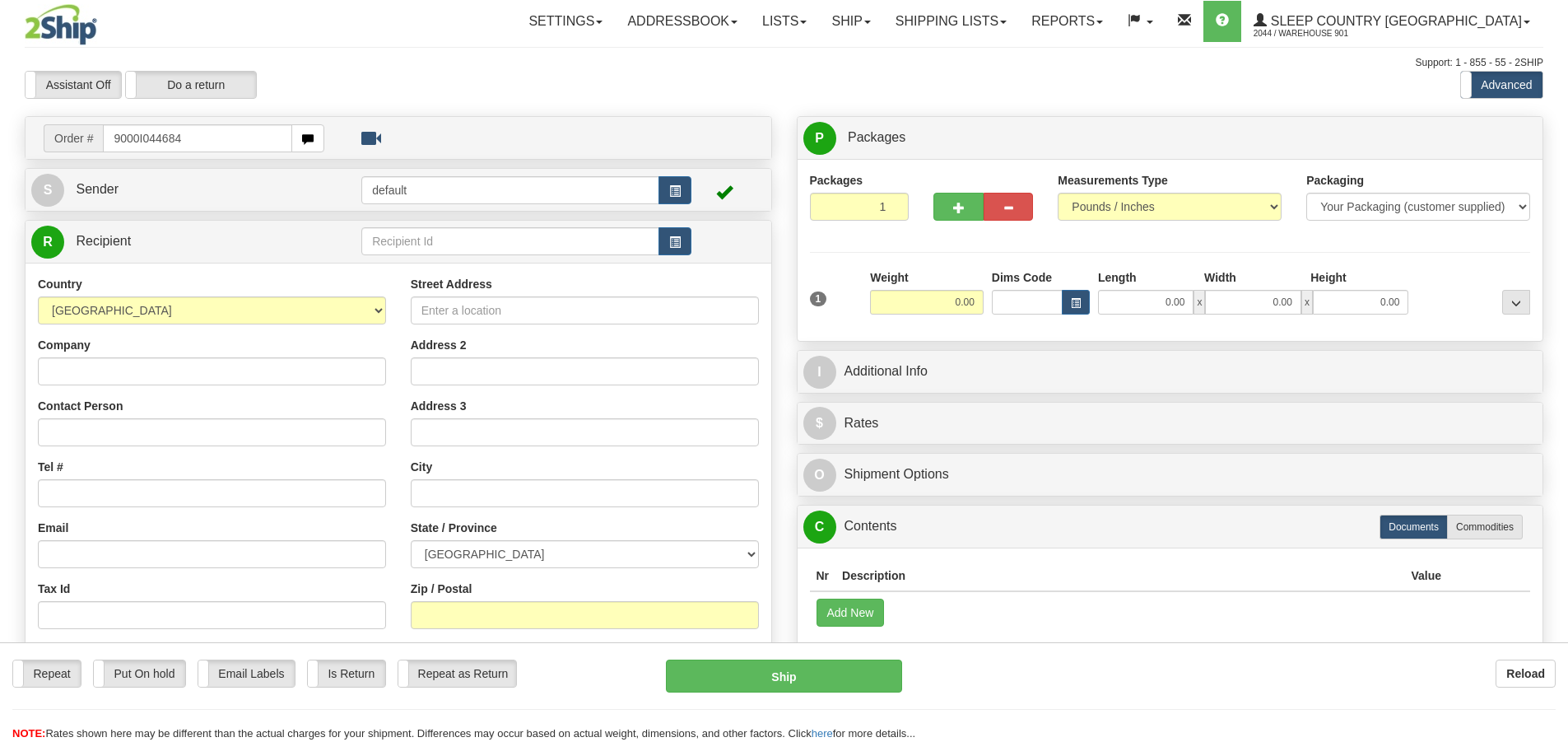
type input "9000I044684"
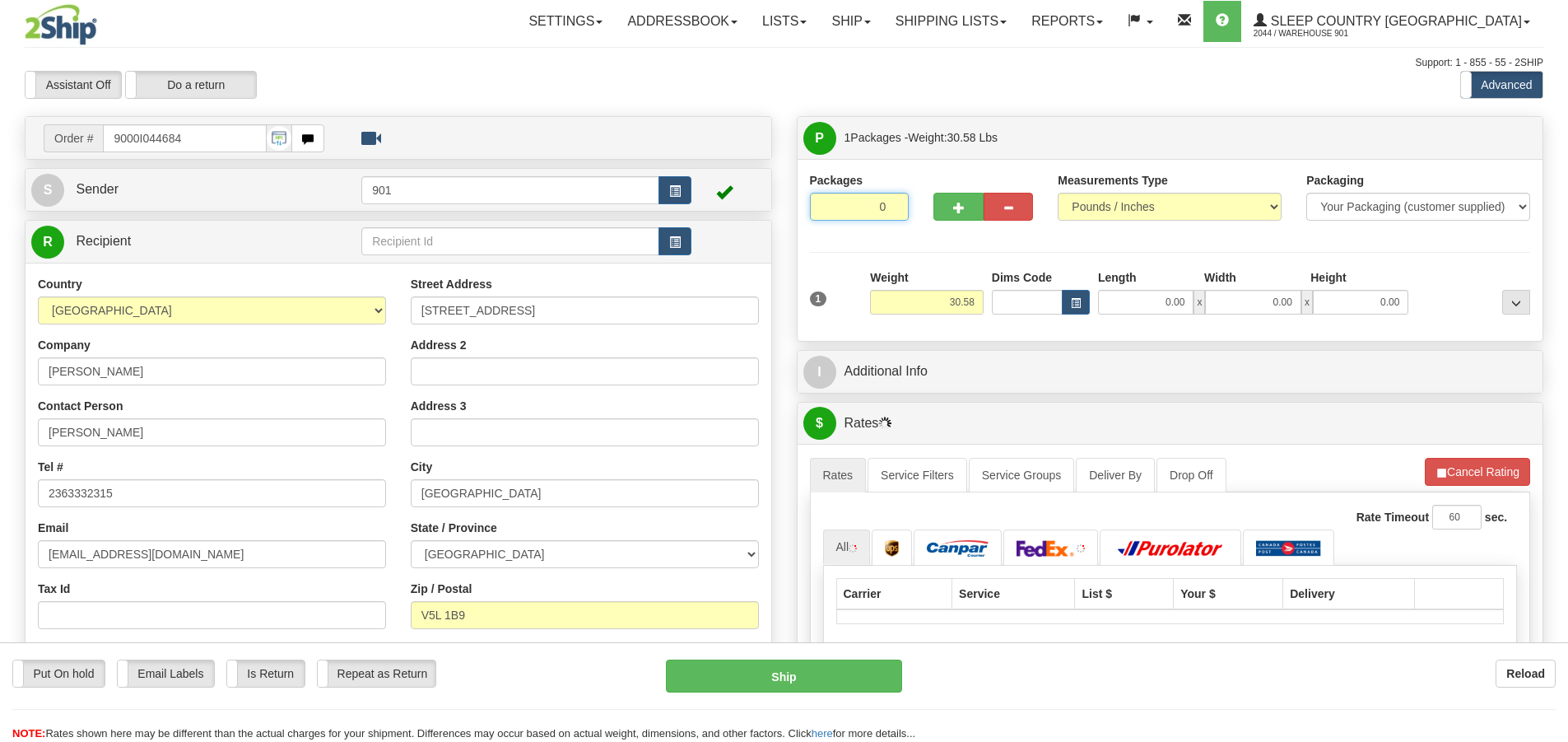
click at [893, 206] on input "0" at bounding box center [859, 206] width 99 height 28
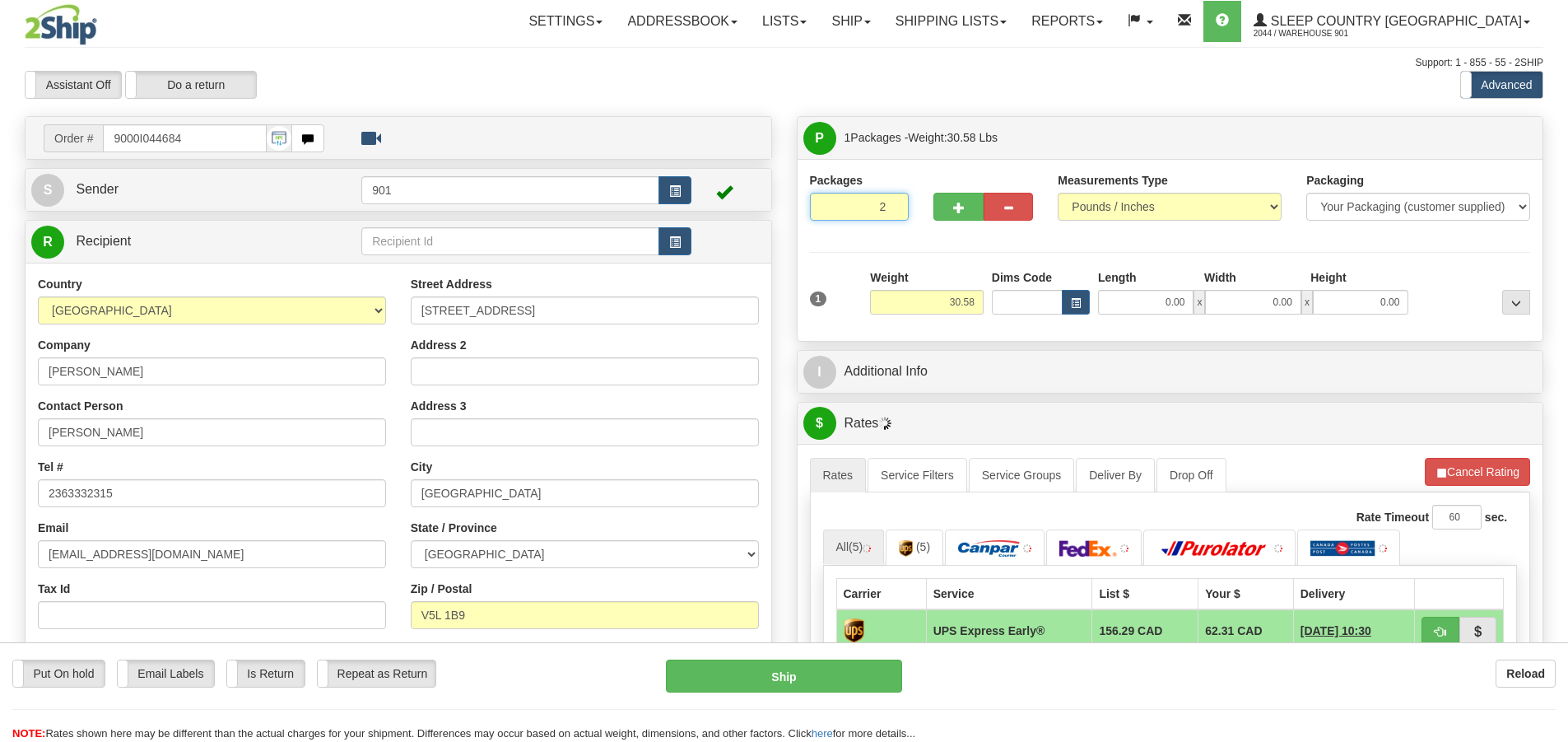
type input "2"
click at [889, 202] on input "2" at bounding box center [859, 206] width 99 height 28
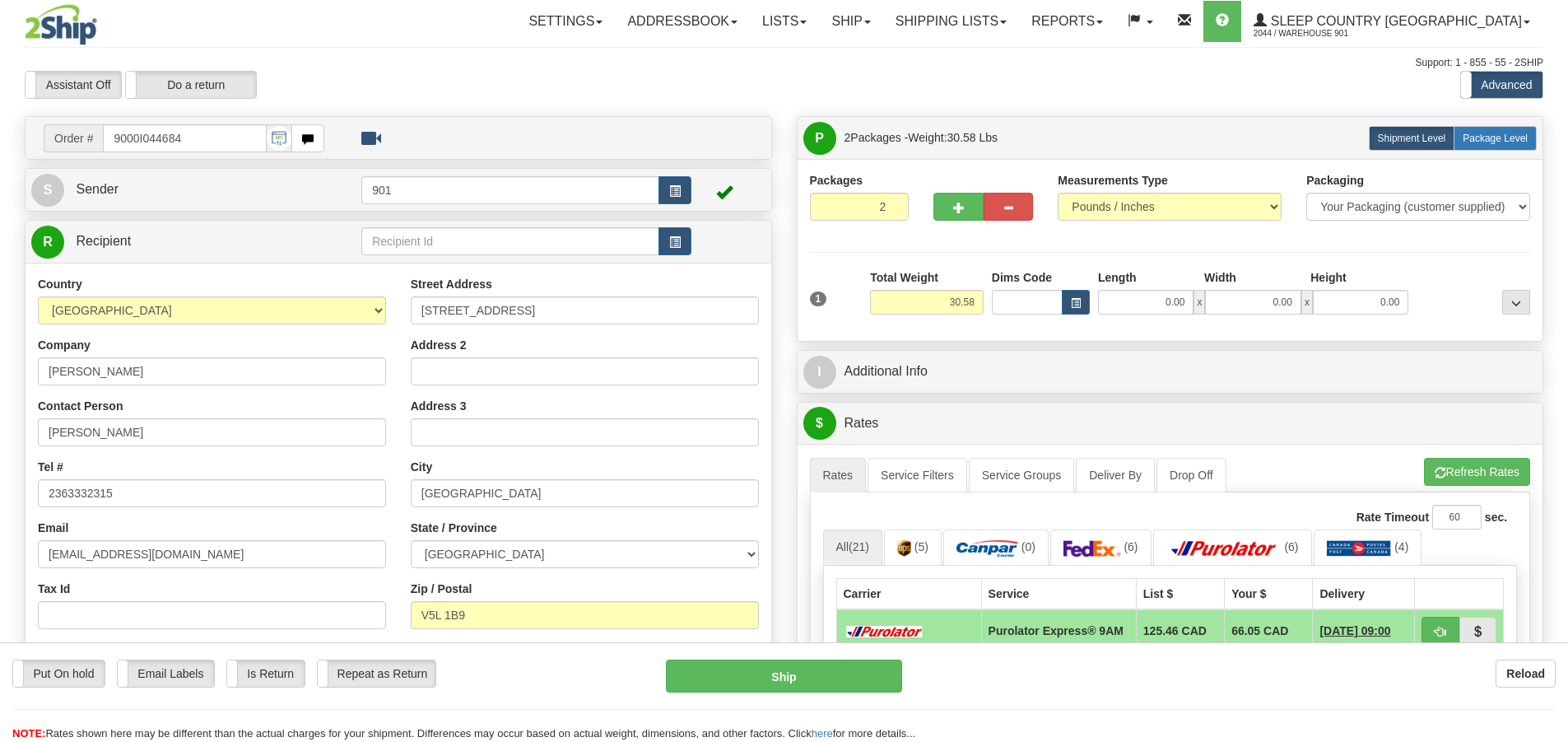
click at [1497, 136] on span "Package Level" at bounding box center [1495, 139] width 65 height 12
radio input "true"
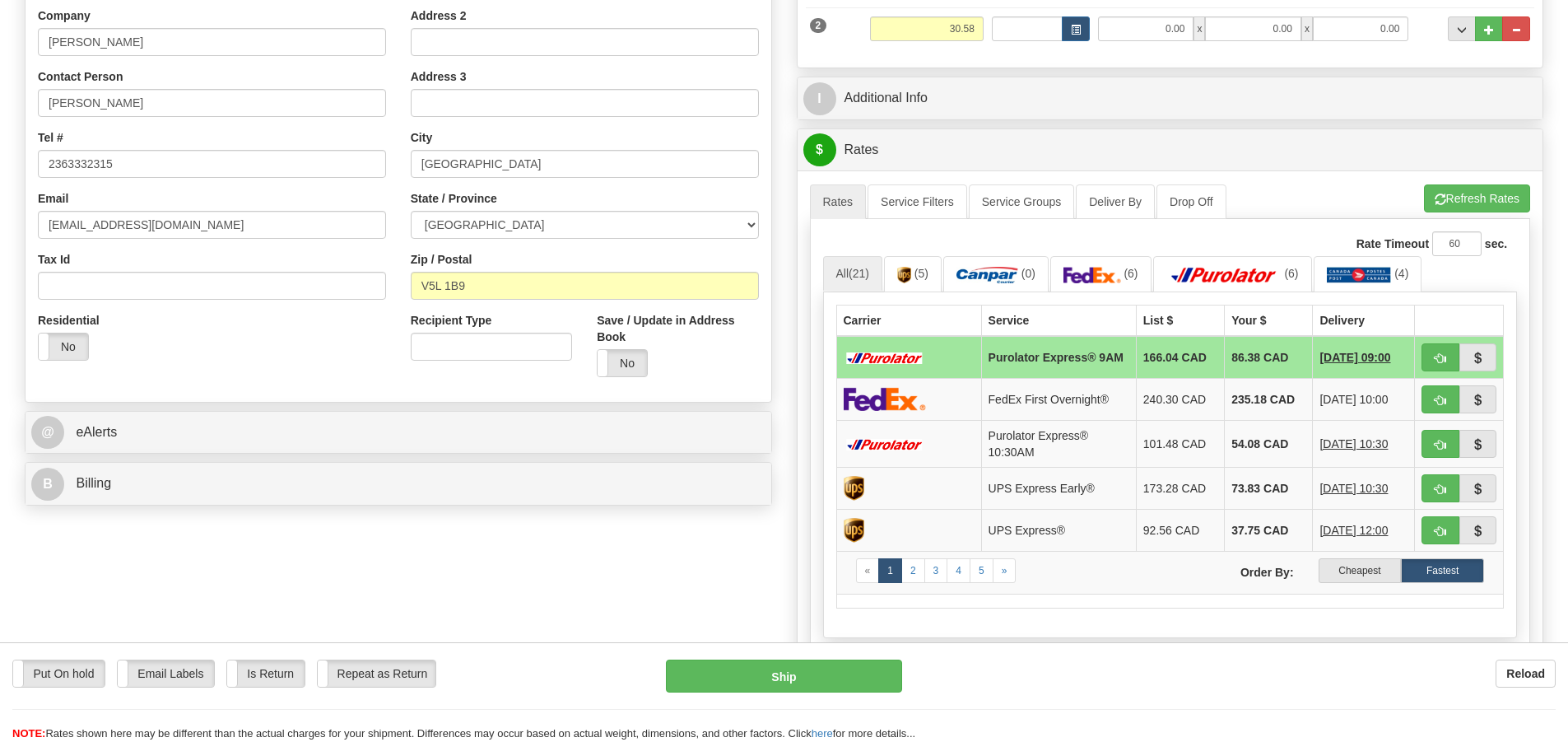
scroll to position [659, 0]
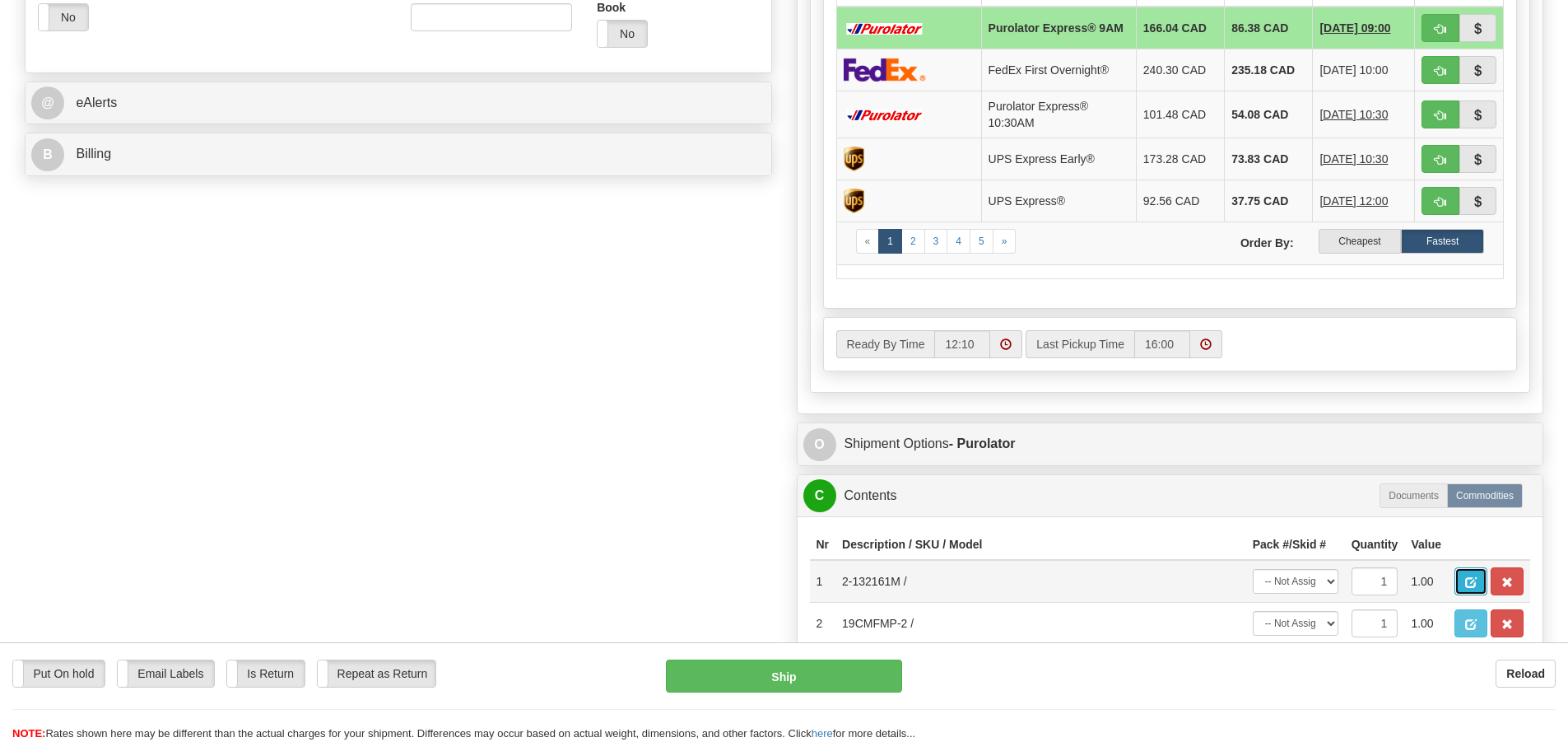
click at [1464, 580] on button "button" at bounding box center [1470, 581] width 33 height 28
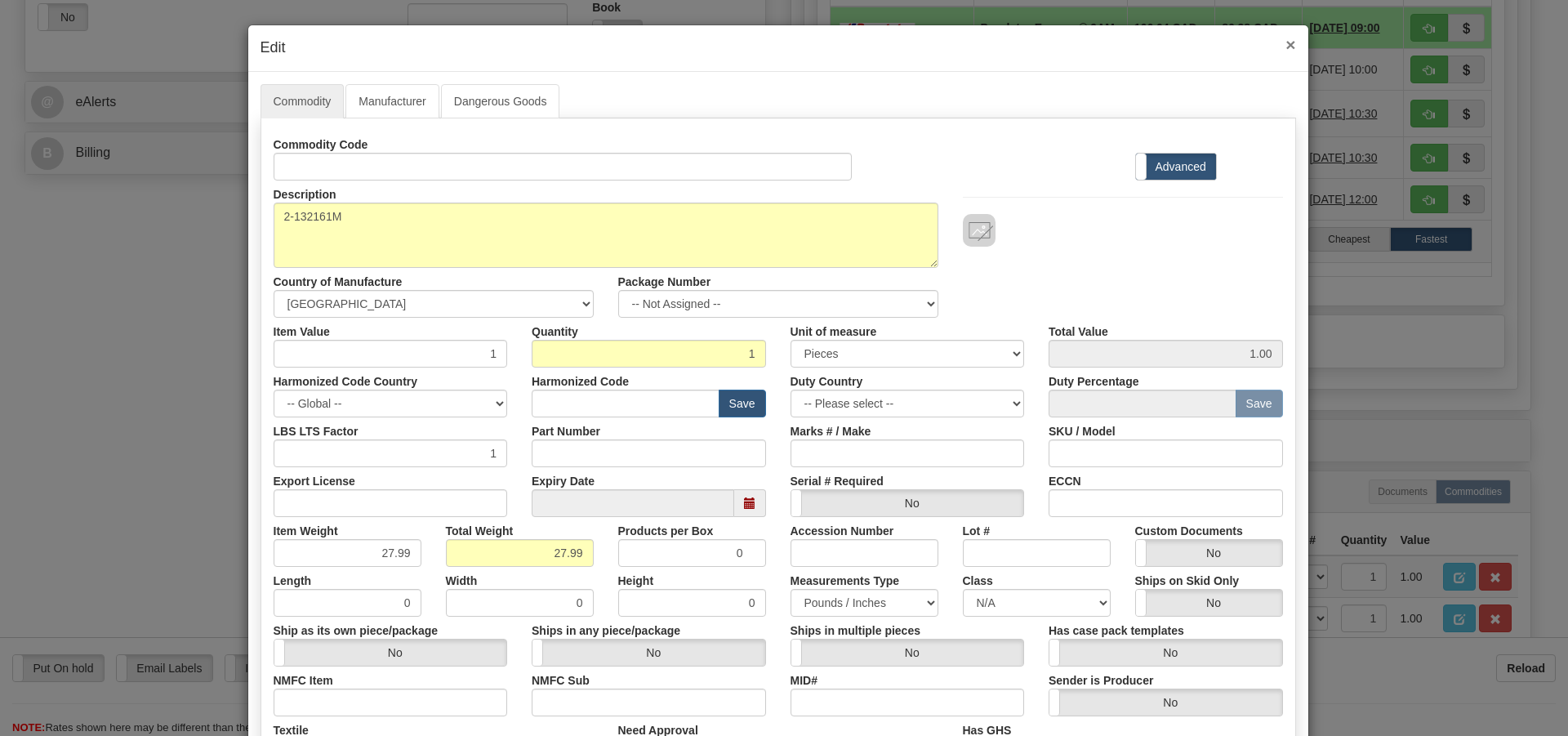
click at [1286, 45] on span "×" at bounding box center [1290, 44] width 10 height 19
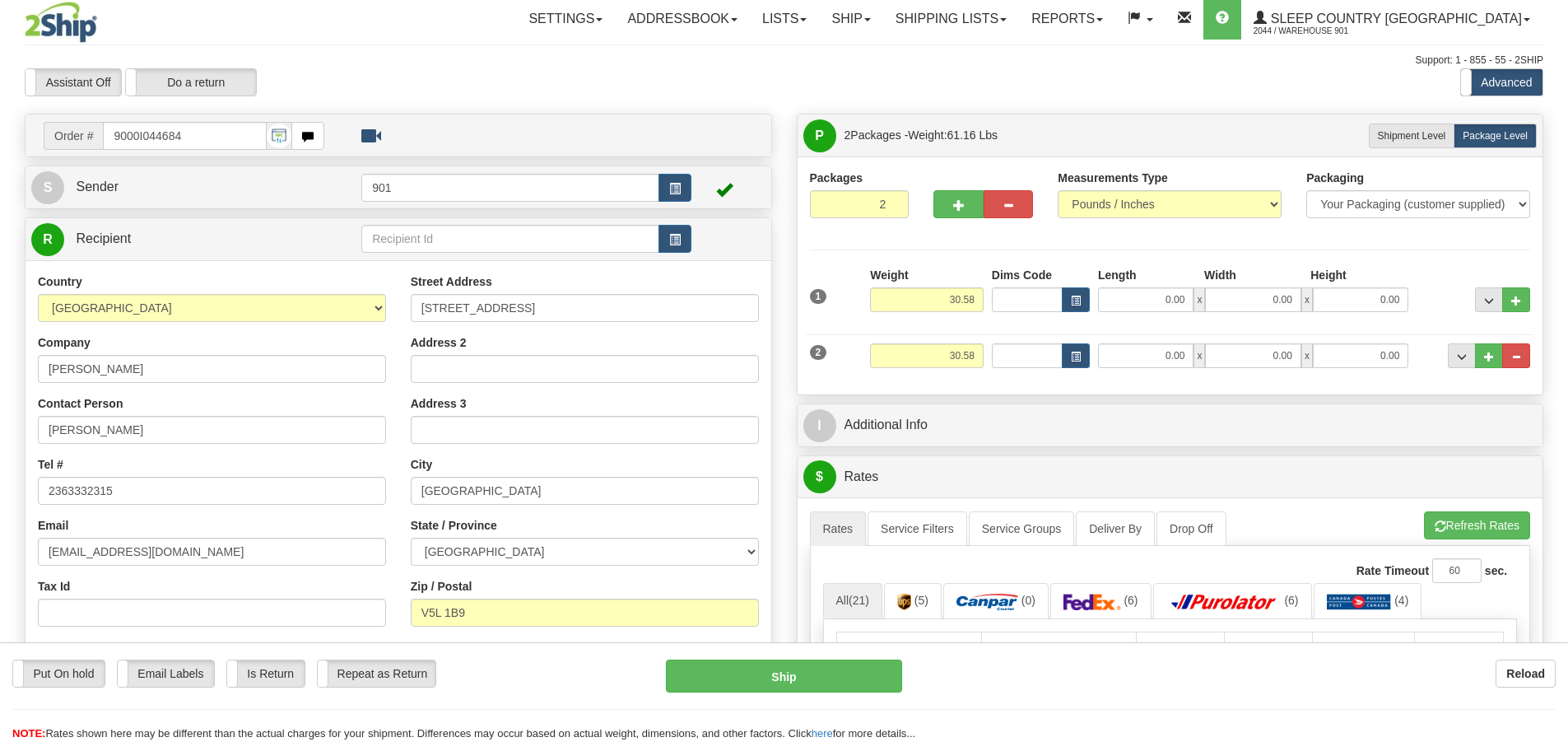
scroll to position [0, 0]
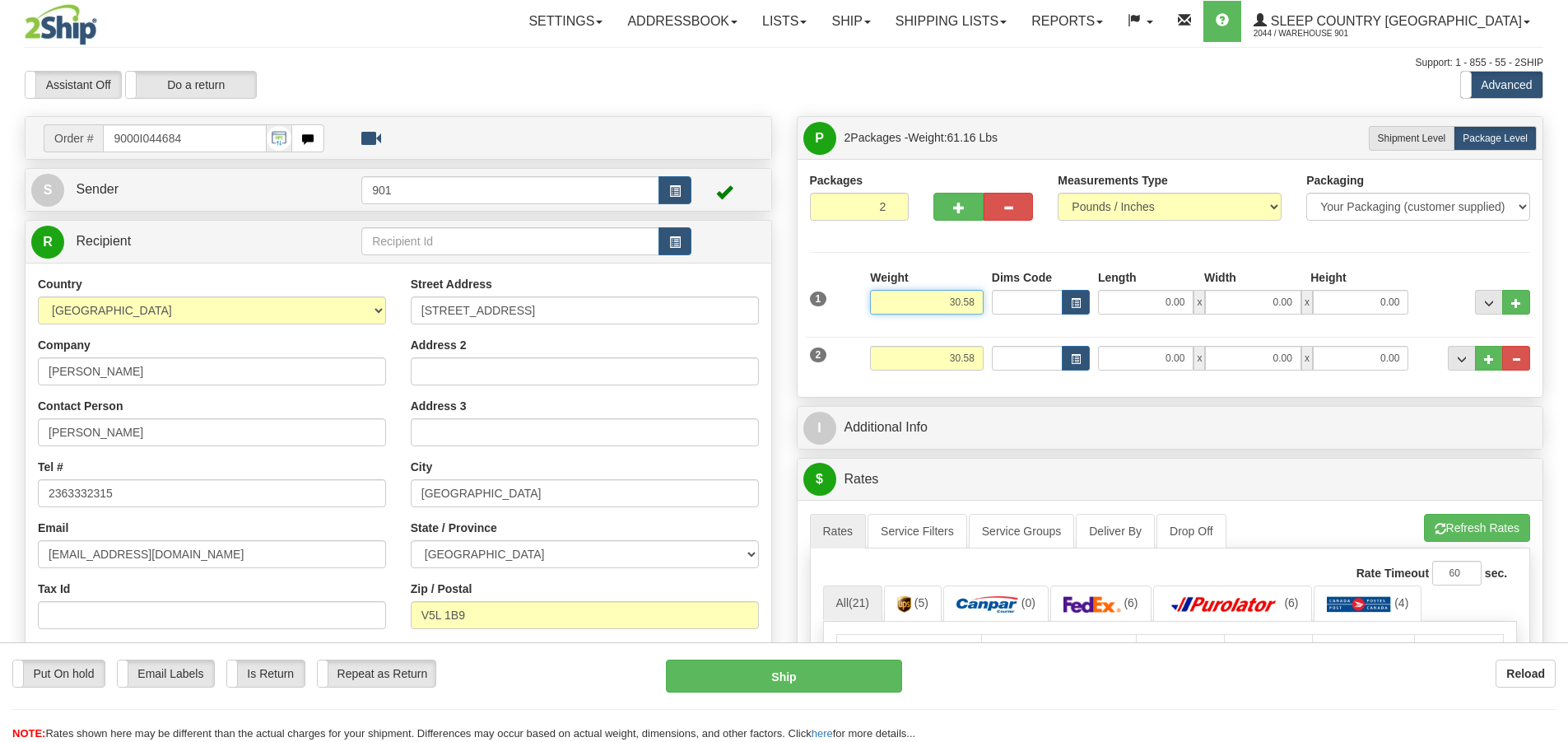
drag, startPoint x: 981, startPoint y: 304, endPoint x: 813, endPoint y: 303, distance: 168.0
click at [813, 303] on div "1 Weight 30.58 Dims Code x x" at bounding box center [1169, 298] width 729 height 59
type input "2.59"
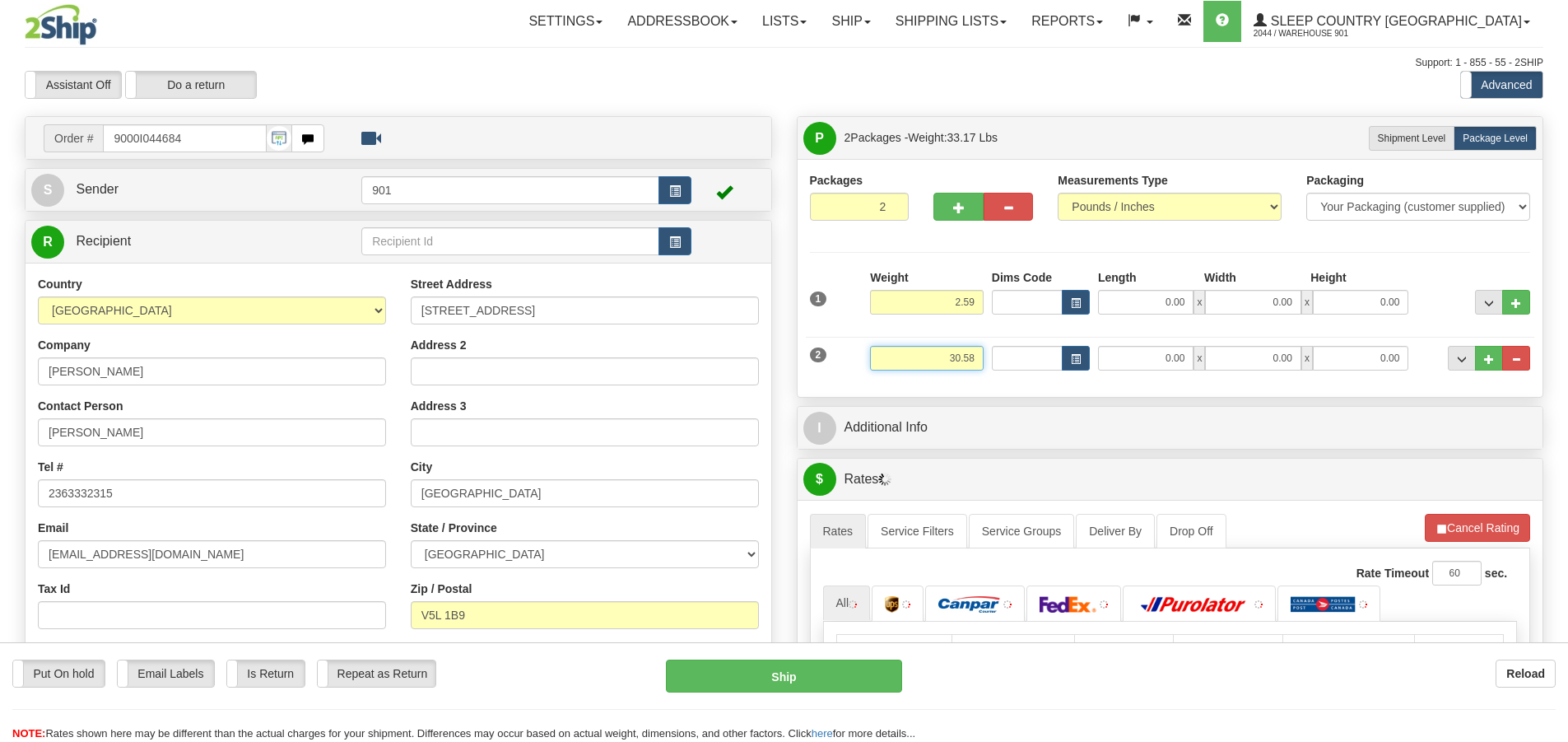
drag, startPoint x: 973, startPoint y: 355, endPoint x: 811, endPoint y: 344, distance: 162.4
click at [811, 344] on div "2 Weight 30.58 Dims Code Length Width Height" at bounding box center [1169, 356] width 729 height 56
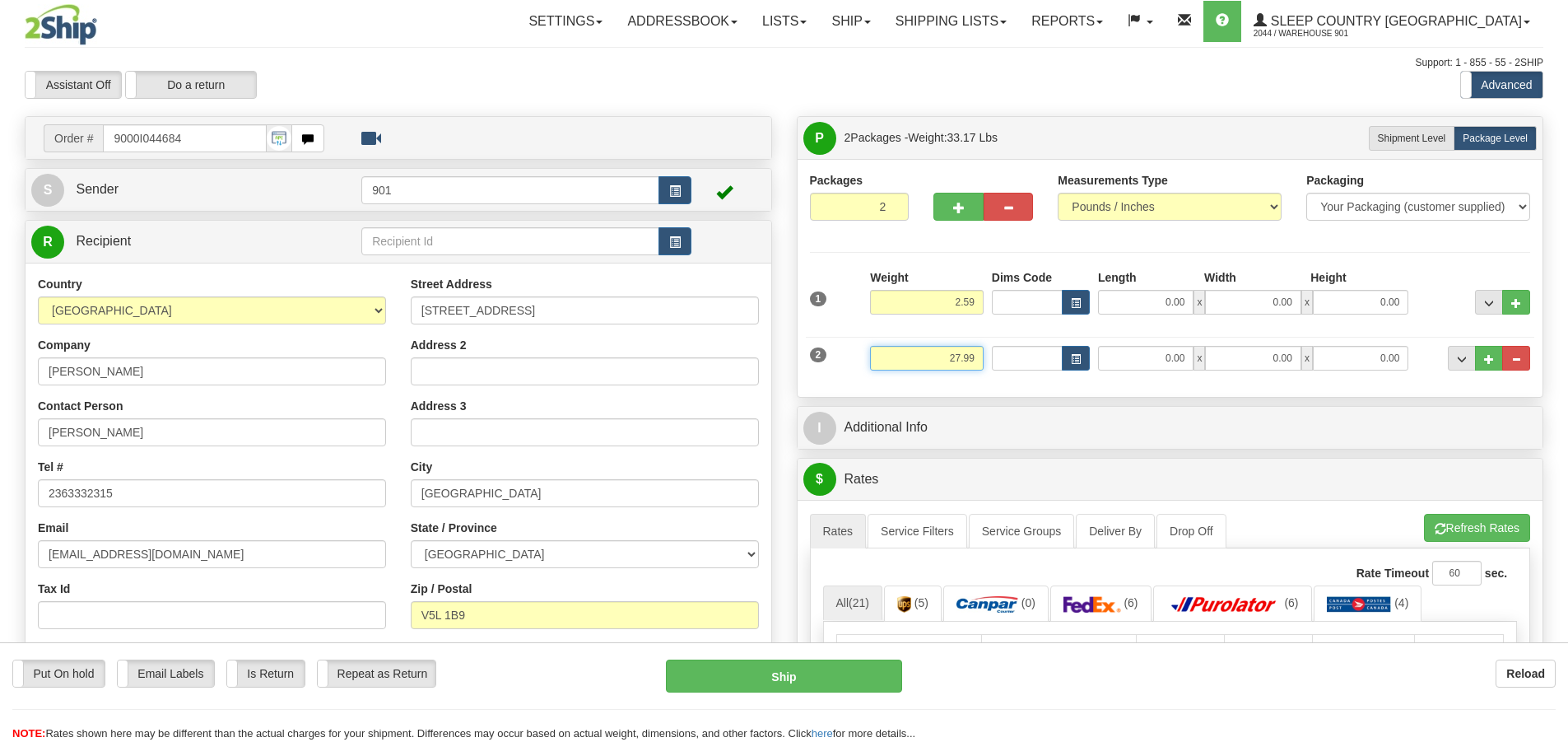
type input "27.99"
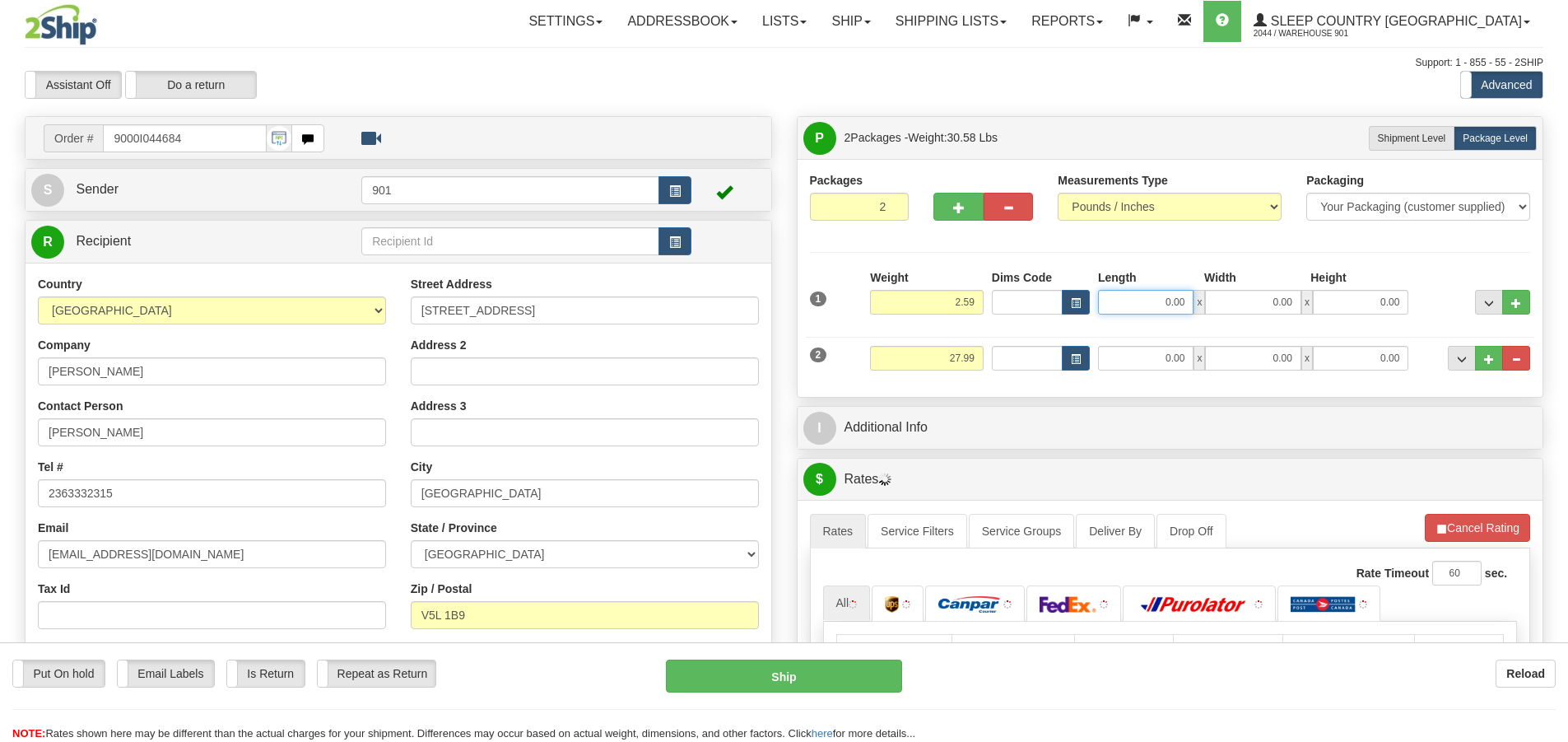
drag, startPoint x: 1186, startPoint y: 302, endPoint x: 1015, endPoint y: 299, distance: 171.0
click at [1015, 299] on div "Dims Code Length Width Height x" at bounding box center [1200, 292] width 425 height 46
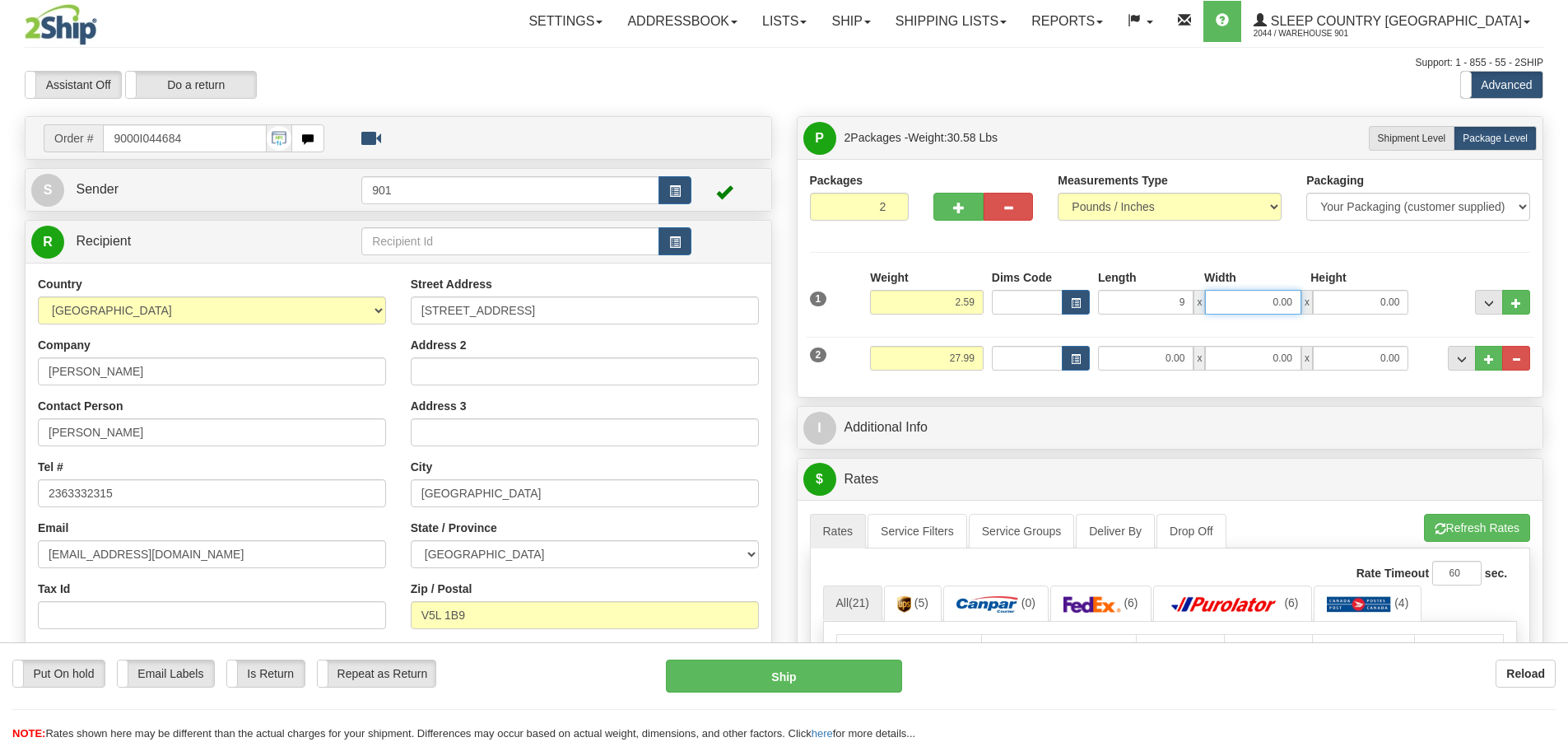
type input "9.00"
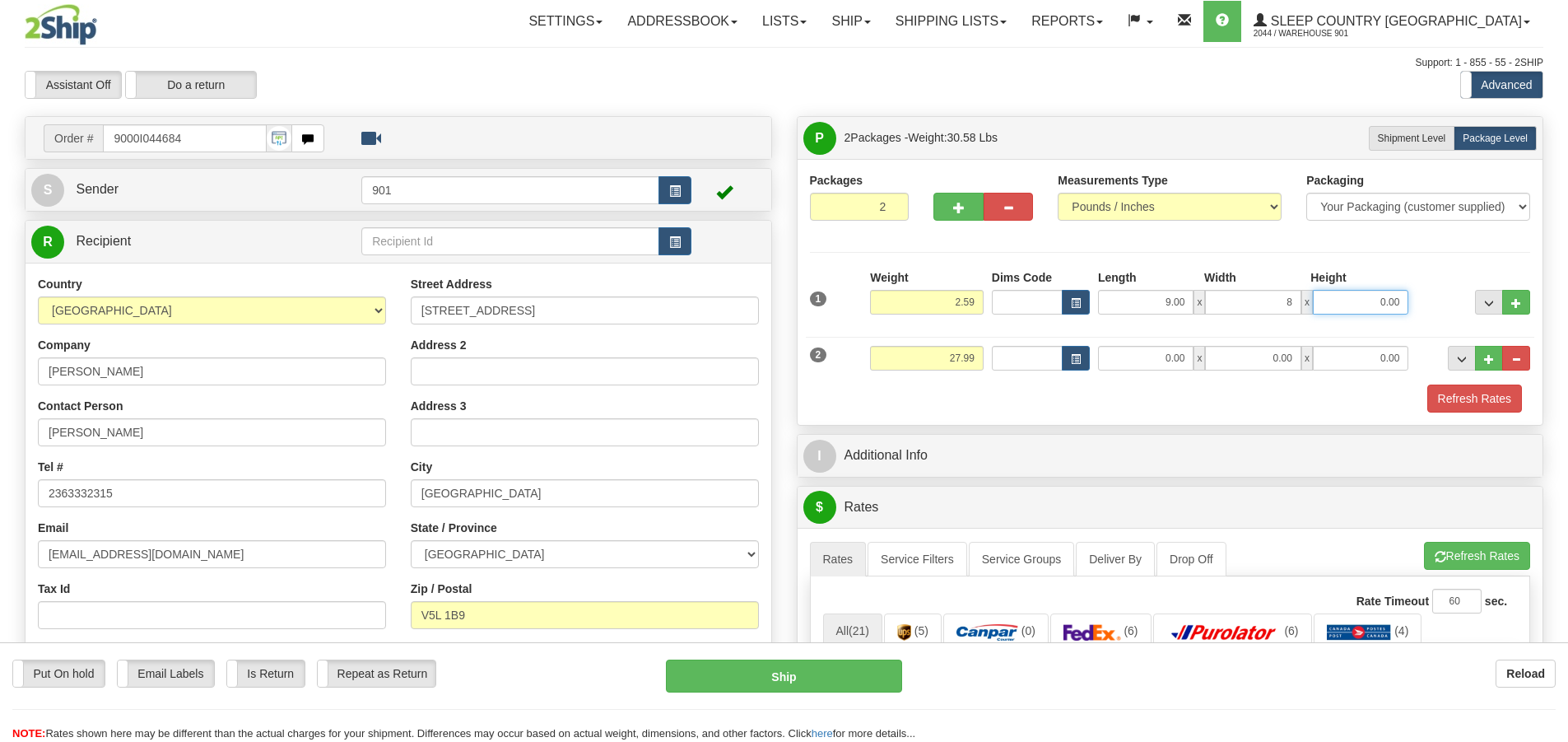
type input "8.00"
drag, startPoint x: 1186, startPoint y: 356, endPoint x: 1029, endPoint y: 366, distance: 157.3
click at [1029, 366] on div "Dims Code Length Width Height x" at bounding box center [1200, 357] width 425 height 25
type input "40.00"
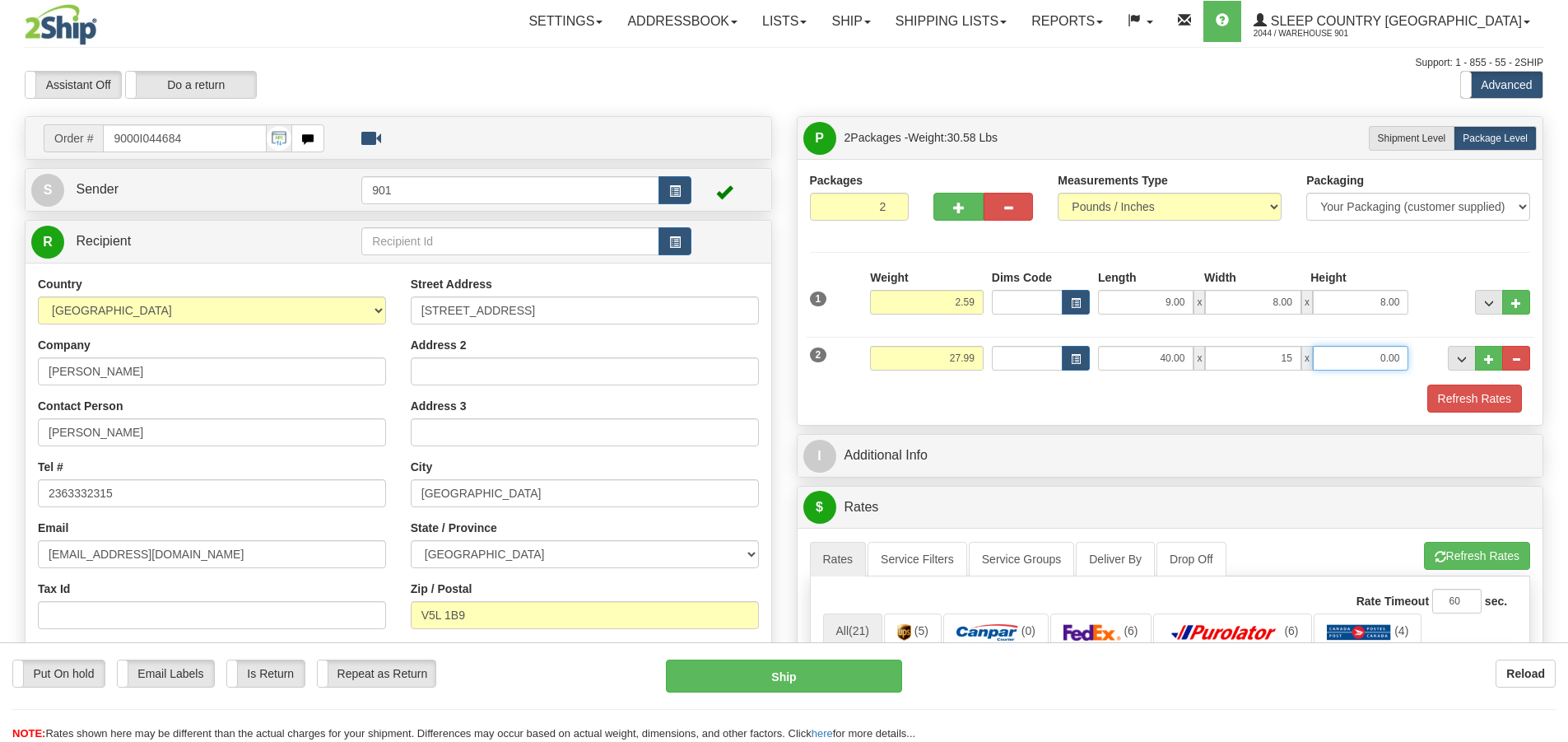
type input "15.00"
click at [1467, 403] on button "Refresh Rates" at bounding box center [1474, 398] width 94 height 28
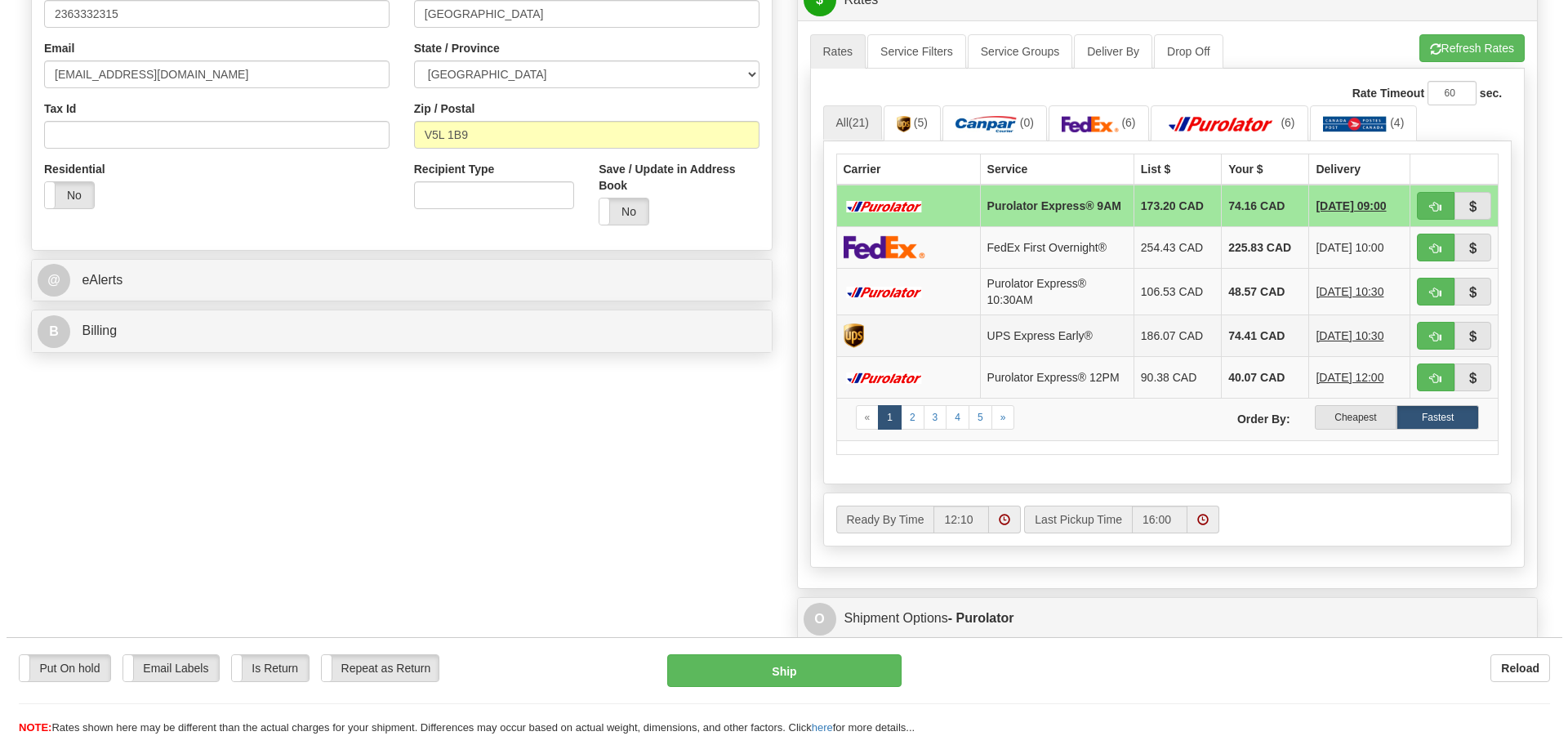
scroll to position [490, 0]
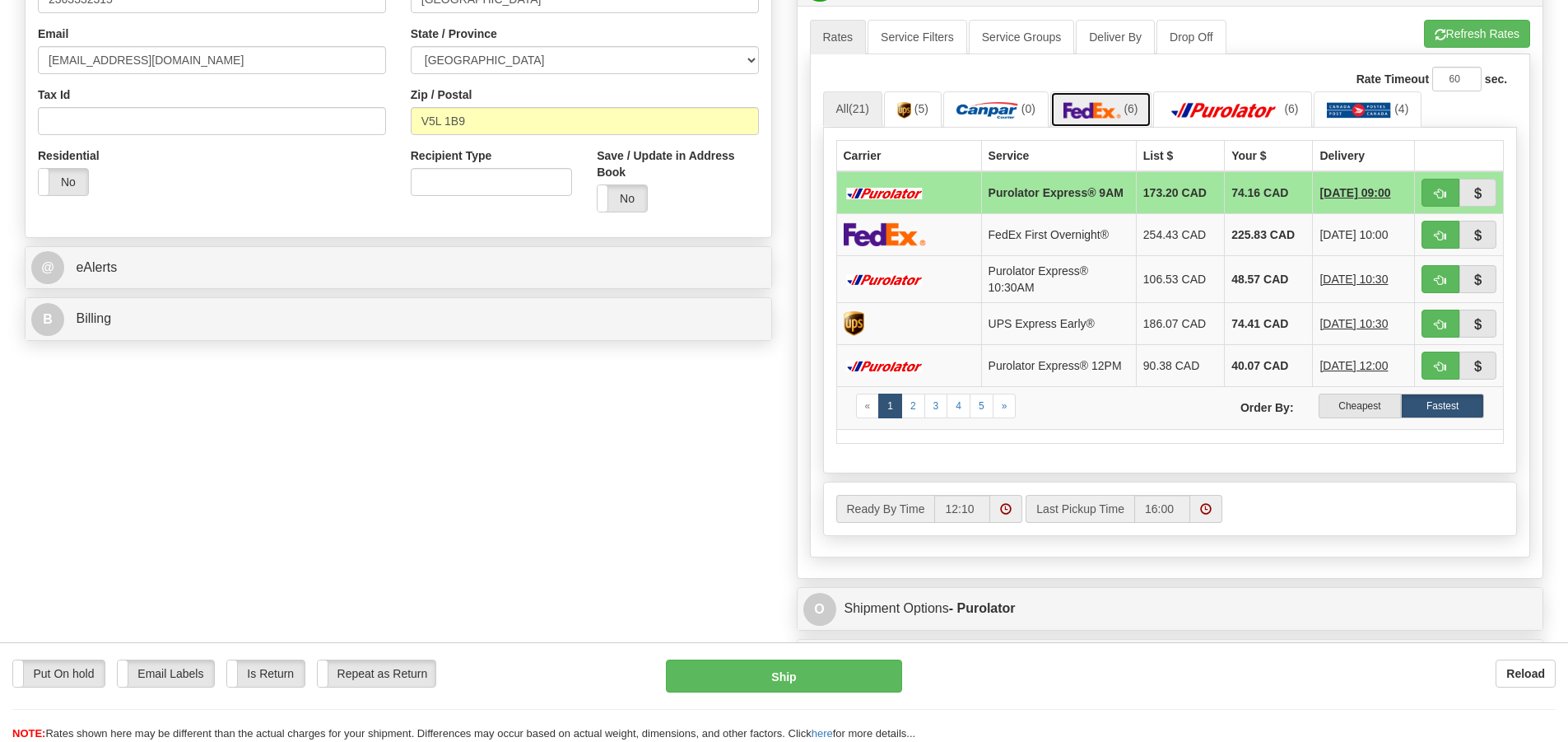
click at [1091, 104] on img at bounding box center [1092, 110] width 58 height 17
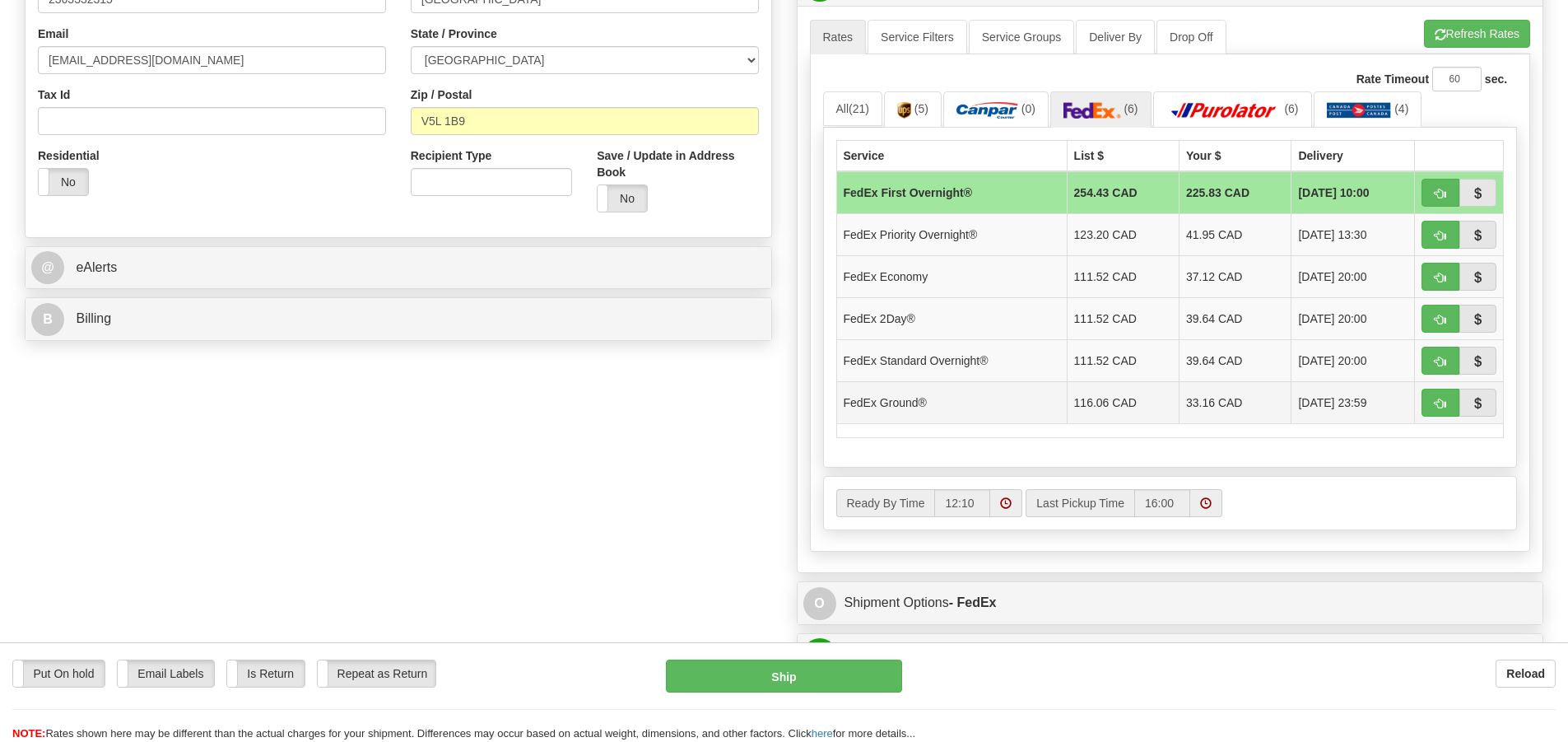
click at [1197, 403] on td "33.16 CAD" at bounding box center [1235, 402] width 112 height 42
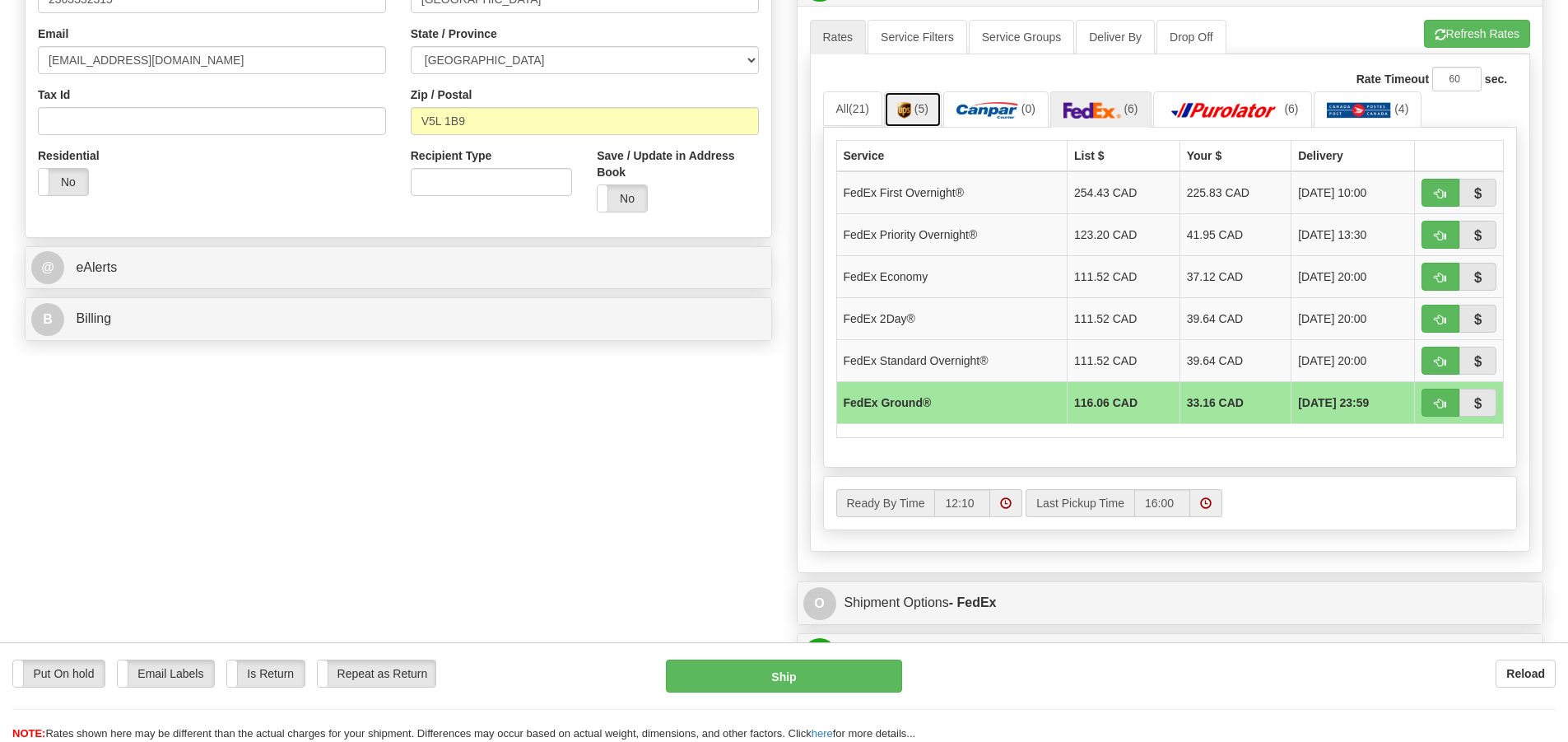
click at [911, 111] on img at bounding box center [904, 110] width 14 height 17
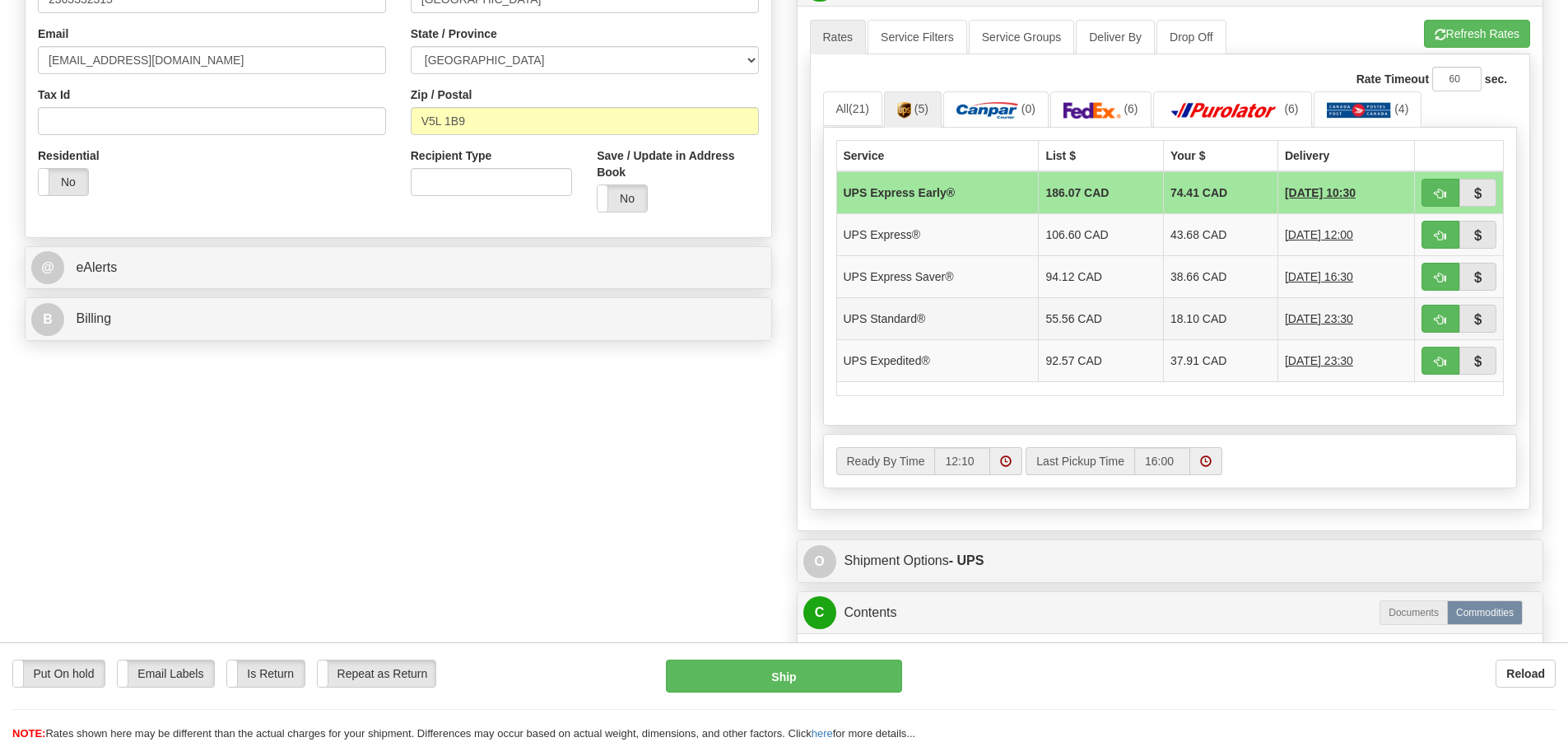
click at [1173, 332] on td "18.10 CAD" at bounding box center [1219, 318] width 114 height 42
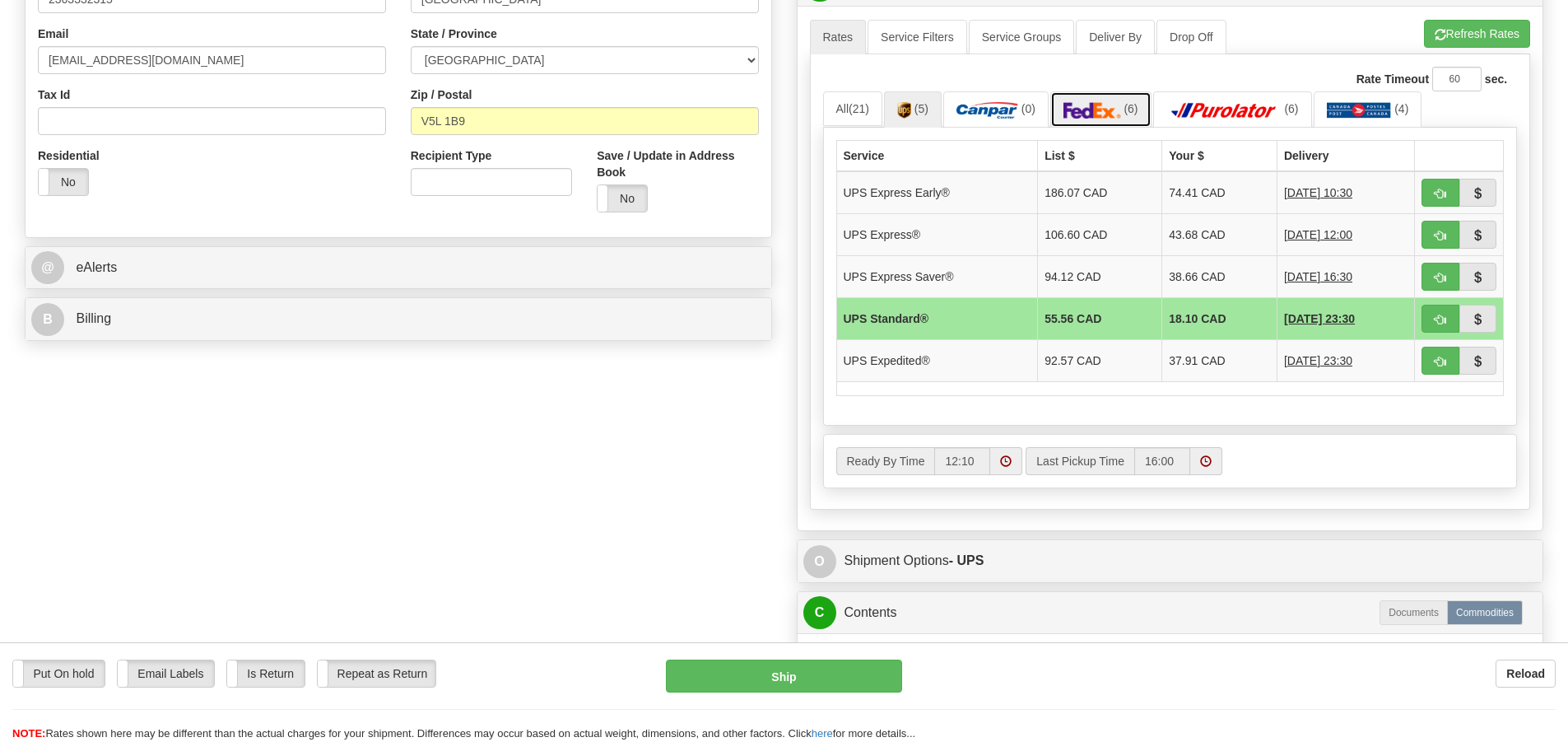
click at [1102, 109] on img at bounding box center [1092, 110] width 58 height 17
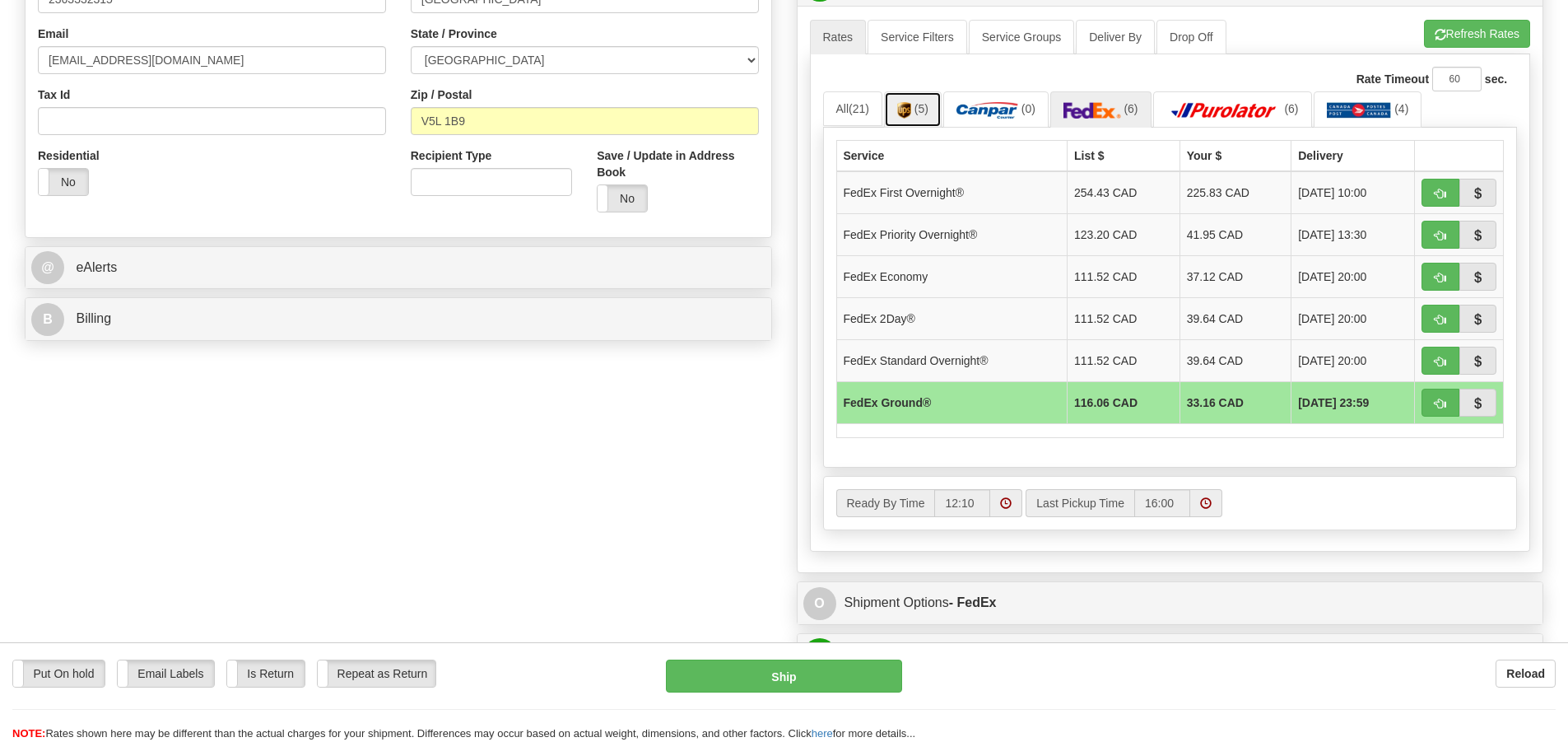
click at [910, 113] on img at bounding box center [904, 110] width 14 height 17
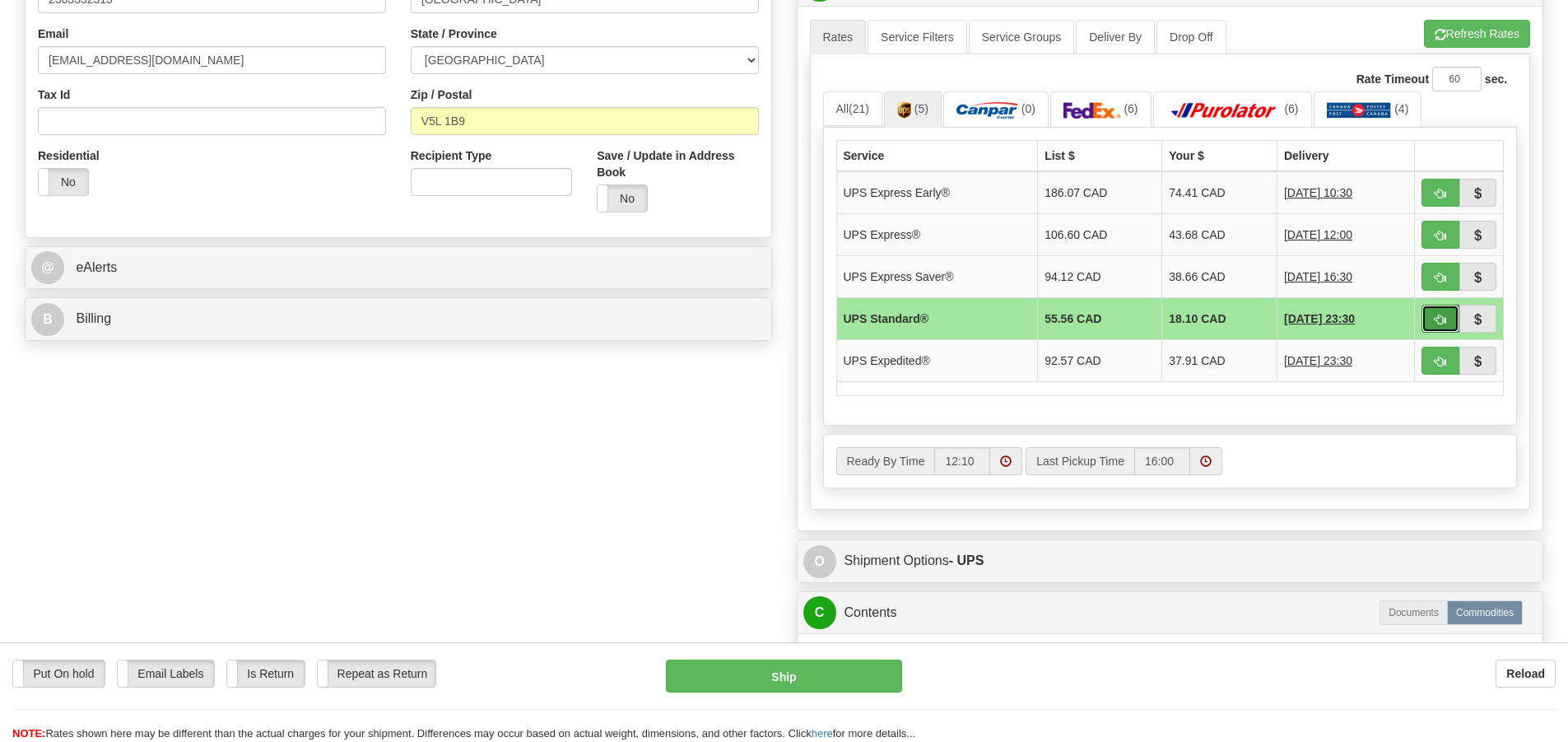
click at [1438, 316] on span "button" at bounding box center [1440, 319] width 12 height 11
type input "11"
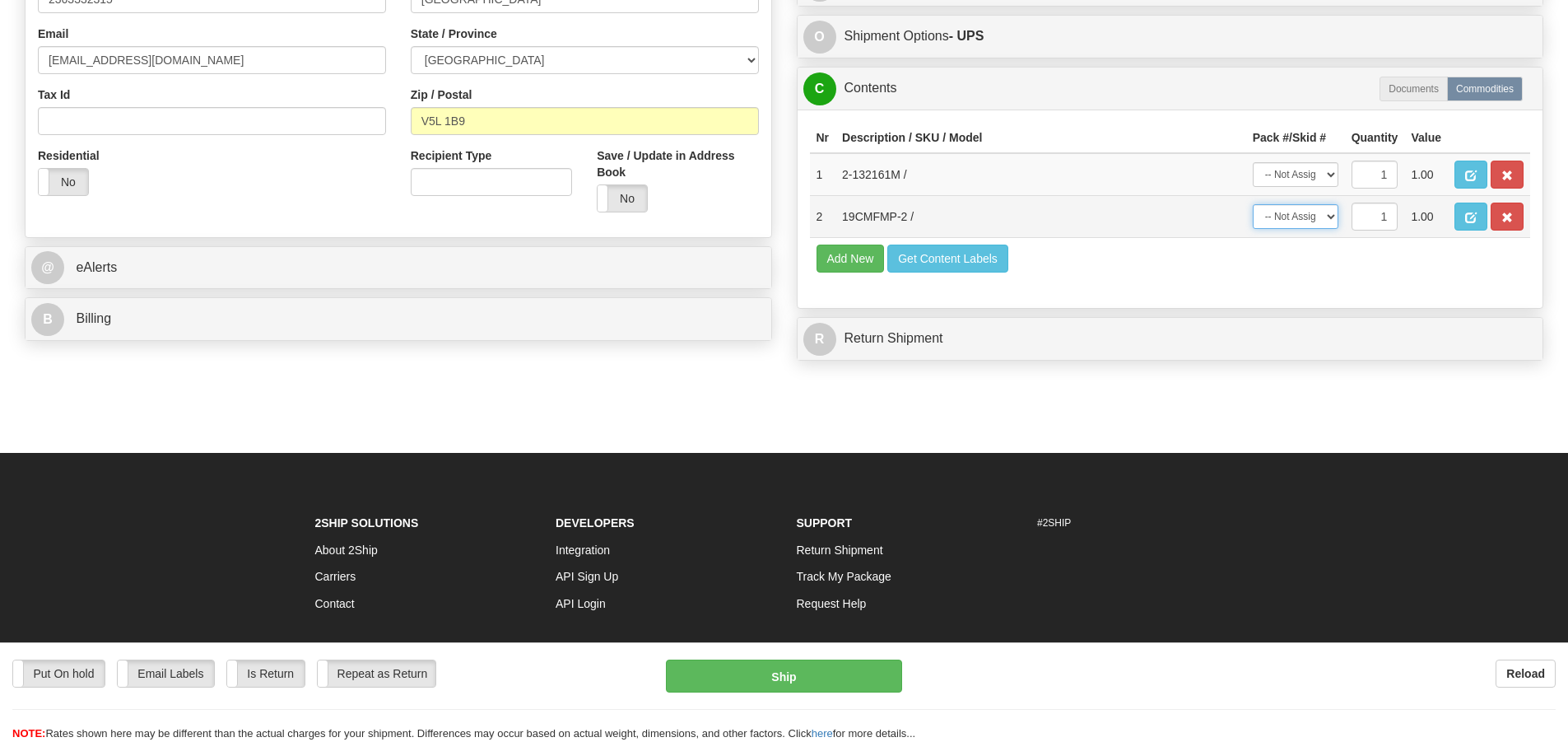
click at [1327, 216] on select "-- Not Assigned -- Package 1 Package 2" at bounding box center [1295, 216] width 85 height 25
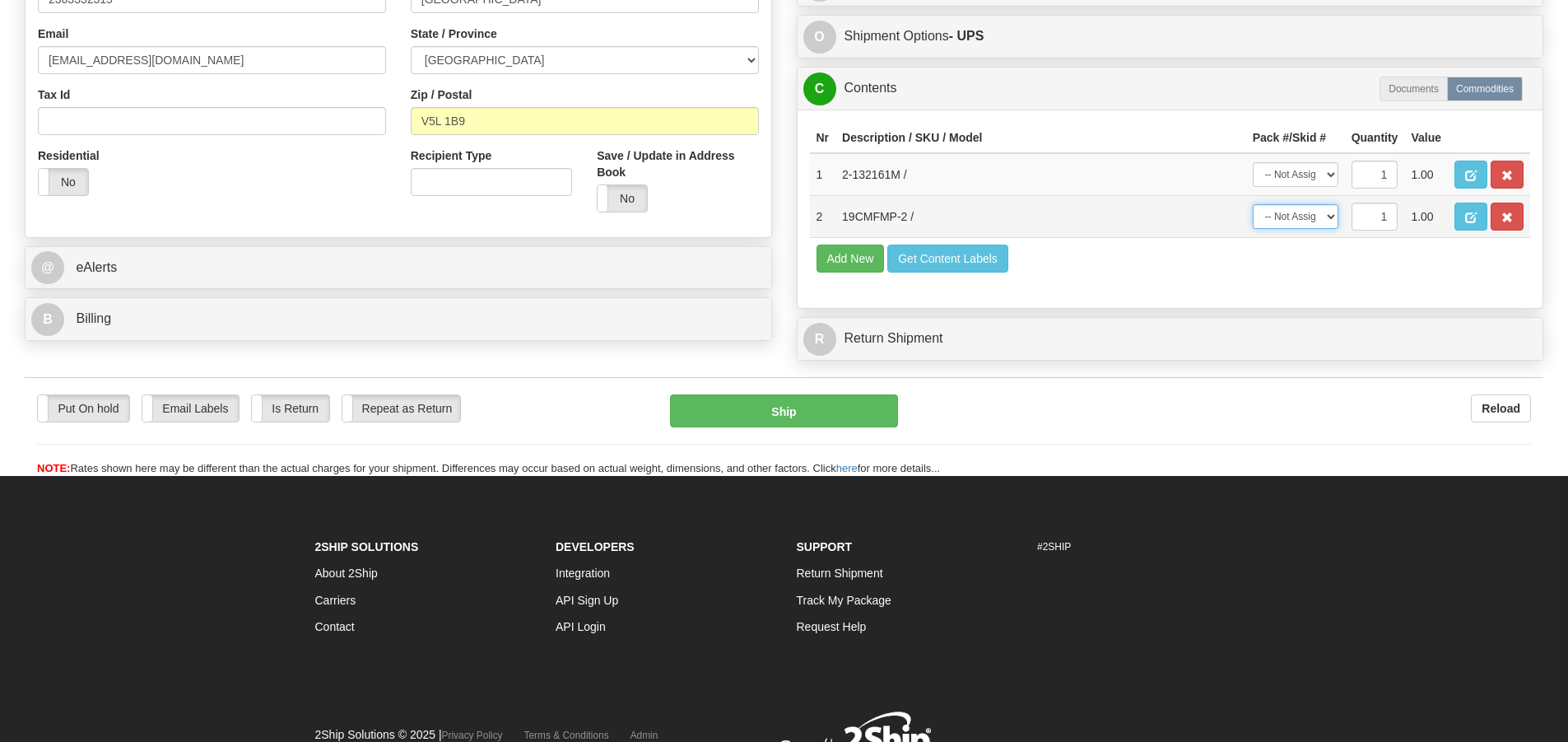
select select "0"
click at [1253, 204] on select "-- Not Assigned -- Package 1 Package 2" at bounding box center [1295, 216] width 85 height 25
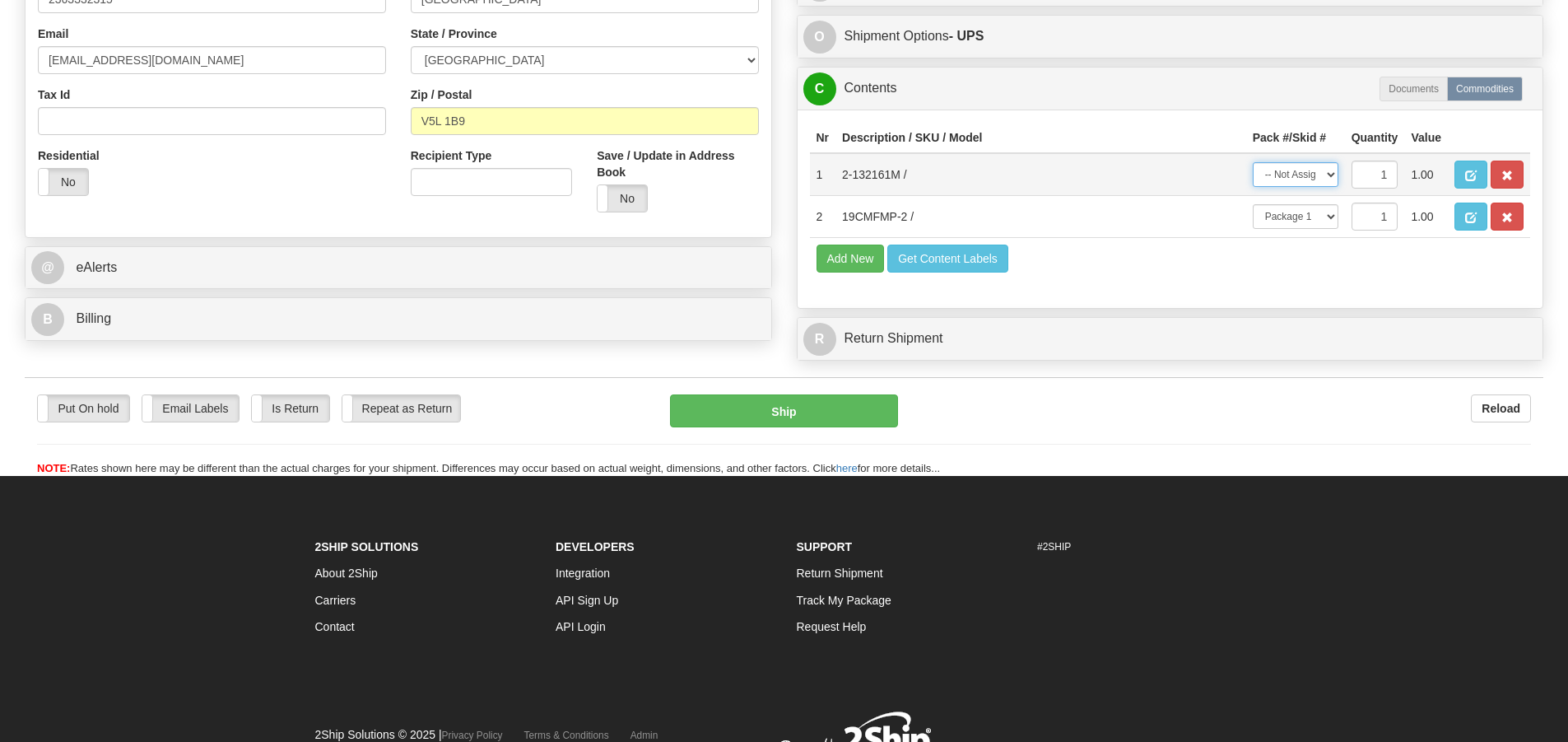
click at [1331, 171] on select "-- Not Assigned -- Package 1 Package 2" at bounding box center [1295, 174] width 85 height 25
select select "1"
click at [1253, 162] on select "-- Not Assigned -- Package 1 Package 2" at bounding box center [1295, 174] width 85 height 25
click at [828, 414] on button "Ship" at bounding box center [784, 410] width 228 height 33
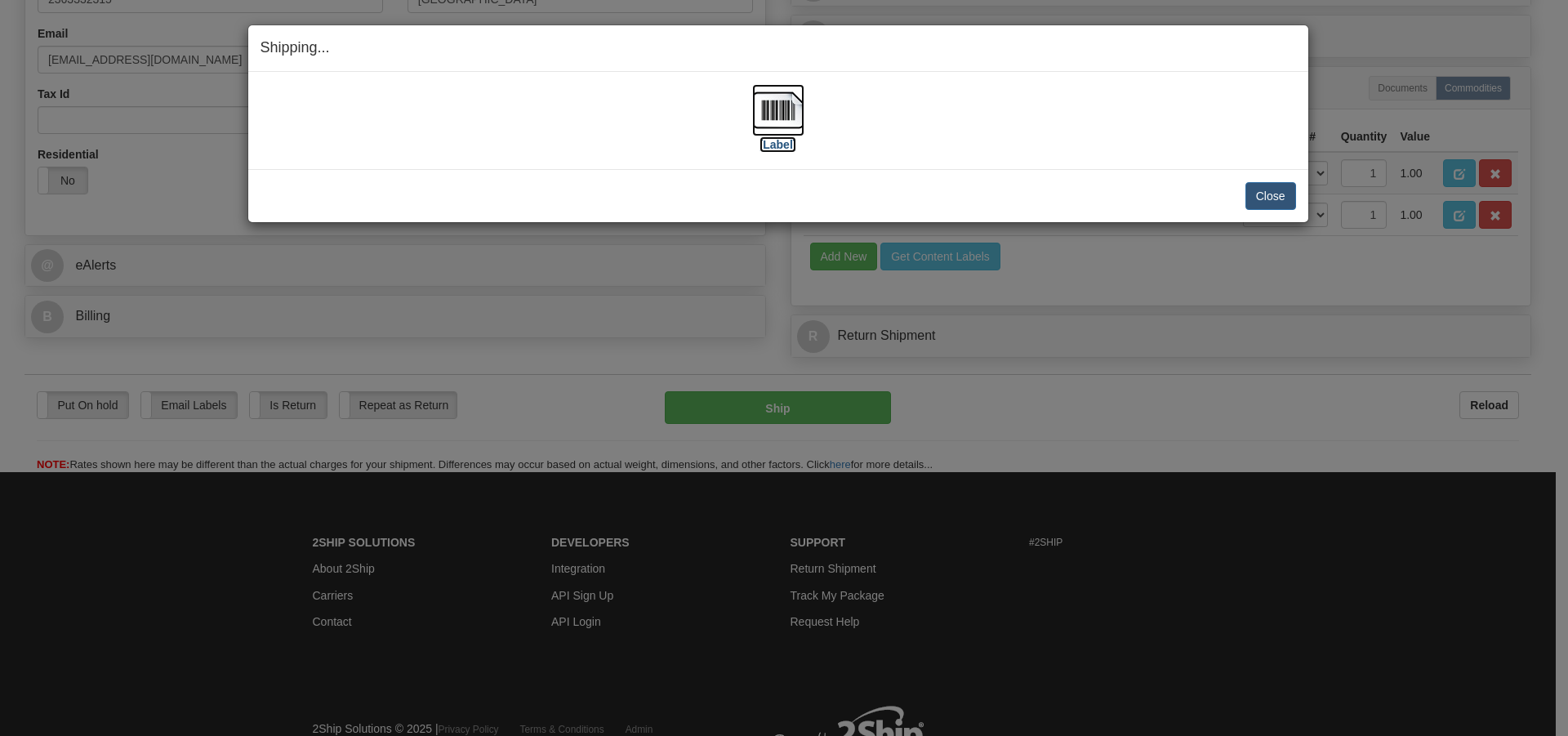
click at [780, 123] on img at bounding box center [778, 109] width 52 height 52
click at [1279, 197] on button "Close" at bounding box center [1270, 196] width 50 height 28
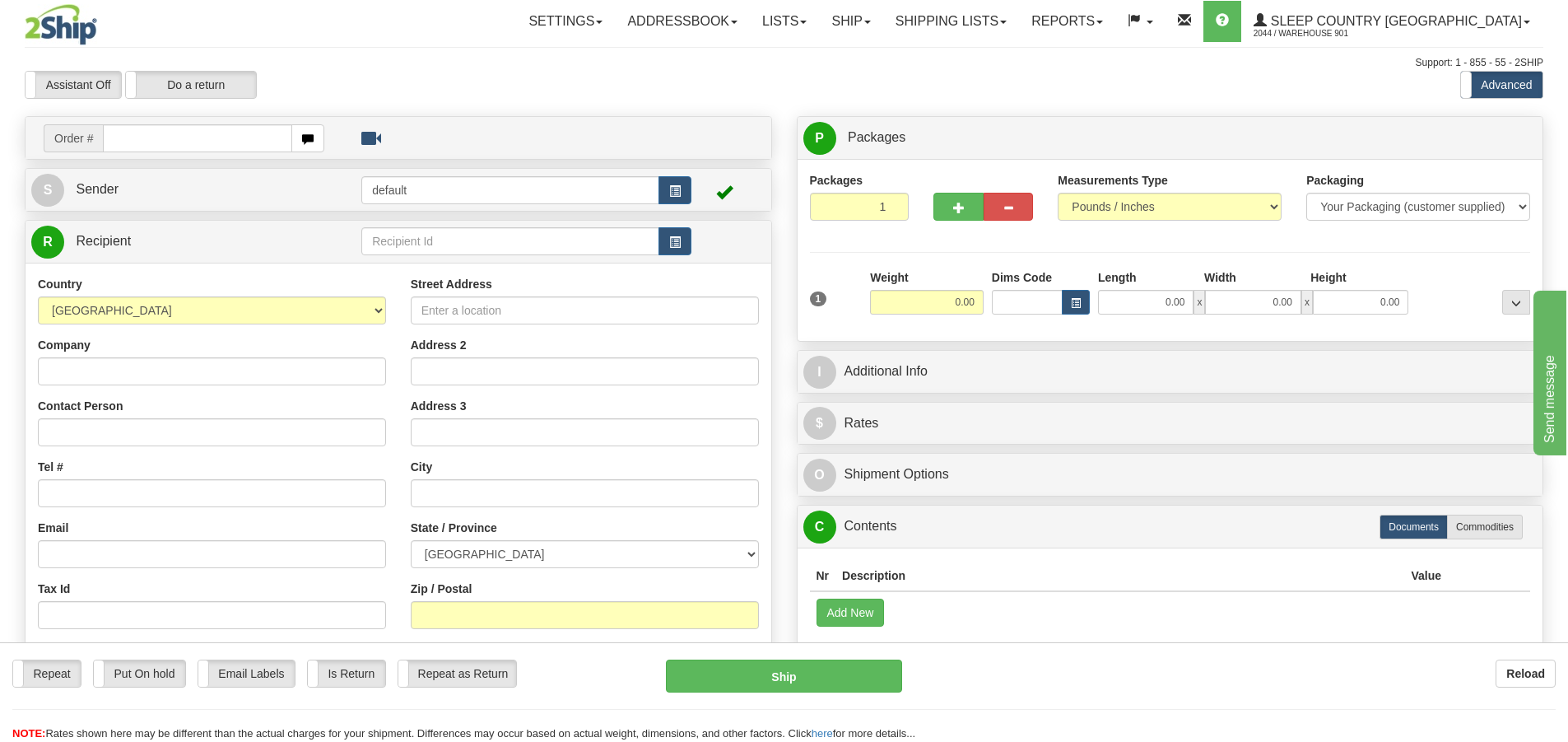
click at [126, 143] on input "text" at bounding box center [197, 138] width 189 height 28
type input "9000I044706"
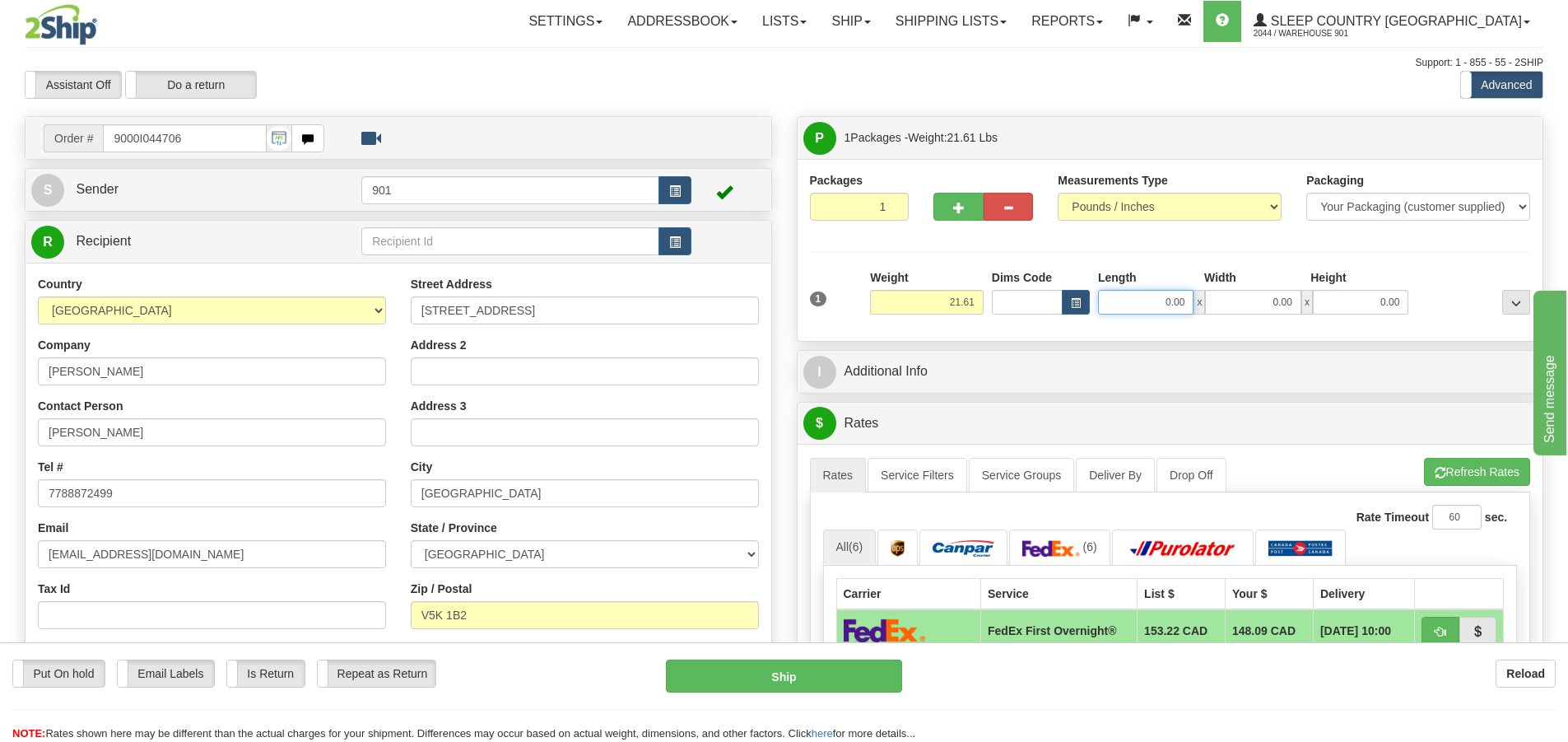
drag, startPoint x: 1188, startPoint y: 304, endPoint x: 949, endPoint y: 310, distance: 239.1
click at [949, 310] on div "1 Weight 21.61 Dims Code x x" at bounding box center [1169, 298] width 729 height 59
type input "23.00"
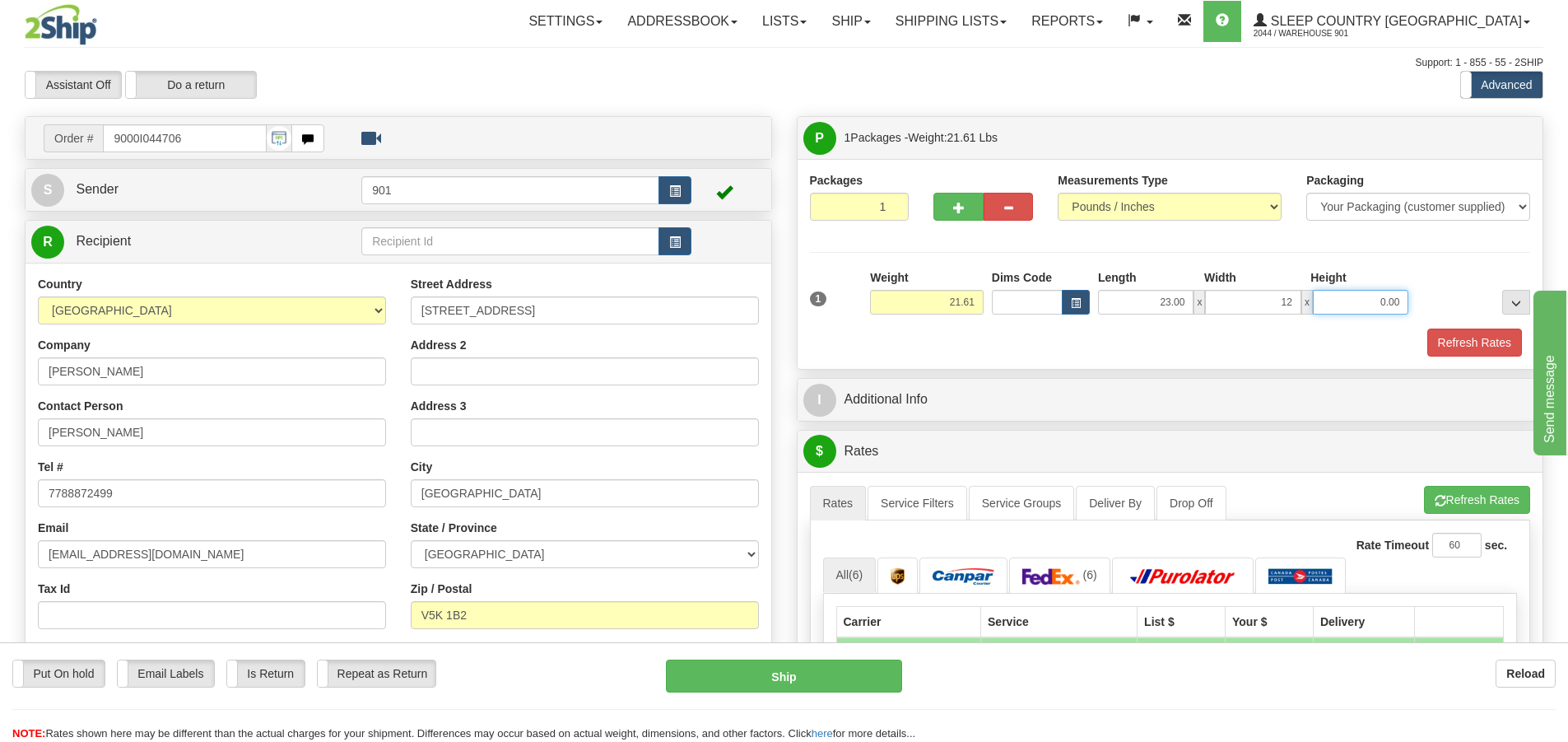
type input "12.00"
click at [1457, 337] on button "Refresh Rates" at bounding box center [1474, 342] width 94 height 28
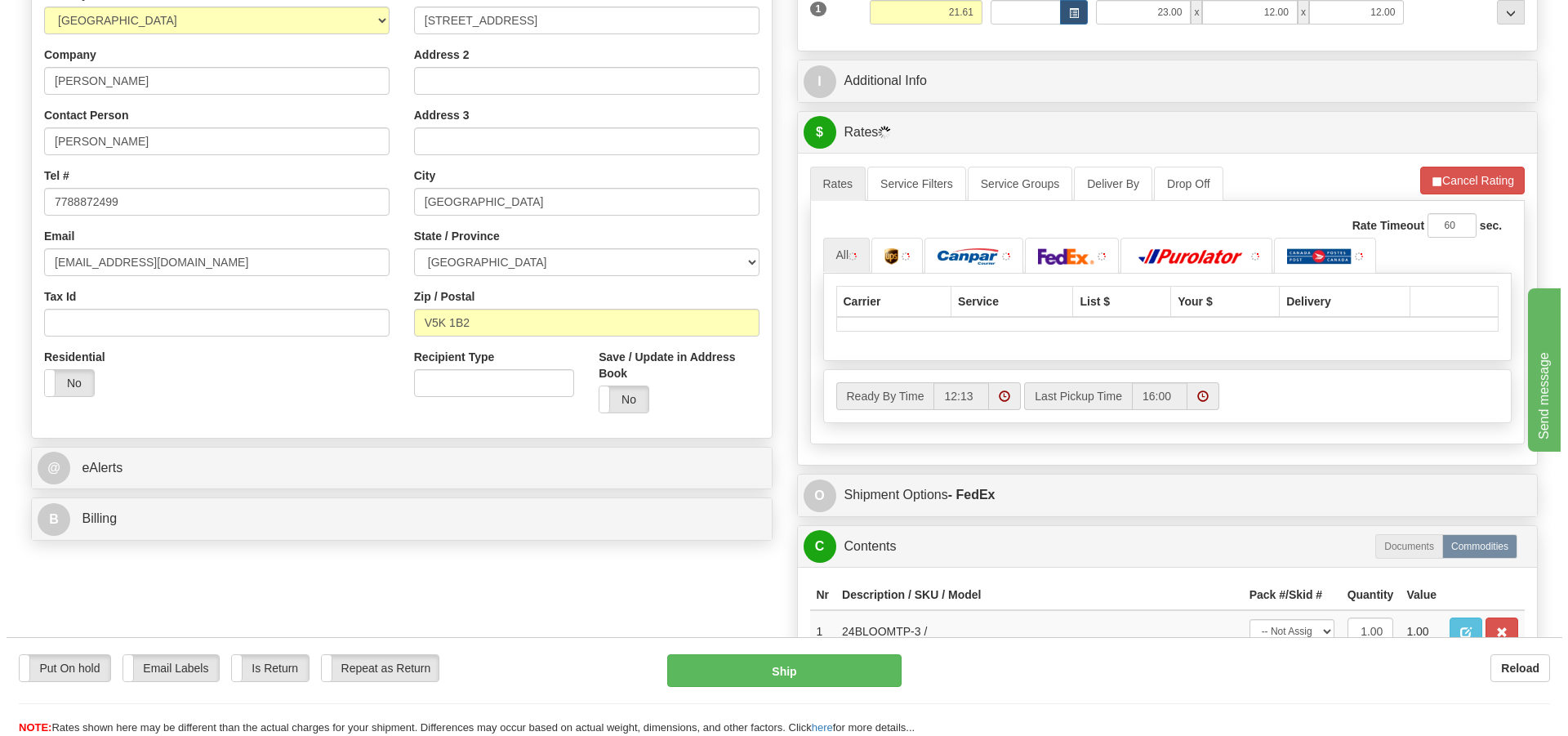
scroll to position [327, 0]
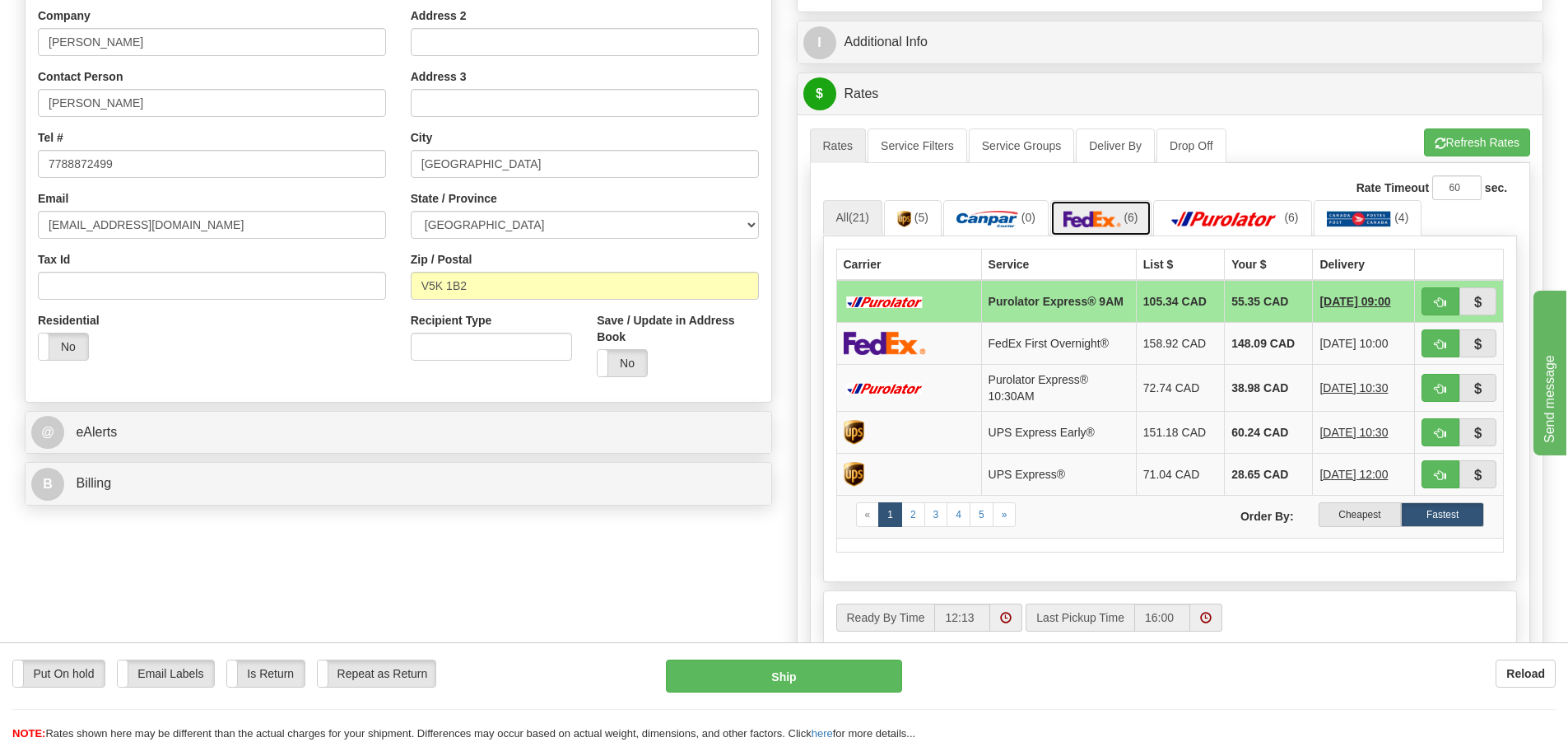
click at [1102, 222] on img at bounding box center [1092, 218] width 58 height 17
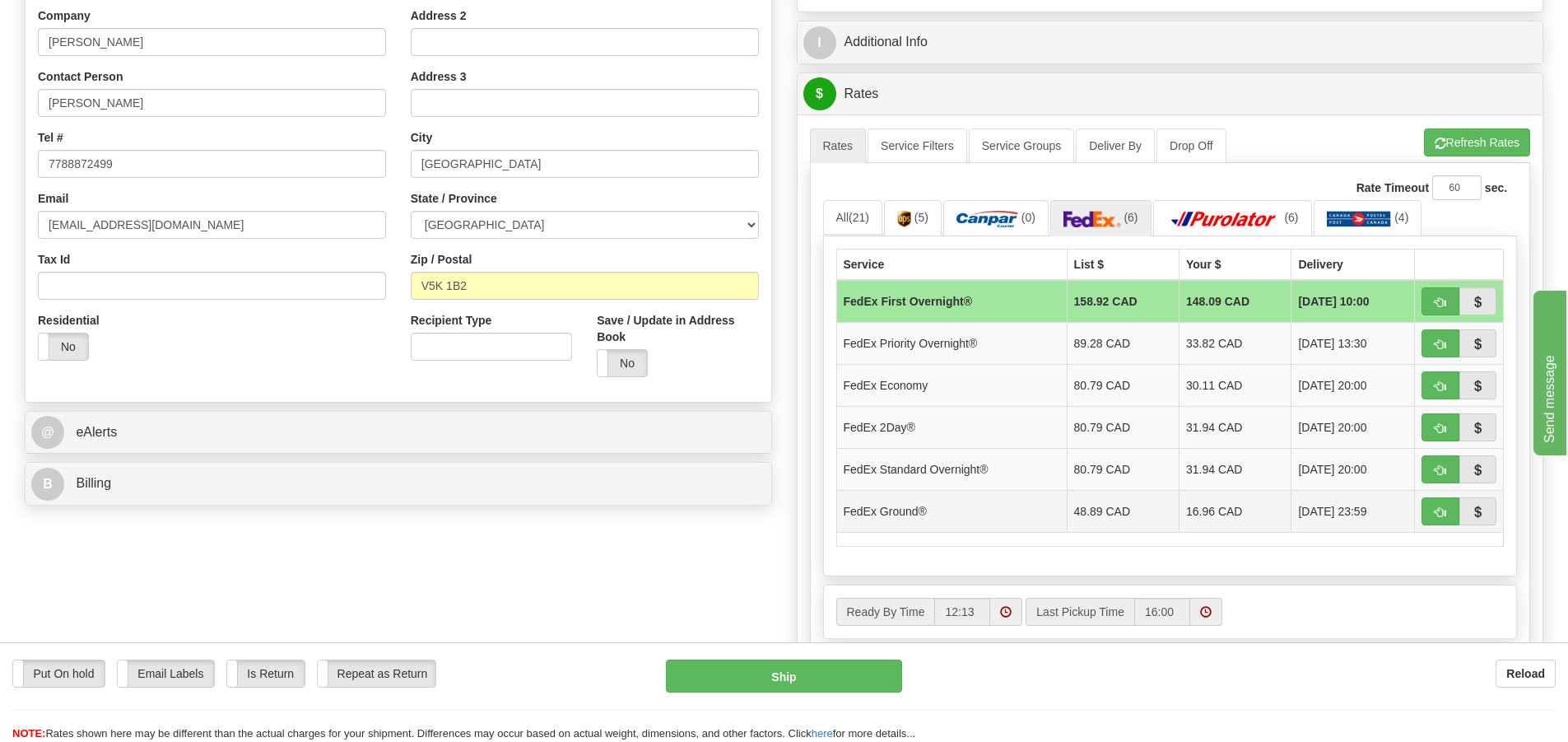
click at [1188, 510] on td "16.96 CAD" at bounding box center [1235, 511] width 112 height 42
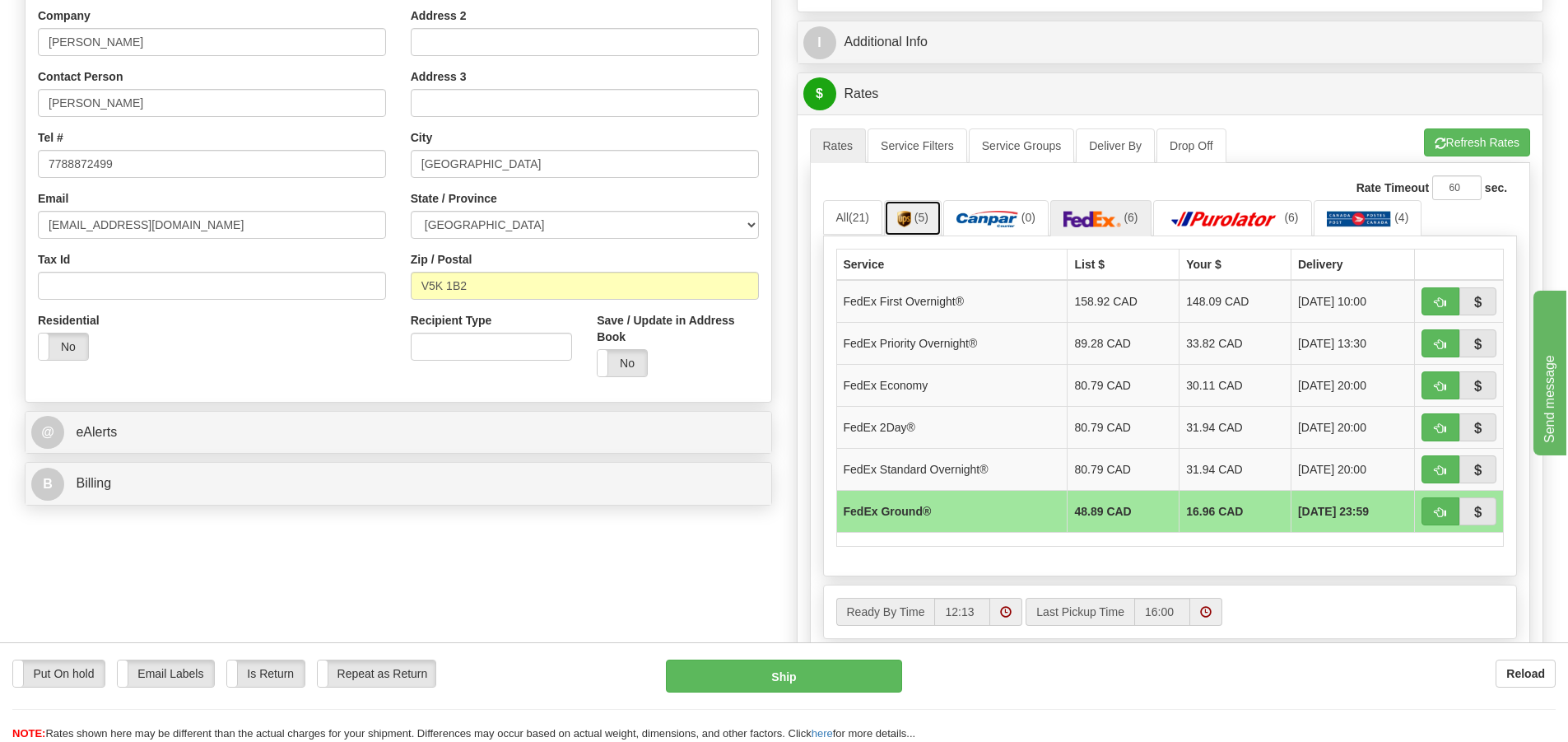
click at [939, 217] on link "(5)" at bounding box center [912, 218] width 58 height 36
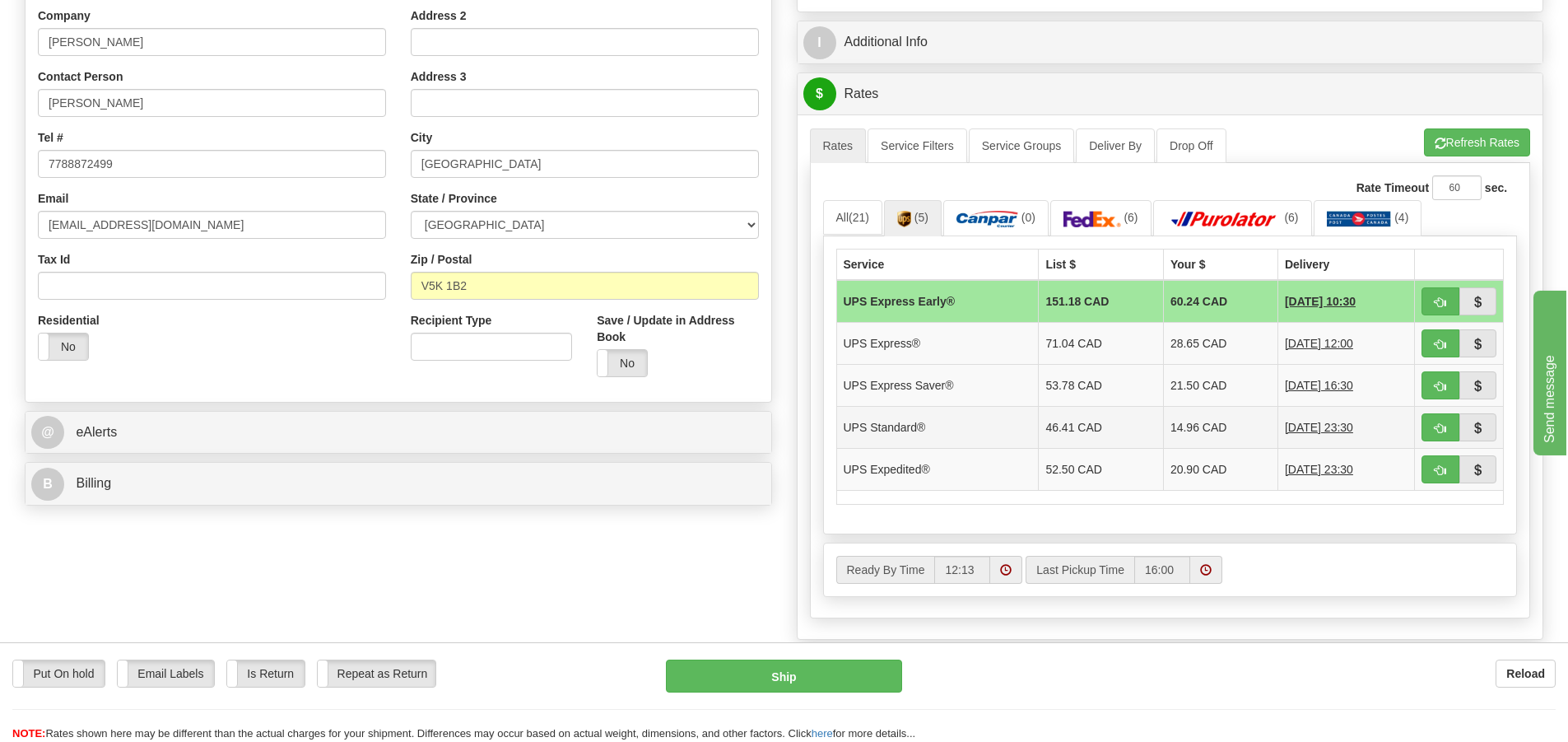
click at [1195, 423] on td "14.96 CAD" at bounding box center [1219, 427] width 114 height 42
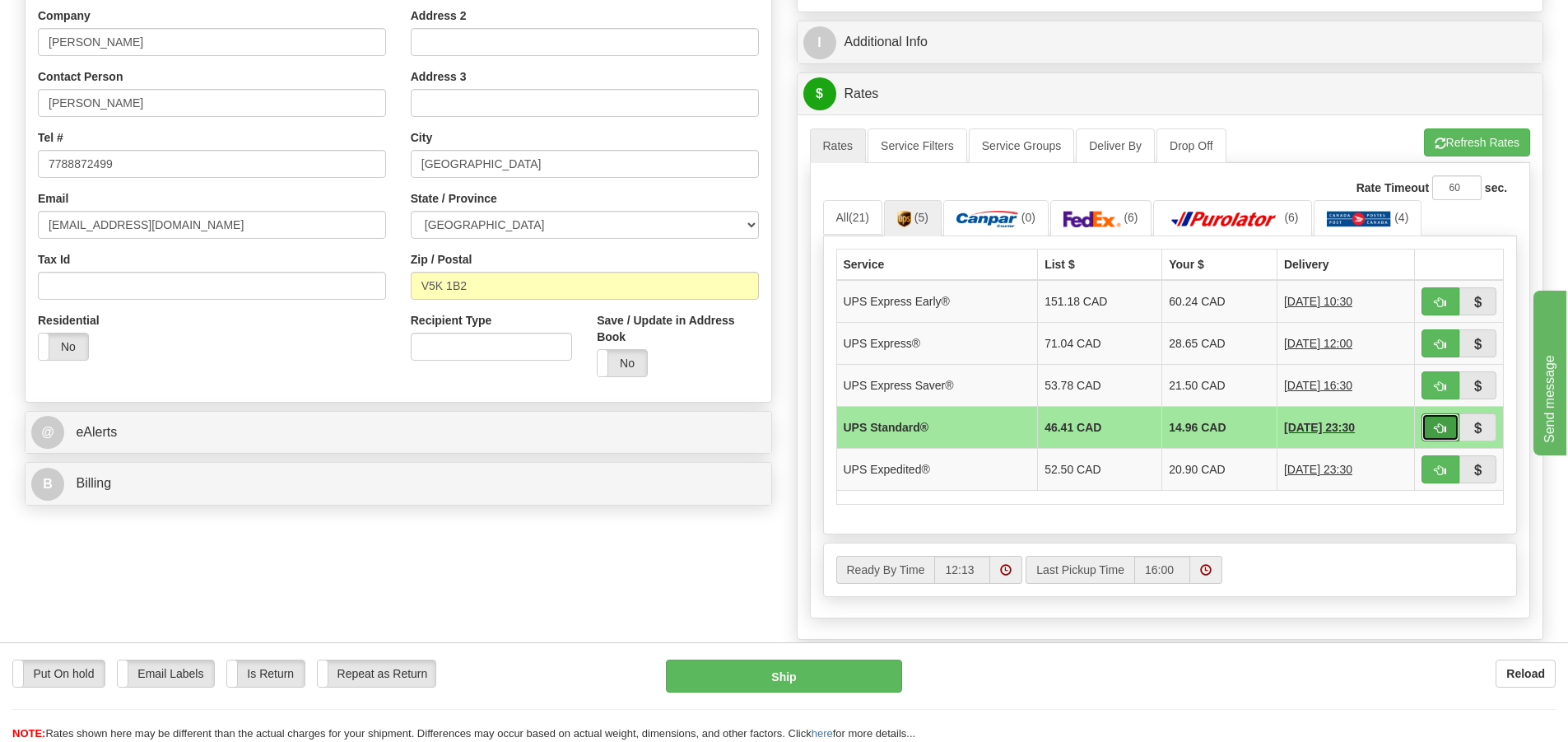
click at [1436, 423] on span "button" at bounding box center [1440, 428] width 12 height 11
type input "11"
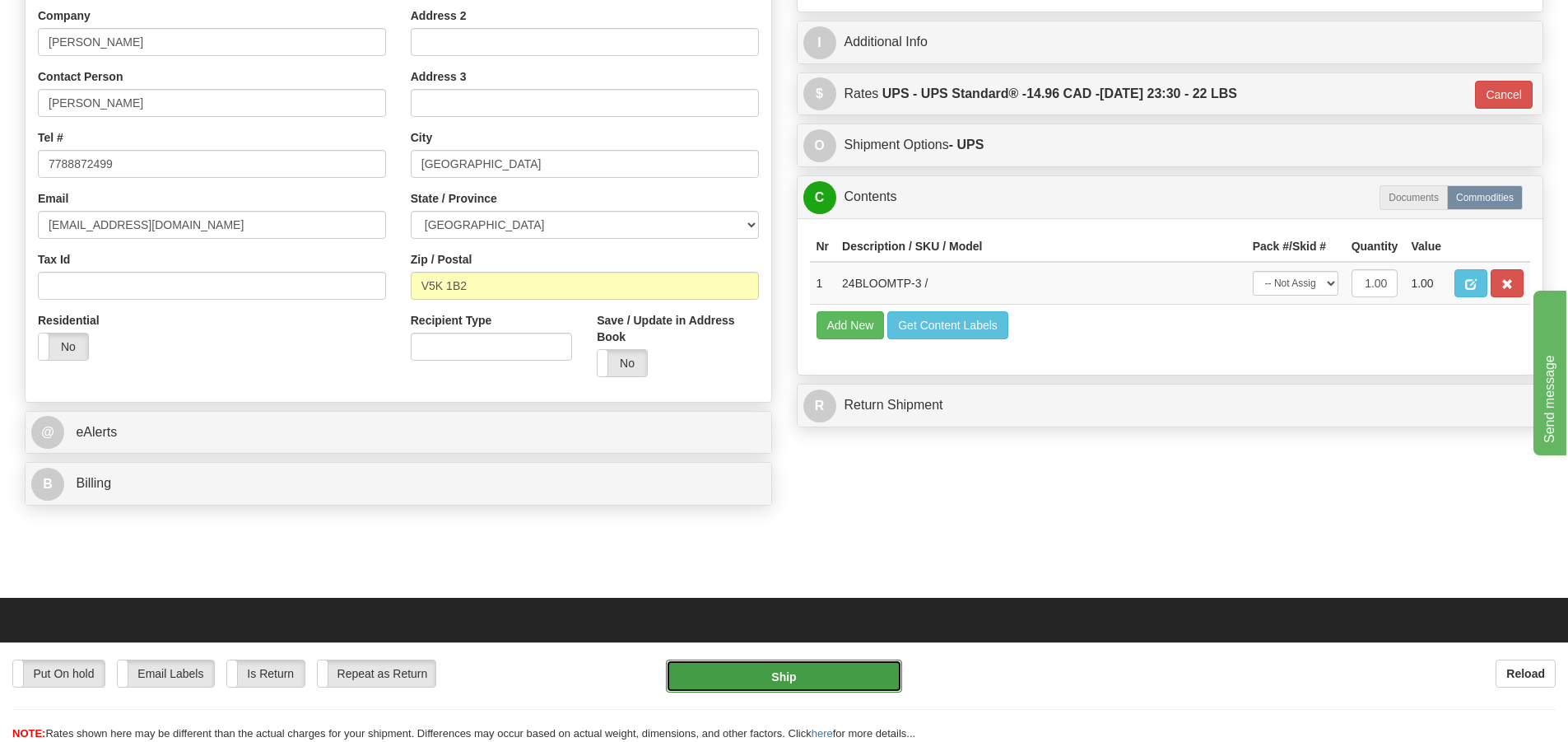
click at [763, 678] on button "Ship" at bounding box center [784, 676] width 236 height 33
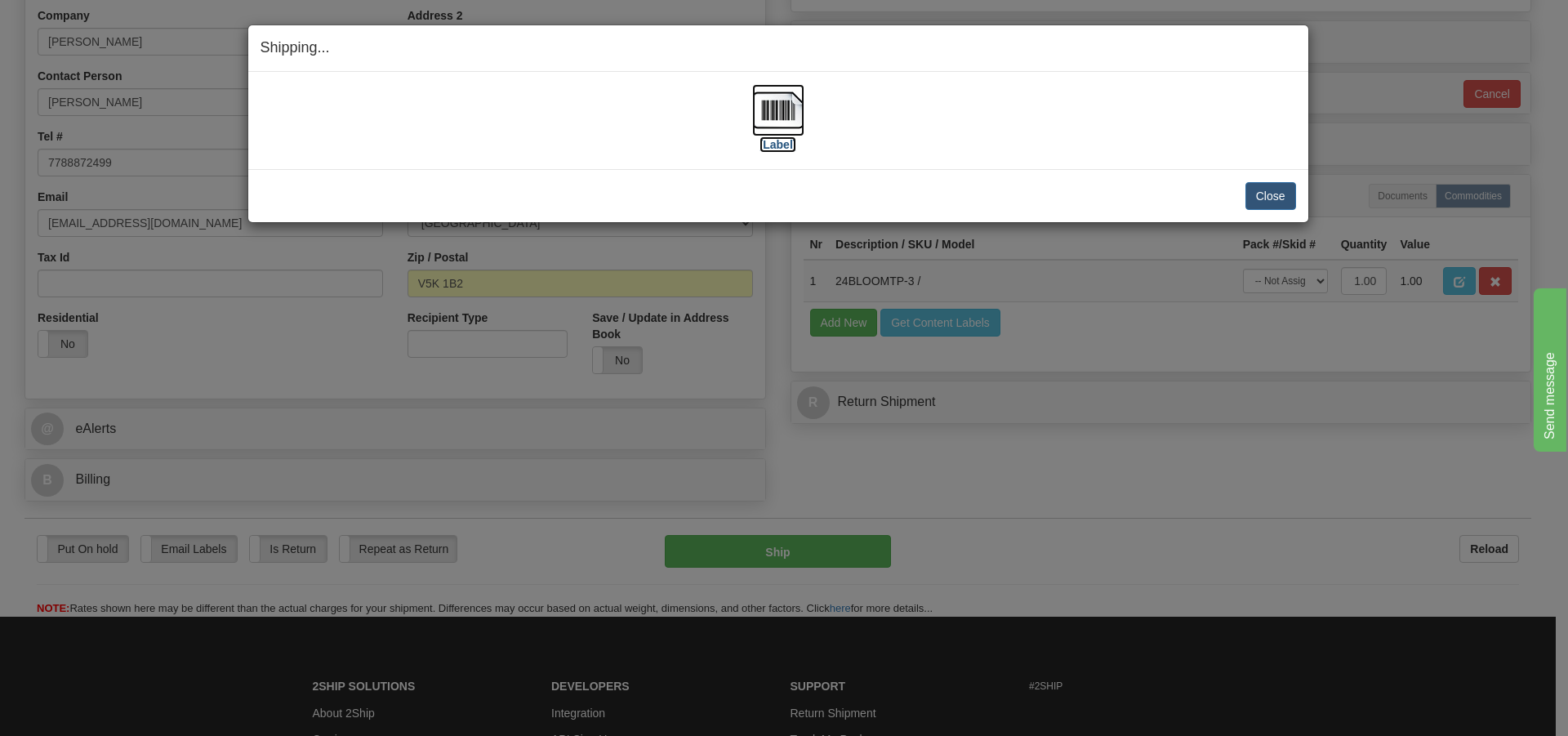
click at [794, 118] on img at bounding box center [778, 109] width 52 height 52
click at [1279, 189] on button "Close" at bounding box center [1270, 196] width 50 height 28
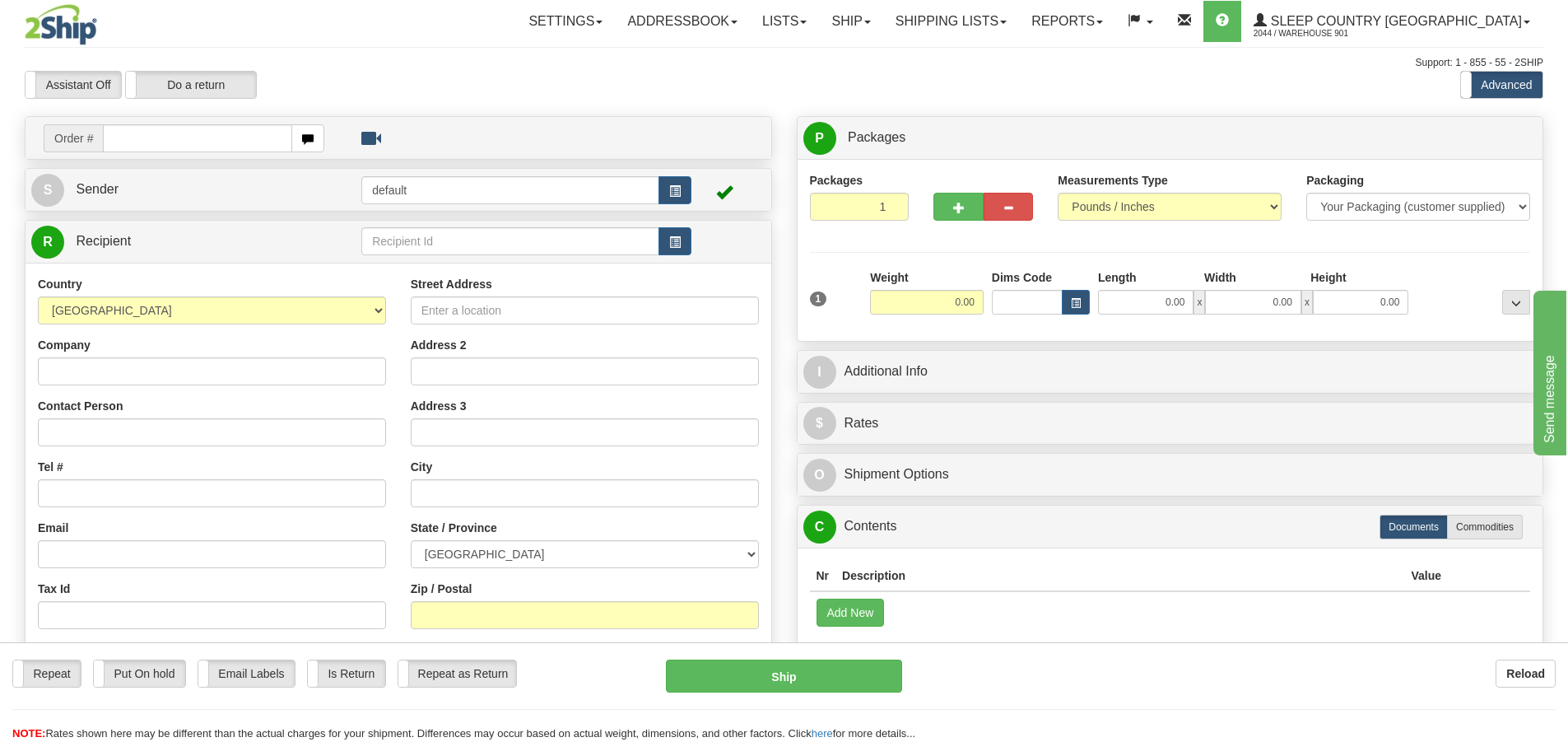
click at [123, 138] on input "text" at bounding box center [197, 138] width 189 height 28
type input "9000I044894"
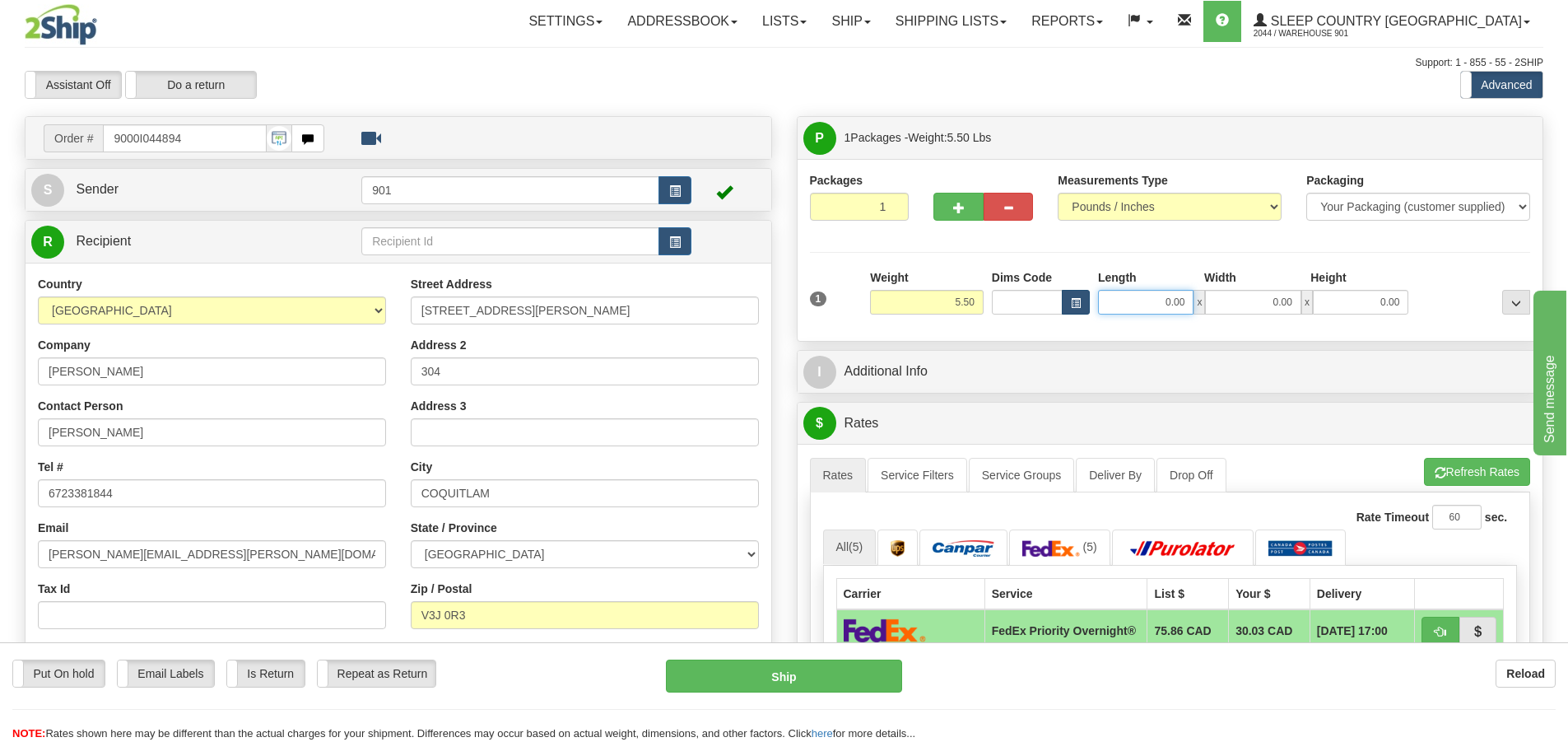
drag, startPoint x: 1189, startPoint y: 305, endPoint x: 1080, endPoint y: 307, distance: 109.0
click at [1080, 307] on div "Dims Code Length Width Height x" at bounding box center [1200, 292] width 425 height 46
type input "13.00"
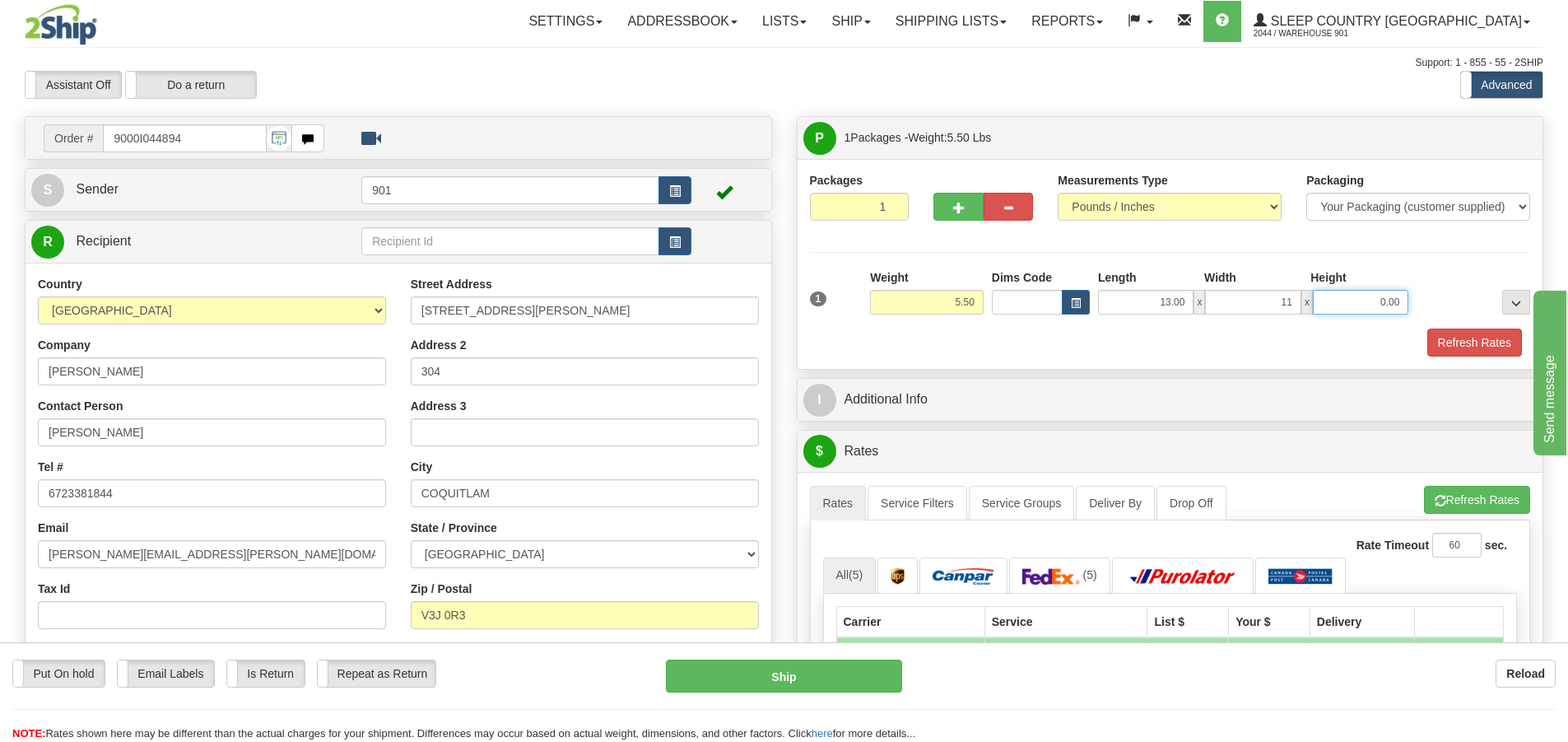
type input "11.00"
type input "4.00"
click at [1449, 338] on button "Refresh Rates" at bounding box center [1474, 342] width 94 height 28
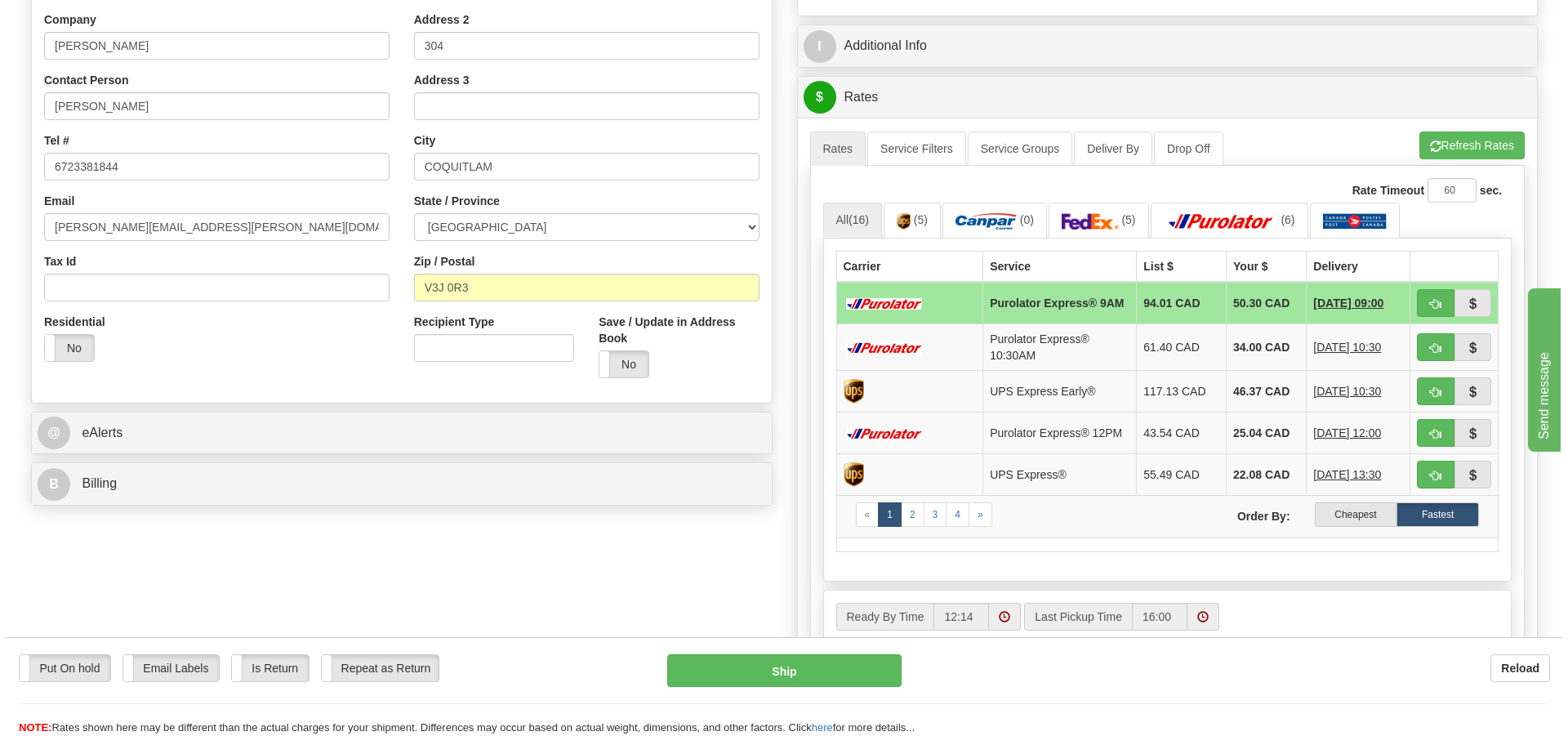
scroll to position [327, 0]
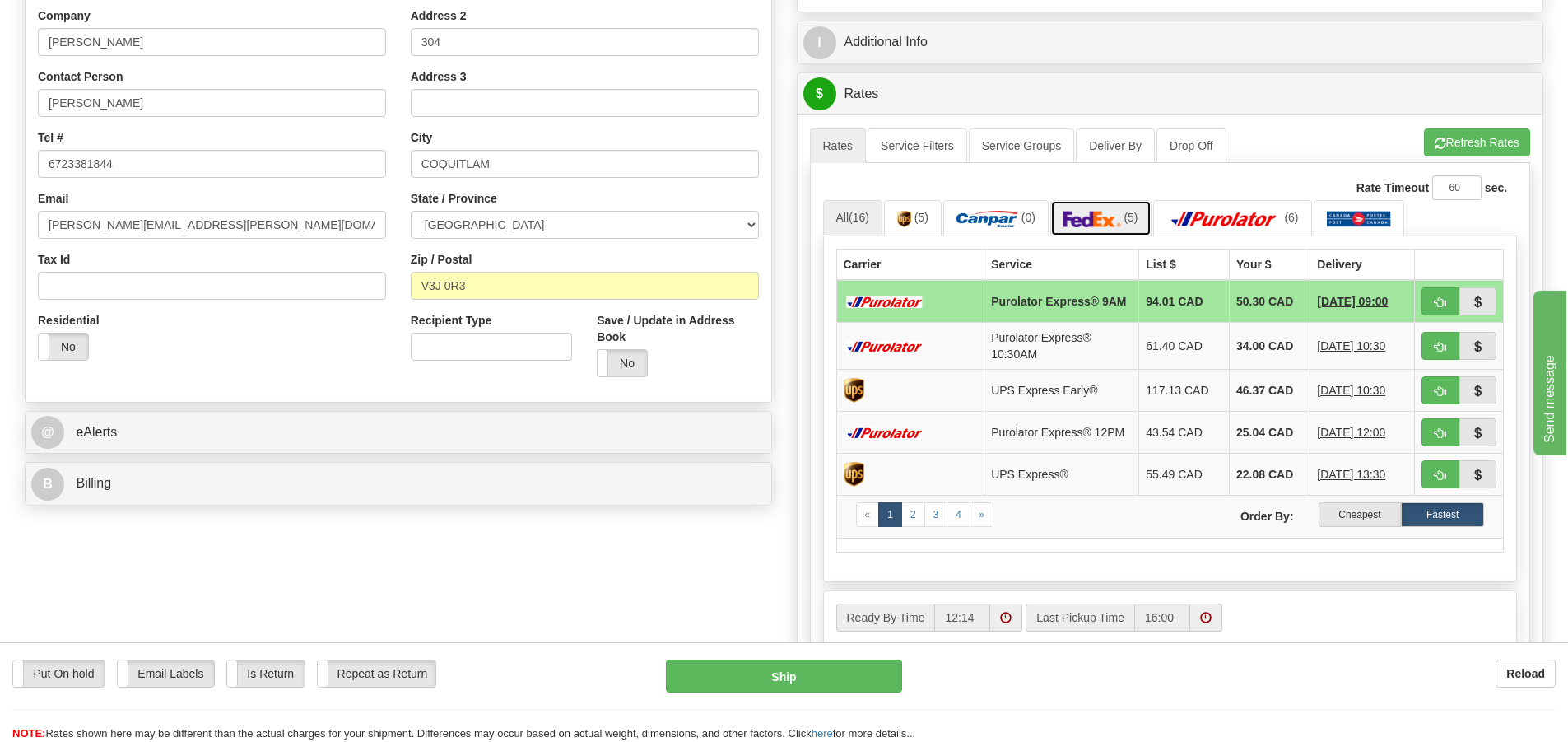
click at [1096, 216] on img at bounding box center [1092, 218] width 58 height 17
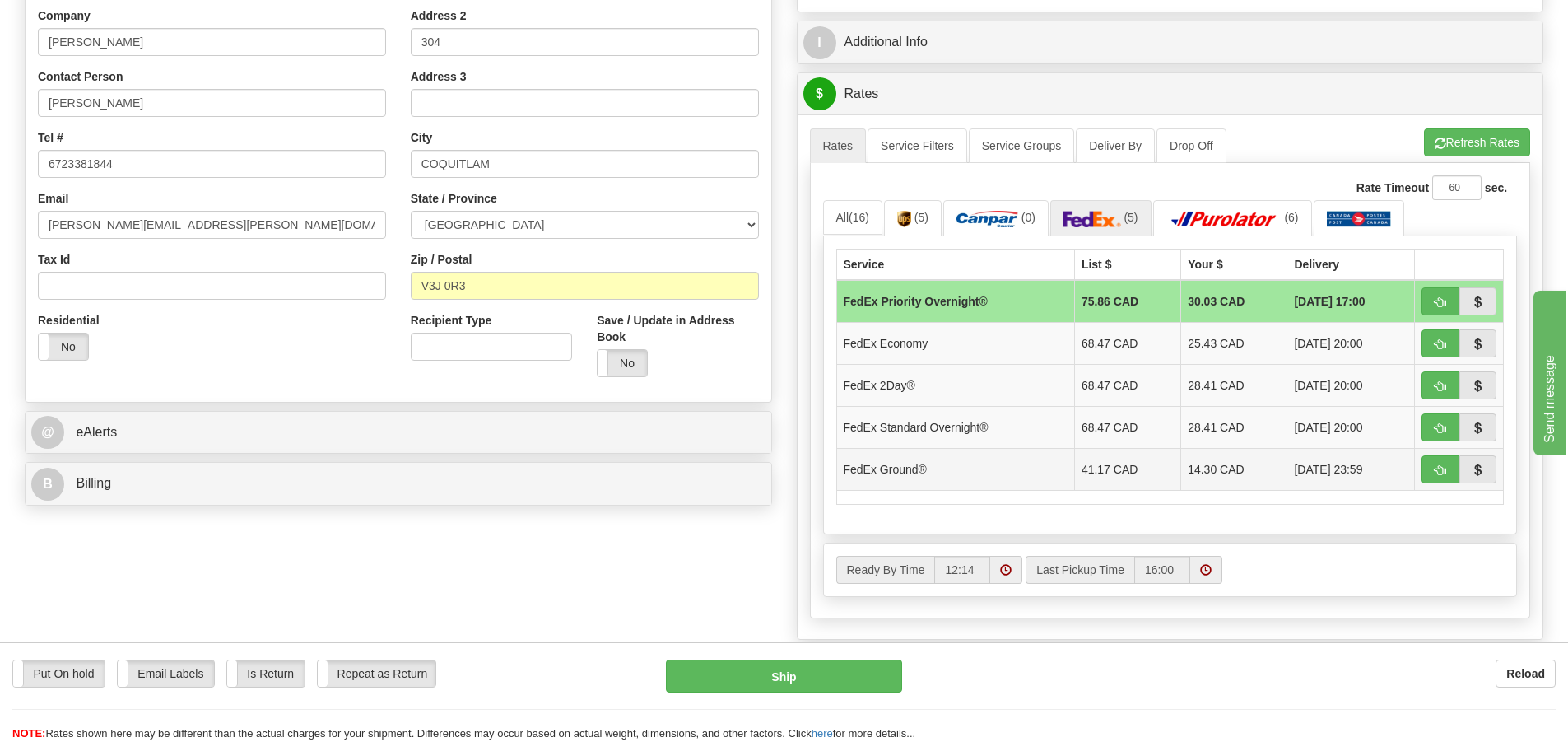
click at [1205, 471] on td "14.30 CAD" at bounding box center [1234, 468] width 106 height 42
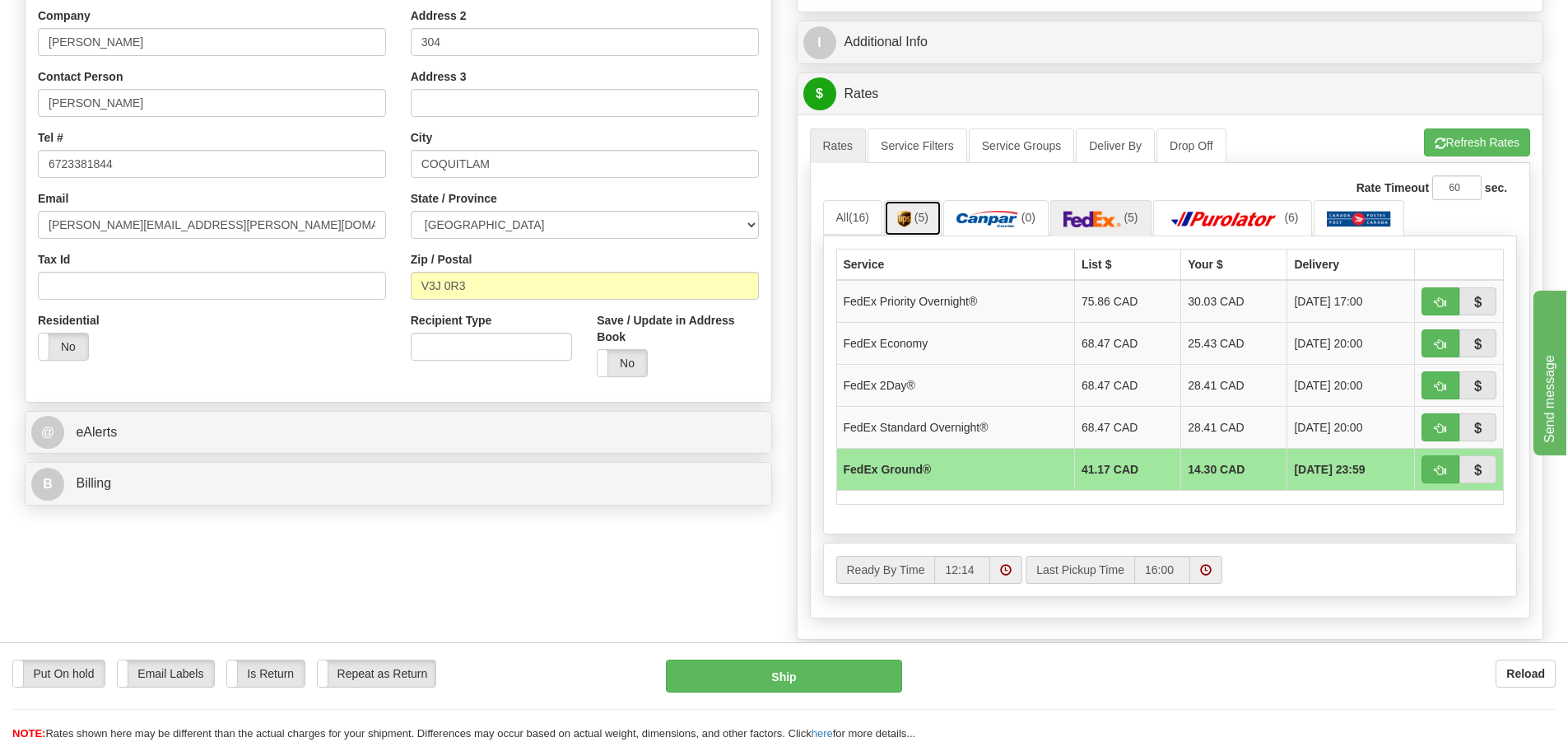
click at [925, 216] on span "(5)" at bounding box center [921, 216] width 14 height 13
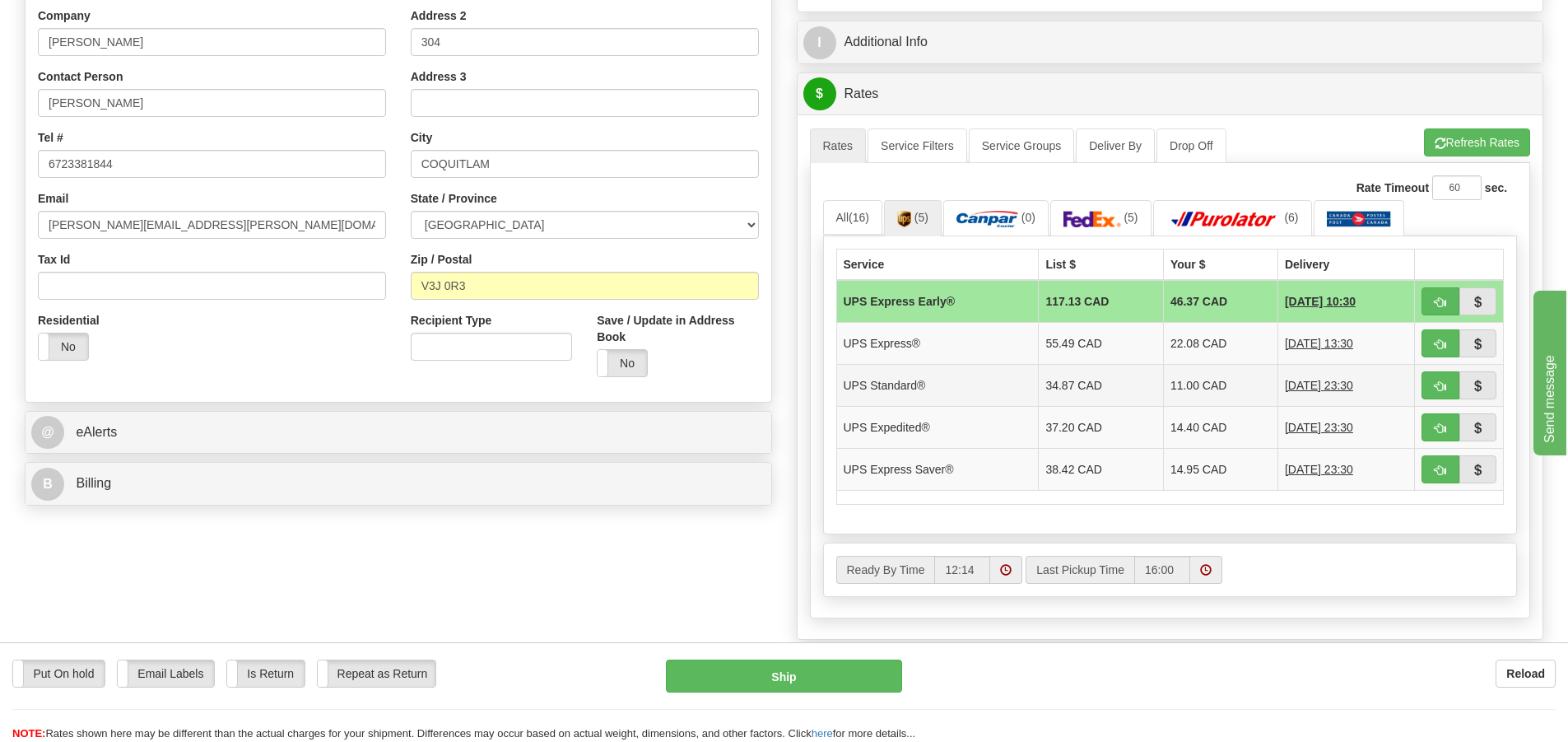
click at [1177, 392] on td "11.00 CAD" at bounding box center [1219, 385] width 114 height 42
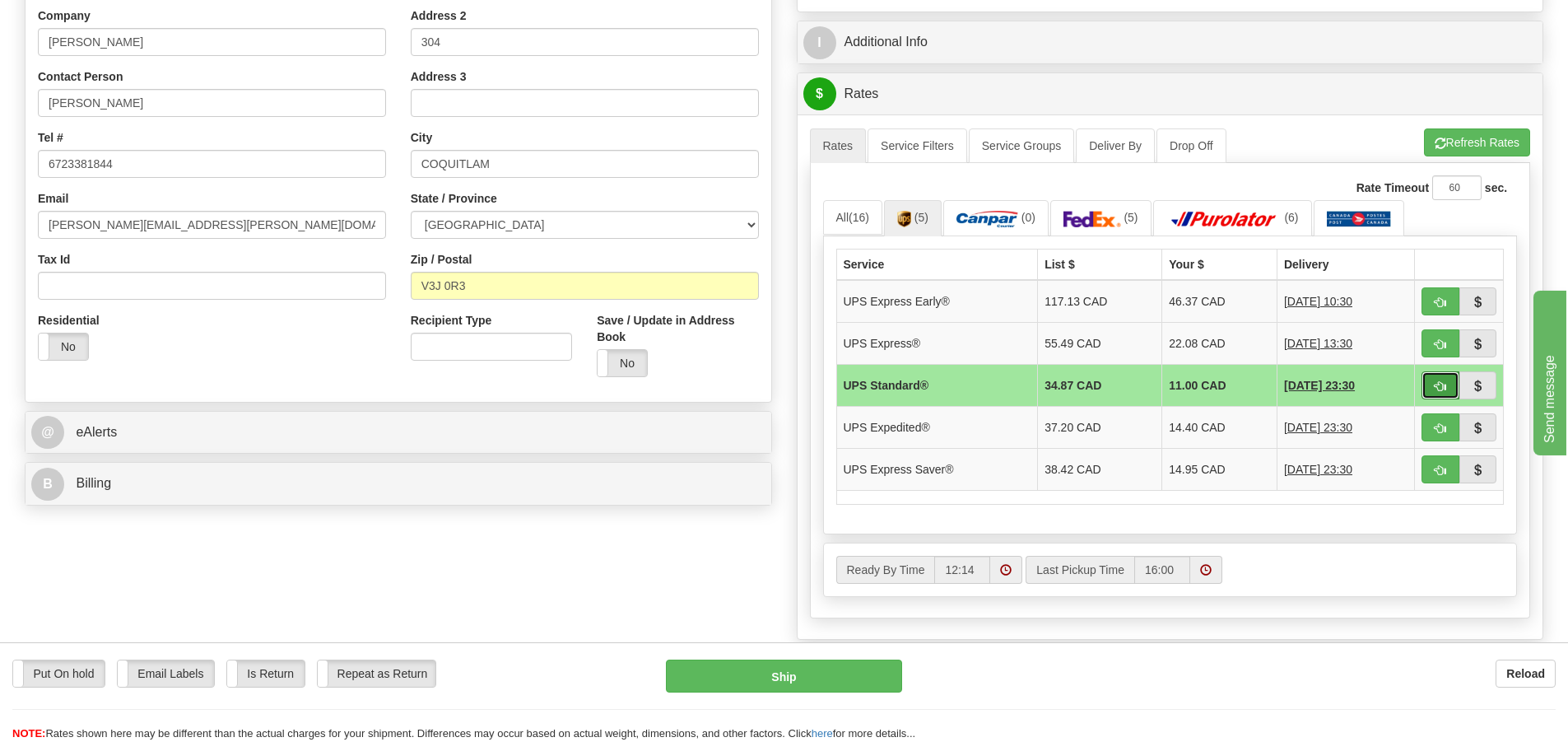
click at [1433, 389] on button "button" at bounding box center [1440, 385] width 38 height 28
type input "11"
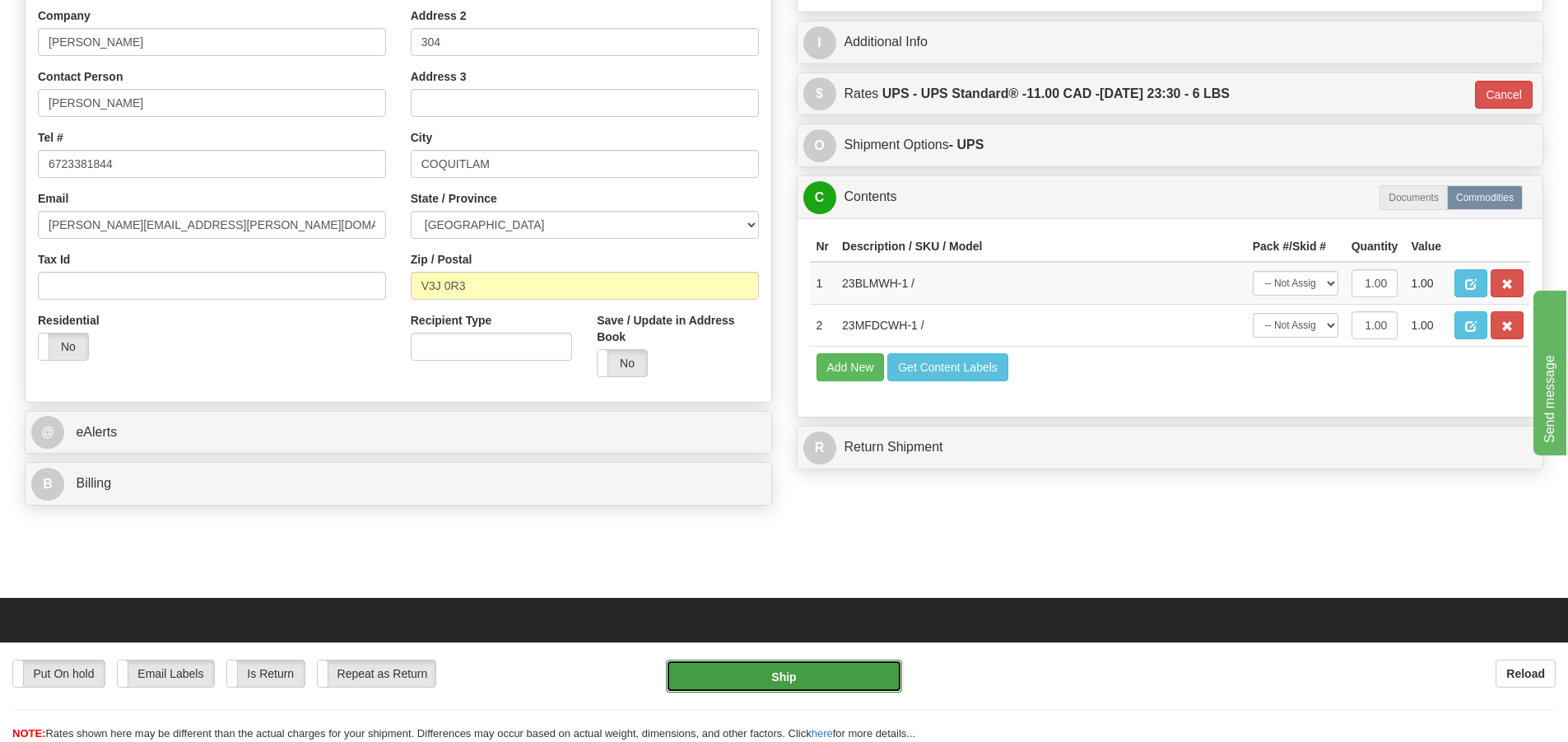
click at [819, 682] on button "Ship" at bounding box center [784, 676] width 236 height 33
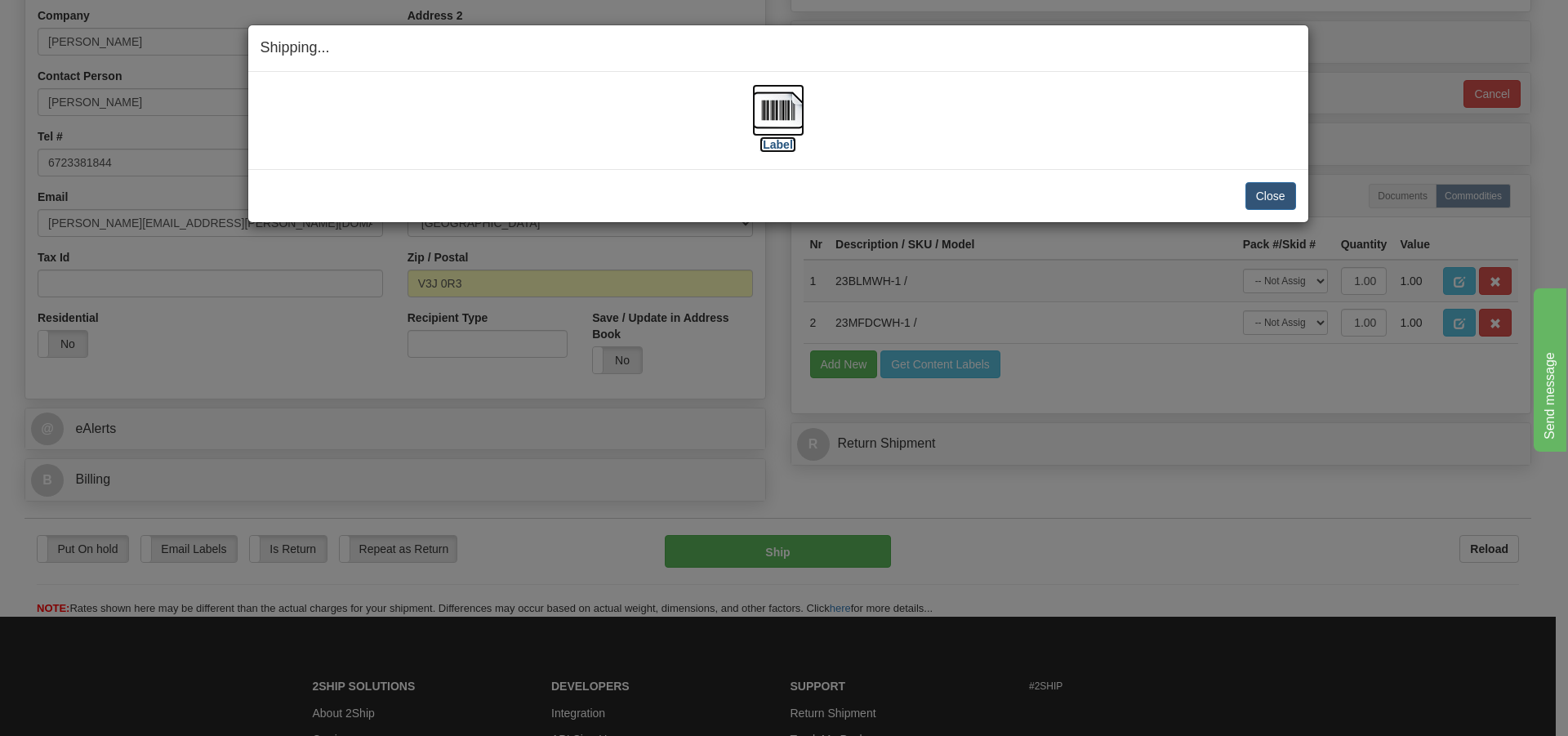
click at [795, 113] on img at bounding box center [778, 109] width 52 height 52
click at [1269, 197] on button "Close" at bounding box center [1270, 196] width 50 height 28
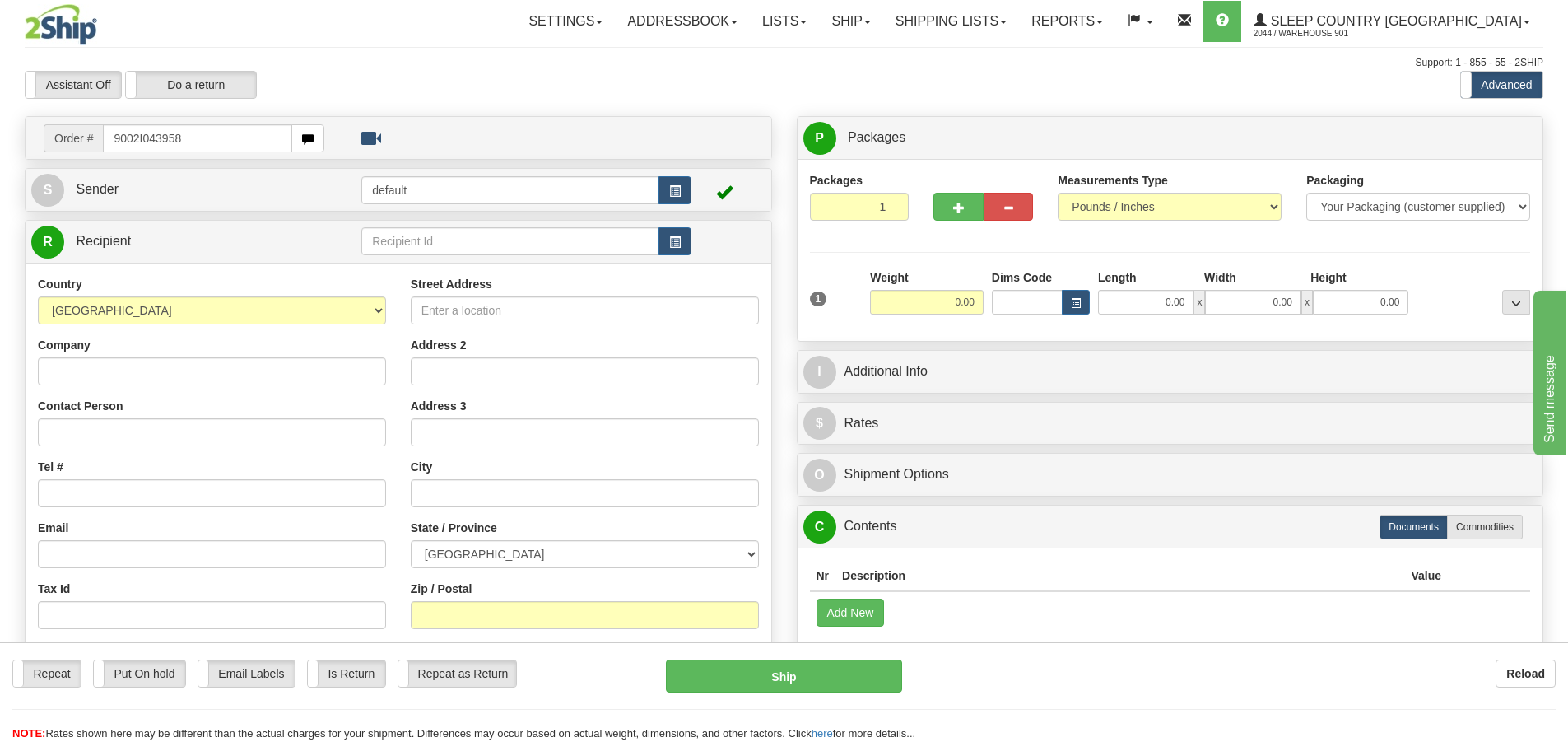
type input "9002I043958"
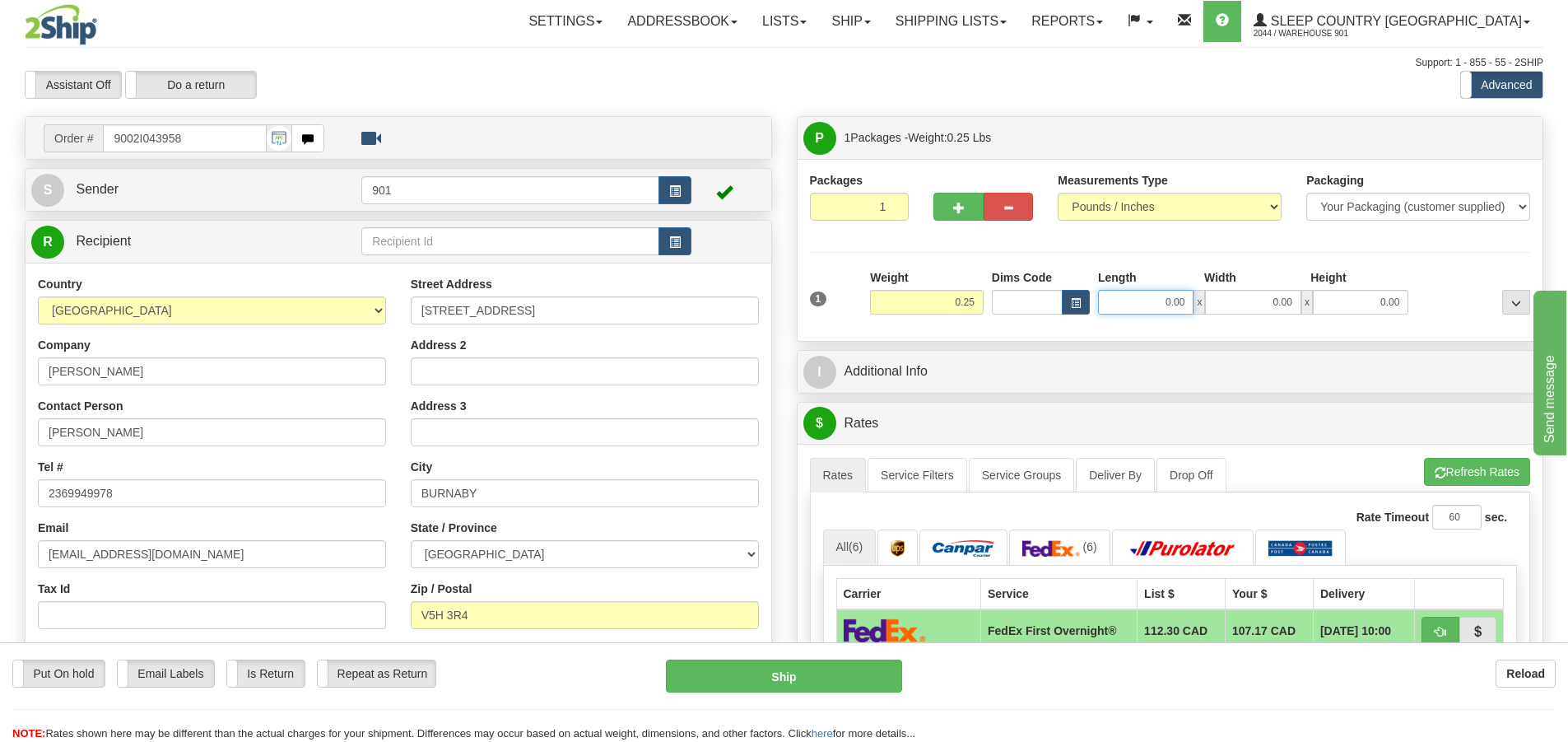
drag, startPoint x: 1189, startPoint y: 300, endPoint x: 1107, endPoint y: 302, distance: 82.0
click at [1107, 302] on input "0.00" at bounding box center [1146, 302] width 95 height 25
type input "9.00"
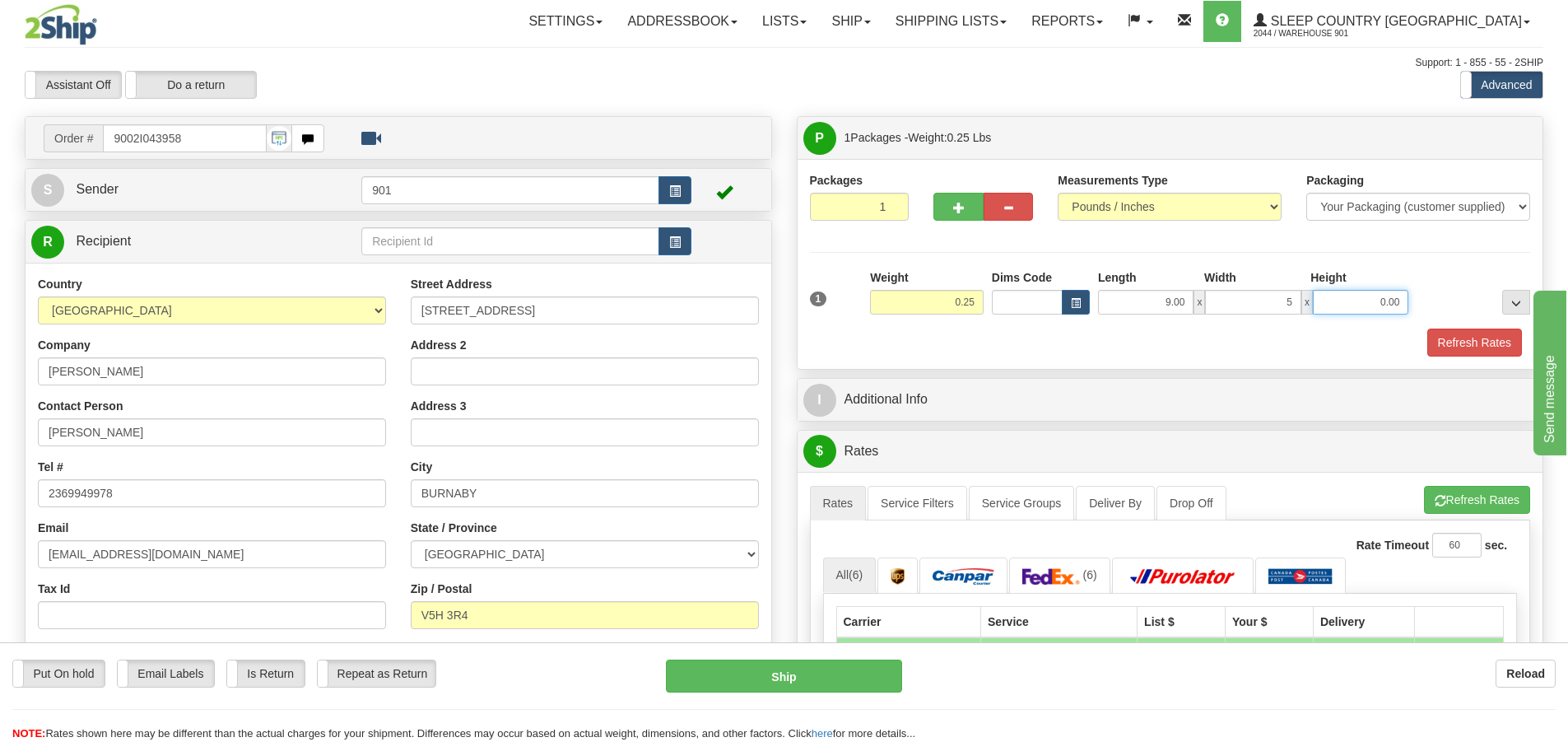
type input "5.00"
type input "1.00"
click at [1437, 345] on button "Refresh Rates" at bounding box center [1474, 342] width 94 height 28
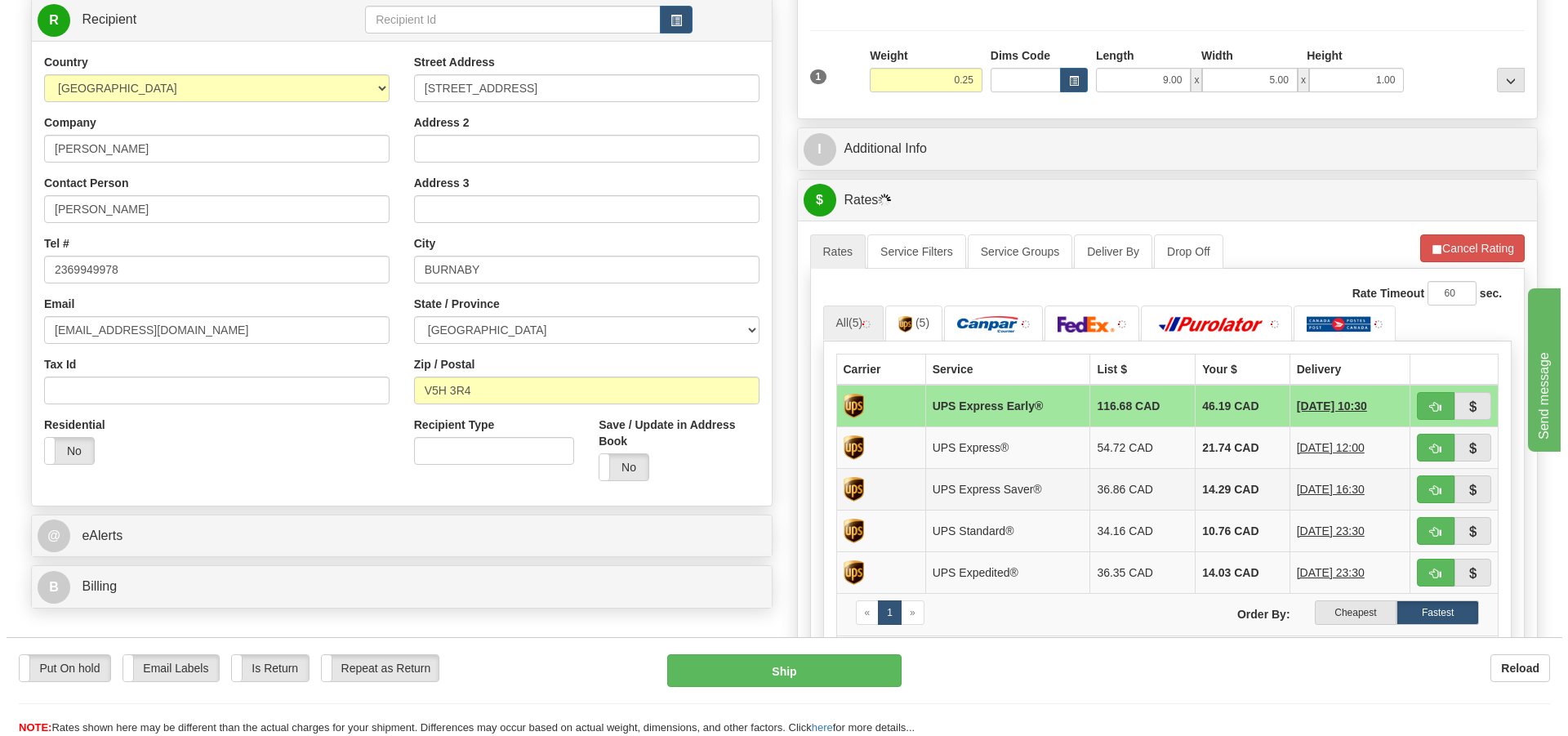
scroll to position [327, 0]
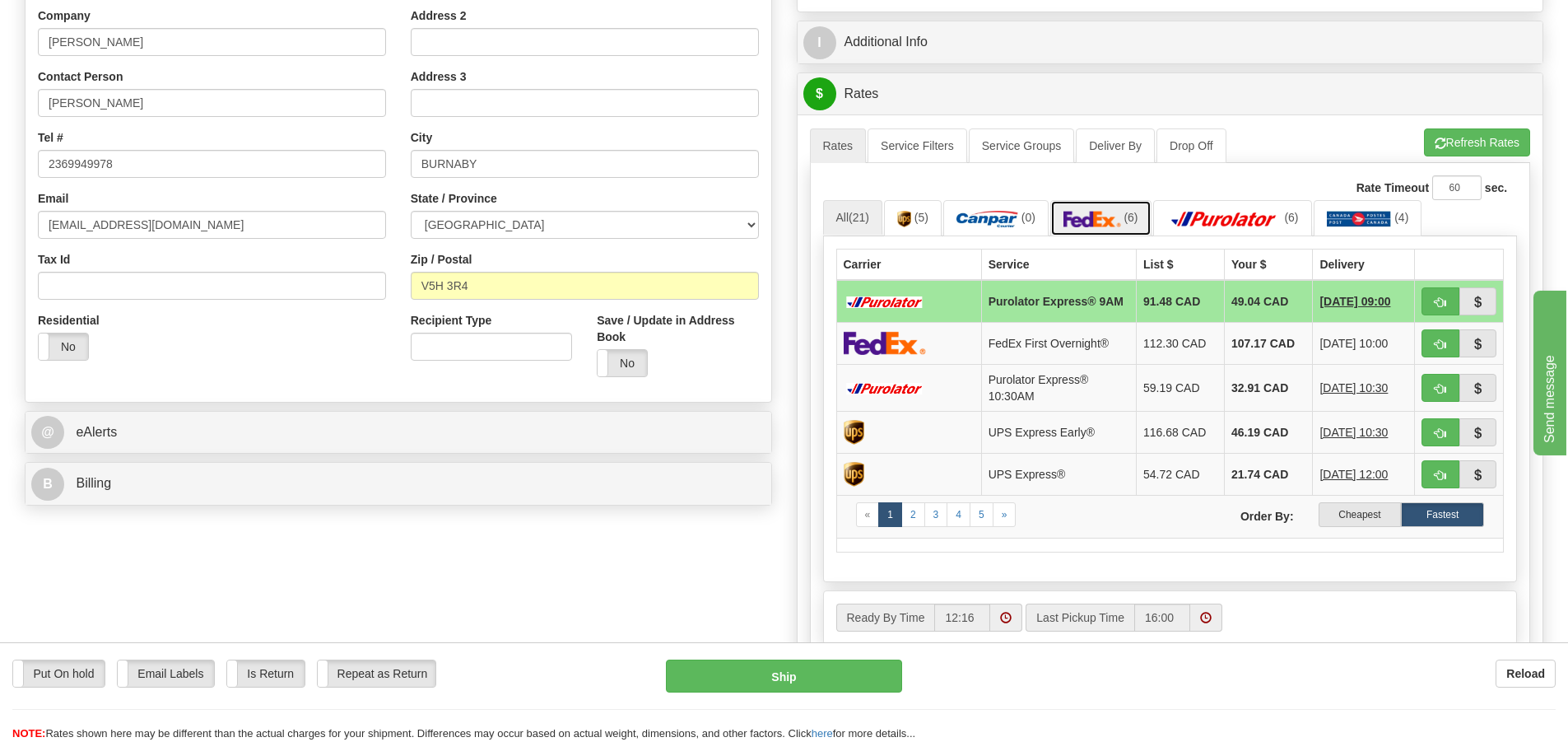
click at [1132, 220] on span "(6)" at bounding box center [1131, 216] width 14 height 13
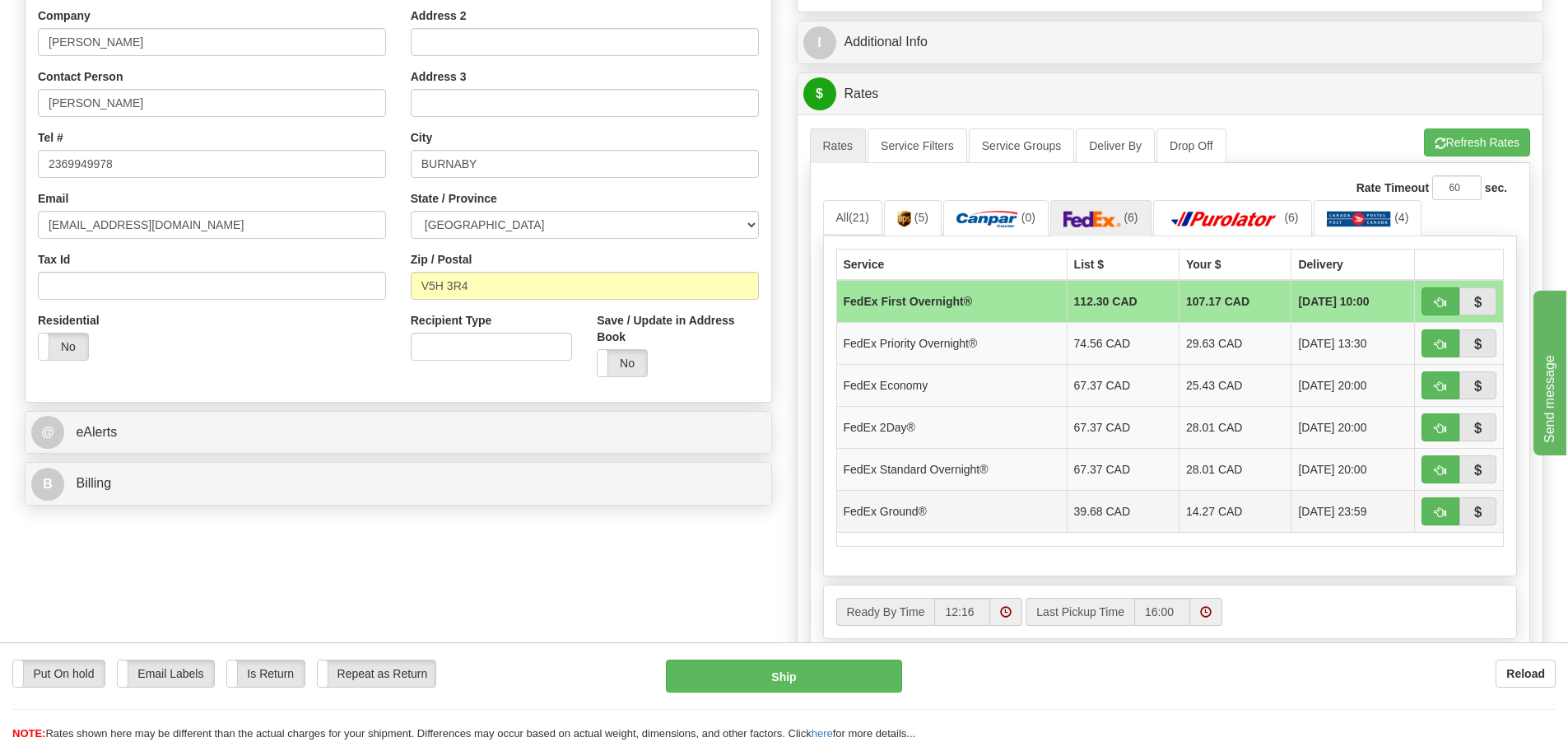
click at [1219, 511] on td "14.27 CAD" at bounding box center [1235, 511] width 112 height 42
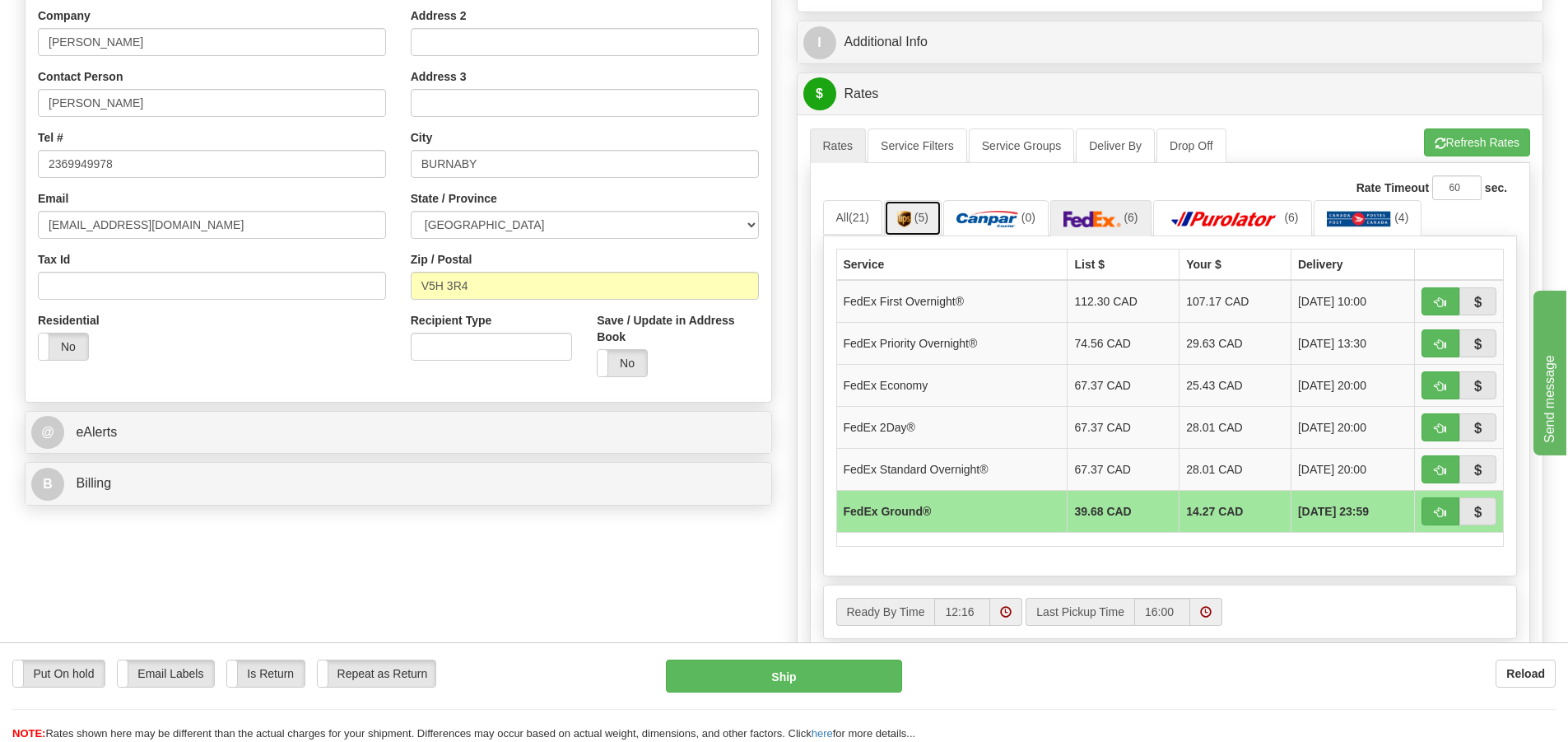
click at [916, 214] on link "(5)" at bounding box center [912, 218] width 58 height 36
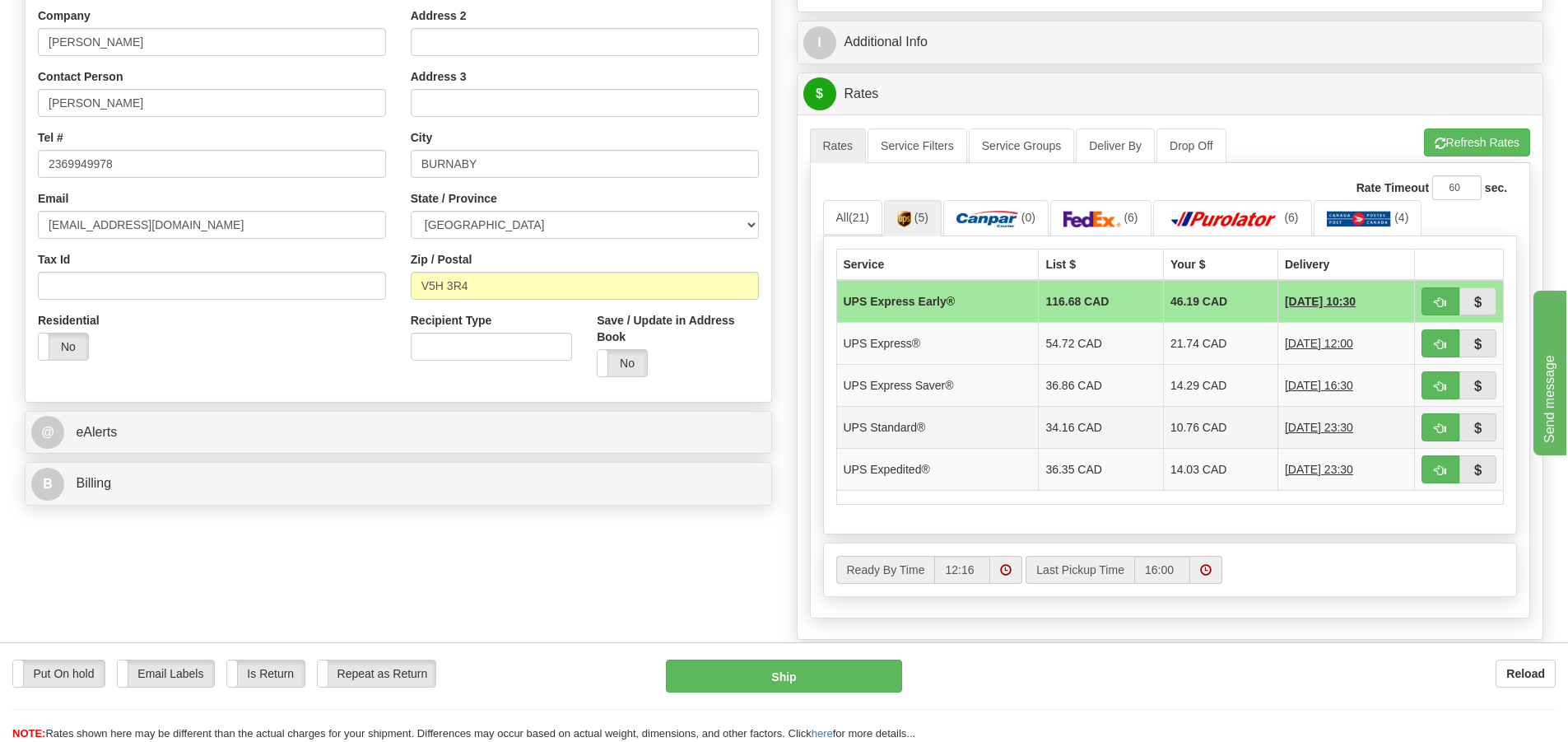
click at [1182, 433] on td "10.76 CAD" at bounding box center [1219, 427] width 114 height 42
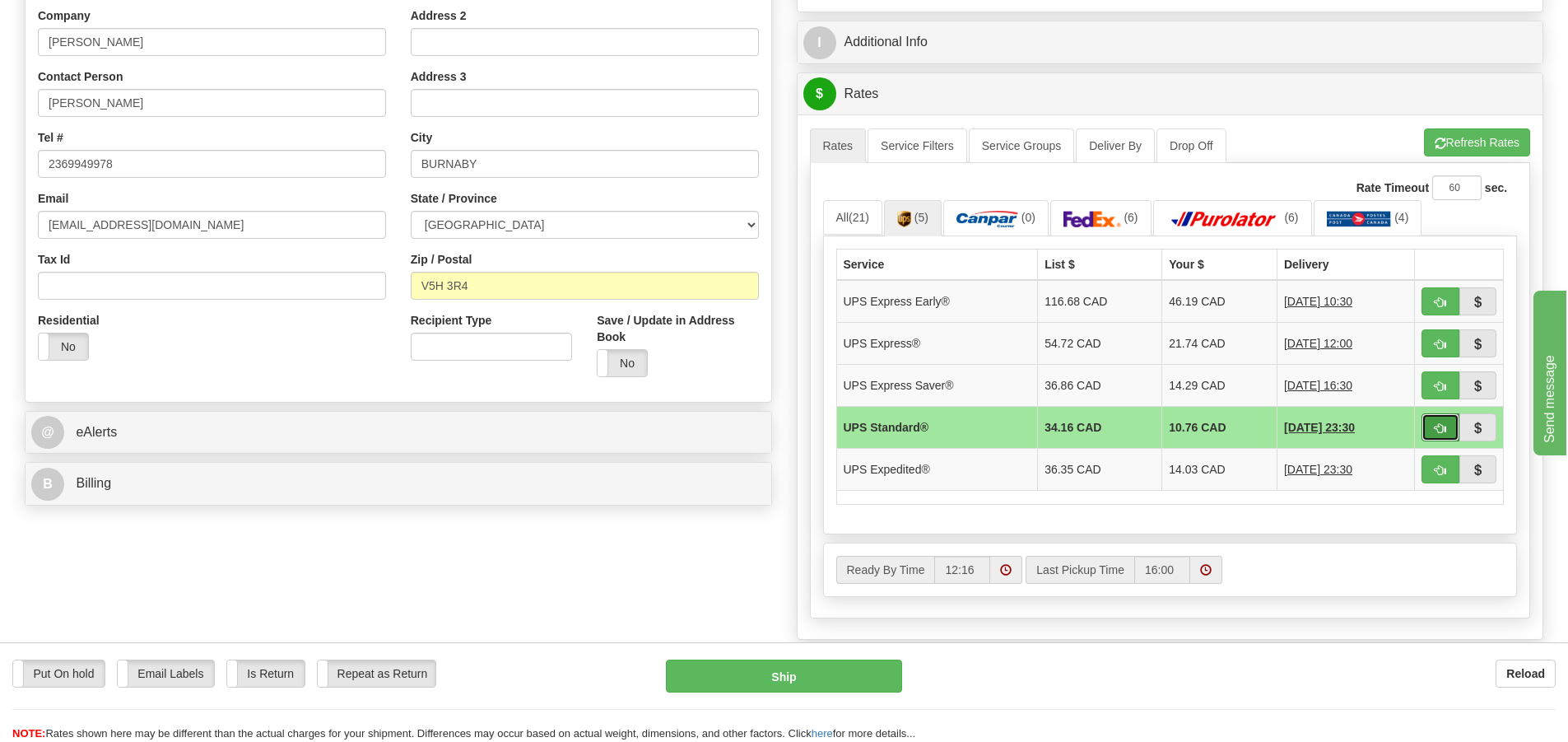
click at [1433, 432] on button "button" at bounding box center [1440, 428] width 38 height 28
type input "11"
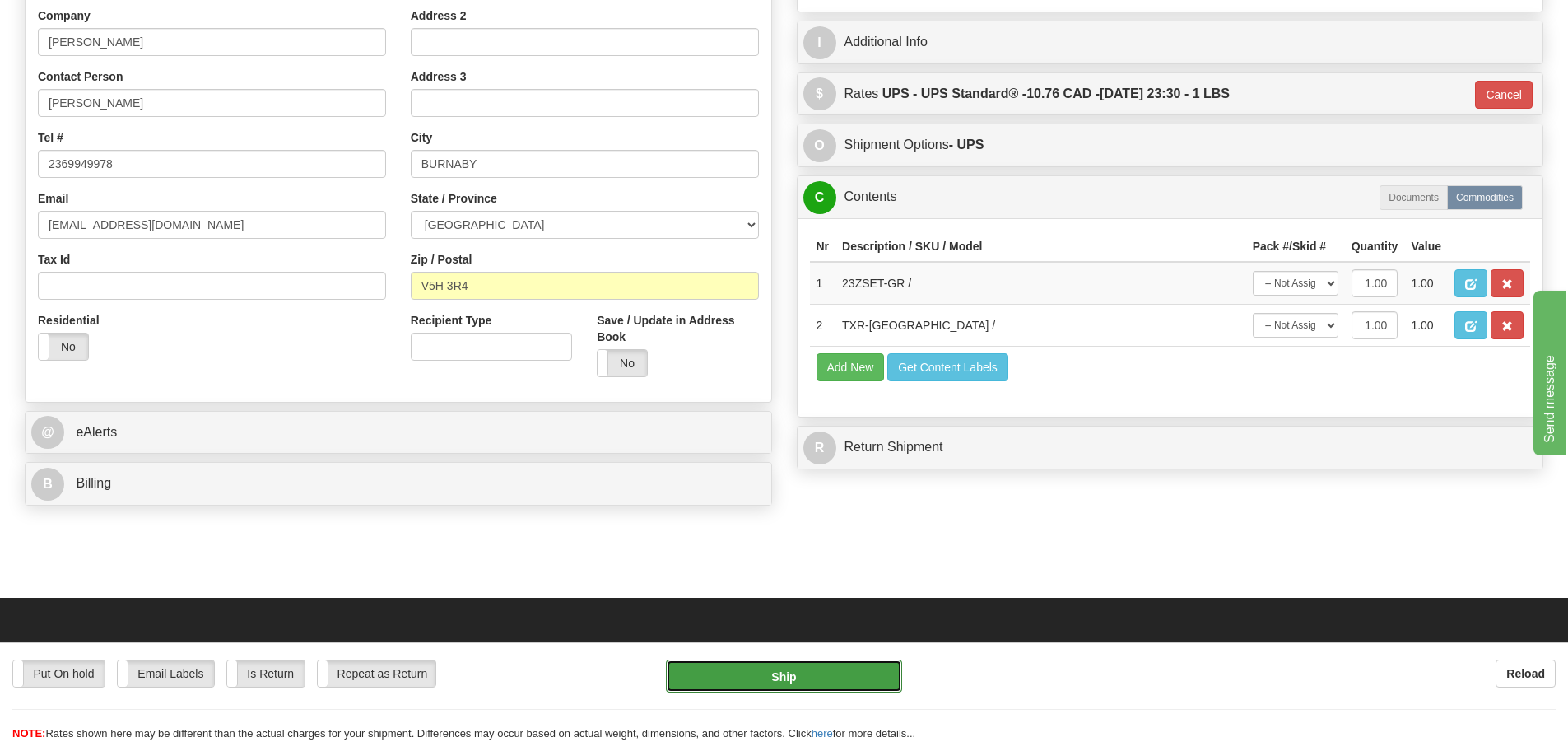
click at [809, 677] on button "Ship" at bounding box center [784, 676] width 236 height 33
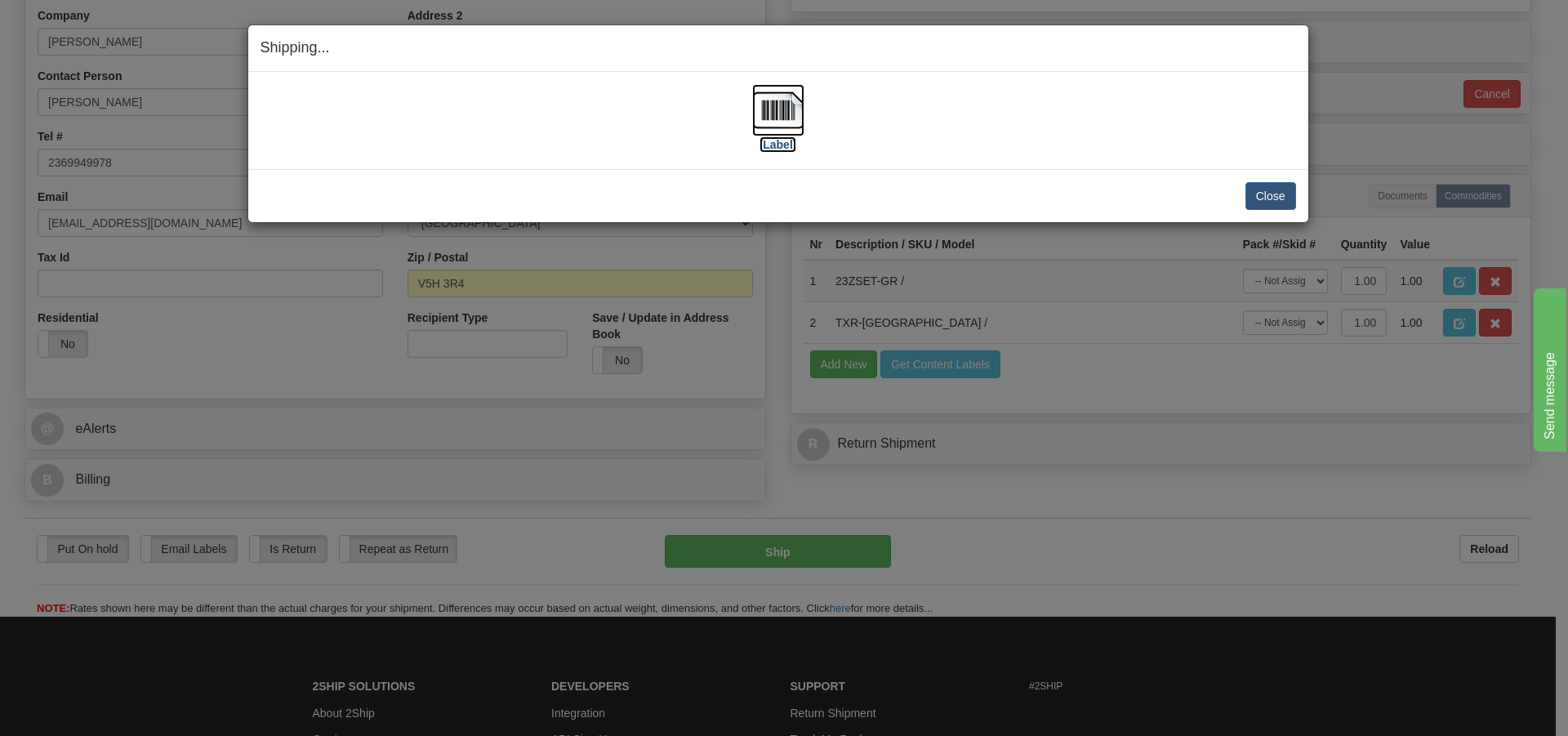
click at [795, 108] on img at bounding box center [778, 109] width 52 height 52
click at [1260, 201] on button "Close" at bounding box center [1270, 196] width 50 height 28
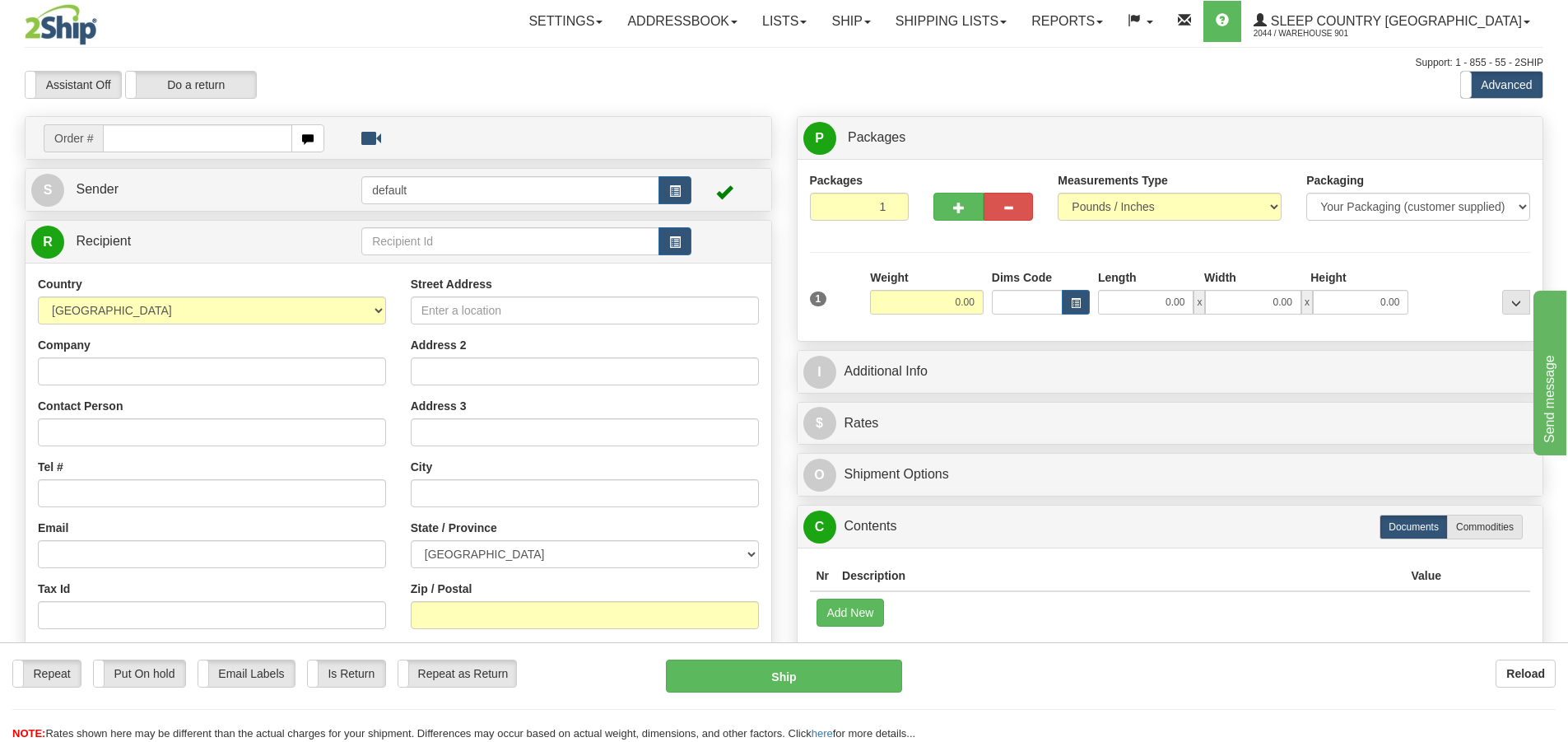
click at [114, 139] on input "text" at bounding box center [197, 138] width 189 height 28
type input "9007I044936"
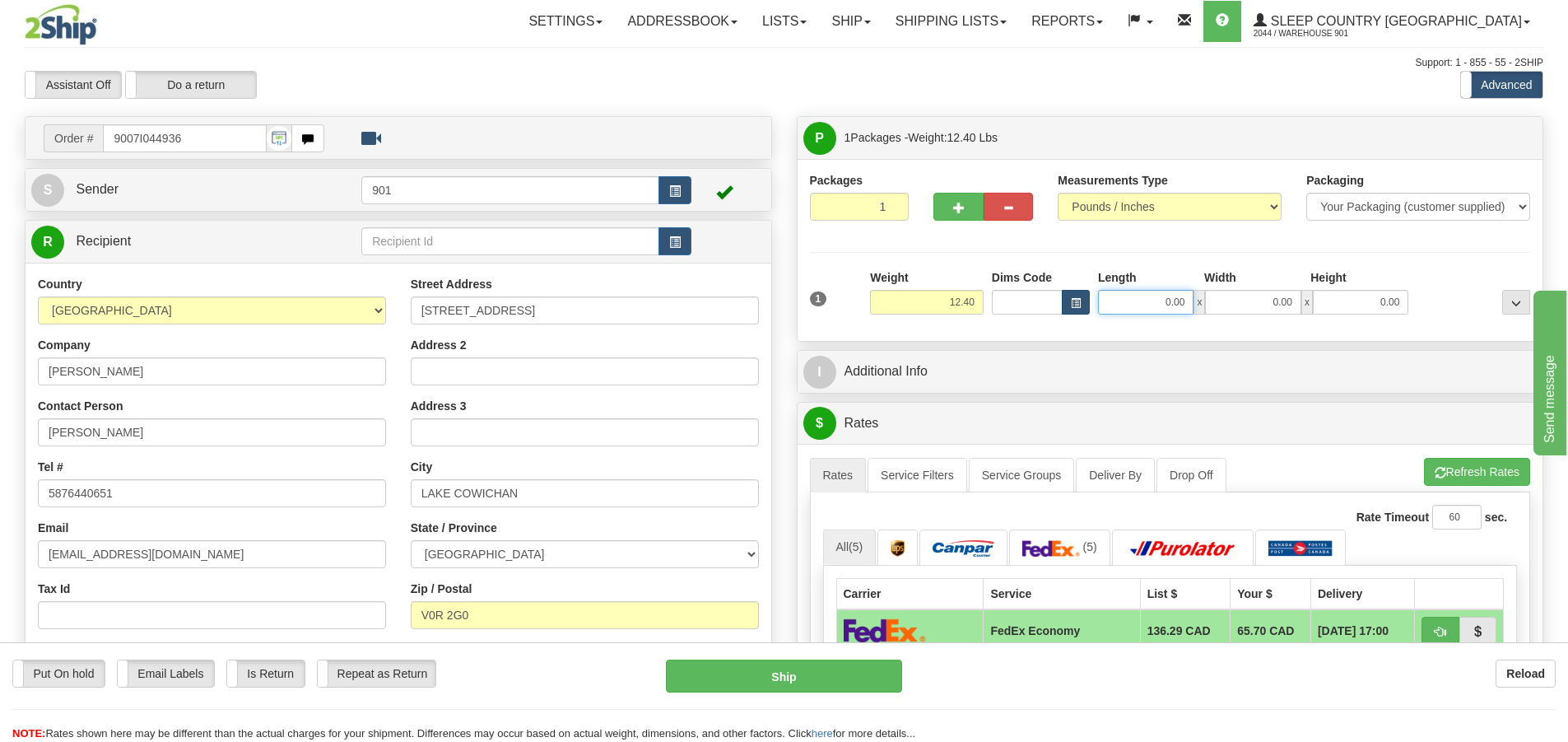
drag, startPoint x: 1186, startPoint y: 303, endPoint x: 1073, endPoint y: 309, distance: 113.2
click at [1073, 309] on div "Dims Code Length Width Height x" at bounding box center [1200, 292] width 425 height 46
type input "16.00"
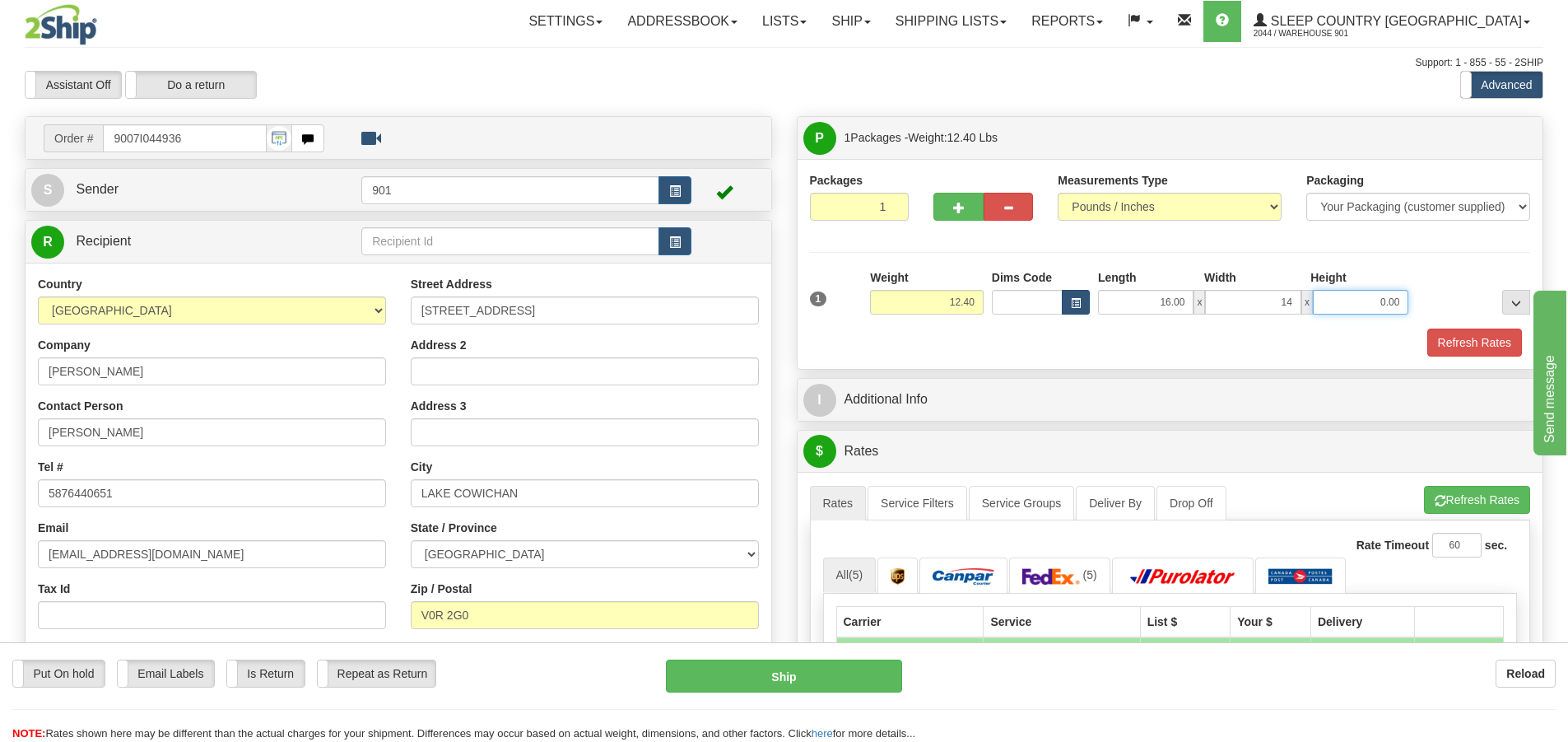
type input "14.00"
type input "12.00"
click at [1462, 342] on button "Refresh Rates" at bounding box center [1474, 342] width 94 height 28
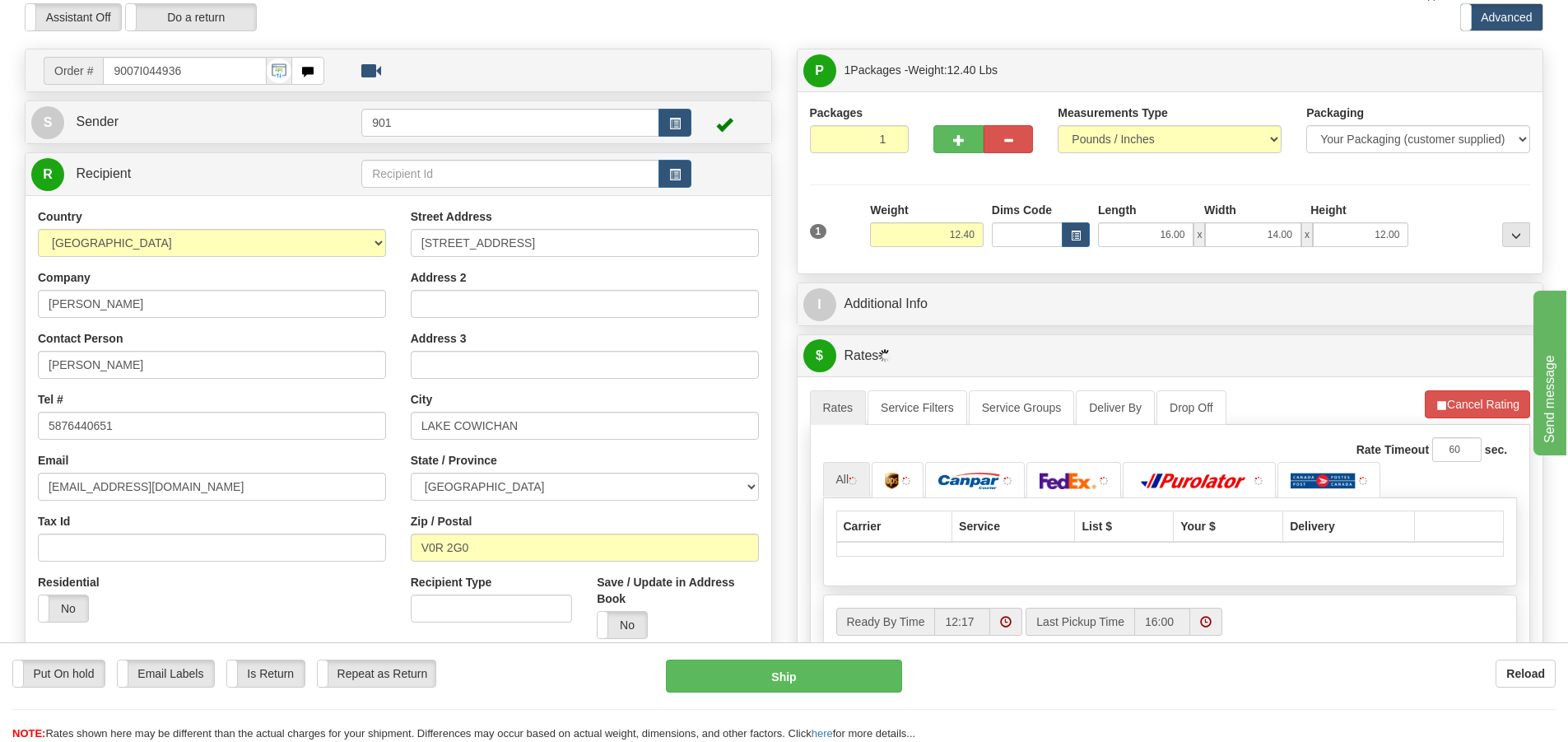
scroll to position [165, 0]
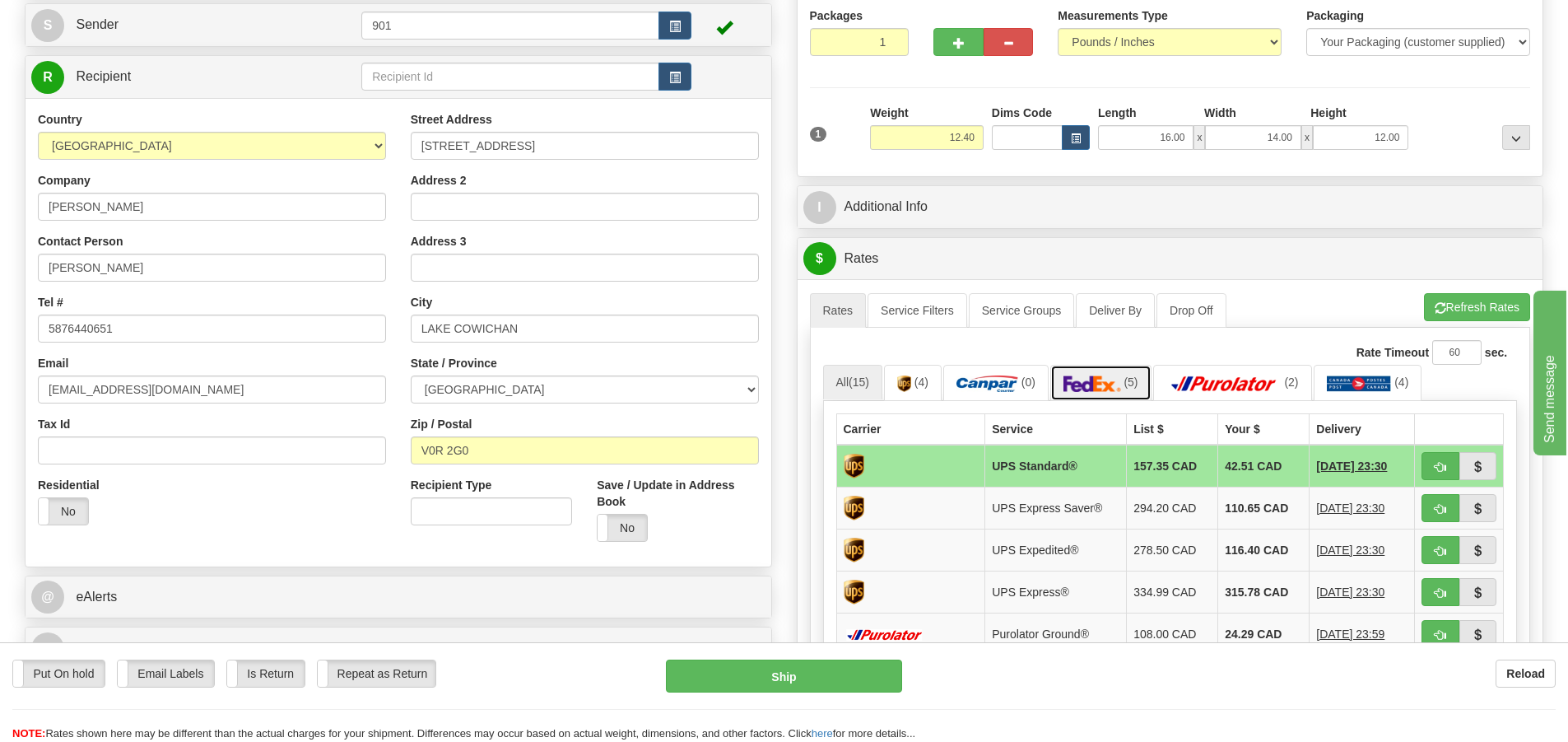
click at [1100, 386] on img at bounding box center [1092, 383] width 58 height 17
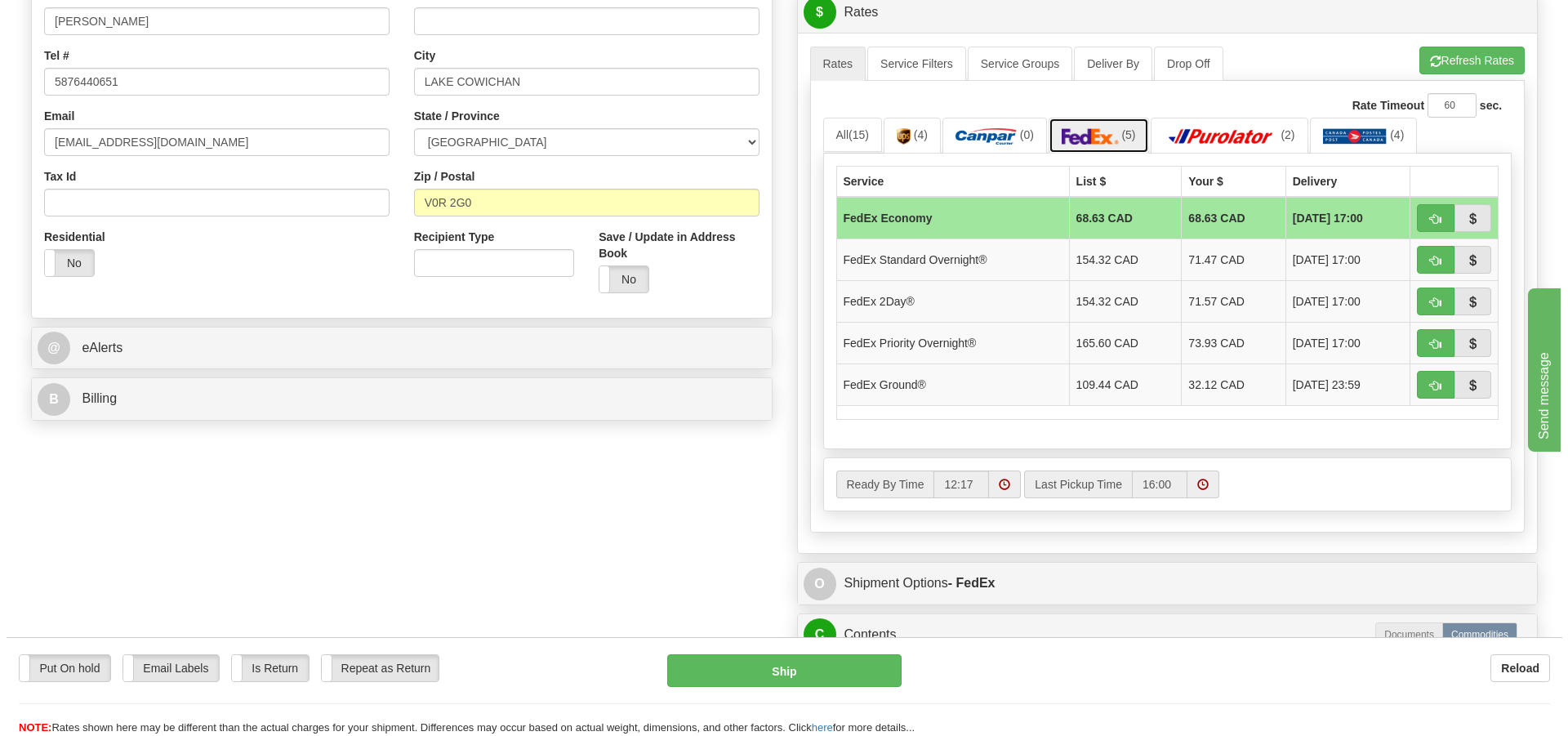
scroll to position [408, 0]
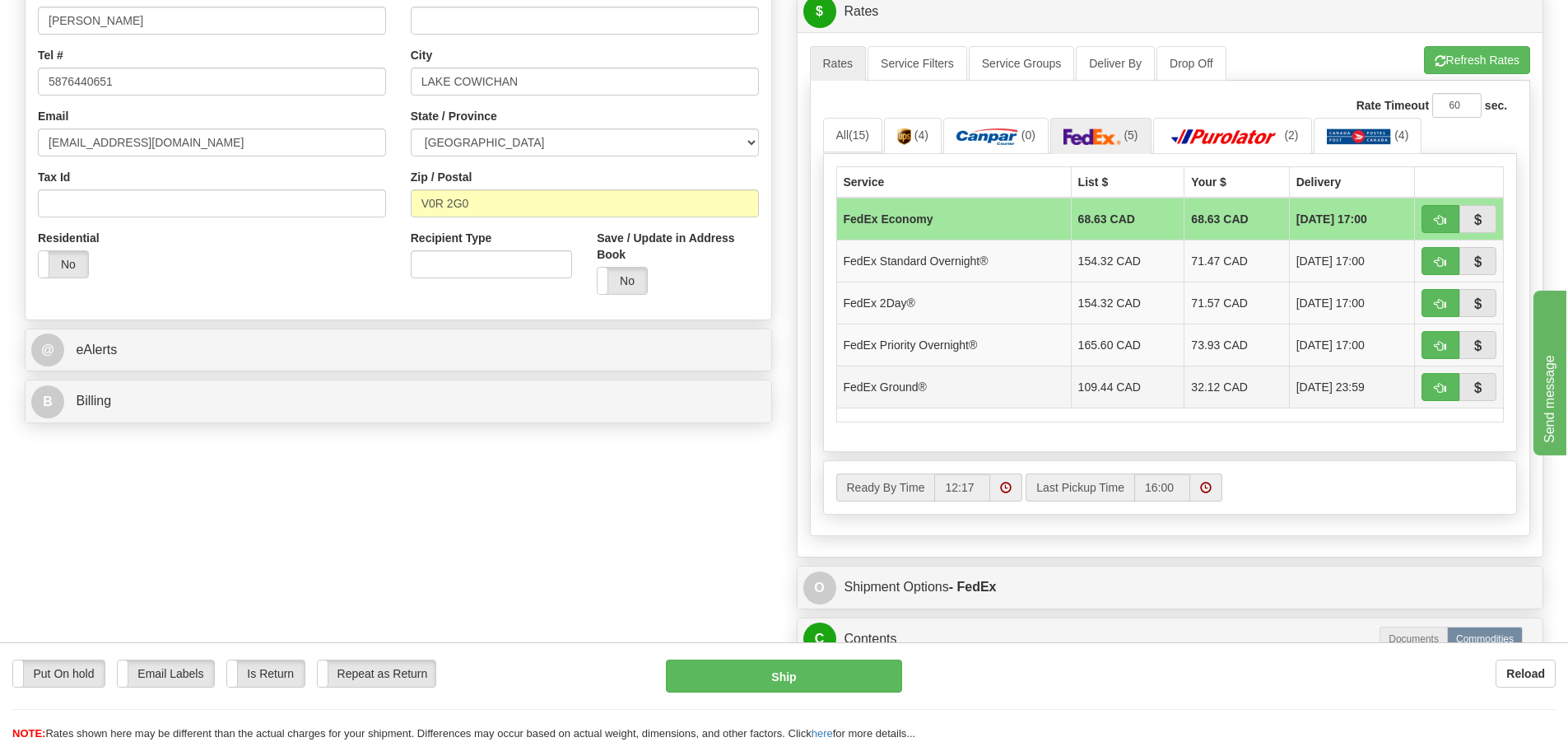
click at [1184, 389] on td "32.12 CAD" at bounding box center [1236, 386] width 104 height 42
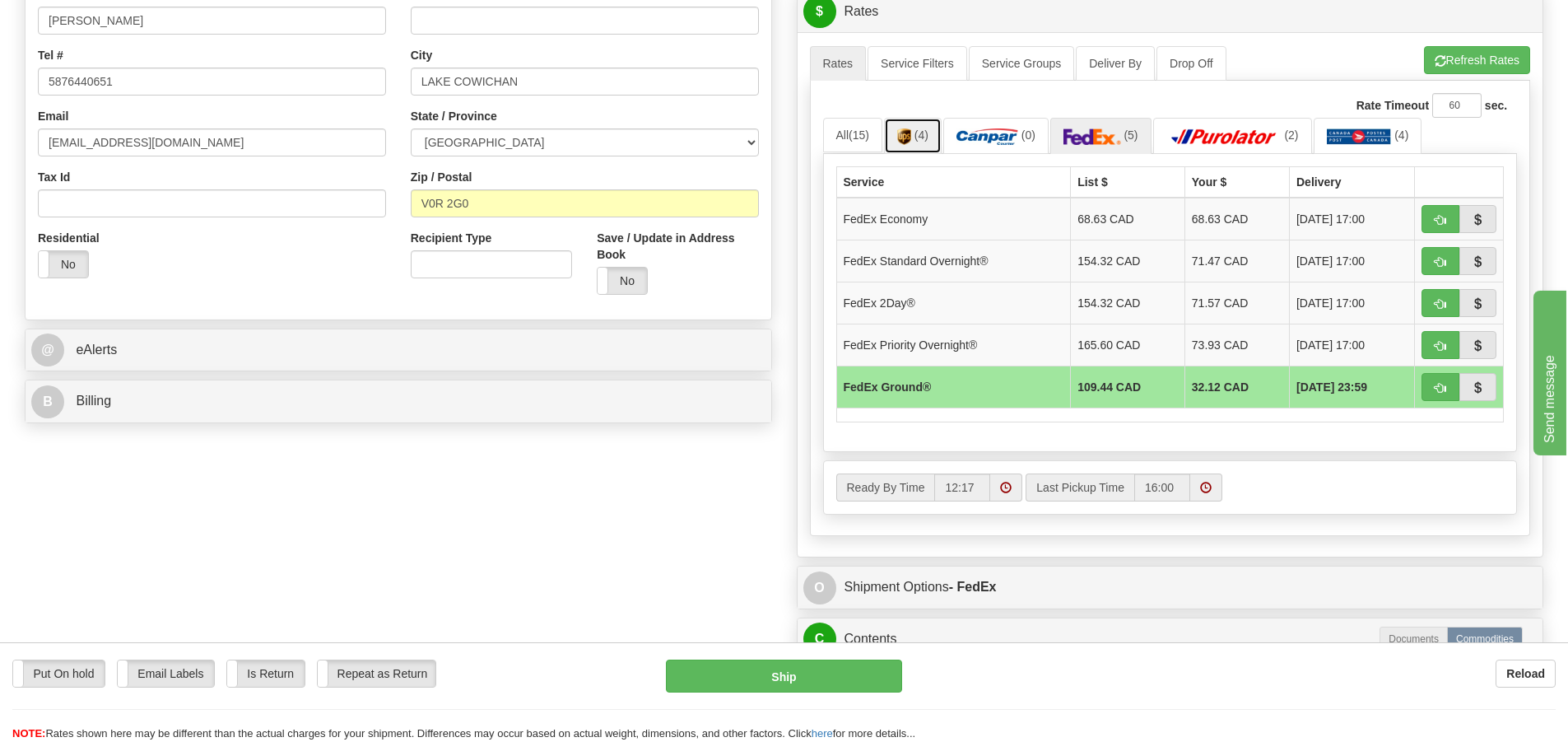
click at [927, 138] on span "(4)" at bounding box center [921, 134] width 14 height 13
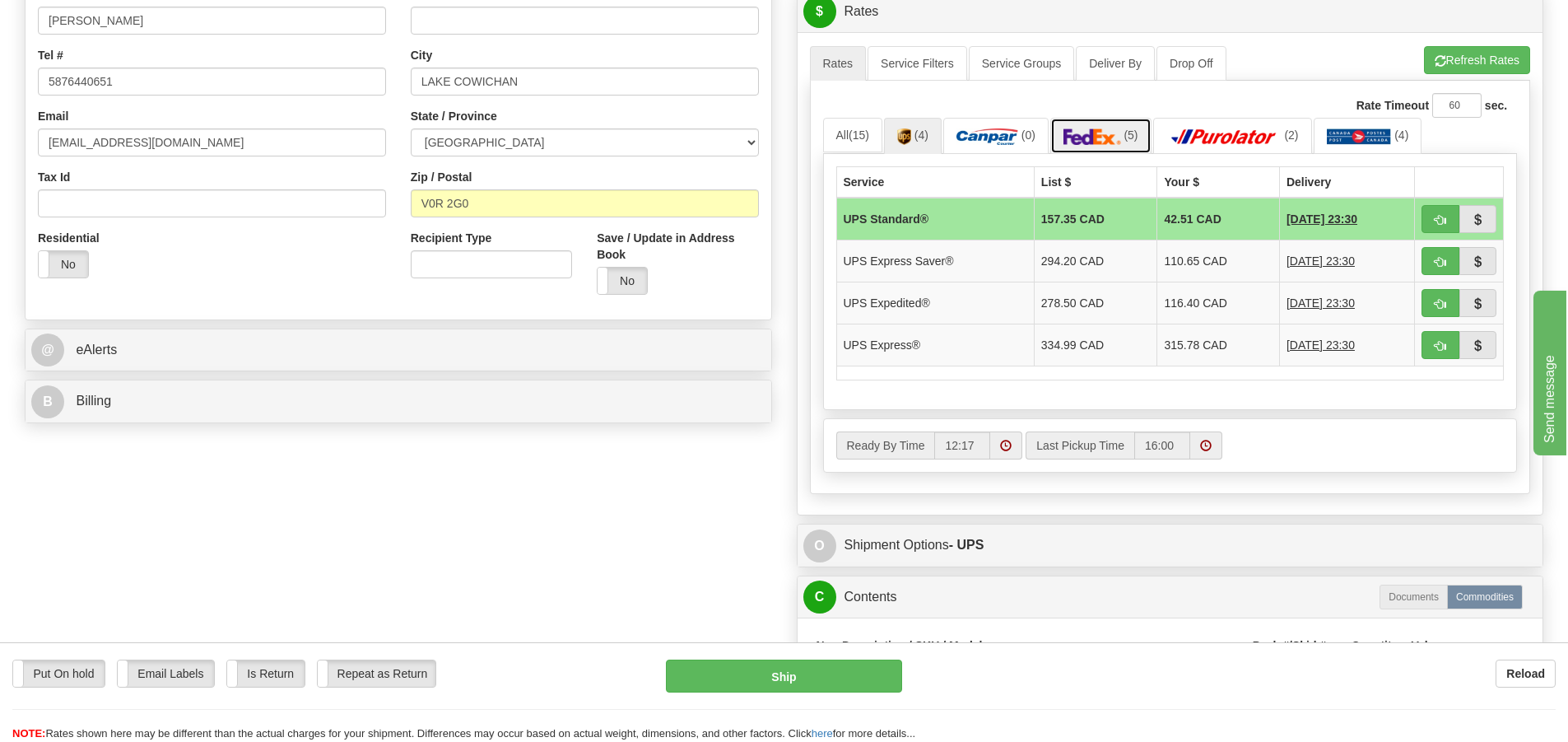
click at [1105, 140] on img at bounding box center [1092, 136] width 58 height 17
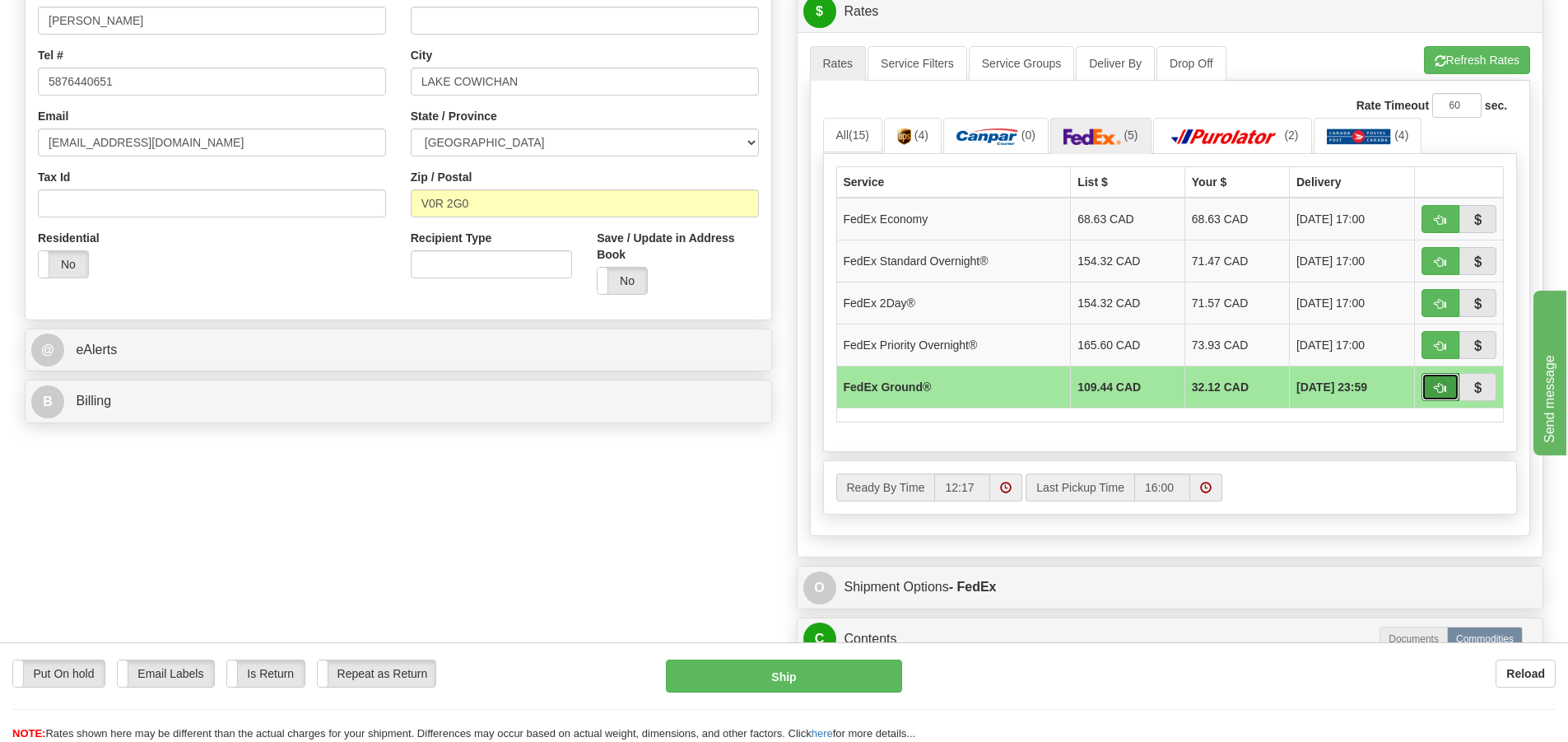
click at [1440, 387] on span "button" at bounding box center [1440, 388] width 12 height 11
type input "92"
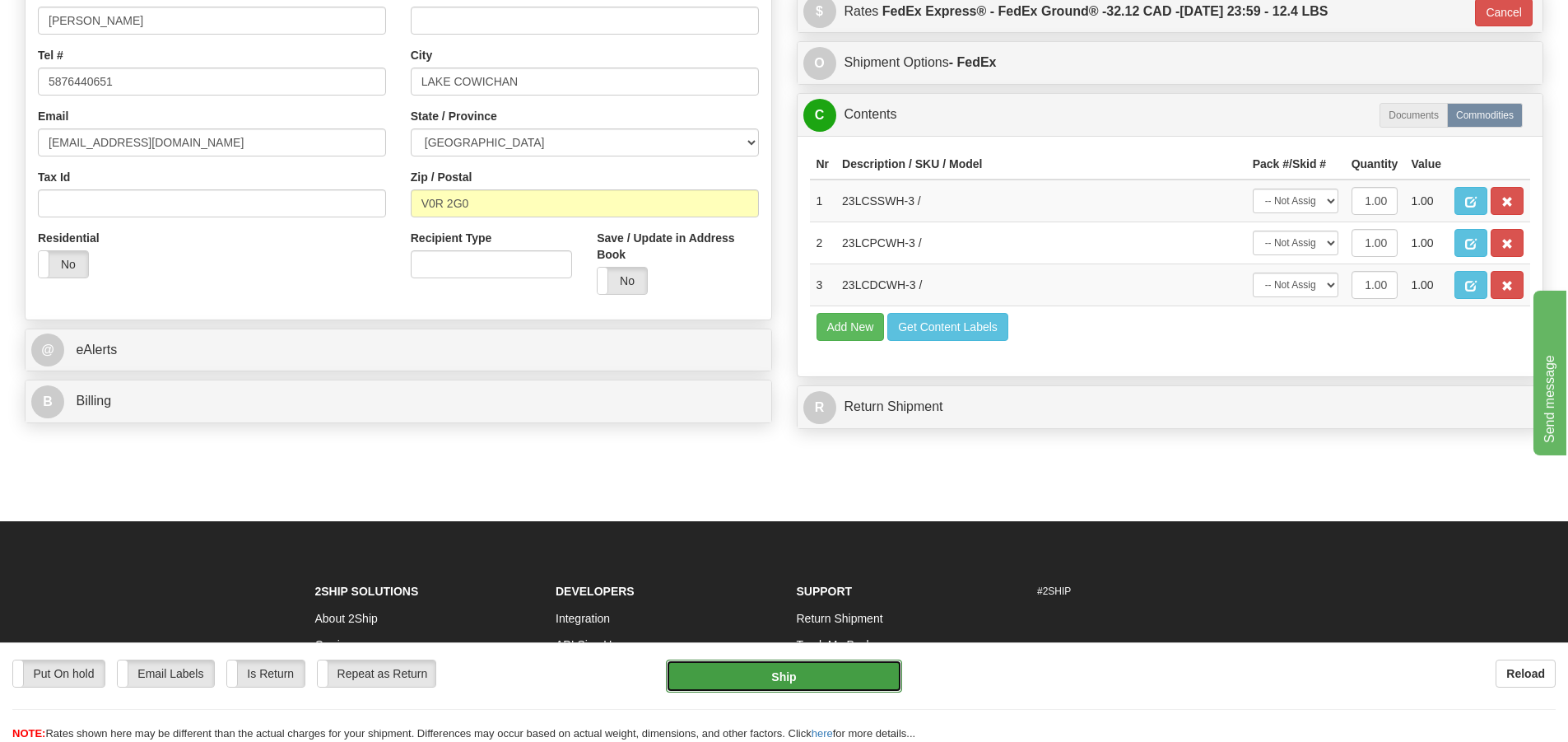
click at [811, 678] on button "Ship" at bounding box center [784, 676] width 236 height 33
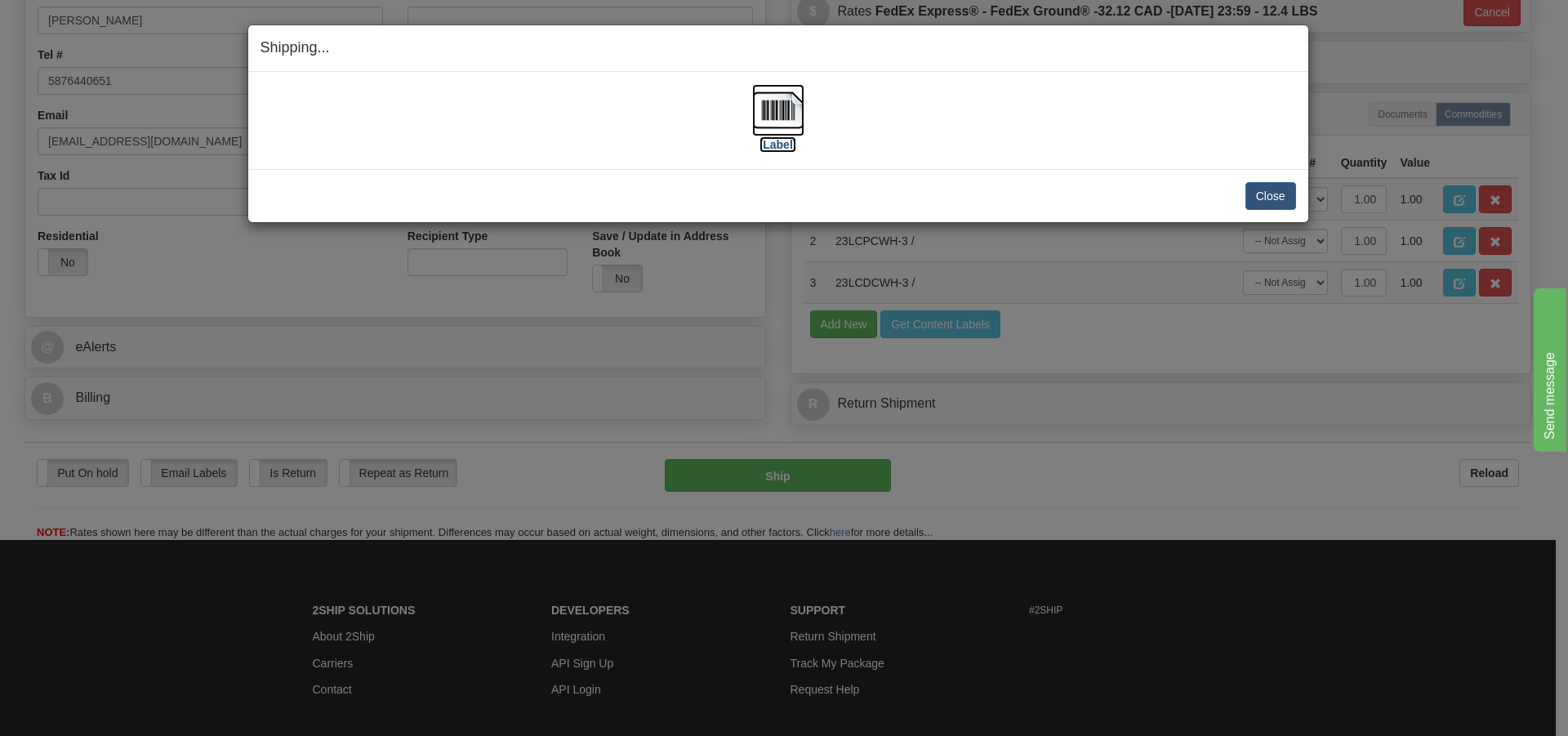
click at [765, 103] on img at bounding box center [778, 109] width 52 height 52
click at [760, 108] on img at bounding box center [778, 109] width 52 height 52
click at [1268, 198] on button "Close" at bounding box center [1270, 196] width 50 height 28
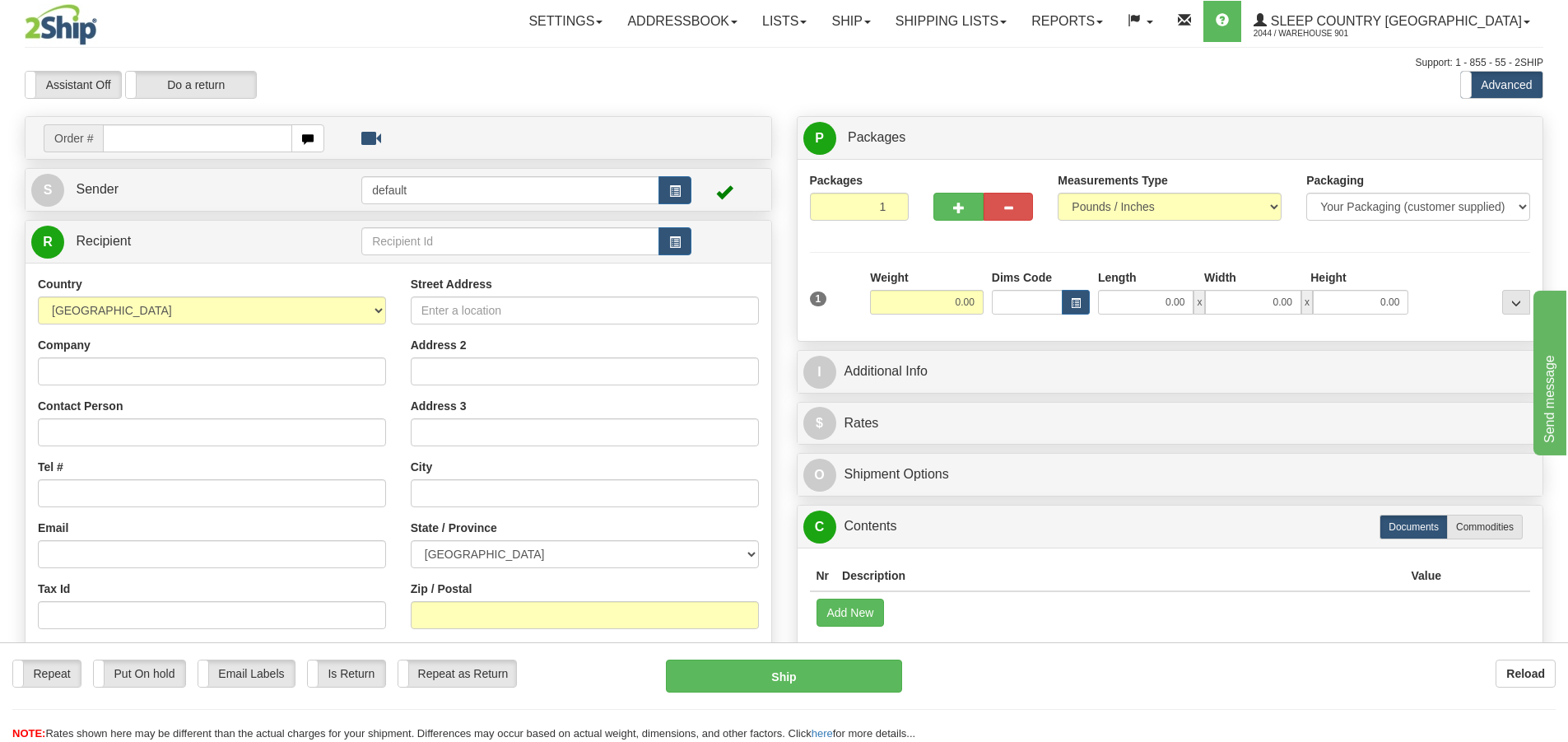
click at [114, 143] on input "text" at bounding box center [197, 138] width 189 height 28
type input "9007I044936"
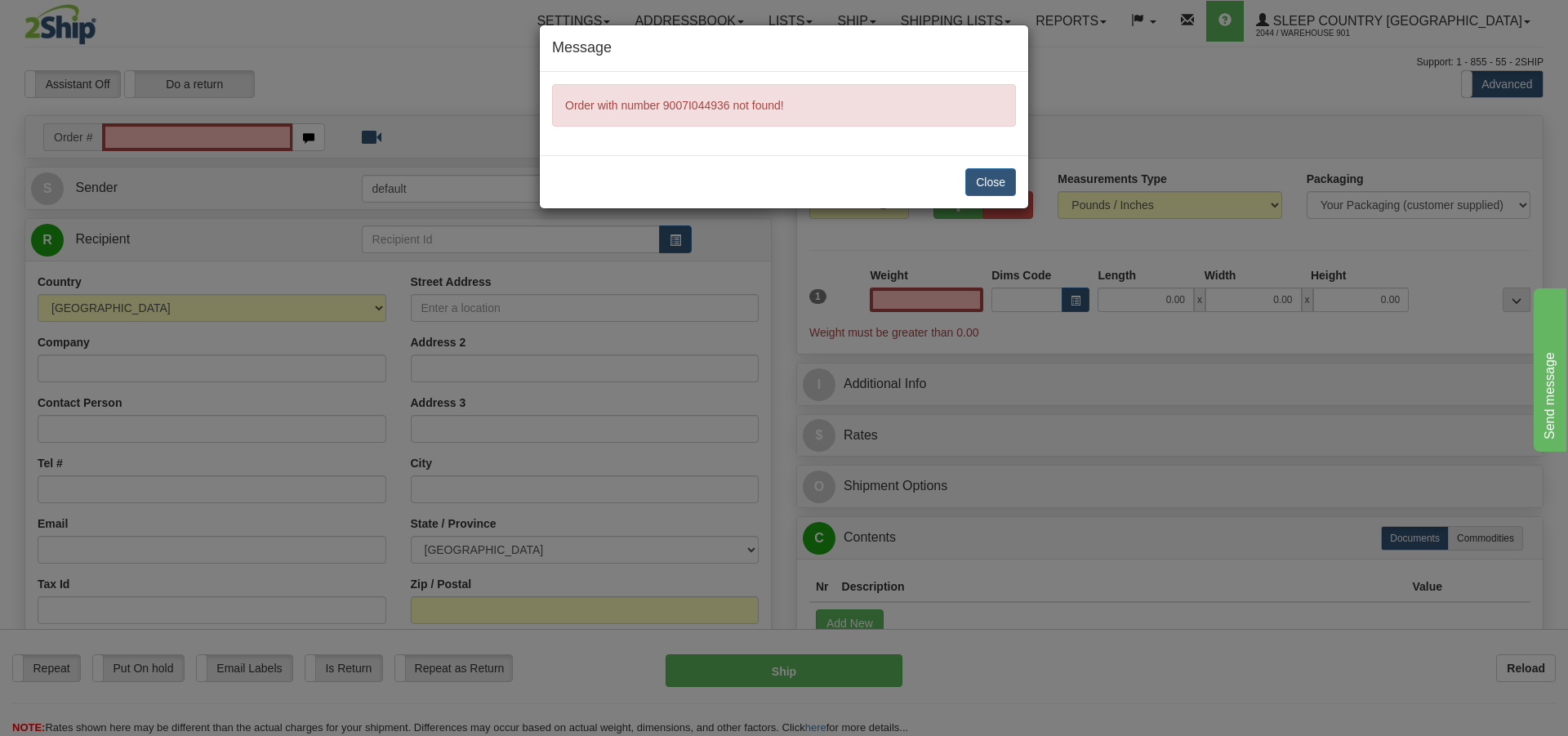
type input "0.00"
click at [996, 183] on button "Close" at bounding box center [990, 182] width 50 height 28
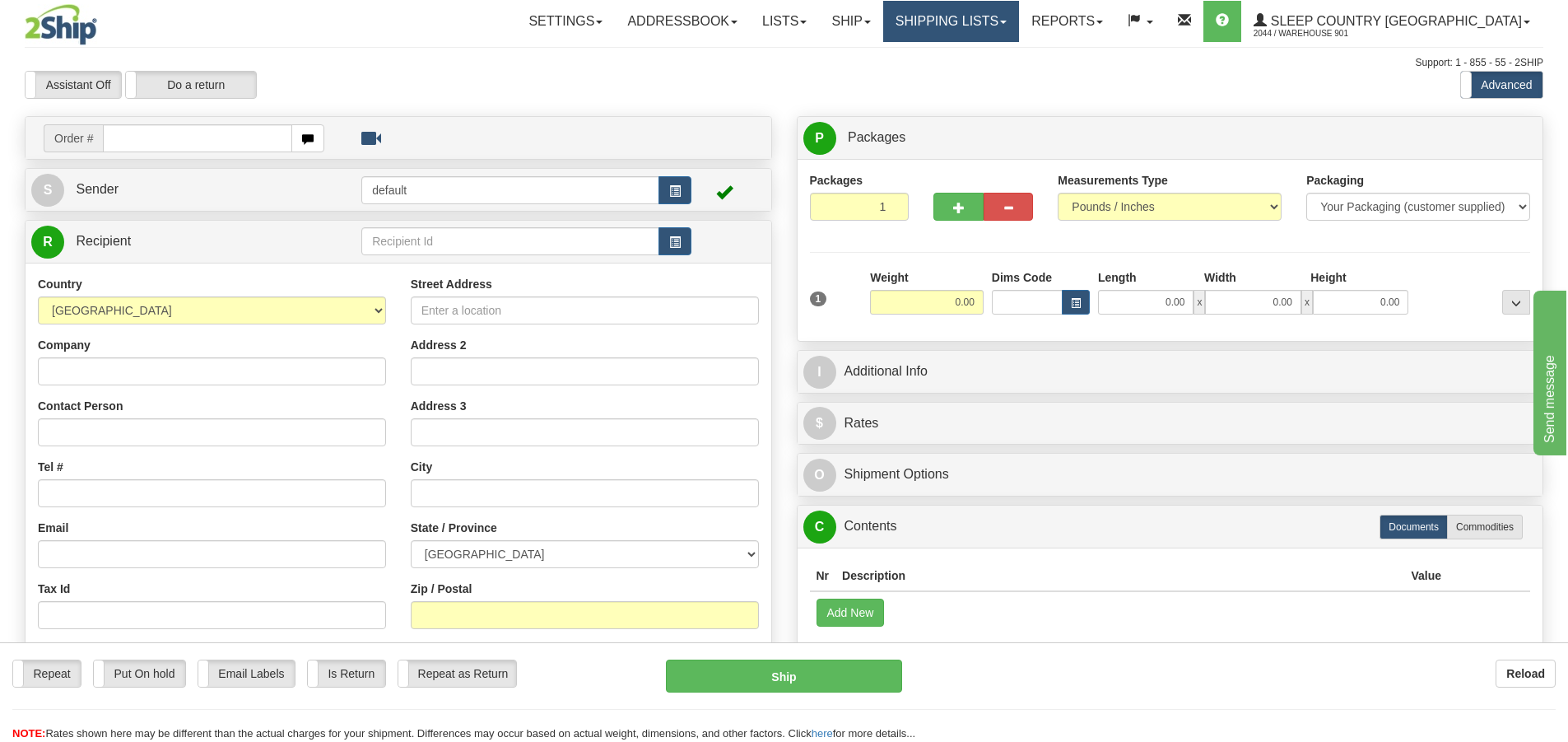
click at [1007, 22] on span at bounding box center [1003, 22] width 7 height 3
click at [1019, 14] on link "Shipping lists" at bounding box center [950, 21] width 136 height 41
click at [1136, 59] on div "Support: 1 - 855 - 55 - 2SHIP" at bounding box center [784, 62] width 1518 height 14
click at [1103, 21] on span at bounding box center [1099, 22] width 7 height 3
click at [1019, 17] on link "Shipping lists" at bounding box center [950, 21] width 136 height 41
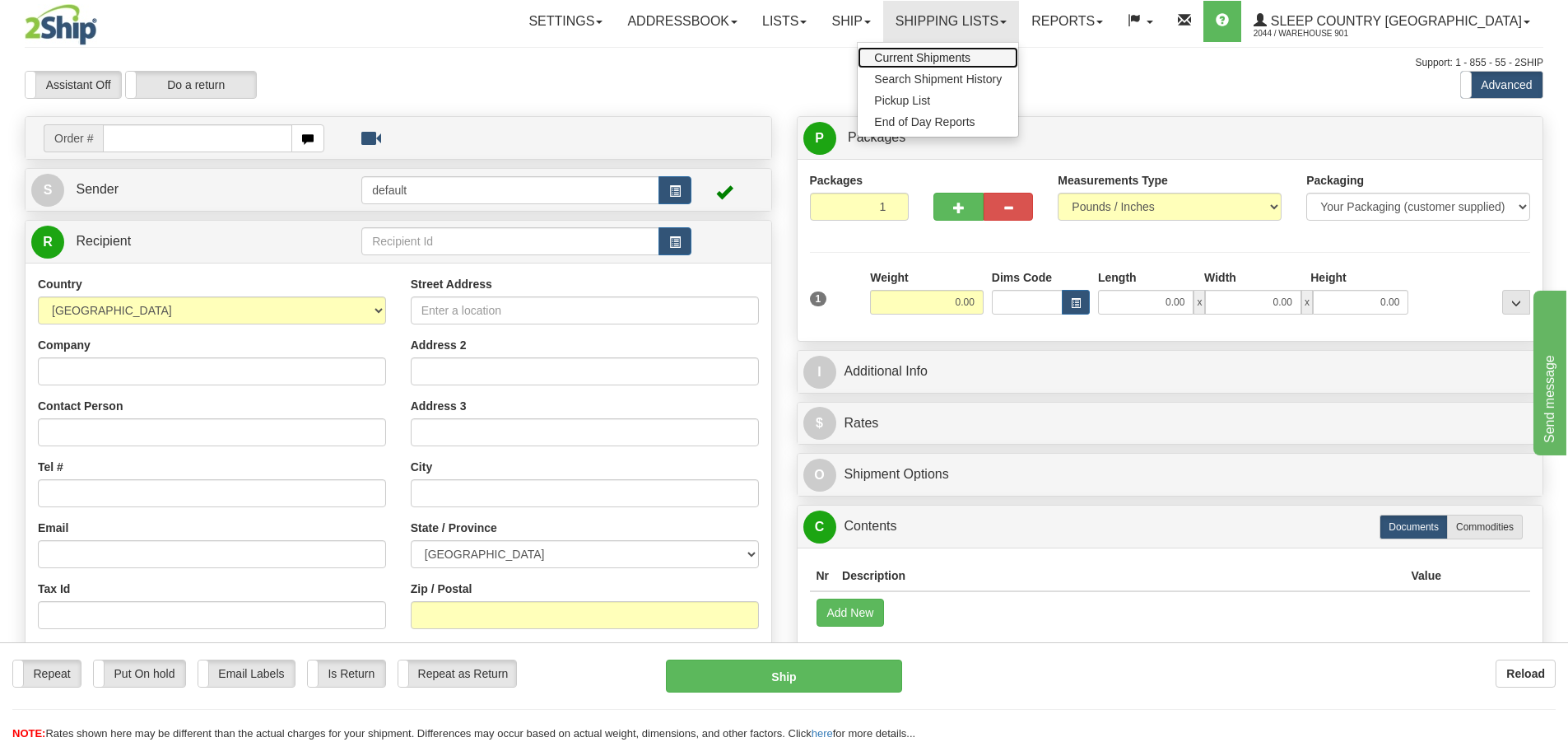
click at [1018, 55] on link "Current Shipments" at bounding box center [938, 58] width 161 height 22
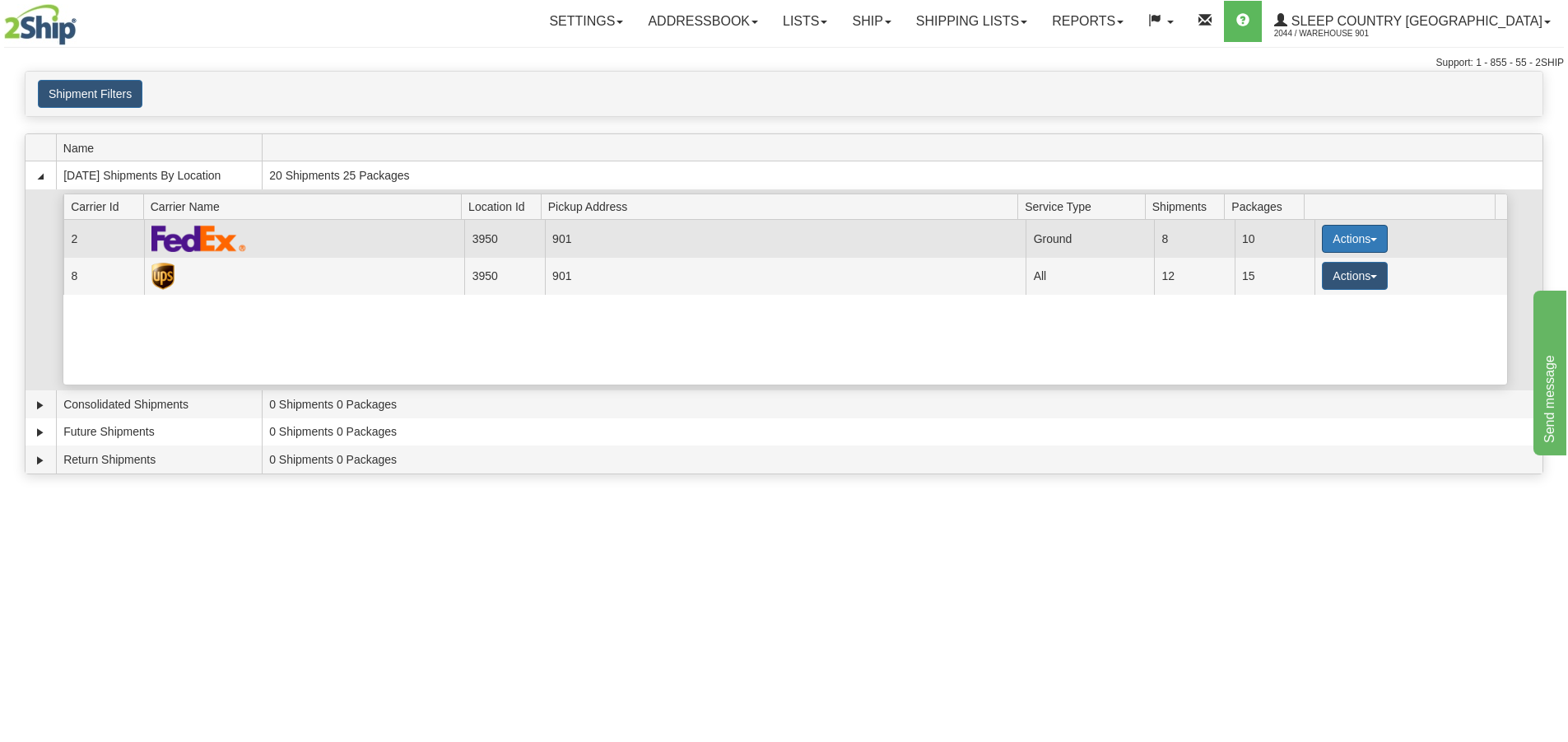
click at [1371, 239] on span "button" at bounding box center [1374, 239] width 7 height 3
click at [1322, 295] on link "Close" at bounding box center [1320, 292] width 132 height 22
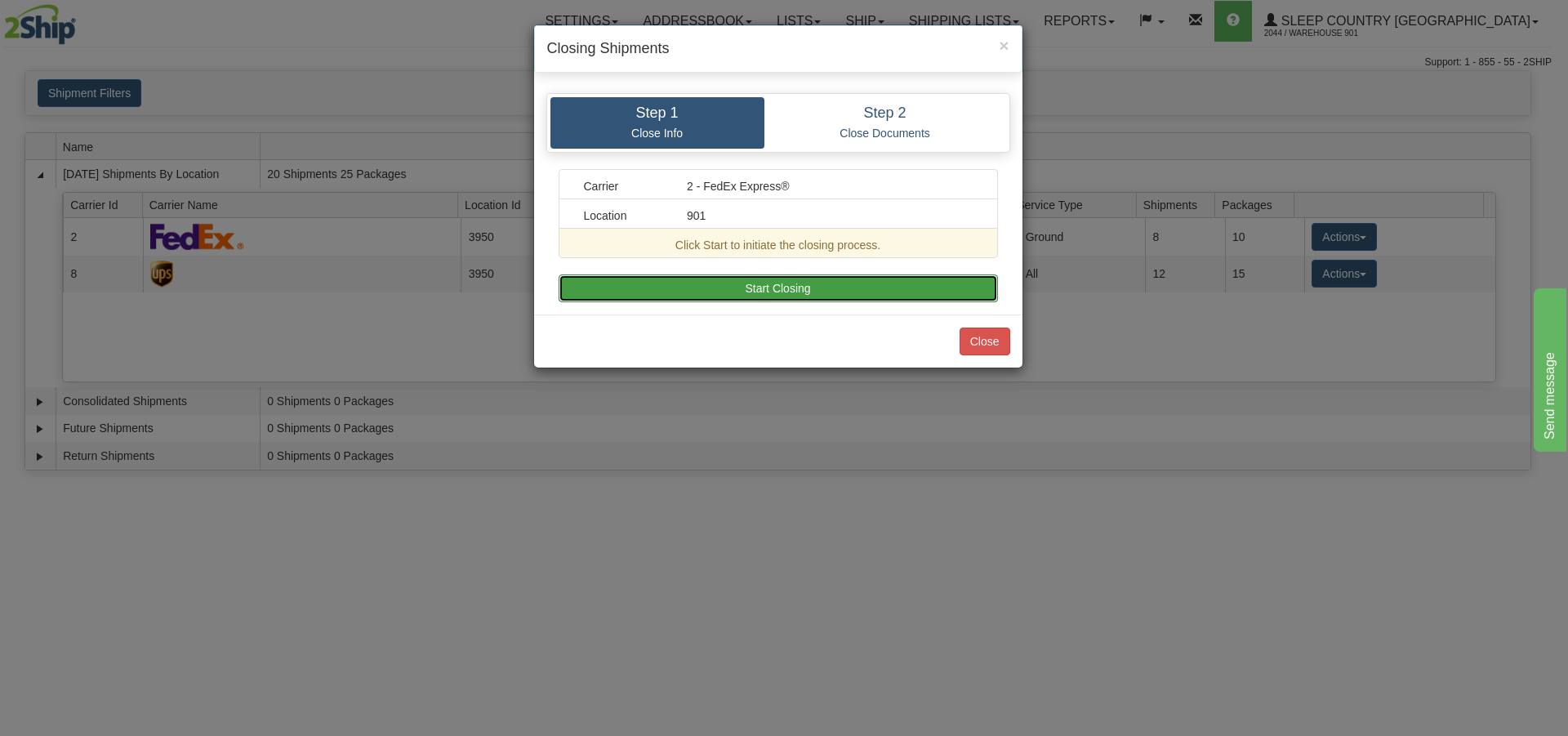
click at [800, 288] on button "Start Closing" at bounding box center [779, 288] width 439 height 28
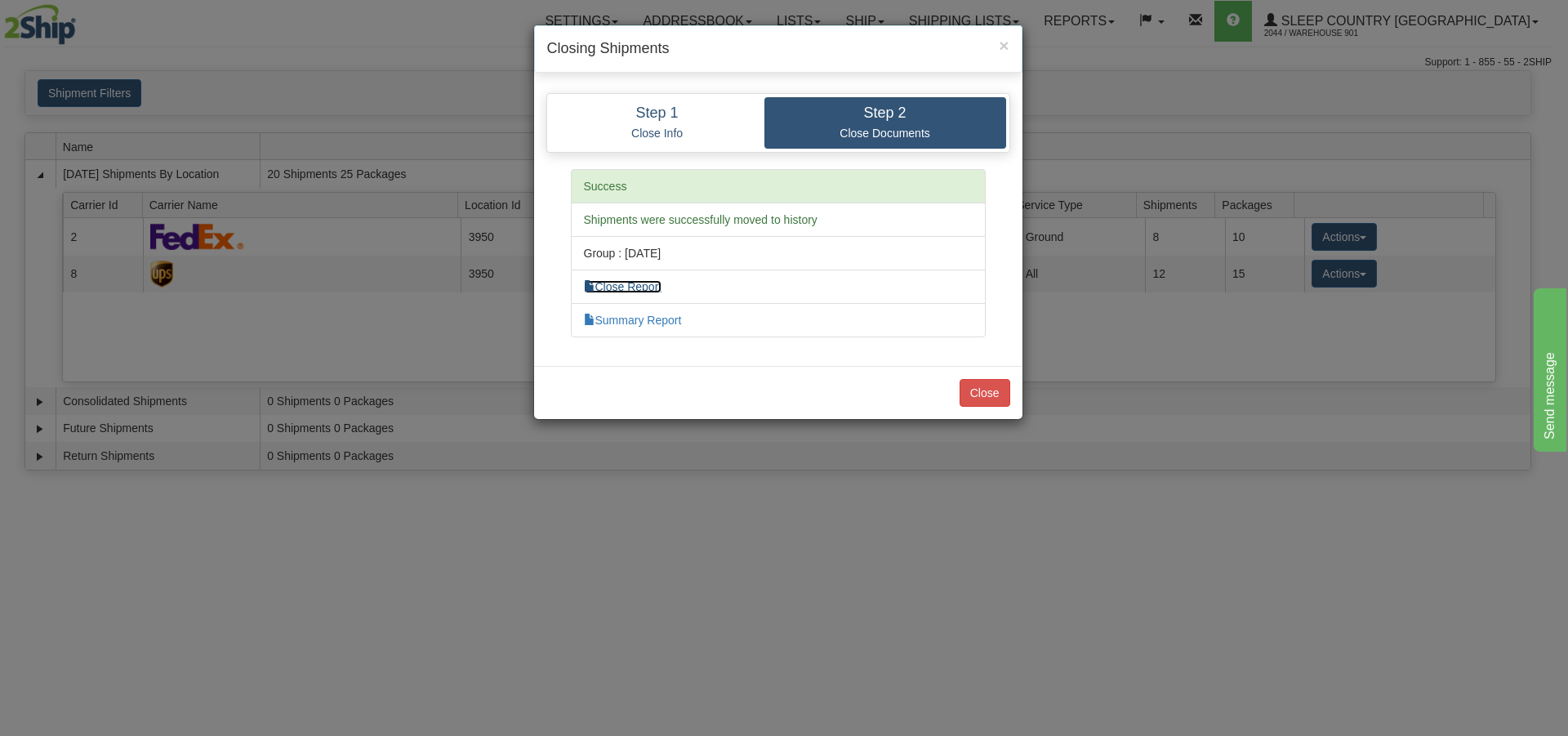
click at [645, 285] on link "Close Report" at bounding box center [623, 286] width 79 height 13
click at [664, 319] on link "Summary Report" at bounding box center [633, 320] width 98 height 13
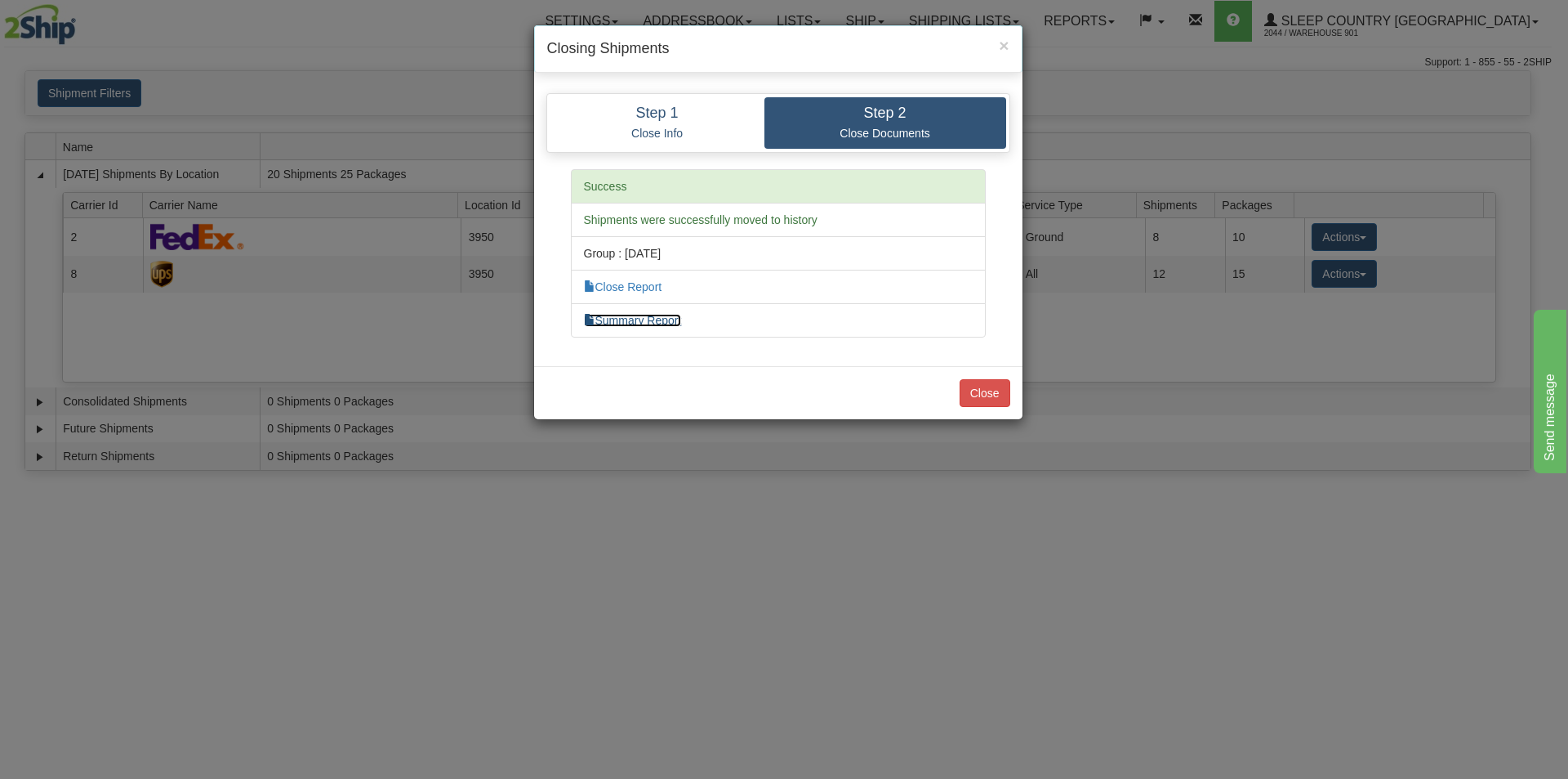
click at [657, 319] on link "Summary Report" at bounding box center [633, 320] width 98 height 13
click at [1235, 80] on div "× Closing Shipments Step 1 Close Info Step 2 Close Documents Carrier 2 - FedEx …" at bounding box center [784, 389] width 1568 height 779
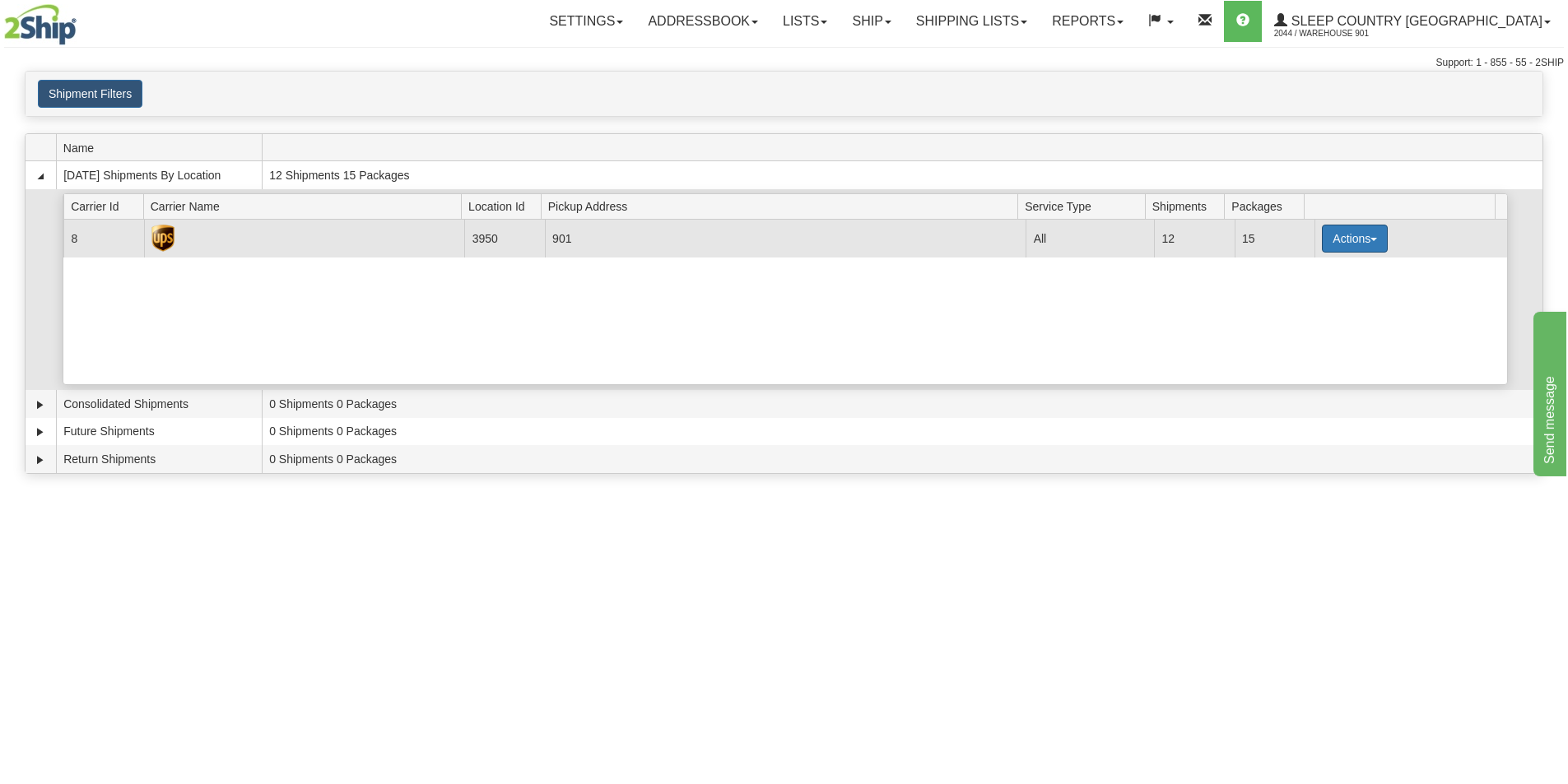
click at [1371, 239] on button "Actions" at bounding box center [1355, 239] width 65 height 28
click at [1309, 299] on link "Close" at bounding box center [1320, 291] width 132 height 22
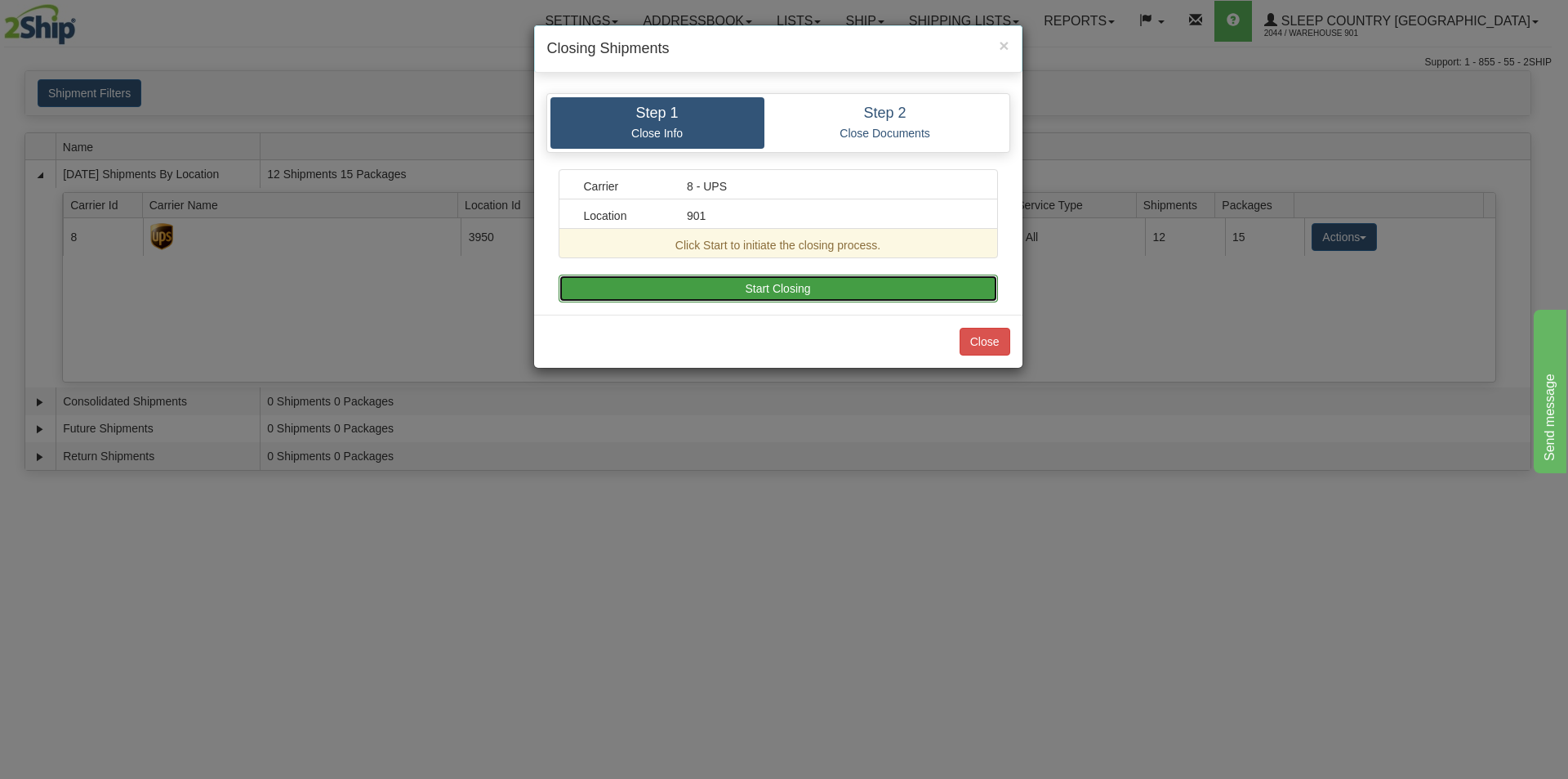
click at [763, 286] on button "Start Closing" at bounding box center [779, 289] width 439 height 28
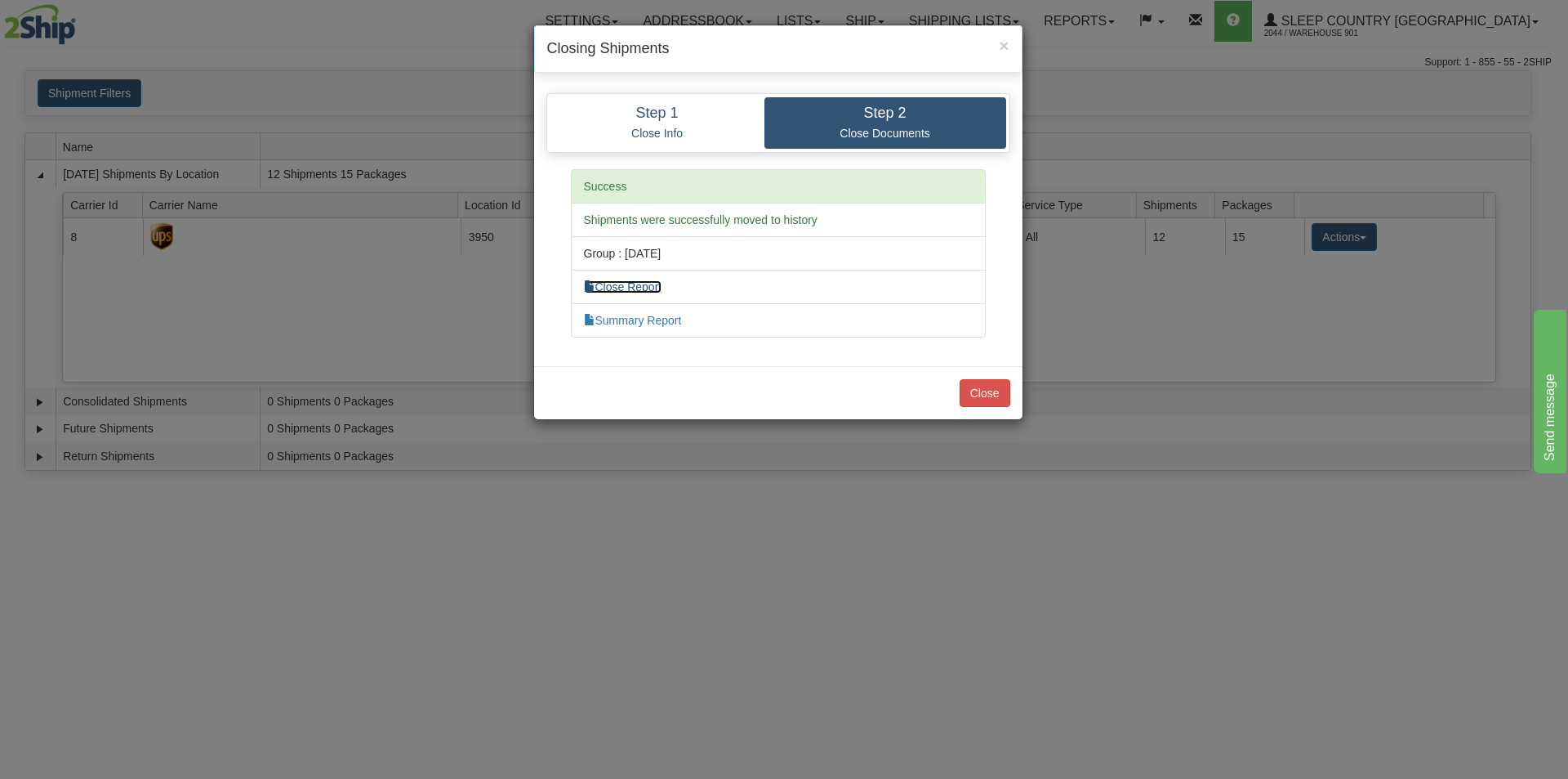
click at [626, 288] on link "Close Report" at bounding box center [623, 287] width 79 height 13
click at [617, 326] on link "Summary Report" at bounding box center [633, 320] width 98 height 13
click at [976, 392] on button "Close" at bounding box center [984, 393] width 50 height 28
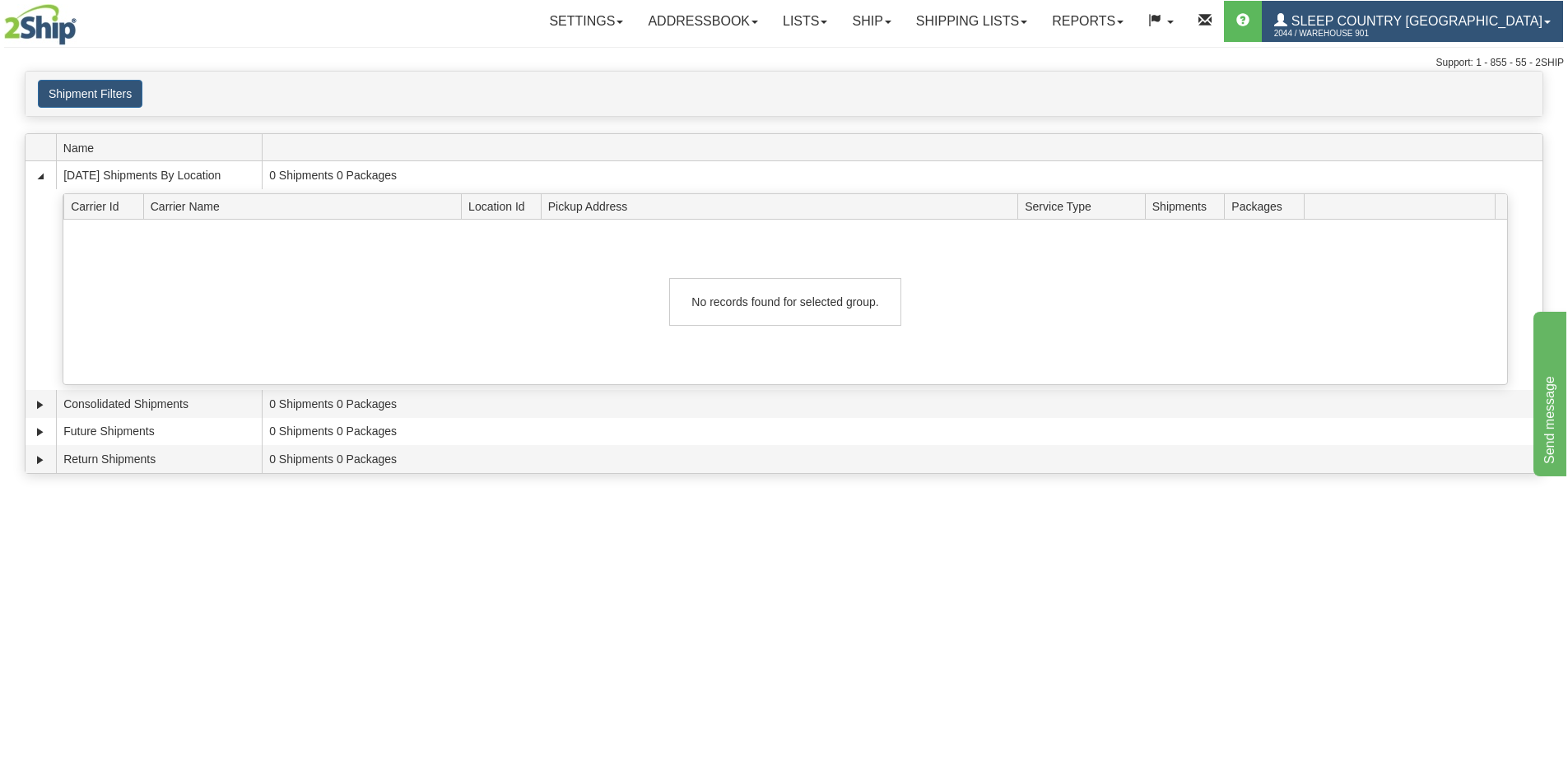
click at [1543, 18] on link "Sleep Country [GEOGRAPHIC_DATA] 2044 / Warehouse 901" at bounding box center [1412, 21] width 302 height 41
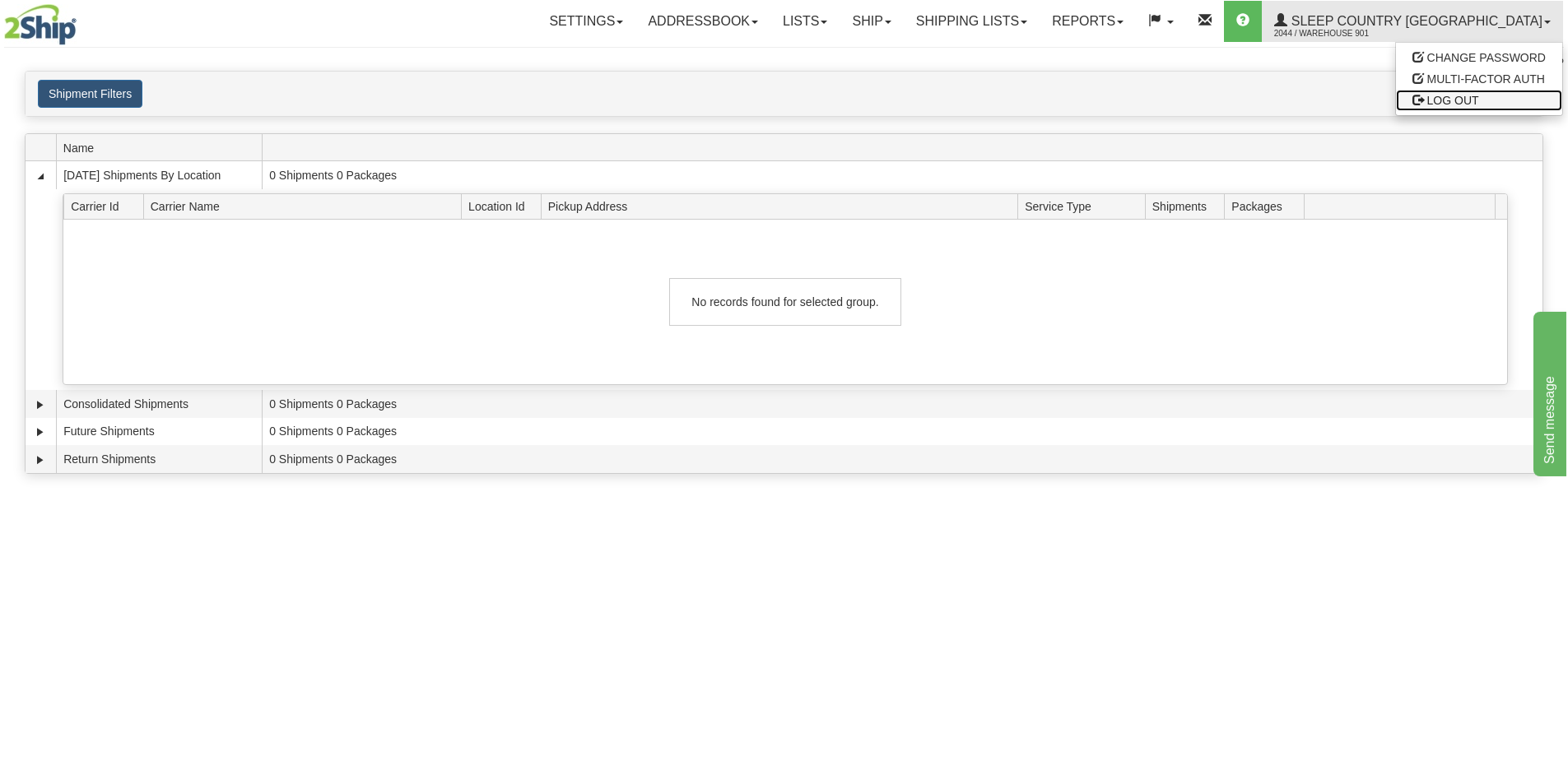
click at [1472, 99] on span "LOG OUT" at bounding box center [1453, 100] width 52 height 13
